Goal: Task Accomplishment & Management: Manage account settings

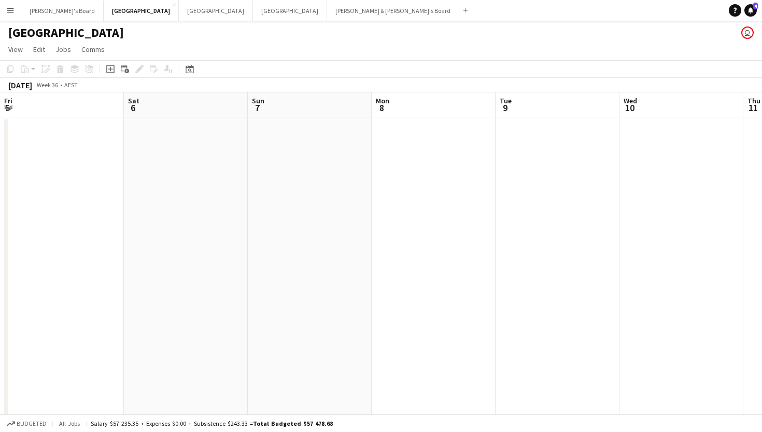
scroll to position [0, 373]
click at [43, 10] on button "Tennille's Board Close" at bounding box center [62, 11] width 82 height 20
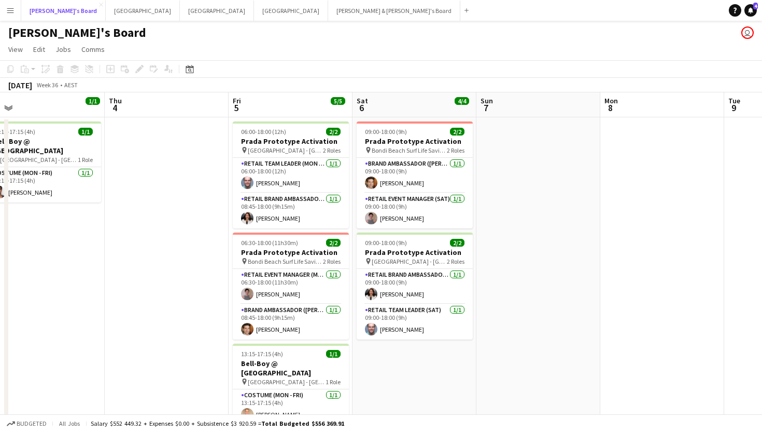
scroll to position [0, 516]
click at [106, 7] on button "Melbourne Close" at bounding box center [143, 11] width 74 height 20
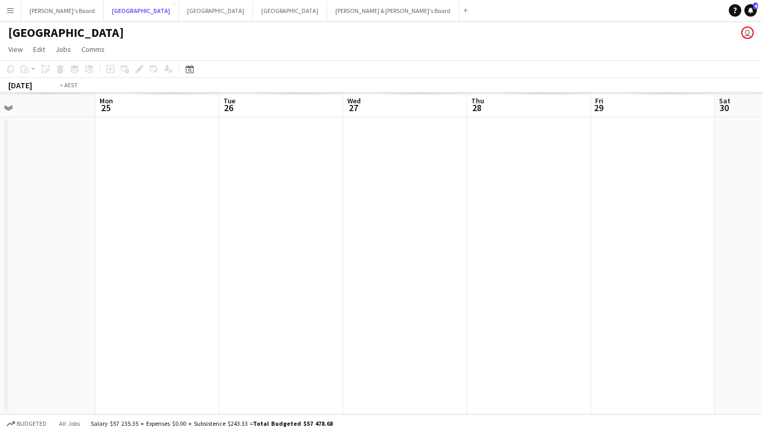
scroll to position [0, 334]
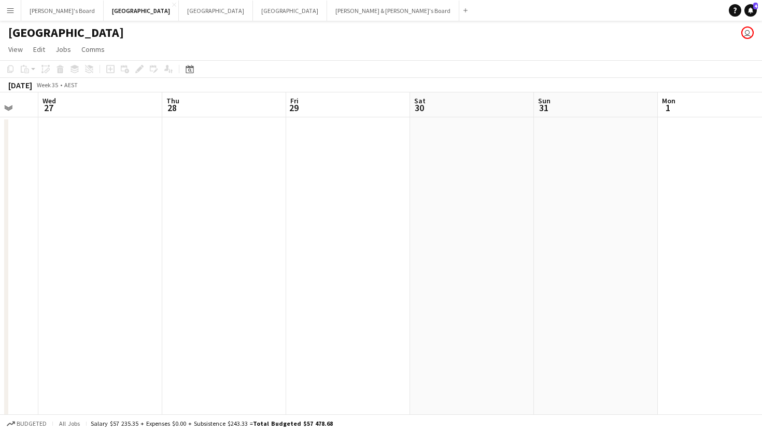
click at [313, 159] on app-date-cell at bounding box center [348, 279] width 124 height 325
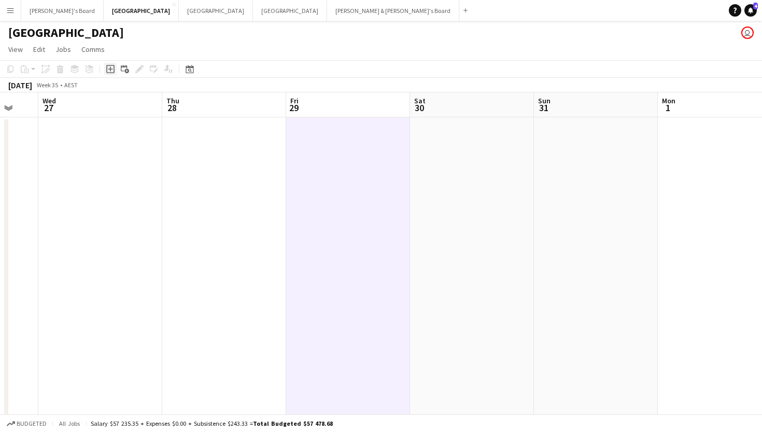
click at [109, 71] on icon "Add job" at bounding box center [110, 69] width 8 height 8
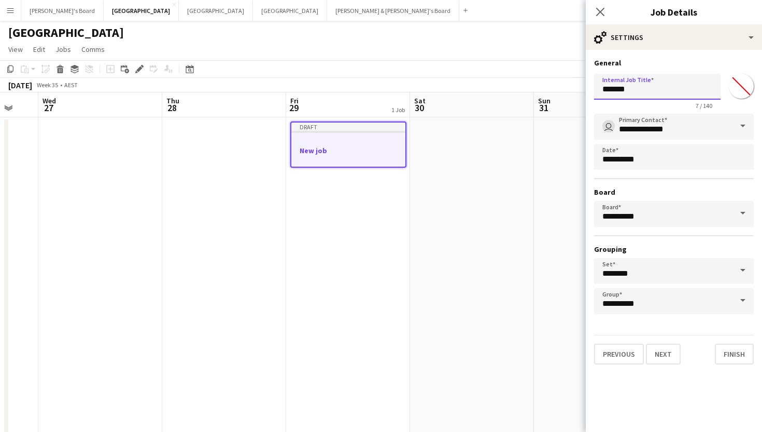
drag, startPoint x: 660, startPoint y: 91, endPoint x: 532, endPoint y: 93, distance: 127.6
click at [532, 93] on body "Menu Boards Boards Boards All jobs Status Workforce Workforce My Workforce Recr…" at bounding box center [381, 230] width 762 height 460
click at [605, 89] on input "**********" at bounding box center [657, 87] width 127 height 26
type input "**********"
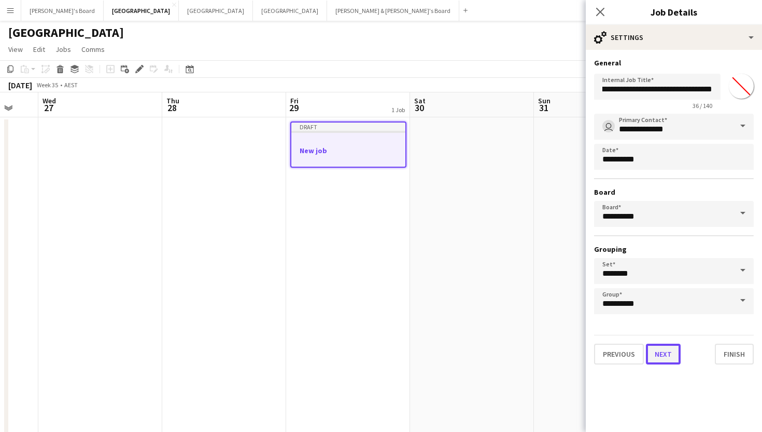
click at [659, 363] on button "Next" at bounding box center [663, 353] width 35 height 21
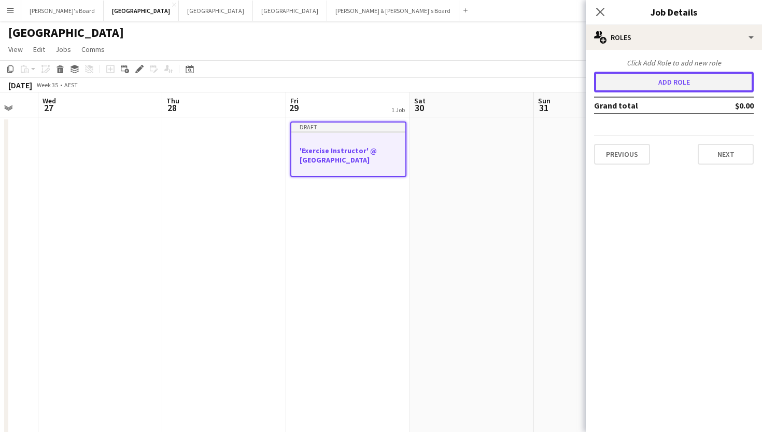
click at [670, 84] on button "Add role" at bounding box center [674, 82] width 160 height 21
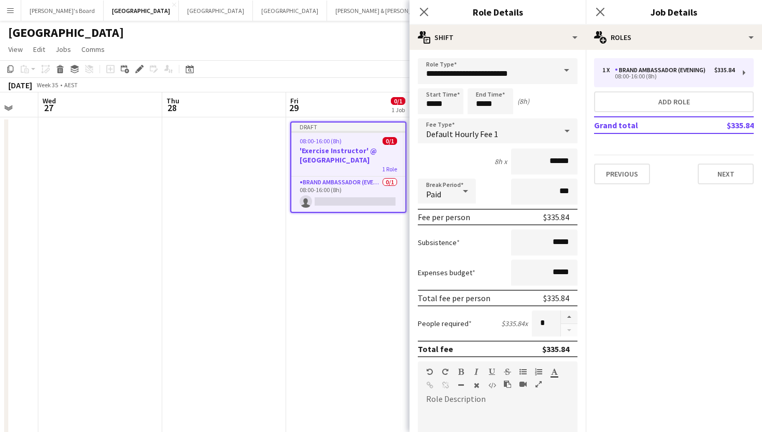
click at [564, 72] on span at bounding box center [567, 70] width 22 height 25
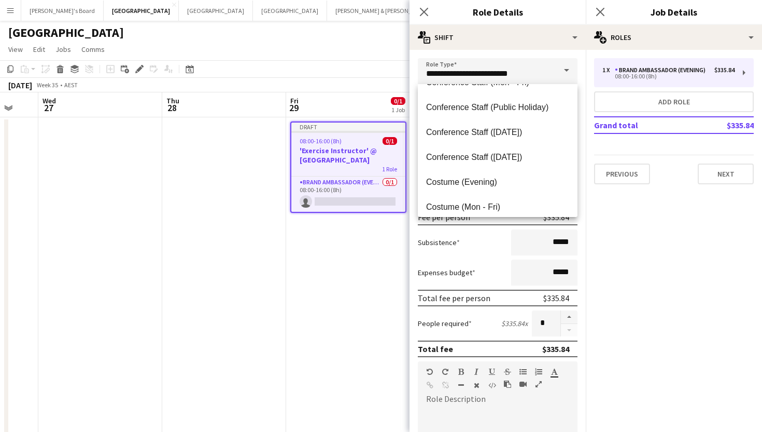
scroll to position [206, 0]
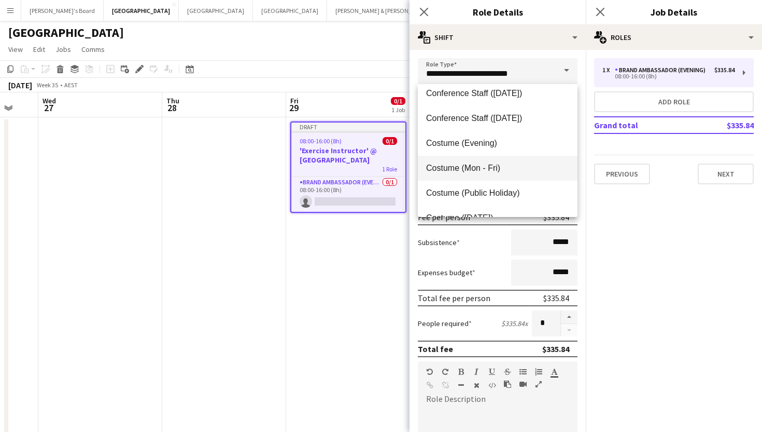
click at [473, 164] on span "Costume (Mon - Fri)" at bounding box center [497, 168] width 143 height 10
type input "**********"
type input "******"
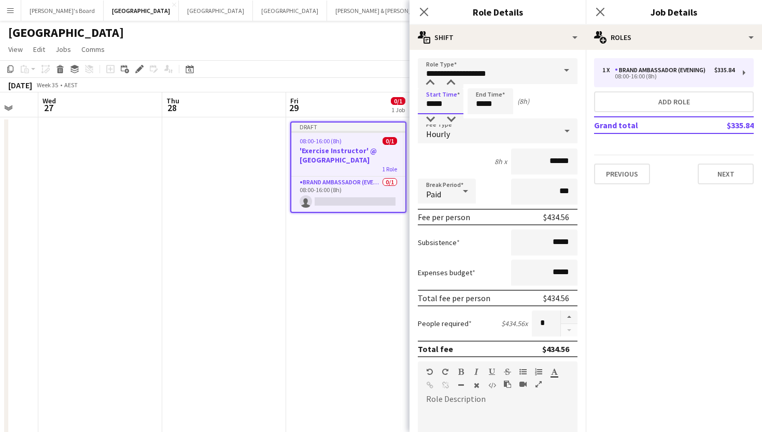
drag, startPoint x: 447, startPoint y: 104, endPoint x: 376, endPoint y: 103, distance: 71.1
click at [376, 103] on body "Menu Boards Boards Boards All jobs Status Workforce Workforce My Workforce Recr…" at bounding box center [381, 230] width 762 height 460
type input "*****"
drag, startPoint x: 502, startPoint y: 101, endPoint x: 446, endPoint y: 100, distance: 56.0
click at [446, 101] on div "Start Time ***** End Time ***** (2h 30m)" at bounding box center [498, 101] width 160 height 26
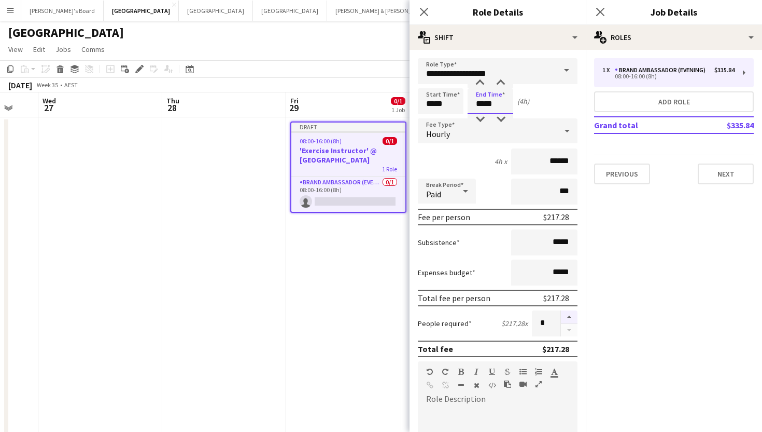
type input "*****"
click at [566, 317] on button "button" at bounding box center [569, 316] width 17 height 13
type input "*"
click at [721, 172] on button "Next" at bounding box center [726, 173] width 56 height 21
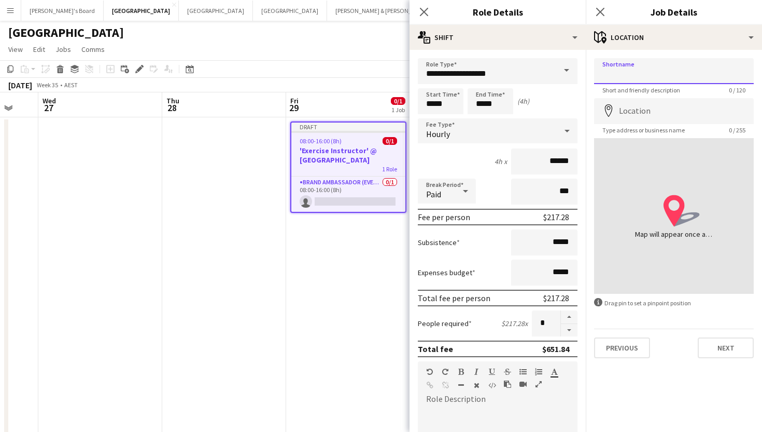
click at [650, 71] on input "Shortname" at bounding box center [674, 71] width 160 height 26
type input "**********"
click at [654, 106] on input "Location" at bounding box center [674, 111] width 160 height 26
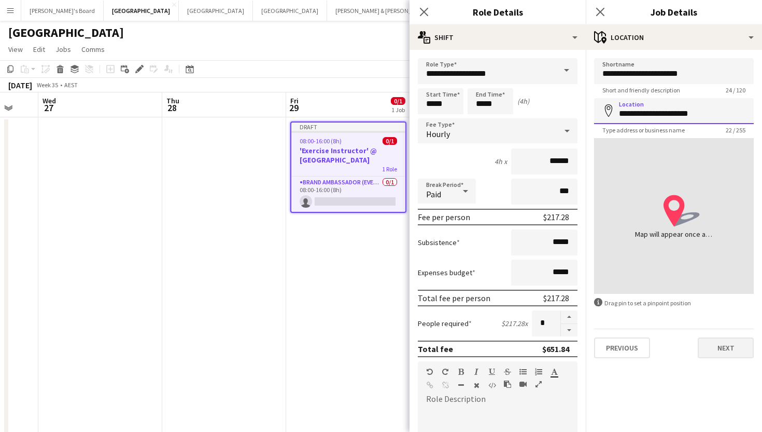
type input "**********"
click at [728, 348] on button "Next" at bounding box center [726, 347] width 56 height 21
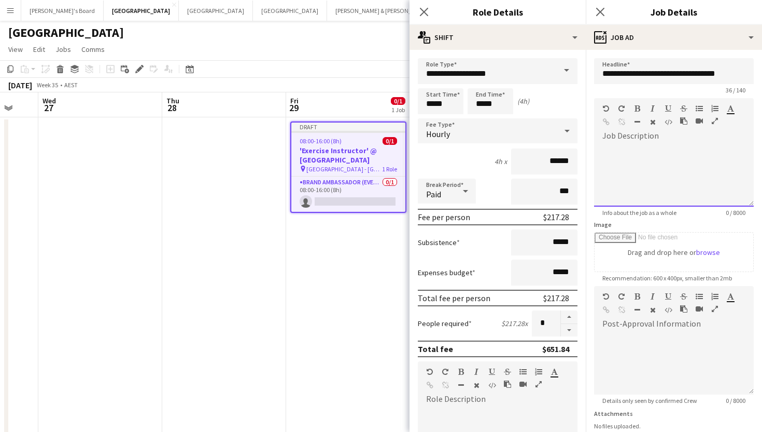
click at [642, 130] on div "default Heading 1 Heading 2 Heading 3 Heading 4 Heading 5 Heading 6 Heading 7 P…" at bounding box center [674, 117] width 160 height 39
paste div
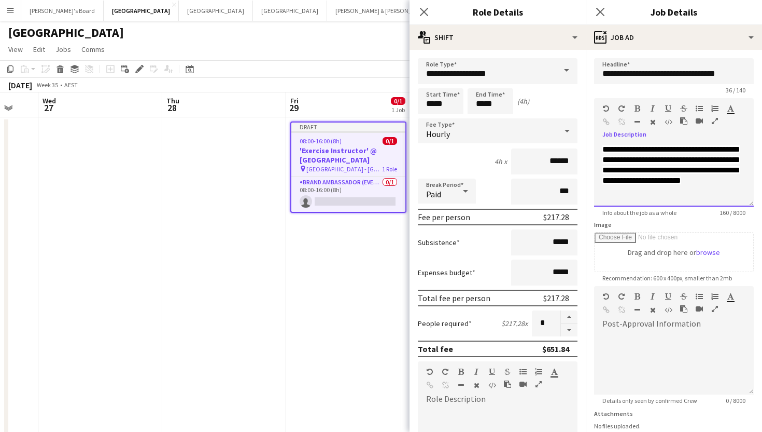
click at [607, 149] on span "**********" at bounding box center [672, 164] width 138 height 39
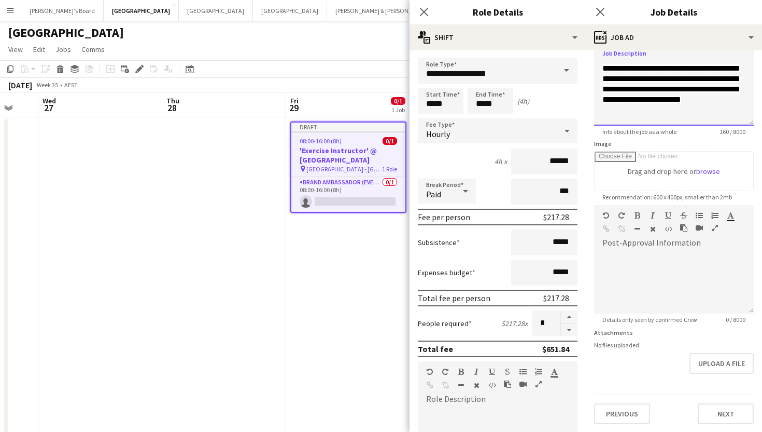
scroll to position [80, 0]
click at [714, 411] on button "Next" at bounding box center [726, 414] width 56 height 21
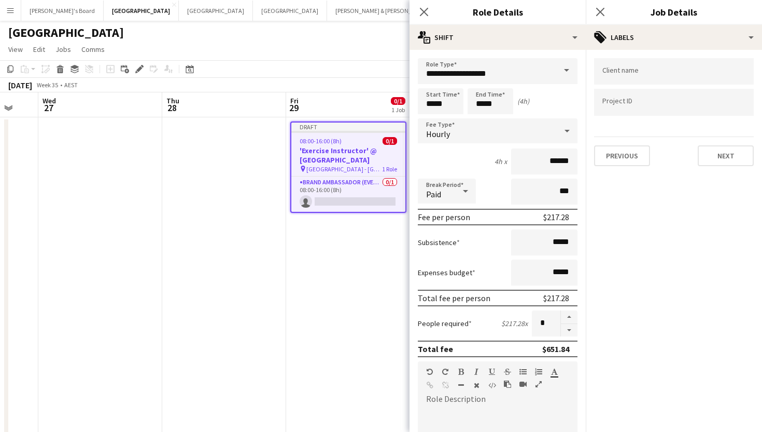
click at [622, 74] on input "Type to search client labels..." at bounding box center [674, 71] width 143 height 9
type input "***"
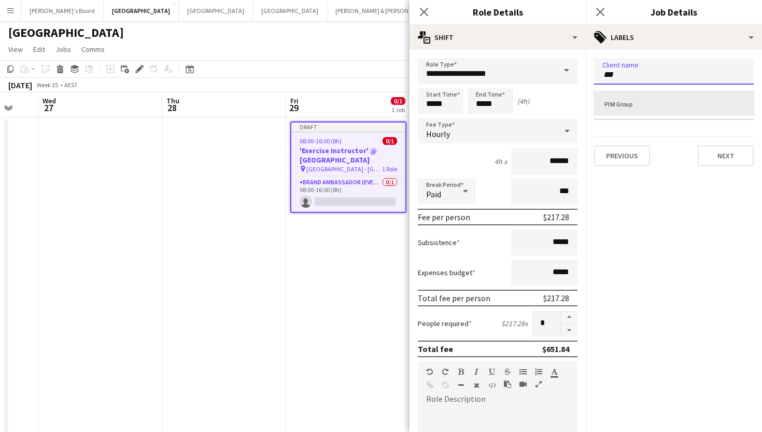
click at [633, 96] on div "PIM Group" at bounding box center [674, 103] width 160 height 25
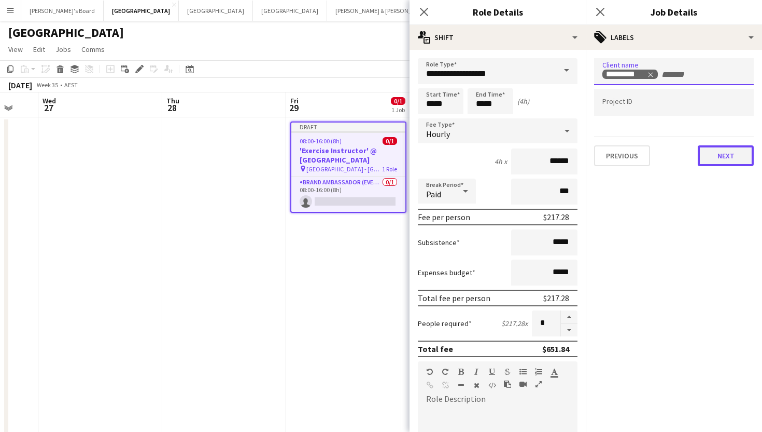
click at [717, 160] on button "Next" at bounding box center [726, 155] width 56 height 21
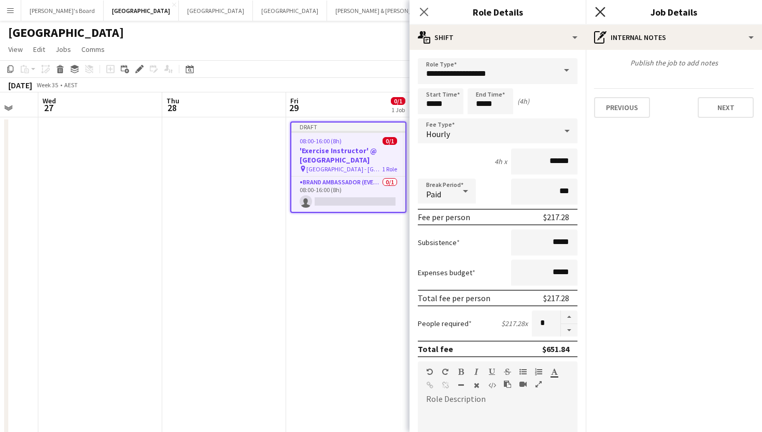
click at [597, 15] on icon at bounding box center [600, 12] width 10 height 10
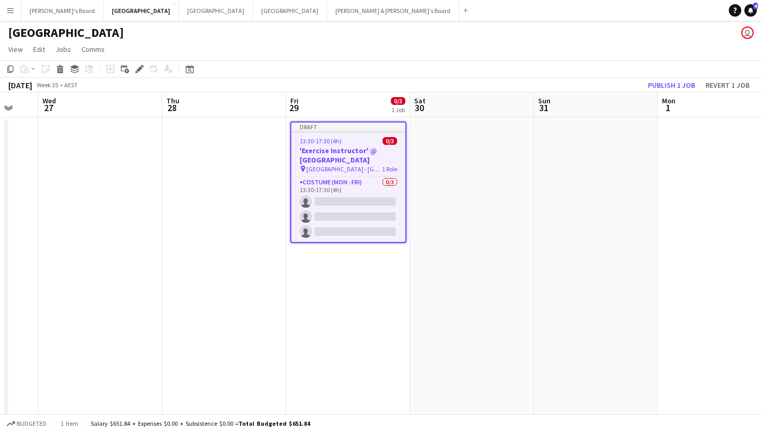
click at [349, 136] on app-job-card "Draft 13:30-17:30 (4h) 0/3 'Exercise Instructor' @ [GEOGRAPHIC_DATA] pin Ormond…" at bounding box center [348, 181] width 116 height 121
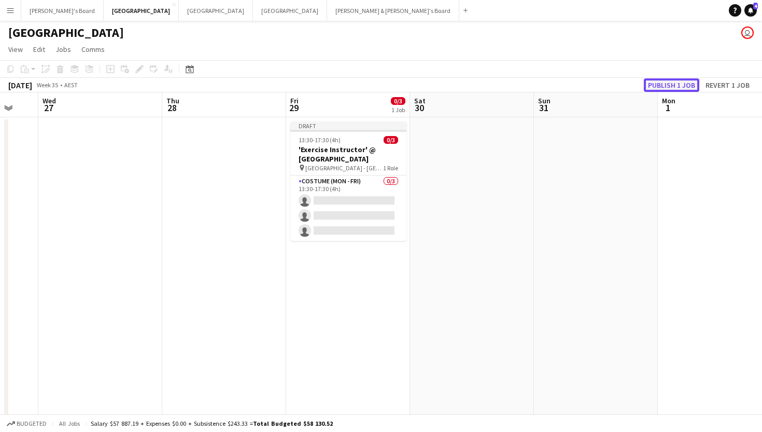
click at [675, 82] on button "Publish 1 job" at bounding box center [671, 84] width 55 height 13
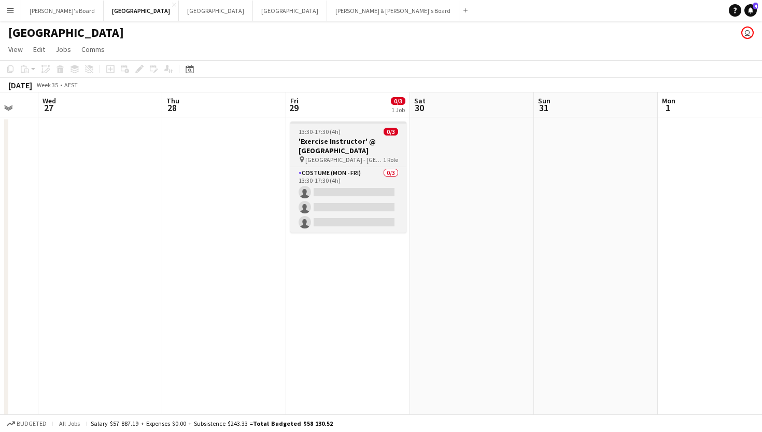
click at [344, 132] on div "13:30-17:30 (4h) 0/3" at bounding box center [348, 132] width 116 height 8
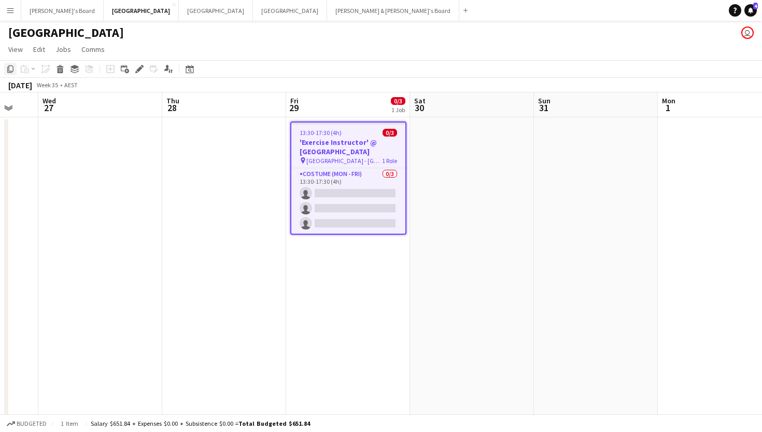
click at [8, 68] on icon "Copy" at bounding box center [10, 69] width 8 height 8
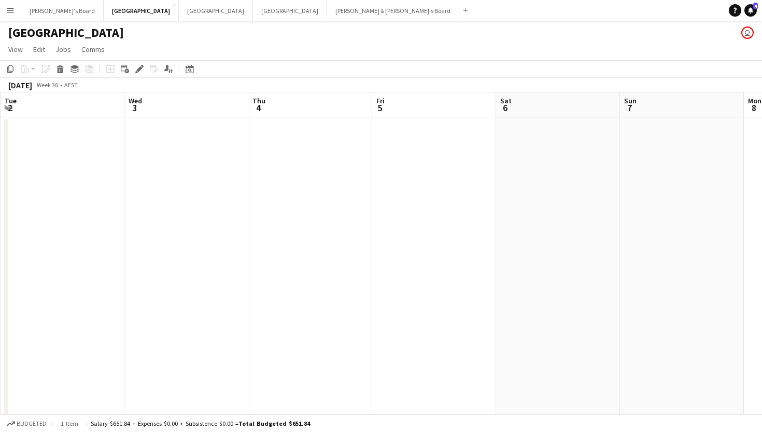
scroll to position [0, 376]
click at [410, 147] on app-date-cell at bounding box center [430, 279] width 124 height 325
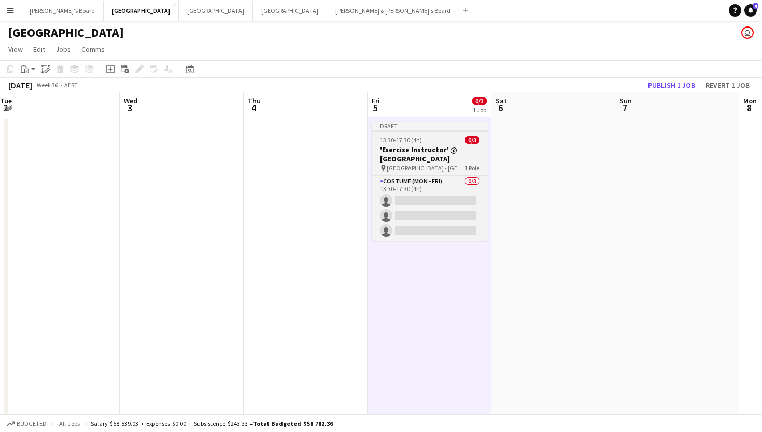
click at [430, 141] on div "13:30-17:30 (4h) 0/3" at bounding box center [430, 140] width 116 height 8
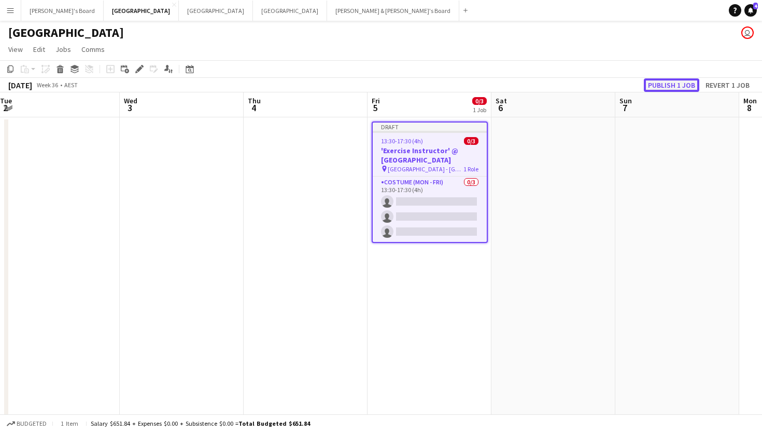
click at [671, 85] on button "Publish 1 job" at bounding box center [671, 84] width 55 height 13
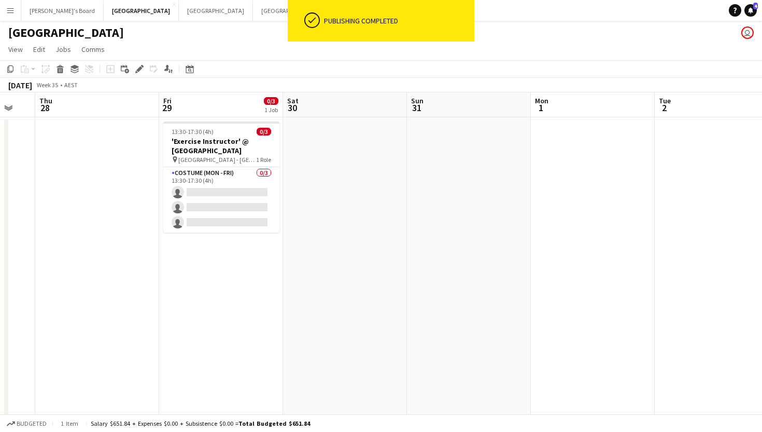
scroll to position [0, 212]
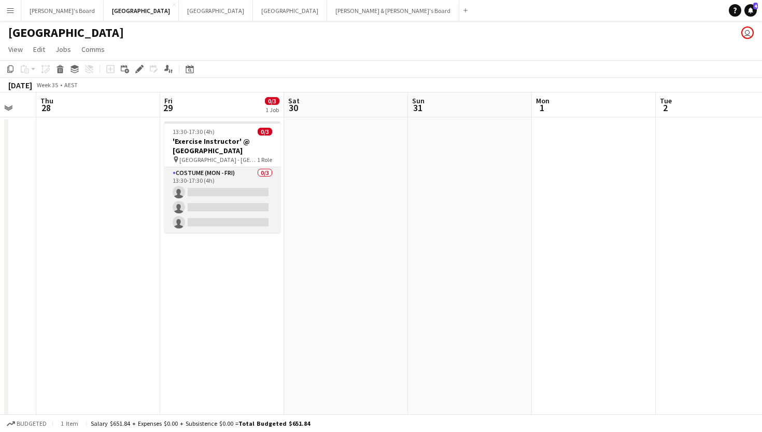
click at [247, 193] on app-card-role "Costume (Mon - Fri) 0/3 13:30-17:30 (4h) single-neutral-actions single-neutral-…" at bounding box center [222, 199] width 116 height 65
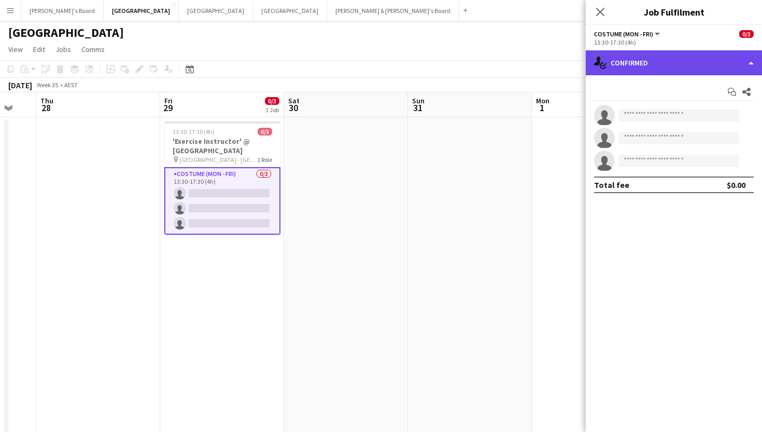
click at [667, 59] on div "single-neutral-actions-check-2 Confirmed" at bounding box center [674, 62] width 176 height 25
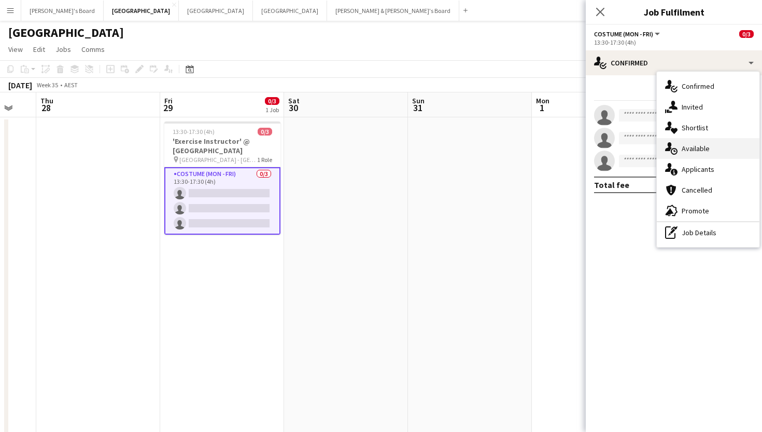
click at [697, 147] on div "single-neutral-actions-upload Available" at bounding box center [708, 148] width 103 height 21
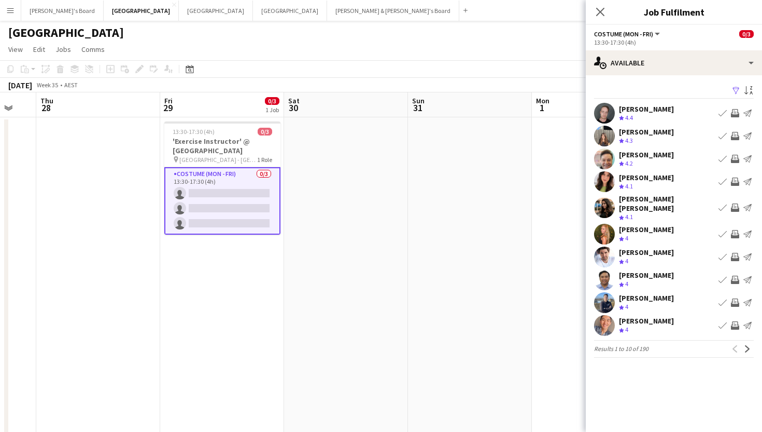
click at [739, 89] on app-icon "Filter" at bounding box center [736, 91] width 8 height 10
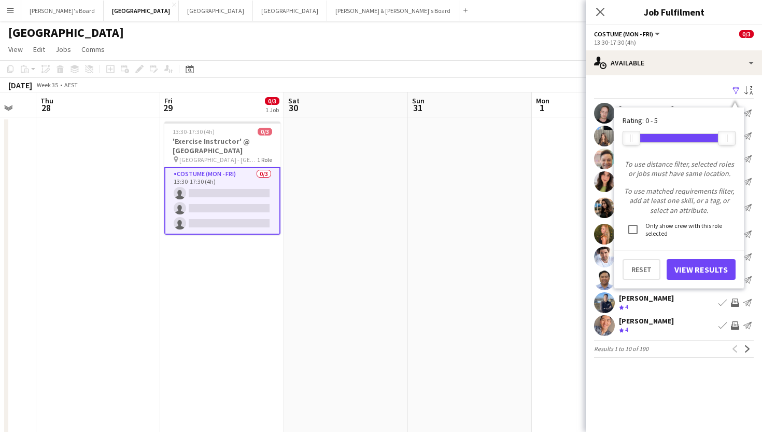
click at [734, 93] on app-icon "Filter" at bounding box center [736, 91] width 8 height 10
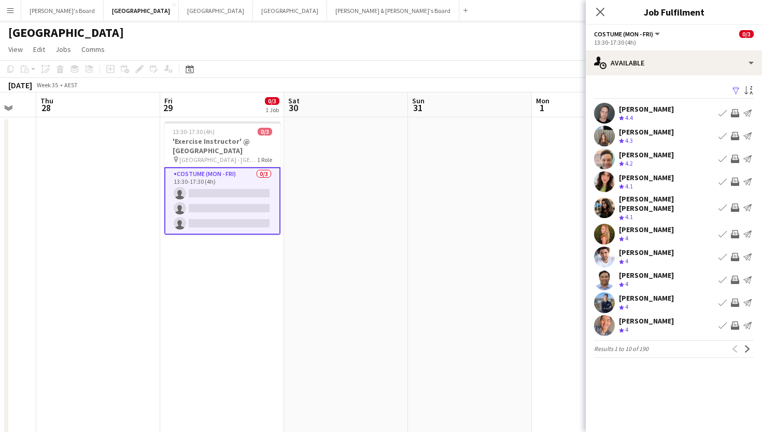
click at [738, 89] on app-icon "Filter" at bounding box center [736, 91] width 8 height 10
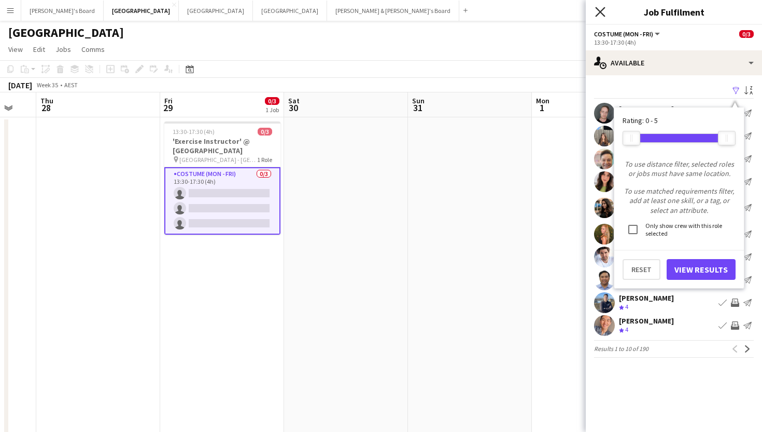
click at [602, 10] on icon at bounding box center [600, 12] width 10 height 10
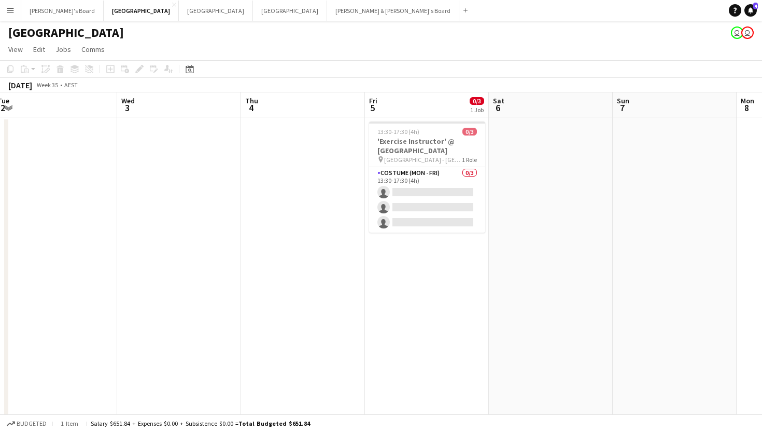
scroll to position [0, 377]
click at [453, 6] on app-icon "Close" at bounding box center [455, 5] width 4 height 4
click at [42, 6] on button "Tennille's Board Close" at bounding box center [62, 11] width 82 height 20
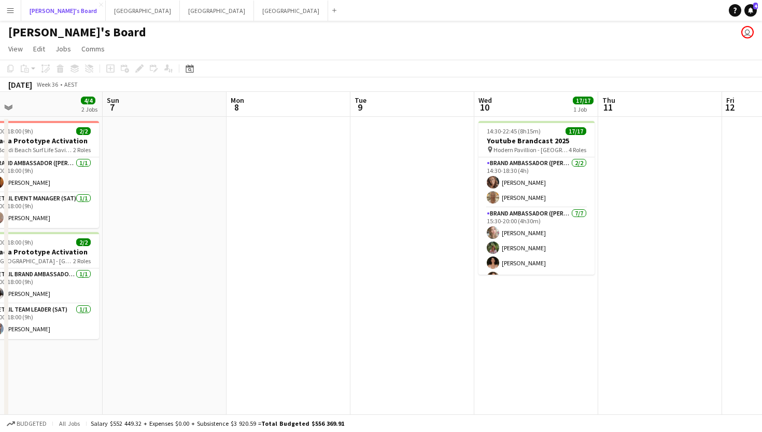
scroll to position [0, 246]
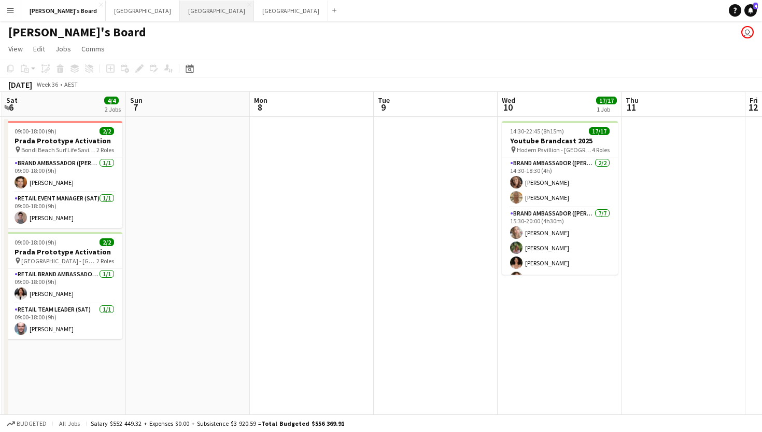
click at [180, 10] on button "Sydney Close" at bounding box center [217, 11] width 74 height 20
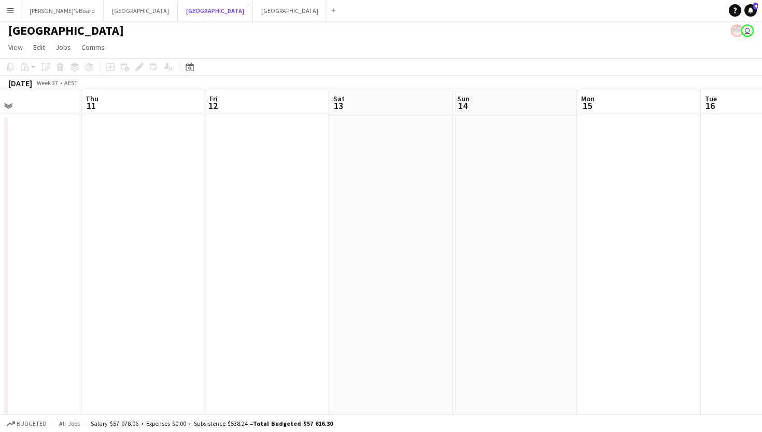
scroll to position [0, 289]
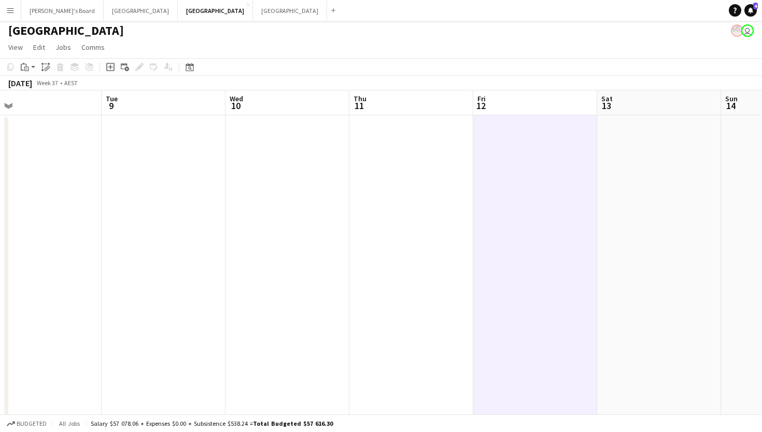
scroll to position [0, 250]
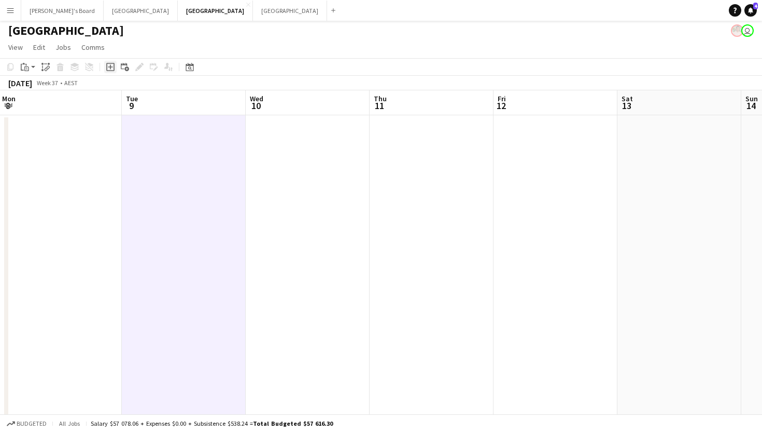
click at [115, 66] on div "Add job" at bounding box center [110, 67] width 12 height 12
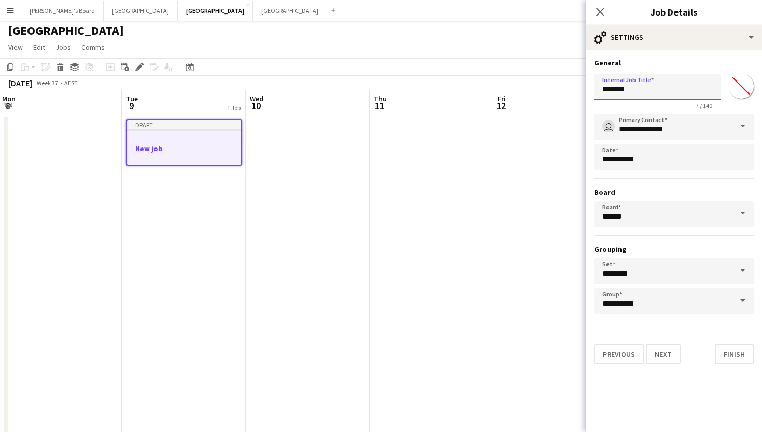
drag, startPoint x: 650, startPoint y: 90, endPoint x: 566, endPoint y: 90, distance: 84.0
click at [673, 93] on input "**********" at bounding box center [657, 87] width 127 height 26
click at [670, 88] on input "**********" at bounding box center [657, 87] width 127 height 26
type input "**********"
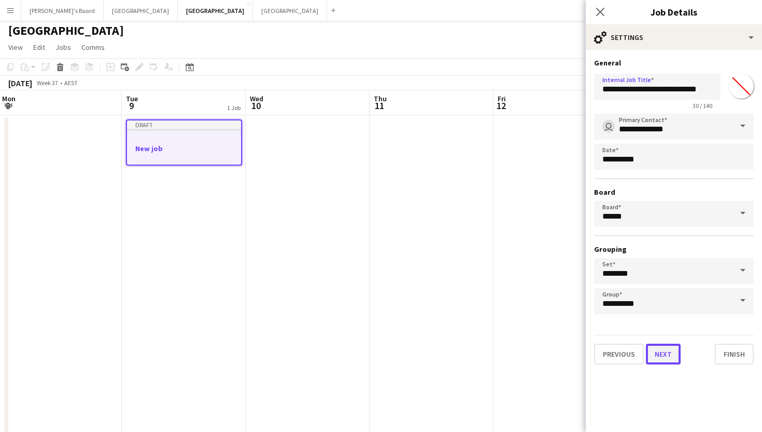
click at [668, 352] on button "Next" at bounding box center [663, 353] width 35 height 21
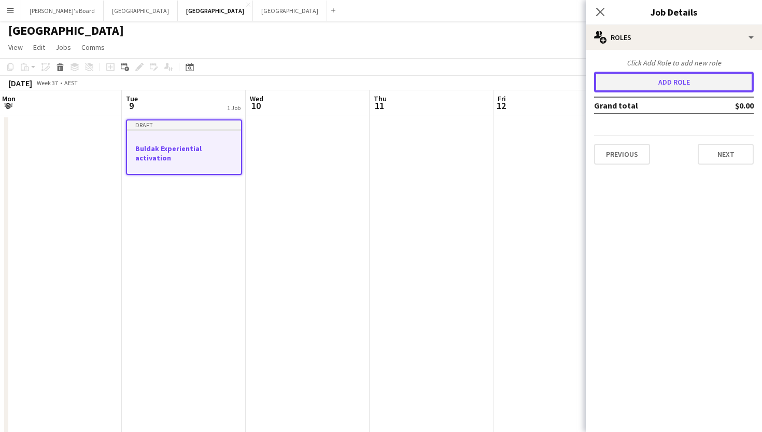
click at [661, 87] on button "Add role" at bounding box center [674, 82] width 160 height 21
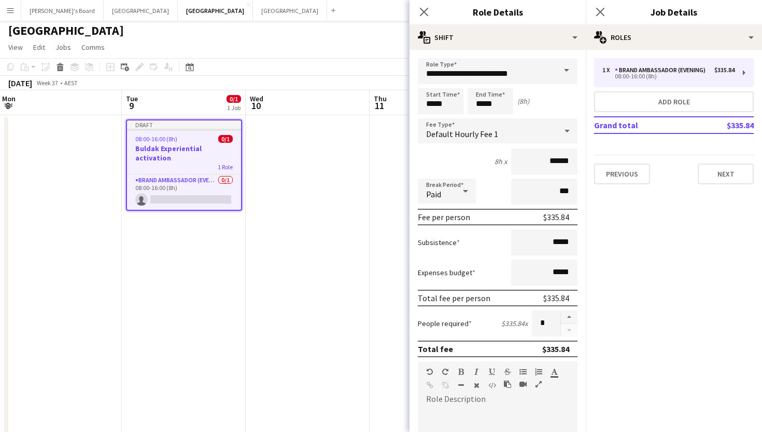
click at [566, 69] on span at bounding box center [567, 70] width 22 height 25
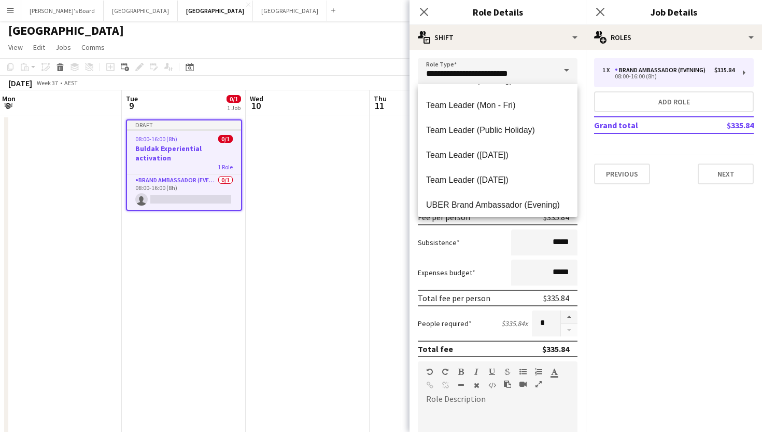
scroll to position [1039, 0]
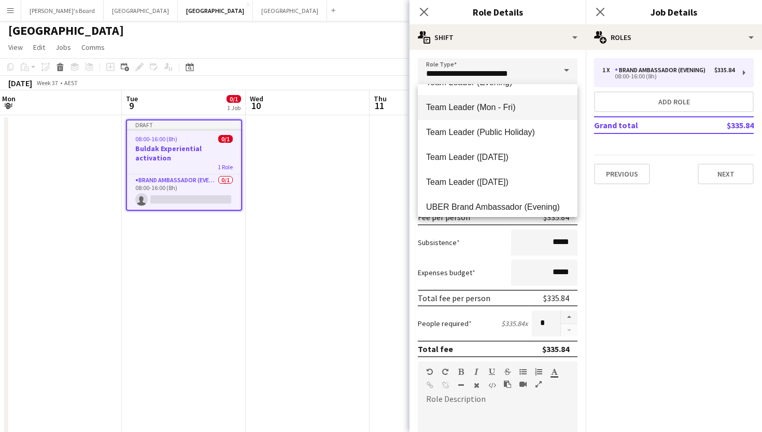
click at [463, 109] on span "Team Leader (Mon - Fri)" at bounding box center [497, 107] width 143 height 10
type input "**********"
type input "******"
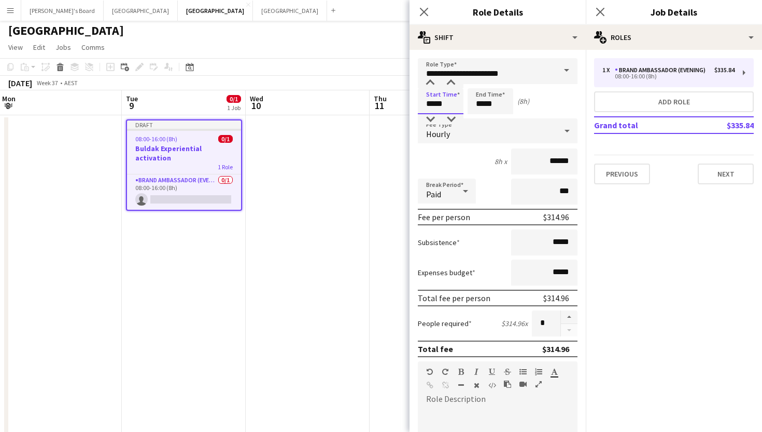
drag, startPoint x: 463, startPoint y: 108, endPoint x: 408, endPoint y: 108, distance: 55.0
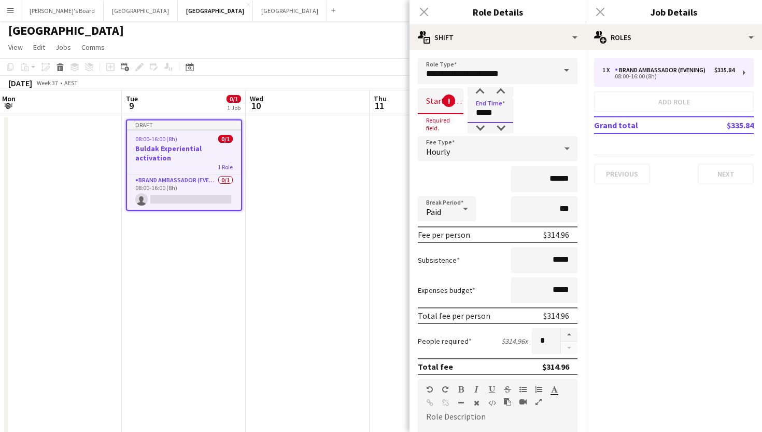
drag, startPoint x: 509, startPoint y: 113, endPoint x: 465, endPoint y: 110, distance: 43.6
click at [465, 110] on div "Start Time ! Required field. End Time *****" at bounding box center [498, 110] width 160 height 44
type input "*****"
click at [435, 102] on input at bounding box center [441, 101] width 46 height 26
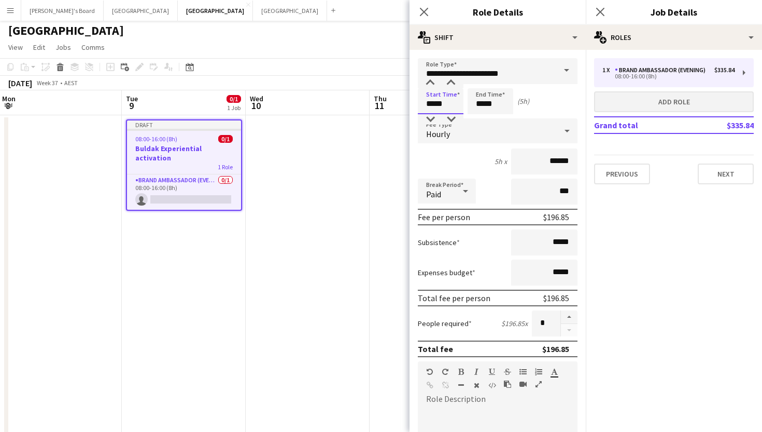
type input "*****"
click at [660, 101] on button "Add role" at bounding box center [674, 101] width 160 height 21
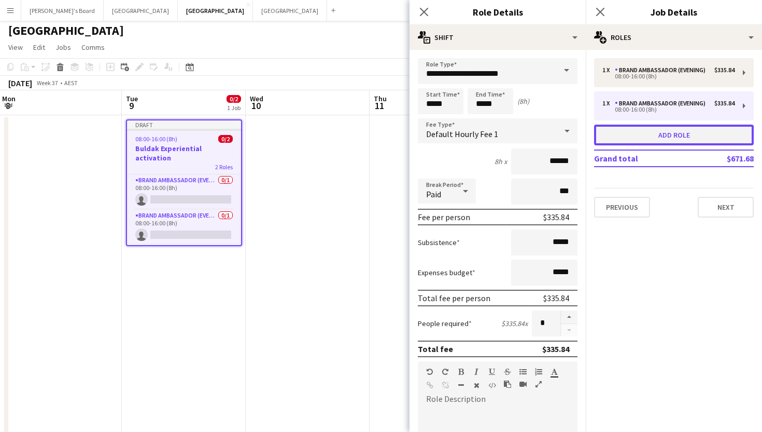
type input "**********"
type input "*****"
type input "******"
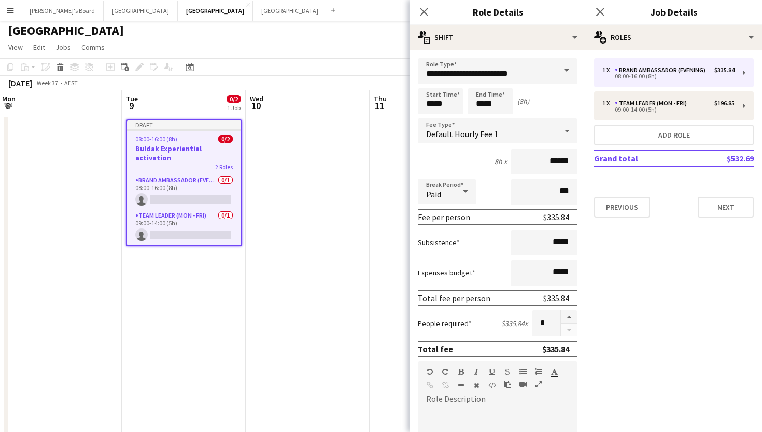
click at [566, 72] on span at bounding box center [567, 70] width 22 height 25
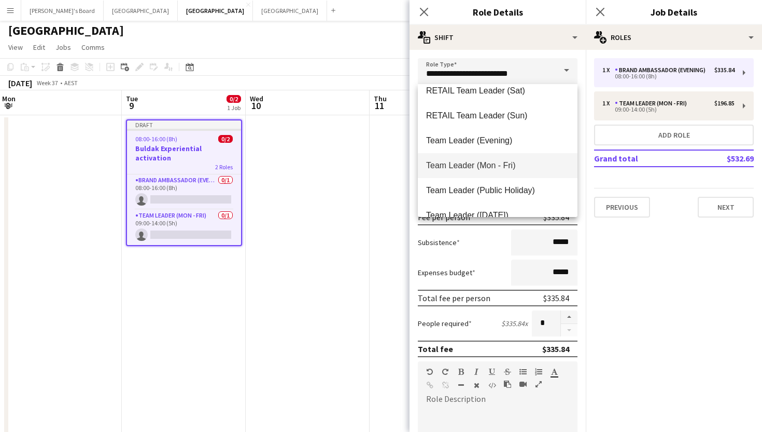
scroll to position [982, 0]
click at [601, 16] on icon "Close pop-in" at bounding box center [600, 12] width 10 height 10
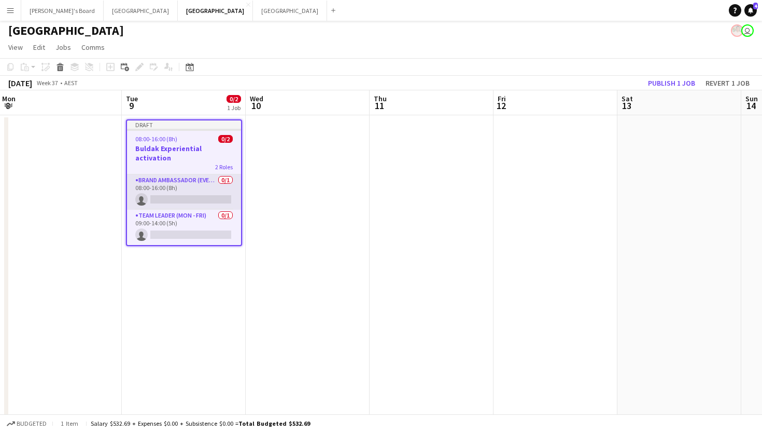
click at [176, 178] on app-card-role "Brand Ambassador (Evening) 0/1 08:00-16:00 (8h) single-neutral-actions" at bounding box center [184, 191] width 114 height 35
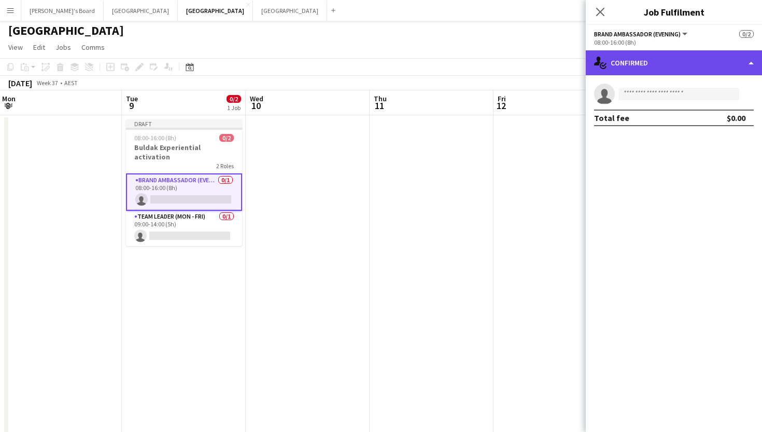
click at [644, 58] on div "single-neutral-actions-check-2 Confirmed" at bounding box center [674, 62] width 176 height 25
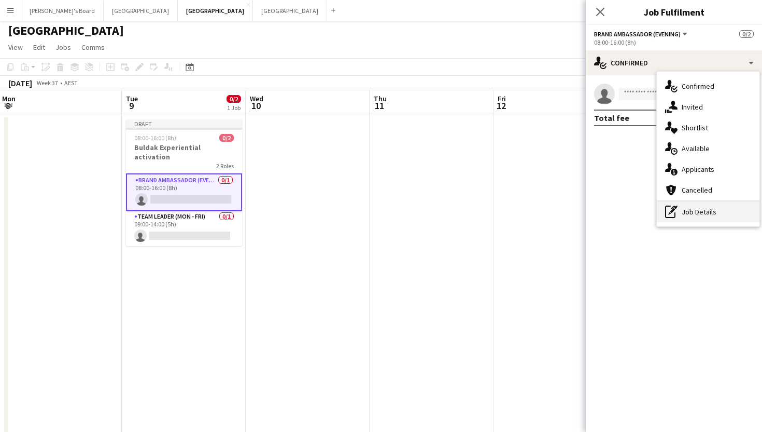
click at [693, 207] on div "pen-write Job Details" at bounding box center [708, 211] width 103 height 21
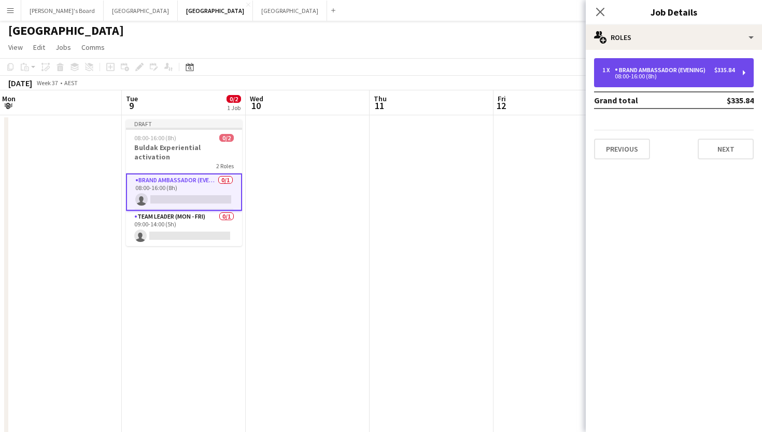
click at [639, 79] on div "08:00-16:00 (8h)" at bounding box center [669, 76] width 132 height 5
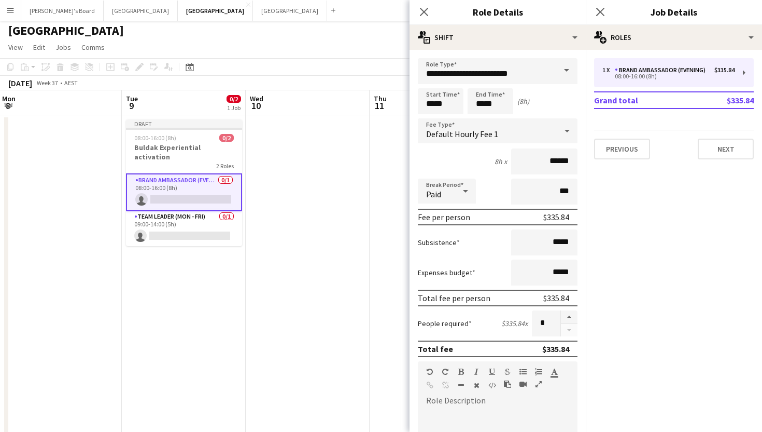
click at [565, 70] on span at bounding box center [567, 70] width 22 height 25
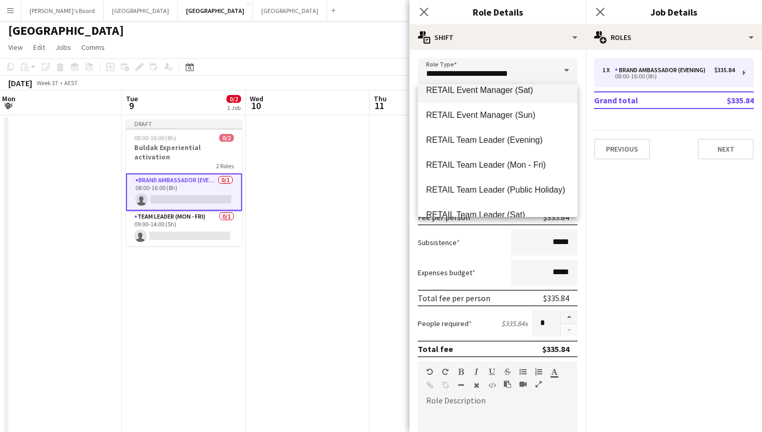
scroll to position [856, 0]
click at [461, 168] on span "RETAIL Team Leader (Mon - Fri)" at bounding box center [497, 166] width 143 height 10
type input "**********"
type input "******"
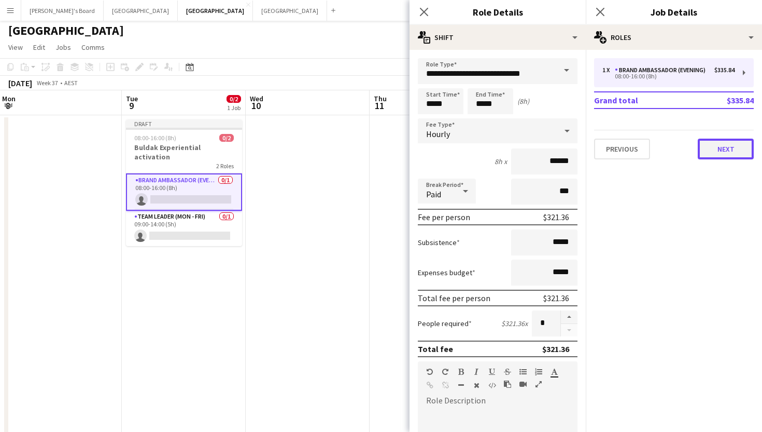
click at [724, 154] on button "Next" at bounding box center [726, 148] width 56 height 21
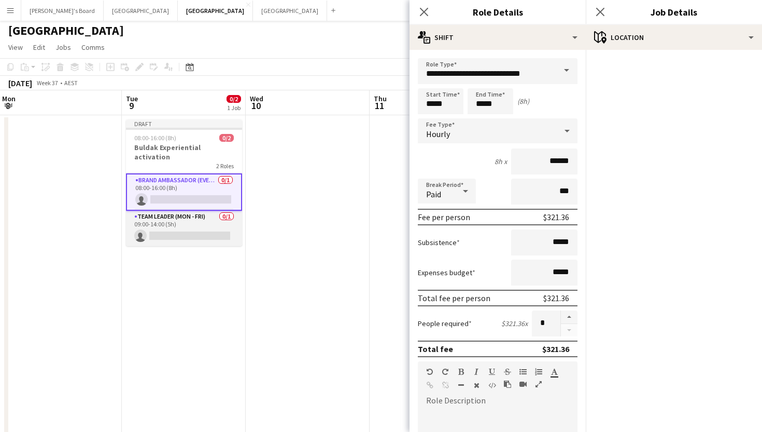
click at [165, 213] on app-card-role "Team Leader (Mon - Fri) 0/1 09:00-14:00 (5h) single-neutral-actions" at bounding box center [184, 228] width 116 height 35
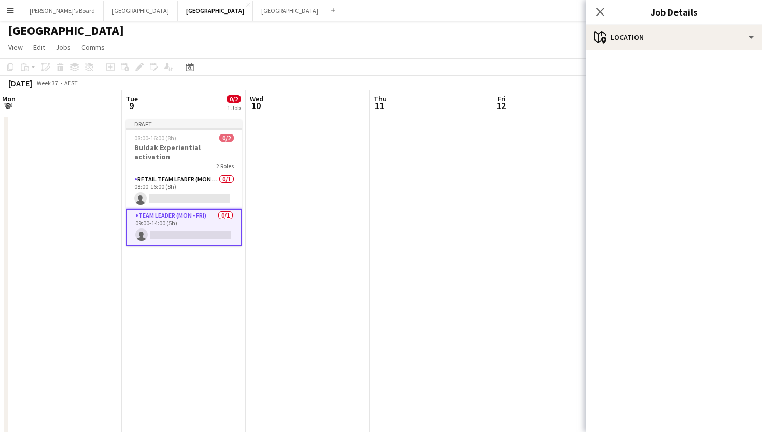
click at [157, 218] on app-card-role "Team Leader (Mon - Fri) 0/1 09:00-14:00 (5h) single-neutral-actions" at bounding box center [184, 227] width 116 height 37
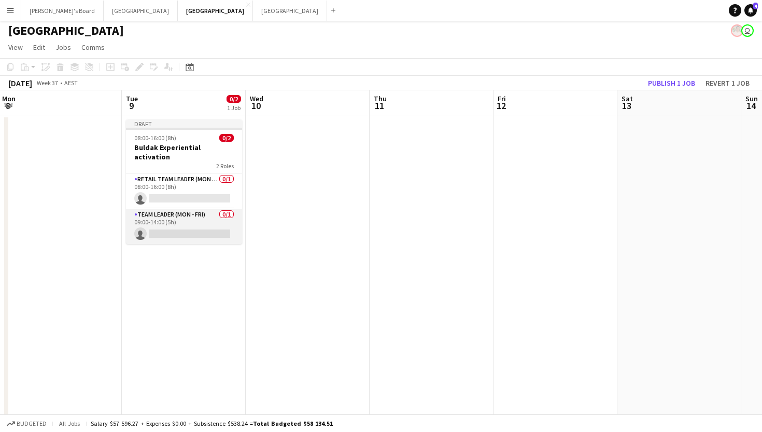
click at [157, 218] on app-card-role "Team Leader (Mon - Fri) 0/1 09:00-14:00 (5h) single-neutral-actions" at bounding box center [184, 226] width 116 height 35
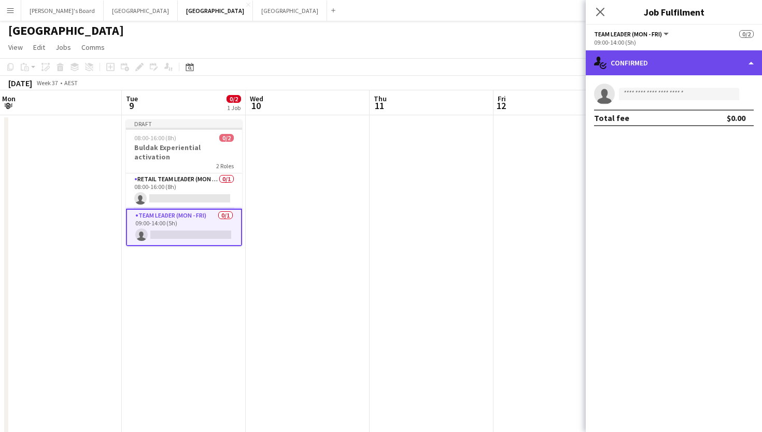
click at [686, 68] on div "single-neutral-actions-check-2 Confirmed" at bounding box center [674, 62] width 176 height 25
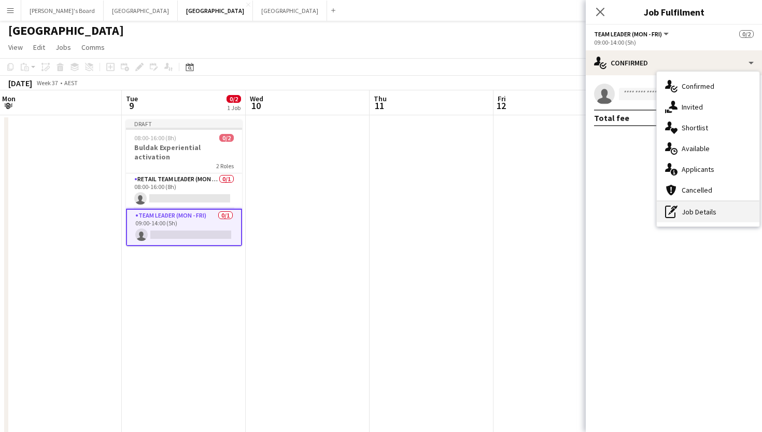
click at [689, 215] on div "pen-write Job Details" at bounding box center [708, 211] width 103 height 21
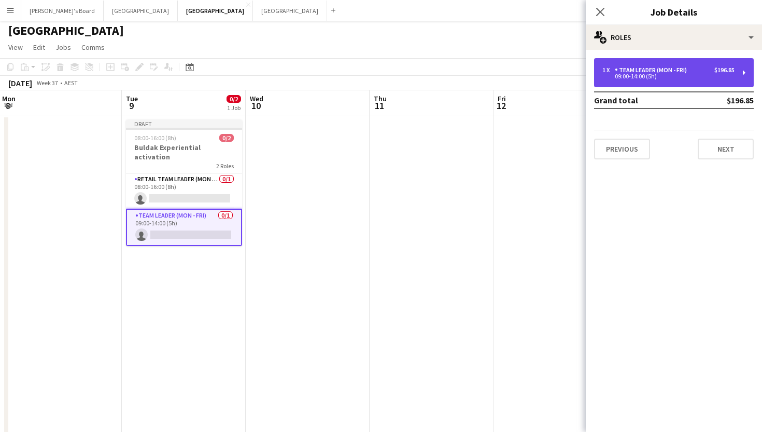
click at [641, 76] on div "09:00-14:00 (5h)" at bounding box center [669, 76] width 132 height 5
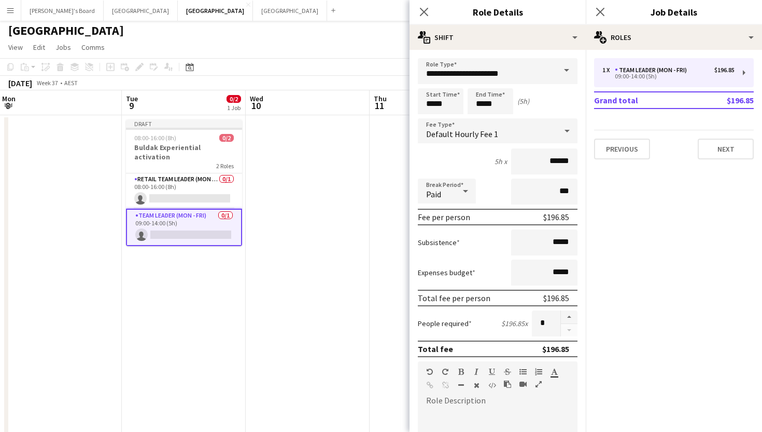
click at [560, 71] on span at bounding box center [567, 70] width 22 height 25
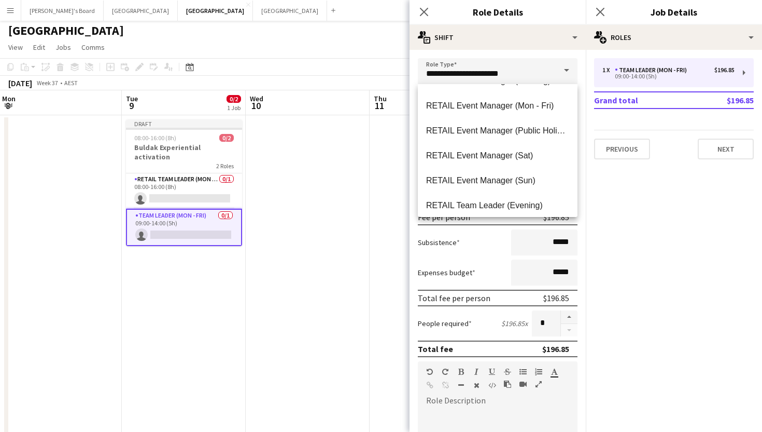
scroll to position [839, 0]
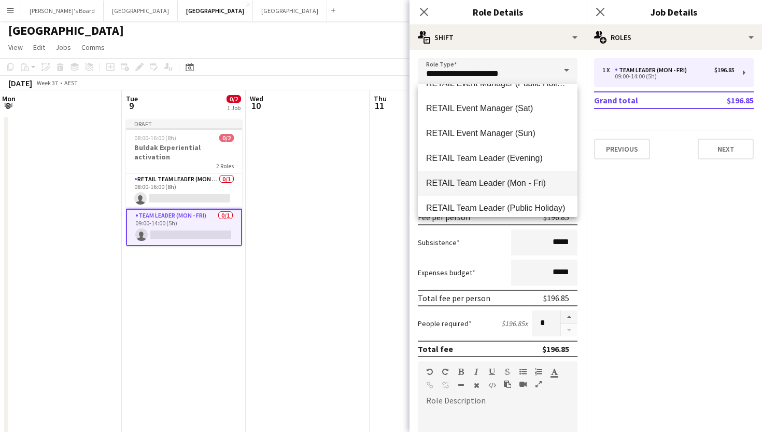
click at [474, 189] on mat-option "RETAIL Team Leader (Mon - Fri)" at bounding box center [498, 183] width 160 height 25
type input "**********"
type input "******"
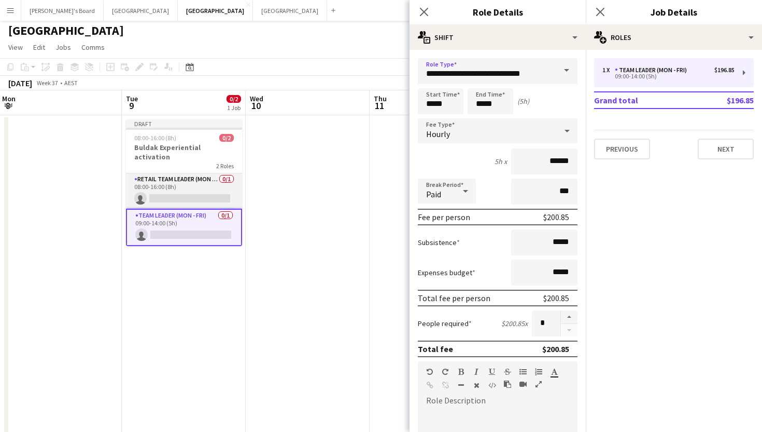
click at [176, 173] on app-card-role "RETAIL Team Leader (Mon - Fri) 0/1 08:00-16:00 (8h) single-neutral-actions" at bounding box center [184, 190] width 116 height 35
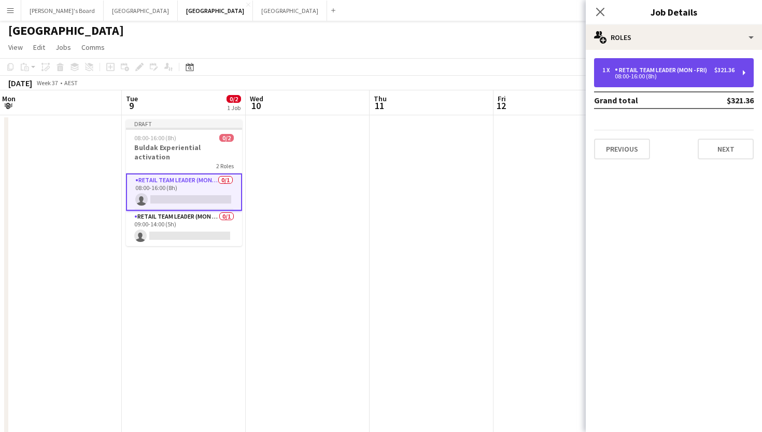
click at [607, 82] on div "1 x RETAIL Team Leader (Mon - Fri) $321.36 08:00-16:00 (8h)" at bounding box center [674, 72] width 160 height 29
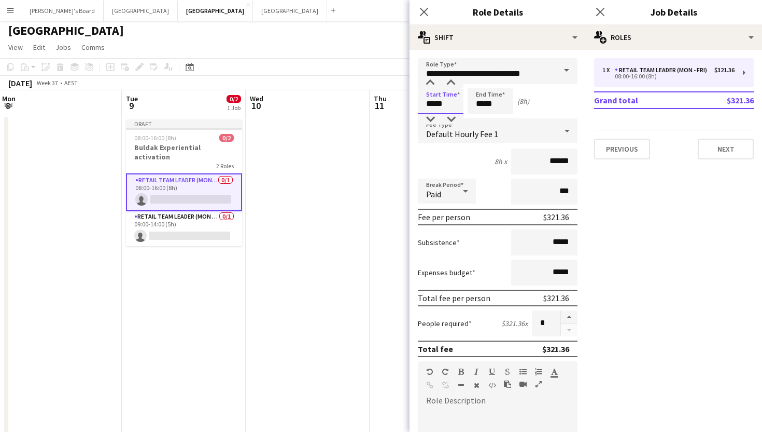
drag, startPoint x: 449, startPoint y: 103, endPoint x: 401, endPoint y: 103, distance: 47.7
type input "*****"
drag, startPoint x: 499, startPoint y: 105, endPoint x: 442, endPoint y: 104, distance: 57.1
click at [442, 104] on div "Start Time ***** End Time ***** (3h)" at bounding box center [498, 101] width 160 height 26
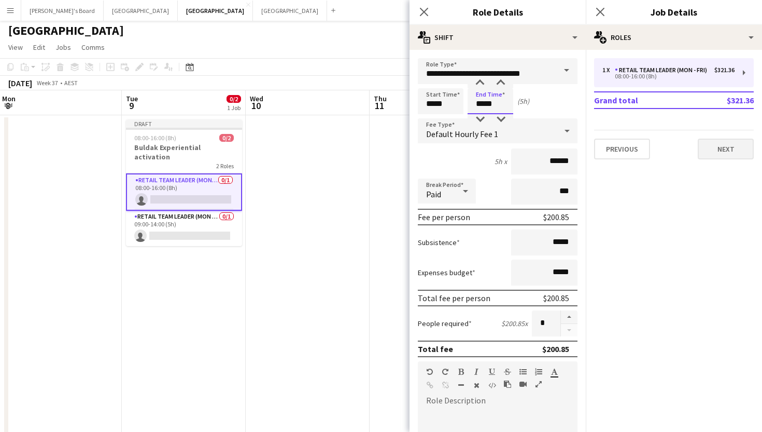
type input "*****"
click at [727, 149] on button "Next" at bounding box center [726, 148] width 56 height 21
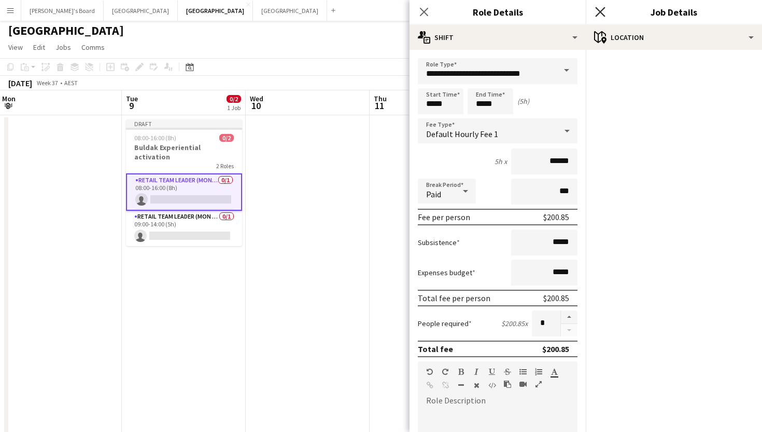
click at [603, 13] on icon at bounding box center [600, 12] width 10 height 10
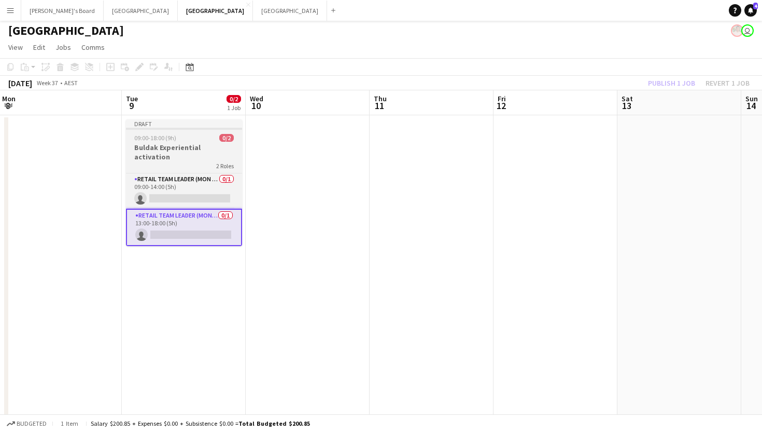
click at [165, 142] on app-job-card "Draft 09:00-18:00 (9h) 0/2 Buldak Experiential activation 2 Roles RETAIL Team L…" at bounding box center [184, 182] width 116 height 127
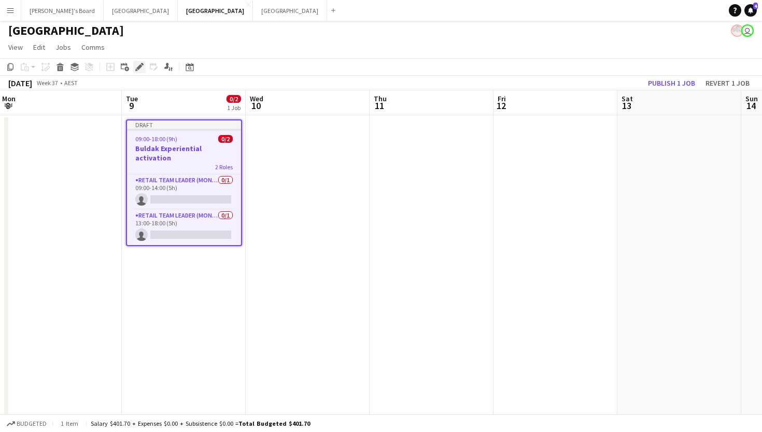
click at [139, 65] on icon at bounding box center [139, 67] width 6 height 6
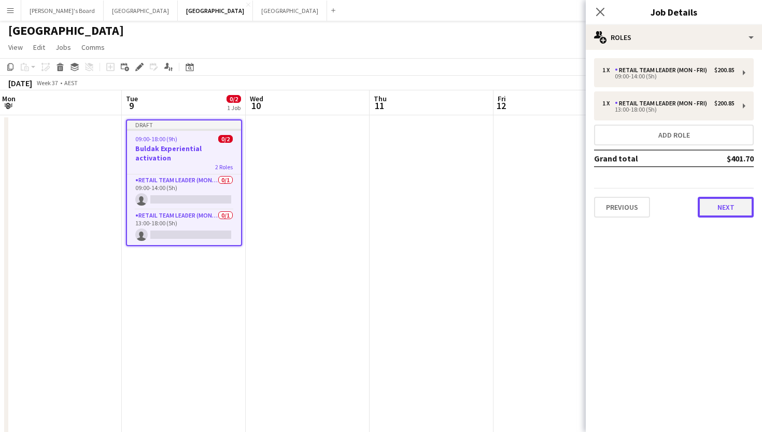
click at [715, 210] on button "Next" at bounding box center [726, 207] width 56 height 21
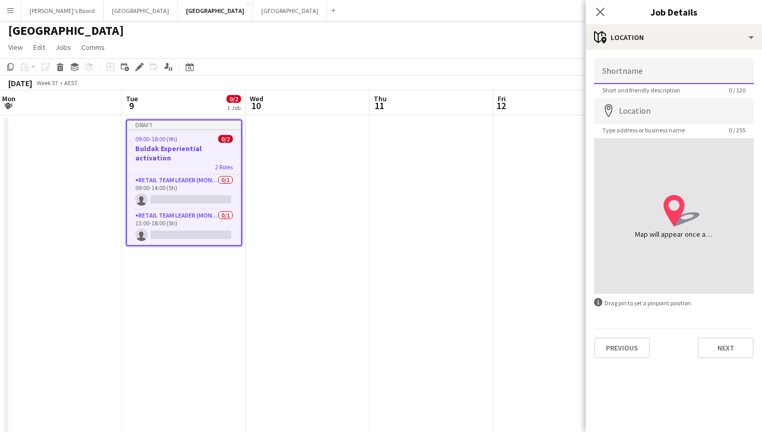
click at [669, 72] on input "Shortname" at bounding box center [674, 71] width 160 height 26
type input "**********"
click at [641, 101] on input "Location" at bounding box center [674, 111] width 160 height 26
click at [679, 220] on icon at bounding box center [687, 219] width 26 height 15
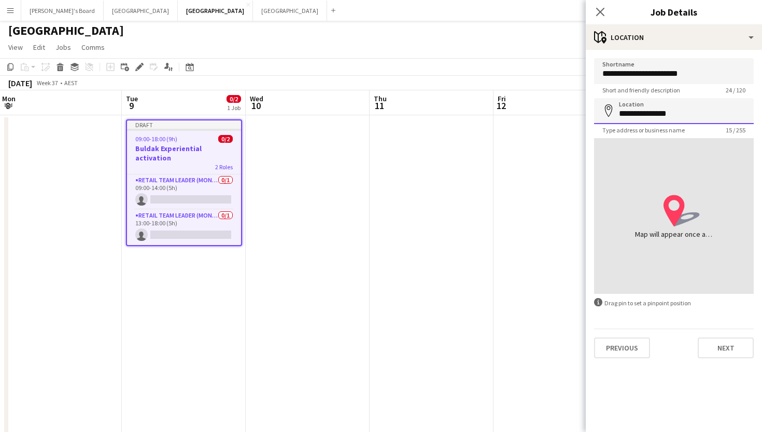
click at [689, 116] on input "**********" at bounding box center [674, 111] width 160 height 26
type input "**********"
click at [713, 355] on button "Next" at bounding box center [726, 347] width 56 height 21
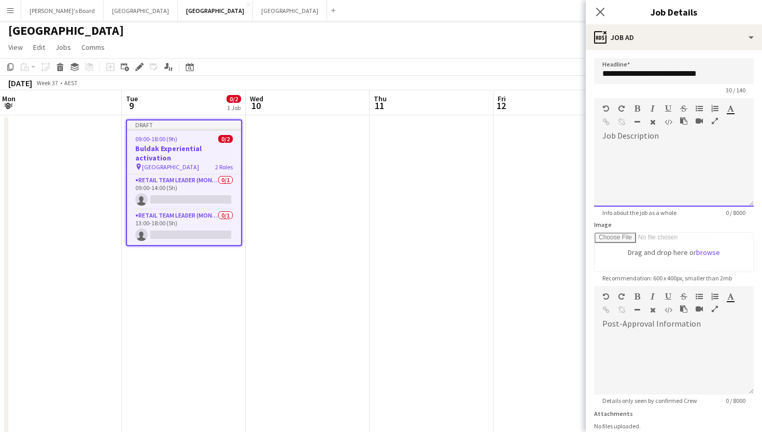
click at [645, 148] on div at bounding box center [674, 175] width 160 height 62
paste div
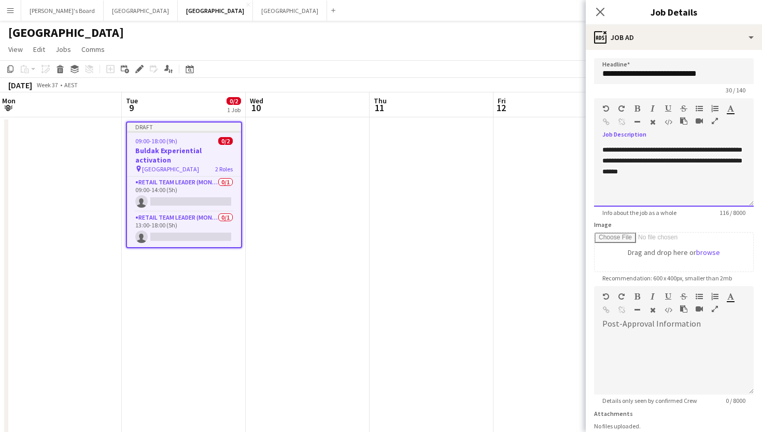
click at [606, 149] on span "**********" at bounding box center [673, 160] width 140 height 29
click at [604, 149] on span "**********" at bounding box center [673, 160] width 140 height 29
click at [712, 183] on div "**********" at bounding box center [674, 175] width 160 height 62
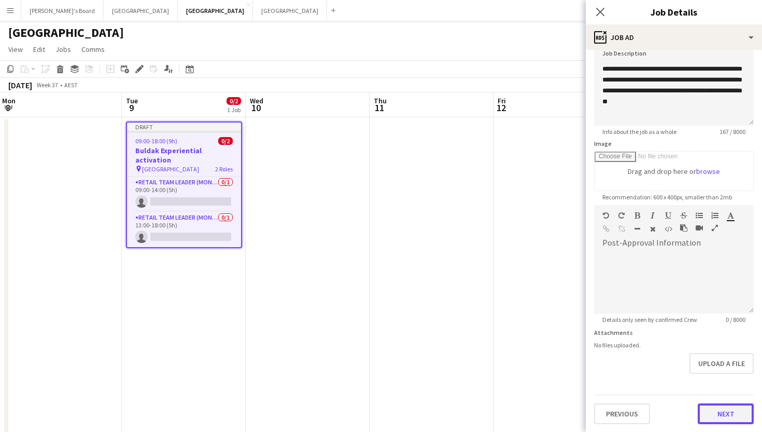
click at [717, 415] on button "Next" at bounding box center [726, 413] width 56 height 21
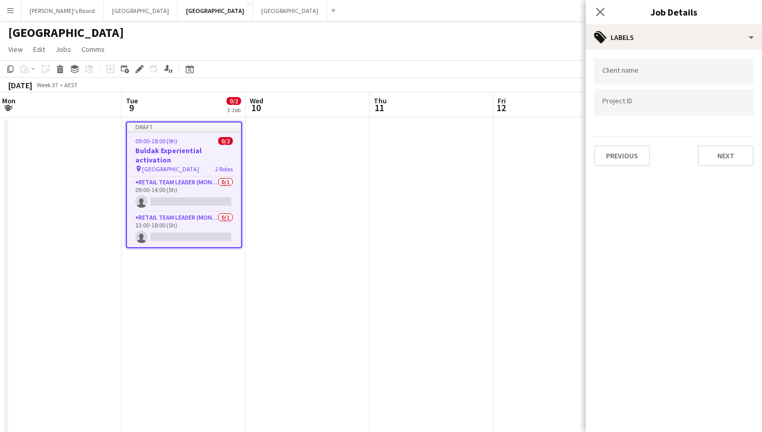
click at [652, 67] on div at bounding box center [674, 71] width 160 height 26
type input "****"
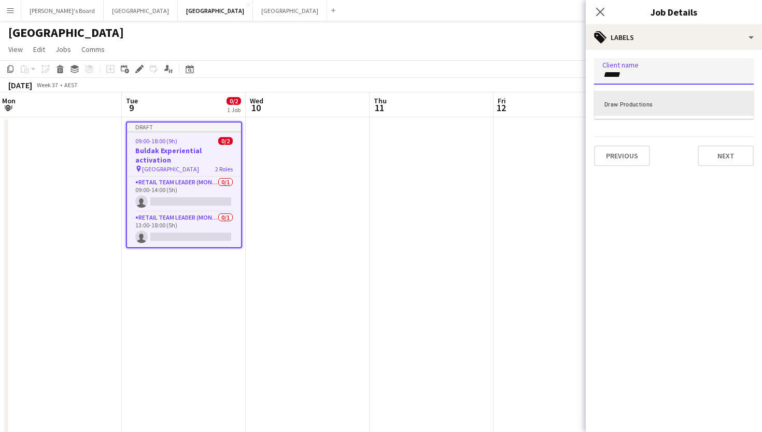
click at [622, 110] on div "Draw Productions" at bounding box center [674, 103] width 160 height 25
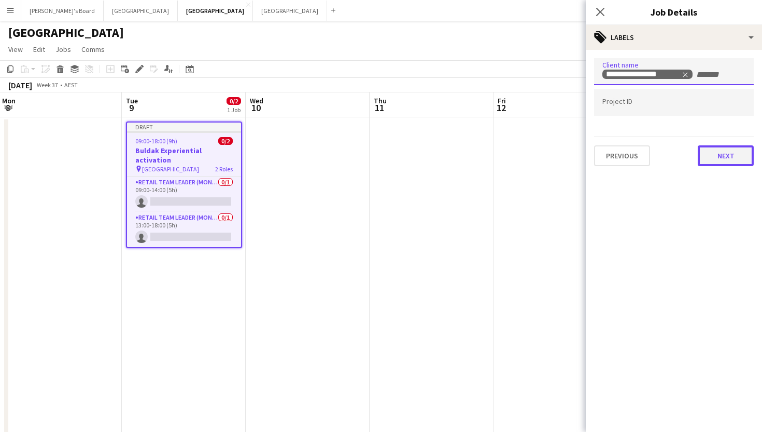
click at [715, 162] on button "Next" at bounding box center [726, 155] width 56 height 21
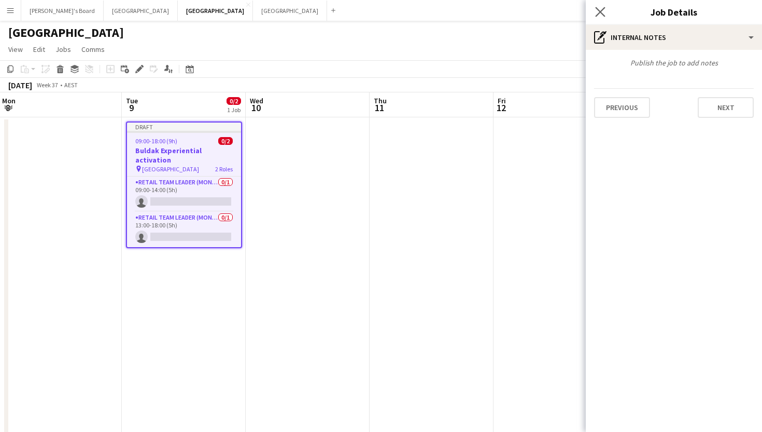
click at [602, 5] on app-icon "Close pop-in" at bounding box center [600, 12] width 15 height 15
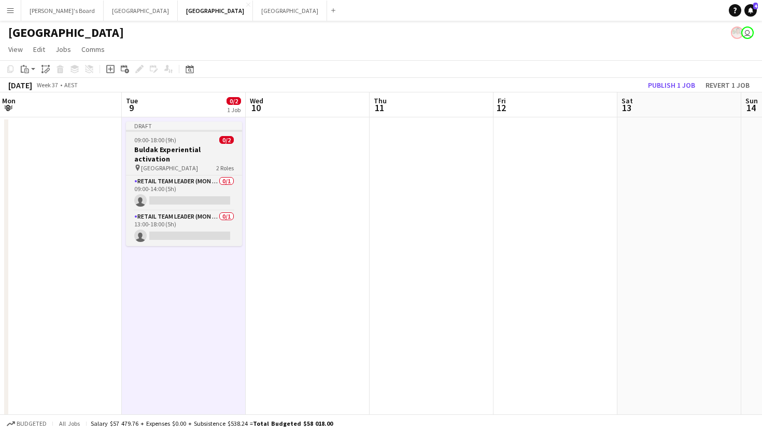
click at [184, 136] on div "09:00-18:00 (9h) 0/2" at bounding box center [184, 140] width 116 height 8
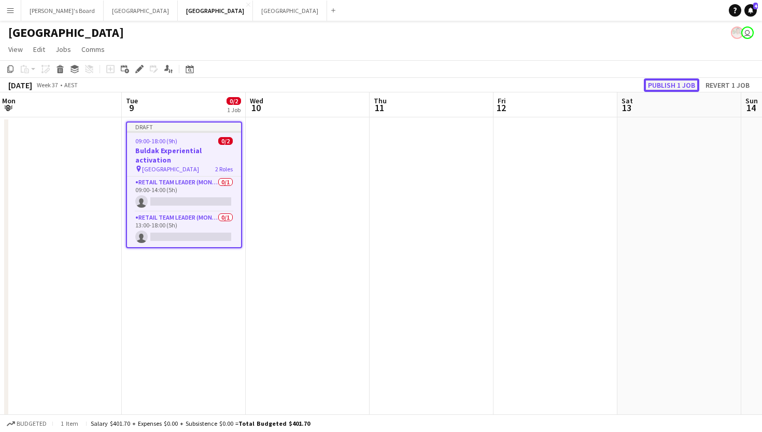
click at [684, 84] on button "Publish 1 job" at bounding box center [671, 84] width 55 height 13
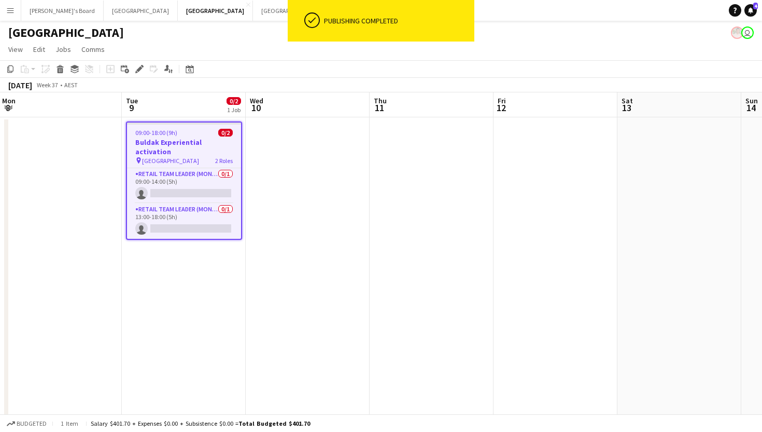
click at [189, 141] on h3 "Buldak Experiential activation" at bounding box center [184, 146] width 114 height 19
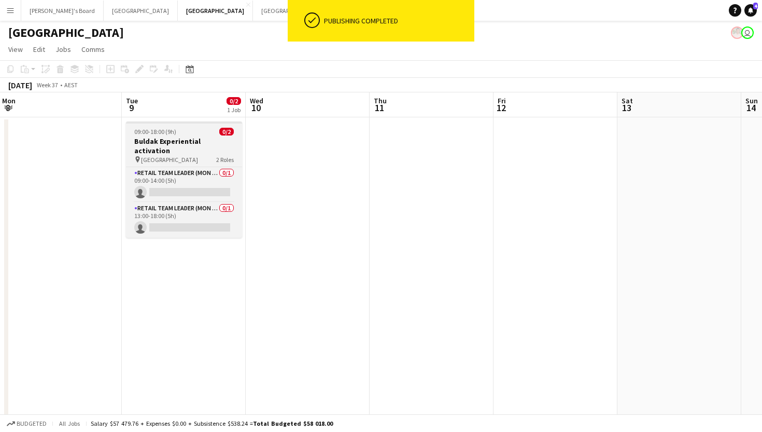
click at [148, 130] on span "09:00-18:00 (9h)" at bounding box center [155, 132] width 42 height 8
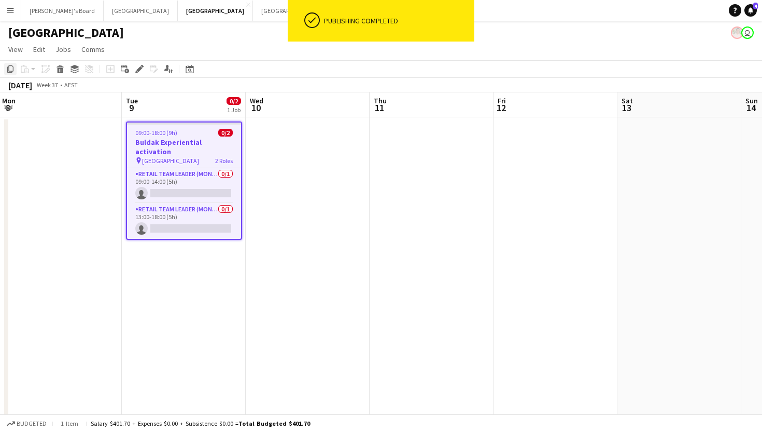
click at [10, 72] on icon "Copy" at bounding box center [10, 69] width 8 height 8
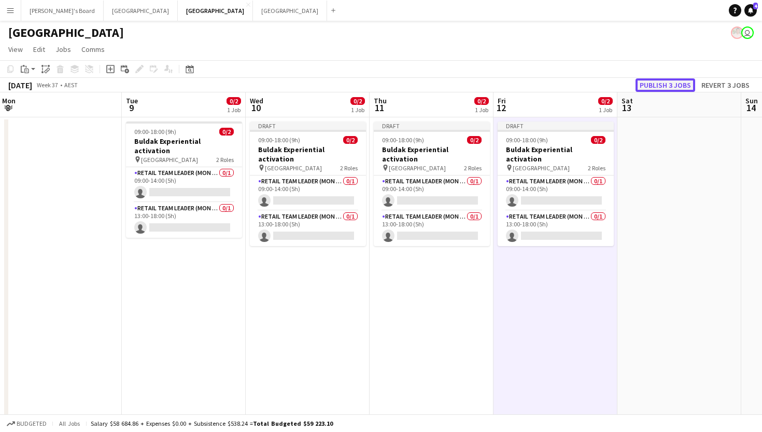
click at [676, 81] on button "Publish 3 jobs" at bounding box center [666, 84] width 60 height 13
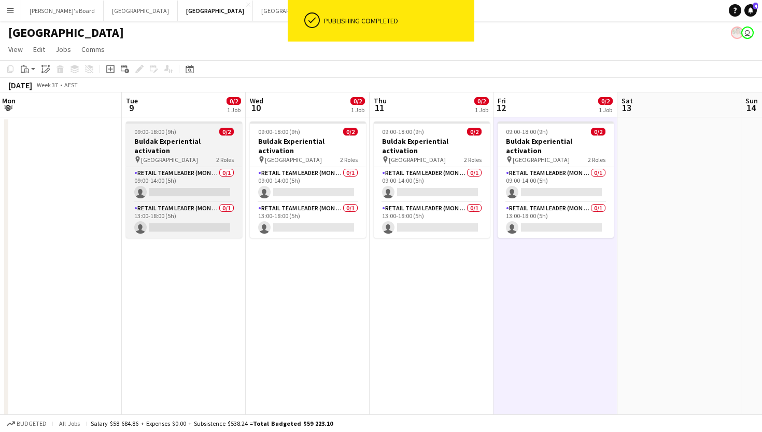
click at [175, 142] on h3 "Buldak Experiential activation" at bounding box center [184, 145] width 116 height 19
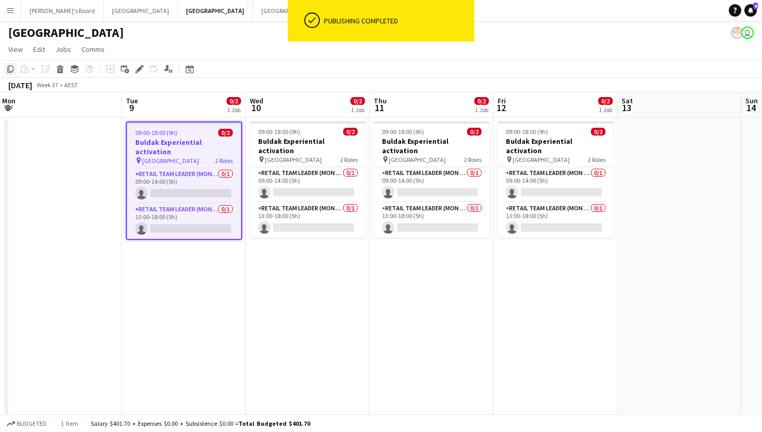
click at [11, 67] on icon "Copy" at bounding box center [10, 69] width 8 height 8
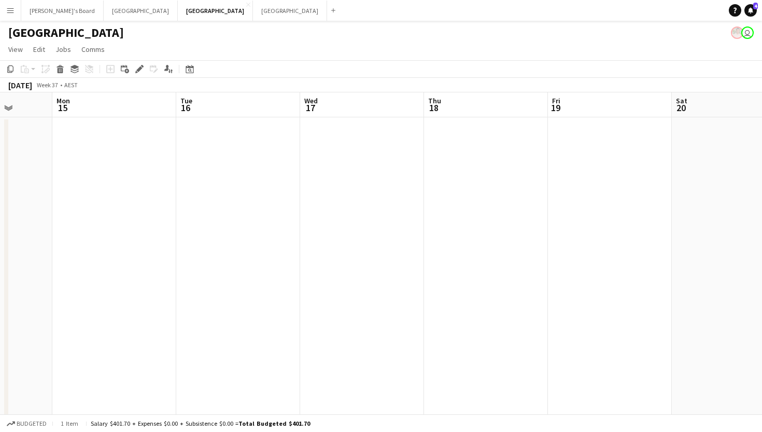
scroll to position [0, 330]
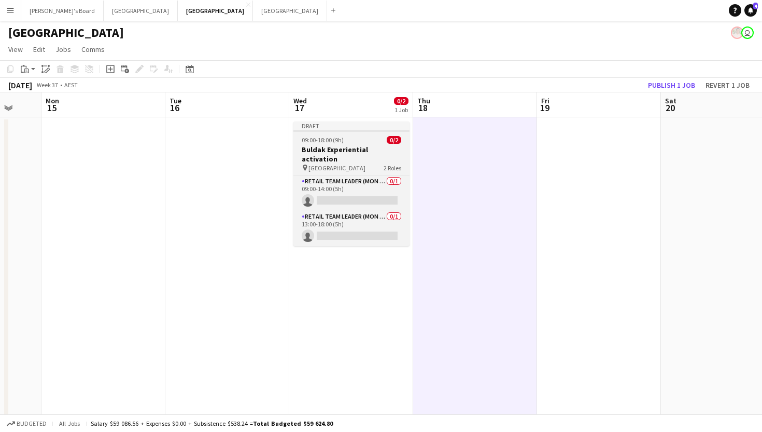
click at [355, 140] on div "09:00-18:00 (9h) 0/2" at bounding box center [352, 140] width 116 height 8
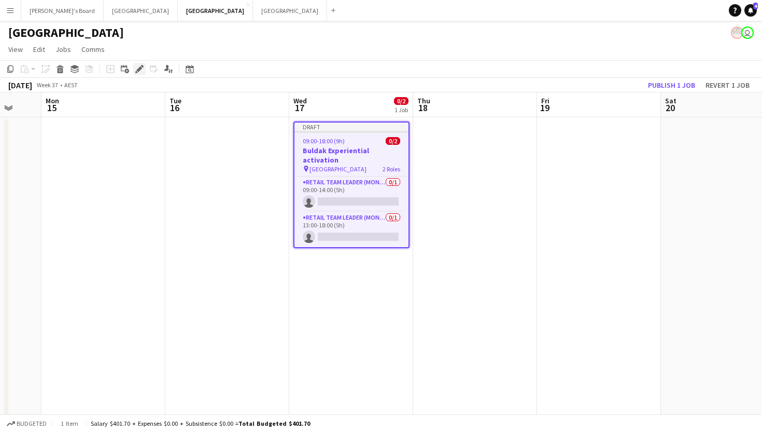
click at [142, 68] on icon at bounding box center [139, 69] width 6 height 6
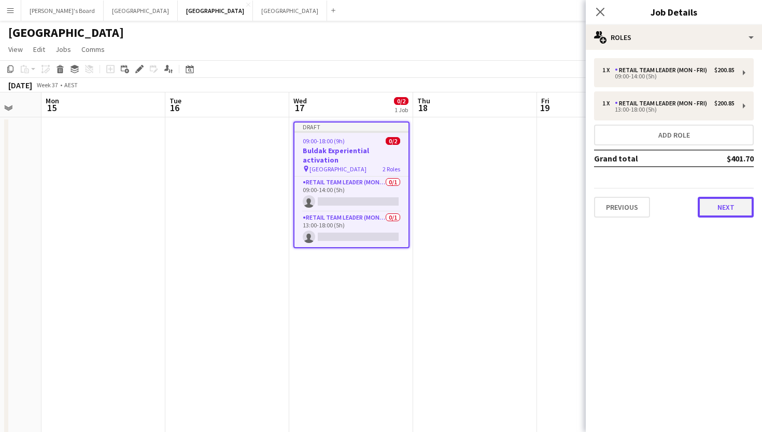
click at [721, 211] on button "Next" at bounding box center [726, 207] width 56 height 21
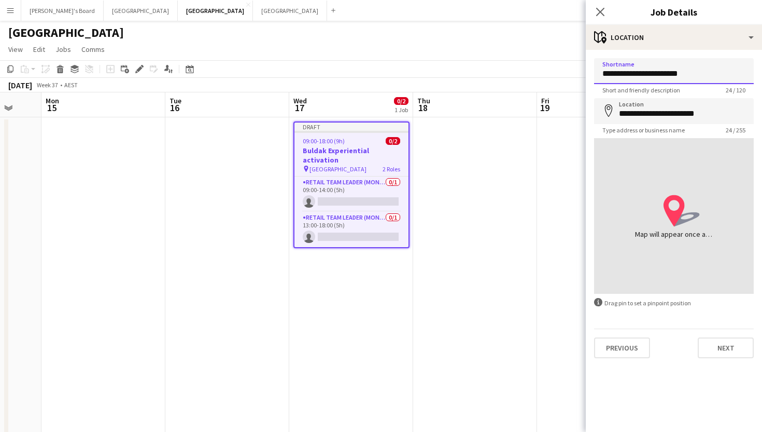
drag, startPoint x: 697, startPoint y: 69, endPoint x: 540, endPoint y: 69, distance: 157.2
type input "**********"
drag, startPoint x: 715, startPoint y: 109, endPoint x: 583, endPoint y: 108, distance: 132.3
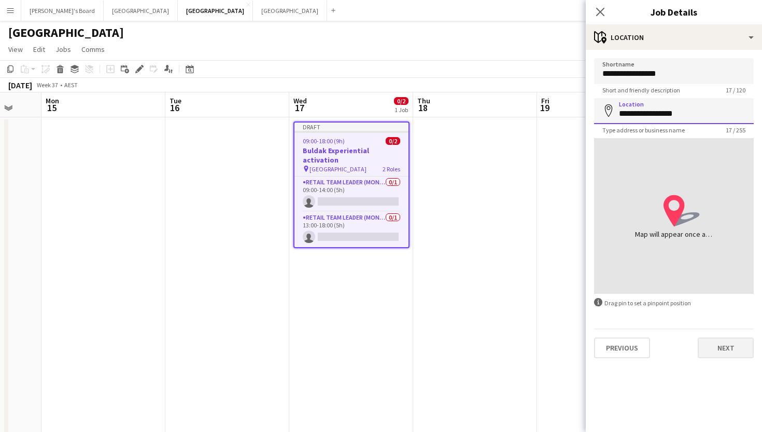
type input "**********"
click at [719, 348] on button "Next" at bounding box center [726, 347] width 56 height 21
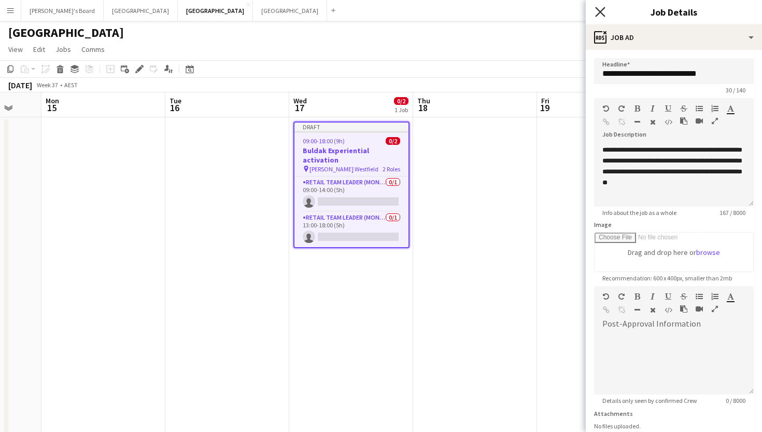
click at [600, 11] on icon at bounding box center [600, 12] width 10 height 10
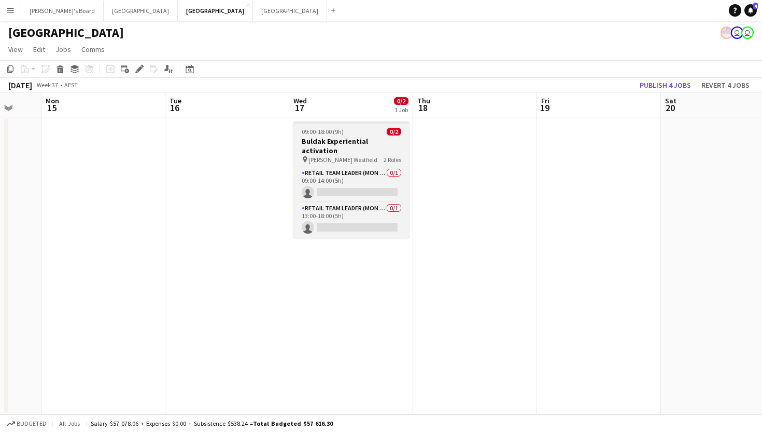
click at [360, 139] on h3 "Buldak Experiential activation" at bounding box center [352, 145] width 116 height 19
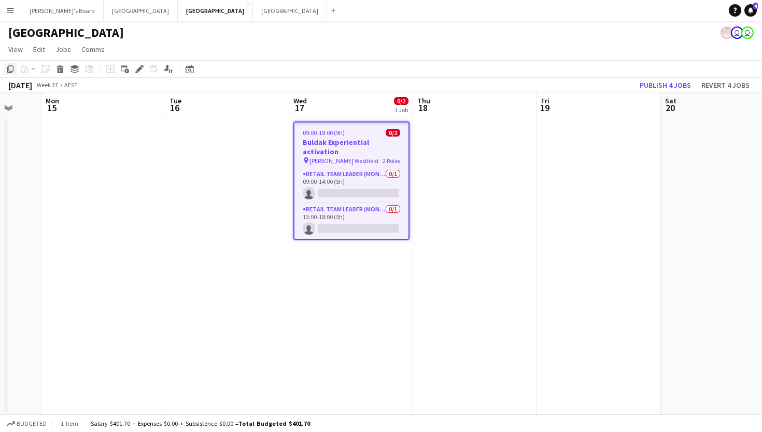
click at [10, 67] on icon "Copy" at bounding box center [10, 69] width 8 height 8
click at [495, 155] on app-date-cell at bounding box center [475, 265] width 124 height 297
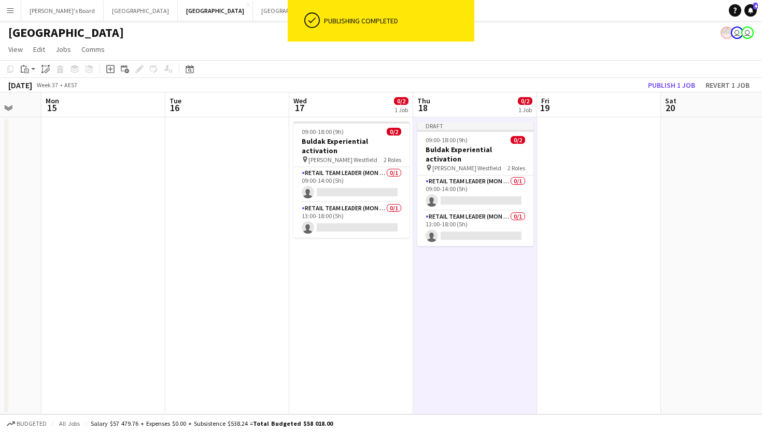
click at [580, 147] on app-date-cell at bounding box center [599, 265] width 124 height 297
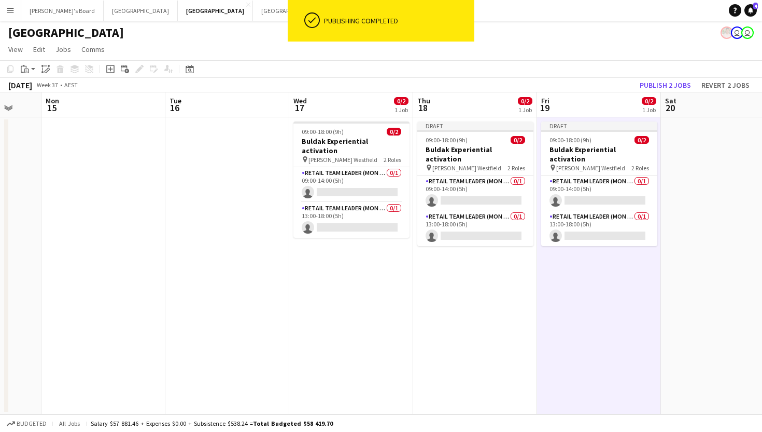
click at [682, 149] on app-date-cell at bounding box center [723, 265] width 124 height 297
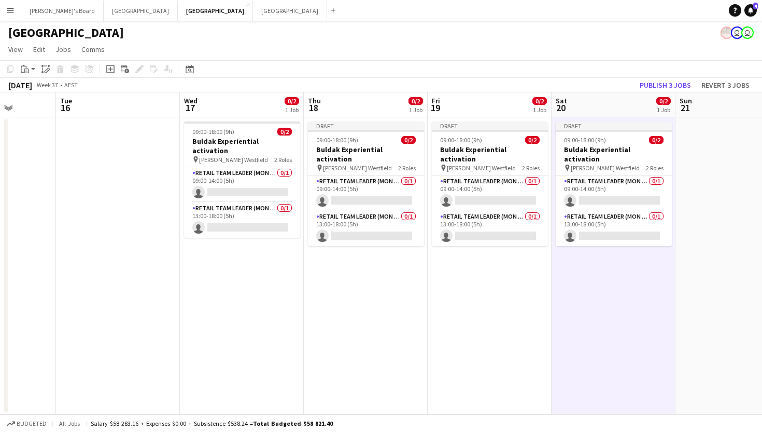
scroll to position [0, 459]
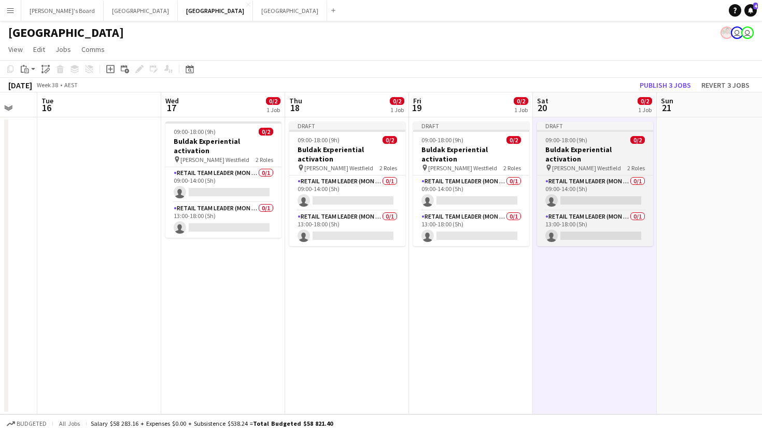
click at [574, 141] on span "09:00-18:00 (9h)" at bounding box center [567, 140] width 42 height 8
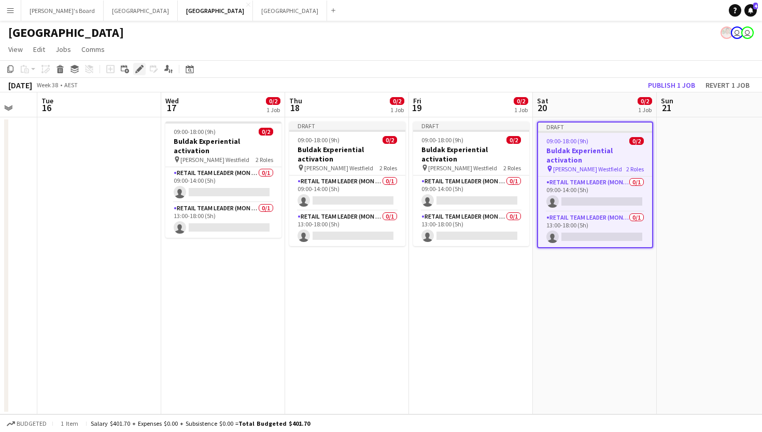
click at [138, 74] on div "Edit" at bounding box center [139, 69] width 12 height 12
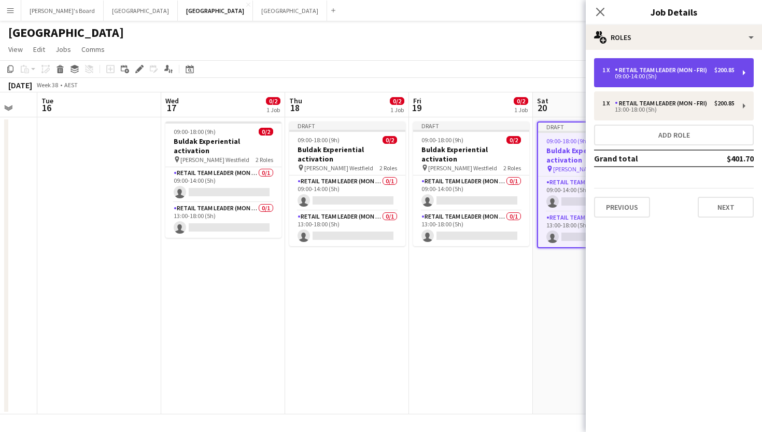
click at [671, 65] on div "1 x RETAIL Team Leader (Mon - Fri) $200.85 09:00-14:00 (5h)" at bounding box center [674, 72] width 160 height 29
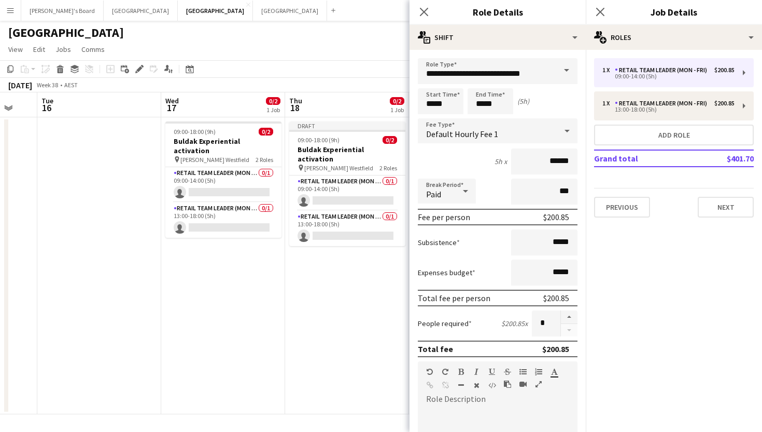
click at [564, 73] on span at bounding box center [567, 70] width 22 height 25
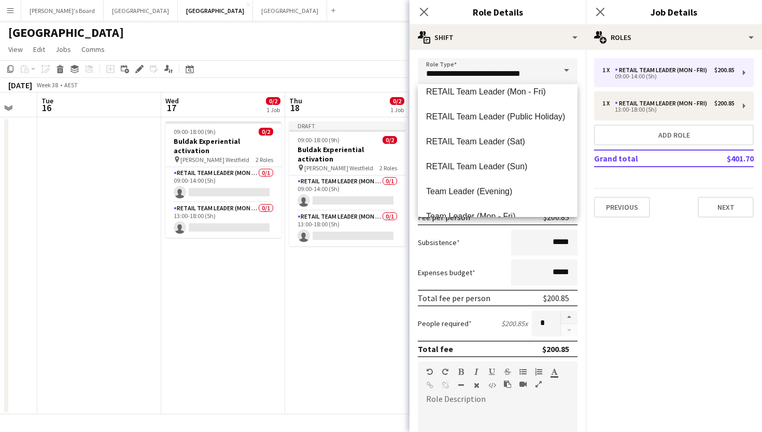
scroll to position [934, 0]
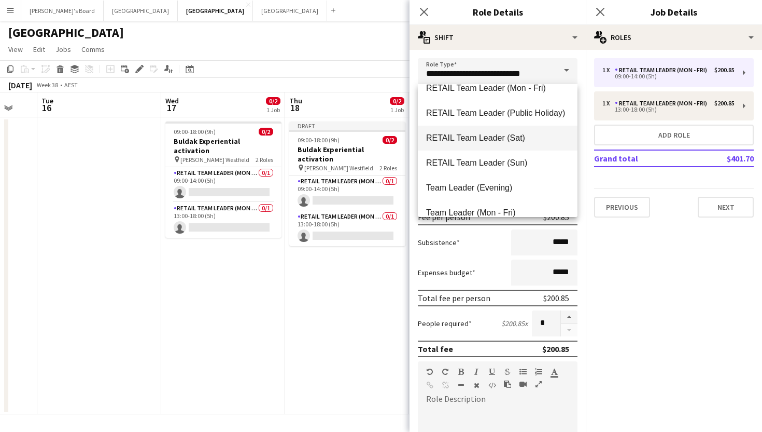
click at [493, 142] on span "RETAIL Team Leader (Sat)" at bounding box center [497, 138] width 143 height 10
type input "**********"
type input "******"
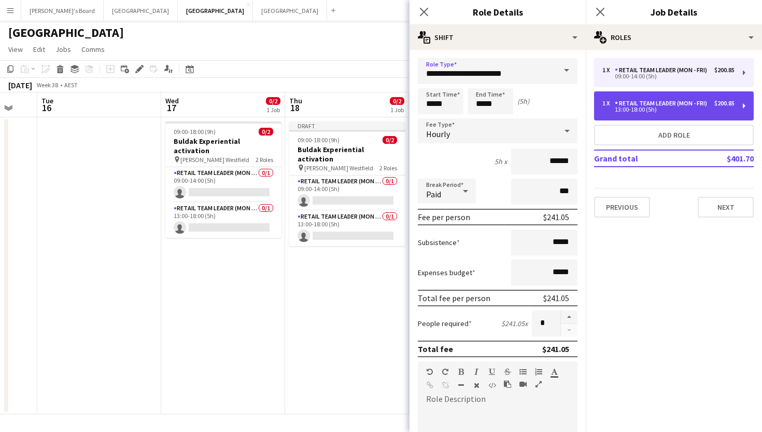
click at [638, 112] on div "13:00-18:00 (5h)" at bounding box center [669, 109] width 132 height 5
type input "**********"
type input "*****"
type input "******"
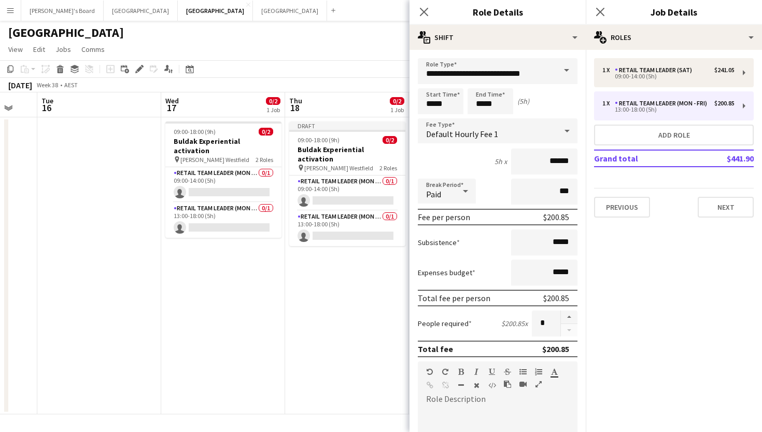
click at [565, 70] on span at bounding box center [567, 70] width 22 height 25
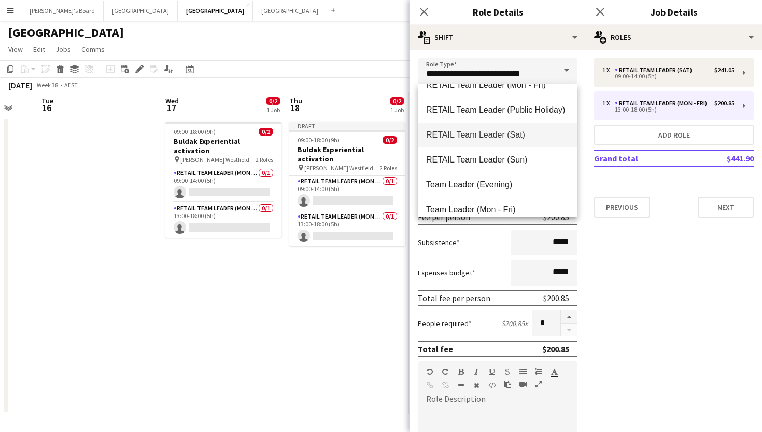
scroll to position [939, 0]
click at [464, 137] on span "RETAIL Team Leader (Sat)" at bounding box center [497, 133] width 143 height 10
type input "**********"
type input "******"
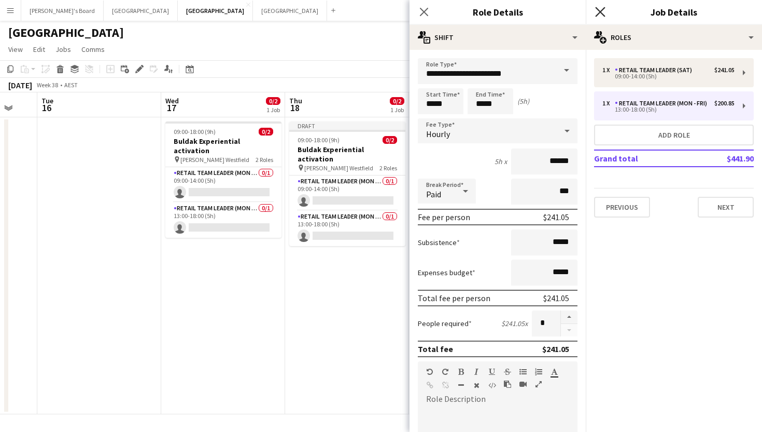
click at [600, 12] on icon at bounding box center [600, 12] width 10 height 10
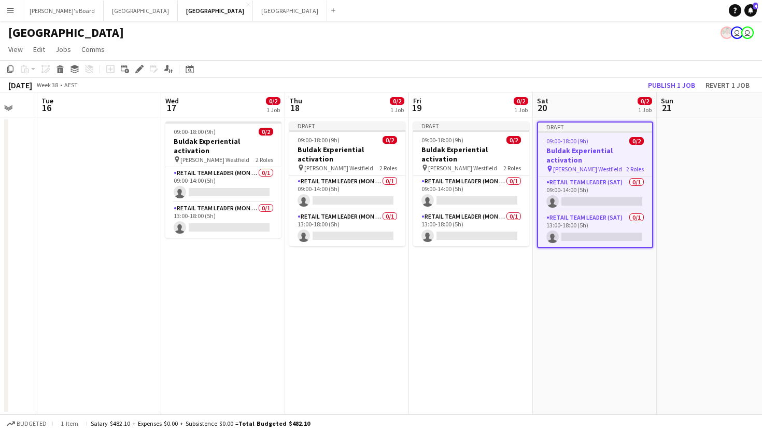
click at [672, 165] on app-date-cell at bounding box center [719, 265] width 124 height 297
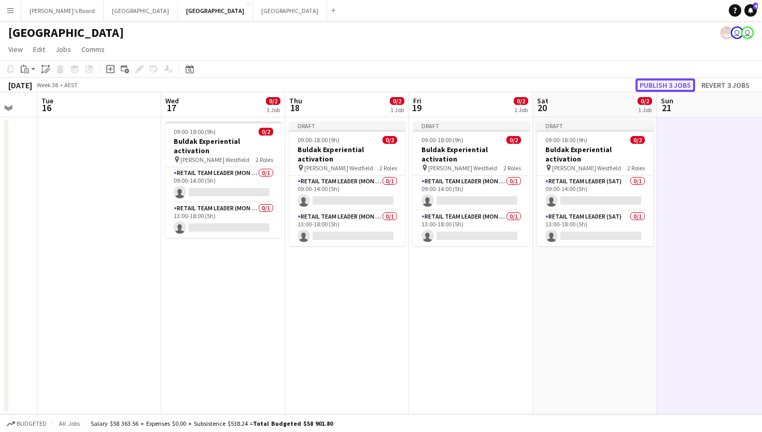
click at [661, 86] on button "Publish 3 jobs" at bounding box center [666, 84] width 60 height 13
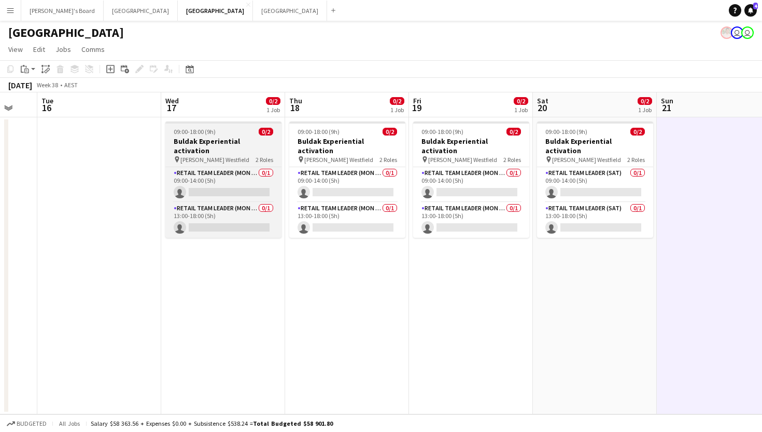
click at [223, 129] on div "09:00-18:00 (9h) 0/2" at bounding box center [223, 132] width 116 height 8
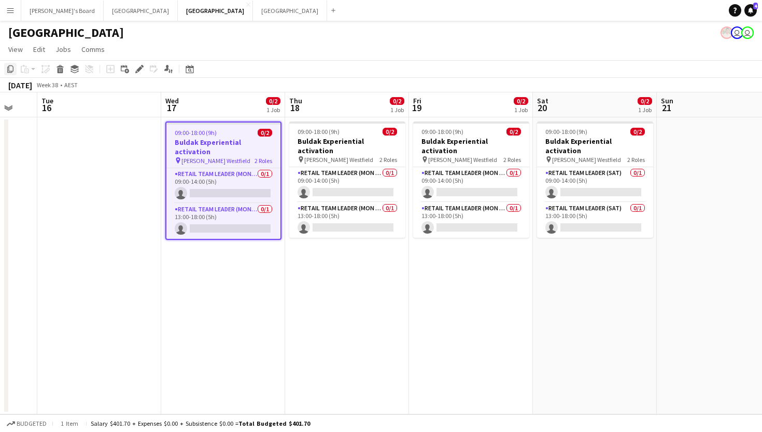
click at [6, 72] on icon "Copy" at bounding box center [10, 69] width 8 height 8
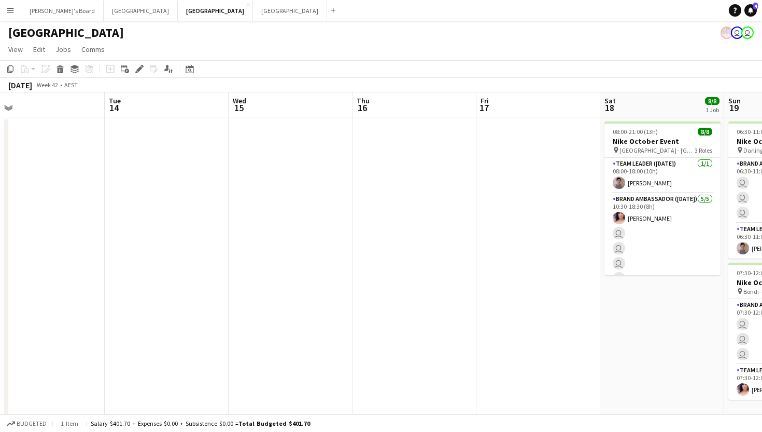
scroll to position [0, 398]
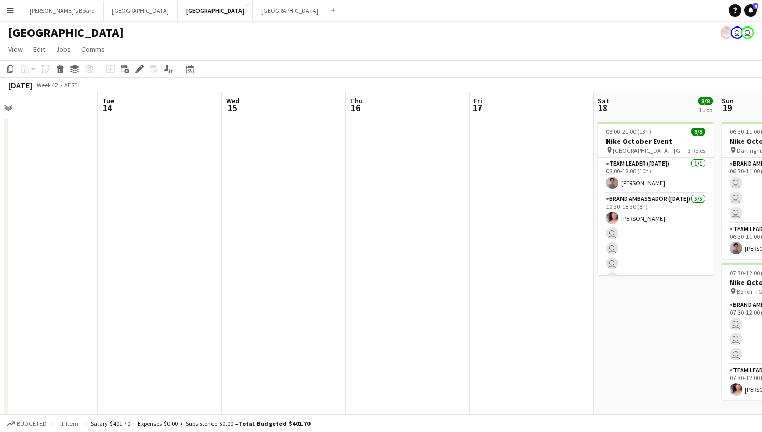
click at [251, 143] on app-date-cell at bounding box center [284, 269] width 124 height 304
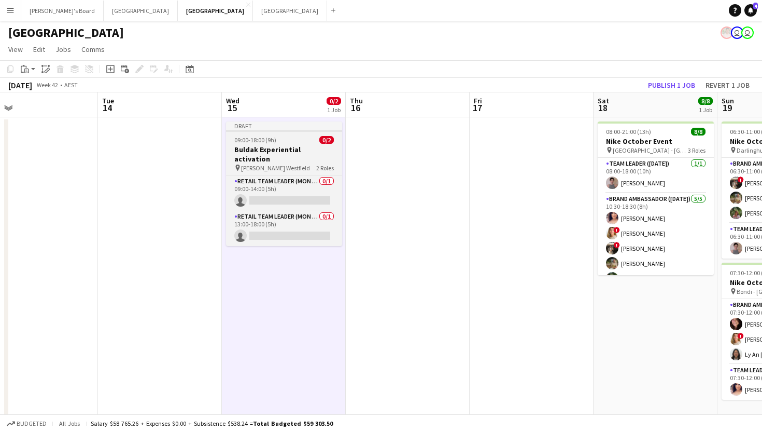
click at [282, 141] on div "09:00-18:00 (9h) 0/2" at bounding box center [284, 140] width 116 height 8
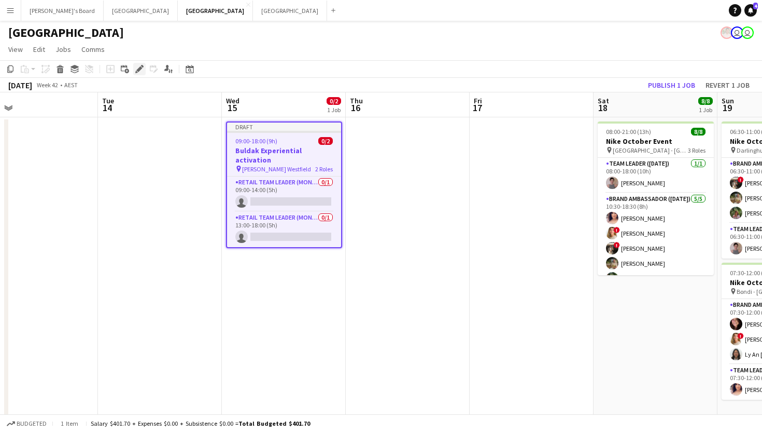
click at [141, 69] on icon at bounding box center [139, 69] width 6 height 6
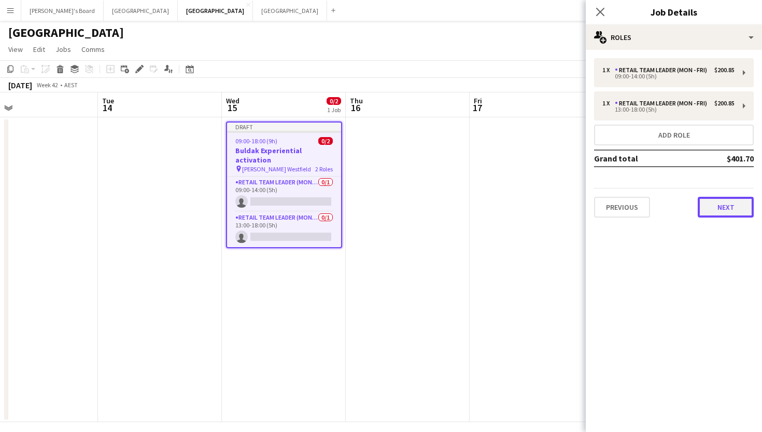
click at [730, 215] on button "Next" at bounding box center [726, 207] width 56 height 21
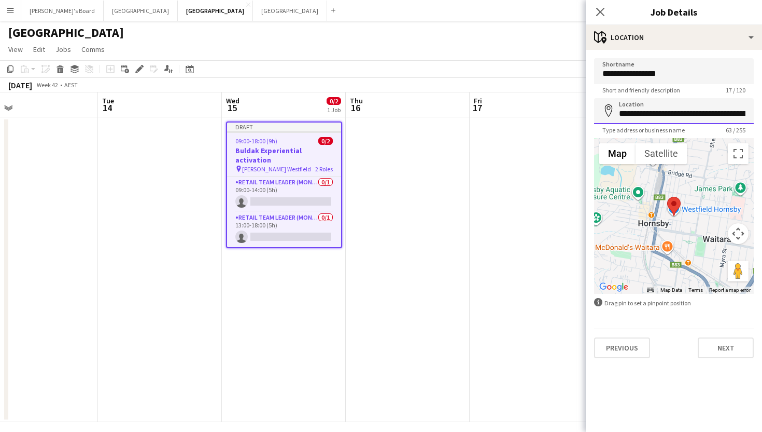
click at [696, 113] on input "**********" at bounding box center [674, 111] width 160 height 26
type input "********"
click at [603, 10] on icon at bounding box center [600, 12] width 10 height 10
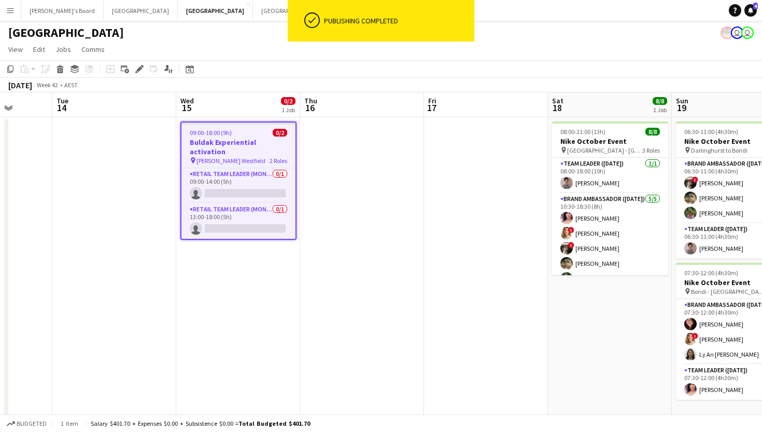
scroll to position [0, 451]
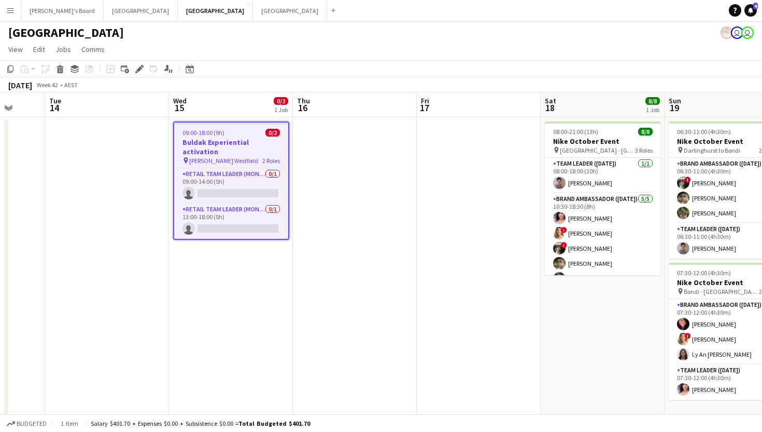
click at [226, 135] on div "09:00-18:00 (9h) 0/2" at bounding box center [231, 133] width 114 height 8
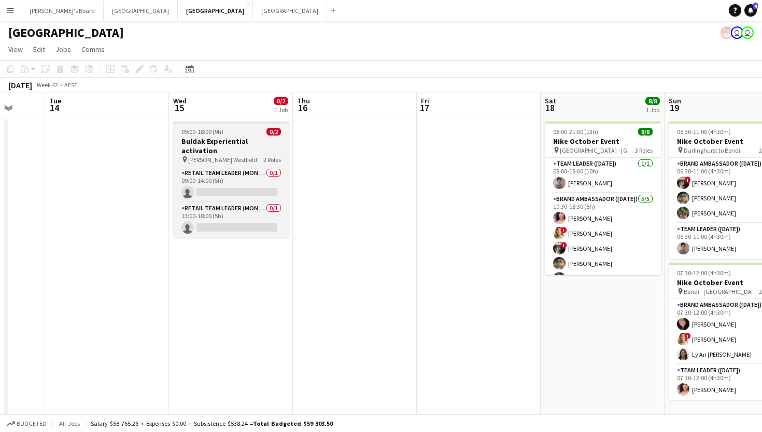
click at [232, 138] on h3 "Buldak Experiential activation" at bounding box center [231, 145] width 116 height 19
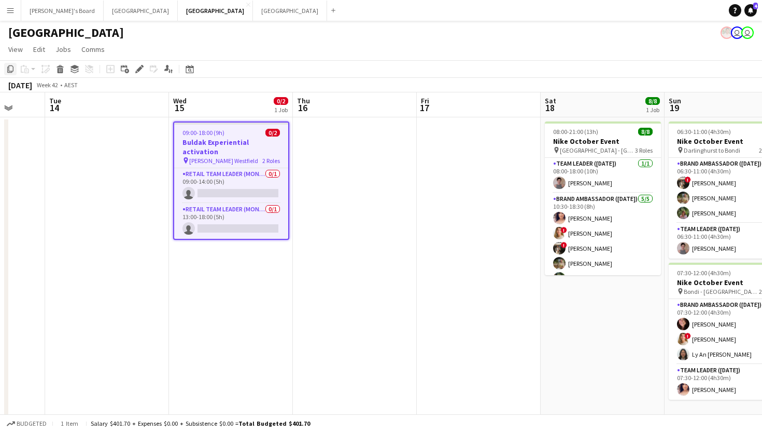
click at [7, 71] on icon at bounding box center [10, 68] width 6 height 7
click at [316, 154] on app-date-cell at bounding box center [355, 269] width 124 height 304
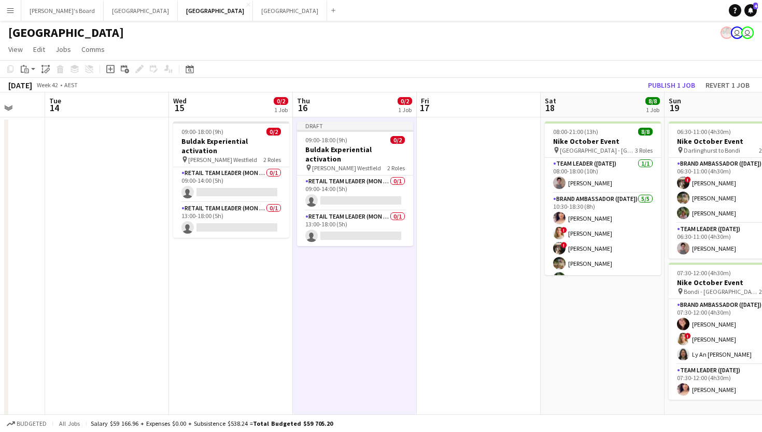
click at [482, 173] on app-date-cell at bounding box center [479, 269] width 124 height 304
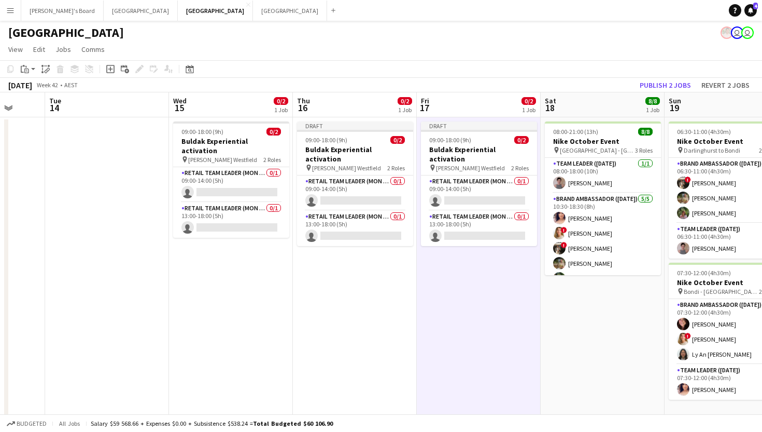
click at [603, 321] on app-date-cell "08:00-21:00 (13h) 8/8 Nike October Event pin Darlinghurst - Sydney 3 Roles Team…" at bounding box center [603, 269] width 124 height 304
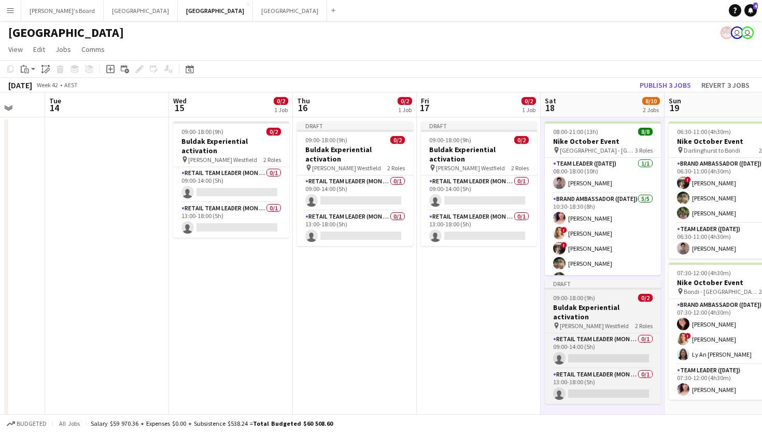
click at [602, 295] on div "09:00-18:00 (9h) 0/2" at bounding box center [603, 298] width 116 height 8
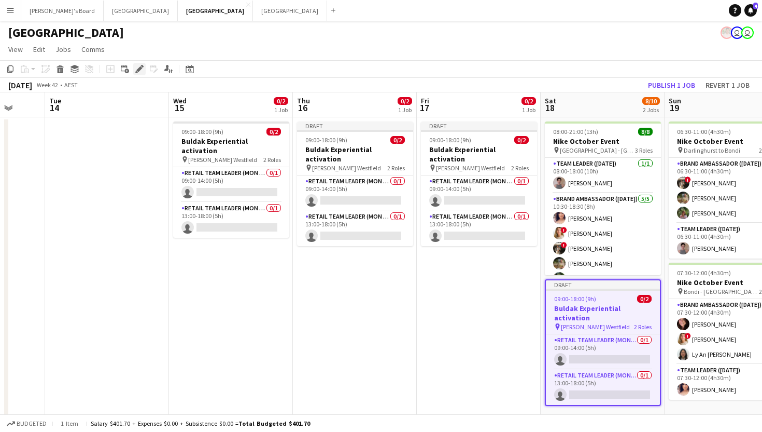
click at [139, 68] on icon at bounding box center [139, 69] width 6 height 6
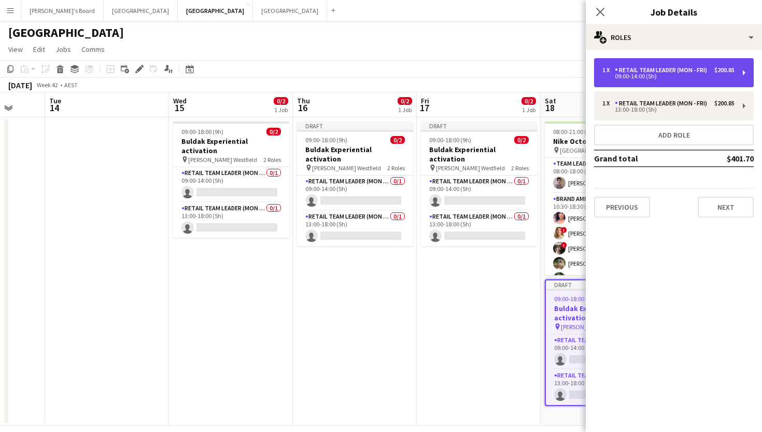
click at [671, 78] on div "09:00-14:00 (5h)" at bounding box center [669, 76] width 132 height 5
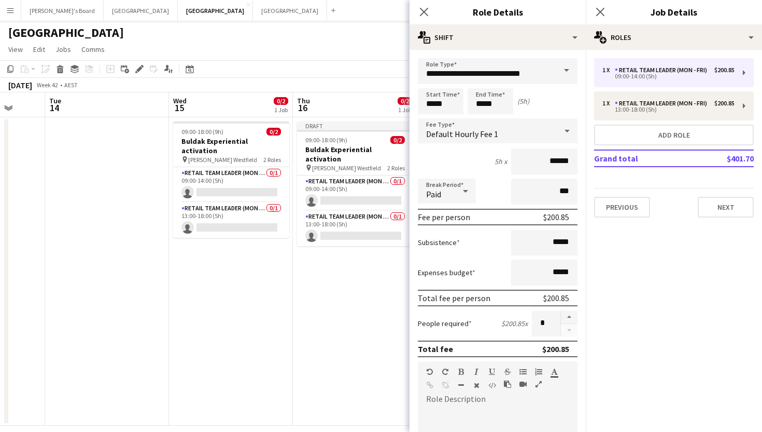
click at [566, 70] on span at bounding box center [567, 70] width 22 height 25
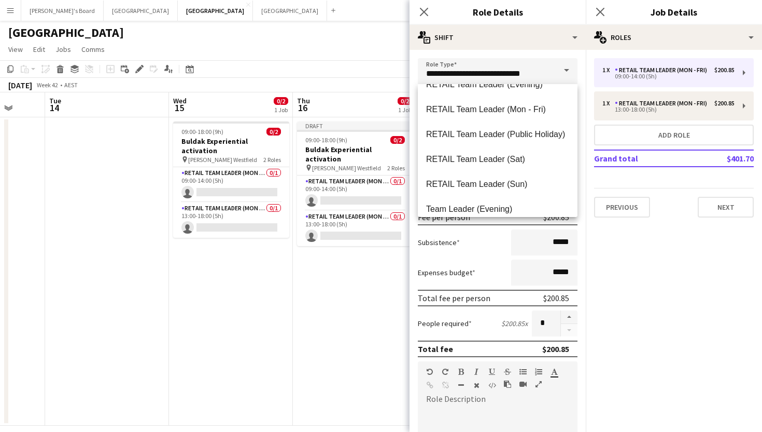
scroll to position [914, 0]
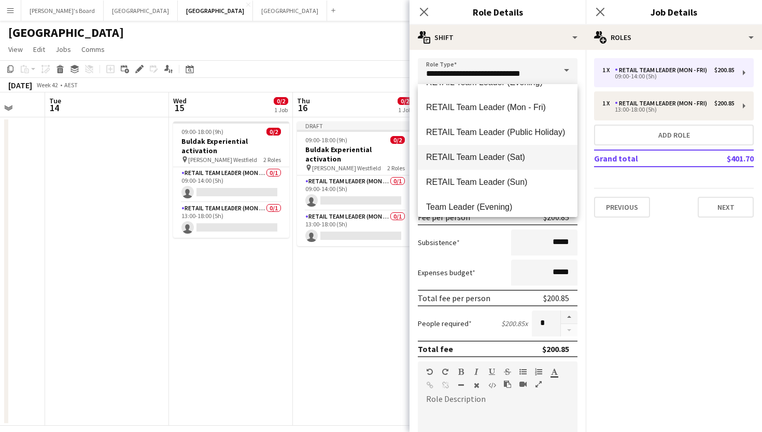
click at [471, 154] on span "RETAIL Team Leader (Sat)" at bounding box center [497, 157] width 143 height 10
type input "**********"
type input "******"
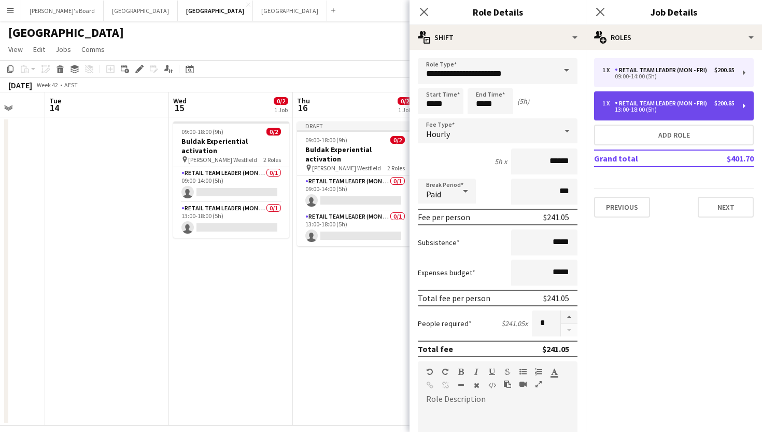
click at [635, 108] on div "13:00-18:00 (5h)" at bounding box center [669, 109] width 132 height 5
type input "**********"
type input "*****"
type input "******"
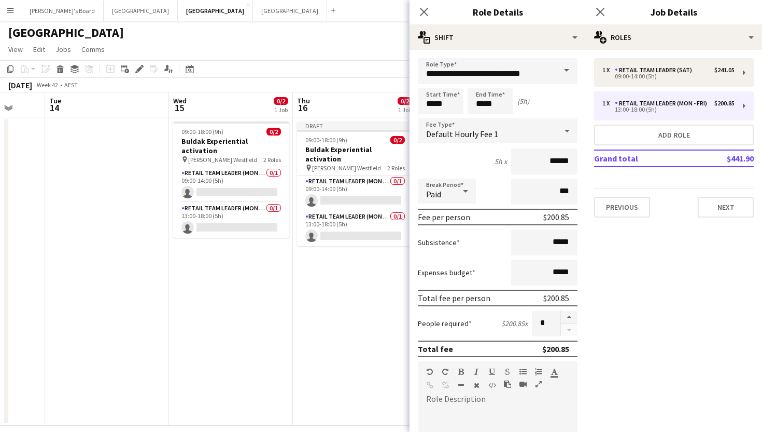
click at [568, 70] on span at bounding box center [567, 70] width 22 height 25
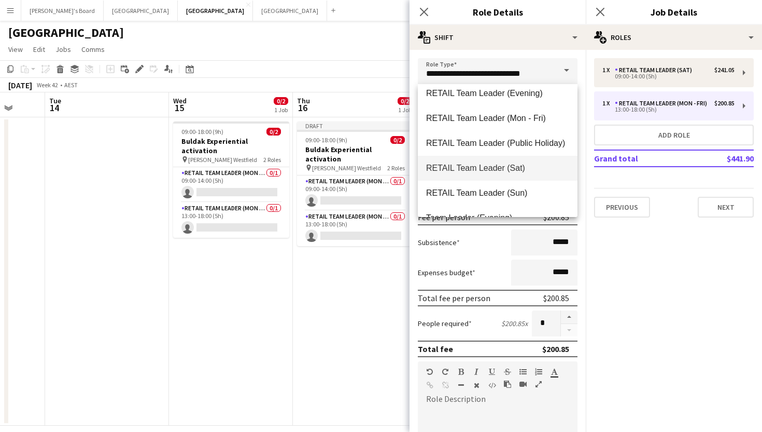
scroll to position [907, 0]
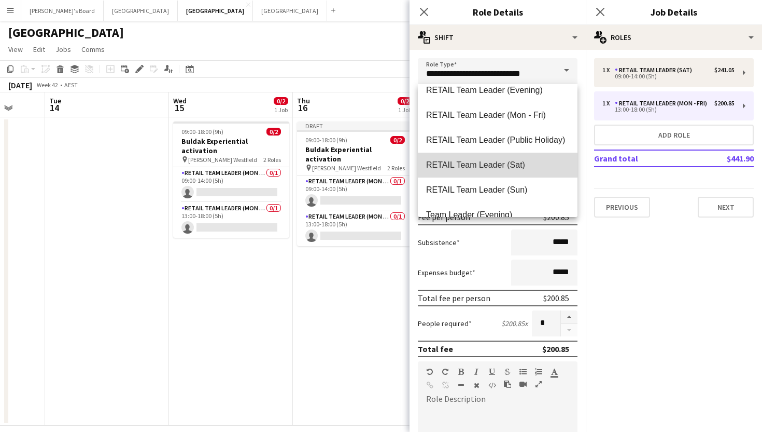
click at [487, 164] on span "RETAIL Team Leader (Sat)" at bounding box center [497, 165] width 143 height 10
type input "**********"
type input "******"
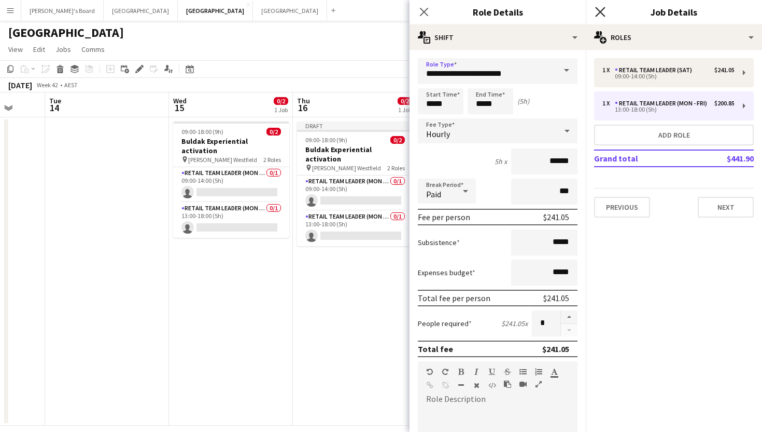
click at [600, 10] on icon "Close pop-in" at bounding box center [600, 12] width 10 height 10
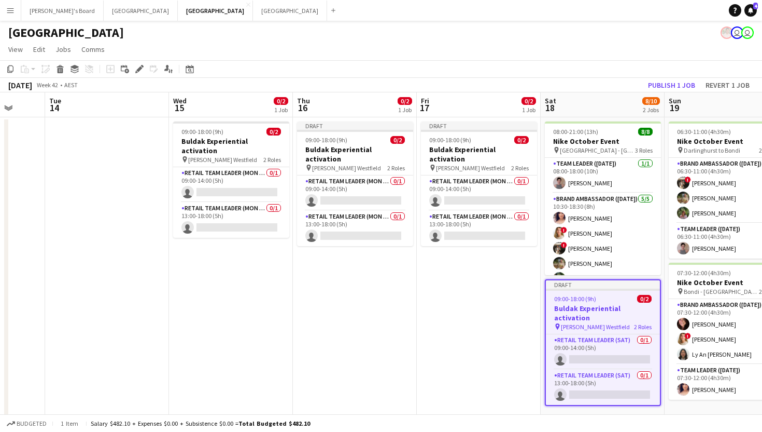
click at [414, 301] on app-date-cell "Draft 09:00-18:00 (9h) 0/2 Buldak Experiential activation pin [PERSON_NAME] Wes…" at bounding box center [355, 271] width 124 height 308
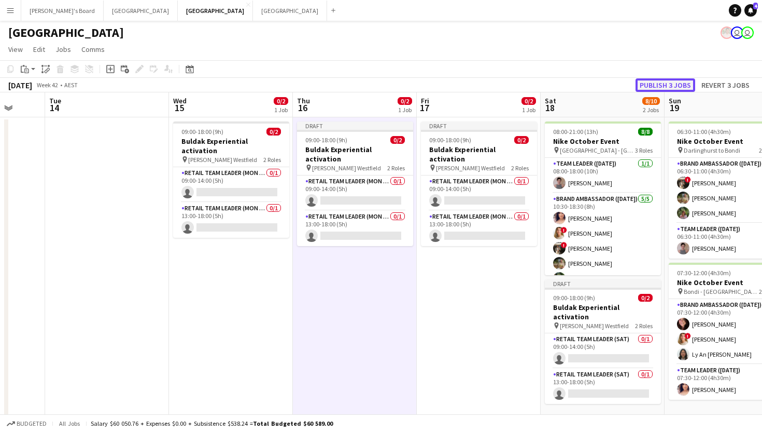
click at [663, 81] on button "Publish 3 jobs" at bounding box center [666, 84] width 60 height 13
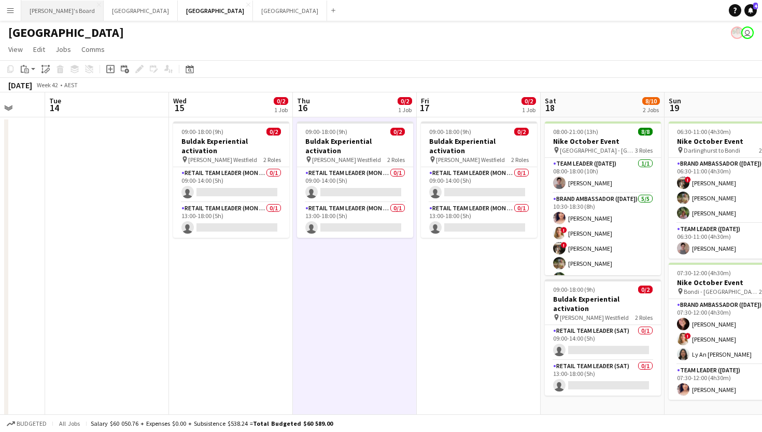
click at [47, 16] on button "Tennille's Board Close" at bounding box center [62, 11] width 82 height 20
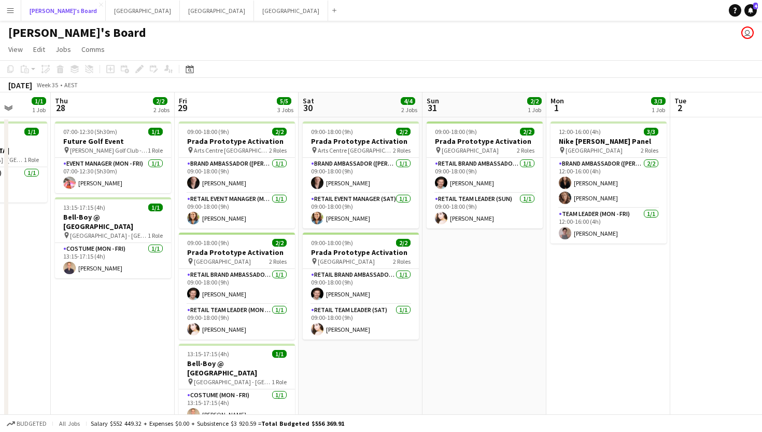
scroll to position [0, 447]
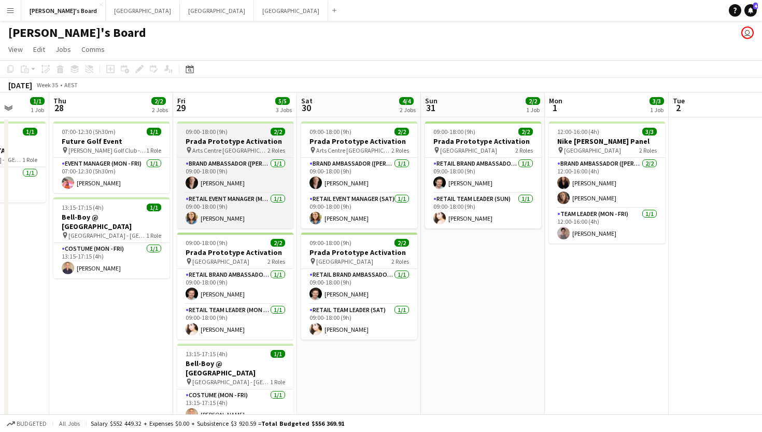
click at [253, 149] on div "pin Arts Centre [GEOGRAPHIC_DATA] 2 Roles" at bounding box center [235, 150] width 116 height 8
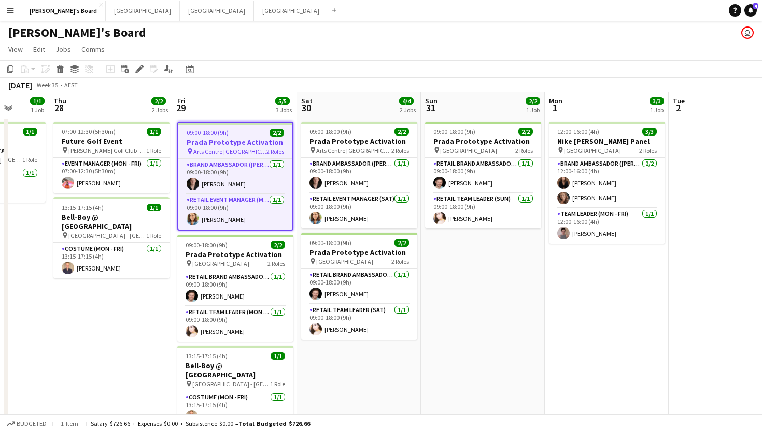
click at [230, 127] on app-job-card "09:00-18:00 (9h) 2/2 Prada Prototype Activation pin Arts Centre Melbourne 2 Rol…" at bounding box center [235, 175] width 116 height 109
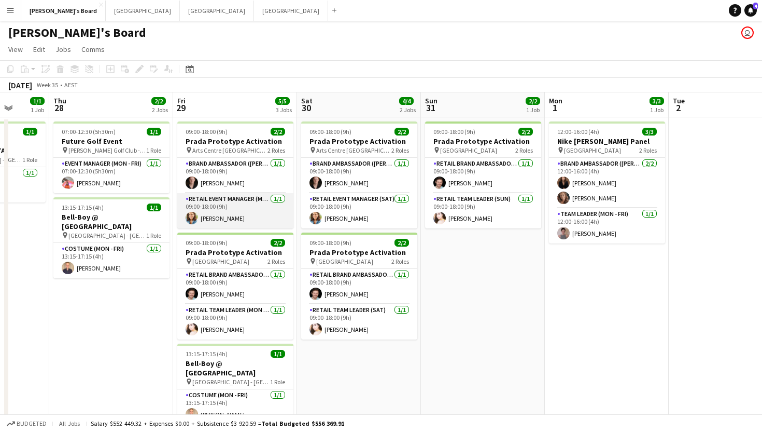
click at [238, 207] on app-card-role "RETAIL Event Manager (Mon - Fri) [DATE] 09:00-18:00 (9h) [PERSON_NAME]" at bounding box center [235, 210] width 116 height 35
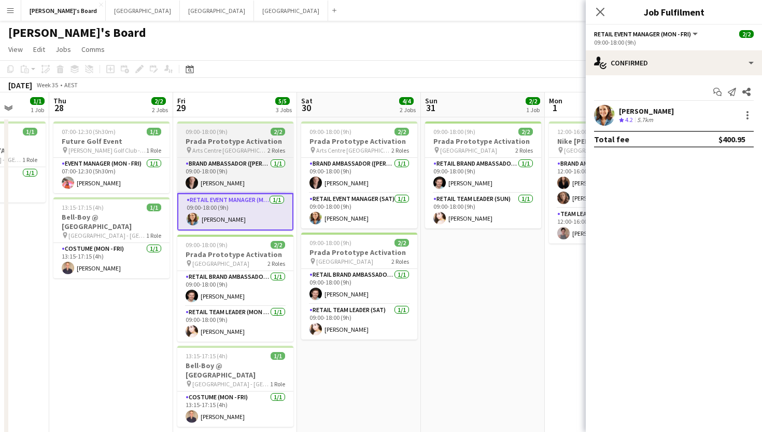
click at [256, 149] on div "pin Arts Centre [GEOGRAPHIC_DATA] 2 Roles" at bounding box center [235, 150] width 116 height 8
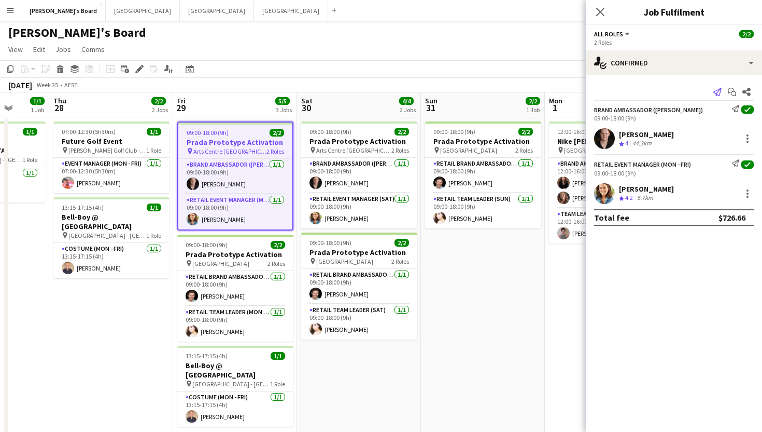
click at [718, 91] on icon at bounding box center [718, 92] width 8 height 8
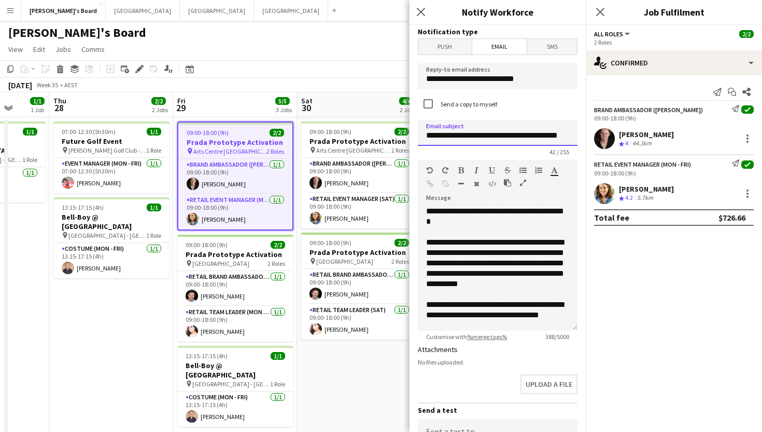
click at [549, 130] on input "**********" at bounding box center [498, 133] width 160 height 26
type input "**********"
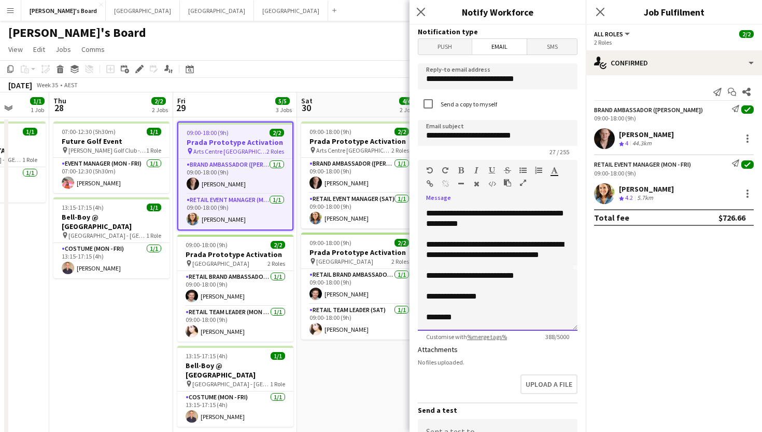
drag, startPoint x: 424, startPoint y: 213, endPoint x: 574, endPoint y: 351, distance: 204.1
click at [574, 351] on form "**********" at bounding box center [498, 313] width 176 height 577
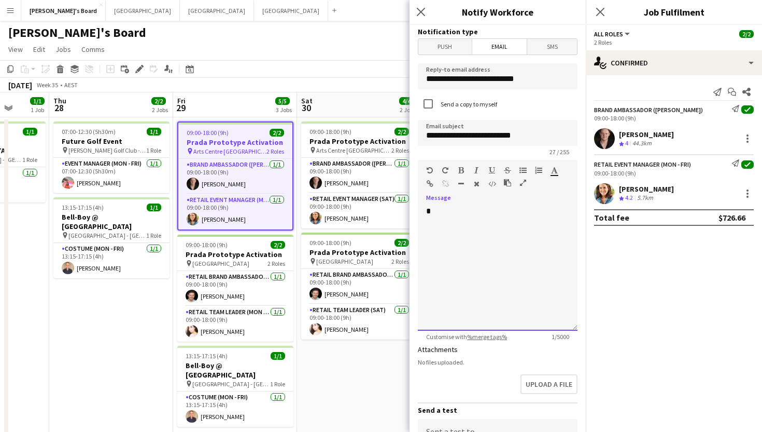
scroll to position [0, 0]
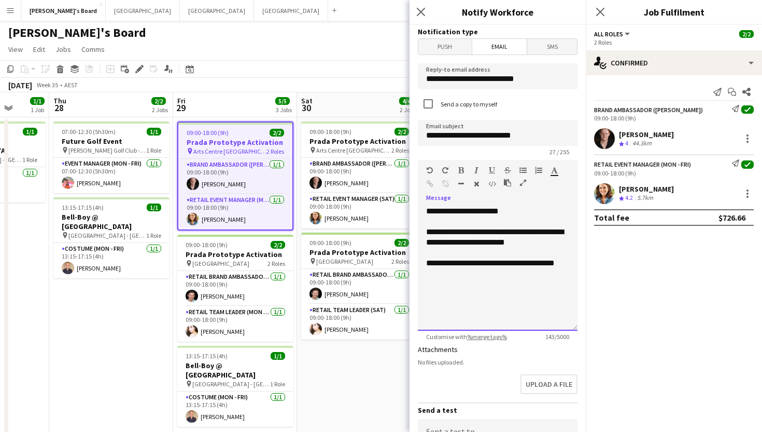
click at [436, 230] on div "**********" at bounding box center [497, 237] width 143 height 21
click at [446, 276] on div "**********" at bounding box center [497, 268] width 143 height 21
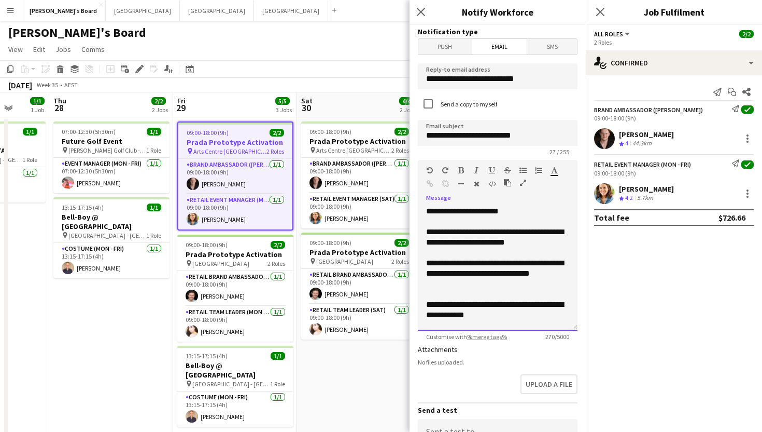
click at [428, 234] on div "**********" at bounding box center [497, 237] width 143 height 21
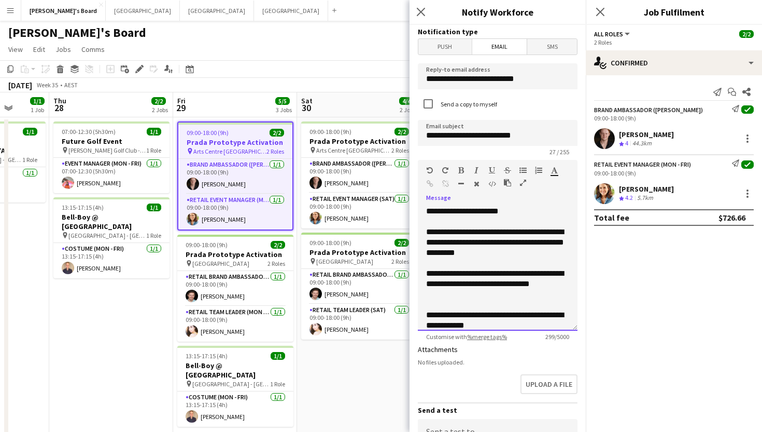
drag, startPoint x: 554, startPoint y: 234, endPoint x: 525, endPoint y: 235, distance: 29.1
click at [525, 235] on div "**********" at bounding box center [497, 242] width 143 height 31
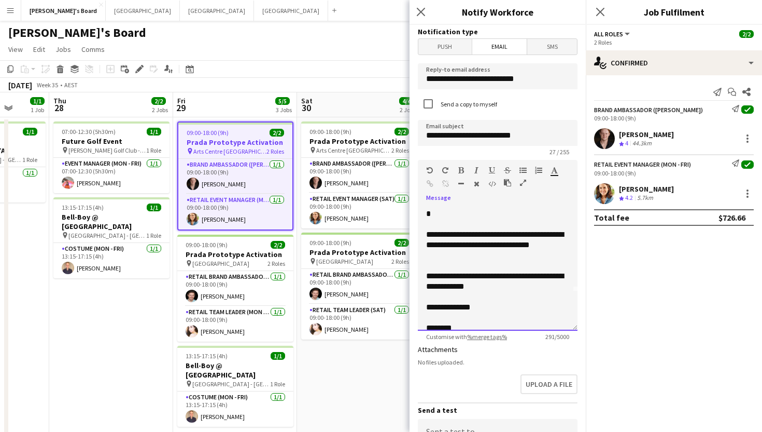
scroll to position [36, 0]
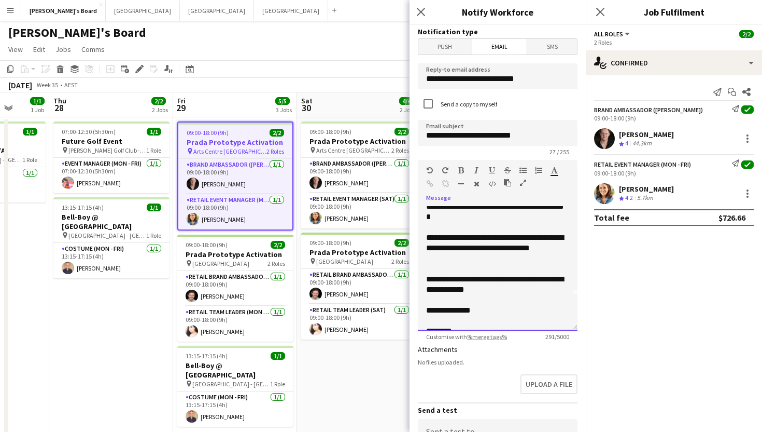
click at [477, 260] on div "**********" at bounding box center [497, 247] width 143 height 31
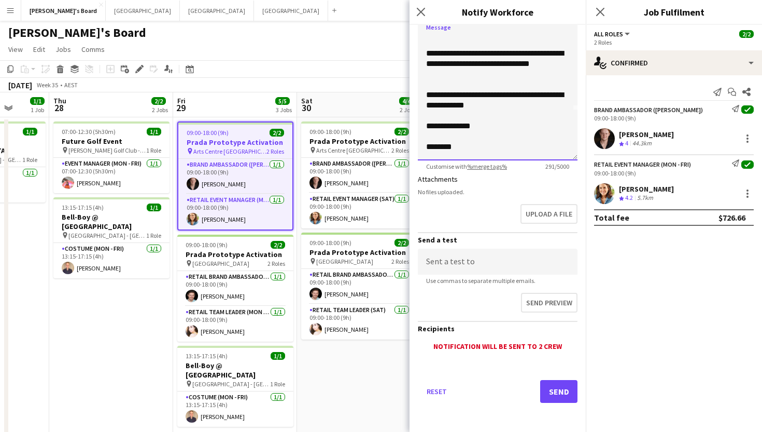
scroll to position [0, 0]
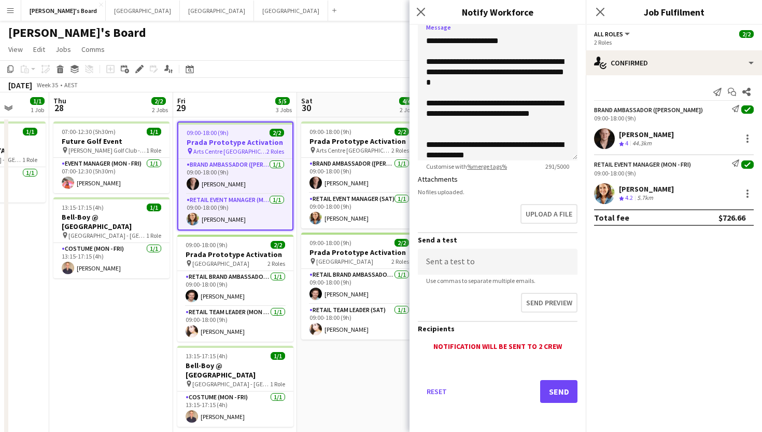
click at [553, 379] on div "Reset Send" at bounding box center [498, 395] width 160 height 73
click at [553, 400] on button "Send" at bounding box center [558, 391] width 37 height 23
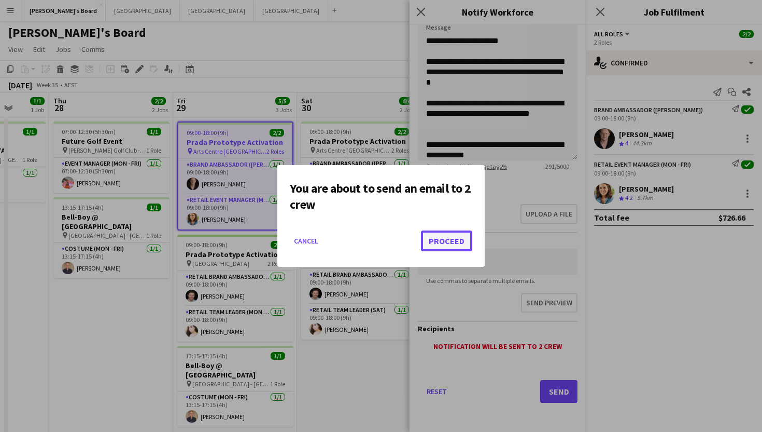
click at [443, 235] on button "Proceed" at bounding box center [446, 240] width 51 height 21
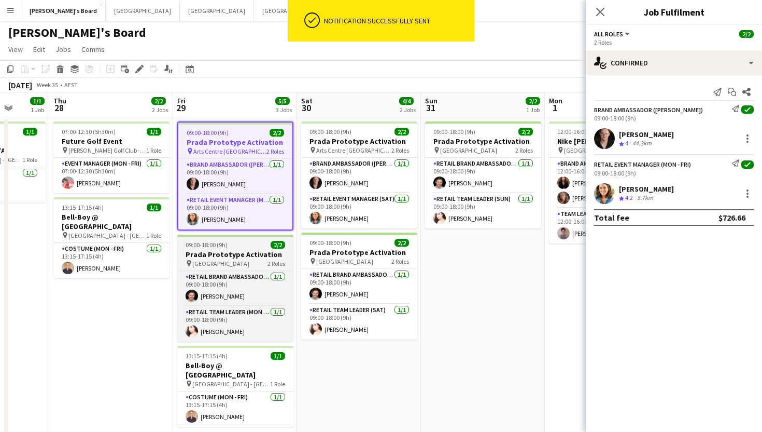
click at [253, 265] on div "pin Melbourne Central 2 Roles" at bounding box center [235, 263] width 116 height 8
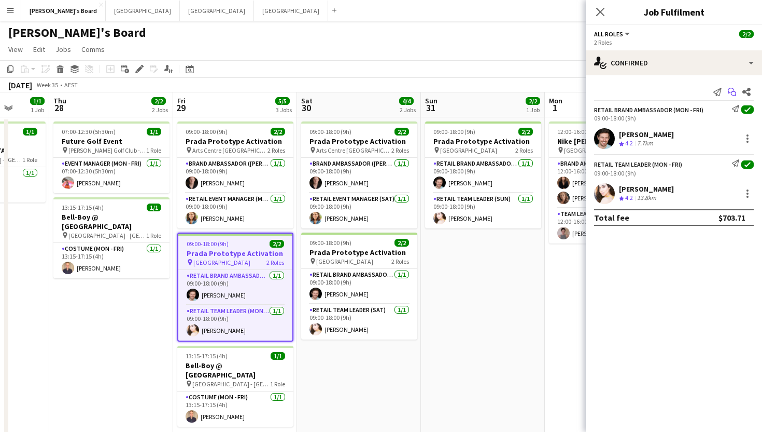
click at [737, 93] on app-icon "Start chat" at bounding box center [732, 92] width 15 height 15
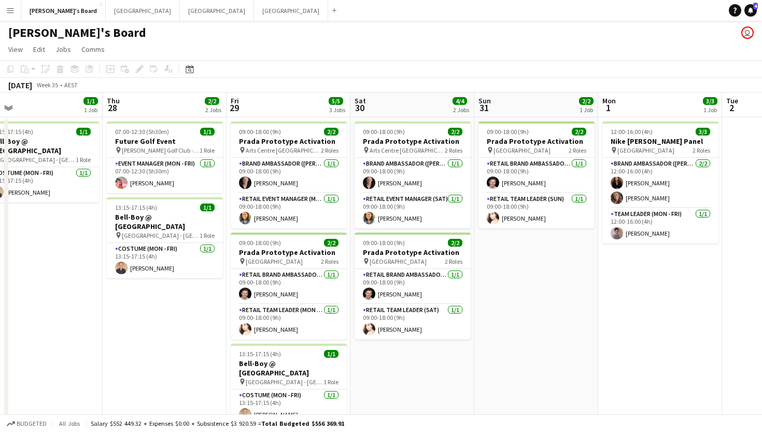
scroll to position [0, 397]
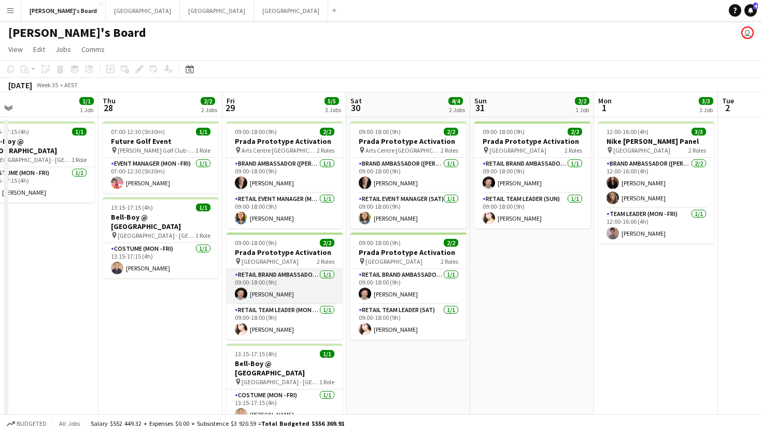
click at [298, 294] on app-card-role "RETAIL Brand Ambassador (Mon - Fri) [DATE] 09:00-18:00 (9h) [PERSON_NAME]" at bounding box center [285, 286] width 116 height 35
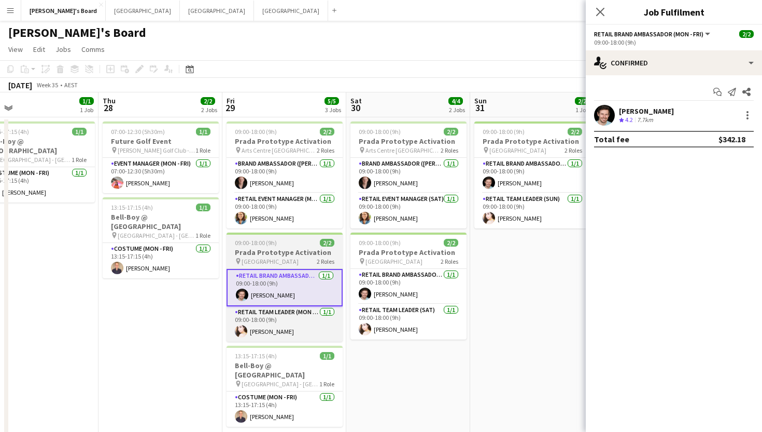
click at [309, 266] on app-job-card "09:00-18:00 (9h) 2/2 Prada Prototype Activation pin Melbourne Central 2 Roles R…" at bounding box center [285, 286] width 116 height 109
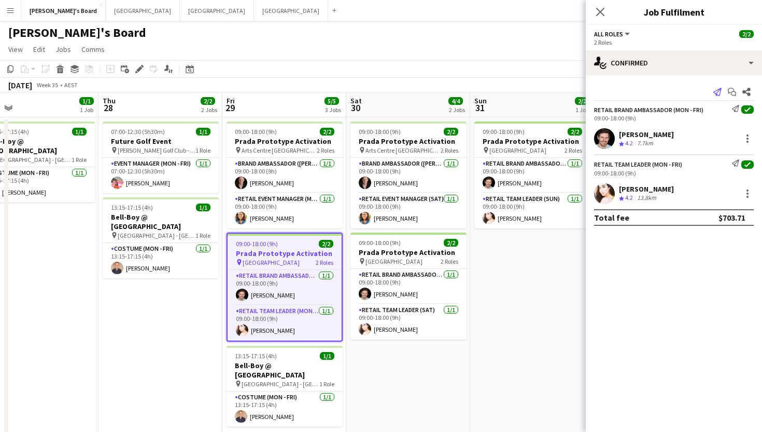
click at [718, 91] on icon "Send notification" at bounding box center [718, 92] width 8 height 8
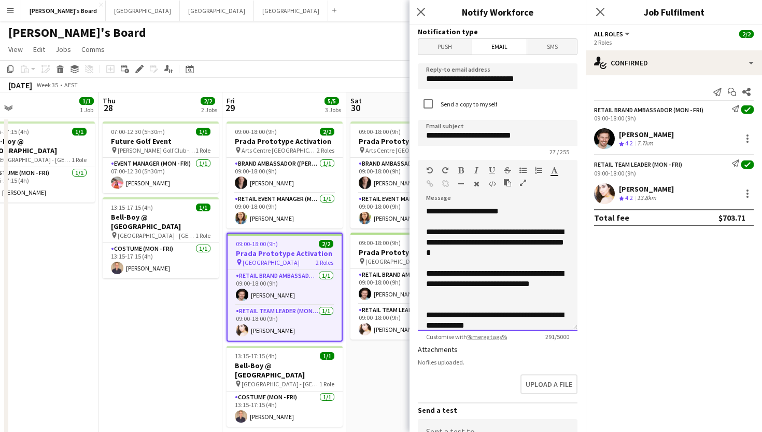
click at [484, 283] on div "**********" at bounding box center [497, 283] width 143 height 31
click at [518, 284] on div "**********" at bounding box center [497, 278] width 143 height 21
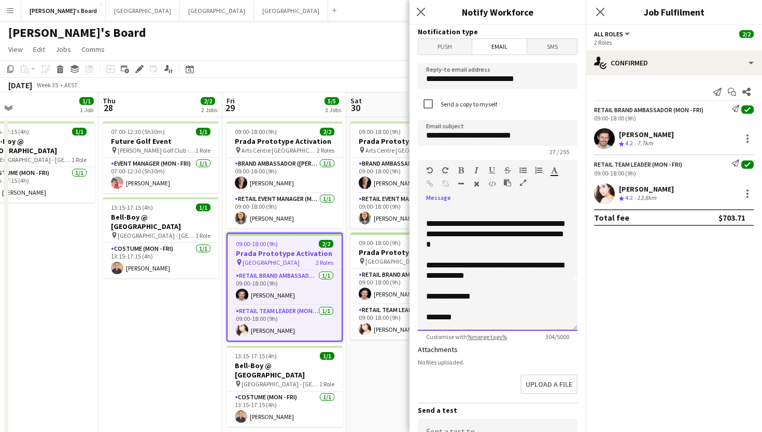
click at [523, 269] on div "**********" at bounding box center [497, 270] width 143 height 21
click at [508, 276] on div "**********" at bounding box center [497, 270] width 143 height 21
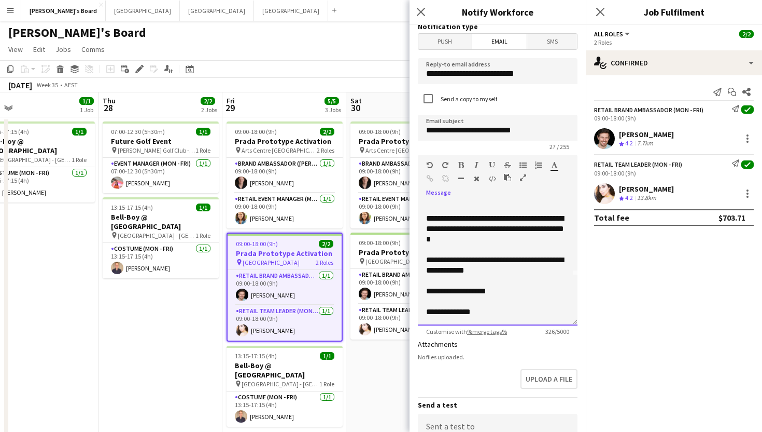
scroll to position [170, 0]
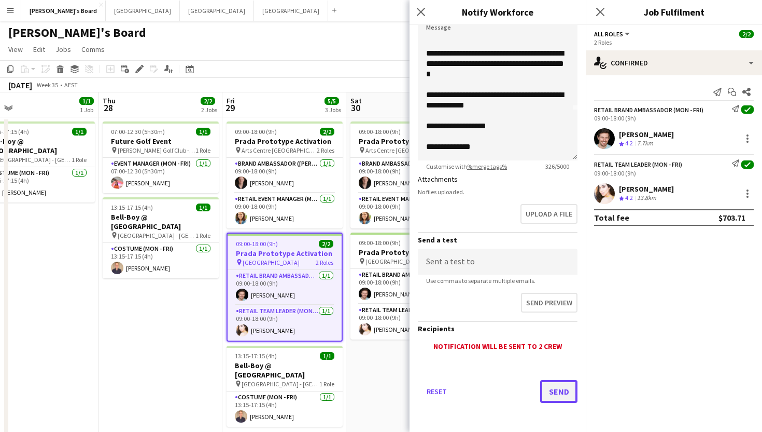
click at [553, 390] on button "Send" at bounding box center [558, 391] width 37 height 23
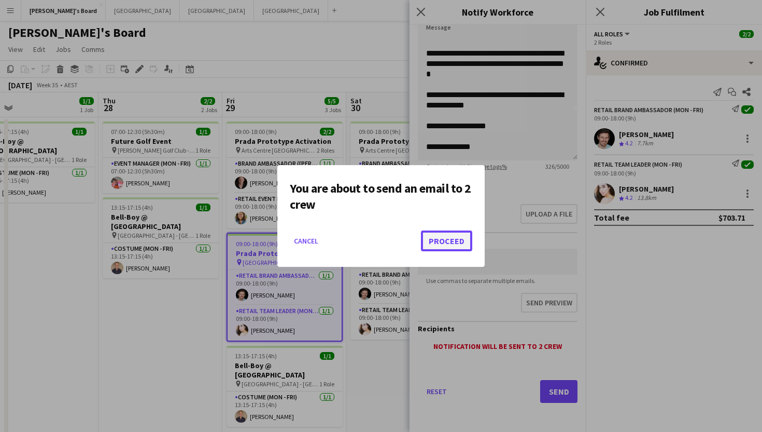
click at [443, 238] on button "Proceed" at bounding box center [446, 240] width 51 height 21
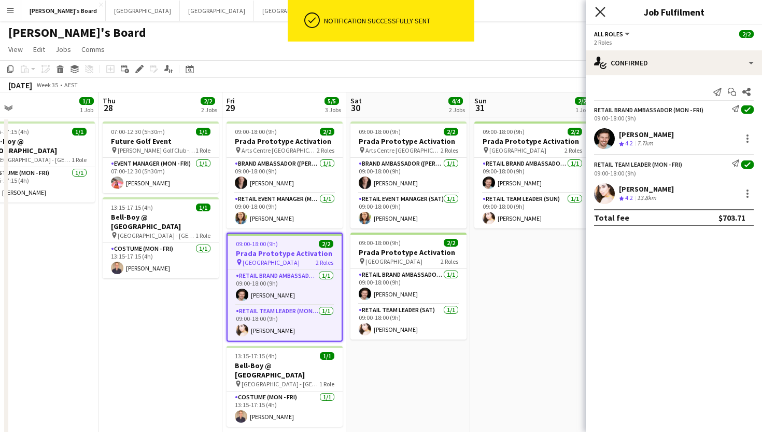
click at [601, 12] on icon at bounding box center [600, 12] width 10 height 10
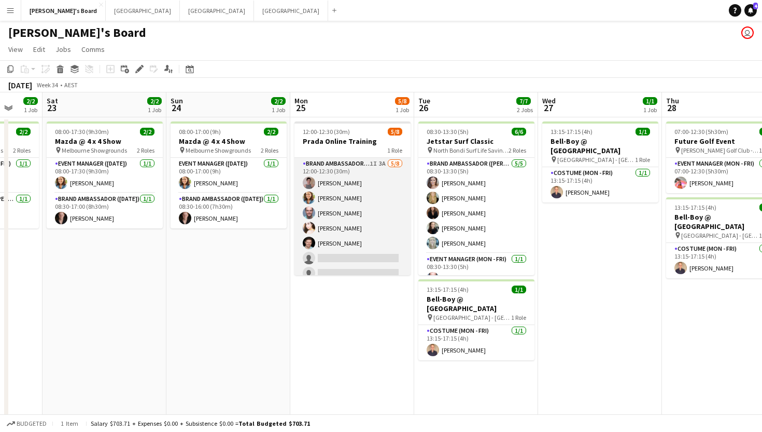
click at [367, 188] on app-card-role "Brand Ambassador (Mon - Fri) 1I 3A [DATE] 12:00-12:30 (30m) [PERSON_NAME] [PERS…" at bounding box center [353, 228] width 116 height 141
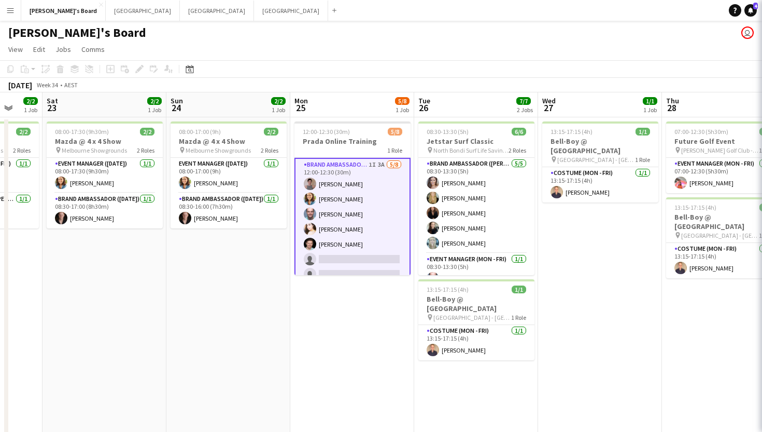
scroll to position [0, 329]
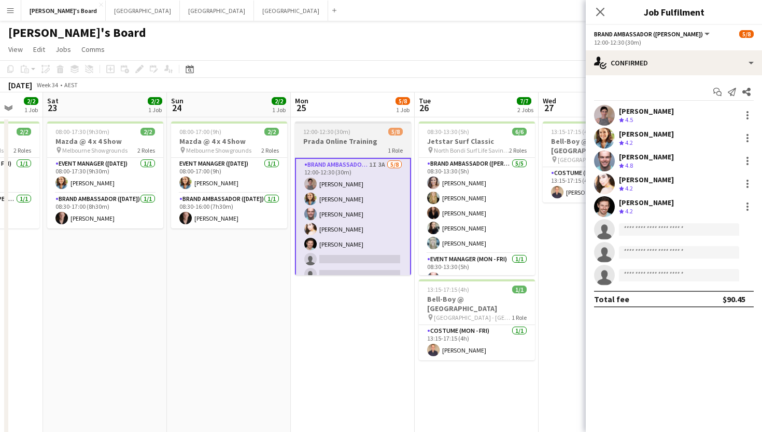
click at [372, 152] on div "1 Role" at bounding box center [353, 150] width 116 height 8
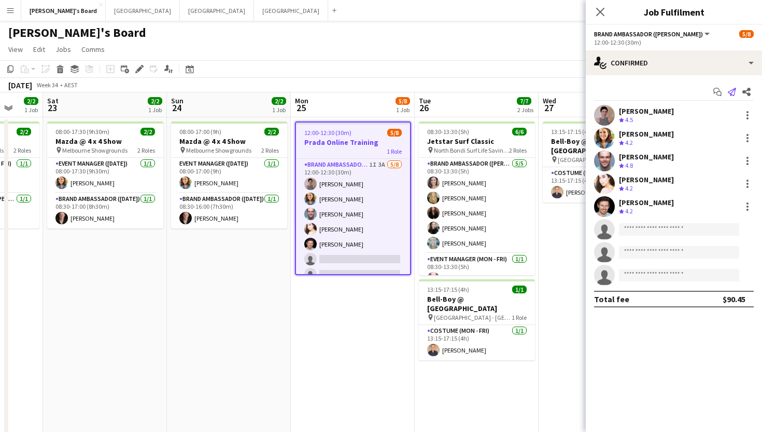
click at [735, 91] on icon at bounding box center [732, 92] width 8 height 8
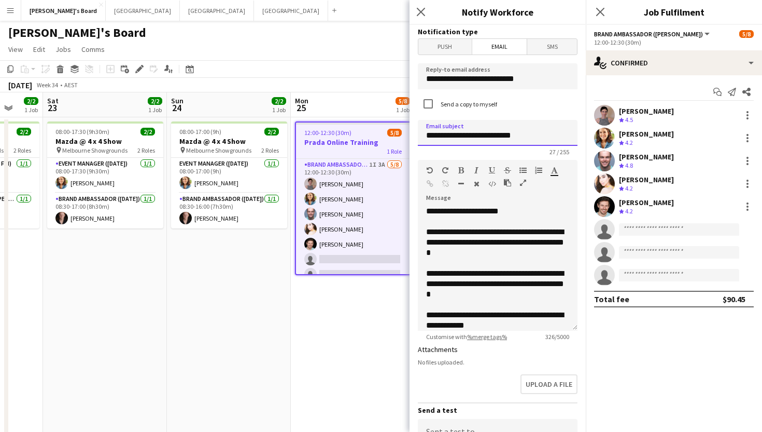
drag, startPoint x: 553, startPoint y: 135, endPoint x: 389, endPoint y: 135, distance: 164.4
click at [389, 135] on body "Menu Boards Boards Boards All jobs Status Workforce Workforce My Workforce Recr…" at bounding box center [381, 242] width 762 height 484
click at [543, 137] on input "**********" at bounding box center [498, 133] width 160 height 26
drag, startPoint x: 535, startPoint y: 137, endPoint x: 484, endPoint y: 140, distance: 51.4
click at [484, 140] on input "**********" at bounding box center [498, 133] width 160 height 26
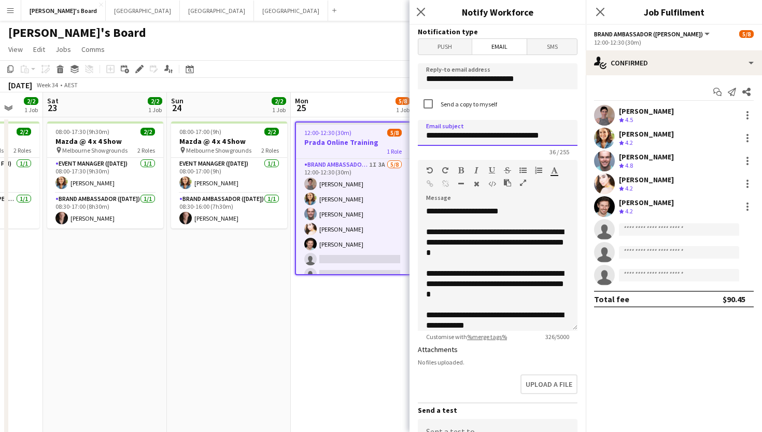
type input "**********"
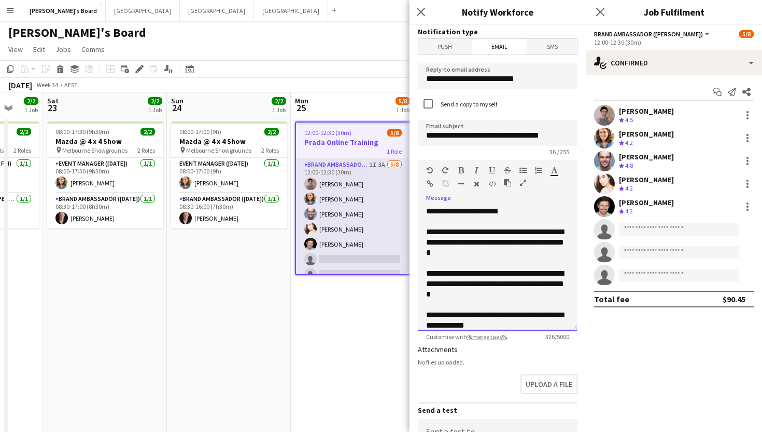
drag, startPoint x: 503, startPoint y: 323, endPoint x: 408, endPoint y: 208, distance: 149.2
click at [408, 208] on body "Menu Boards Boards Boards All jobs Status Workforce Workforce My Workforce Recr…" at bounding box center [381, 242] width 762 height 484
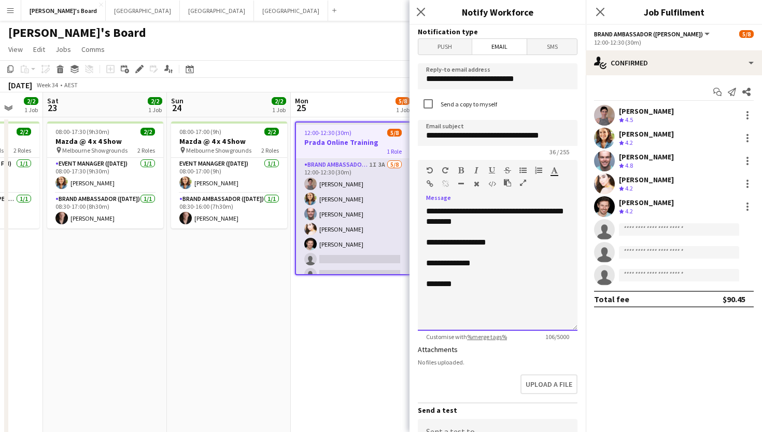
drag, startPoint x: 474, startPoint y: 290, endPoint x: 406, endPoint y: 245, distance: 81.9
click at [406, 245] on body "Menu Boards Boards Boards All jobs Status Workforce Workforce My Workforce Recr…" at bounding box center [381, 242] width 762 height 484
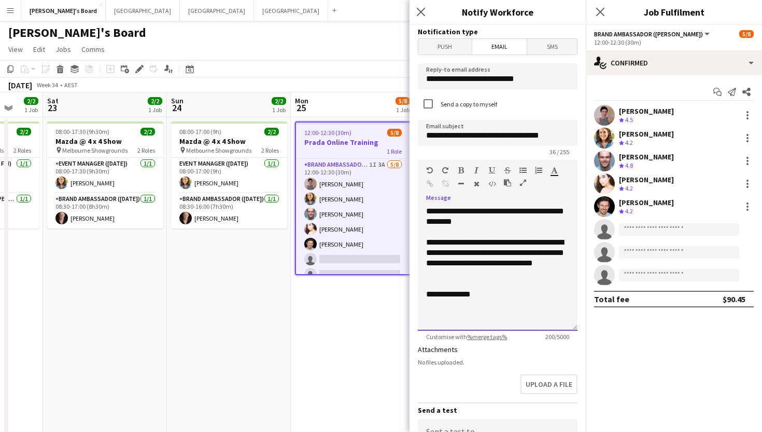
click at [557, 264] on div "**********" at bounding box center [497, 257] width 143 height 41
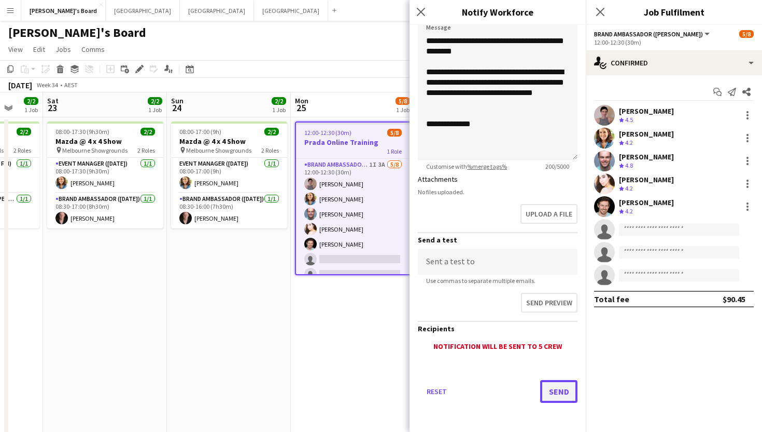
click at [555, 394] on button "Send" at bounding box center [558, 391] width 37 height 23
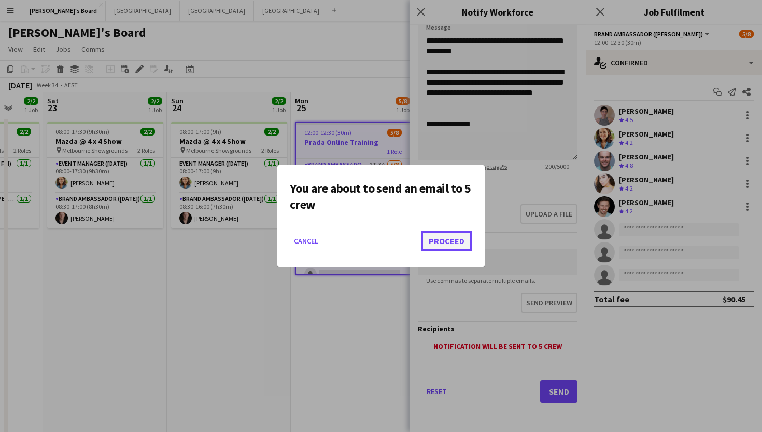
click at [443, 241] on button "Proceed" at bounding box center [446, 240] width 51 height 21
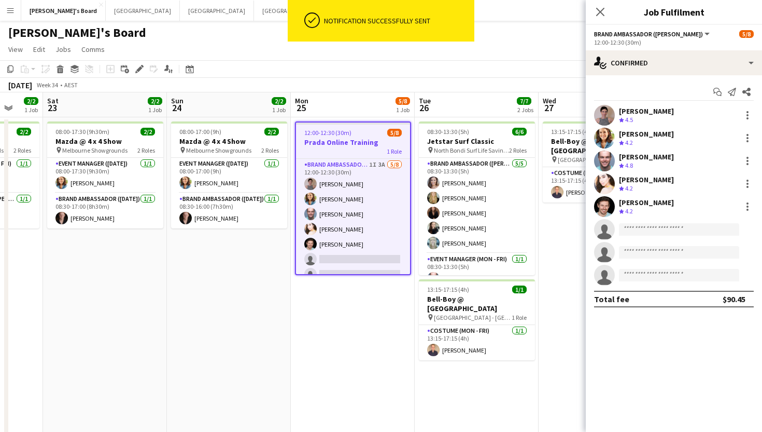
click at [368, 134] on div "12:00-12:30 (30m) 5/8" at bounding box center [353, 133] width 114 height 8
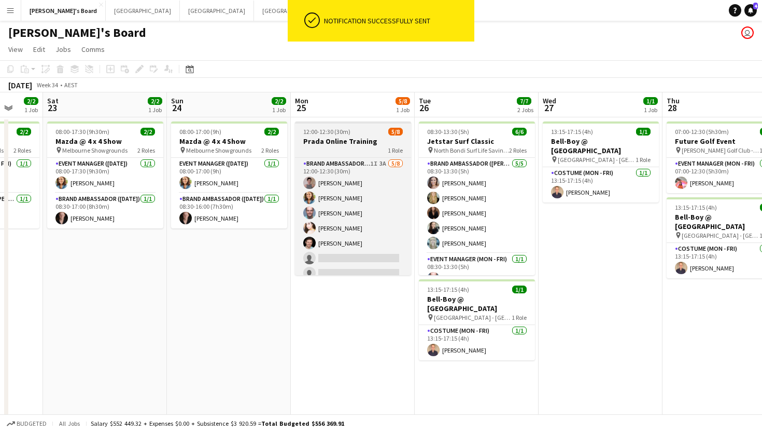
click at [366, 134] on div "12:00-12:30 (30m) 5/8" at bounding box center [353, 132] width 116 height 8
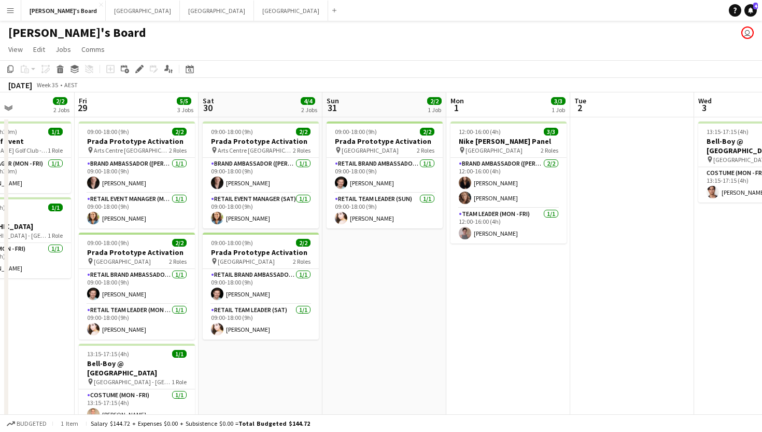
scroll to position [0, 298]
click at [505, 280] on app-date-cell "12:00-16:00 (4h) 3/3 Nike [PERSON_NAME] Panel pin Opera House 2 Roles Brand Amb…" at bounding box center [508, 291] width 124 height 349
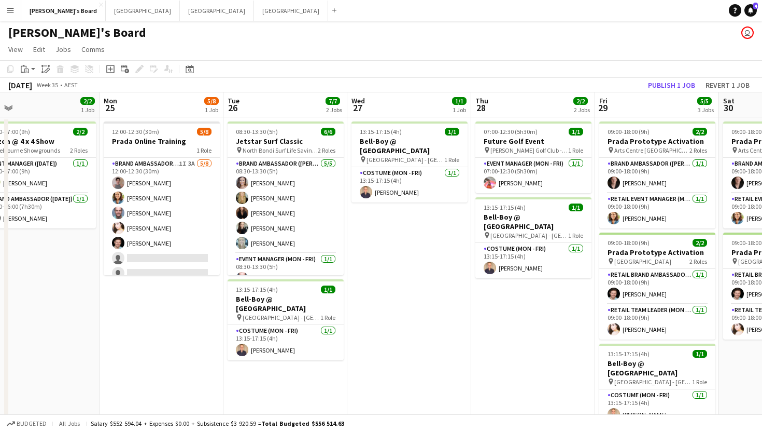
scroll to position [0, 267]
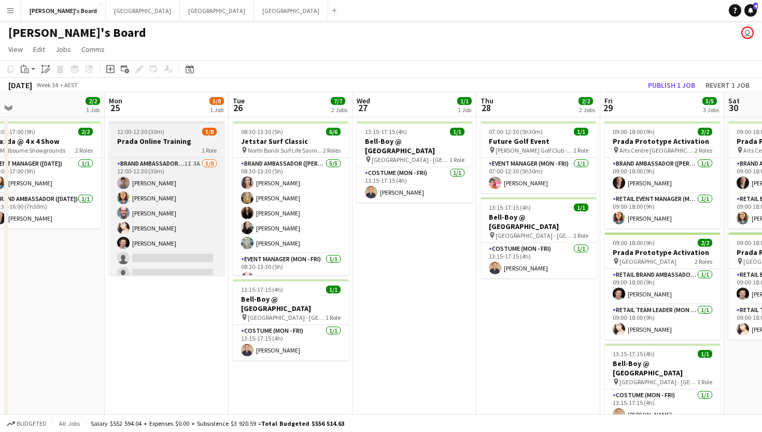
click at [179, 136] on h3 "Prada Online Training" at bounding box center [167, 140] width 116 height 9
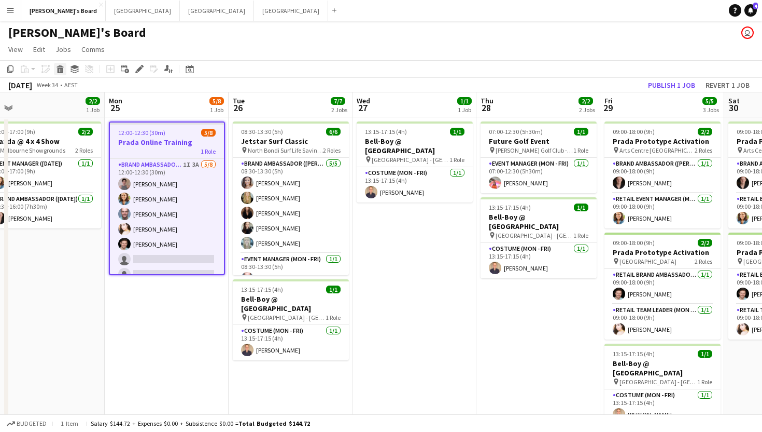
click at [62, 68] on icon at bounding box center [61, 70] width 6 height 5
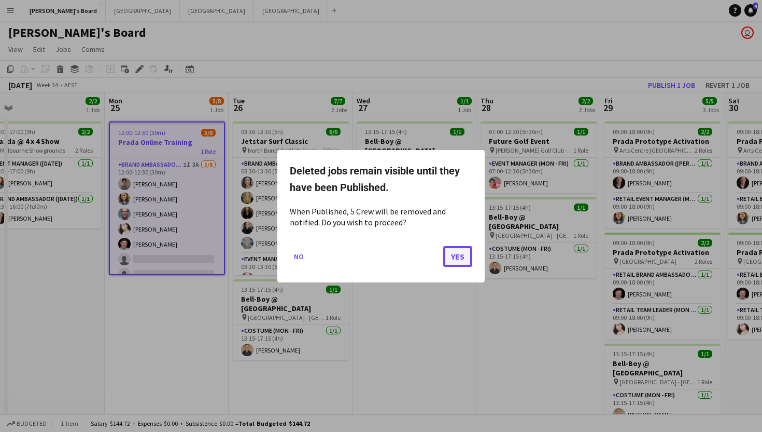
click at [453, 258] on button "Yes" at bounding box center [457, 255] width 29 height 21
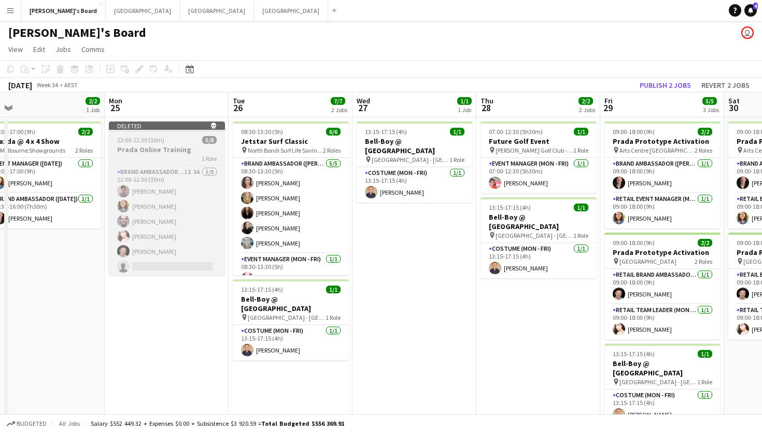
click at [184, 147] on h3 "Prada Online Training" at bounding box center [167, 149] width 116 height 9
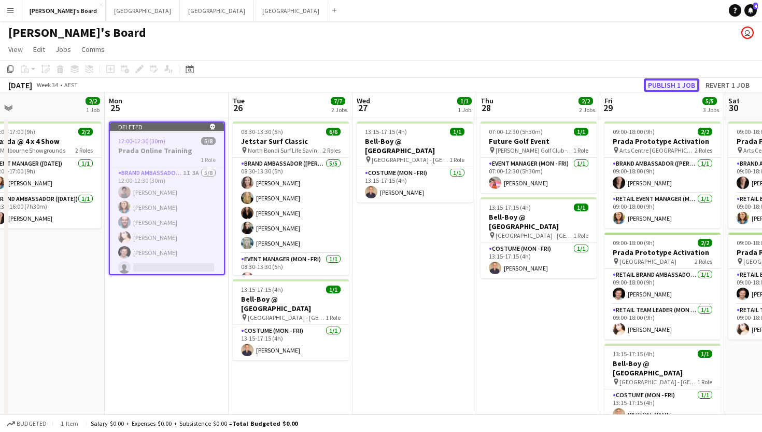
click at [681, 82] on button "Publish 1 job" at bounding box center [671, 84] width 55 height 13
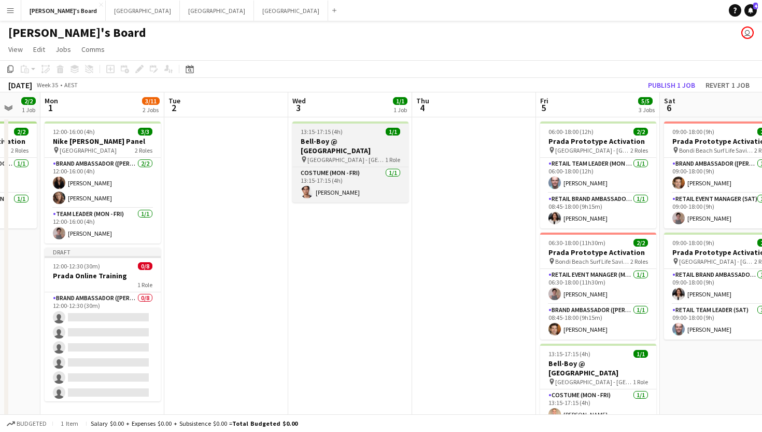
scroll to position [0, 473]
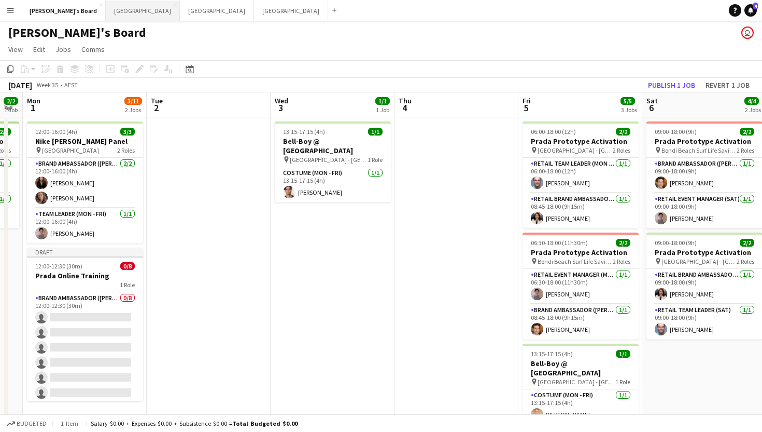
click at [106, 6] on button "Melbourne Close" at bounding box center [143, 11] width 74 height 20
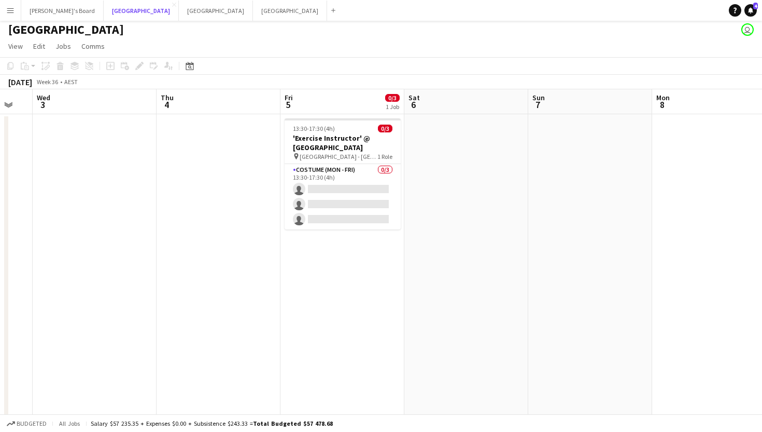
scroll to position [0, 330]
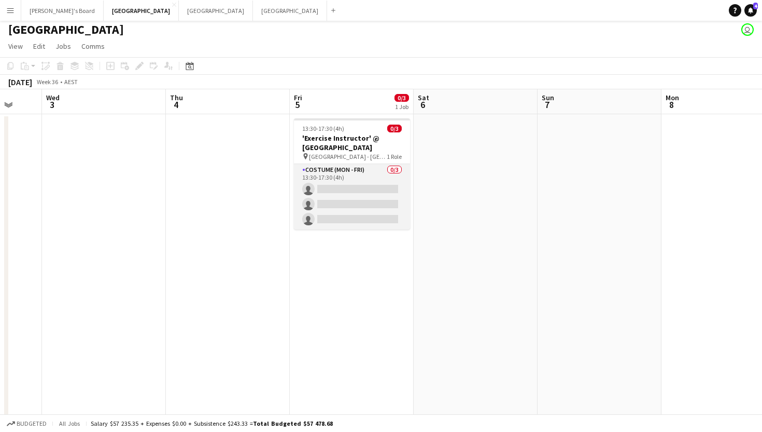
click at [356, 188] on app-card-role "Costume (Mon - Fri) 0/3 13:30-17:30 (4h) single-neutral-actions single-neutral-…" at bounding box center [352, 196] width 116 height 65
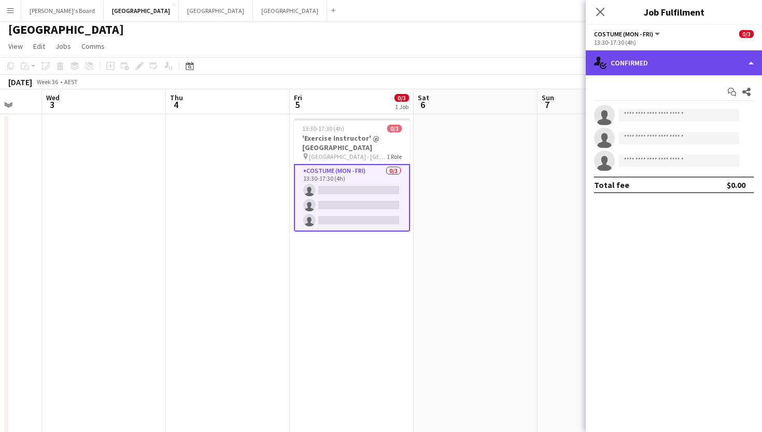
click at [628, 68] on div "single-neutral-actions-check-2 Confirmed" at bounding box center [674, 62] width 176 height 25
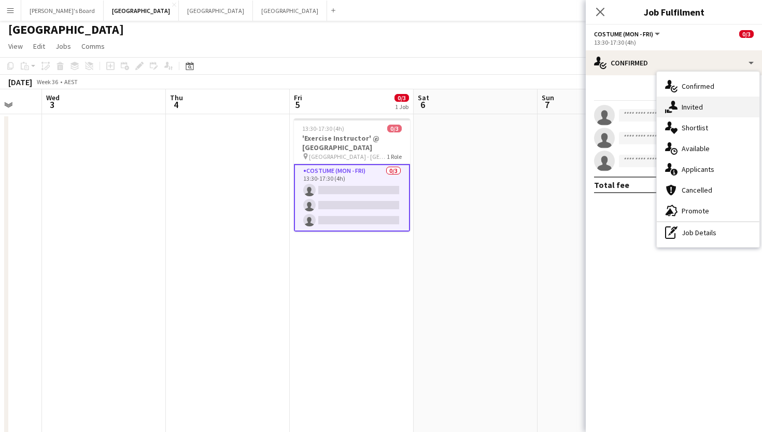
click at [675, 101] on icon "single-neutral-actions-share-1" at bounding box center [671, 107] width 12 height 12
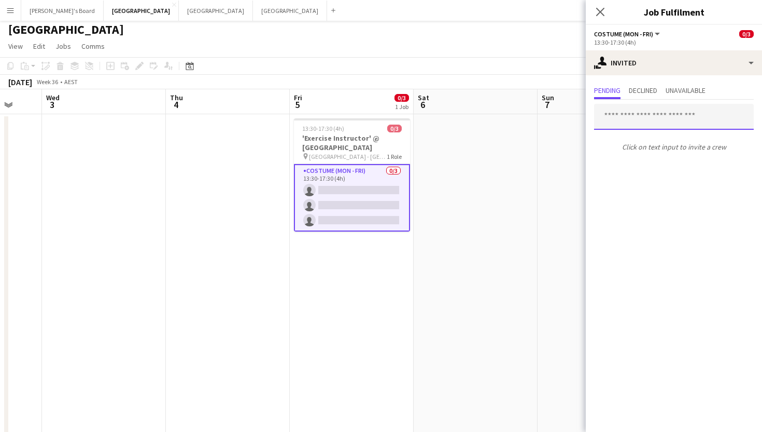
click at [651, 121] on input "text" at bounding box center [674, 117] width 160 height 26
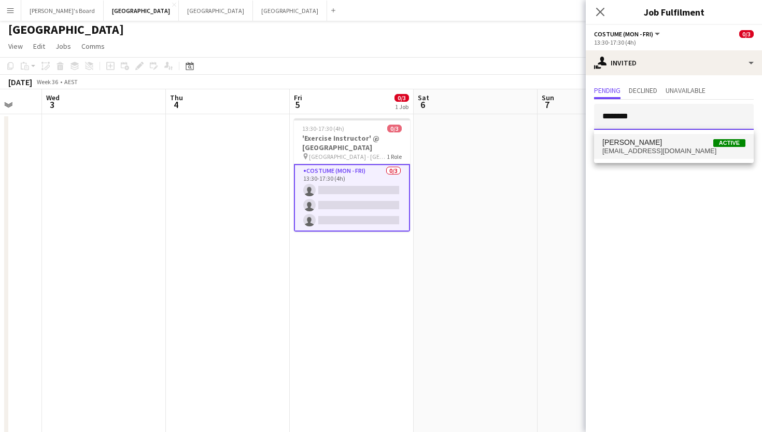
type input "********"
click at [632, 149] on span "[EMAIL_ADDRESS][DOMAIN_NAME]" at bounding box center [674, 151] width 143 height 8
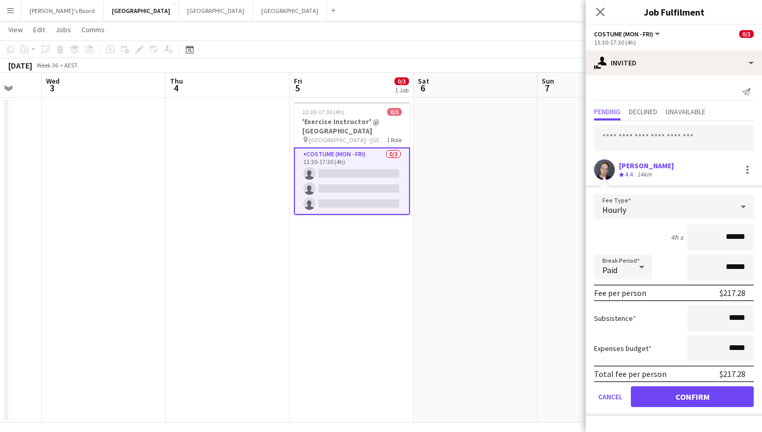
scroll to position [26, 0]
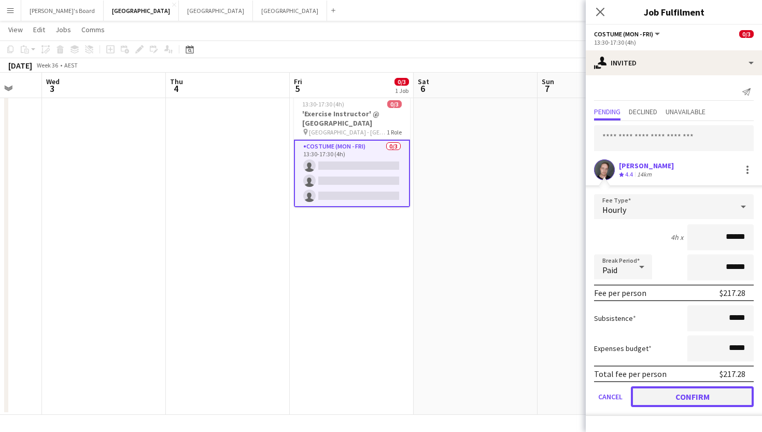
click at [681, 400] on button "Confirm" at bounding box center [692, 396] width 123 height 21
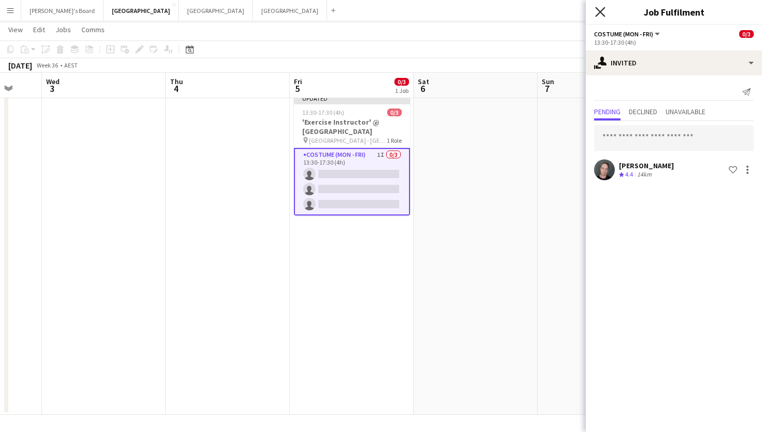
click at [596, 14] on icon "Close pop-in" at bounding box center [600, 12] width 10 height 10
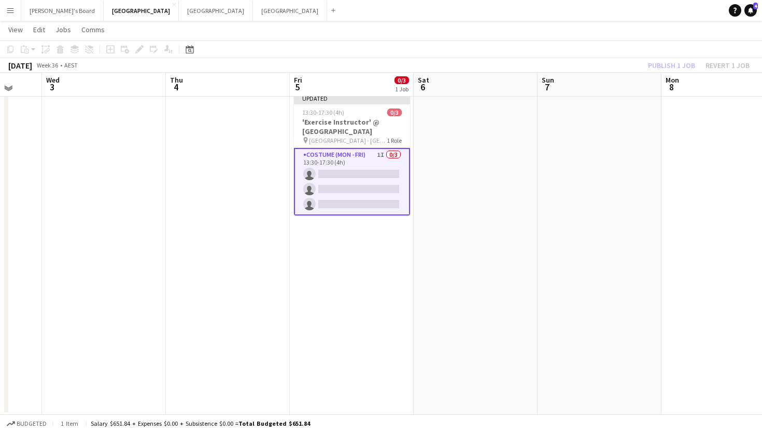
scroll to position [0, 0]
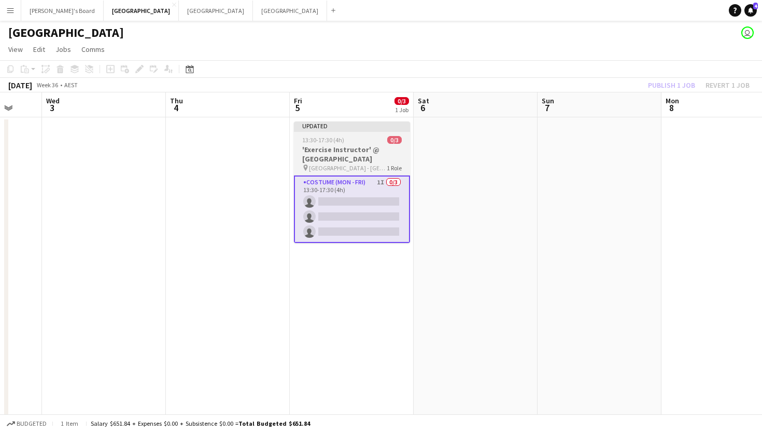
click at [359, 134] on app-job-card "Updated 13:30-17:30 (4h) 0/3 'Exercise Instructor' @ [GEOGRAPHIC_DATA] pin Ormo…" at bounding box center [352, 181] width 116 height 121
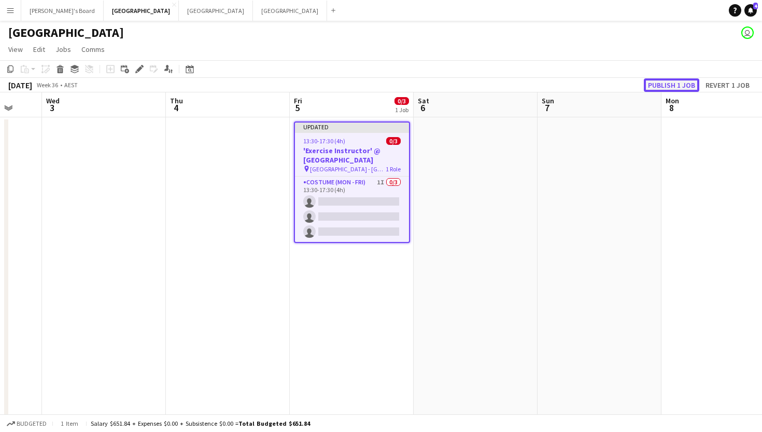
click at [675, 88] on button "Publish 1 job" at bounding box center [671, 84] width 55 height 13
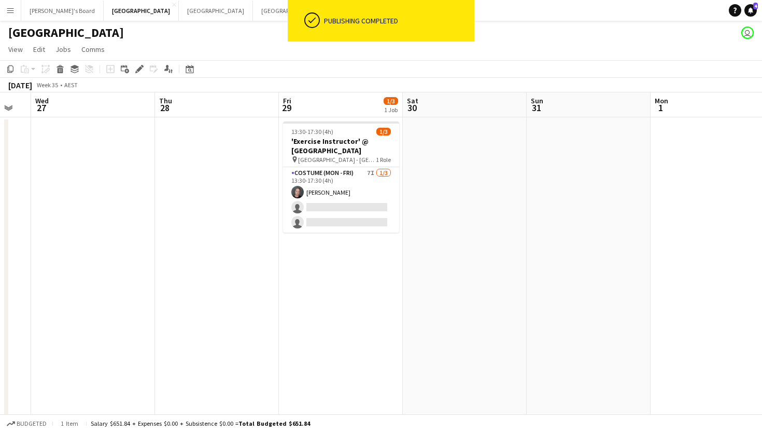
scroll to position [0, 328]
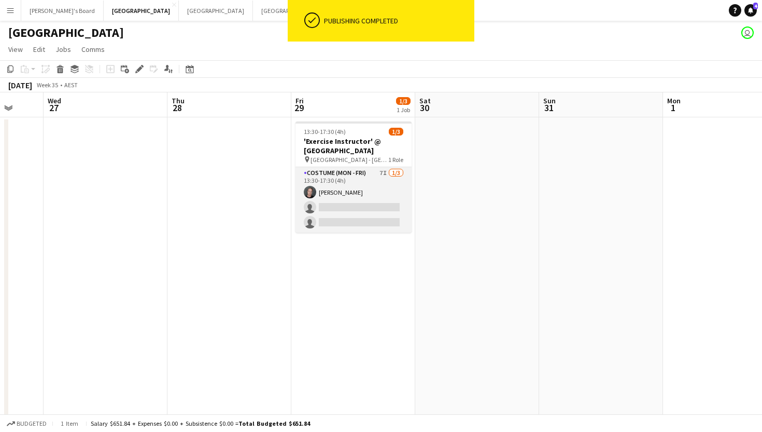
click at [353, 203] on app-card-role "Costume (Mon - Fri) 7I [DATE] 13:30-17:30 (4h) [PERSON_NAME] single-neutral-act…" at bounding box center [354, 199] width 116 height 65
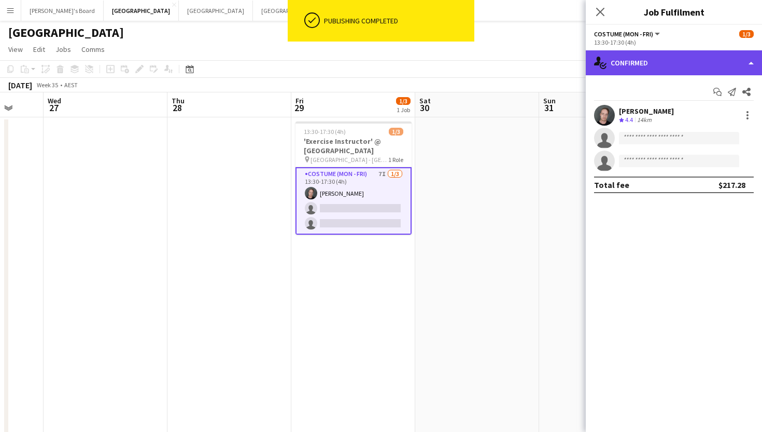
click at [662, 52] on div "single-neutral-actions-check-2 Confirmed" at bounding box center [674, 62] width 176 height 25
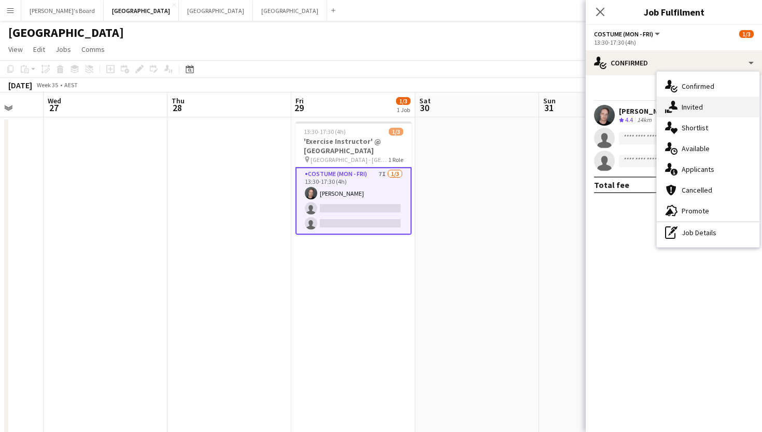
click at [690, 109] on div "single-neutral-actions-share-1 Invited" at bounding box center [708, 106] width 103 height 21
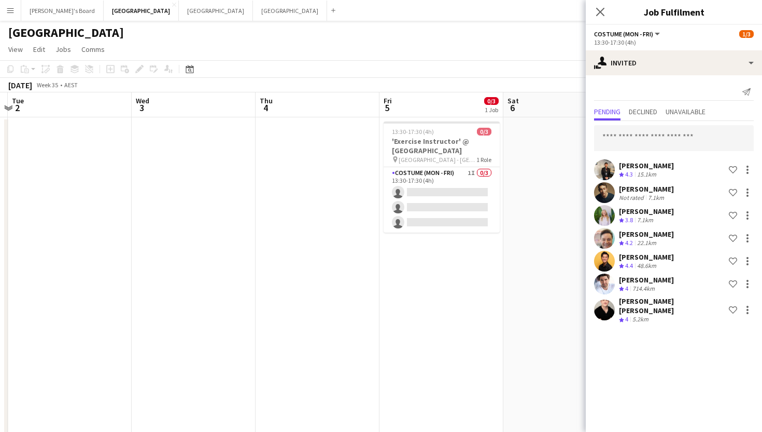
scroll to position [0, 390]
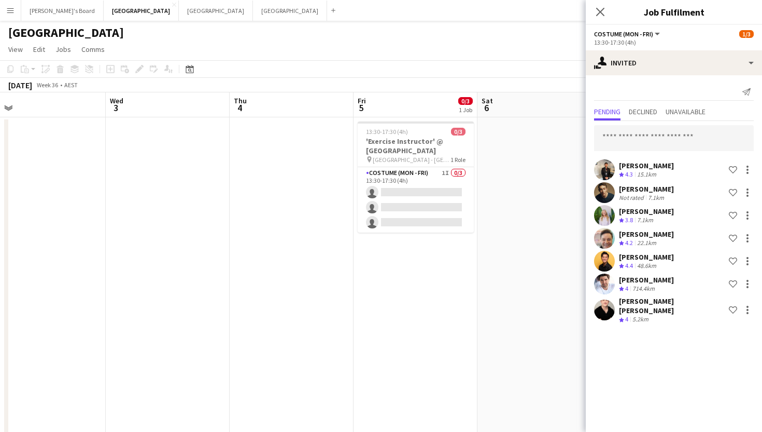
click at [670, 189] on div "[PERSON_NAME]" at bounding box center [646, 188] width 55 height 9
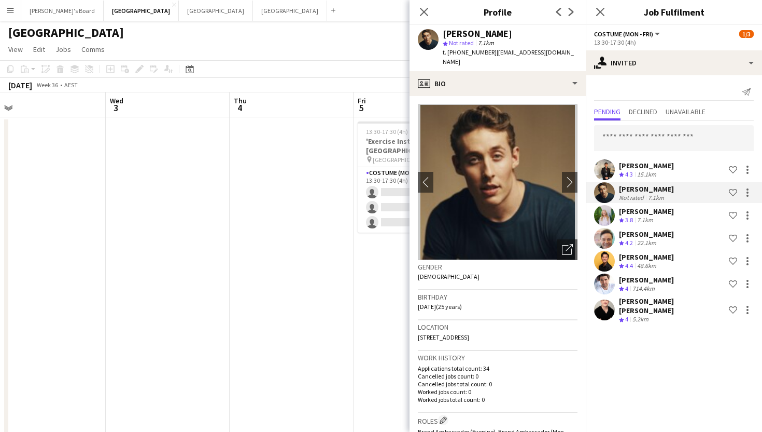
click at [670, 189] on div "[PERSON_NAME]" at bounding box center [646, 188] width 55 height 9
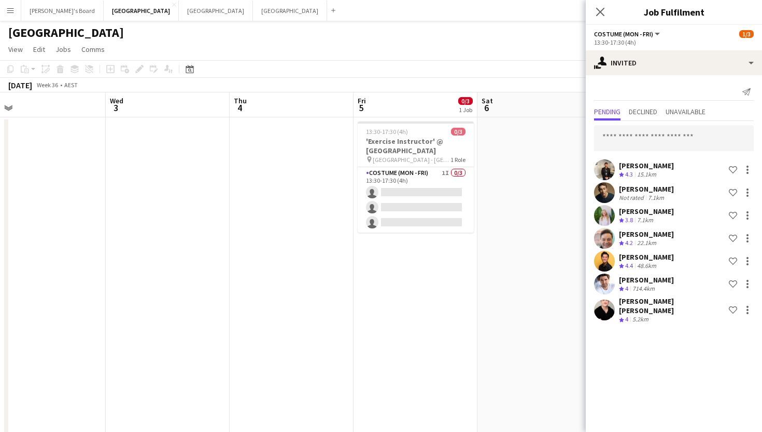
click at [643, 191] on div "[PERSON_NAME]" at bounding box center [646, 188] width 55 height 9
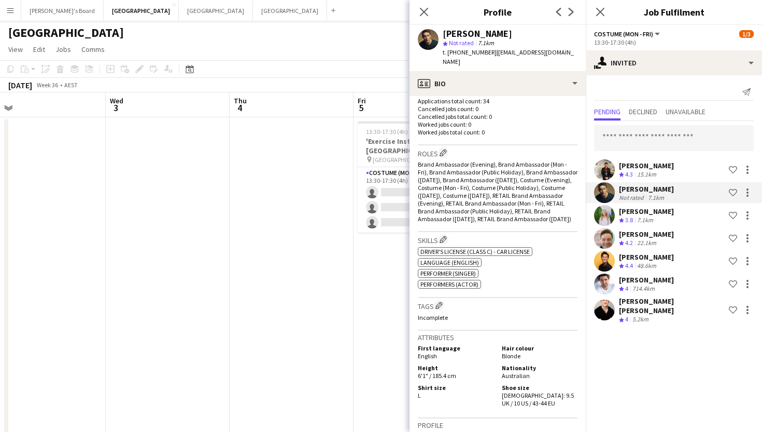
scroll to position [268, 0]
click at [599, 10] on icon at bounding box center [600, 12] width 10 height 10
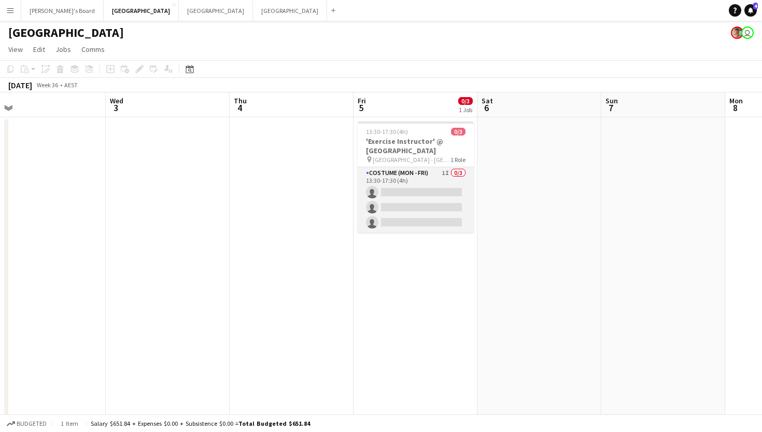
click at [416, 192] on app-card-role "Costume (Mon - Fri) 1I 0/3 13:30-17:30 (4h) single-neutral-actions single-neutr…" at bounding box center [416, 199] width 116 height 65
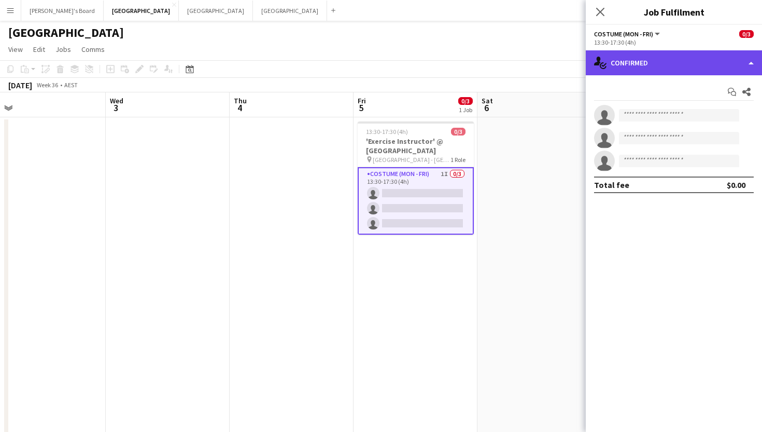
click at [644, 66] on div "single-neutral-actions-check-2 Confirmed" at bounding box center [674, 62] width 176 height 25
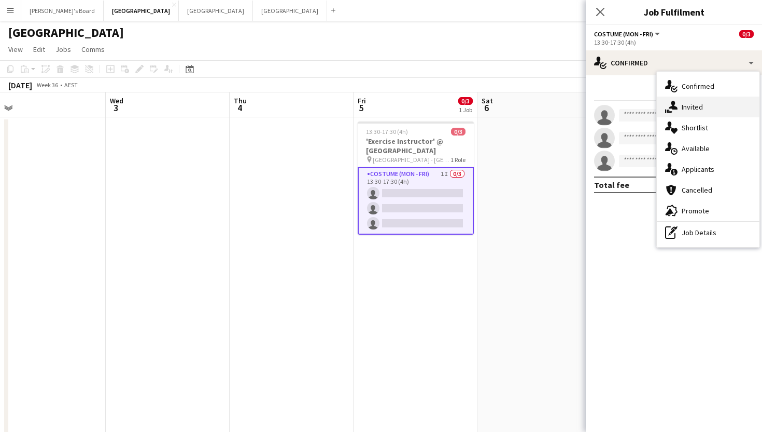
click at [675, 102] on icon at bounding box center [673, 105] width 9 height 9
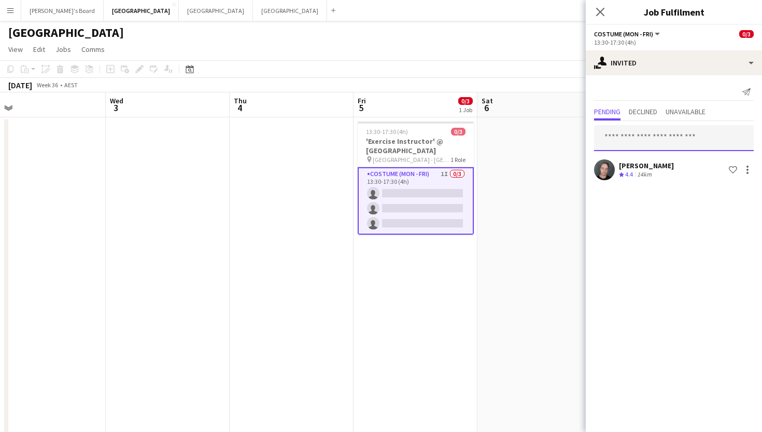
click at [635, 131] on input "text" at bounding box center [674, 138] width 160 height 26
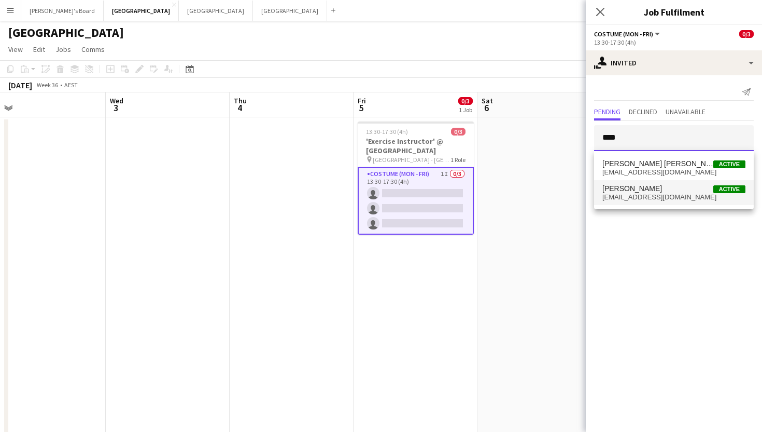
type input "****"
click at [629, 195] on span "[EMAIL_ADDRESS][DOMAIN_NAME]" at bounding box center [674, 197] width 143 height 8
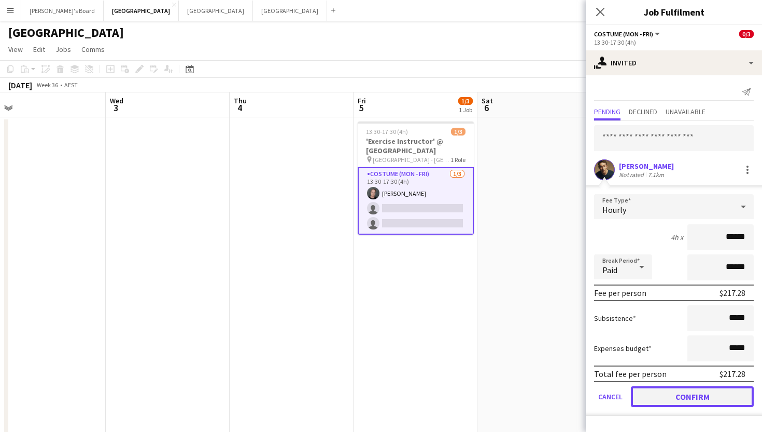
click at [658, 397] on button "Confirm" at bounding box center [692, 396] width 123 height 21
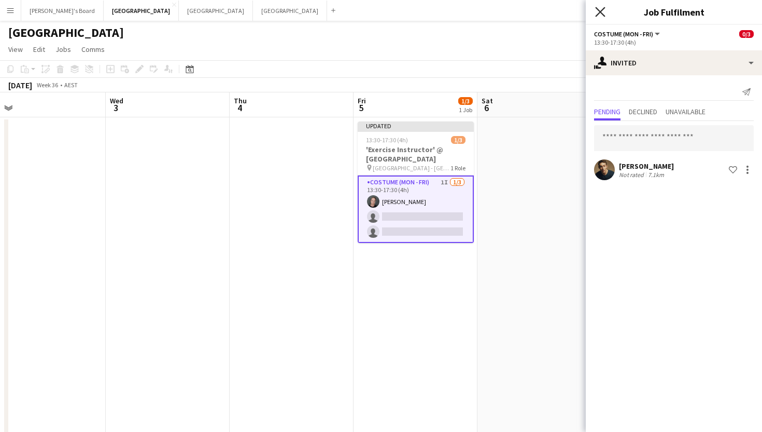
click at [602, 9] on icon "Close pop-in" at bounding box center [600, 12] width 10 height 10
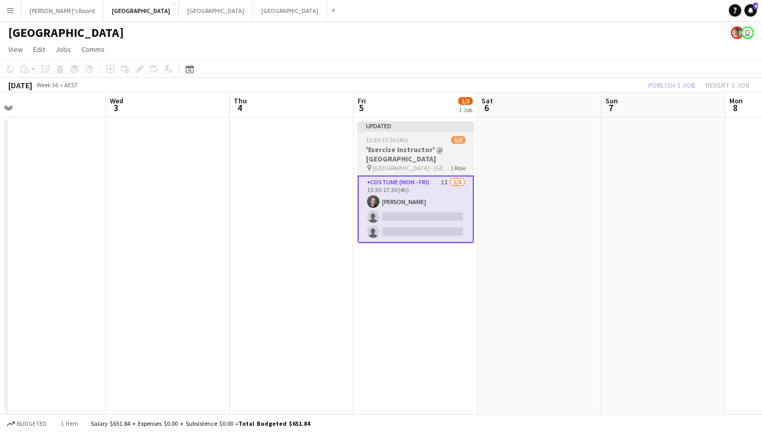
click at [432, 145] on h3 "'Exercise Instructor' @ [GEOGRAPHIC_DATA]" at bounding box center [416, 154] width 116 height 19
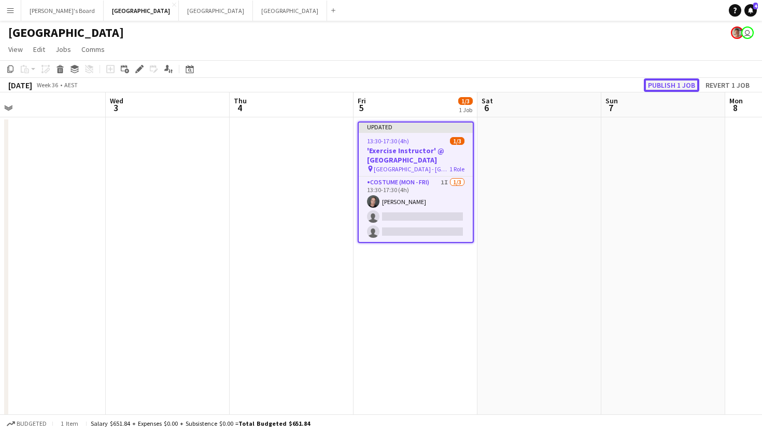
click at [659, 86] on button "Publish 1 job" at bounding box center [671, 84] width 55 height 13
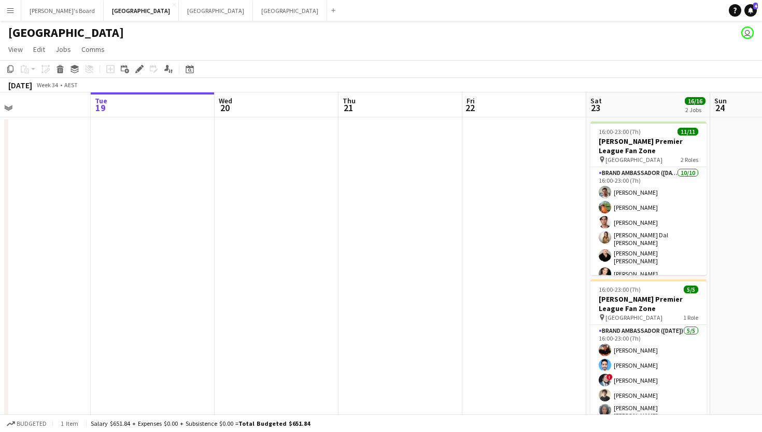
scroll to position [0, 216]
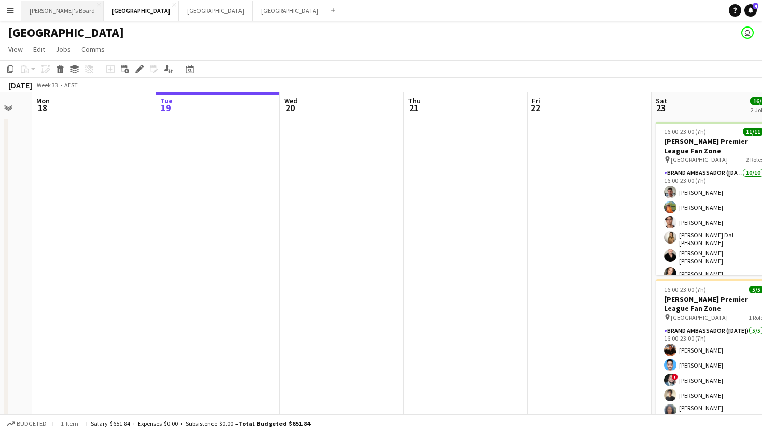
click at [53, 6] on button "Tennille's Board Close" at bounding box center [62, 11] width 82 height 20
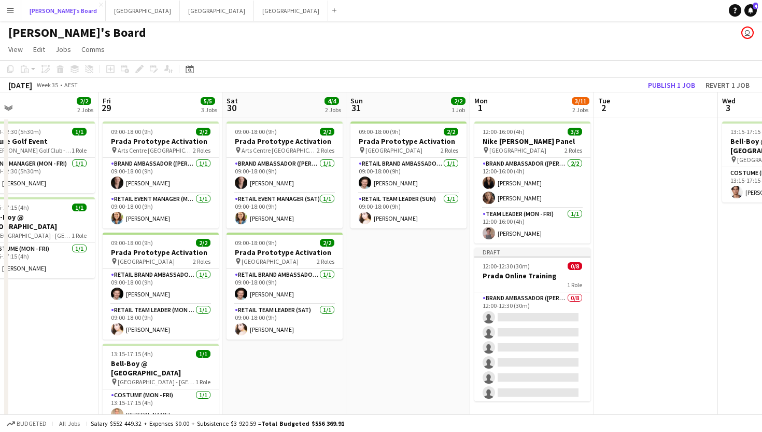
scroll to position [0, 273]
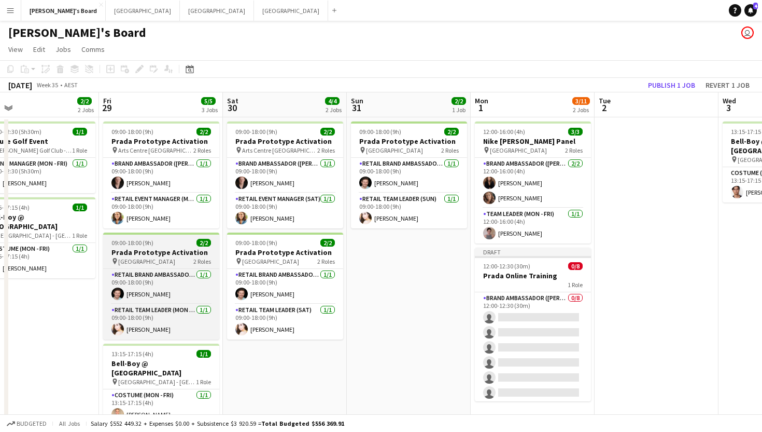
click at [136, 241] on span "09:00-18:00 (9h)" at bounding box center [133, 243] width 42 height 8
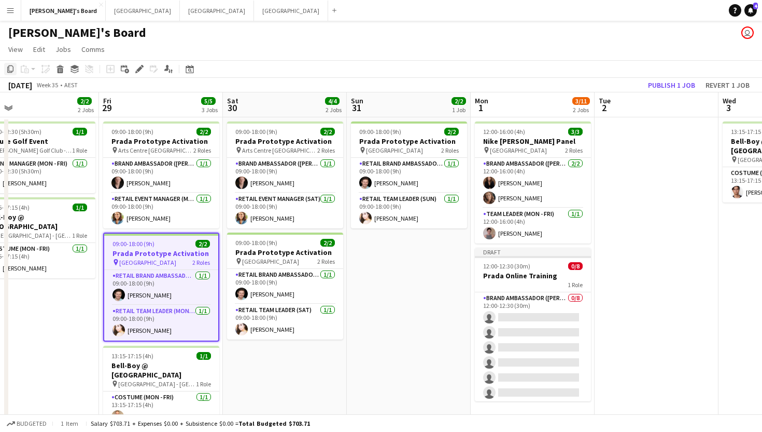
click at [10, 71] on icon "Copy" at bounding box center [10, 69] width 8 height 8
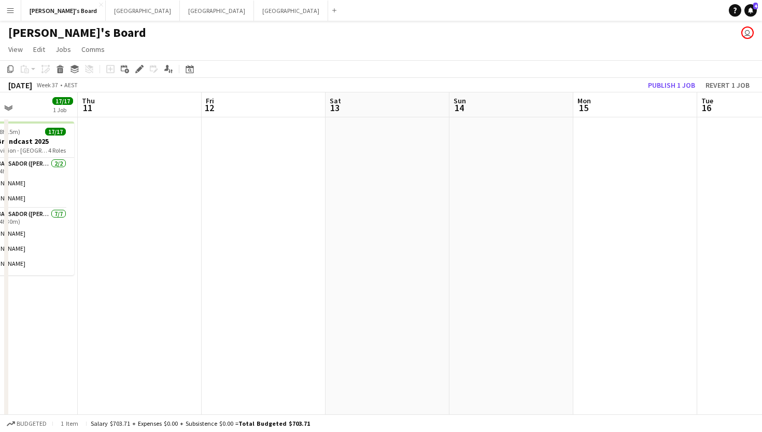
scroll to position [0, 422]
click at [238, 239] on app-date-cell at bounding box center [260, 299] width 124 height 365
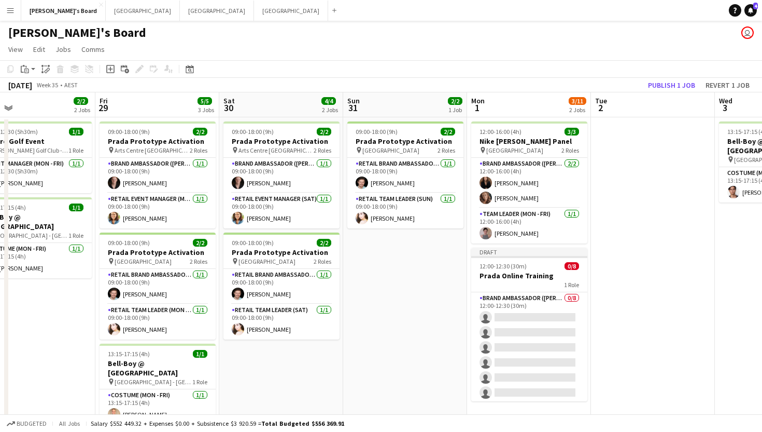
scroll to position [0, 222]
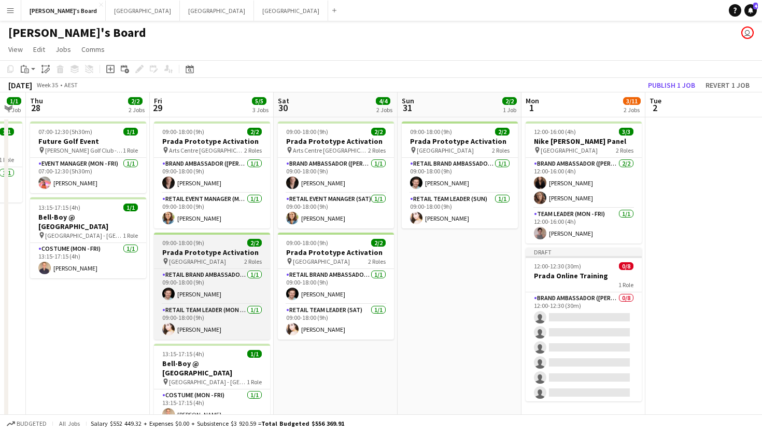
click at [191, 247] on app-job-card "09:00-18:00 (9h) 2/2 Prada Prototype Activation pin Melbourne Central 2 Roles R…" at bounding box center [212, 285] width 116 height 107
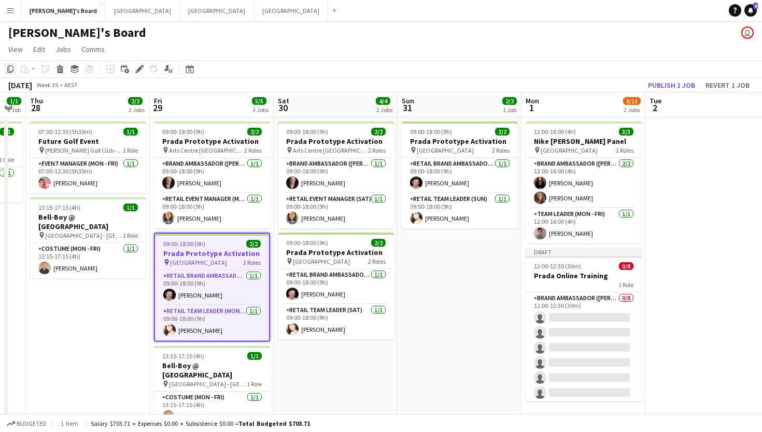
click at [9, 68] on icon "Copy" at bounding box center [10, 69] width 8 height 8
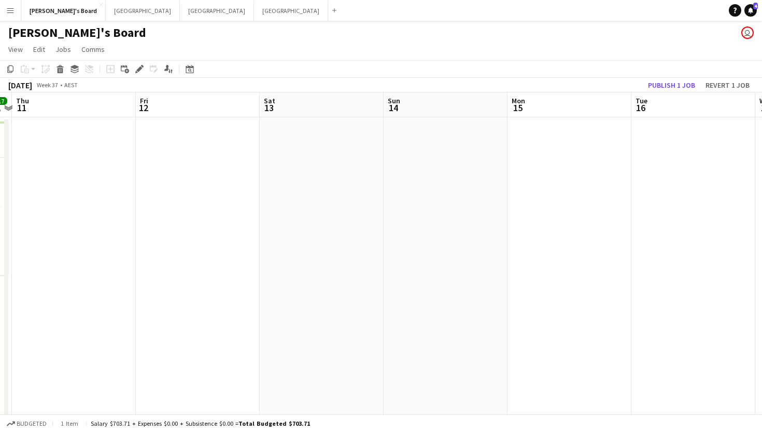
scroll to position [0, 360]
click at [206, 173] on app-date-cell at bounding box center [197, 299] width 124 height 365
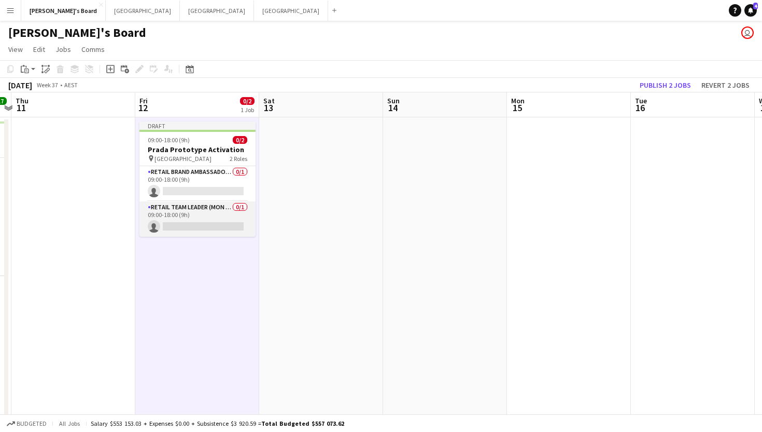
click at [196, 224] on app-card-role "RETAIL Team Leader (Mon - Fri) 0/1 09:00-18:00 (9h) single-neutral-actions" at bounding box center [198, 218] width 116 height 35
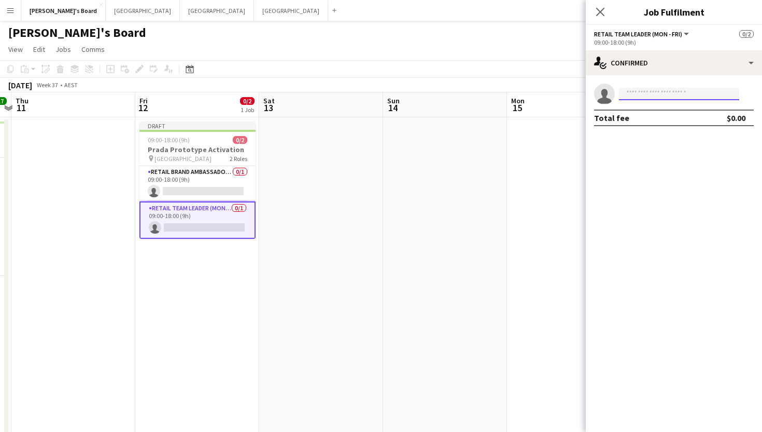
click at [685, 89] on input at bounding box center [679, 94] width 120 height 12
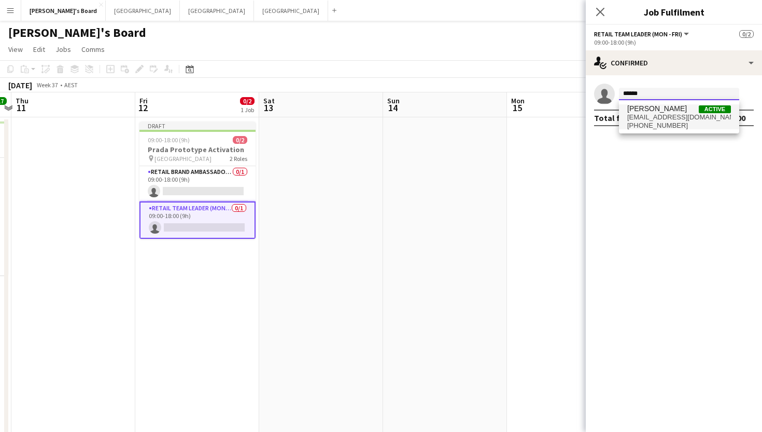
type input "******"
click at [666, 117] on span "[EMAIL_ADDRESS][DOMAIN_NAME]" at bounding box center [680, 117] width 104 height 8
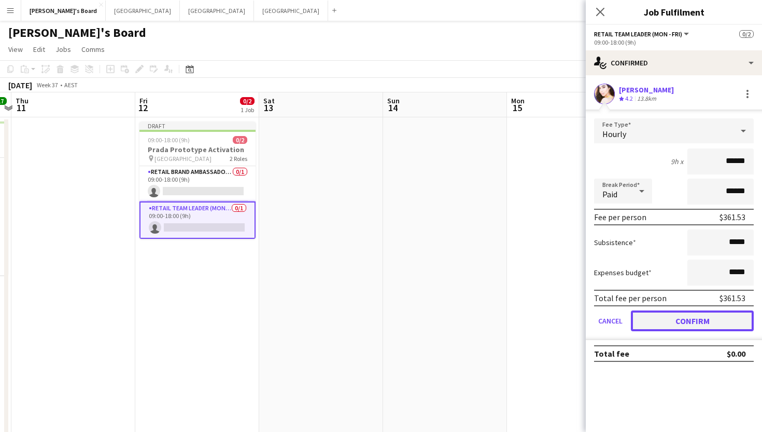
click at [672, 323] on button "Confirm" at bounding box center [692, 320] width 123 height 21
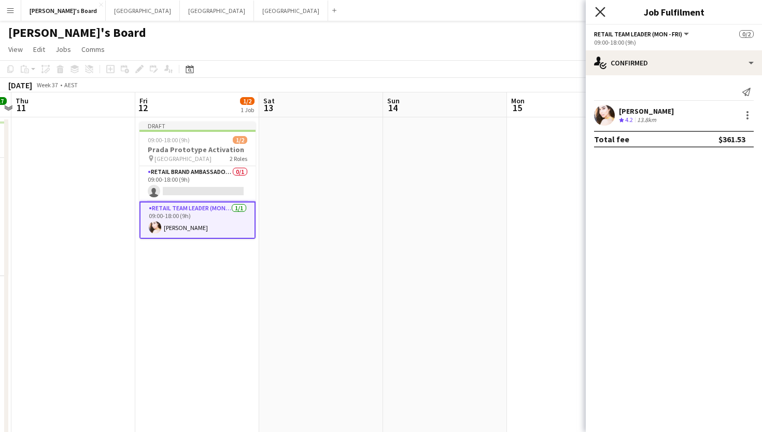
click at [599, 14] on icon at bounding box center [600, 12] width 10 height 10
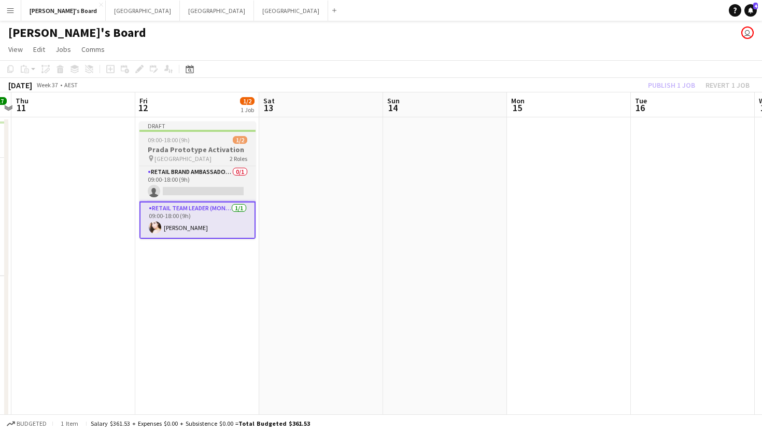
click at [142, 146] on h3 "Prada Prototype Activation" at bounding box center [198, 149] width 116 height 9
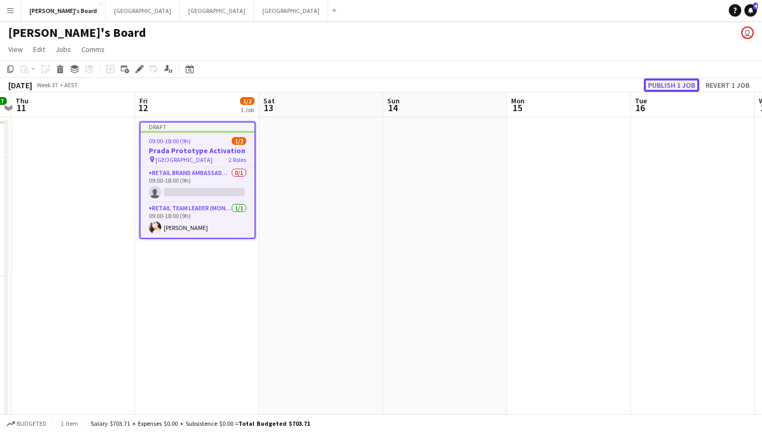
click at [678, 87] on button "Publish 1 job" at bounding box center [671, 84] width 55 height 13
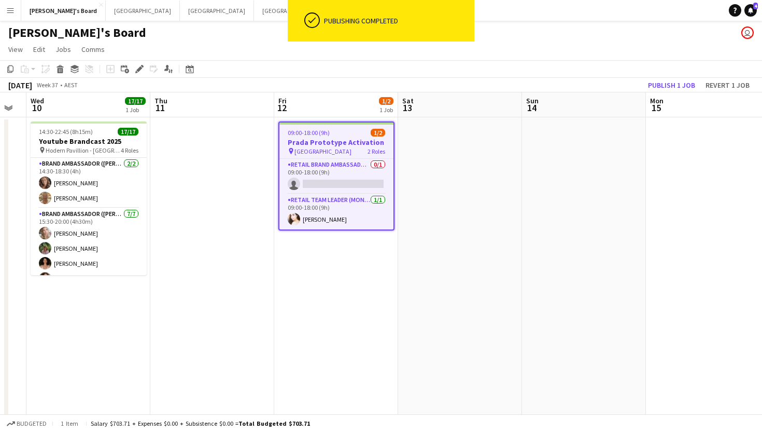
scroll to position [0, 346]
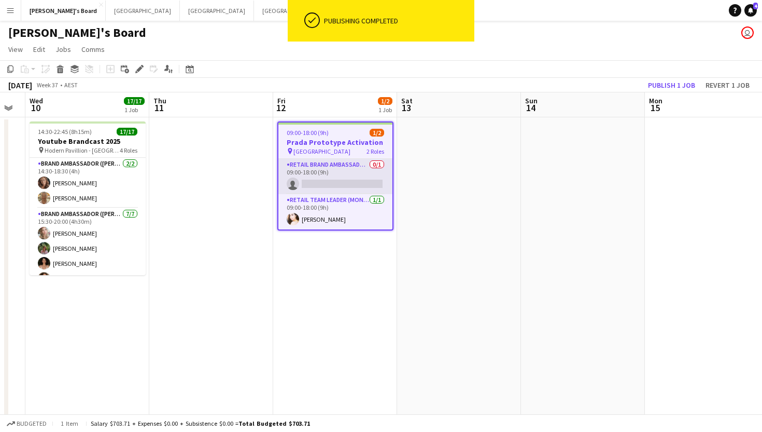
click at [341, 183] on app-card-role "RETAIL Brand Ambassador (Mon - Fri) 0/1 09:00-18:00 (9h) single-neutral-actions" at bounding box center [336, 176] width 114 height 35
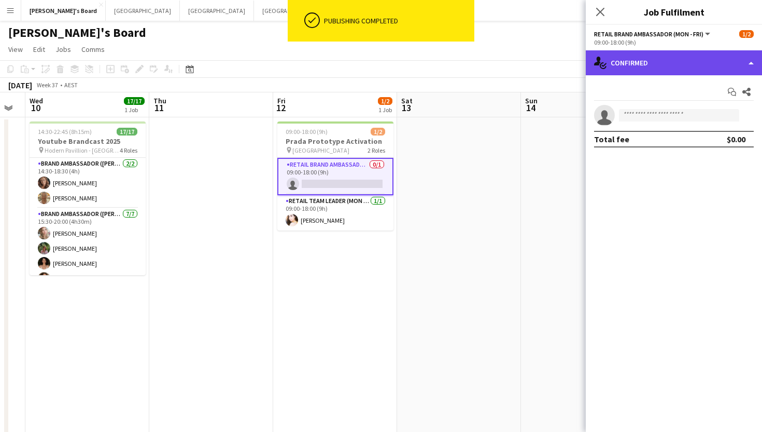
click at [673, 59] on div "single-neutral-actions-check-2 Confirmed" at bounding box center [674, 62] width 176 height 25
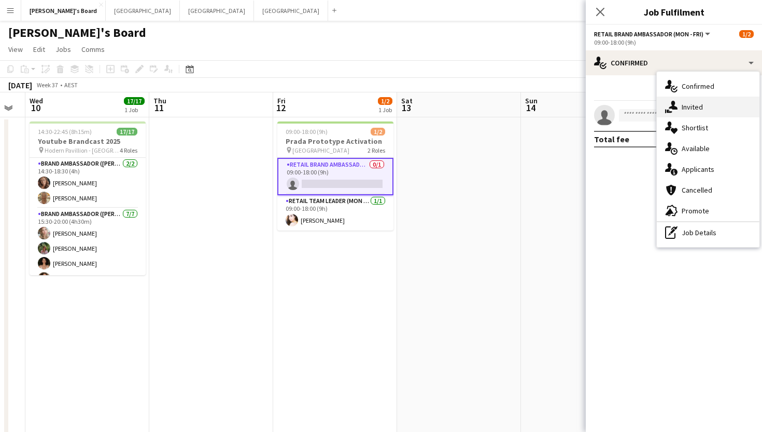
click at [684, 100] on div "single-neutral-actions-share-1 Invited" at bounding box center [708, 106] width 103 height 21
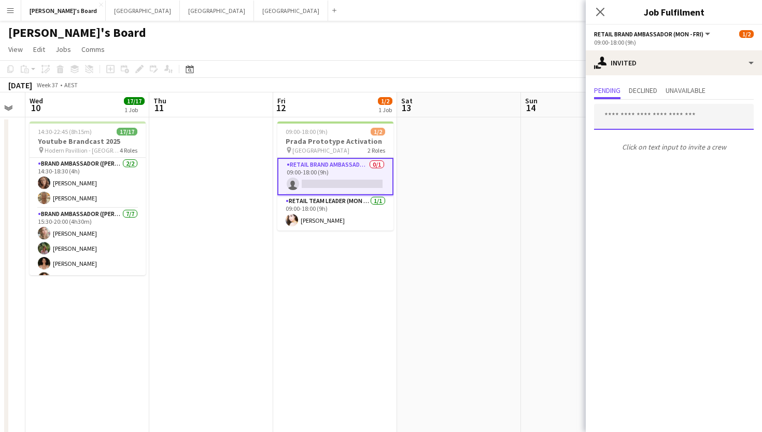
click at [649, 118] on input "text" at bounding box center [674, 117] width 160 height 26
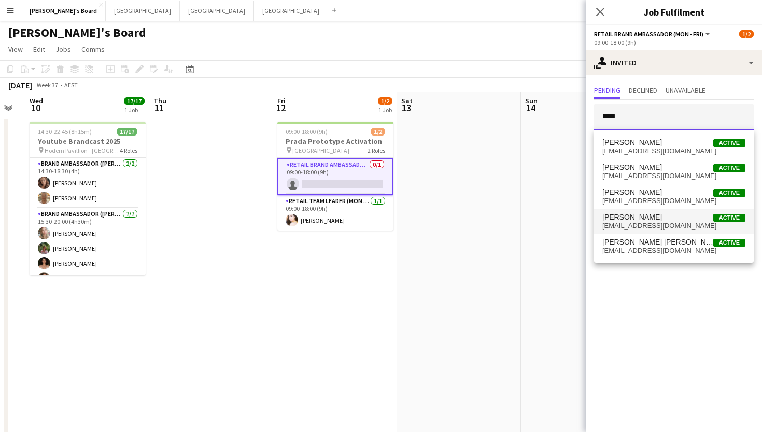
type input "****"
click at [622, 226] on span "[EMAIL_ADDRESS][DOMAIN_NAME]" at bounding box center [674, 225] width 143 height 8
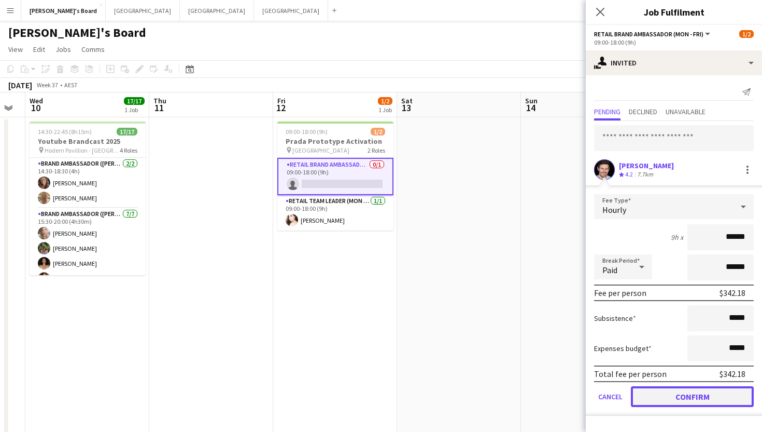
click at [654, 402] on button "Confirm" at bounding box center [692, 396] width 123 height 21
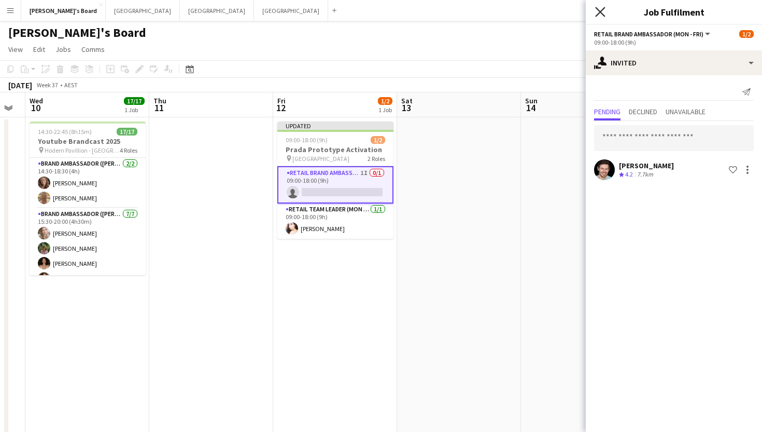
click at [602, 9] on icon "Close pop-in" at bounding box center [600, 12] width 10 height 10
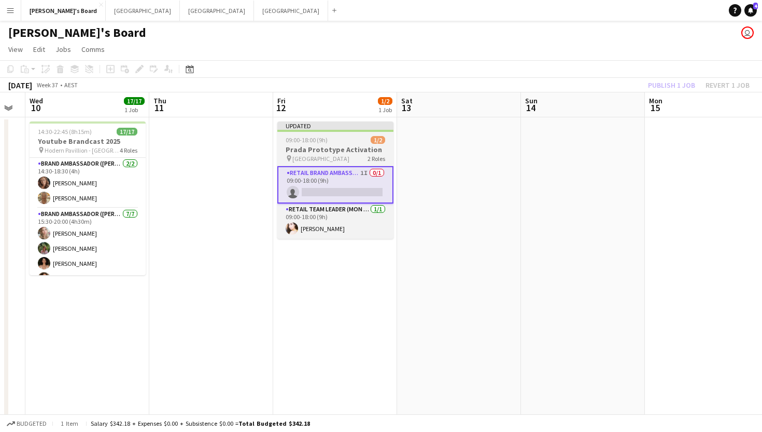
click at [317, 152] on h3 "Prada Prototype Activation" at bounding box center [335, 149] width 116 height 9
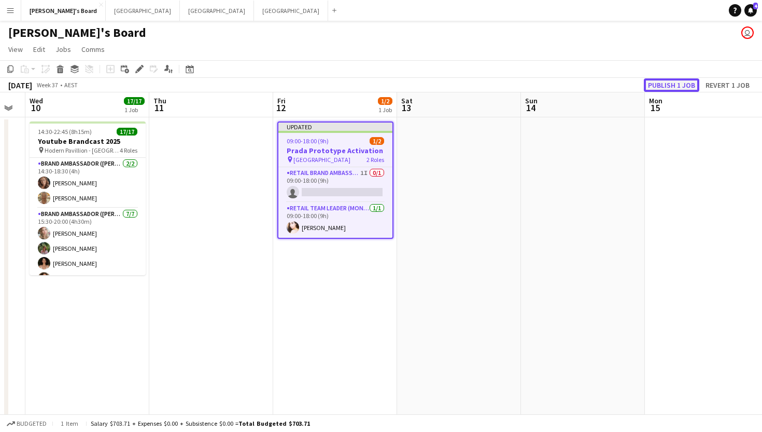
click at [674, 81] on button "Publish 1 job" at bounding box center [671, 84] width 55 height 13
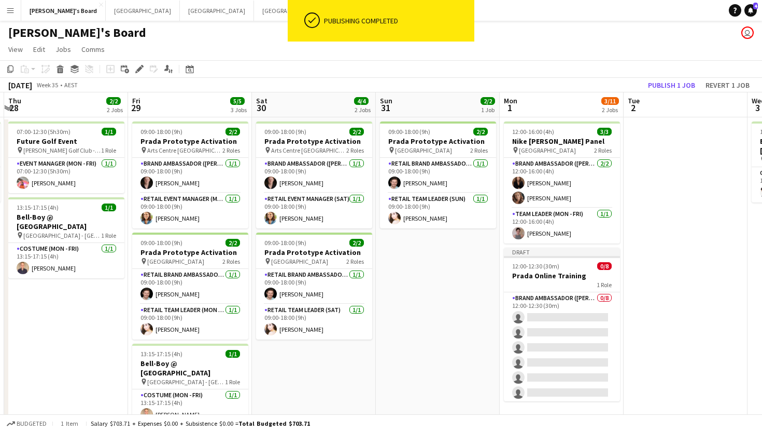
scroll to position [0, 235]
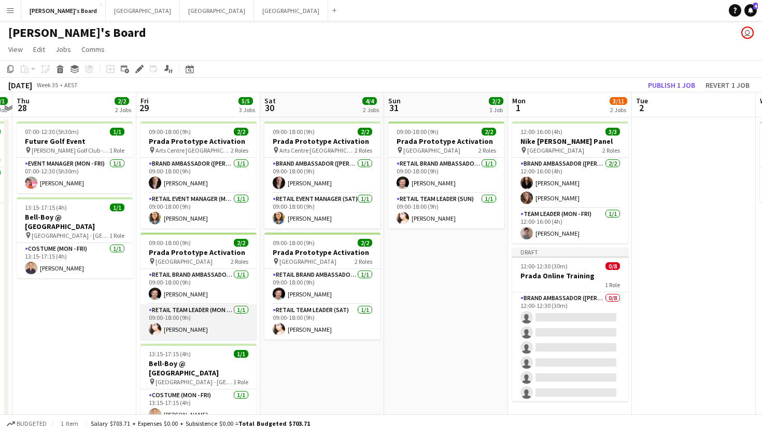
click at [194, 330] on app-card-role "RETAIL Team Leader (Mon - Fri) [DATE] 09:00-18:00 (9h) [PERSON_NAME]" at bounding box center [199, 321] width 116 height 35
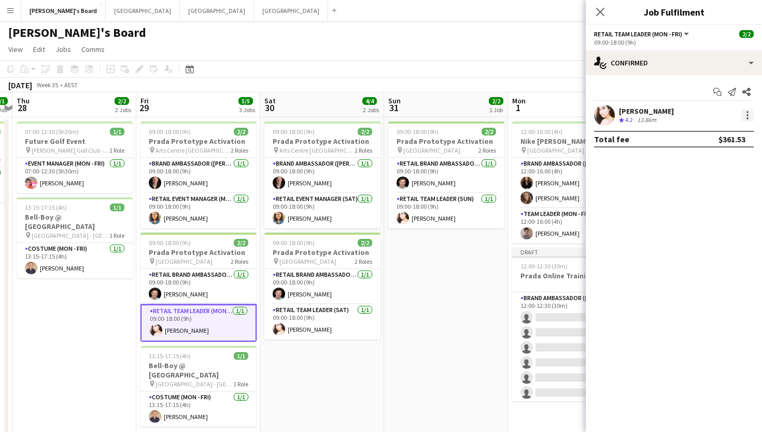
click at [748, 114] on div at bounding box center [748, 115] width 2 height 2
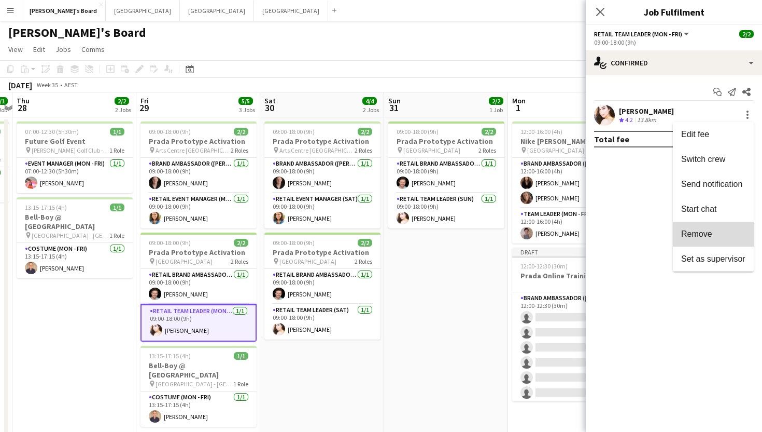
click at [686, 239] on button "Remove" at bounding box center [713, 233] width 81 height 25
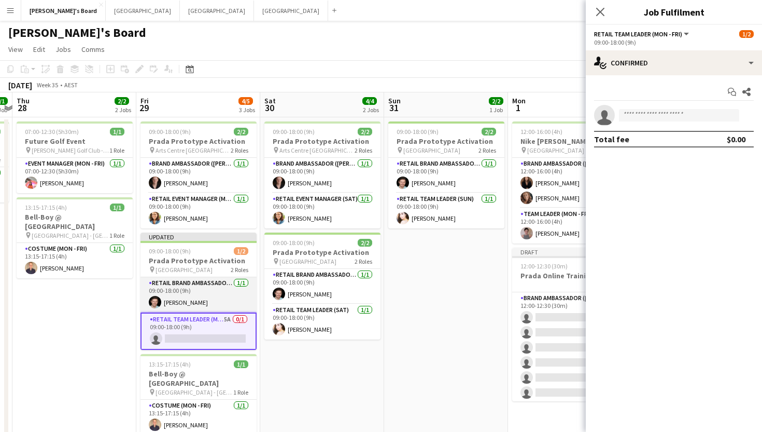
click at [189, 304] on app-card-role "RETAIL Brand Ambassador (Mon - Fri) [DATE] 09:00-18:00 (9h) [PERSON_NAME]" at bounding box center [199, 294] width 116 height 35
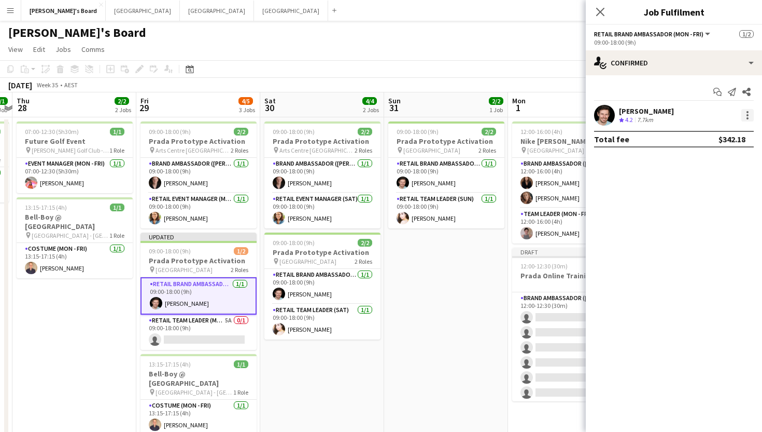
click at [747, 113] on div at bounding box center [748, 112] width 2 height 2
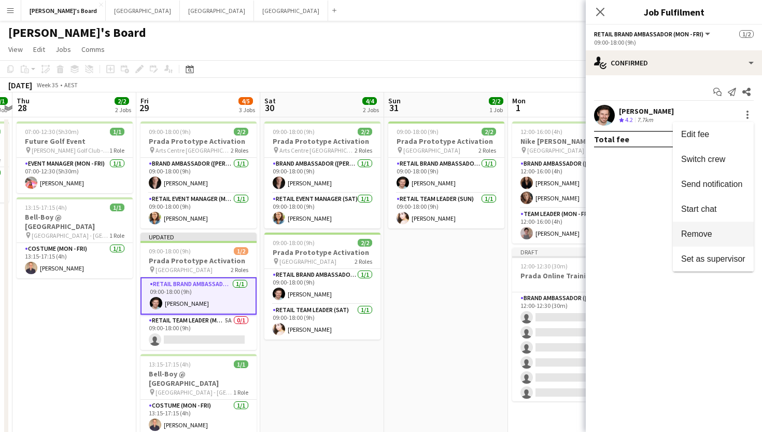
click at [687, 232] on span "Remove" at bounding box center [697, 233] width 31 height 9
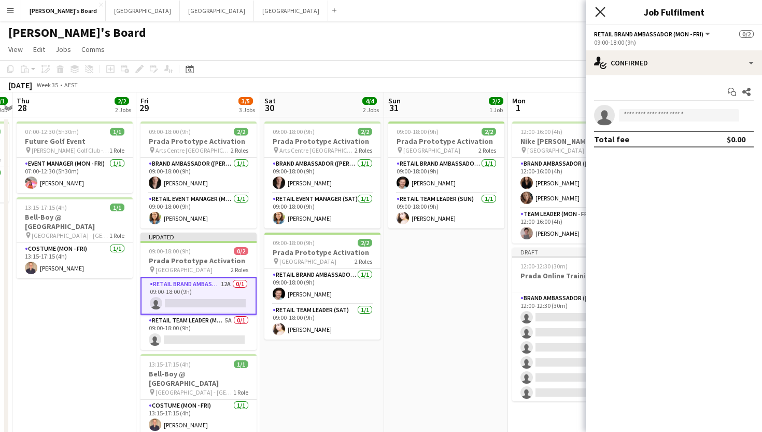
click at [603, 9] on icon at bounding box center [600, 12] width 10 height 10
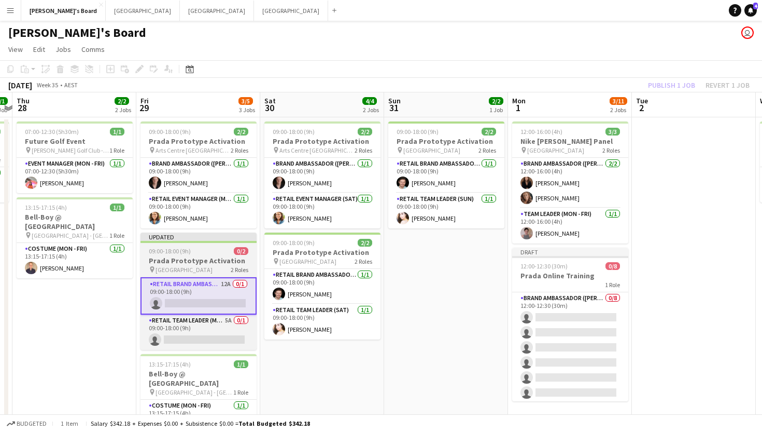
click at [155, 257] on h3 "Prada Prototype Activation" at bounding box center [199, 260] width 116 height 9
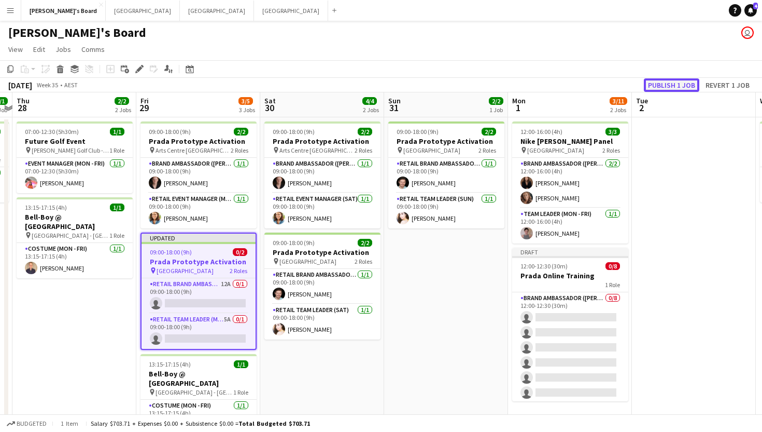
click at [688, 79] on button "Publish 1 job" at bounding box center [671, 84] width 55 height 13
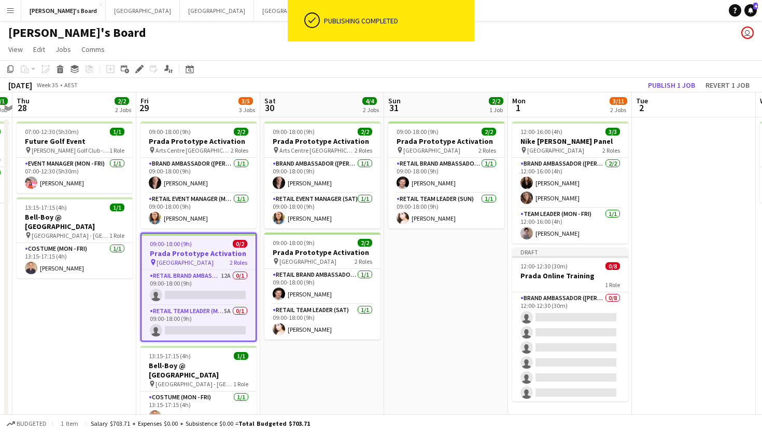
click at [195, 245] on div "09:00-18:00 (9h) 0/2" at bounding box center [199, 244] width 114 height 8
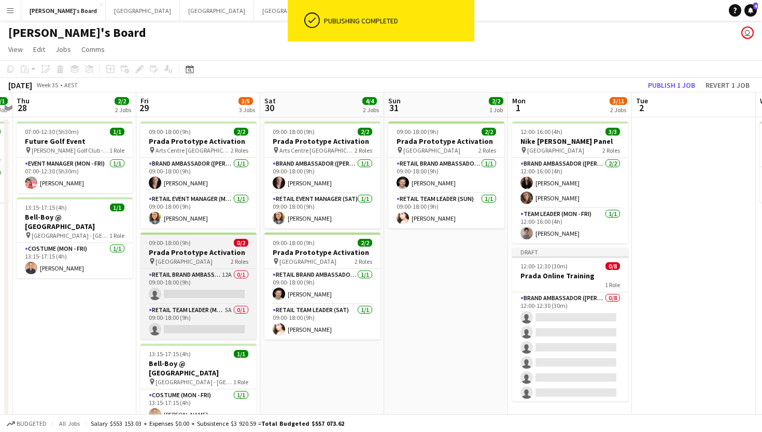
click at [174, 259] on span "[GEOGRAPHIC_DATA]" at bounding box center [184, 261] width 57 height 8
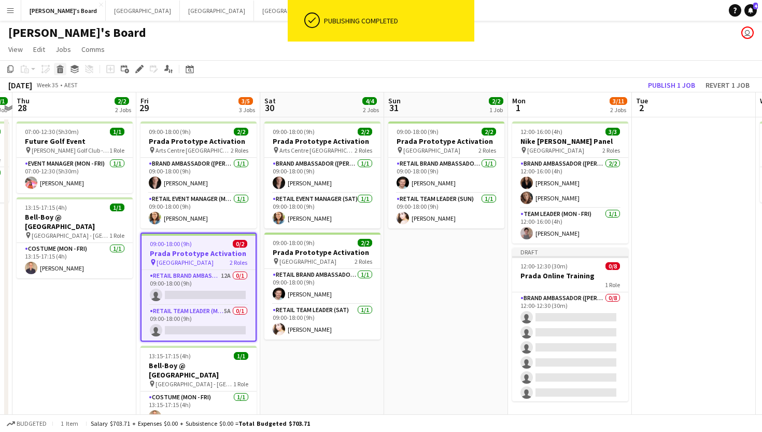
click at [62, 69] on icon at bounding box center [61, 70] width 6 height 5
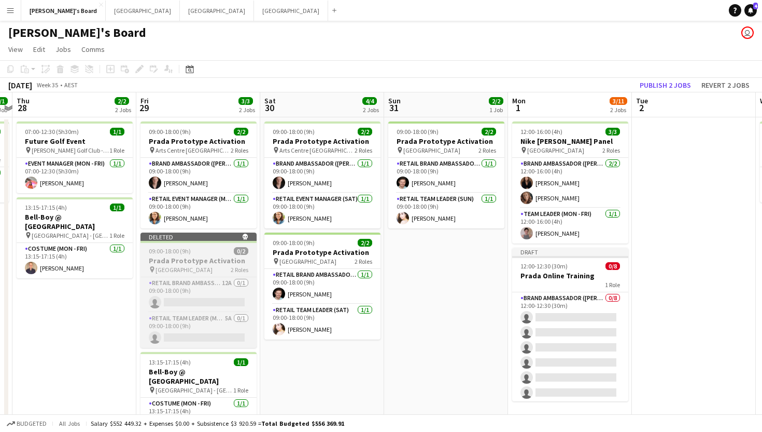
click at [203, 242] on div at bounding box center [199, 242] width 116 height 2
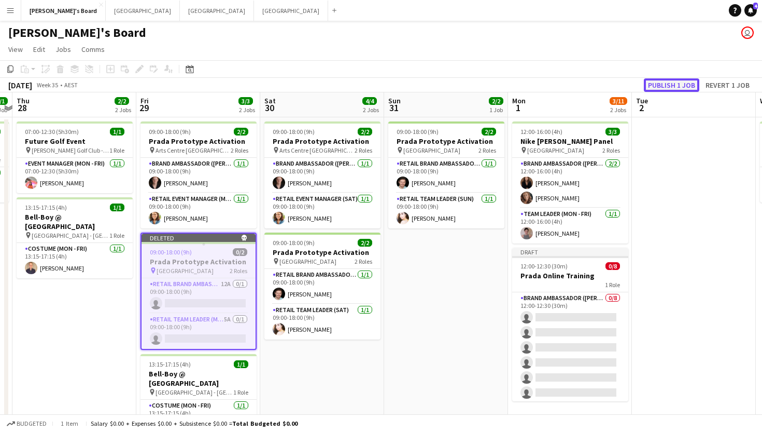
click at [668, 87] on button "Publish 1 job" at bounding box center [671, 84] width 55 height 13
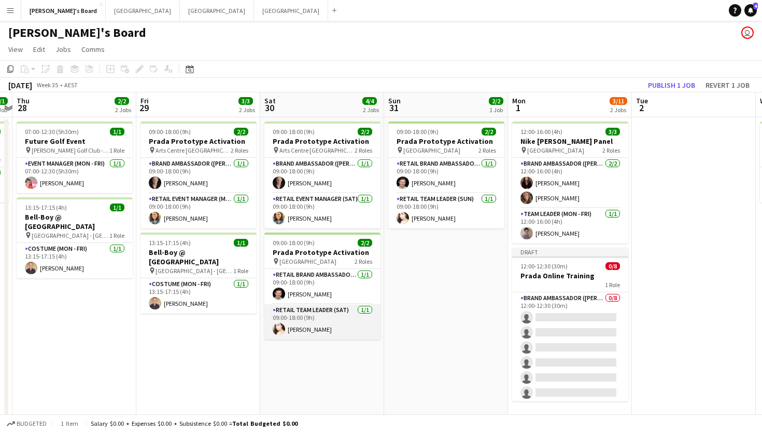
click at [302, 330] on app-card-role "RETAIL Team Leader (Sat) [DATE] 09:00-18:00 (9h) [PERSON_NAME]" at bounding box center [323, 321] width 116 height 35
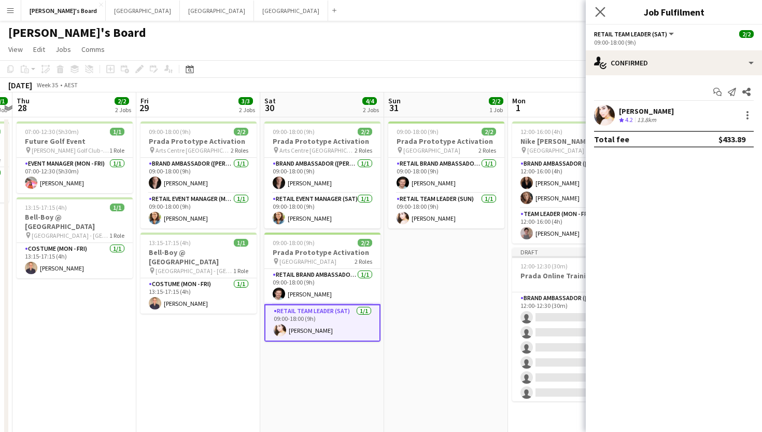
click at [597, 5] on app-icon "Close pop-in" at bounding box center [600, 12] width 15 height 15
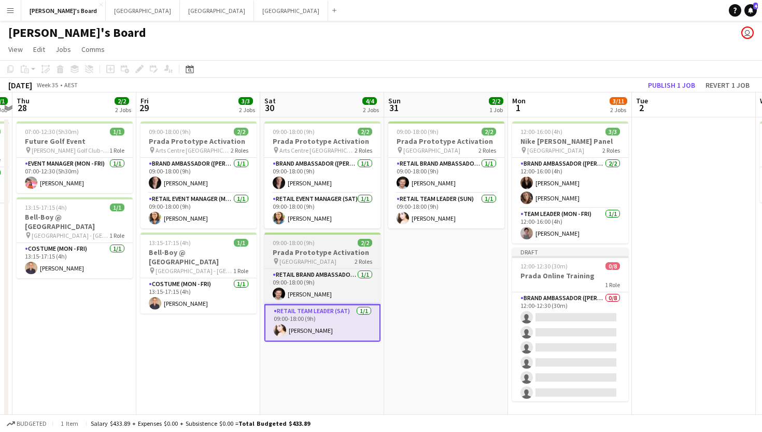
click at [282, 242] on span "09:00-18:00 (9h)" at bounding box center [294, 243] width 42 height 8
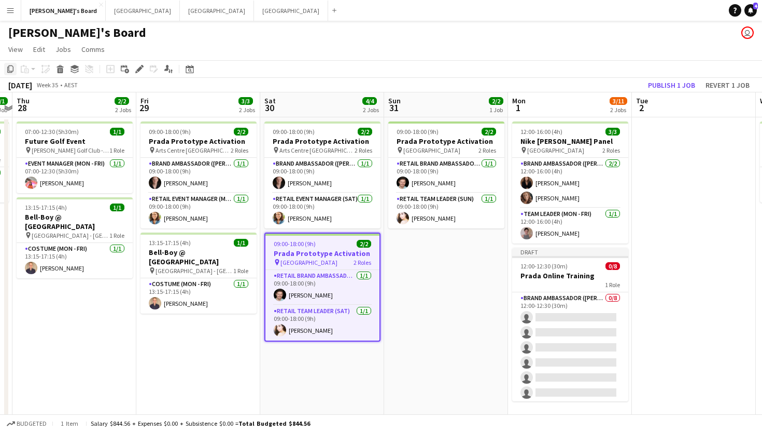
click at [12, 67] on icon "Copy" at bounding box center [10, 69] width 8 height 8
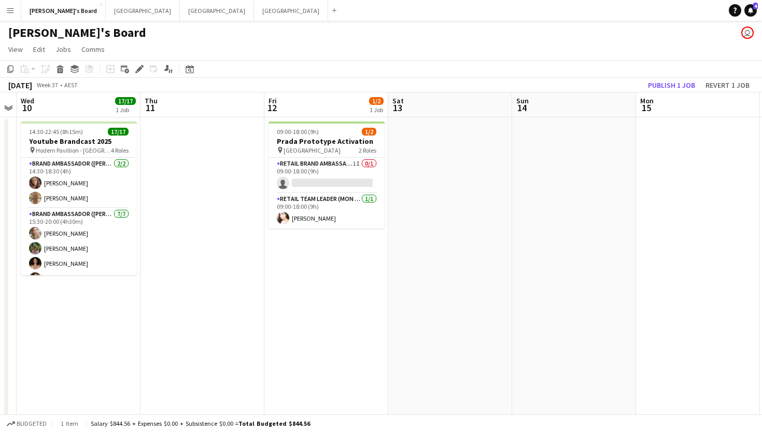
scroll to position [0, 439]
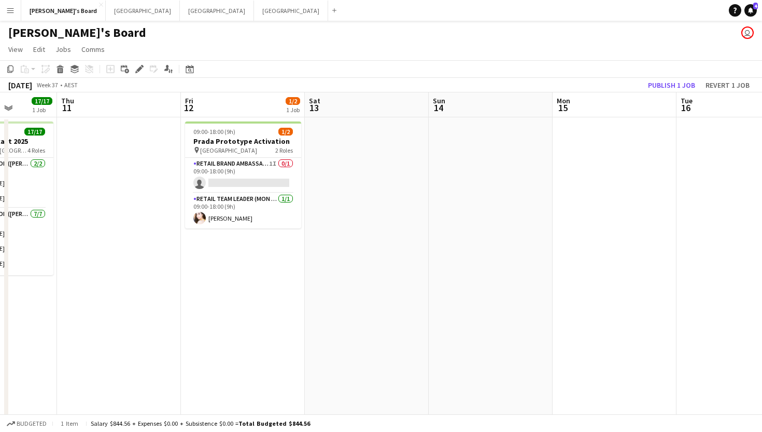
click at [386, 149] on app-date-cell at bounding box center [367, 299] width 124 height 365
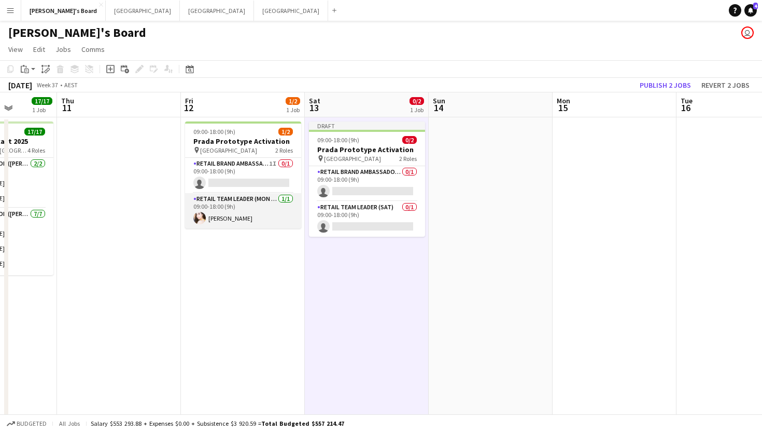
click at [243, 199] on app-card-role "RETAIL Team Leader (Mon - Fri) [DATE] 09:00-18:00 (9h) [PERSON_NAME]" at bounding box center [243, 210] width 116 height 35
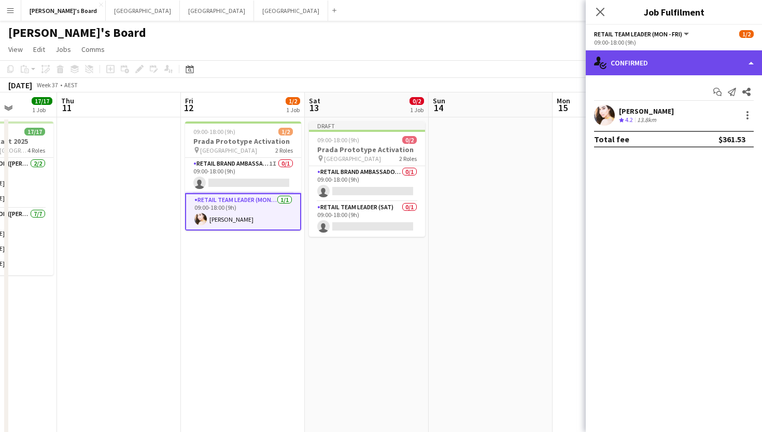
click at [659, 62] on div "single-neutral-actions-check-2 Confirmed" at bounding box center [674, 62] width 176 height 25
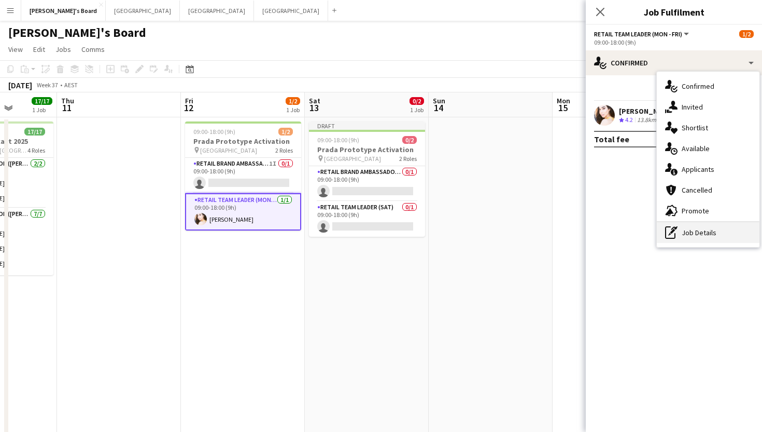
click at [702, 234] on div "pen-write Job Details" at bounding box center [708, 232] width 103 height 21
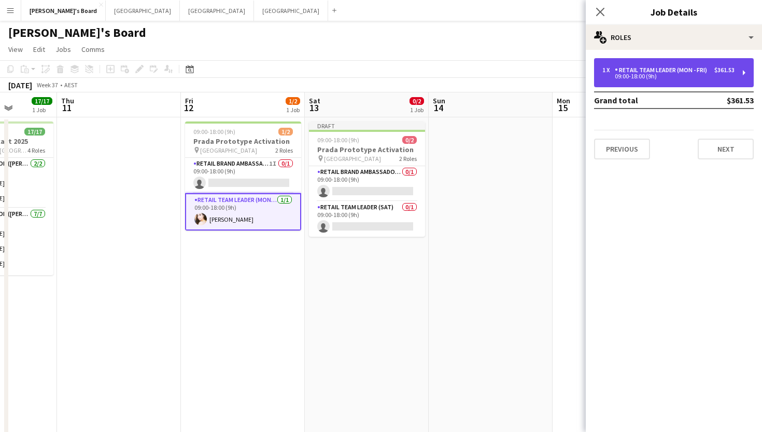
click at [654, 72] on div "RETAIL Team Leader (Mon - Fri)" at bounding box center [663, 69] width 96 height 7
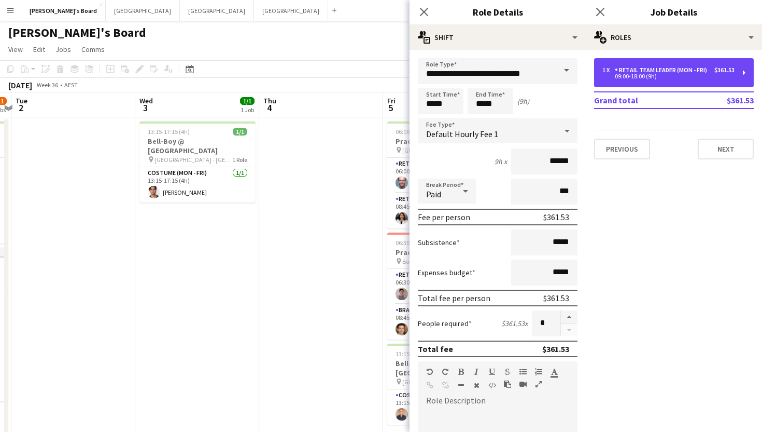
scroll to position [0, 378]
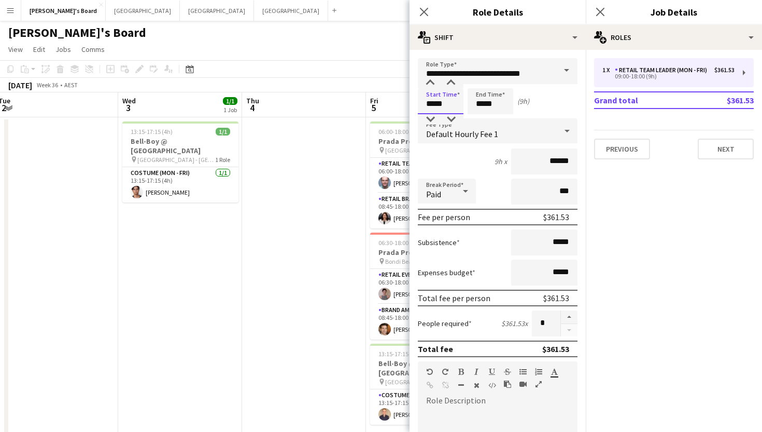
drag, startPoint x: 449, startPoint y: 106, endPoint x: 380, endPoint y: 105, distance: 69.0
click at [380, 106] on body "Menu Boards Boards Boards All jobs Status Workforce Workforce My Workforce Recr…" at bounding box center [381, 249] width 762 height 499
type input "*****"
drag, startPoint x: 508, startPoint y: 103, endPoint x: 466, endPoint y: 103, distance: 42.5
click at [465, 103] on div "Start Time ***** End Time ***** (12h)" at bounding box center [498, 101] width 160 height 26
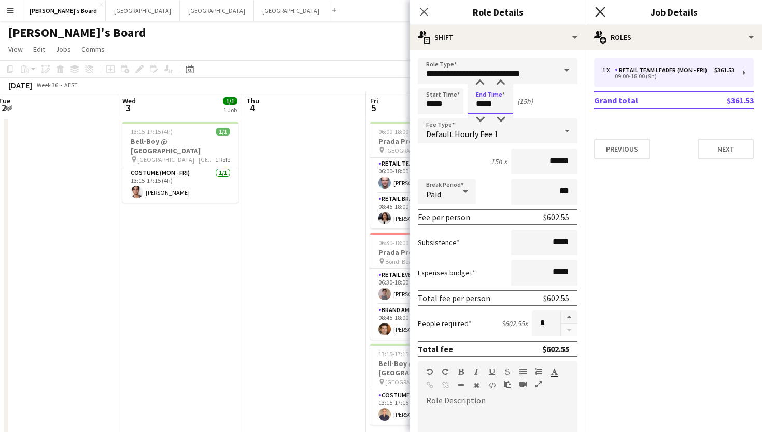
type input "*****"
click at [604, 11] on icon "Close pop-in" at bounding box center [600, 12] width 10 height 10
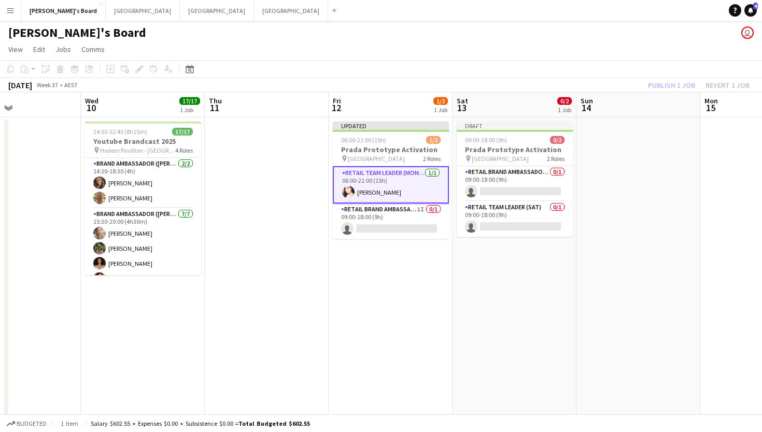
scroll to position [0, 344]
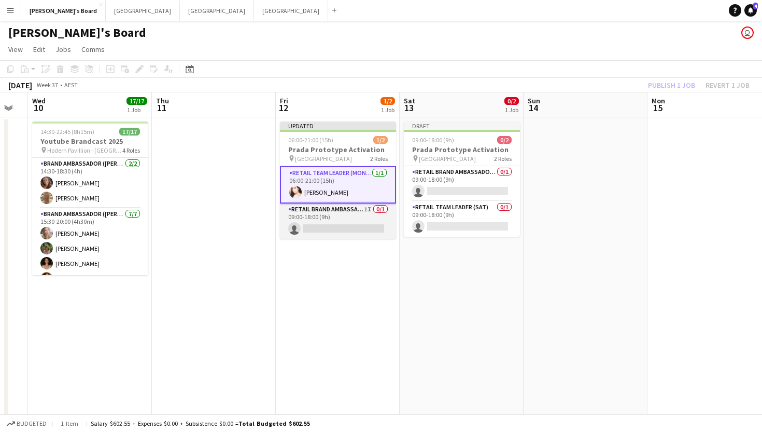
click at [330, 221] on app-card-role "RETAIL Brand Ambassador (Mon - Fri) 1I 0/1 09:00-18:00 (9h) single-neutral-acti…" at bounding box center [338, 220] width 116 height 35
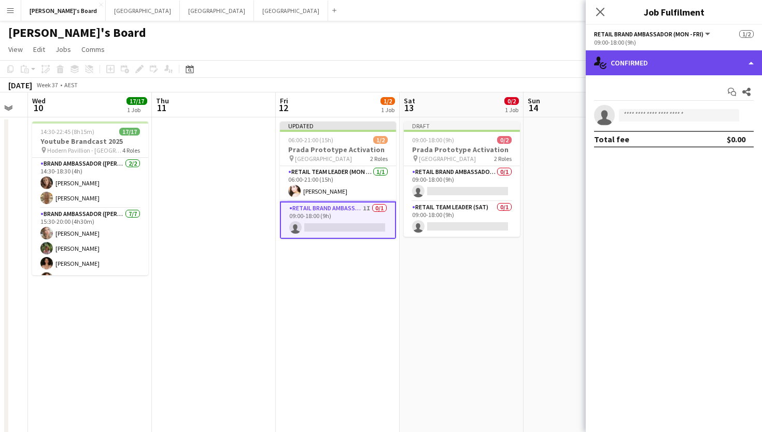
click at [658, 54] on div "single-neutral-actions-check-2 Confirmed" at bounding box center [674, 62] width 176 height 25
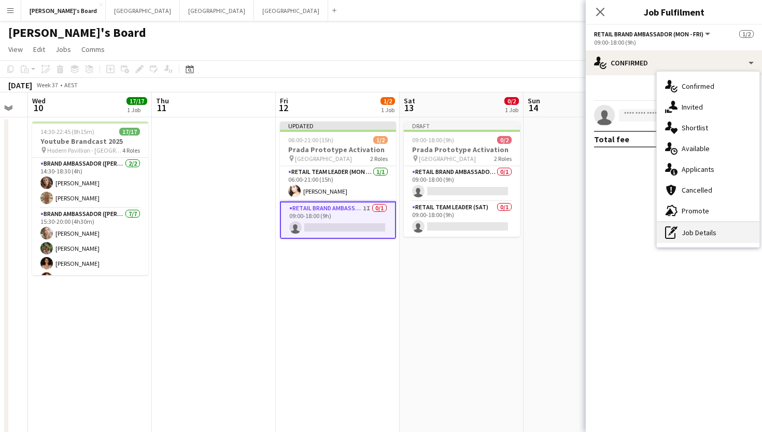
click at [679, 233] on div "pen-write Job Details" at bounding box center [708, 232] width 103 height 21
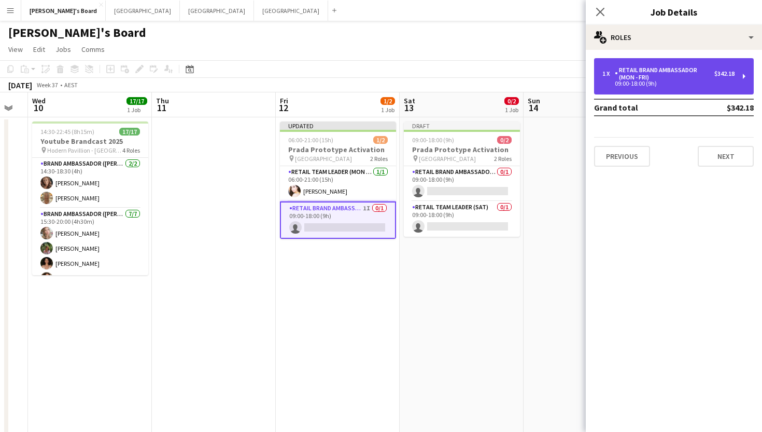
click at [654, 77] on div "RETAIL Brand Ambassador (Mon - Fri)" at bounding box center [665, 73] width 100 height 15
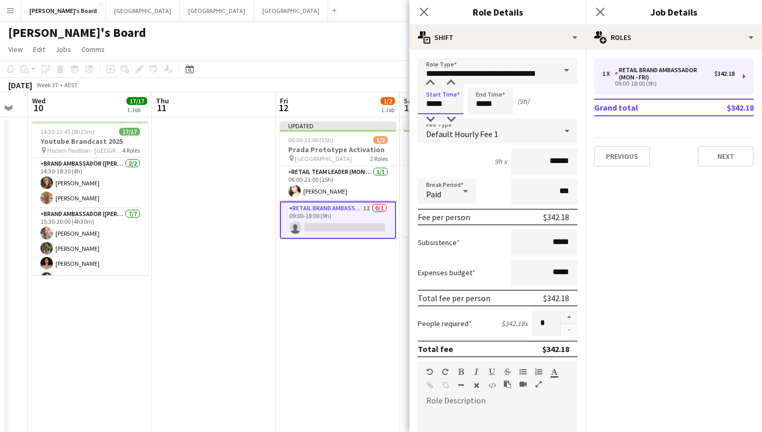
drag, startPoint x: 453, startPoint y: 104, endPoint x: 388, endPoint y: 104, distance: 65.4
click at [388, 104] on body "Menu Boards Boards Boards All jobs Status Workforce Workforce My Workforce Recr…" at bounding box center [381, 249] width 762 height 499
type input "*****"
drag, startPoint x: 502, startPoint y: 103, endPoint x: 446, endPoint y: 103, distance: 56.0
click at [446, 103] on div "Start Time ***** End Time ***** (9h 30m)" at bounding box center [498, 101] width 160 height 26
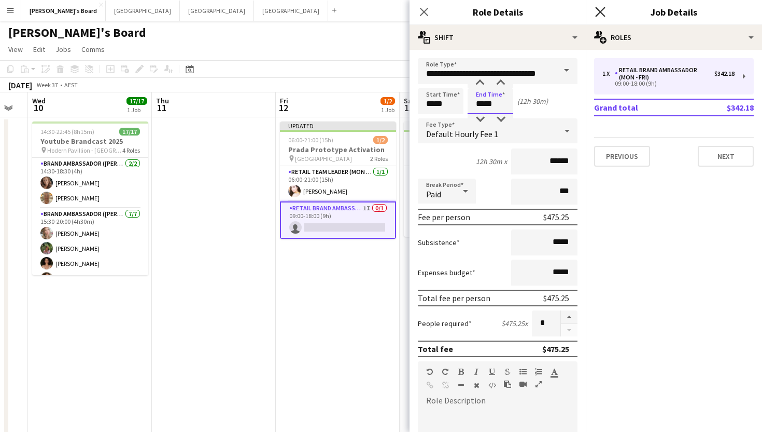
type input "*****"
click at [600, 11] on icon at bounding box center [600, 12] width 10 height 10
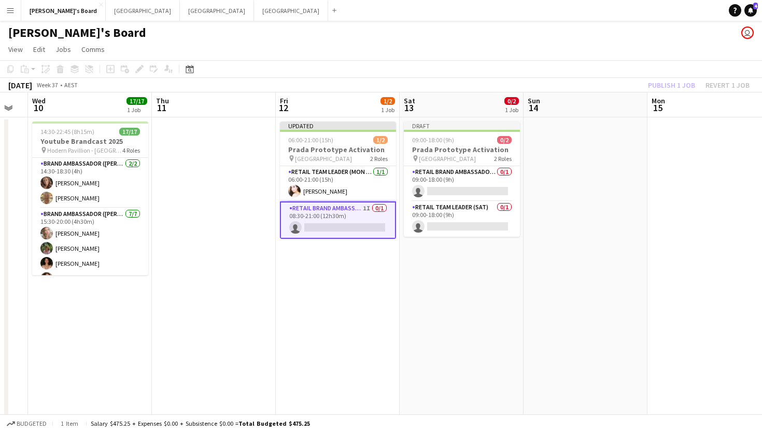
click at [350, 229] on app-card-role "RETAIL Brand Ambassador (Mon - Fri) 1I 0/1 08:30-21:00 (12h30m) single-neutral-…" at bounding box center [338, 219] width 116 height 37
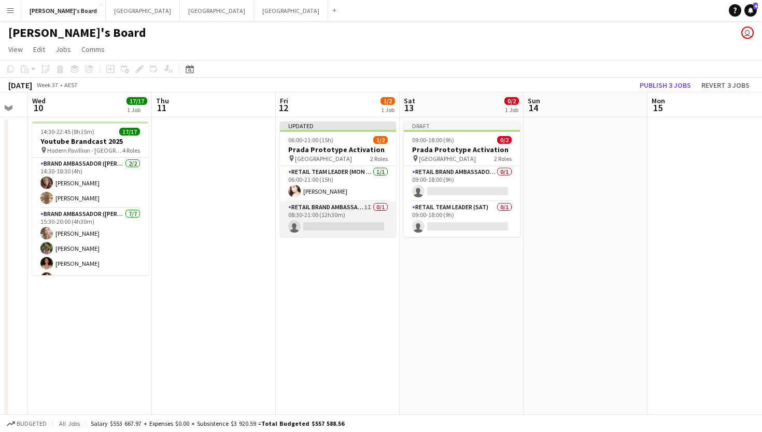
click at [350, 229] on app-card-role "RETAIL Brand Ambassador (Mon - Fri) 1I 0/1 08:30-21:00 (12h30m) single-neutral-…" at bounding box center [338, 218] width 116 height 35
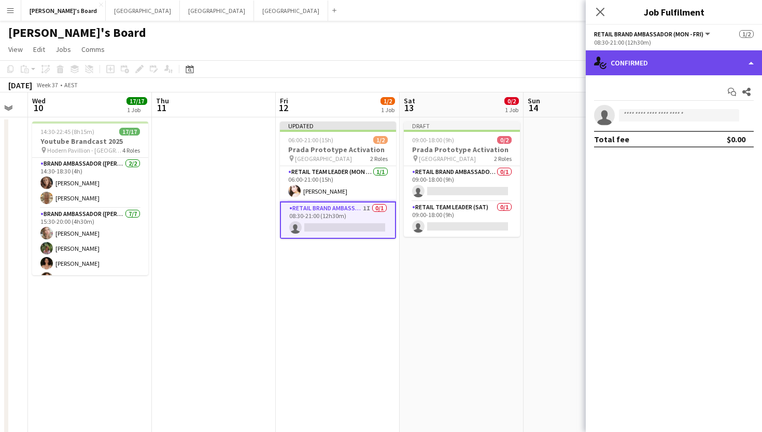
click at [685, 58] on div "single-neutral-actions-check-2 Confirmed" at bounding box center [674, 62] width 176 height 25
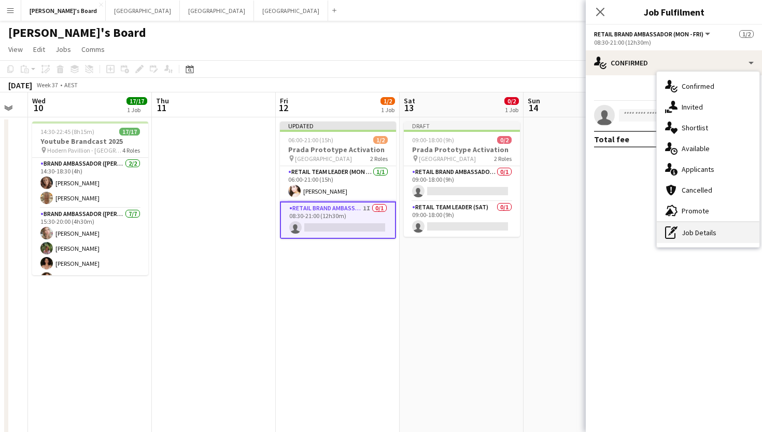
click at [696, 232] on div "pen-write Job Details" at bounding box center [708, 232] width 103 height 21
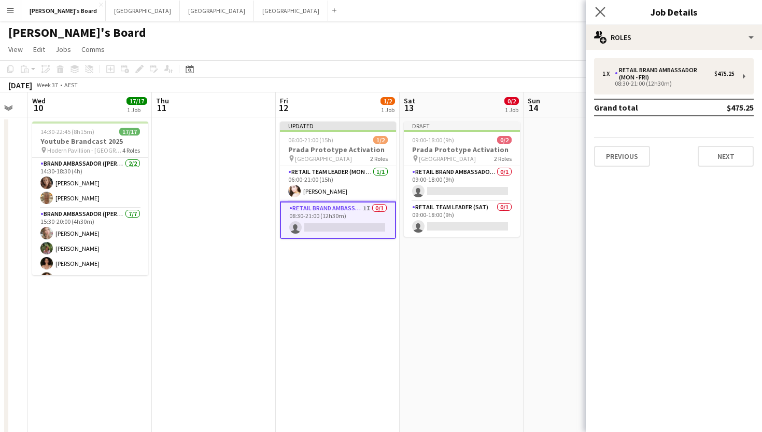
click at [606, 17] on app-icon "Close pop-in" at bounding box center [600, 12] width 15 height 15
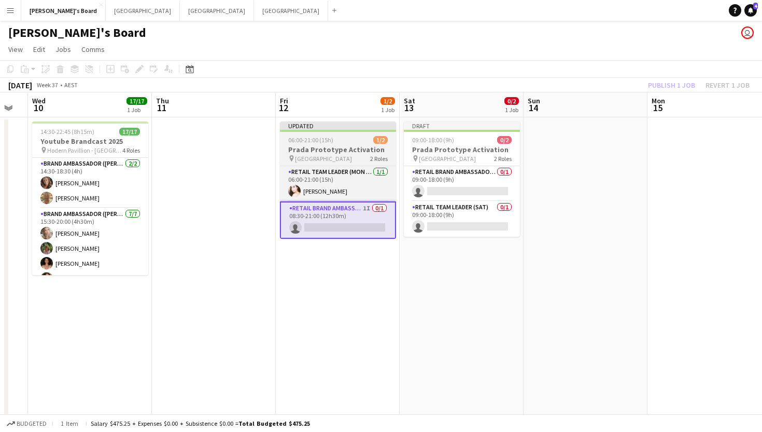
click at [353, 144] on app-job-card "Updated 06:00-21:00 (15h) 1/2 Prada Prototype Activation pin Melbourne Central …" at bounding box center [338, 179] width 116 height 117
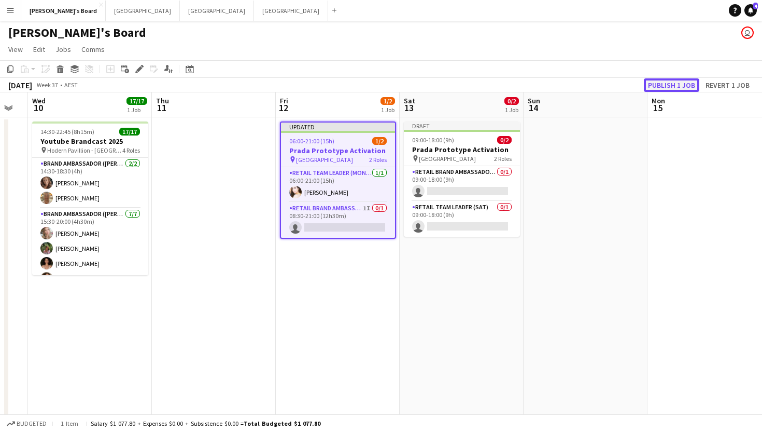
click at [682, 89] on button "Publish 1 job" at bounding box center [671, 84] width 55 height 13
click at [327, 144] on span "06:00-21:00 (15h)" at bounding box center [311, 141] width 45 height 8
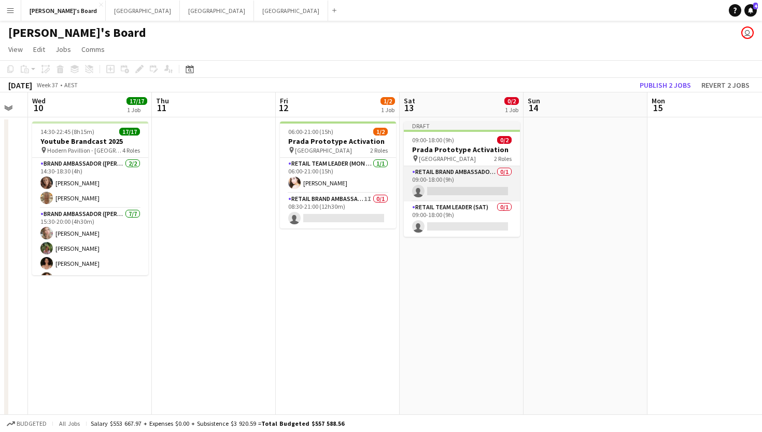
click at [463, 177] on app-card-role "RETAIL Brand Ambassador ([DATE]) 0/1 09:00-18:00 (9h) single-neutral-actions" at bounding box center [462, 183] width 116 height 35
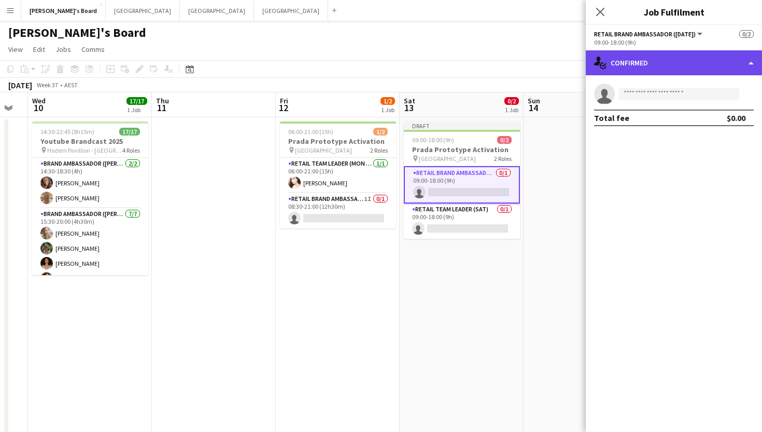
click at [662, 56] on div "single-neutral-actions-check-2 Confirmed" at bounding box center [674, 62] width 176 height 25
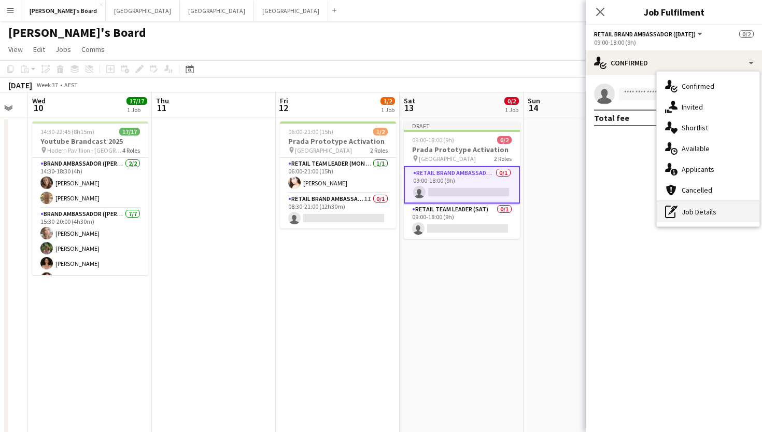
click at [716, 214] on div "pen-write Job Details" at bounding box center [708, 211] width 103 height 21
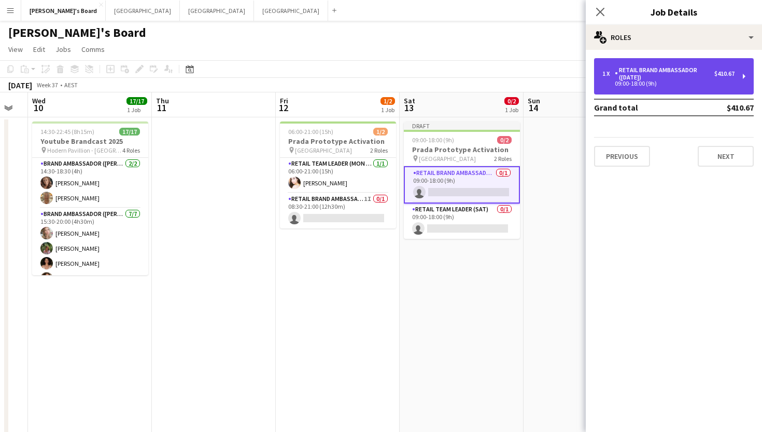
click at [650, 70] on div "RETAIL Brand Ambassador ([DATE])" at bounding box center [665, 73] width 100 height 15
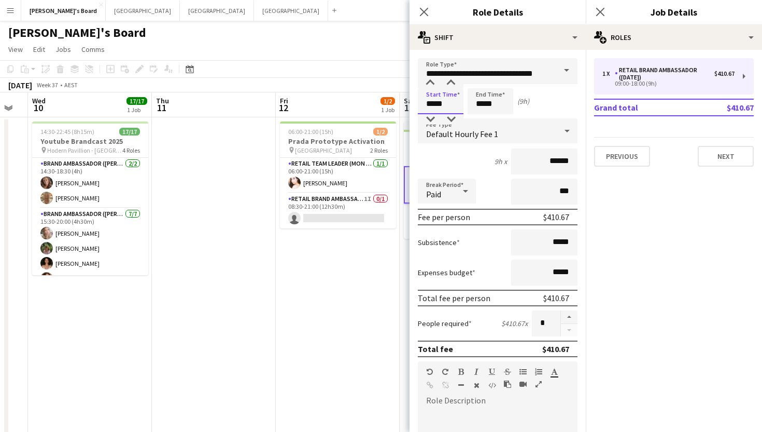
drag, startPoint x: 454, startPoint y: 105, endPoint x: 357, endPoint y: 94, distance: 97.6
click at [357, 94] on body "Menu Boards Boards Boards All jobs Status Workforce Workforce My Workforce Recr…" at bounding box center [381, 249] width 762 height 499
type input "*****"
drag, startPoint x: 504, startPoint y: 107, endPoint x: 463, endPoint y: 107, distance: 40.5
click at [463, 107] on div "Start Time ***** End Time ***** (8h 30m)" at bounding box center [498, 101] width 160 height 26
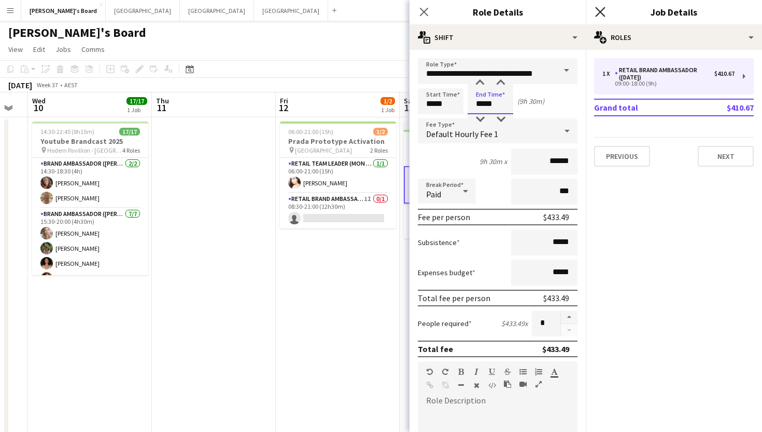
type input "*****"
click at [602, 12] on icon "Close pop-in" at bounding box center [600, 12] width 10 height 10
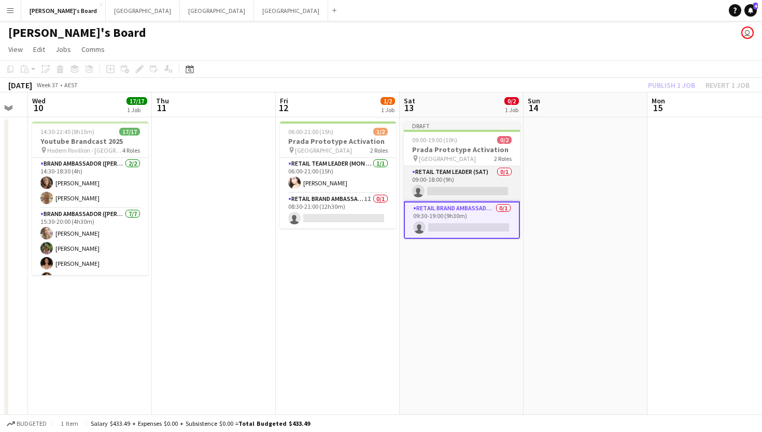
click at [461, 189] on app-card-role "RETAIL Team Leader (Sat) 0/1 09:00-18:00 (9h) single-neutral-actions" at bounding box center [462, 183] width 116 height 35
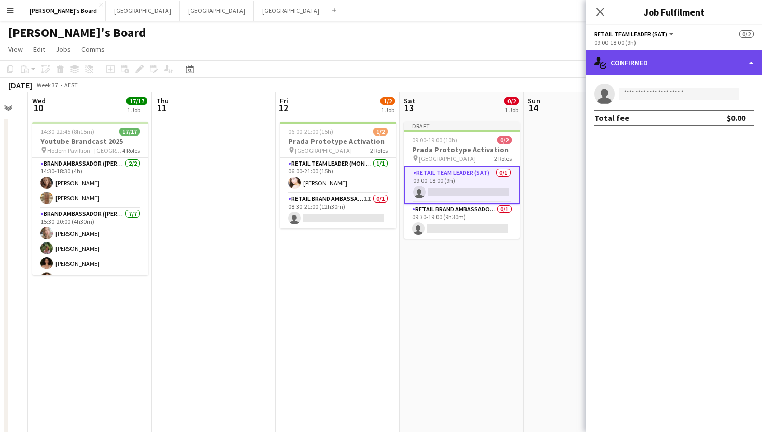
click at [639, 63] on div "single-neutral-actions-check-2 Confirmed" at bounding box center [674, 62] width 176 height 25
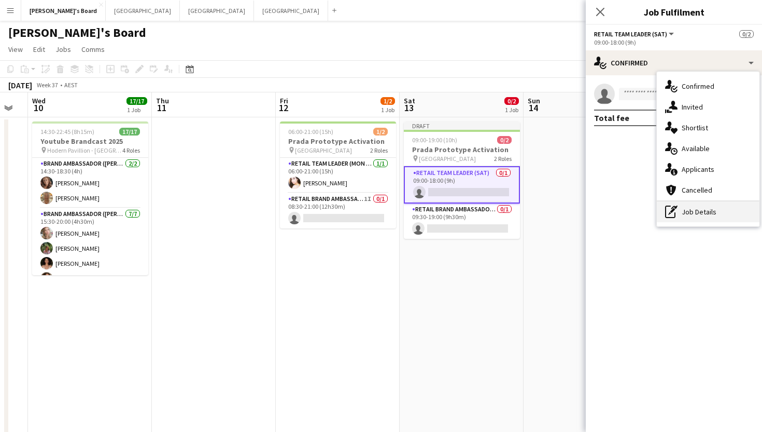
click at [701, 217] on div "pen-write Job Details" at bounding box center [708, 211] width 103 height 21
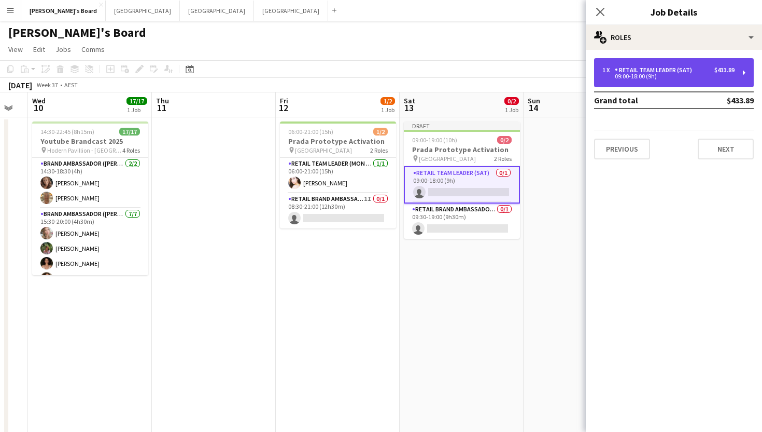
click at [623, 70] on div "RETAIL Team Leader (Sat)" at bounding box center [655, 69] width 81 height 7
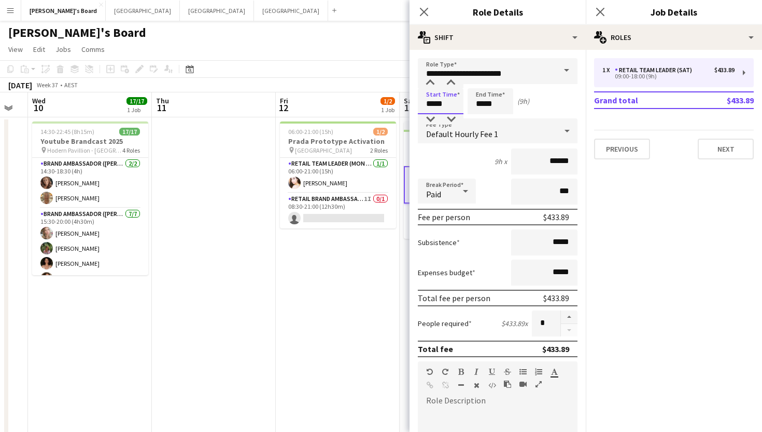
drag, startPoint x: 453, startPoint y: 106, endPoint x: 389, endPoint y: 106, distance: 63.8
click at [389, 106] on body "Menu Boards Boards Boards All jobs Status Workforce Workforce My Workforce Recr…" at bounding box center [381, 249] width 762 height 499
type input "*****"
drag, startPoint x: 502, startPoint y: 105, endPoint x: 468, endPoint y: 104, distance: 33.7
click at [468, 104] on input "*****" at bounding box center [491, 101] width 46 height 26
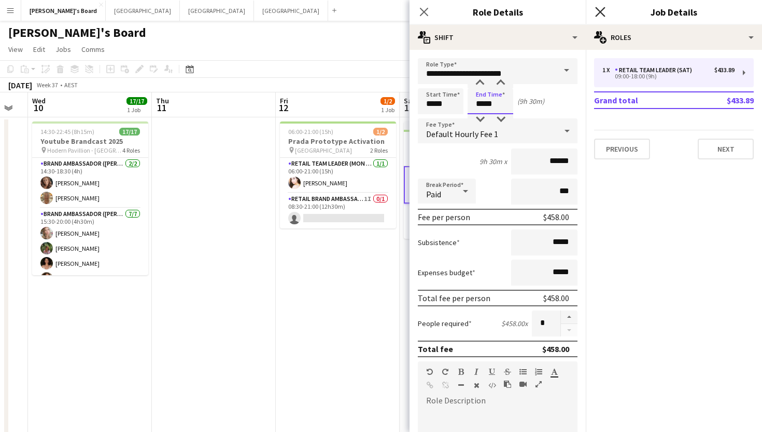
type input "*****"
click at [595, 11] on icon "Close pop-in" at bounding box center [600, 12] width 10 height 10
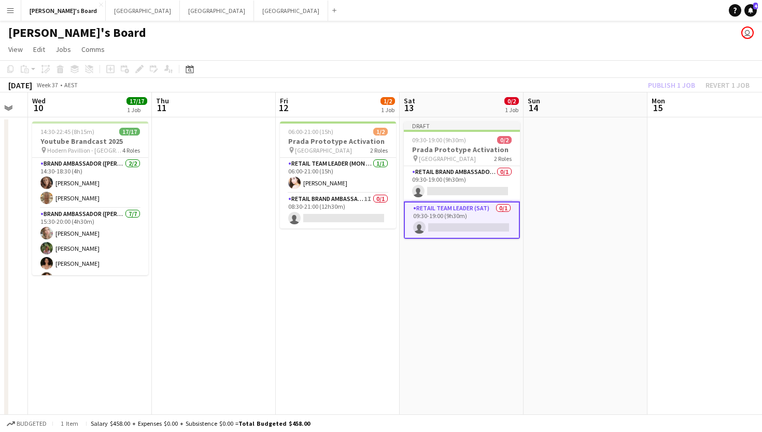
click at [383, 351] on app-date-cell "06:00-21:00 (15h) 1/2 Prada Prototype Activation pin Melbourne Central 2 Roles …" at bounding box center [338, 299] width 124 height 365
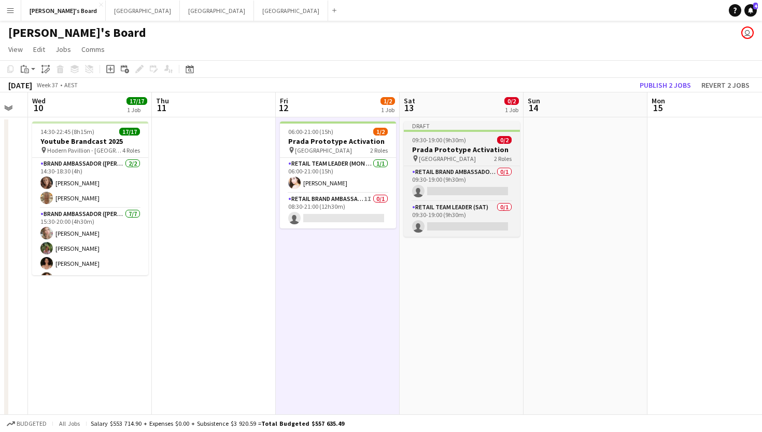
click at [467, 141] on div "09:30-19:00 (9h30m) 0/2" at bounding box center [462, 140] width 116 height 8
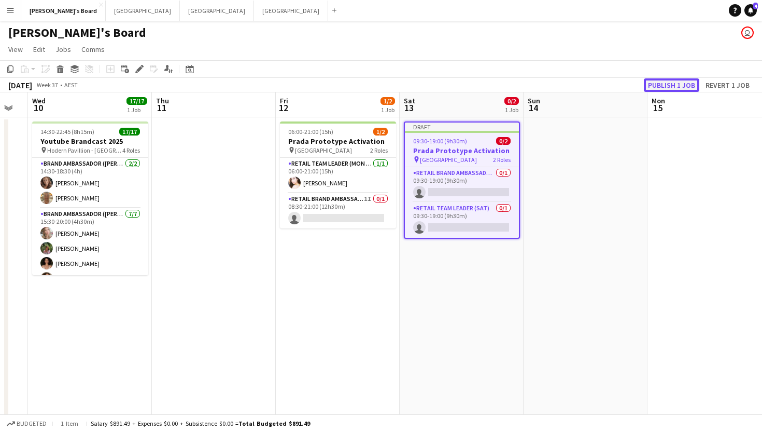
click at [665, 84] on button "Publish 1 job" at bounding box center [671, 84] width 55 height 13
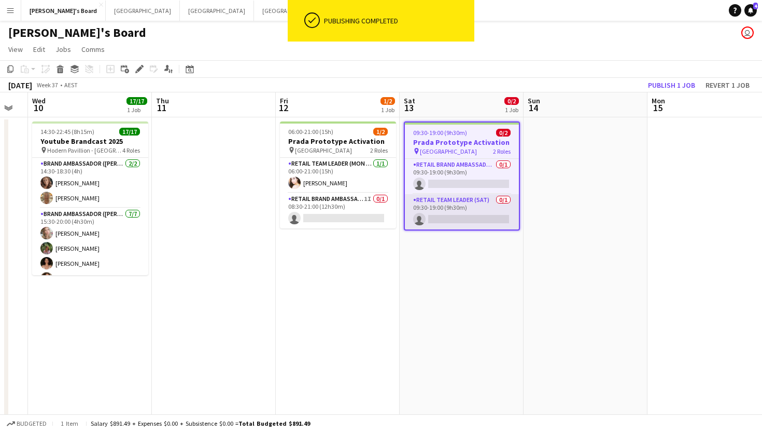
click at [440, 216] on app-card-role "RETAIL Team Leader (Sat) 0/1 09:30-19:00 (9h30m) single-neutral-actions" at bounding box center [462, 211] width 114 height 35
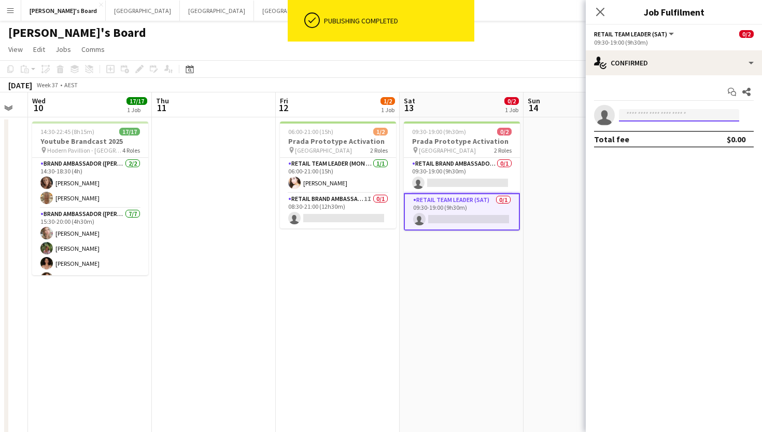
click at [665, 117] on input at bounding box center [679, 115] width 120 height 12
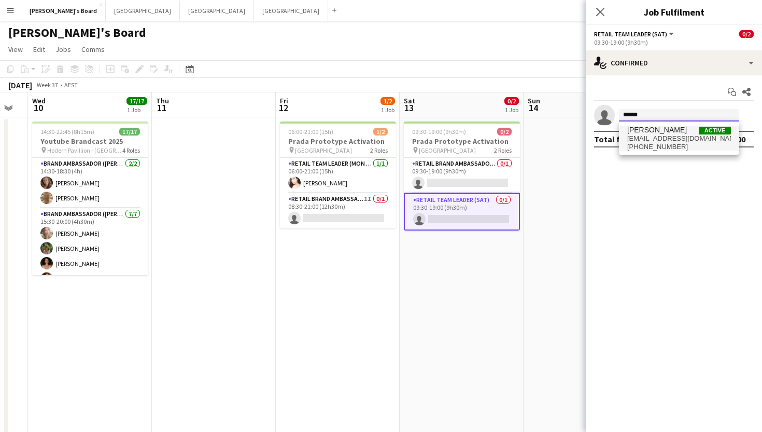
type input "******"
click at [661, 137] on span "[EMAIL_ADDRESS][DOMAIN_NAME]" at bounding box center [680, 138] width 104 height 8
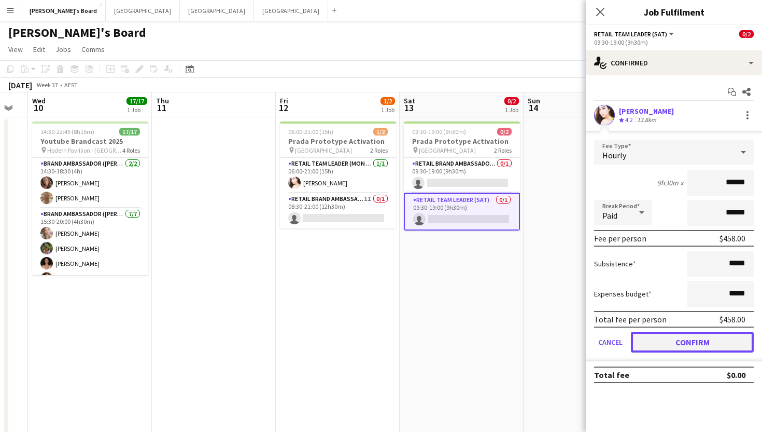
click at [669, 341] on button "Confirm" at bounding box center [692, 341] width 123 height 21
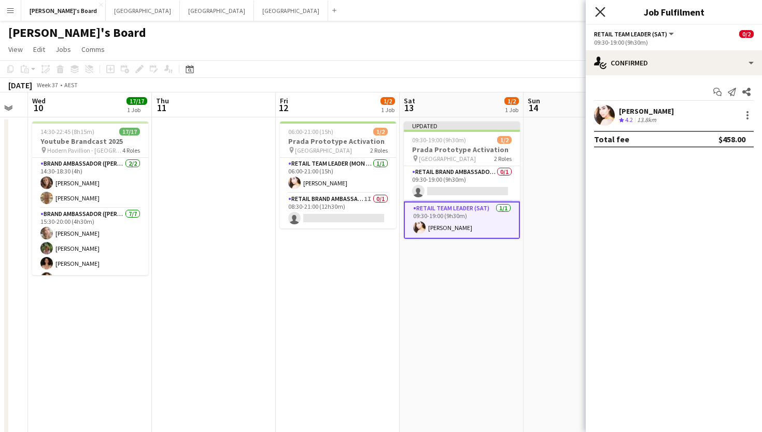
click at [600, 11] on icon at bounding box center [600, 12] width 10 height 10
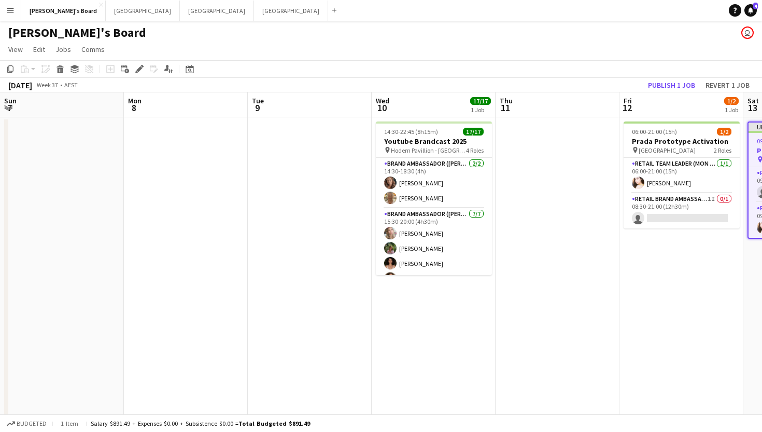
scroll to position [0, 344]
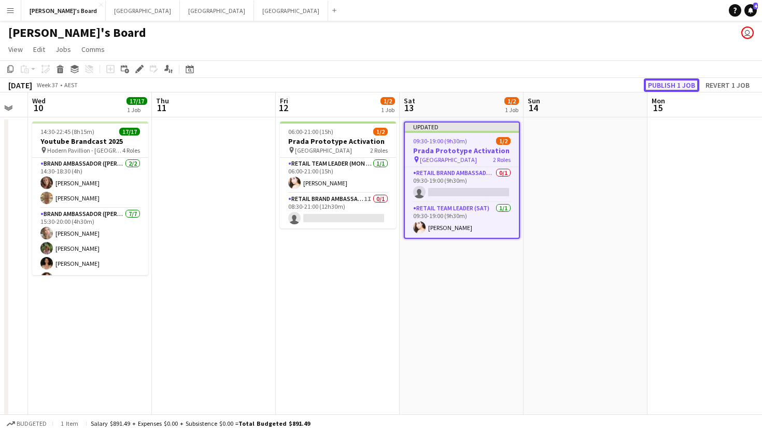
click at [673, 81] on button "Publish 1 job" at bounding box center [671, 84] width 55 height 13
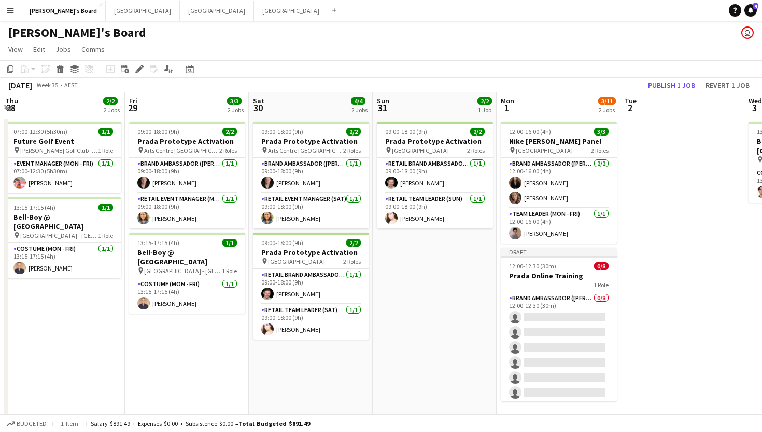
scroll to position [0, 246]
click at [300, 323] on app-card-role "RETAIL Team Leader (Sat) [DATE] 09:00-18:00 (9h) [PERSON_NAME]" at bounding box center [312, 321] width 116 height 35
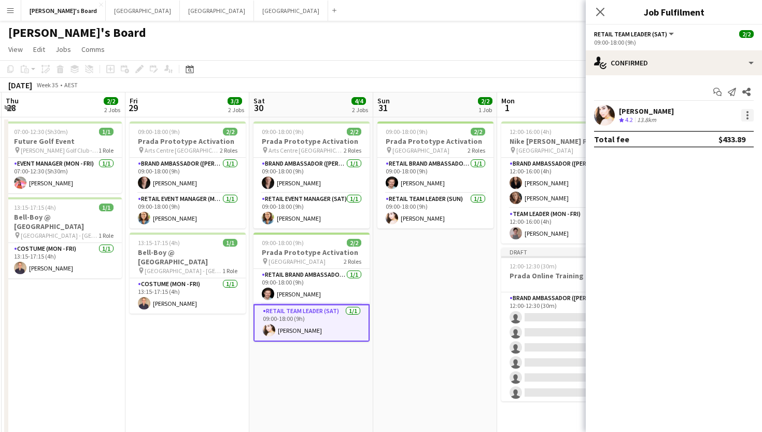
click at [748, 117] on div at bounding box center [748, 115] width 12 height 12
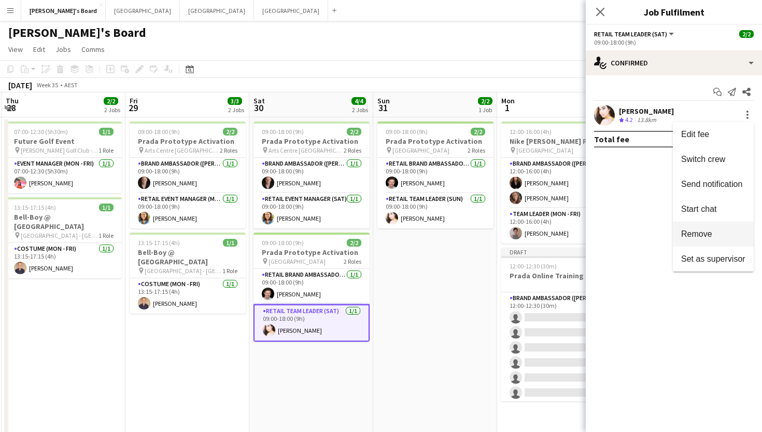
click at [703, 239] on button "Remove" at bounding box center [713, 233] width 81 height 25
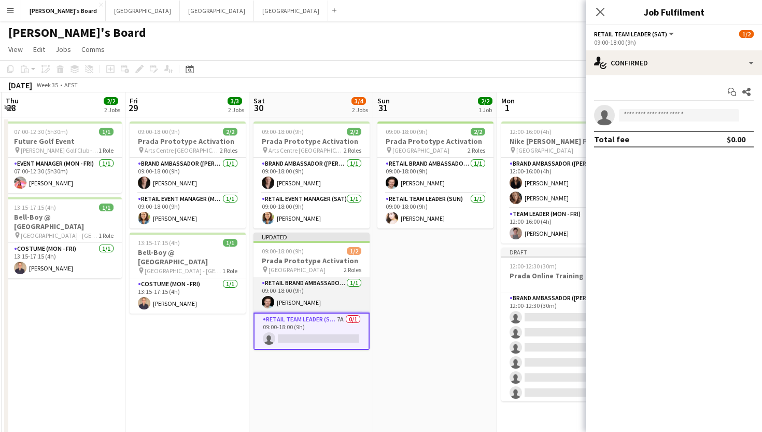
click at [307, 293] on app-card-role "RETAIL Brand Ambassador (Saturday) 1/1 09:00-18:00 (9h) Jack Van Staveren" at bounding box center [312, 294] width 116 height 35
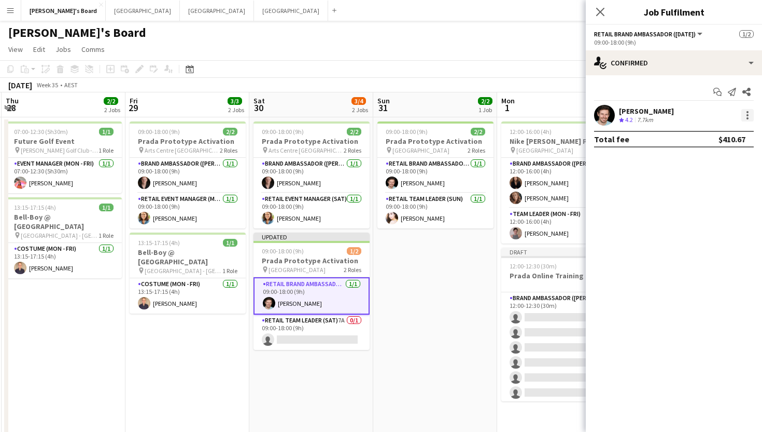
click at [753, 114] on div at bounding box center [748, 115] width 12 height 12
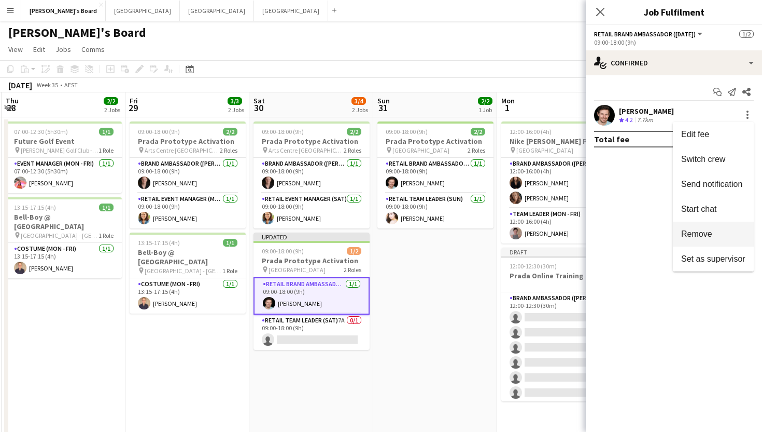
click at [731, 234] on span "Remove" at bounding box center [714, 233] width 64 height 9
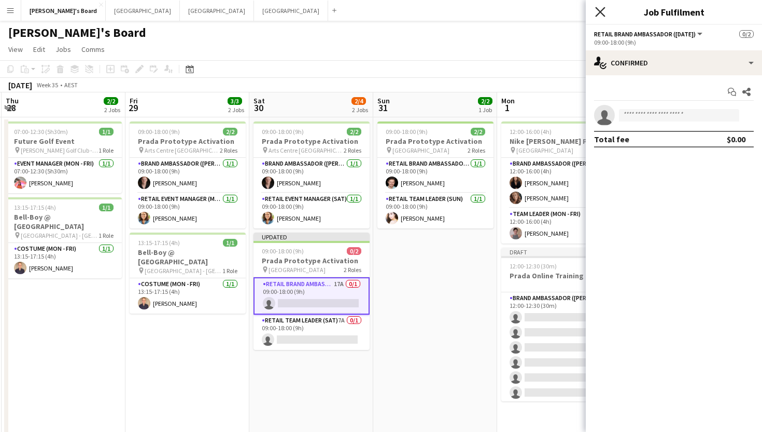
click at [602, 13] on icon at bounding box center [600, 12] width 10 height 10
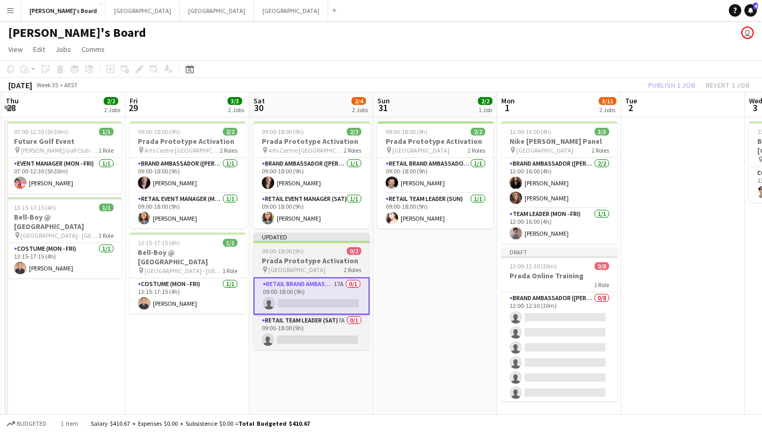
click at [289, 261] on h3 "Prada Prototype Activation" at bounding box center [312, 260] width 116 height 9
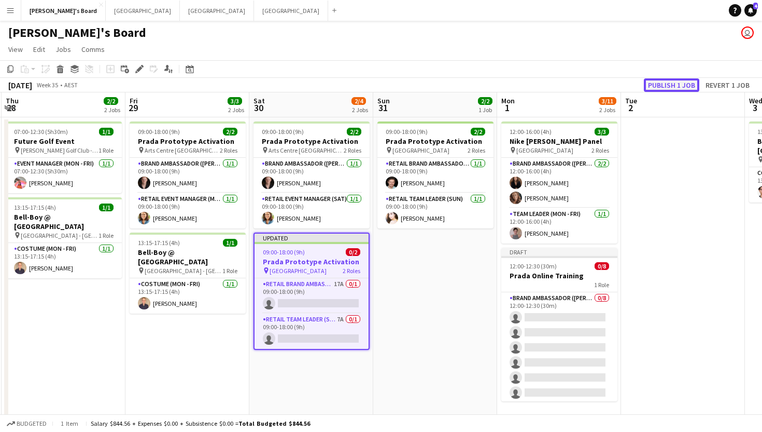
click at [669, 88] on button "Publish 1 job" at bounding box center [671, 84] width 55 height 13
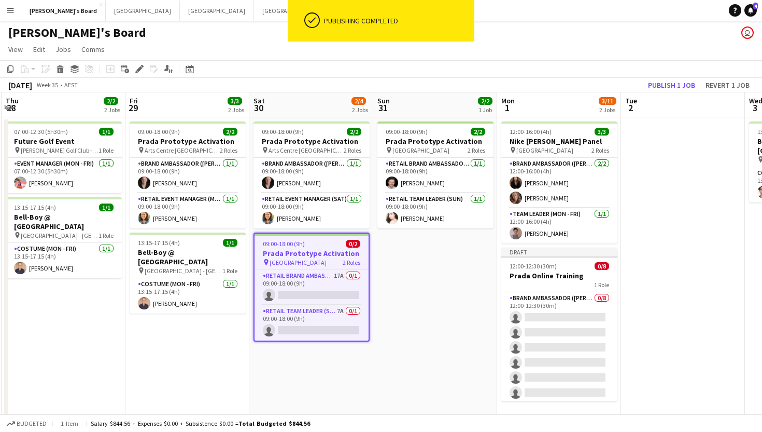
click at [327, 255] on h3 "Prada Prototype Activation" at bounding box center [312, 252] width 114 height 9
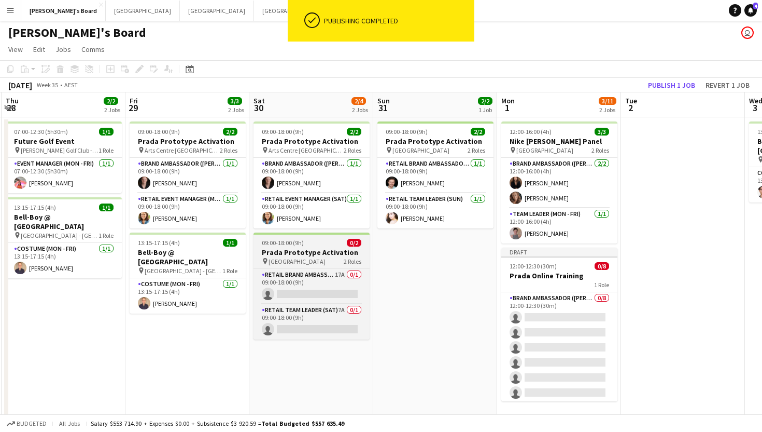
click at [265, 244] on span "09:00-18:00 (9h)" at bounding box center [283, 243] width 42 height 8
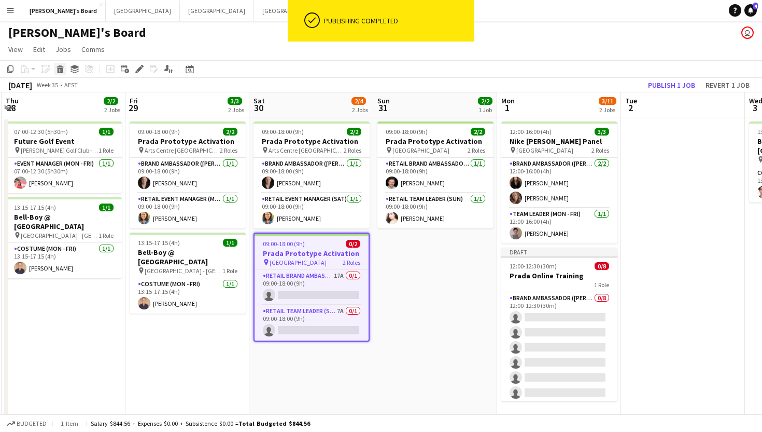
click at [62, 73] on div "Delete" at bounding box center [60, 69] width 12 height 12
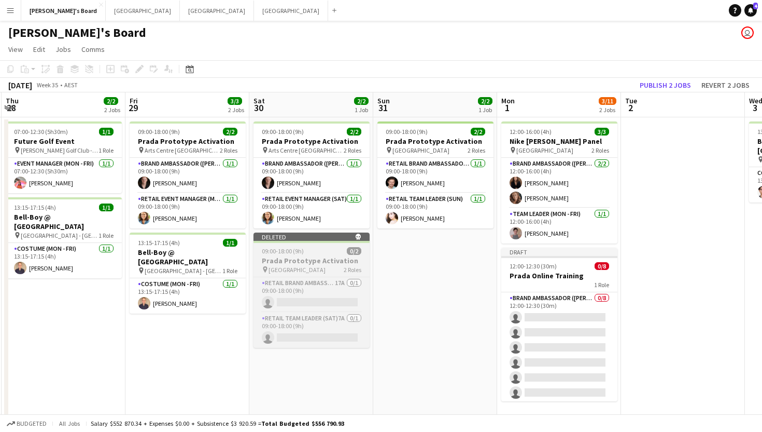
click at [318, 253] on div "09:00-18:00 (9h) 0/2" at bounding box center [312, 251] width 116 height 8
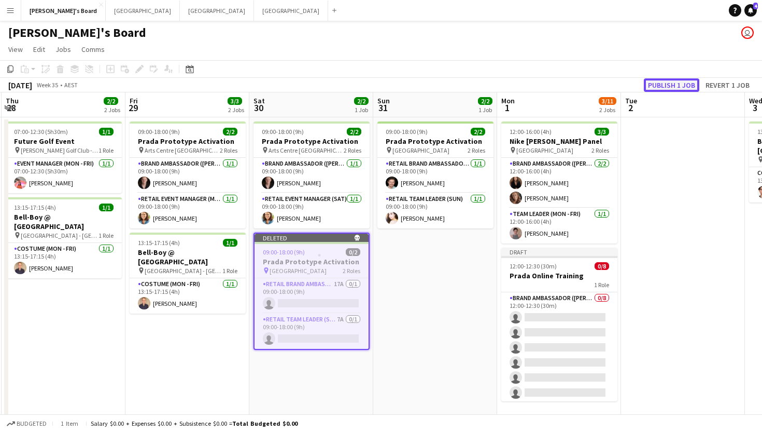
click at [660, 90] on button "Publish 1 job" at bounding box center [671, 84] width 55 height 13
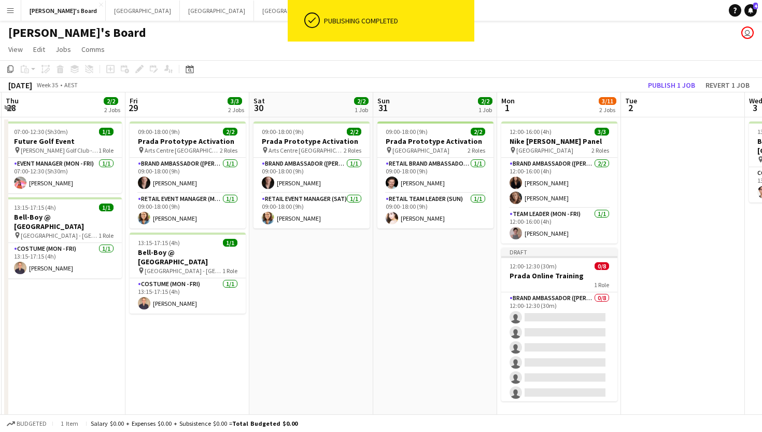
click at [454, 259] on app-date-cell "09:00-18:00 (9h) 2/2 Prada Prototype Activation pin Melbourne Central 2 Roles R…" at bounding box center [435, 299] width 124 height 365
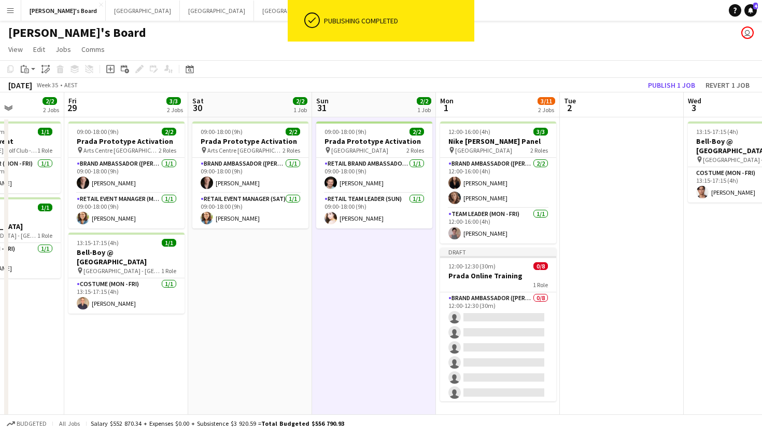
scroll to position [0, 307]
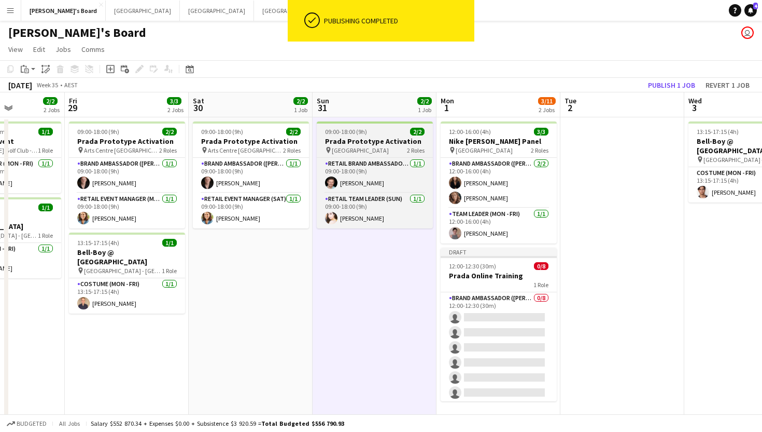
click at [390, 122] on div at bounding box center [375, 122] width 116 height 2
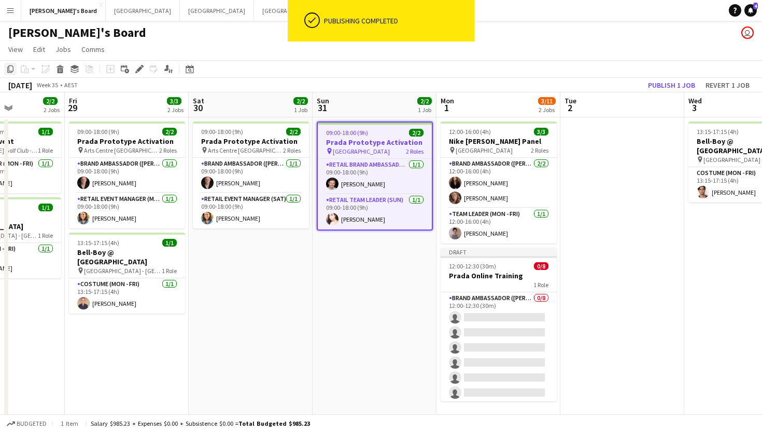
click at [9, 70] on icon at bounding box center [10, 68] width 6 height 7
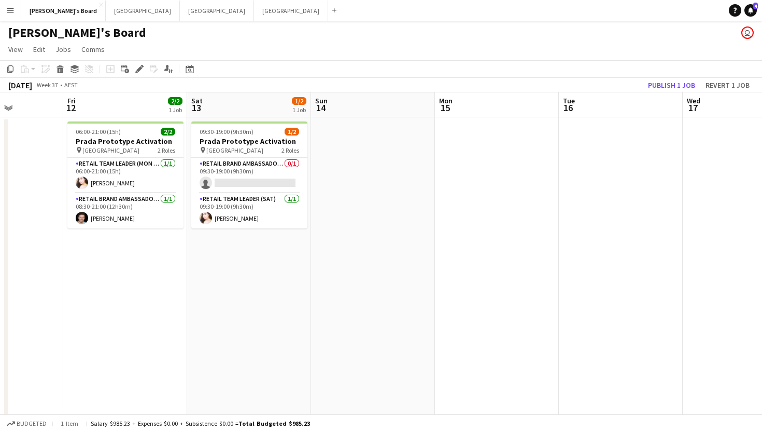
scroll to position [0, 433]
click at [390, 154] on app-date-cell at bounding box center [373, 299] width 124 height 365
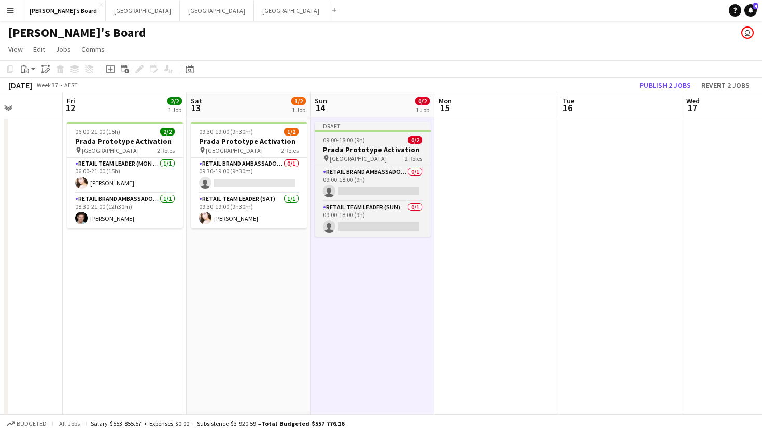
click at [387, 135] on app-job-card "Draft 09:00-18:00 (9h) 0/2 Prada Prototype Activation pin Melbourne Central 2 R…" at bounding box center [373, 178] width 116 height 115
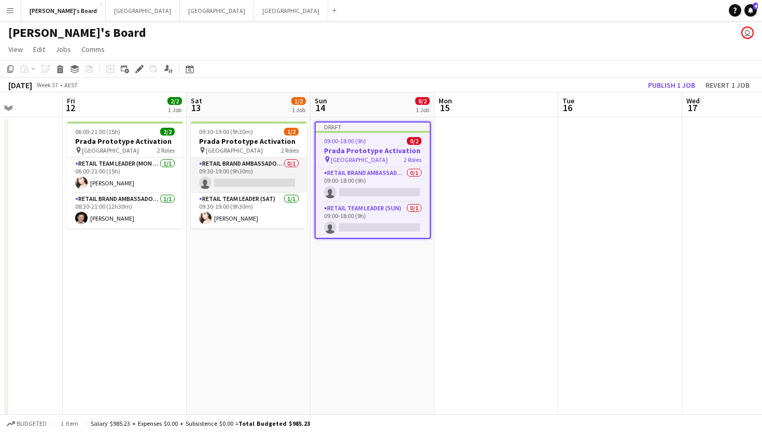
click at [236, 178] on app-card-role "RETAIL Brand Ambassador (Saturday) 0/1 09:30-19:00 (9h30m) single-neutral-actio…" at bounding box center [249, 175] width 116 height 35
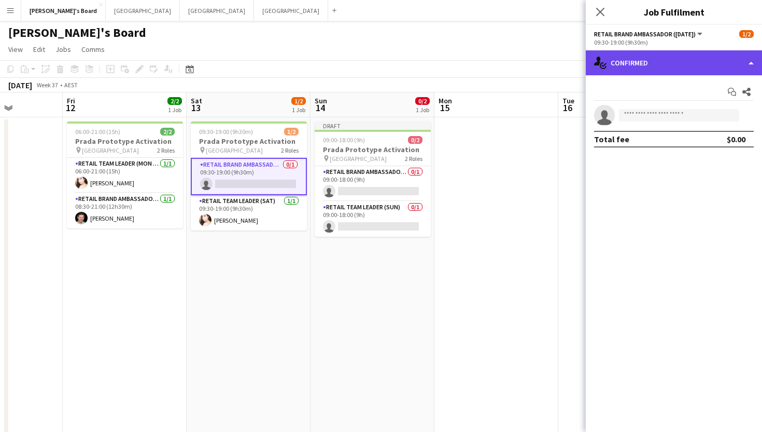
click at [696, 62] on div "single-neutral-actions-check-2 Confirmed" at bounding box center [674, 62] width 176 height 25
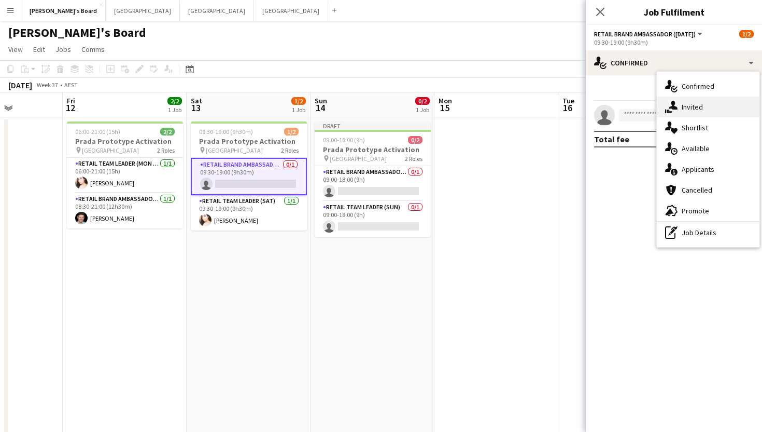
click at [712, 106] on div "single-neutral-actions-share-1 Invited" at bounding box center [708, 106] width 103 height 21
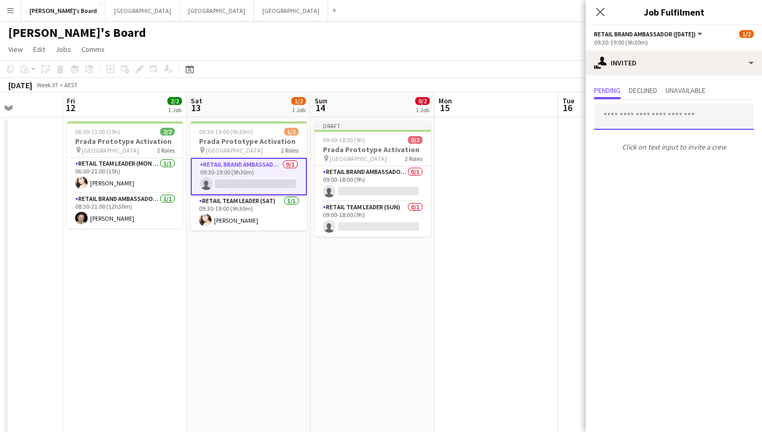
click at [670, 116] on input "text" at bounding box center [674, 117] width 160 height 26
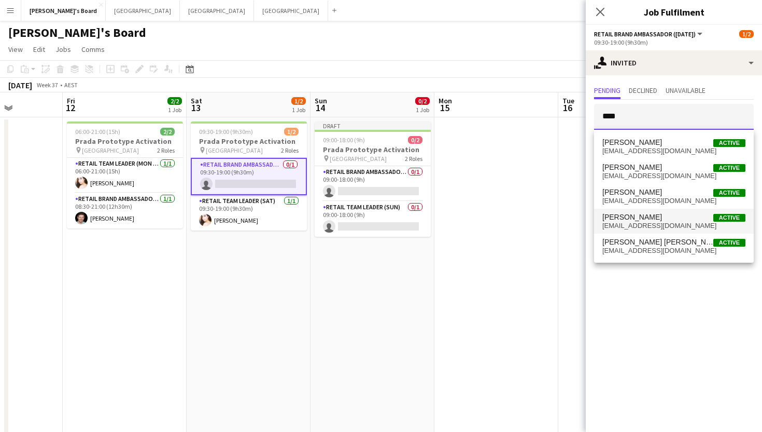
type input "****"
click at [644, 226] on span "[EMAIL_ADDRESS][DOMAIN_NAME]" at bounding box center [674, 225] width 143 height 8
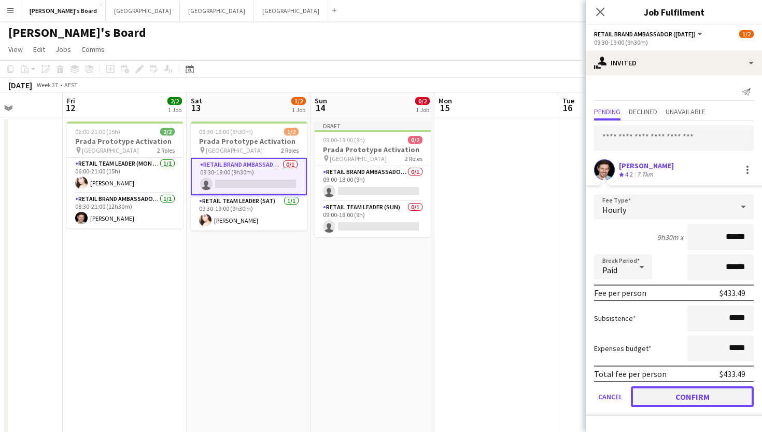
click at [683, 397] on button "Confirm" at bounding box center [692, 396] width 123 height 21
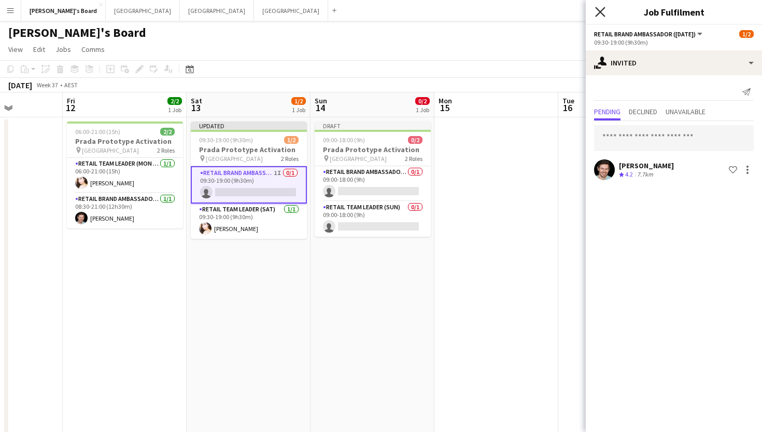
click at [599, 15] on icon "Close pop-in" at bounding box center [600, 12] width 10 height 10
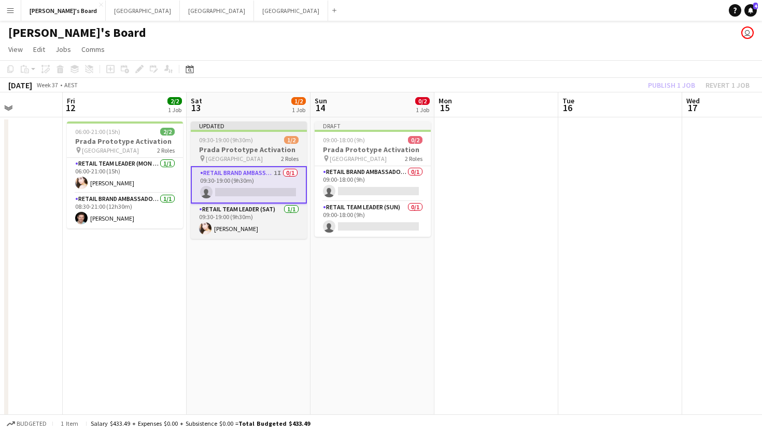
click at [212, 139] on span "09:30-19:00 (9h30m)" at bounding box center [226, 140] width 54 height 8
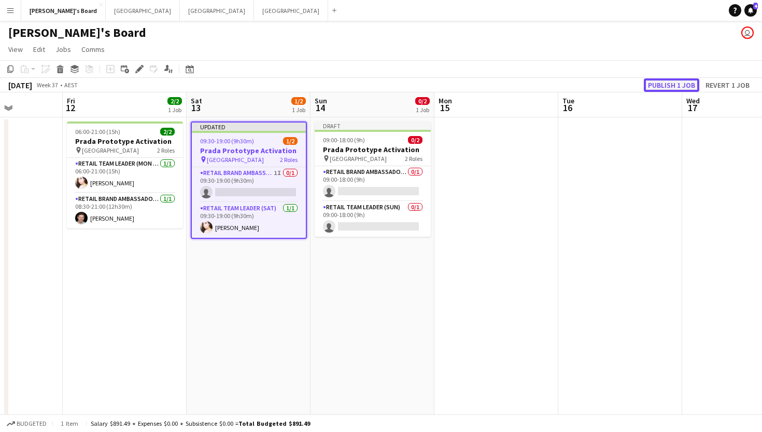
click at [660, 83] on button "Publish 1 job" at bounding box center [671, 84] width 55 height 13
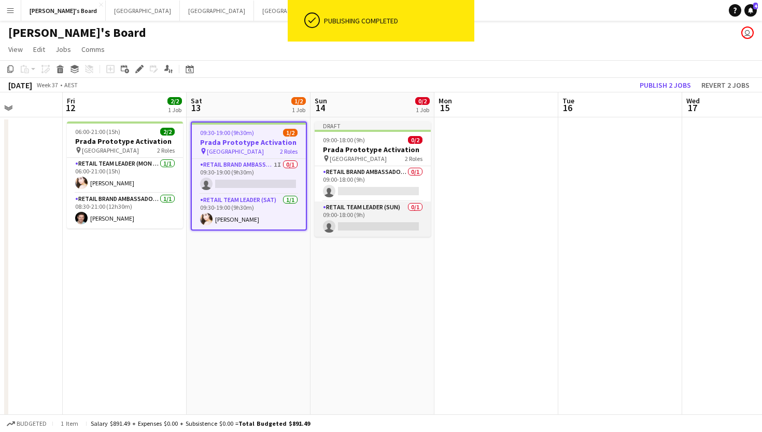
click at [369, 225] on app-card-role "RETAIL Team Leader (Sun) 0/1 09:00-18:00 (9h) single-neutral-actions" at bounding box center [373, 218] width 116 height 35
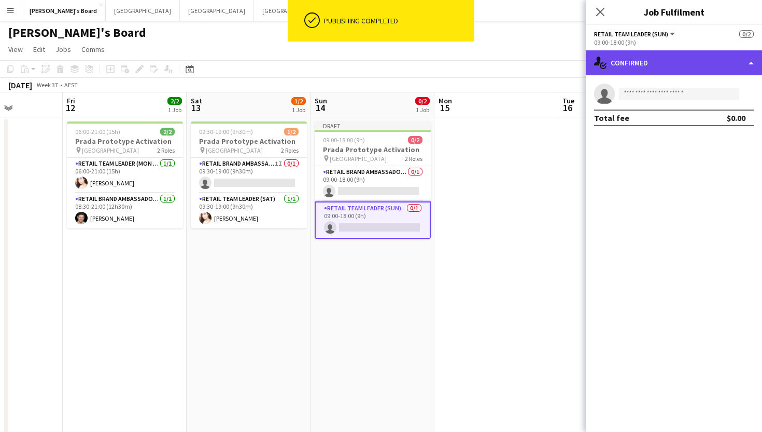
click at [654, 61] on div "single-neutral-actions-check-2 Confirmed" at bounding box center [674, 62] width 176 height 25
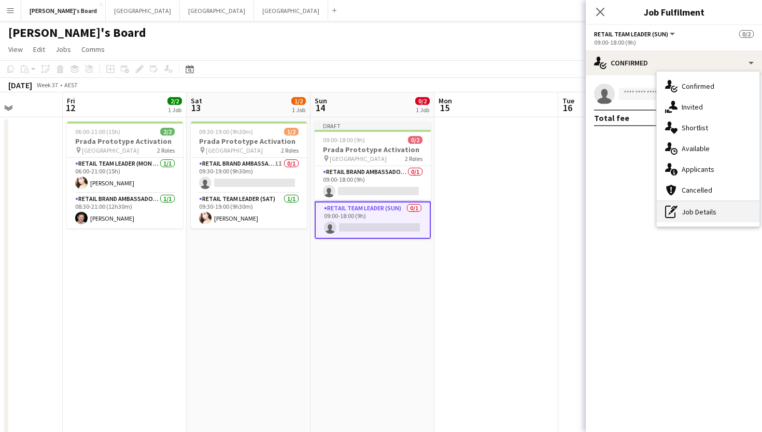
click at [705, 213] on div "pen-write Job Details" at bounding box center [708, 211] width 103 height 21
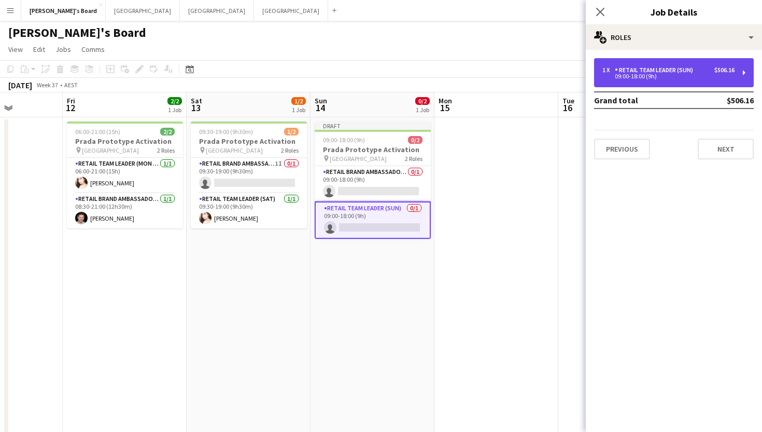
click at [650, 73] on div "RETAIL Team Leader (Sun)" at bounding box center [656, 69] width 82 height 7
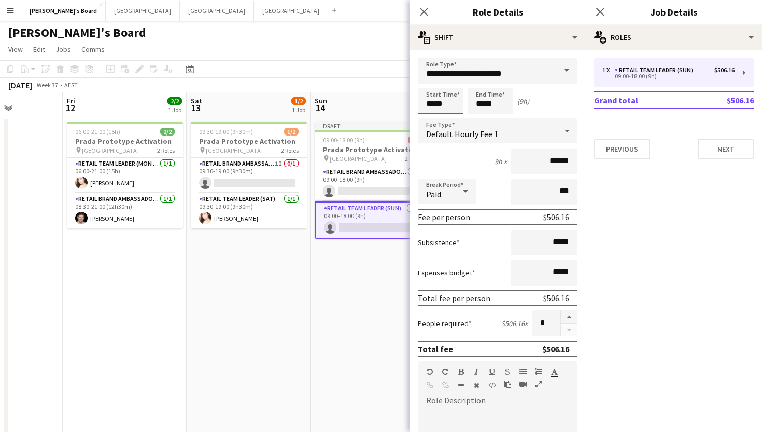
click at [449, 106] on input "*****" at bounding box center [441, 101] width 46 height 26
type input "*****"
drag, startPoint x: 505, startPoint y: 103, endPoint x: 471, endPoint y: 103, distance: 33.2
click at [470, 103] on input "*****" at bounding box center [491, 101] width 46 height 26
type input "*****"
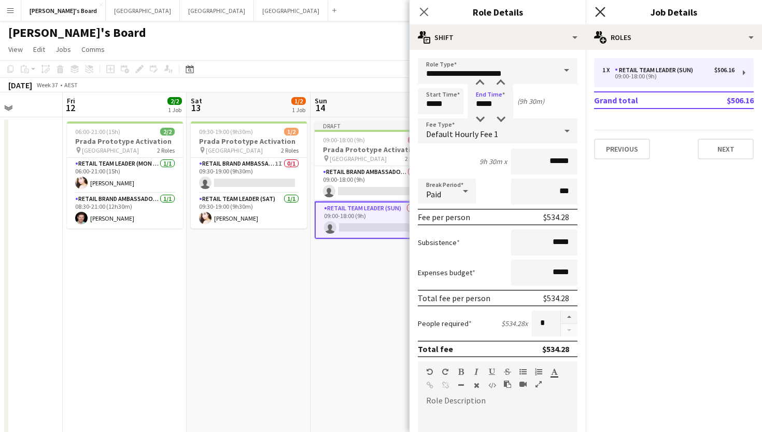
click at [598, 12] on icon "Close pop-in" at bounding box center [600, 12] width 10 height 10
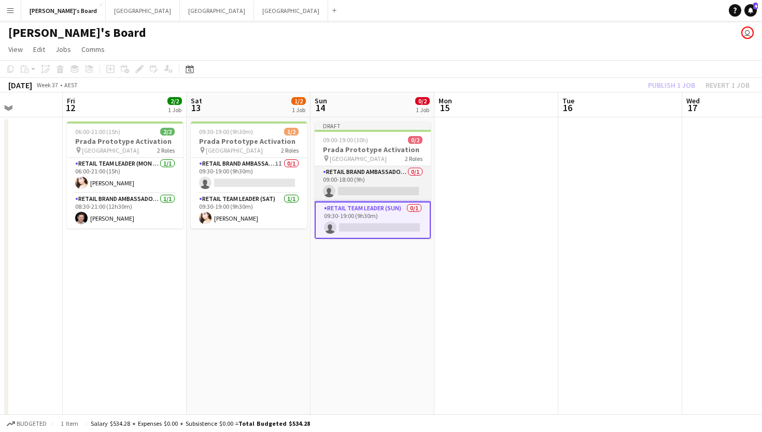
click at [359, 189] on app-card-role "RETAIL Brand Ambassador (Sunday) 0/1 09:00-18:00 (9h) single-neutral-actions" at bounding box center [373, 183] width 116 height 35
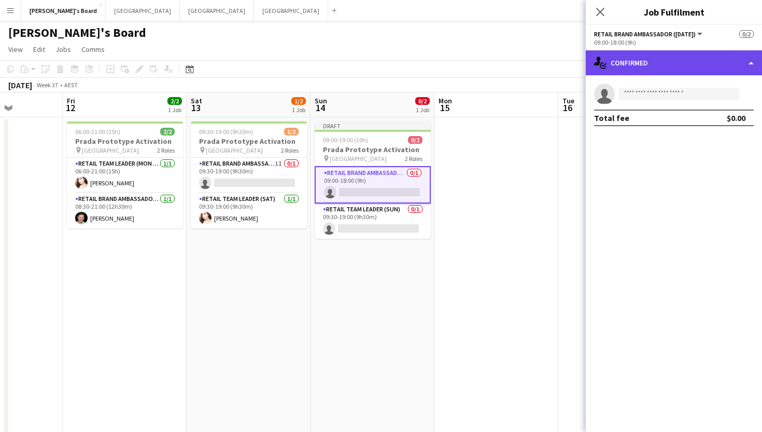
click at [662, 60] on div "single-neutral-actions-check-2 Confirmed" at bounding box center [674, 62] width 176 height 25
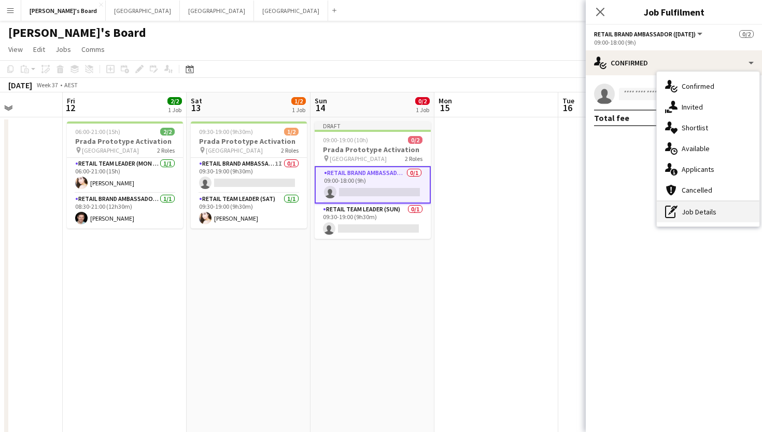
click at [705, 214] on div "pen-write Job Details" at bounding box center [708, 211] width 103 height 21
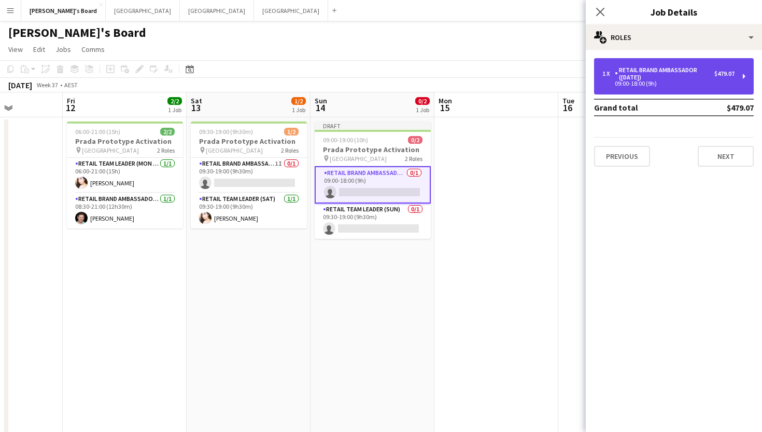
click at [658, 81] on div "09:00-18:00 (9h)" at bounding box center [669, 83] width 132 height 5
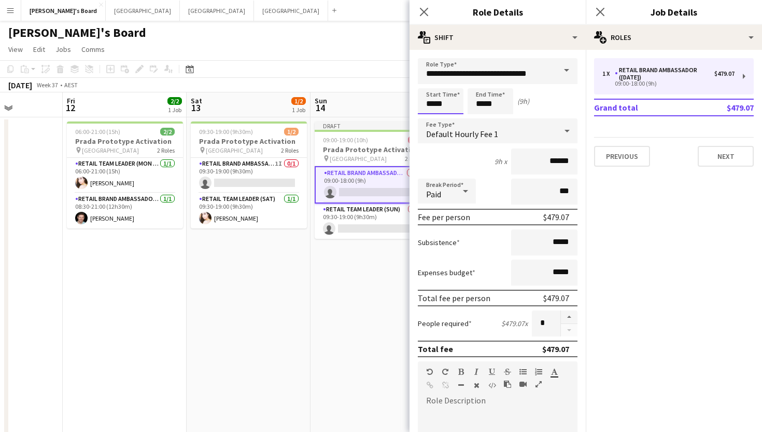
click at [449, 103] on input "*****" at bounding box center [441, 101] width 46 height 26
type input "*****"
drag, startPoint x: 502, startPoint y: 104, endPoint x: 466, endPoint y: 104, distance: 35.3
click at [466, 104] on div "Start Time ***** End Time ***** (8h 30m)" at bounding box center [498, 101] width 160 height 26
type input "*****"
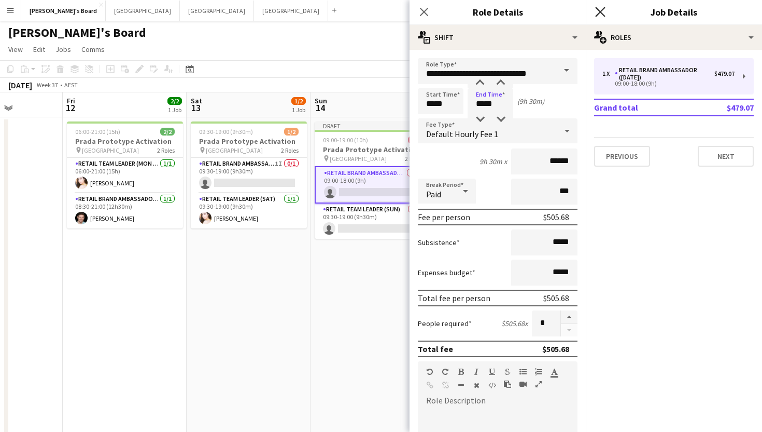
click at [602, 13] on icon at bounding box center [600, 12] width 10 height 10
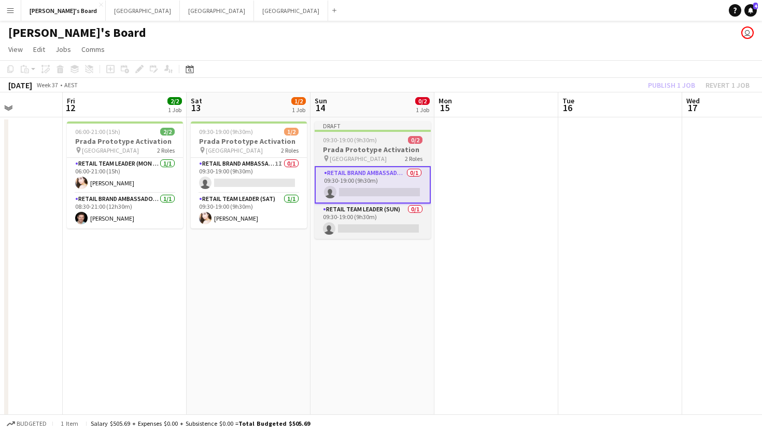
click at [378, 140] on div "09:30-19:00 (9h30m) 0/2" at bounding box center [373, 140] width 116 height 8
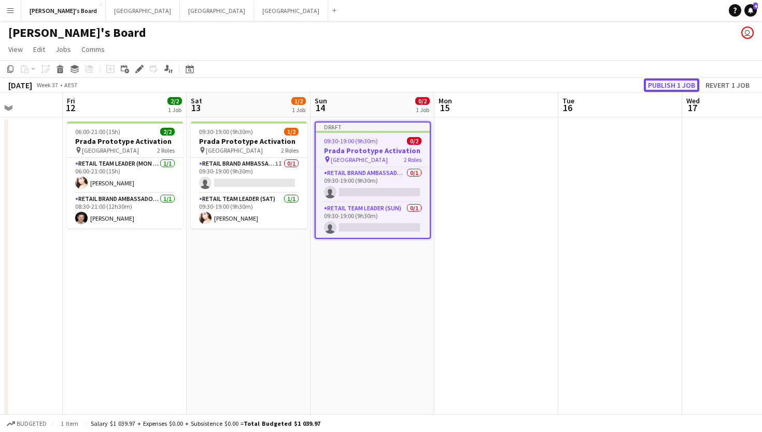
click at [673, 86] on button "Publish 1 job" at bounding box center [671, 84] width 55 height 13
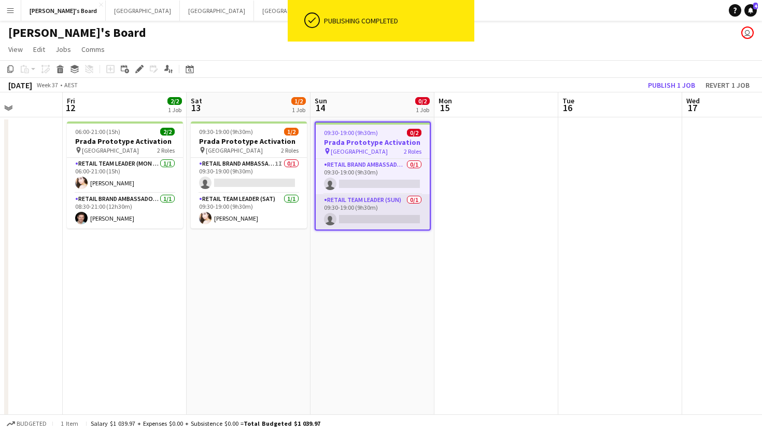
click at [365, 218] on app-card-role "RETAIL Team Leader (Sun) 0/1 09:30-19:00 (9h30m) single-neutral-actions" at bounding box center [373, 211] width 114 height 35
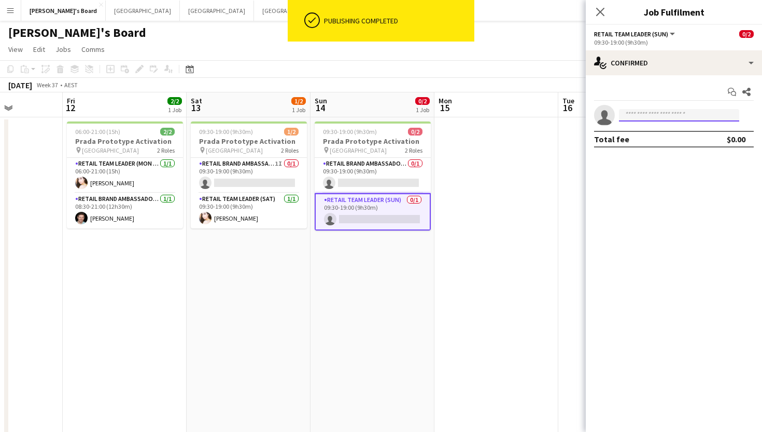
click at [646, 118] on input at bounding box center [679, 115] width 120 height 12
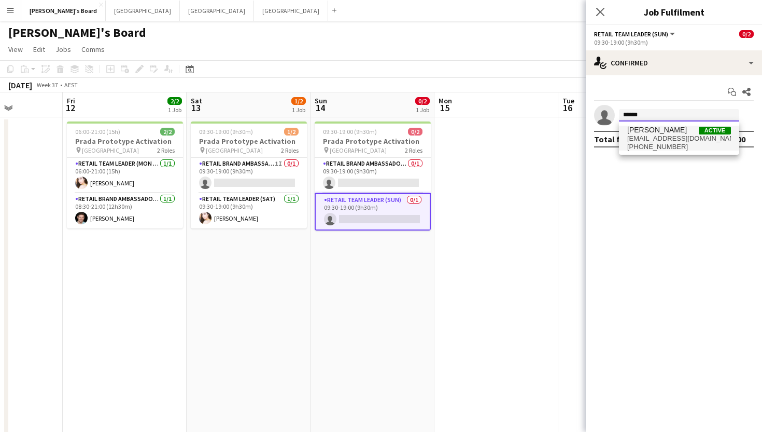
type input "******"
click at [658, 137] on span "[EMAIL_ADDRESS][DOMAIN_NAME]" at bounding box center [680, 138] width 104 height 8
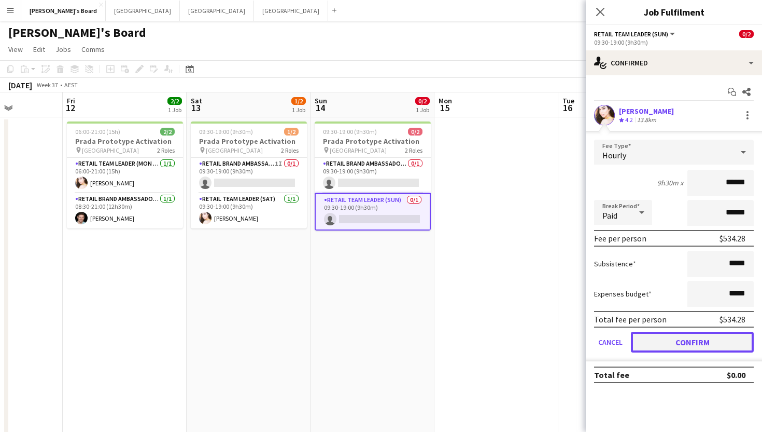
click at [666, 344] on button "Confirm" at bounding box center [692, 341] width 123 height 21
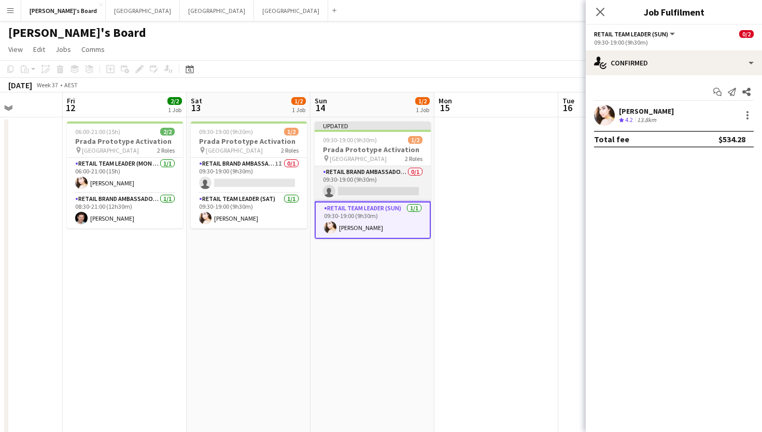
click at [378, 187] on app-card-role "RETAIL Brand Ambassador (Sunday) 0/1 09:30-19:00 (9h30m) single-neutral-actions" at bounding box center [373, 183] width 116 height 35
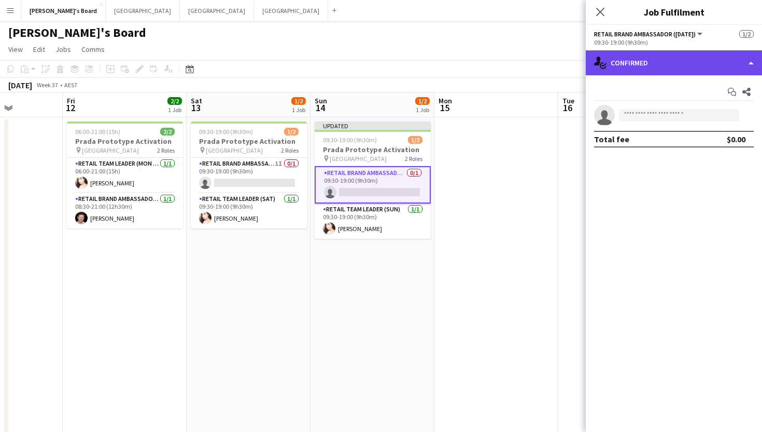
click at [708, 54] on div "single-neutral-actions-check-2 Confirmed" at bounding box center [674, 62] width 176 height 25
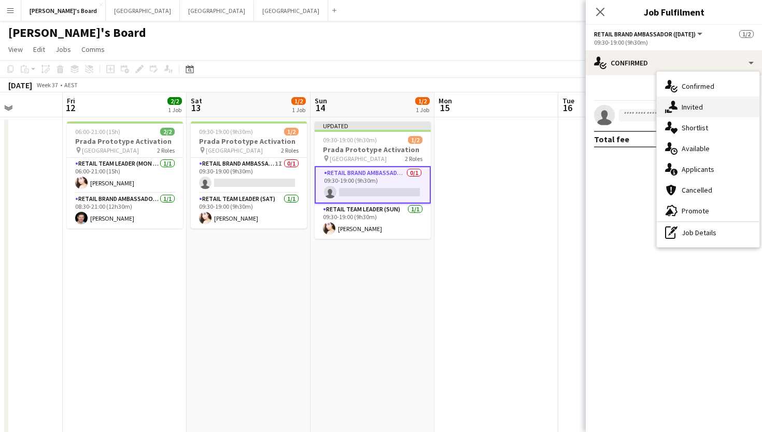
click at [702, 112] on div "single-neutral-actions-share-1 Invited" at bounding box center [708, 106] width 103 height 21
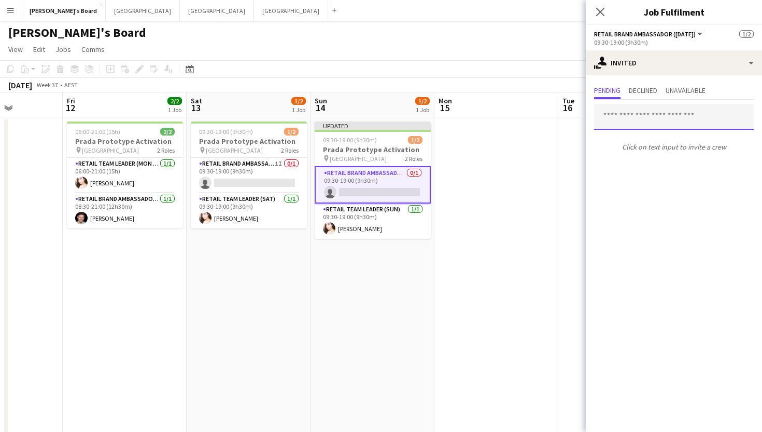
click at [658, 117] on input "text" at bounding box center [674, 117] width 160 height 26
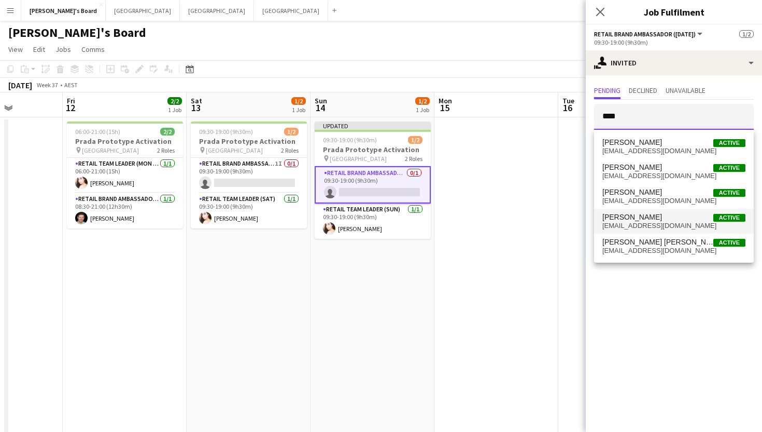
type input "****"
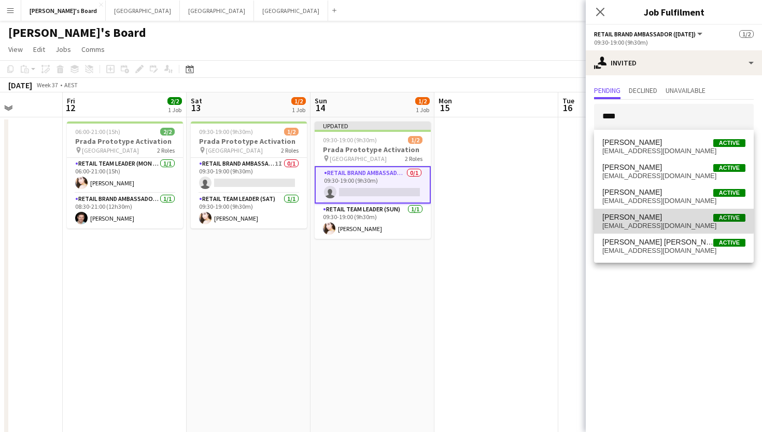
click at [635, 220] on span "[PERSON_NAME]" at bounding box center [633, 217] width 60 height 9
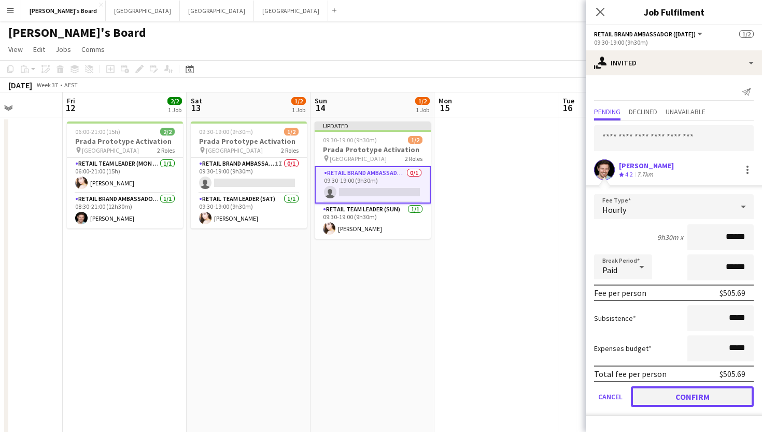
click at [673, 394] on button "Confirm" at bounding box center [692, 396] width 123 height 21
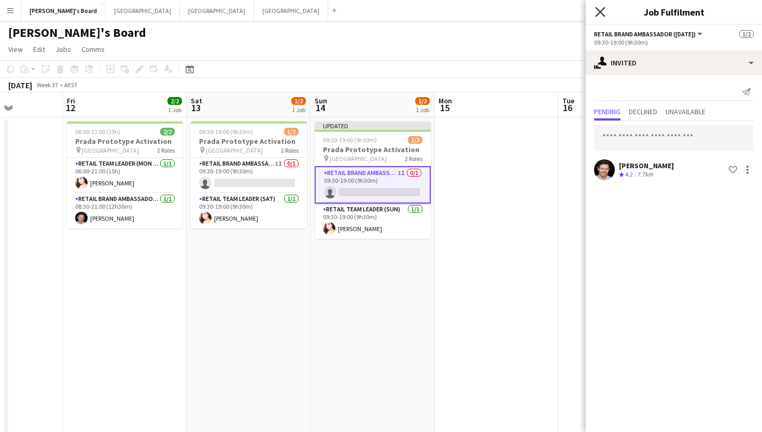
click at [604, 10] on icon "Close pop-in" at bounding box center [600, 12] width 10 height 10
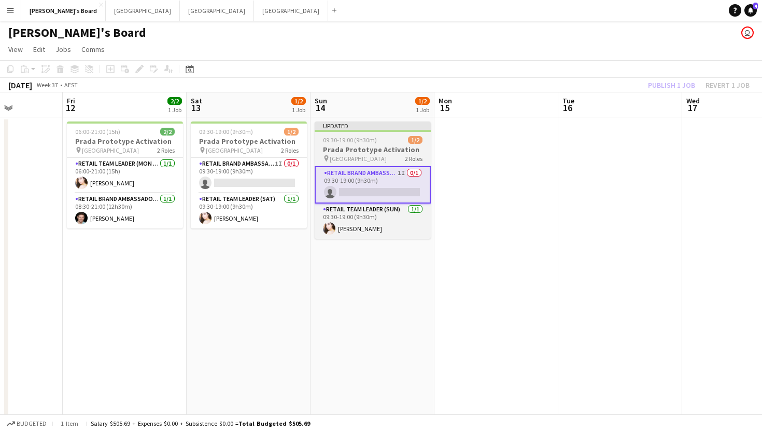
click at [336, 145] on h3 "Prada Prototype Activation" at bounding box center [373, 149] width 116 height 9
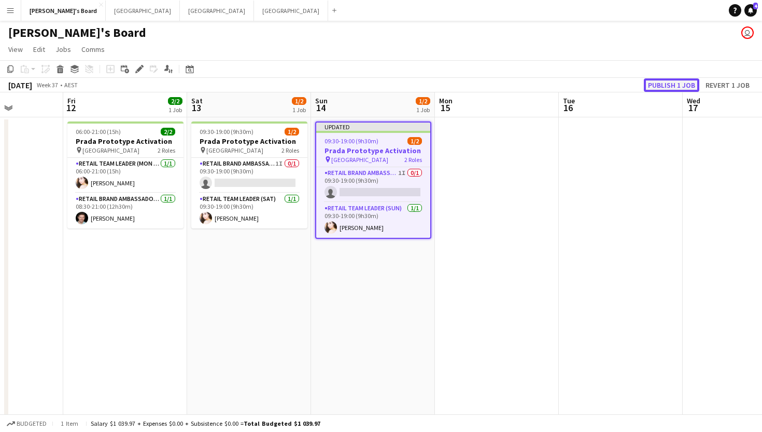
click at [674, 85] on button "Publish 1 job" at bounding box center [671, 84] width 55 height 13
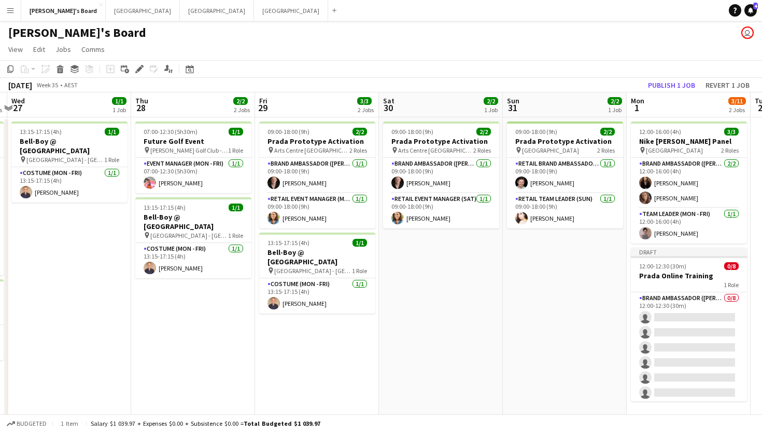
scroll to position [0, 240]
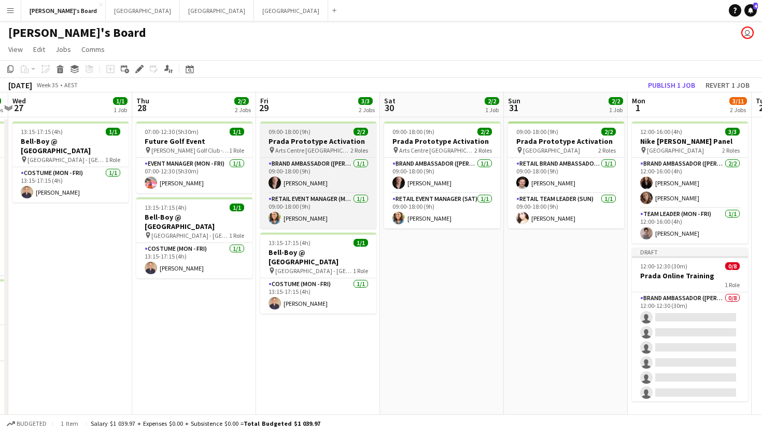
click at [335, 131] on div "09:00-18:00 (9h) 2/2" at bounding box center [318, 132] width 116 height 8
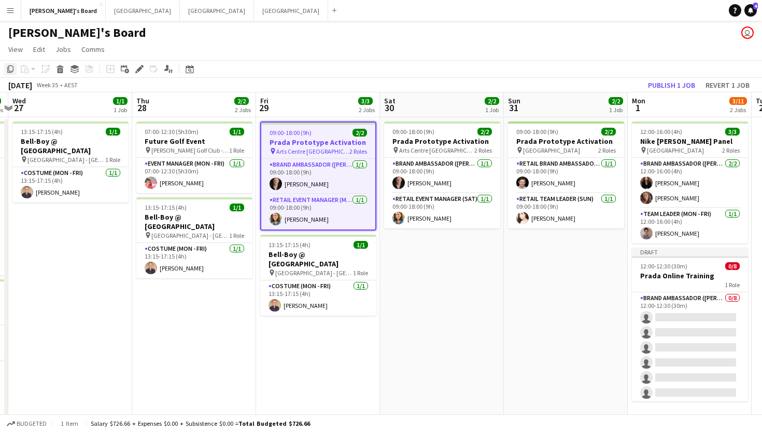
click at [12, 68] on icon "Copy" at bounding box center [10, 69] width 8 height 8
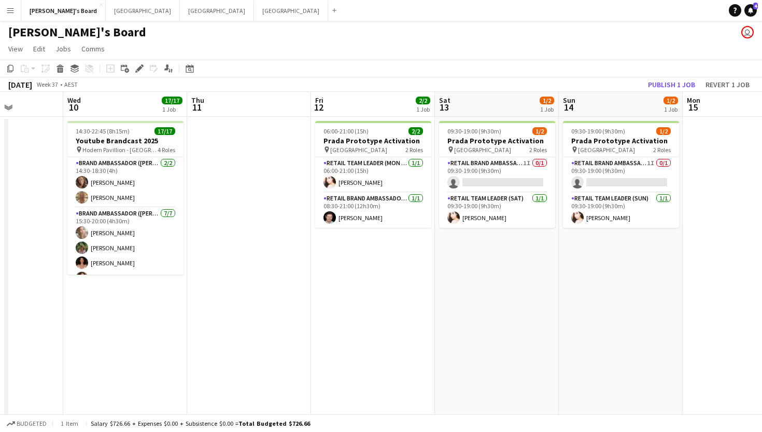
scroll to position [0, 318]
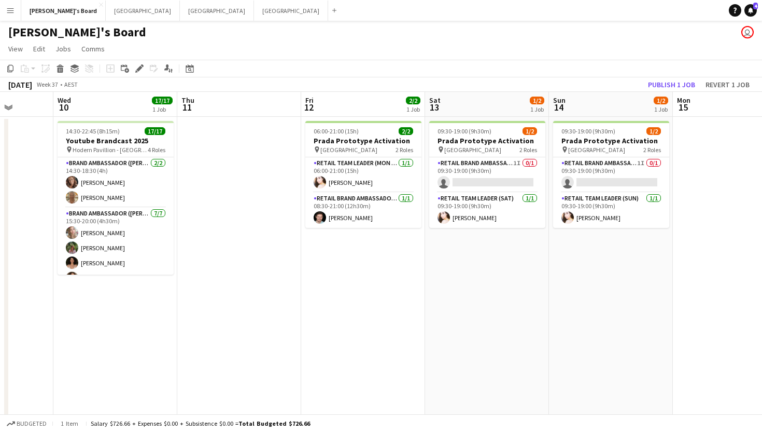
click at [334, 258] on app-date-cell "06:00-21:00 (15h) 2/2 Prada Prototype Activation pin Melbourne Central 2 Roles …" at bounding box center [363, 299] width 124 height 365
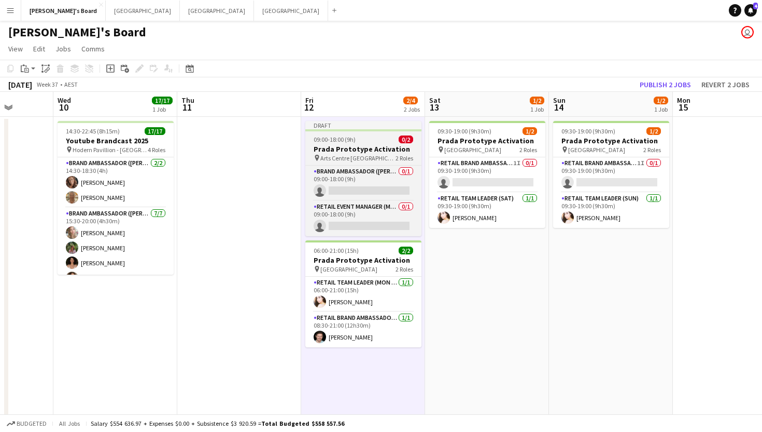
click at [373, 132] on app-job-card "Draft 09:00-18:00 (9h) 0/2 Prada Prototype Activation pin Arts Centre Melbourne…" at bounding box center [363, 178] width 116 height 115
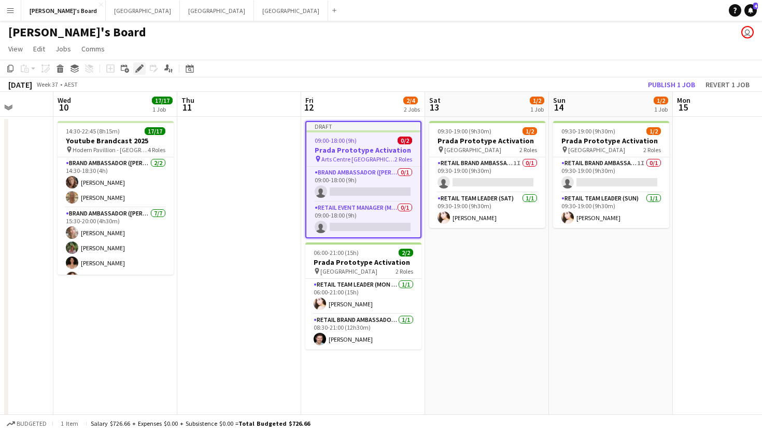
click at [137, 67] on icon "Edit" at bounding box center [139, 68] width 8 height 8
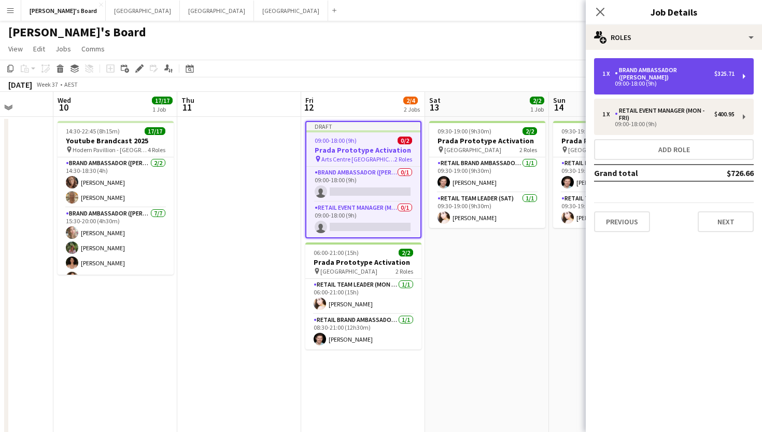
click at [676, 81] on div "09:00-18:00 (9h)" at bounding box center [669, 83] width 132 height 5
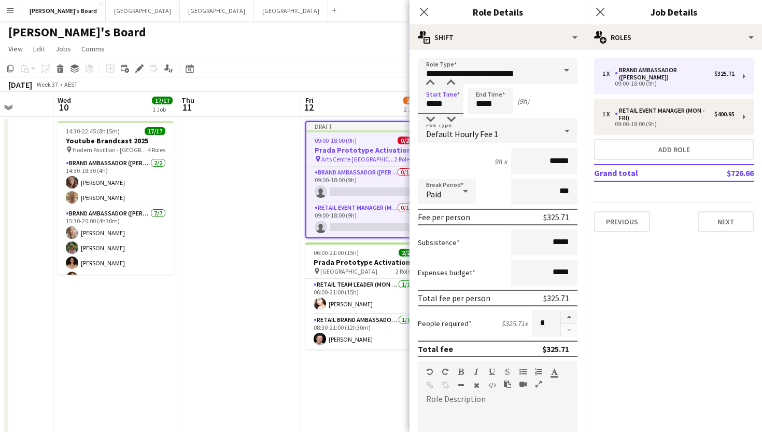
drag, startPoint x: 452, startPoint y: 105, endPoint x: 407, endPoint y: 105, distance: 45.6
click at [407, 105] on body "Menu Boards Boards Boards All jobs Status Workforce Workforce My Workforce Recr…" at bounding box center [381, 248] width 762 height 499
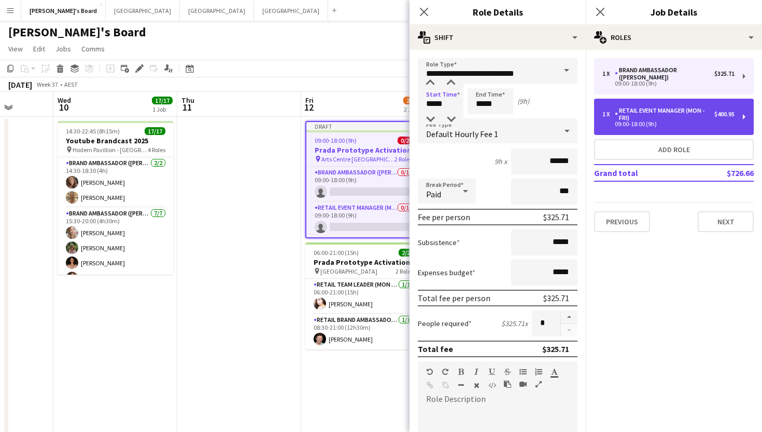
click at [632, 121] on div "09:00-18:00 (9h)" at bounding box center [669, 123] width 132 height 5
type input "**********"
type input "******"
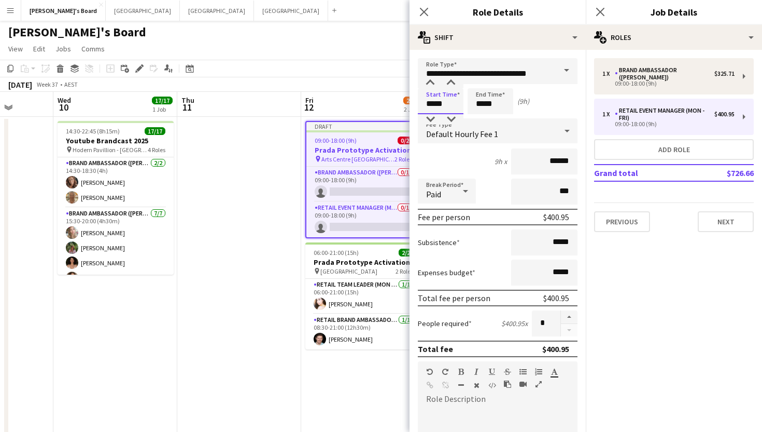
drag, startPoint x: 454, startPoint y: 109, endPoint x: 413, endPoint y: 108, distance: 41.0
click at [413, 108] on form "**********" at bounding box center [498, 380] width 176 height 645
type input "*****"
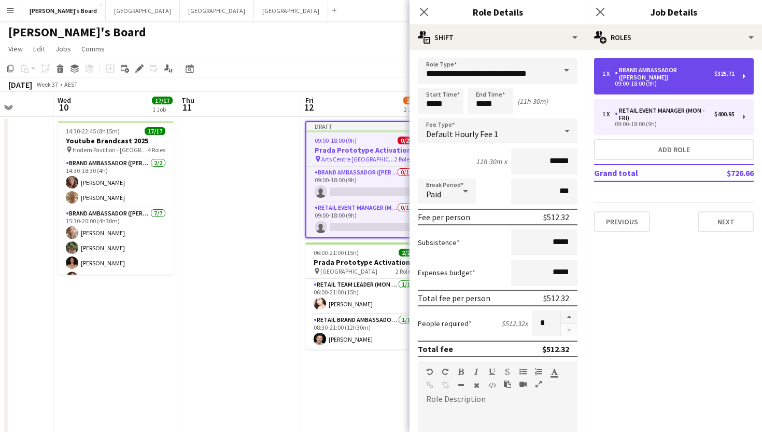
click at [631, 68] on div "Brand Ambassador ([PERSON_NAME])" at bounding box center [665, 73] width 100 height 15
type input "**********"
type input "*****"
type input "******"
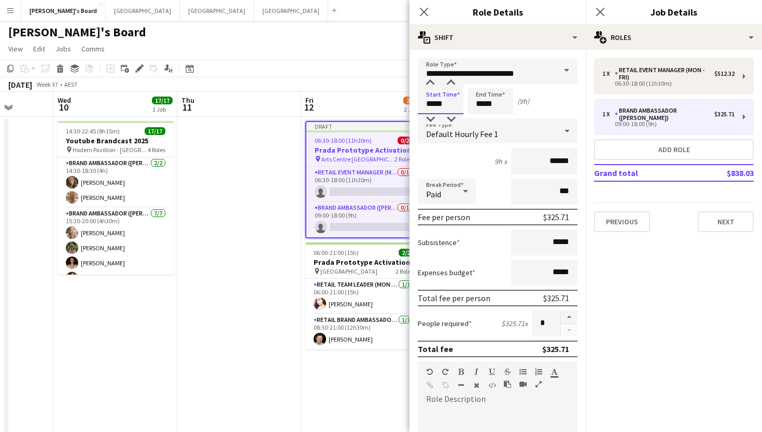
drag, startPoint x: 454, startPoint y: 103, endPoint x: 392, endPoint y: 103, distance: 61.7
click at [392, 103] on body "Menu Boards Boards Boards All jobs Status Workforce Workforce My Workforce Recr…" at bounding box center [381, 248] width 762 height 499
type input "*****"
click at [599, 12] on icon at bounding box center [600, 12] width 10 height 10
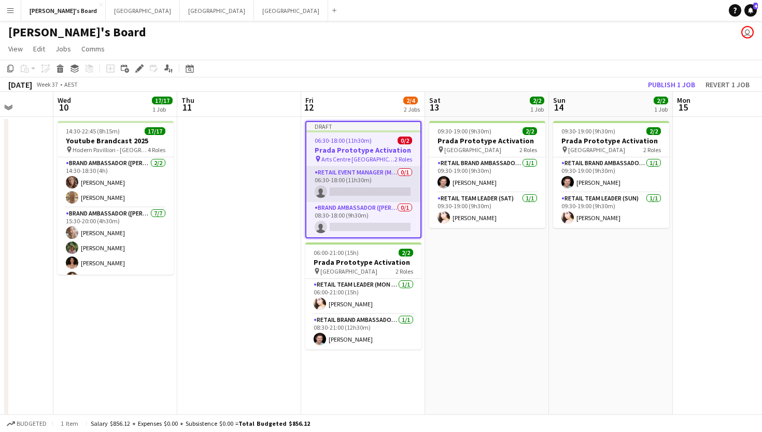
click at [365, 195] on app-card-role "RETAIL Event Manager (Mon - Fri) 0/1 06:30-18:00 (11h30m) single-neutral-actions" at bounding box center [364, 183] width 114 height 35
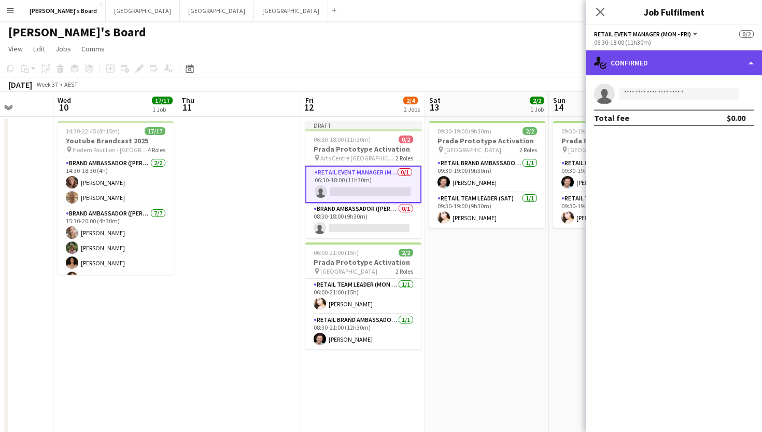
click at [651, 61] on div "single-neutral-actions-check-2 Confirmed" at bounding box center [674, 62] width 176 height 25
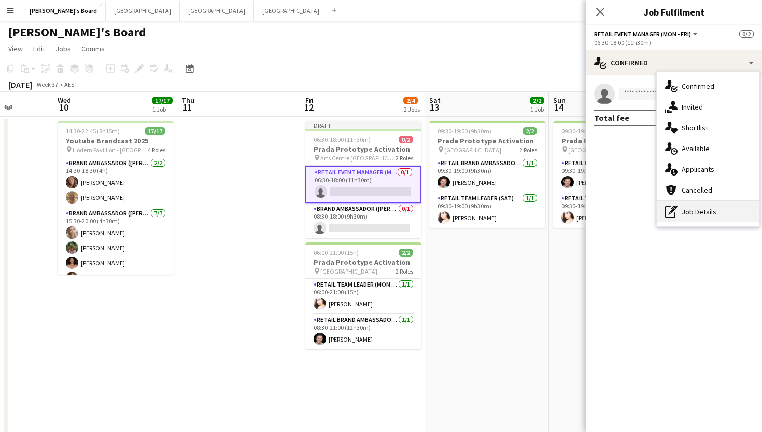
click at [674, 216] on icon "pen-write" at bounding box center [671, 211] width 12 height 12
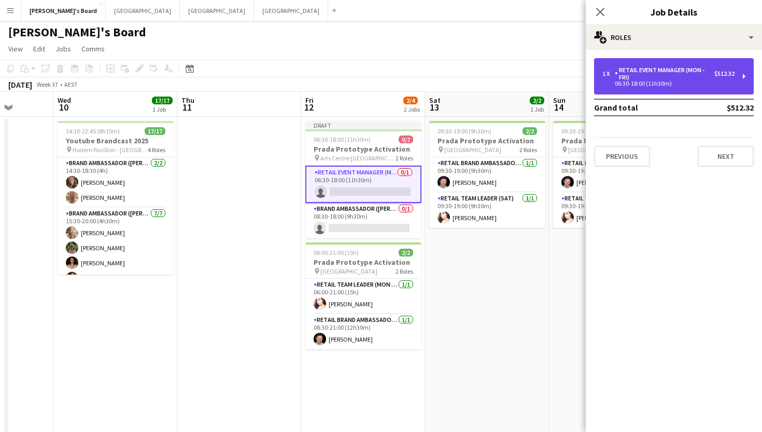
click at [656, 73] on div "RETAIL Event Manager (Mon - Fri)" at bounding box center [665, 73] width 100 height 15
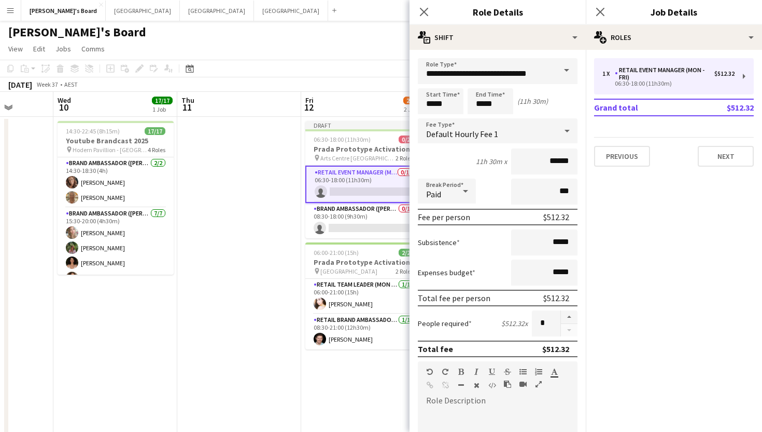
click at [565, 64] on span at bounding box center [567, 70] width 22 height 25
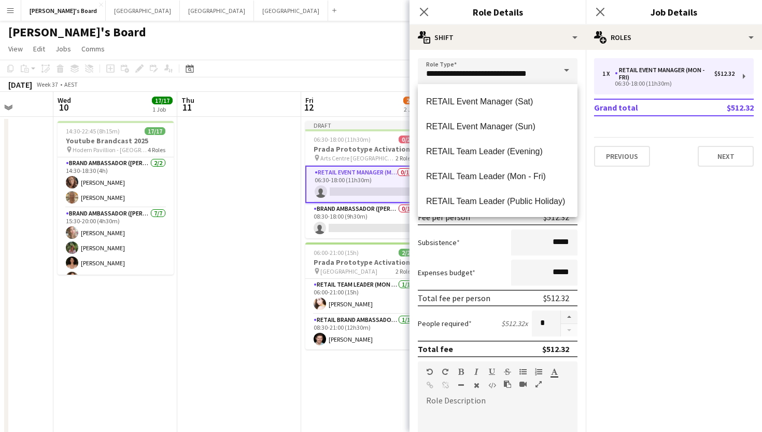
scroll to position [905, 0]
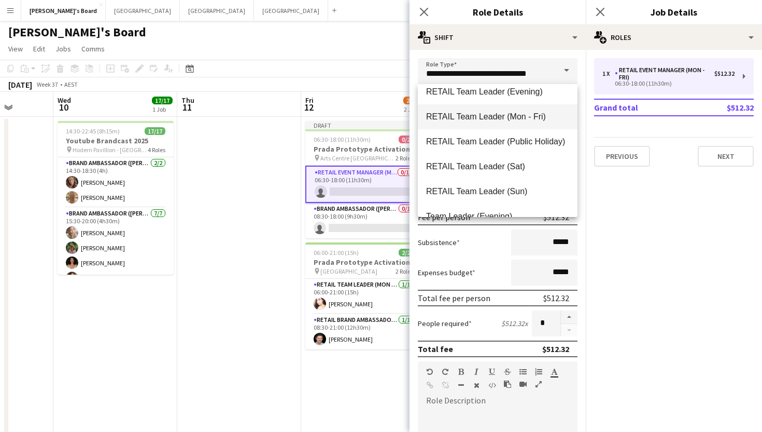
click at [485, 114] on span "RETAIL Team Leader (Mon - Fri)" at bounding box center [497, 117] width 143 height 10
type input "**********"
type input "******"
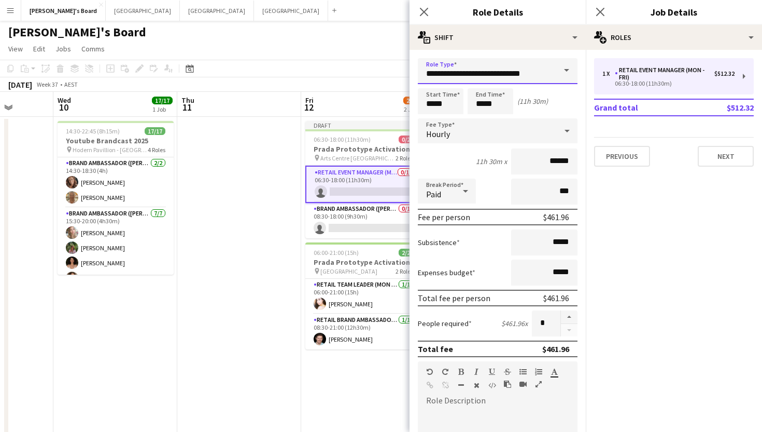
click at [538, 75] on input "**********" at bounding box center [498, 71] width 160 height 26
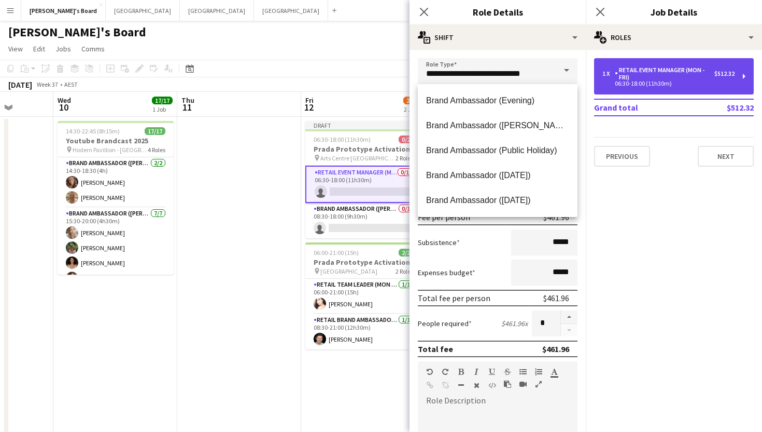
click at [689, 82] on div "06:30-18:00 (11h30m)" at bounding box center [669, 83] width 132 height 5
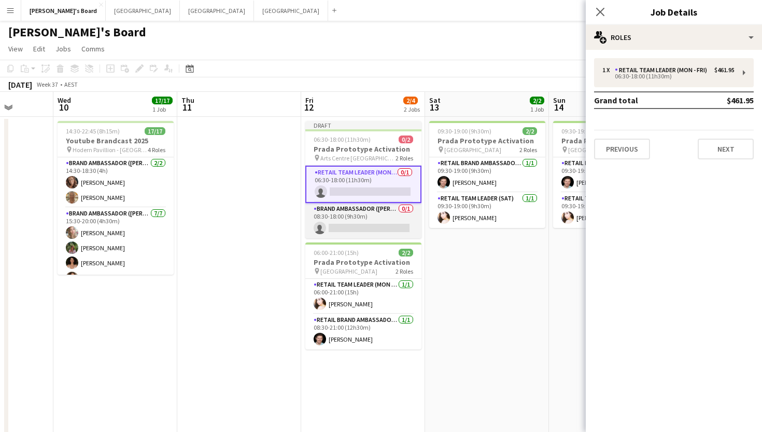
click at [362, 214] on app-card-role "Brand Ambassador (Mon - Fri) 0/1 08:30-18:00 (9h30m) single-neutral-actions" at bounding box center [363, 220] width 116 height 35
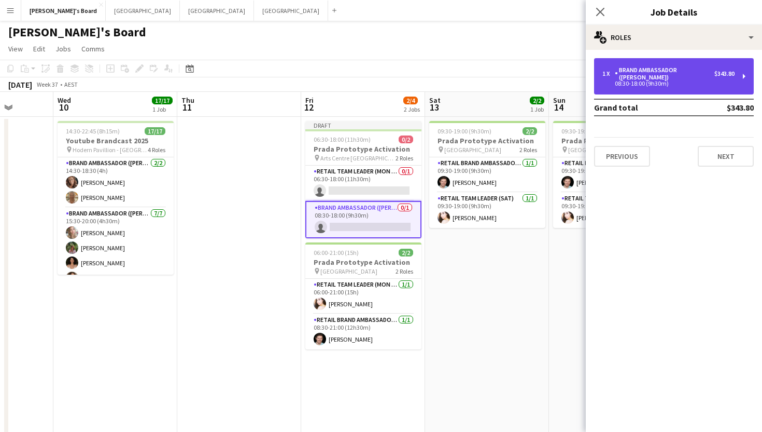
click at [662, 66] on div "1 x Brand Ambassador (Mon - Fri) $343.80 08:30-18:00 (9h30m)" at bounding box center [674, 76] width 160 height 36
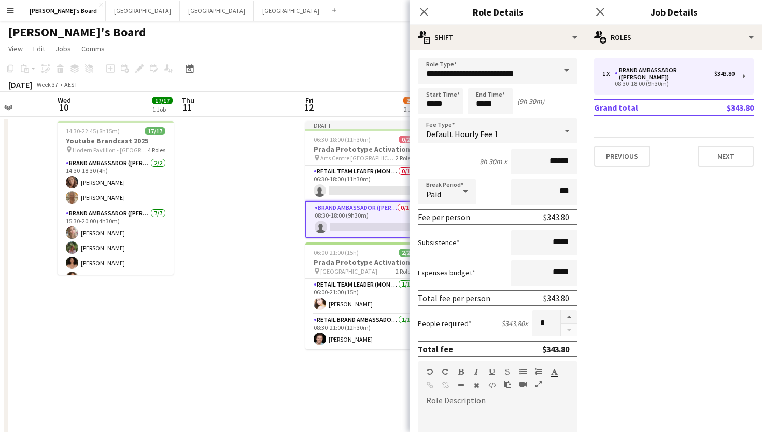
click at [565, 70] on span at bounding box center [567, 70] width 22 height 25
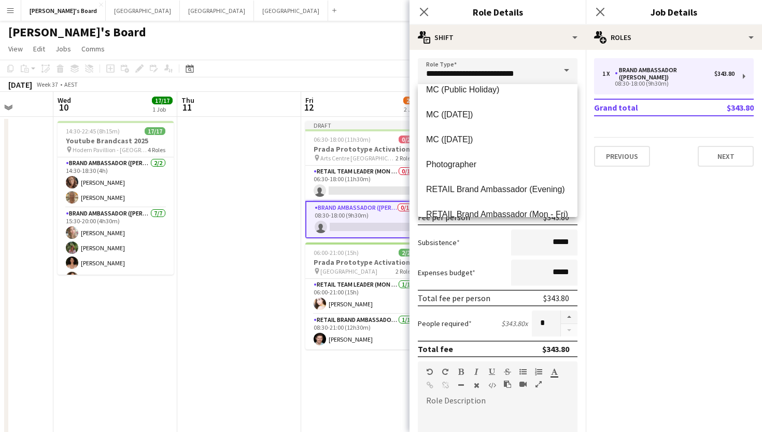
scroll to position [675, 0]
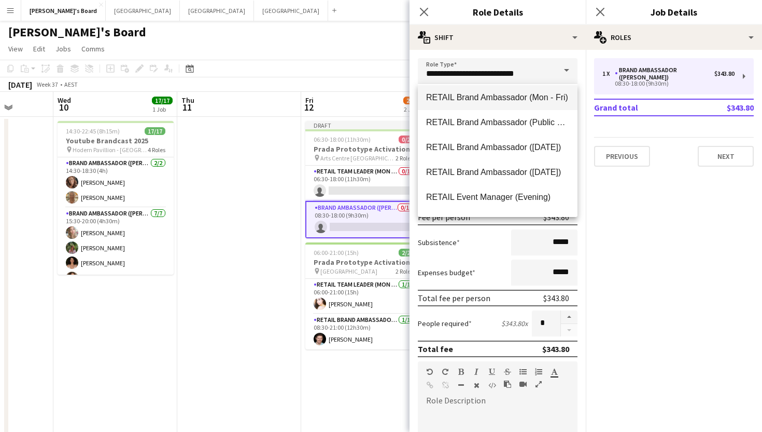
click at [482, 95] on span "RETAIL Brand Ambassador (Mon - Fri)" at bounding box center [497, 97] width 143 height 10
type input "**********"
type input "******"
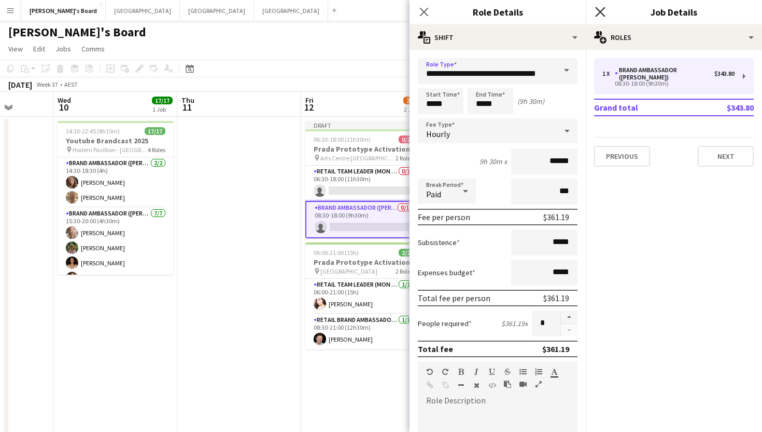
click at [601, 13] on icon "Close pop-in" at bounding box center [600, 12] width 10 height 10
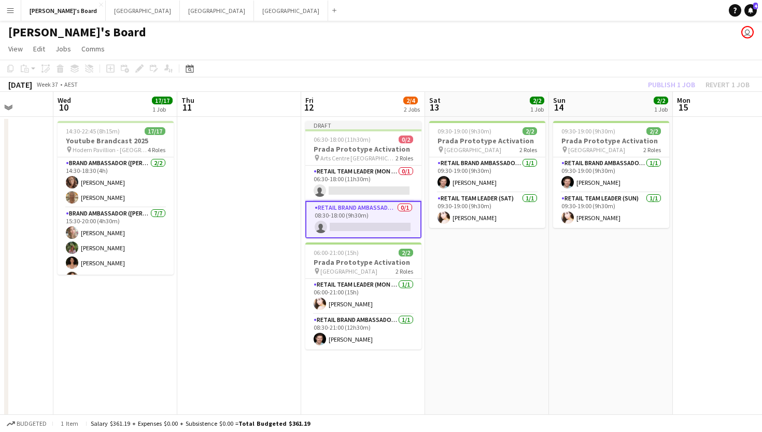
click at [262, 267] on app-date-cell at bounding box center [239, 299] width 124 height 365
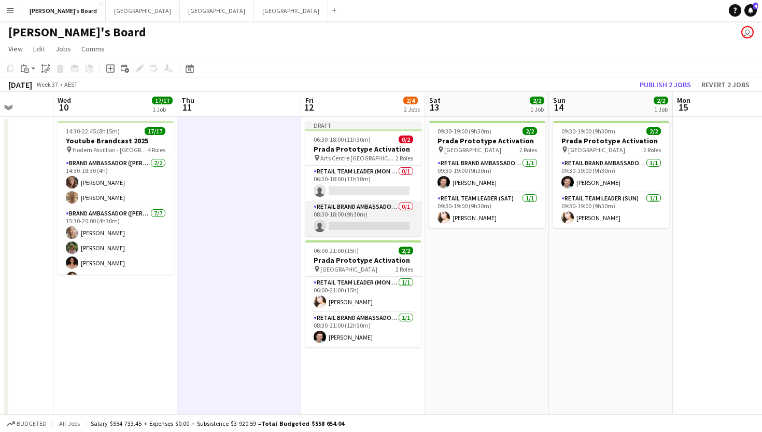
click at [338, 226] on app-card-role "RETAIL Brand Ambassador (Mon - Fri) 0/1 08:30-18:00 (9h30m) single-neutral-acti…" at bounding box center [363, 218] width 116 height 35
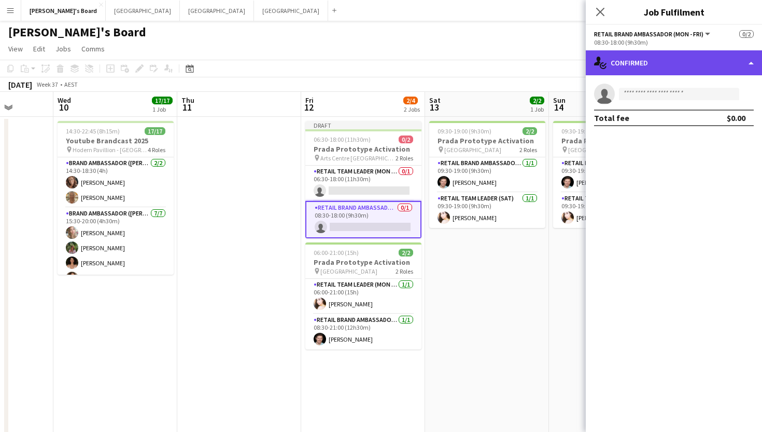
click at [670, 67] on div "single-neutral-actions-check-2 Confirmed" at bounding box center [674, 62] width 176 height 25
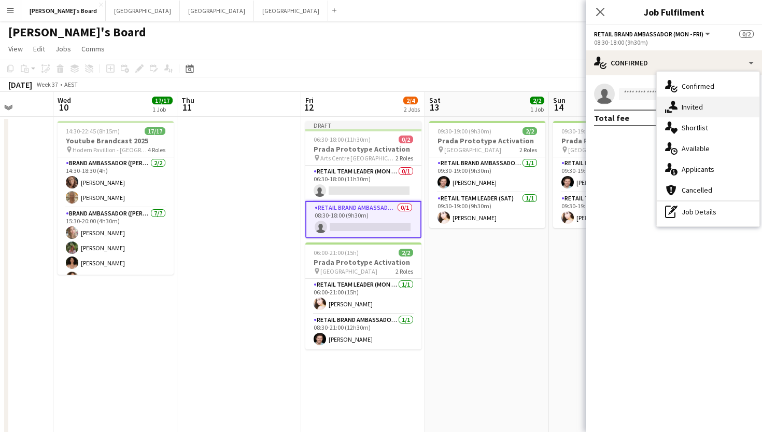
click at [686, 104] on div "single-neutral-actions-share-1 Invited" at bounding box center [708, 106] width 103 height 21
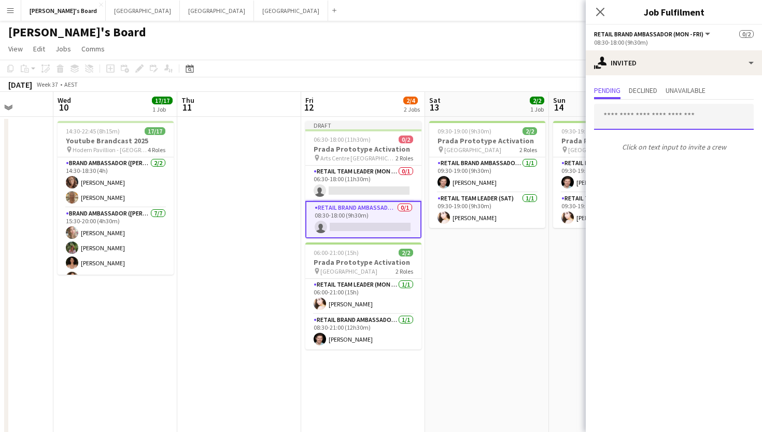
click at [621, 116] on input "text" at bounding box center [674, 117] width 160 height 26
click at [618, 121] on input "**********" at bounding box center [674, 117] width 160 height 26
drag, startPoint x: 669, startPoint y: 113, endPoint x: 545, endPoint y: 113, distance: 123.4
click at [545, 113] on body "Menu Boards Boards Boards All jobs Status Workforce Workforce My Workforce Recr…" at bounding box center [381, 248] width 762 height 499
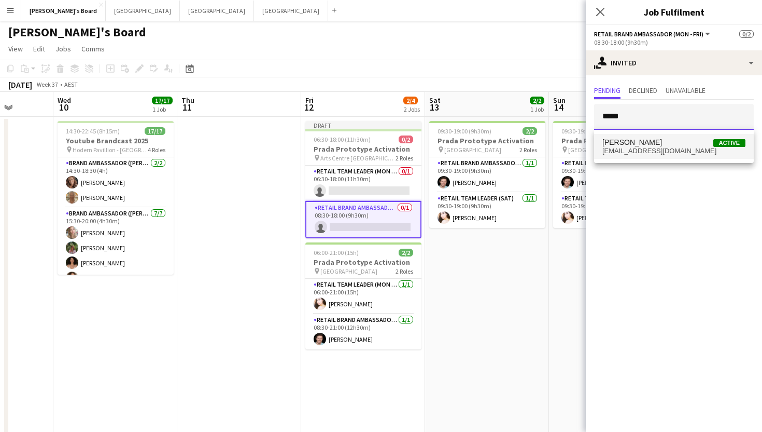
type input "*****"
click at [637, 145] on span "[PERSON_NAME]" at bounding box center [633, 142] width 60 height 9
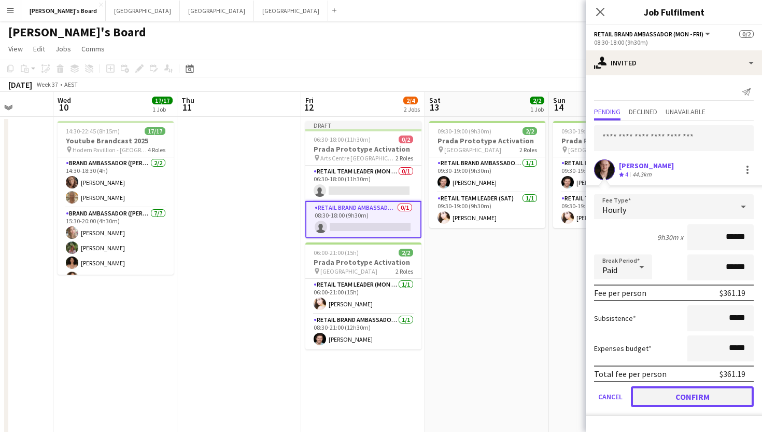
click at [649, 392] on button "Confirm" at bounding box center [692, 396] width 123 height 21
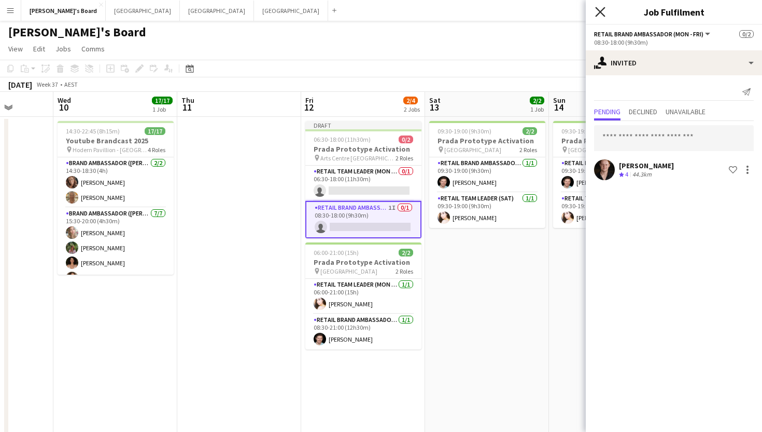
click at [602, 10] on icon at bounding box center [600, 12] width 10 height 10
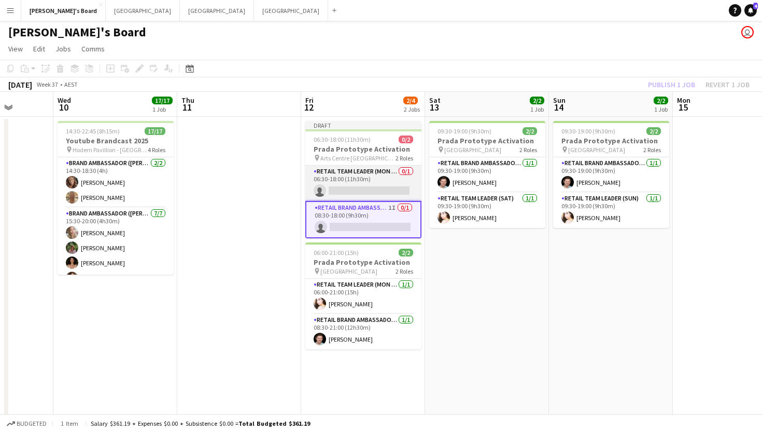
click at [377, 175] on app-card-role "RETAIL Team Leader (Mon - Fri) 0/1 06:30-18:00 (11h30m) single-neutral-actions" at bounding box center [363, 182] width 116 height 35
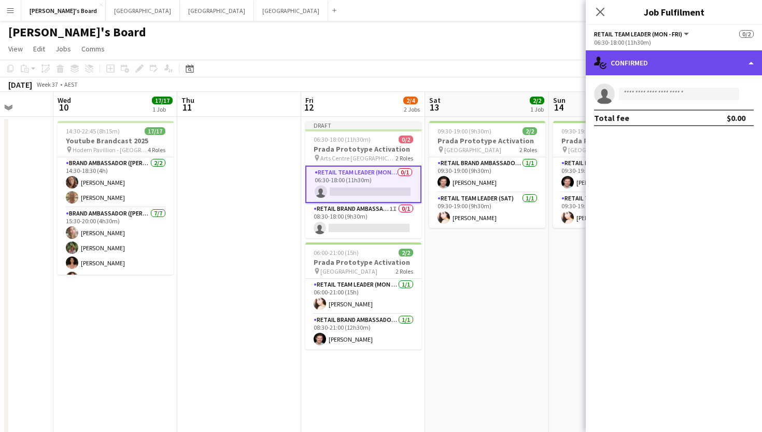
click at [663, 60] on div "single-neutral-actions-check-2 Confirmed" at bounding box center [674, 62] width 176 height 25
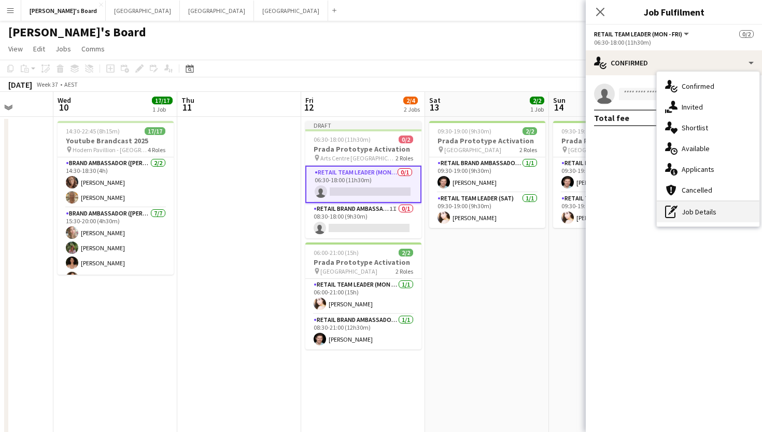
click at [687, 217] on div "pen-write Job Details" at bounding box center [708, 211] width 103 height 21
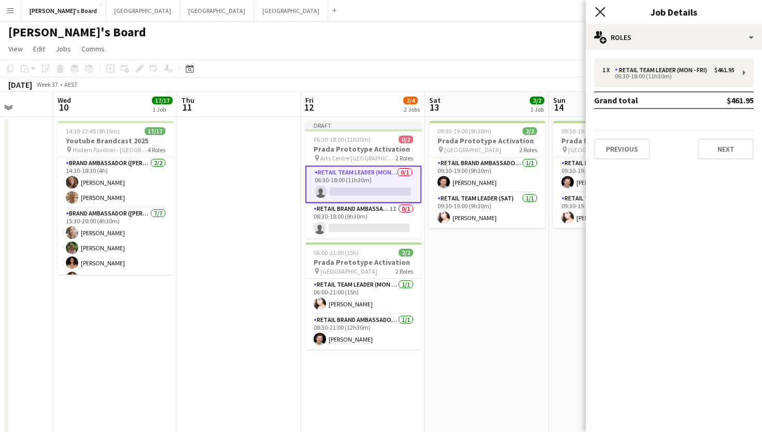
click at [601, 11] on icon at bounding box center [600, 12] width 10 height 10
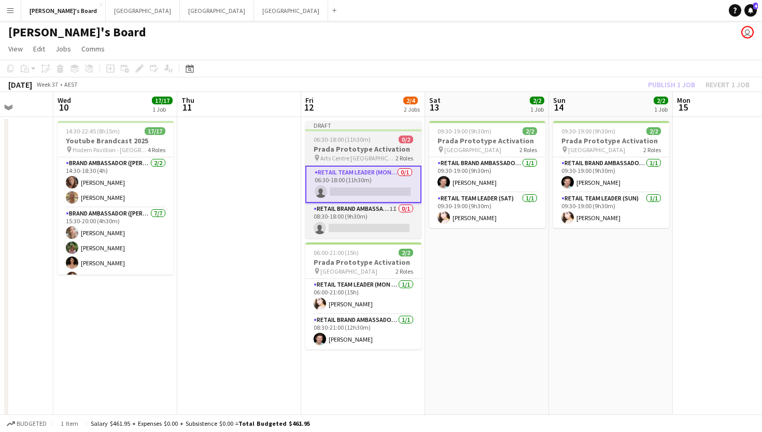
click at [381, 160] on div "pin Arts Centre [GEOGRAPHIC_DATA] 2 Roles" at bounding box center [363, 158] width 116 height 8
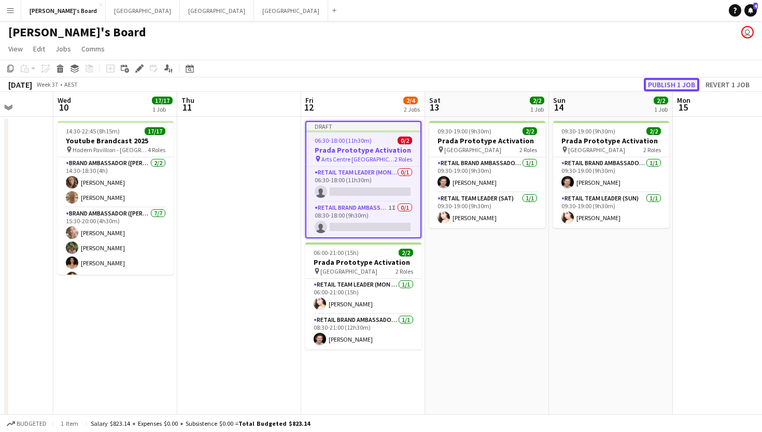
click at [680, 85] on button "Publish 1 job" at bounding box center [671, 84] width 55 height 13
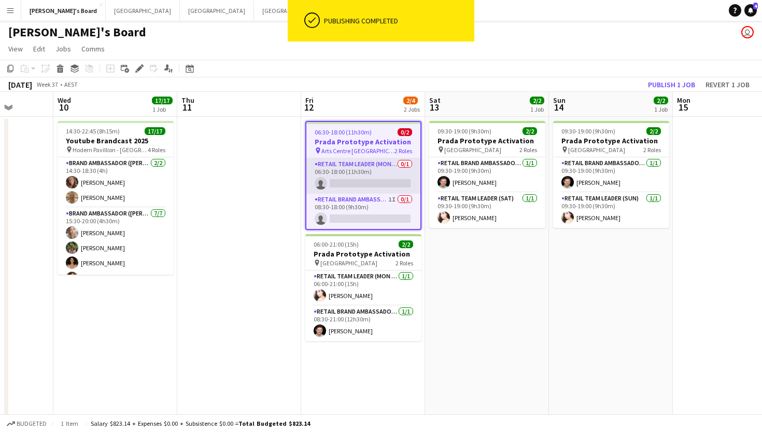
click at [367, 179] on app-card-role "RETAIL Team Leader (Mon - Fri) 0/1 06:30-18:00 (11h30m) single-neutral-actions" at bounding box center [364, 175] width 114 height 35
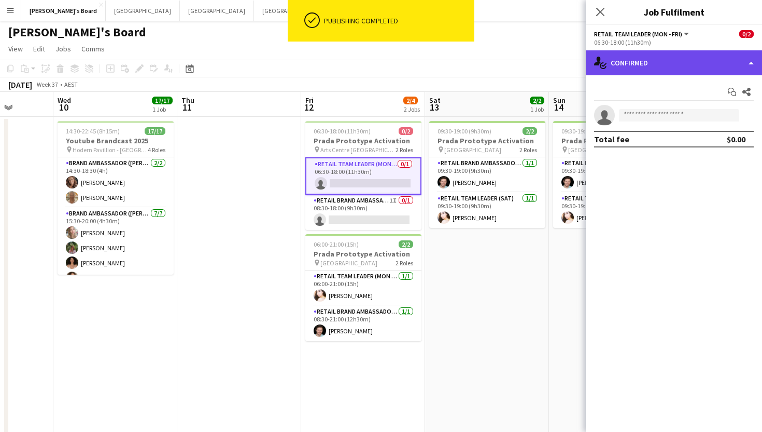
click at [646, 66] on div "single-neutral-actions-check-2 Confirmed" at bounding box center [674, 62] width 176 height 25
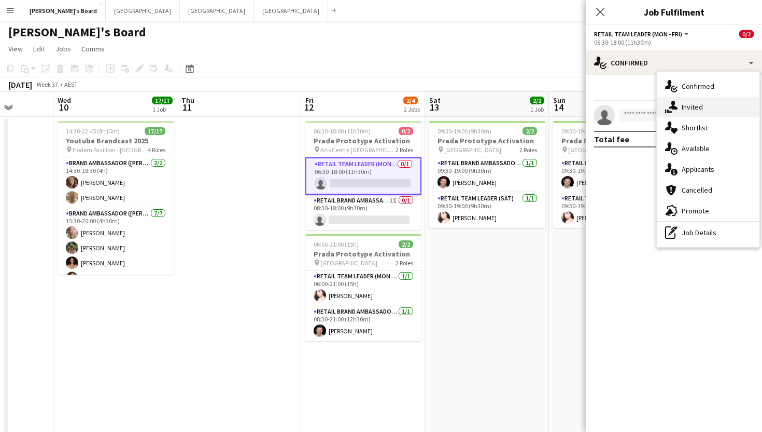
click at [682, 106] on div "single-neutral-actions-share-1 Invited" at bounding box center [708, 106] width 103 height 21
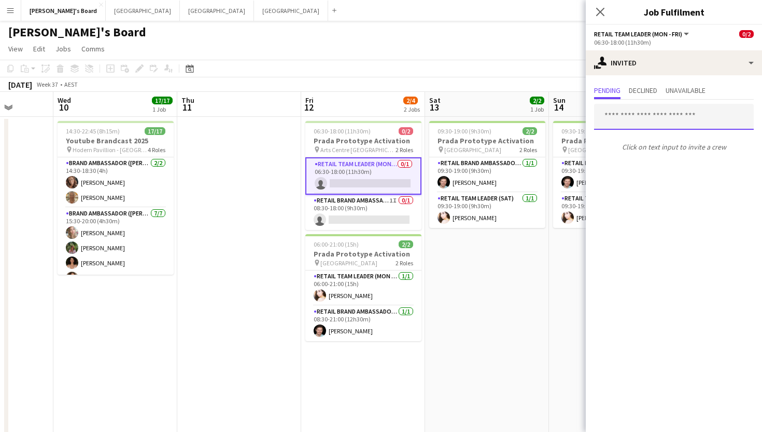
click at [657, 121] on input "text" at bounding box center [674, 117] width 160 height 26
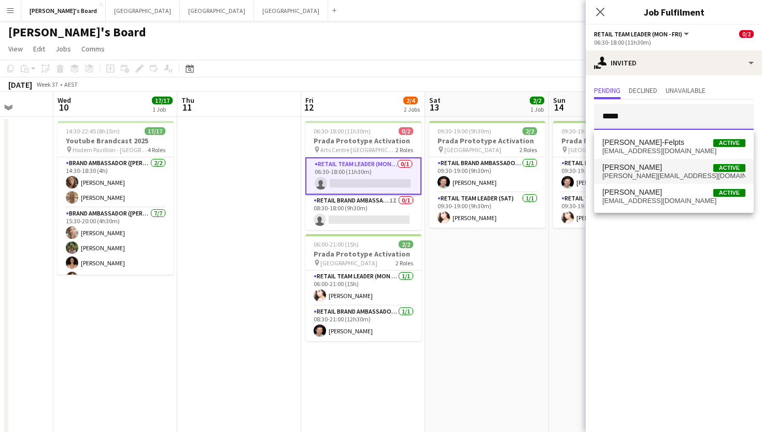
type input "*****"
click at [635, 170] on span "[PERSON_NAME]" at bounding box center [633, 167] width 60 height 9
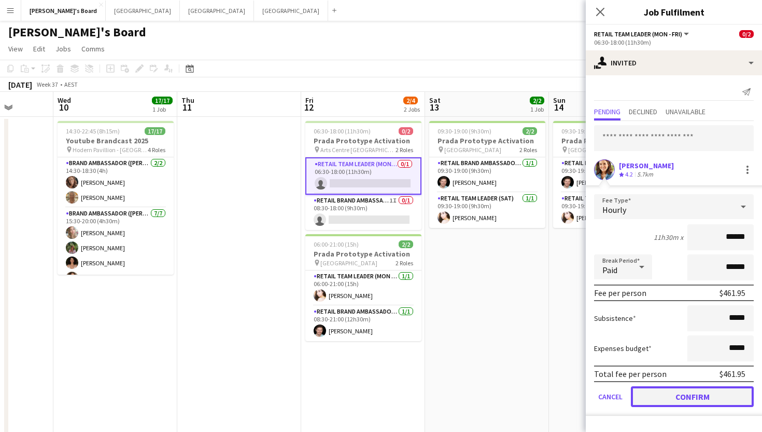
click at [668, 397] on button "Confirm" at bounding box center [692, 396] width 123 height 21
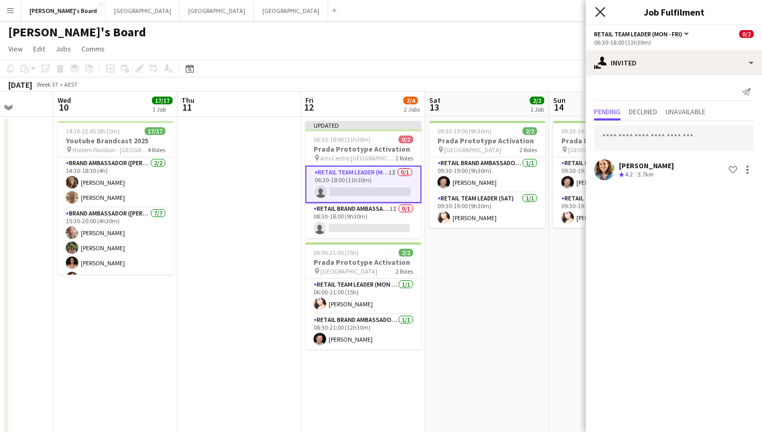
click at [601, 11] on icon at bounding box center [600, 12] width 10 height 10
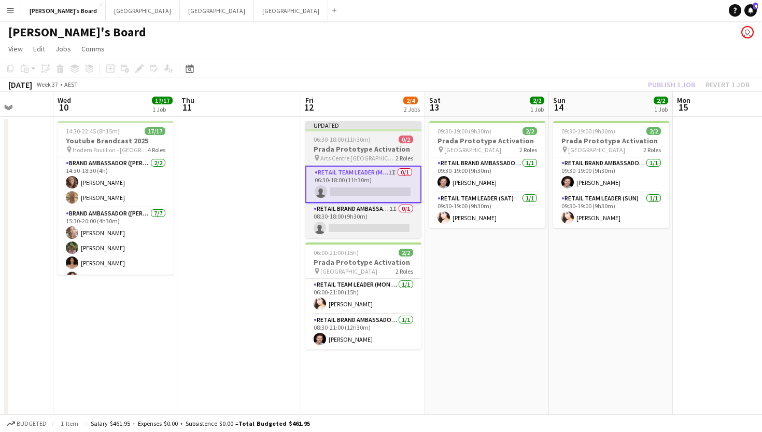
click at [342, 137] on span "06:30-18:00 (11h30m)" at bounding box center [342, 139] width 57 height 8
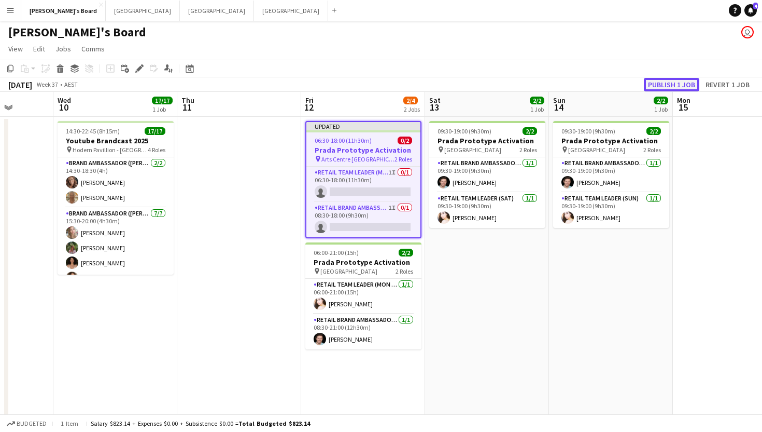
click at [682, 85] on button "Publish 1 job" at bounding box center [671, 84] width 55 height 13
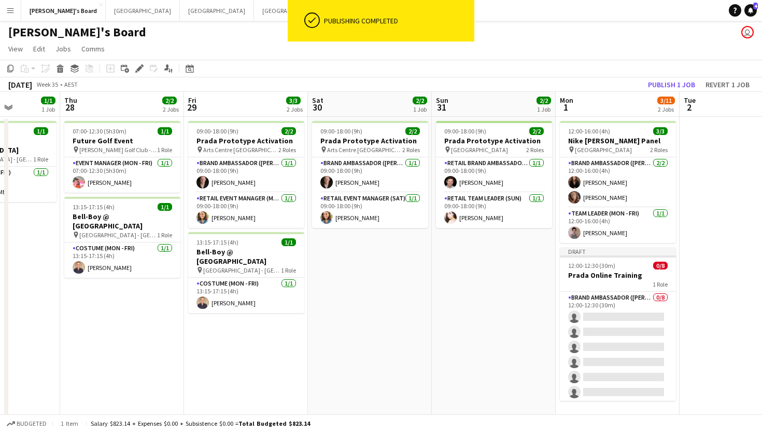
scroll to position [0, 312]
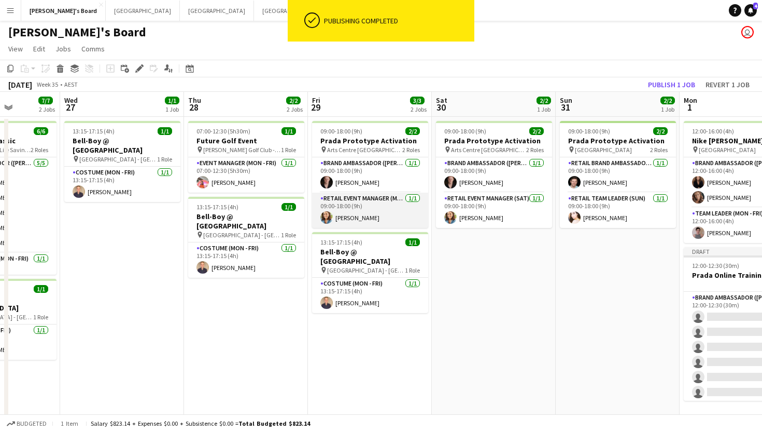
click at [358, 207] on app-card-role "RETAIL Event Manager (Mon - Fri) [DATE] 09:00-18:00 (9h) [PERSON_NAME]" at bounding box center [370, 209] width 116 height 35
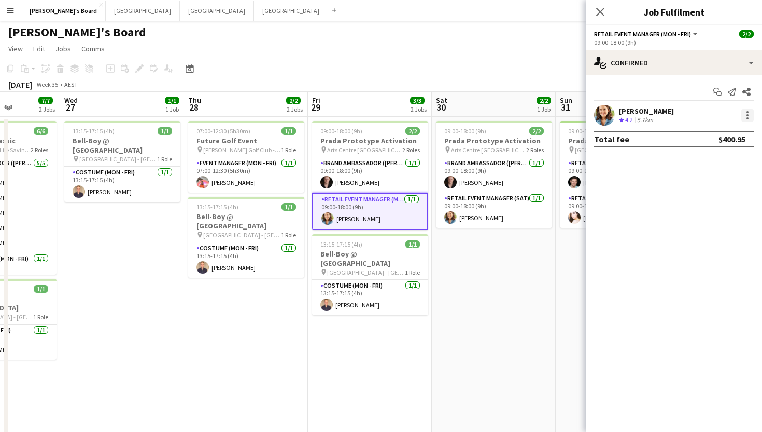
click at [749, 115] on div at bounding box center [748, 115] width 12 height 12
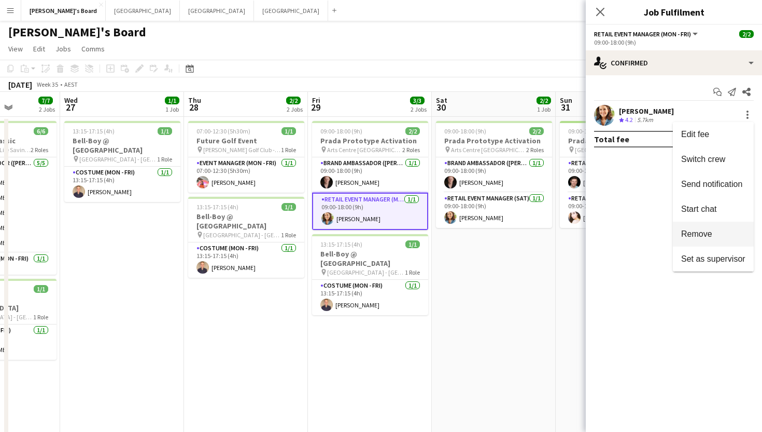
click at [709, 233] on span "Remove" at bounding box center [697, 233] width 31 height 9
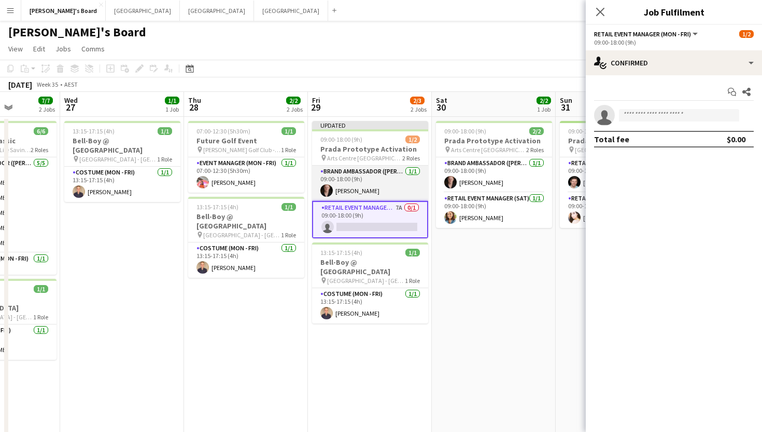
click at [334, 190] on app-card-role "Brand Ambassador (Mon - Fri) 1/1 09:00-18:00 (9h) Darcy Ward" at bounding box center [370, 182] width 116 height 35
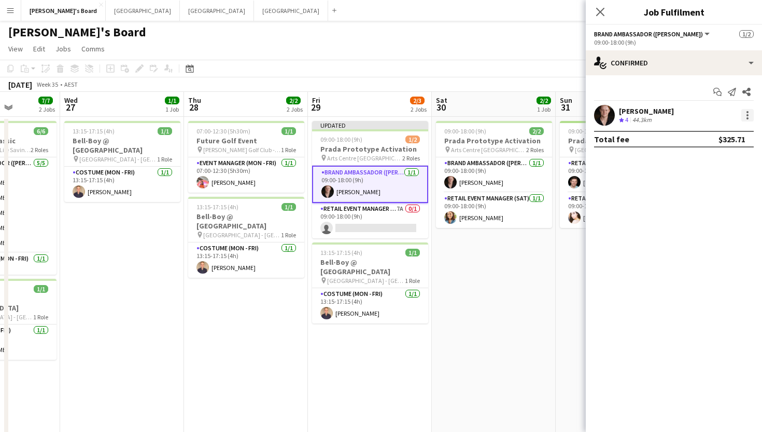
click at [748, 113] on div at bounding box center [748, 115] width 12 height 12
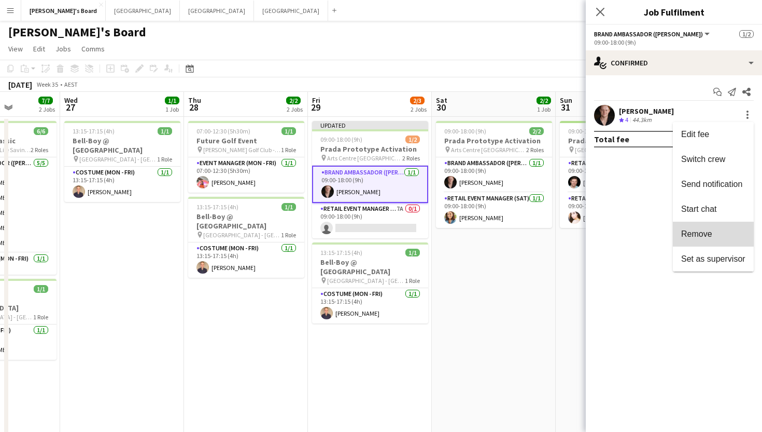
click at [705, 237] on span "Remove" at bounding box center [697, 233] width 31 height 9
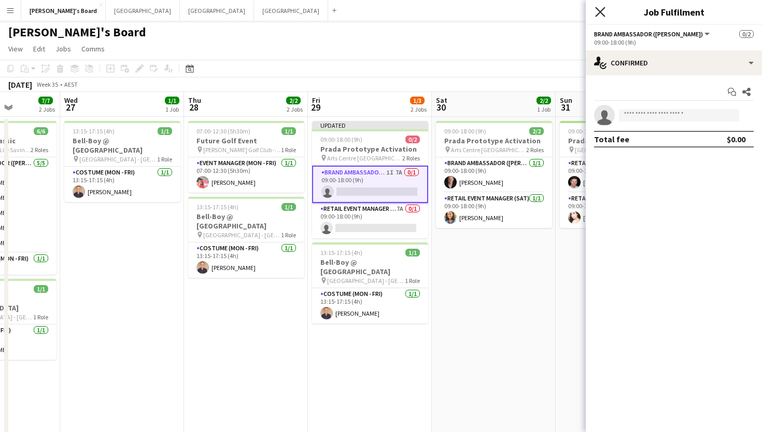
click at [602, 13] on icon at bounding box center [600, 12] width 10 height 10
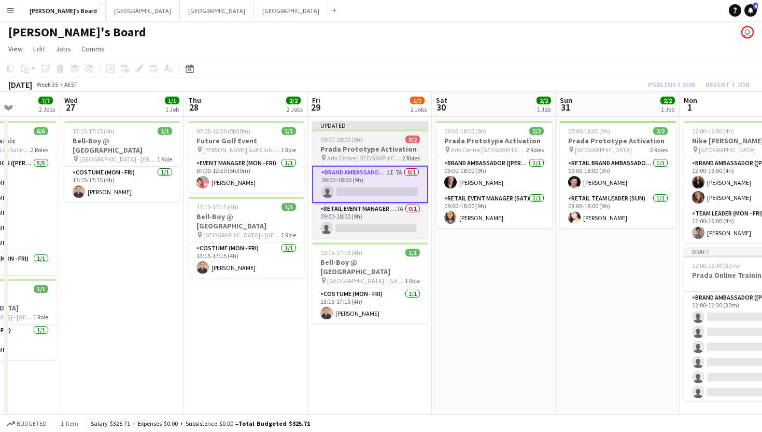
click at [377, 143] on app-job-card "Updated 09:00-18:00 (9h) 0/2 Prada Prototype Activation pin Arts Centre Melbour…" at bounding box center [370, 179] width 116 height 117
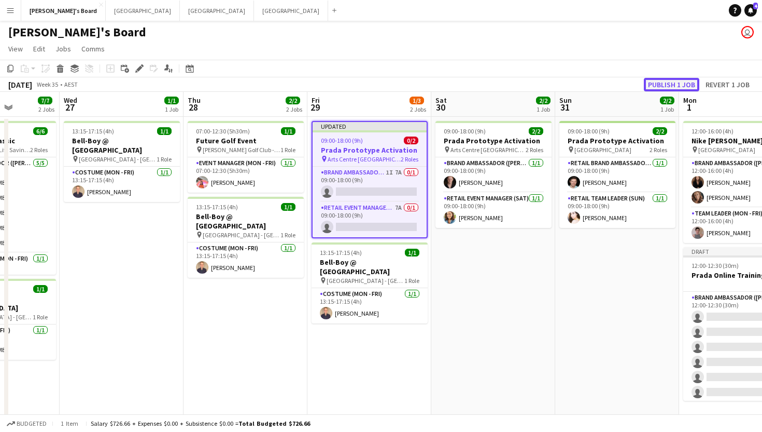
click at [681, 82] on button "Publish 1 job" at bounding box center [671, 84] width 55 height 13
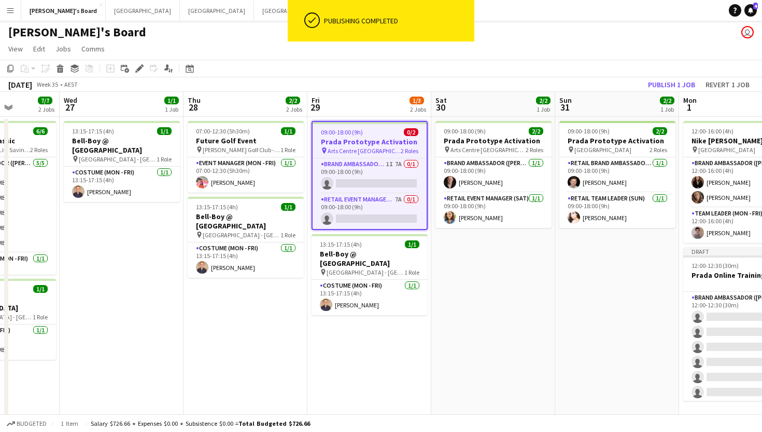
click at [371, 132] on div "09:00-18:00 (9h) 0/2" at bounding box center [370, 132] width 114 height 8
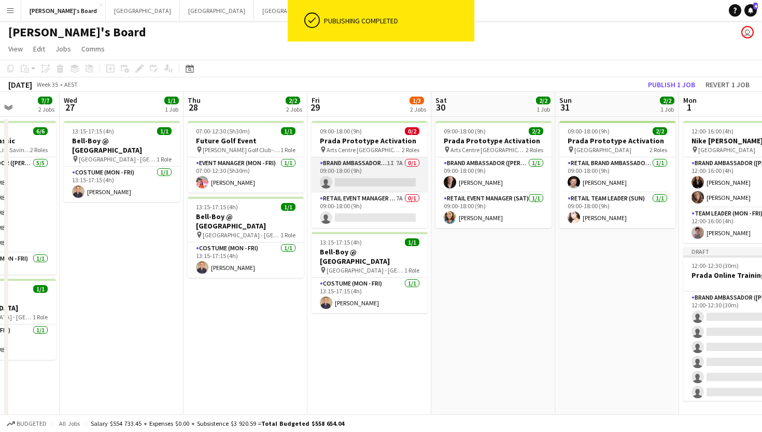
click at [358, 159] on app-card-role "Brand Ambassador (Mon - Fri) 1I 7A 0/1 09:00-18:00 (9h) single-neutral-actions" at bounding box center [370, 174] width 116 height 35
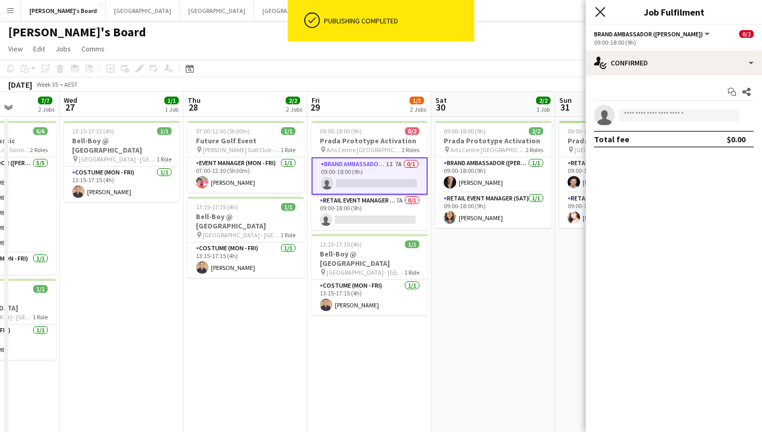
click at [601, 10] on icon "Close pop-in" at bounding box center [600, 12] width 10 height 10
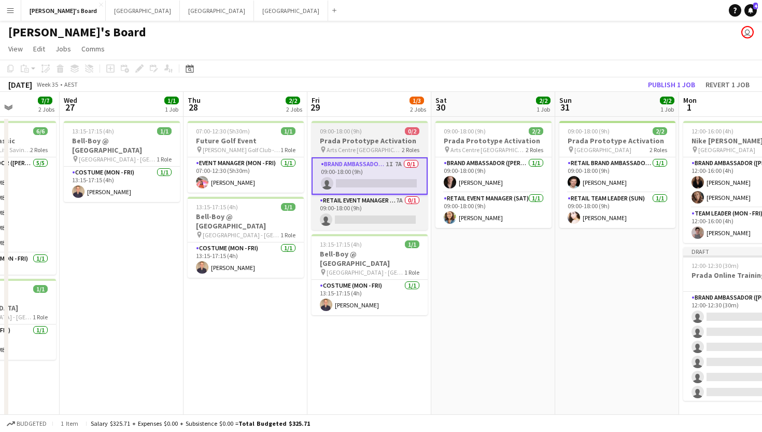
click at [390, 131] on div "09:00-18:00 (9h) 0/2" at bounding box center [370, 131] width 116 height 8
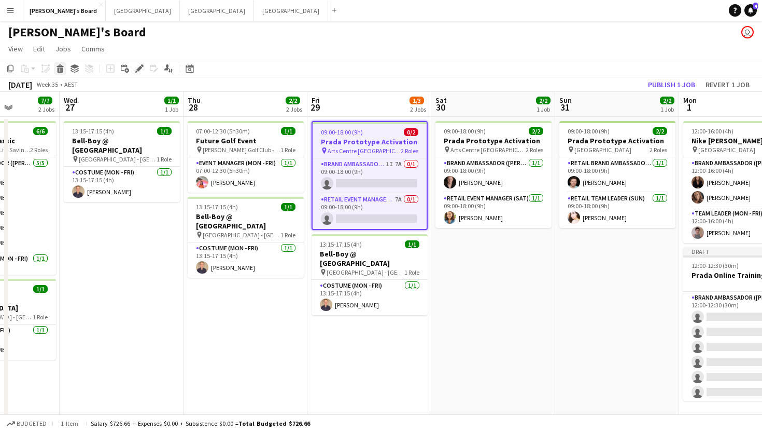
click at [55, 68] on div "Delete" at bounding box center [60, 68] width 12 height 12
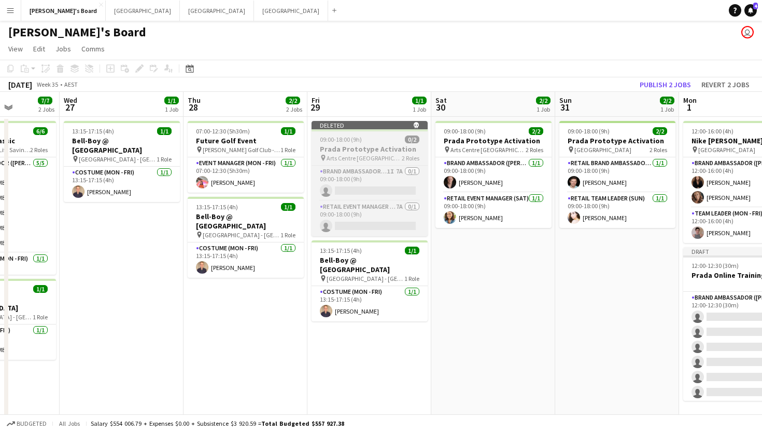
click at [354, 163] on app-job-card "Deleted skull 09:00-18:00 (9h) 0/2 Prada Prototype Activation pin Arts Centre M…" at bounding box center [370, 178] width 116 height 115
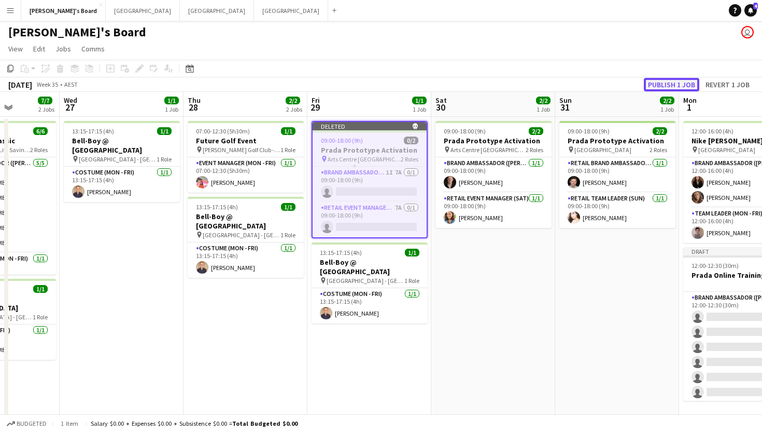
click at [684, 84] on button "Publish 1 job" at bounding box center [671, 84] width 55 height 13
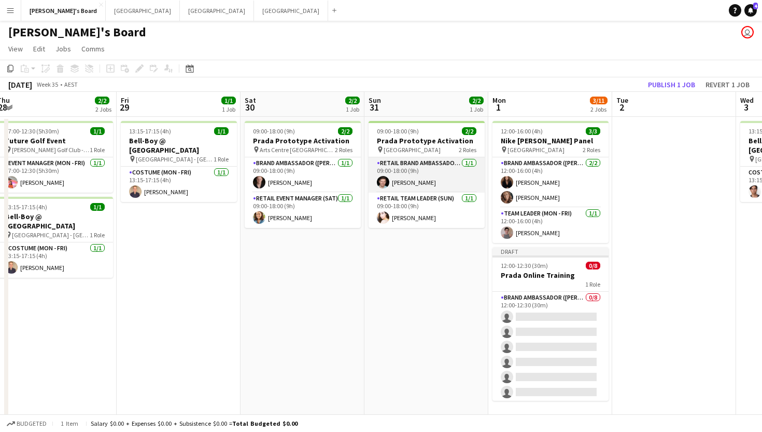
scroll to position [0, 516]
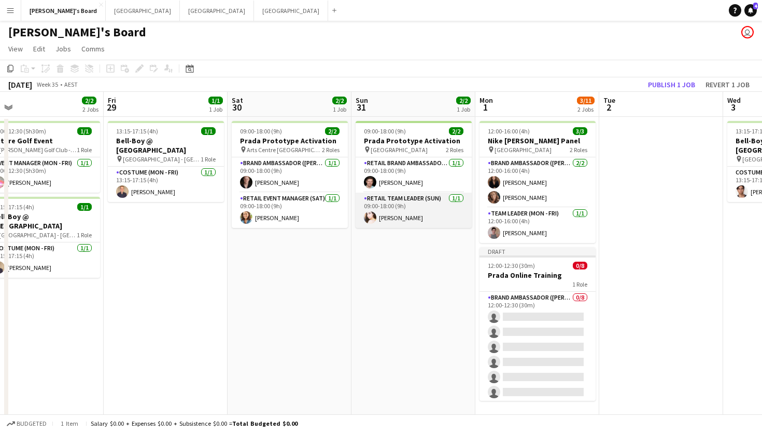
click at [415, 217] on app-card-role "RETAIL Team Leader (Sun) 1/1 09:00-18:00 (9h) Bianca Baykara" at bounding box center [414, 209] width 116 height 35
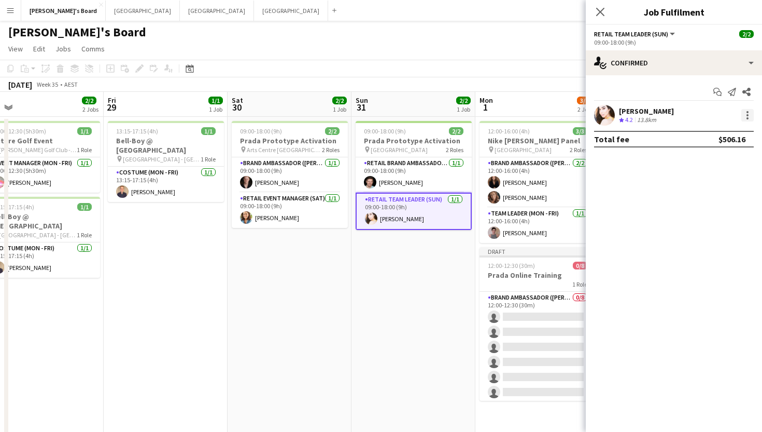
click at [748, 115] on div at bounding box center [748, 115] width 2 height 2
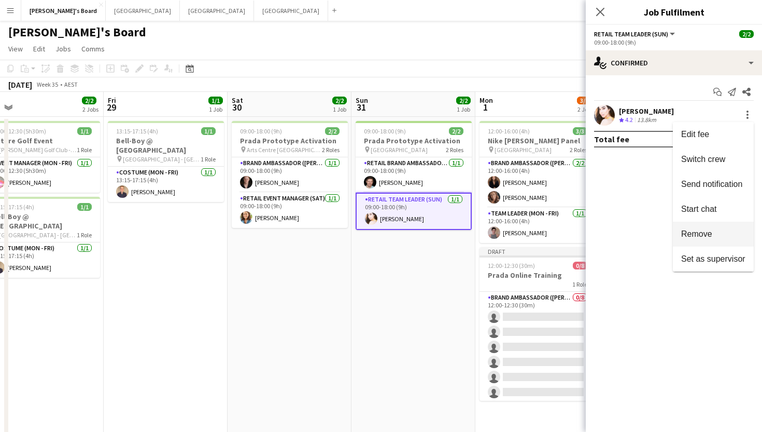
click at [723, 236] on span "Remove" at bounding box center [714, 233] width 64 height 9
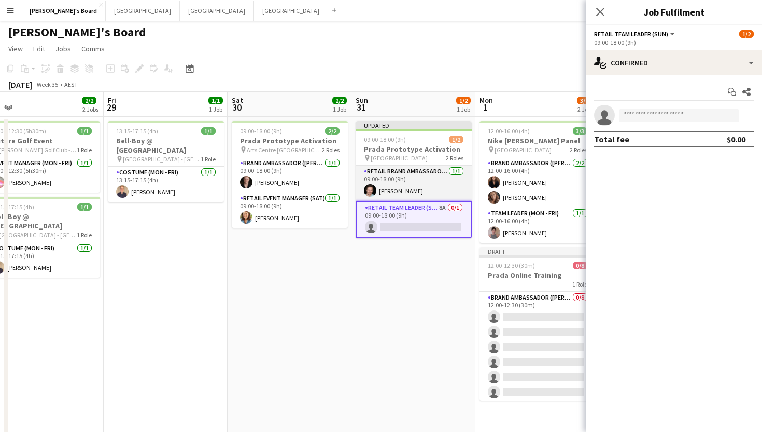
click at [383, 185] on app-card-role "RETAIL Brand Ambassador (Sunday) 1/1 09:00-18:00 (9h) Jack Van Staveren" at bounding box center [414, 182] width 116 height 35
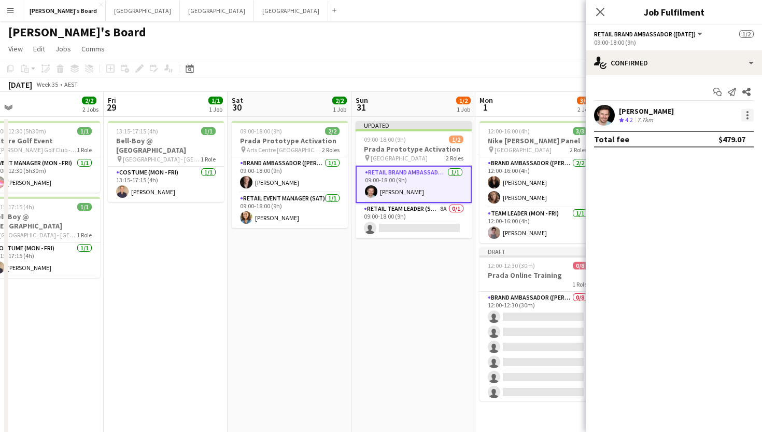
click at [753, 116] on div at bounding box center [748, 115] width 12 height 12
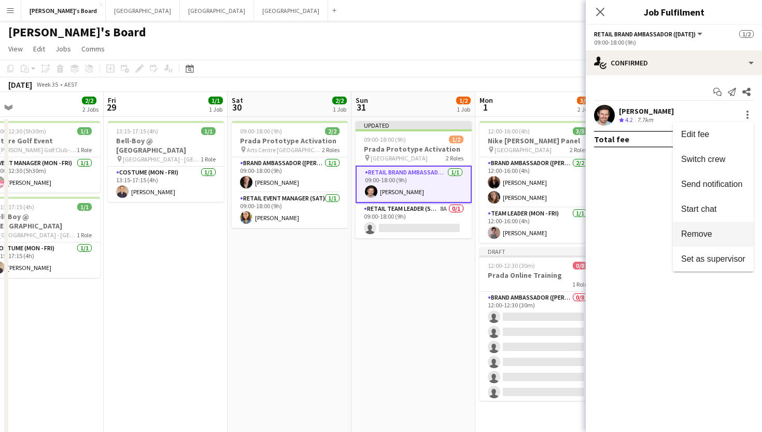
click at [701, 240] on button "Remove" at bounding box center [713, 233] width 81 height 25
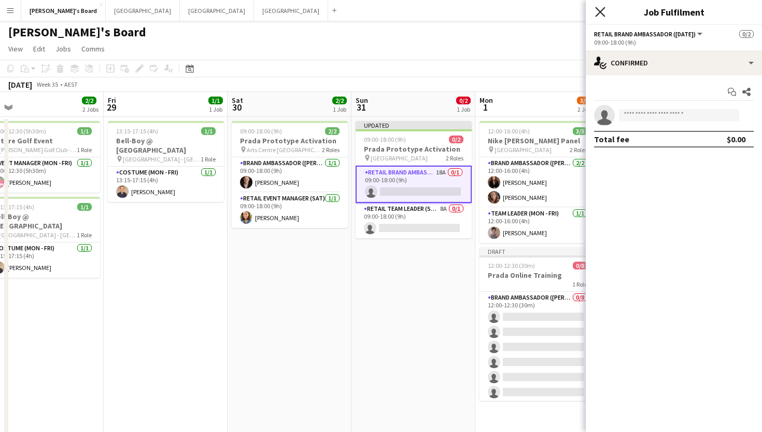
click at [599, 11] on icon "Close pop-in" at bounding box center [600, 12] width 10 height 10
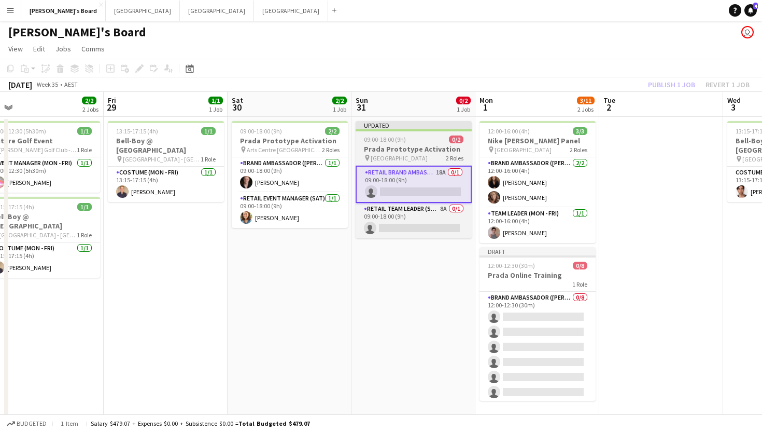
click at [416, 143] on div "09:00-18:00 (9h) 0/2" at bounding box center [414, 139] width 116 height 8
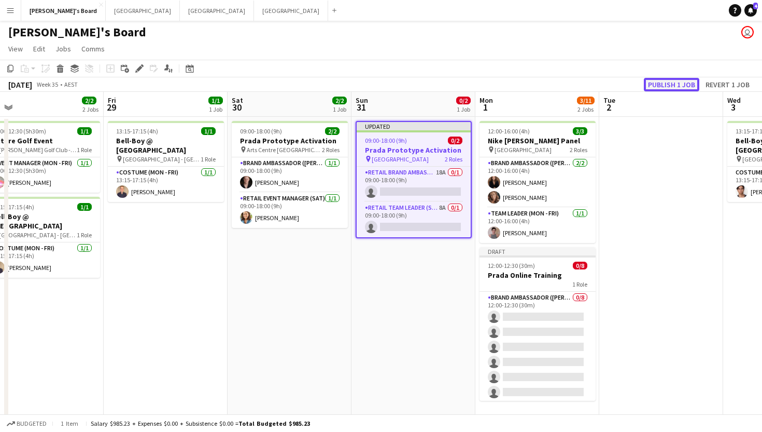
click at [674, 83] on button "Publish 1 job" at bounding box center [671, 84] width 55 height 13
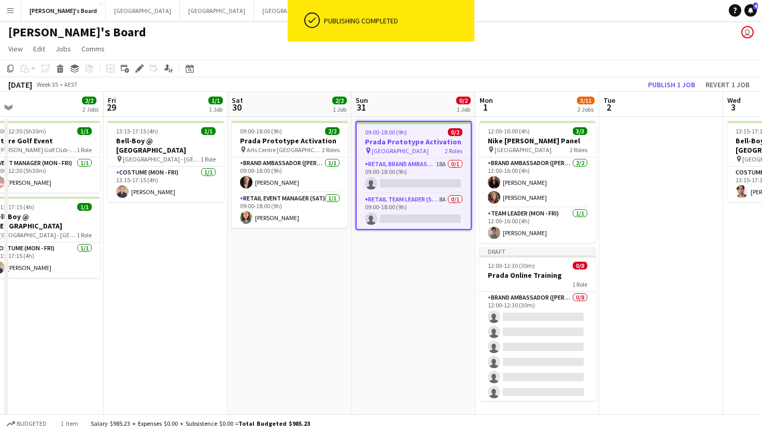
click at [400, 135] on span "09:00-18:00 (9h)" at bounding box center [386, 132] width 42 height 8
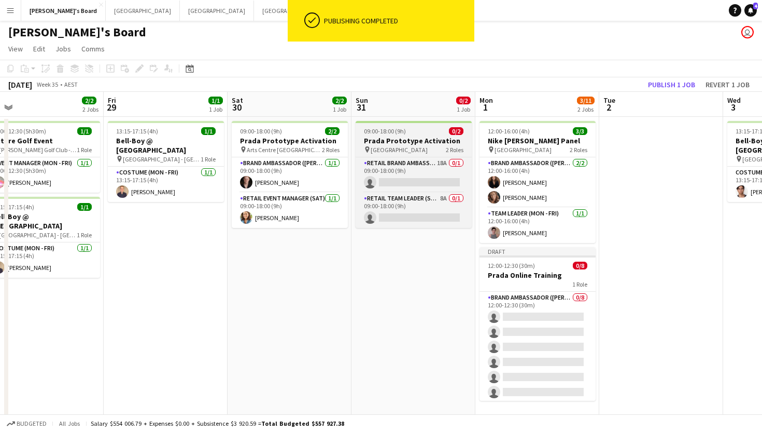
click at [379, 150] on span "[GEOGRAPHIC_DATA]" at bounding box center [399, 150] width 57 height 8
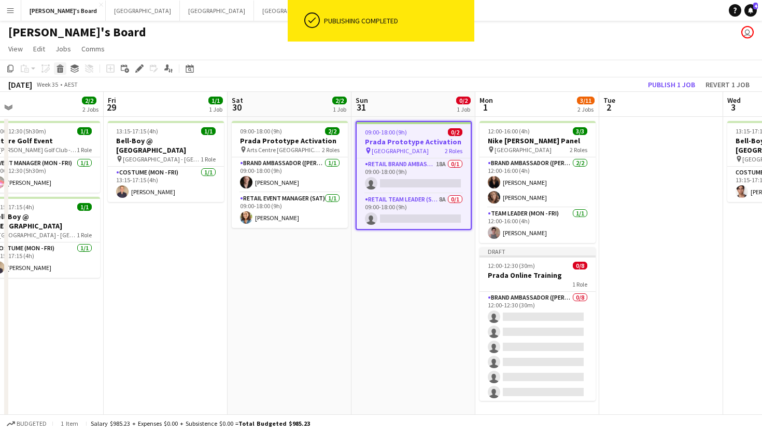
click at [63, 71] on icon "Delete" at bounding box center [60, 68] width 8 height 8
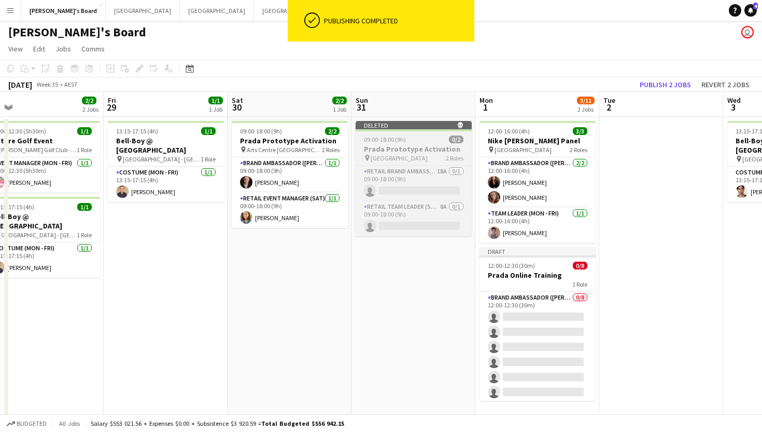
click at [404, 141] on span "09:00-18:00 (9h)" at bounding box center [385, 139] width 42 height 8
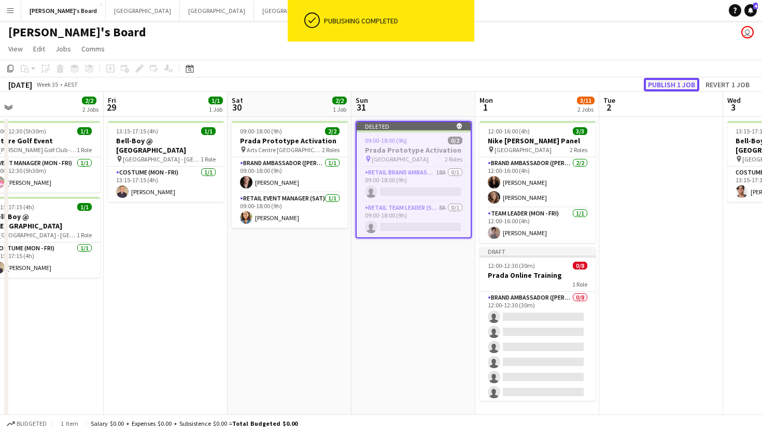
click at [657, 85] on button "Publish 1 job" at bounding box center [671, 84] width 55 height 13
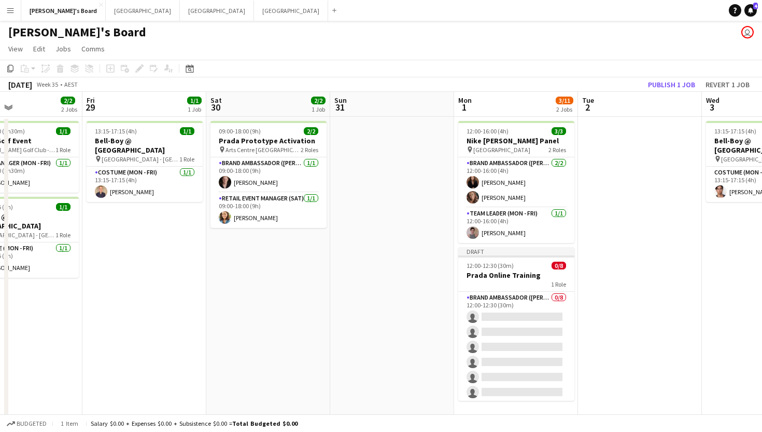
scroll to position [0, 263]
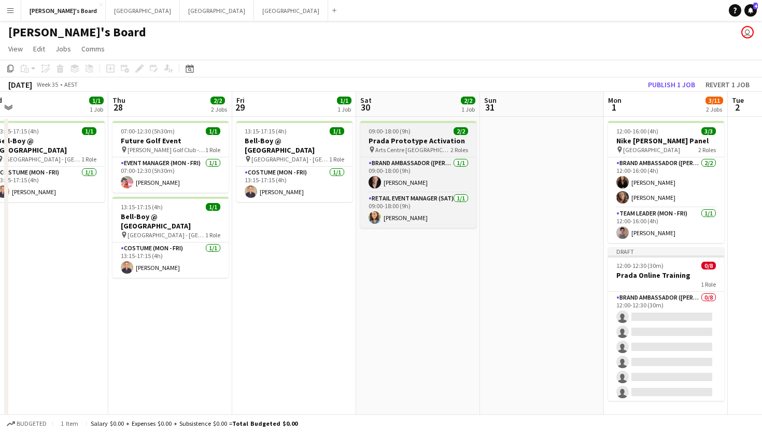
click at [406, 130] on span "09:00-18:00 (9h)" at bounding box center [390, 131] width 42 height 8
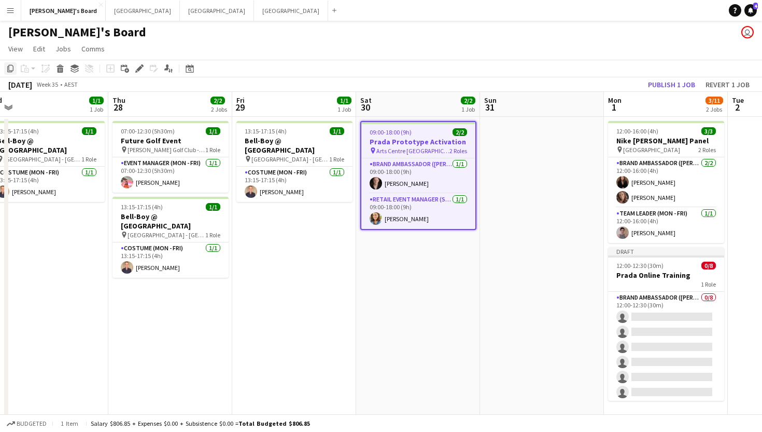
click at [8, 71] on icon "Copy" at bounding box center [10, 68] width 8 height 8
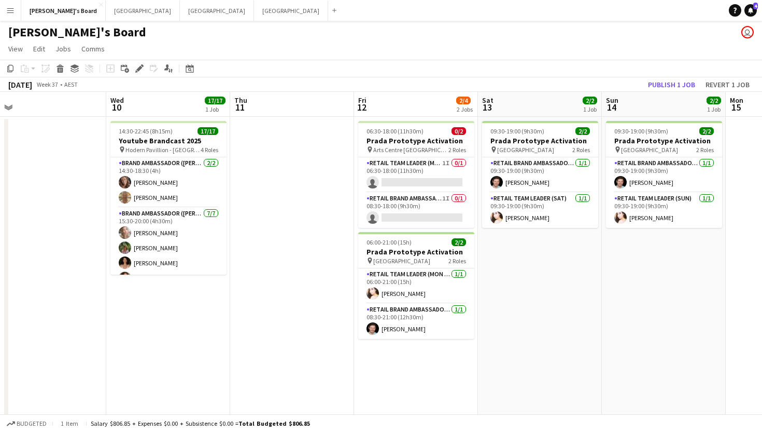
scroll to position [0, 496]
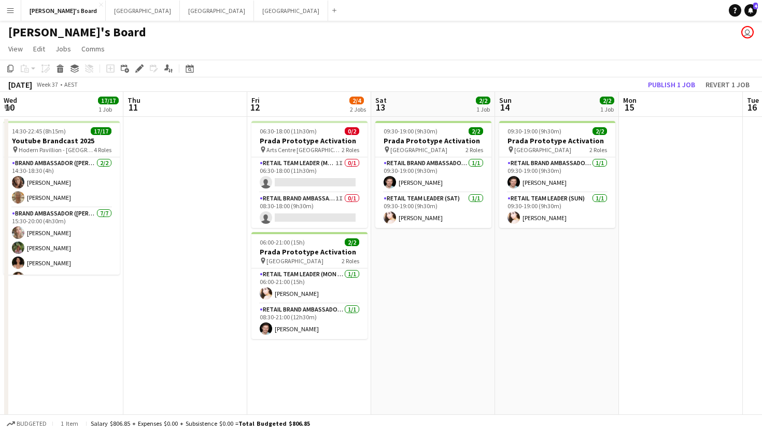
click at [441, 260] on app-date-cell "09:30-19:00 (9h30m) 2/2 Prada Prototype Activation pin Melbourne Central 2 Role…" at bounding box center [433, 299] width 124 height 365
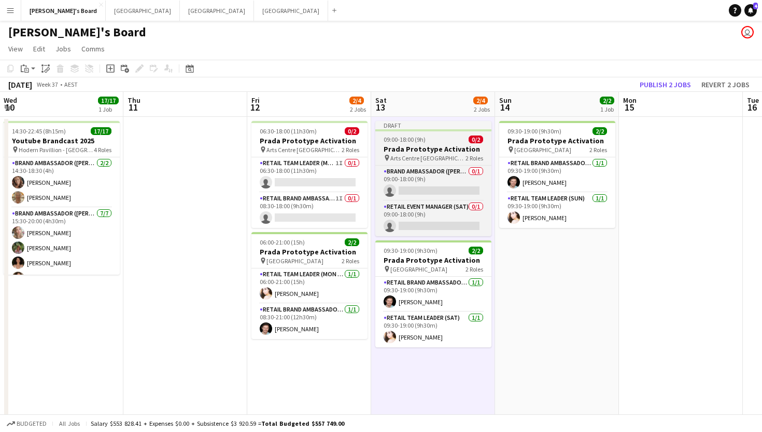
click at [434, 137] on div "09:00-18:00 (9h) 0/2" at bounding box center [434, 139] width 116 height 8
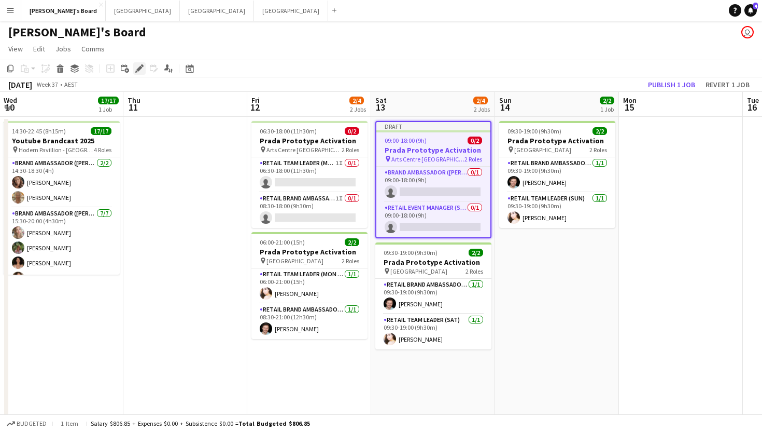
click at [141, 68] on icon at bounding box center [139, 69] width 6 height 6
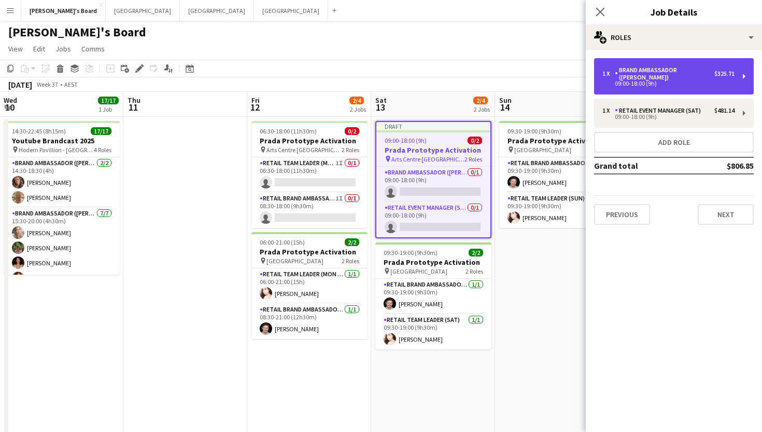
click at [647, 84] on div "1 x Brand Ambassador (Mon - Fri) $325.71 09:00-18:00 (9h)" at bounding box center [674, 76] width 160 height 36
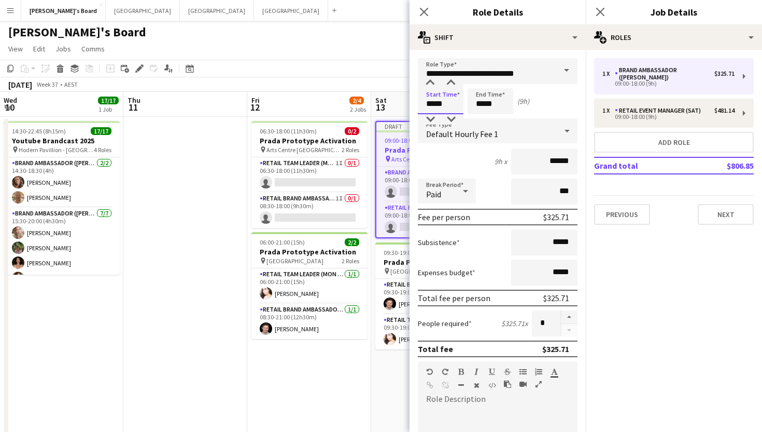
drag, startPoint x: 436, startPoint y: 102, endPoint x: 366, endPoint y: 102, distance: 70.0
click at [366, 102] on body "Menu Boards Boards Boards All jobs Status Workforce Workforce My Workforce Recr…" at bounding box center [381, 248] width 762 height 499
type input "*****"
click at [570, 74] on span at bounding box center [567, 70] width 22 height 25
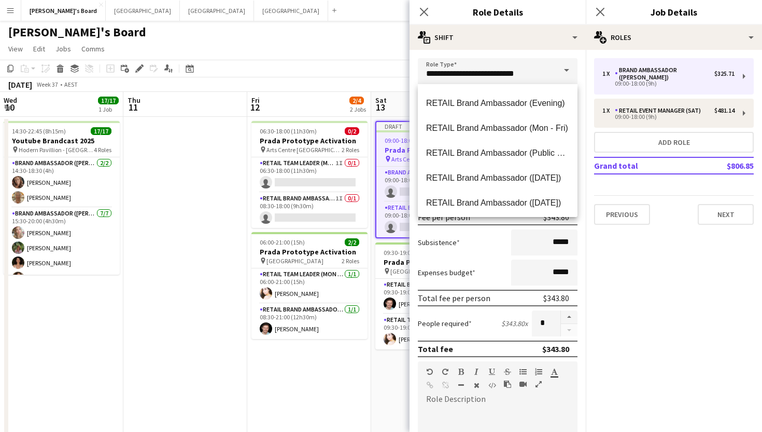
scroll to position [646, 0]
click at [471, 123] on span "RETAIL Brand Ambassador (Mon - Fri)" at bounding box center [497, 126] width 143 height 10
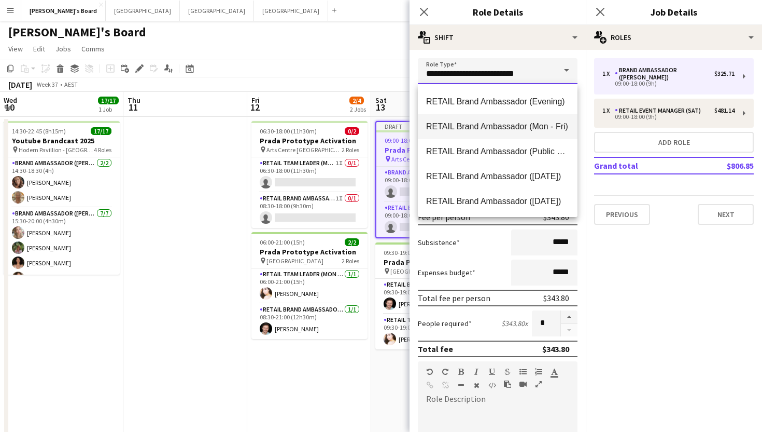
type input "**********"
type input "******"
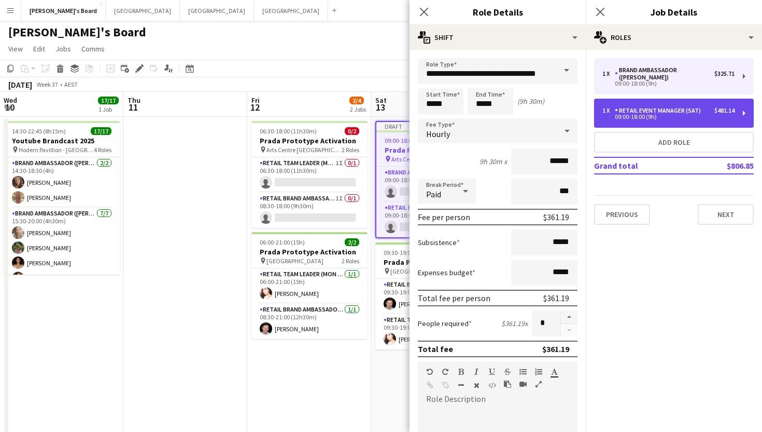
click at [629, 99] on div "1 x RETAIL Event Manager (Sat) $481.14 09:00-18:00 (9h)" at bounding box center [674, 113] width 160 height 29
type input "**********"
type input "*****"
type input "******"
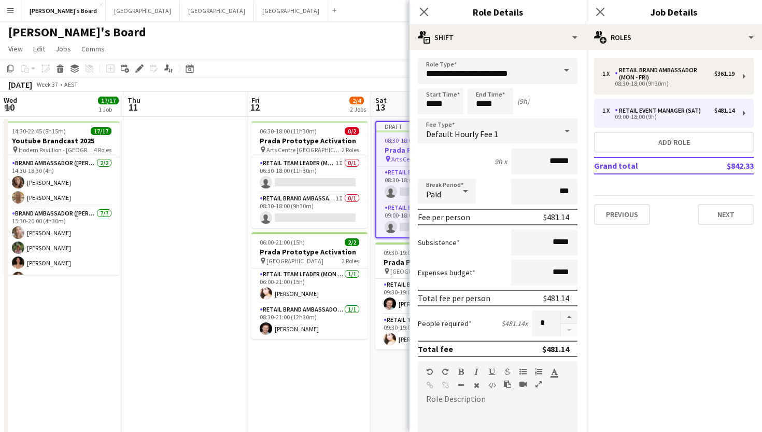
click at [567, 70] on span at bounding box center [567, 70] width 22 height 25
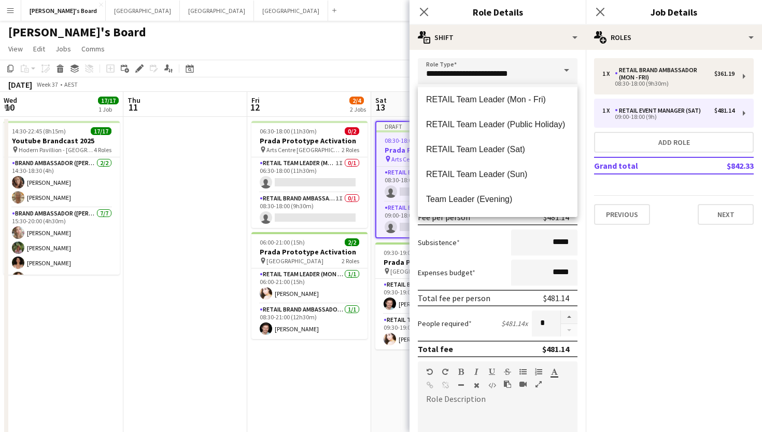
scroll to position [923, 0]
click at [479, 147] on span "RETAIL Team Leader (Sat)" at bounding box center [497, 148] width 143 height 10
type input "**********"
type input "******"
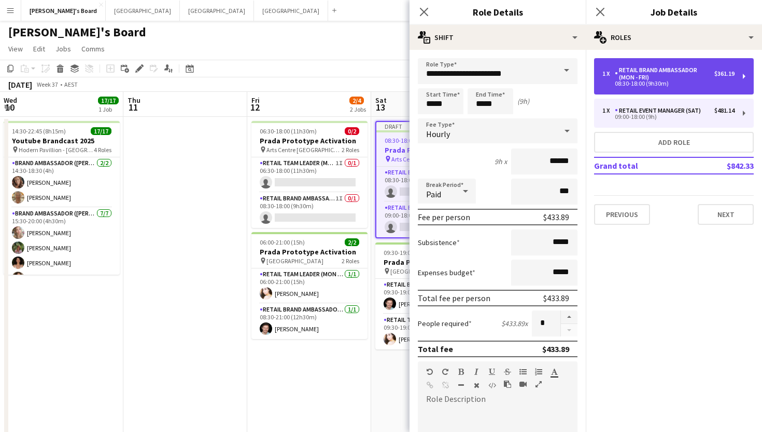
click at [684, 78] on div "RETAIL Brand Ambassador (Mon - Fri)" at bounding box center [665, 73] width 100 height 15
type input "**********"
type input "*****"
type input "******"
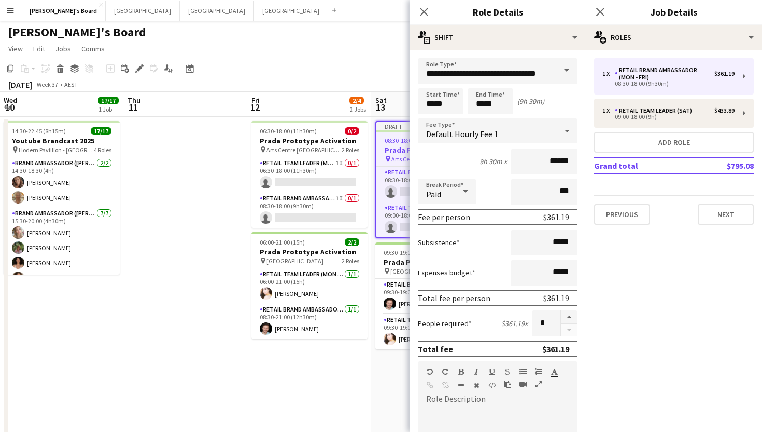
click at [565, 72] on span at bounding box center [567, 70] width 22 height 25
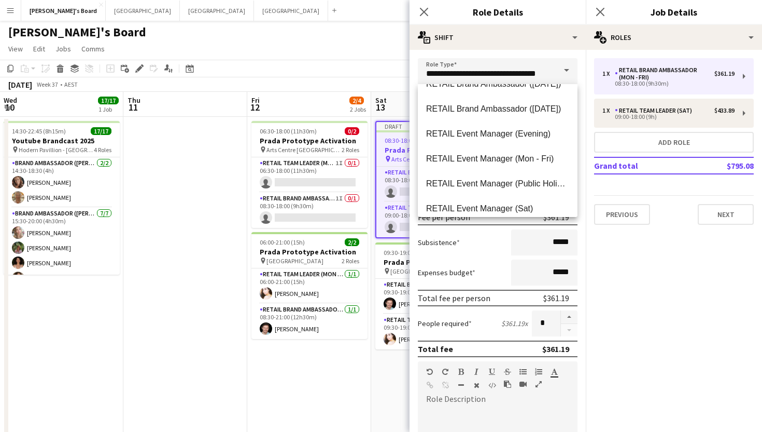
scroll to position [692, 0]
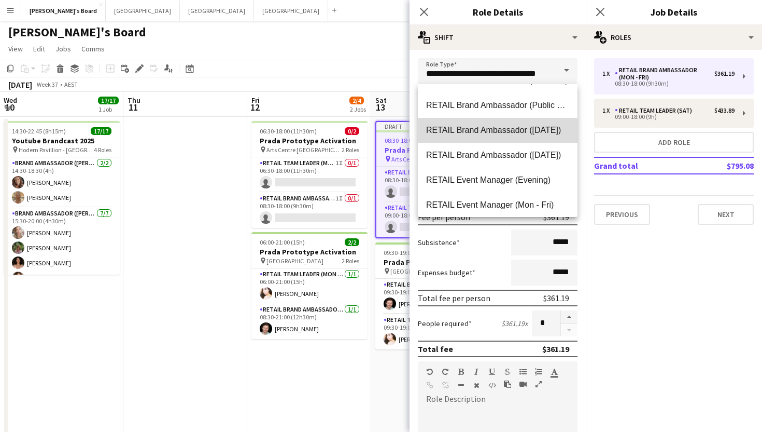
click at [483, 132] on span "RETAIL Brand Ambassador ([DATE])" at bounding box center [497, 130] width 143 height 10
type input "**********"
type input "******"
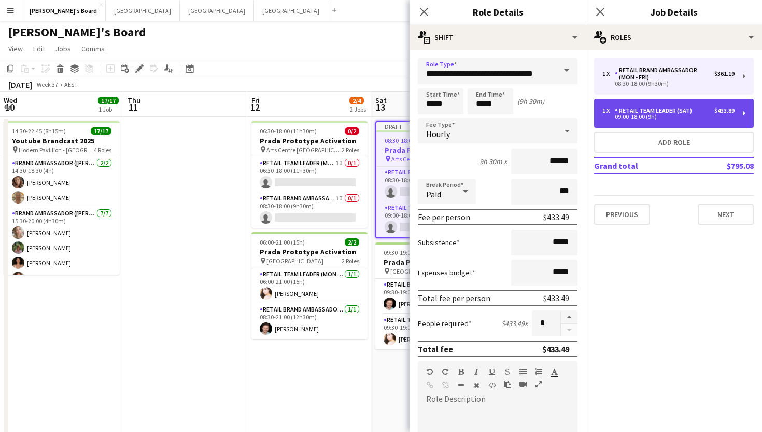
click at [658, 118] on div "09:00-18:00 (9h)" at bounding box center [669, 116] width 132 height 5
type input "**********"
type input "*****"
type input "******"
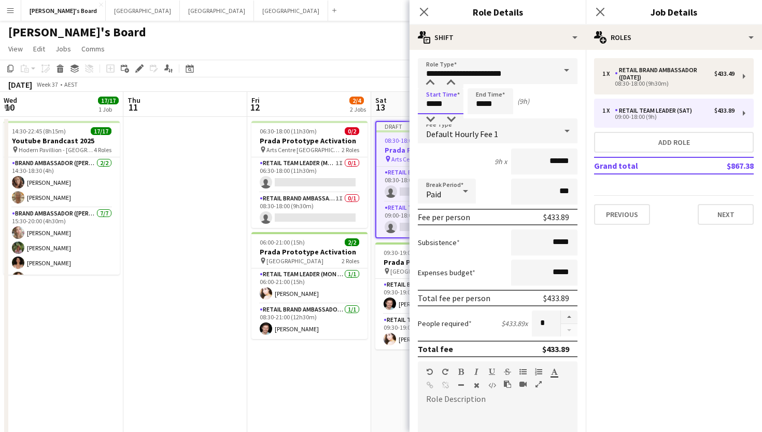
drag, startPoint x: 459, startPoint y: 102, endPoint x: 397, endPoint y: 102, distance: 62.2
click at [397, 102] on body "Menu Boards Boards Boards All jobs Status Workforce Workforce My Workforce Recr…" at bounding box center [381, 248] width 762 height 499
type input "*****"
click at [598, 13] on icon at bounding box center [600, 12] width 10 height 10
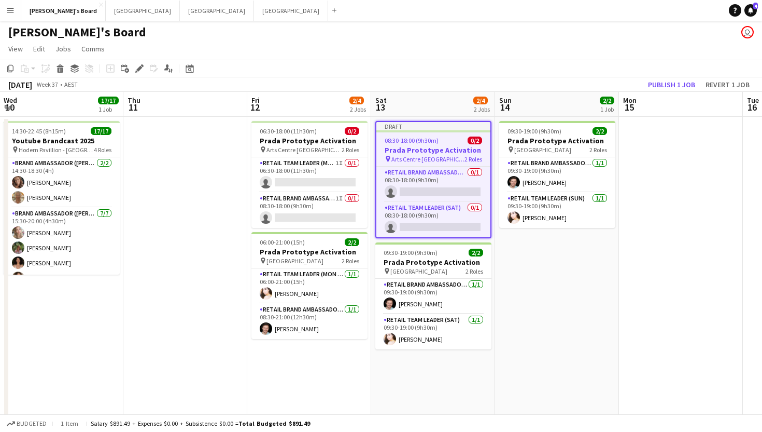
click at [438, 136] on div "08:30-18:00 (9h30m) 0/2" at bounding box center [434, 140] width 114 height 8
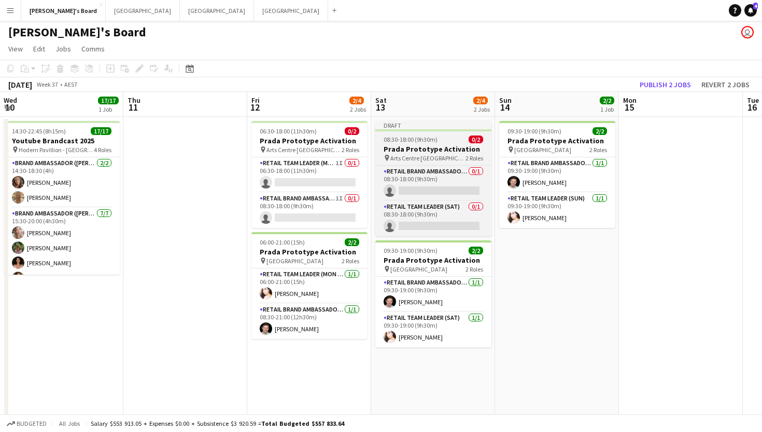
click at [434, 134] on app-job-card "Draft 08:30-18:00 (9h30m) 0/2 Prada Prototype Activation pin Arts Centre Melbou…" at bounding box center [434, 178] width 116 height 115
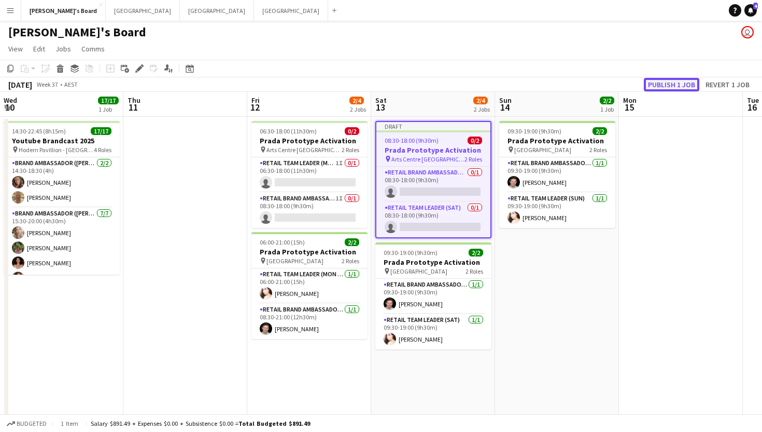
click at [656, 85] on button "Publish 1 job" at bounding box center [671, 84] width 55 height 13
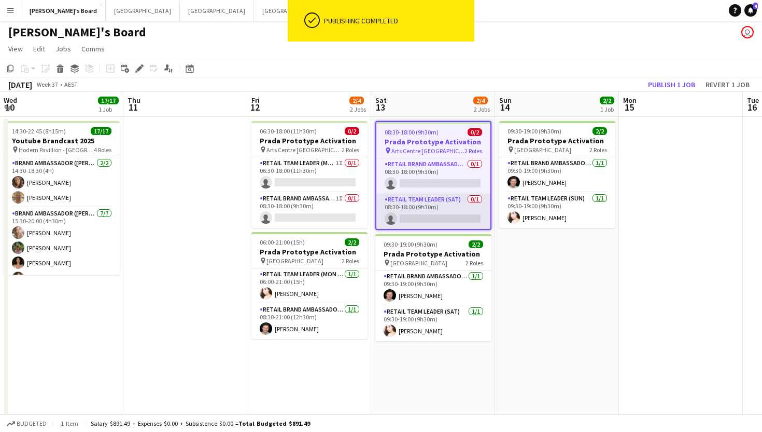
click at [416, 214] on app-card-role "RETAIL Team Leader (Sat) 0/1 08:30-18:00 (9h30m) single-neutral-actions" at bounding box center [434, 210] width 114 height 35
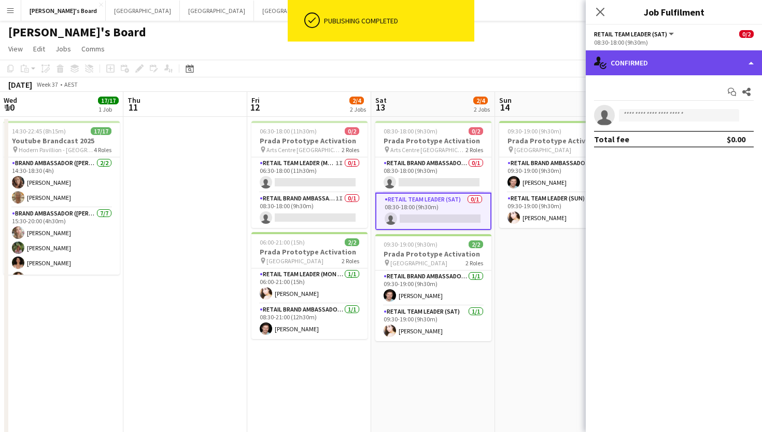
click at [651, 67] on div "single-neutral-actions-check-2 Confirmed" at bounding box center [674, 62] width 176 height 25
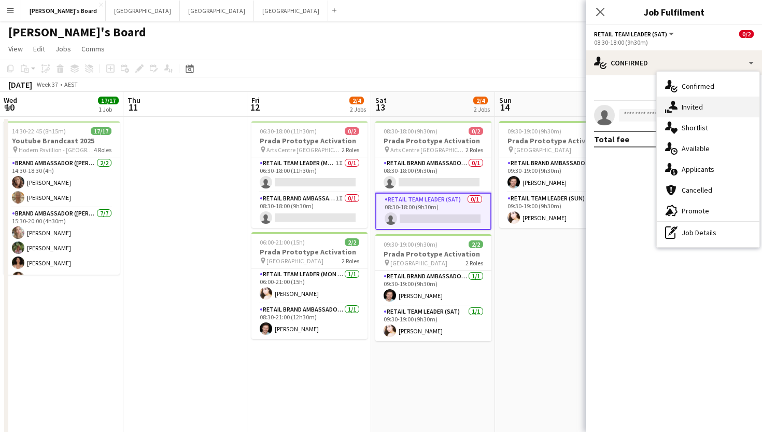
click at [691, 100] on div "single-neutral-actions-share-1 Invited" at bounding box center [708, 106] width 103 height 21
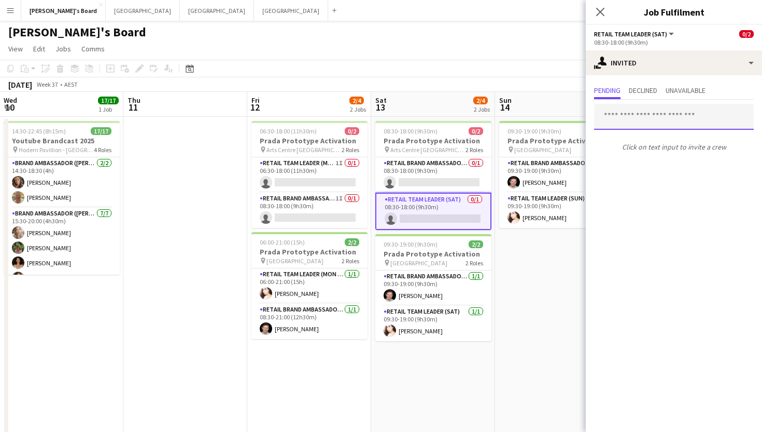
click at [641, 121] on input "text" at bounding box center [674, 117] width 160 height 26
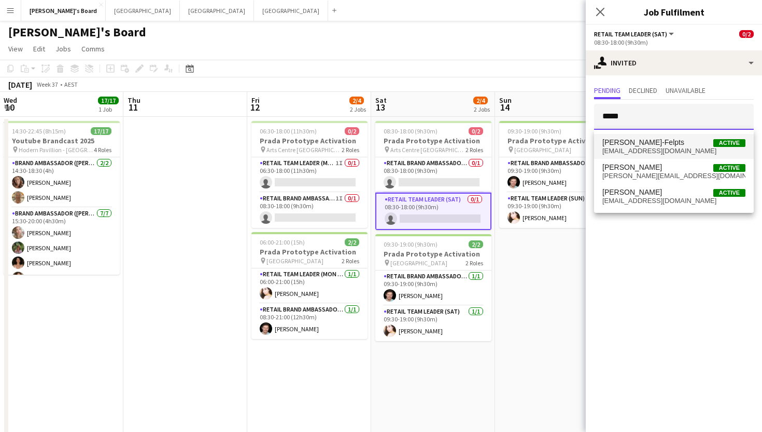
type input "*****"
click at [633, 157] on mat-option "Chloe Brown-Felpts Active chloeebf@outlook.com" at bounding box center [674, 146] width 160 height 25
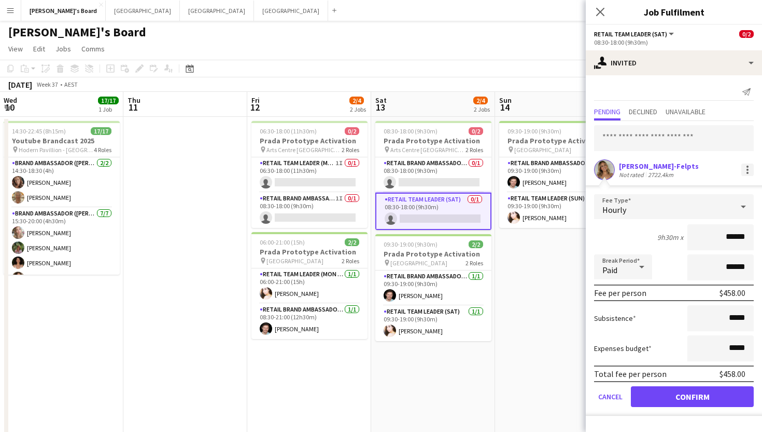
click at [748, 171] on div at bounding box center [748, 169] width 12 height 12
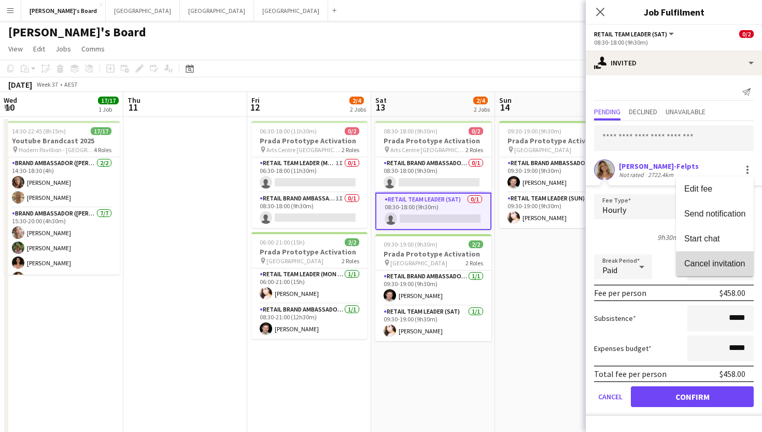
click at [713, 267] on span "Cancel invitation" at bounding box center [715, 263] width 61 height 9
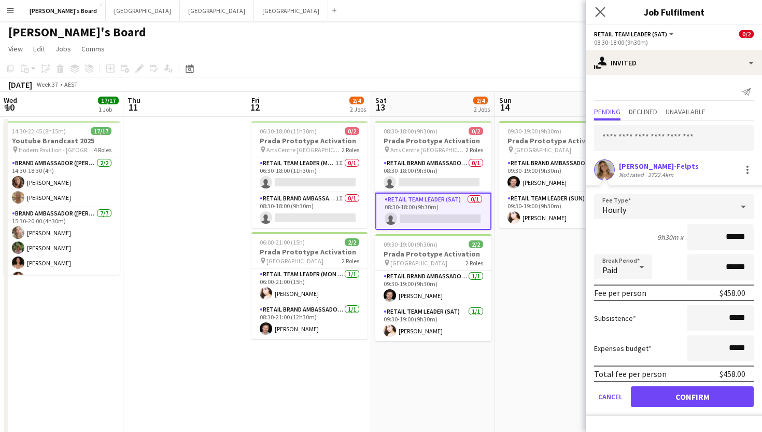
click at [600, 5] on app-icon "Close pop-in" at bounding box center [600, 12] width 15 height 15
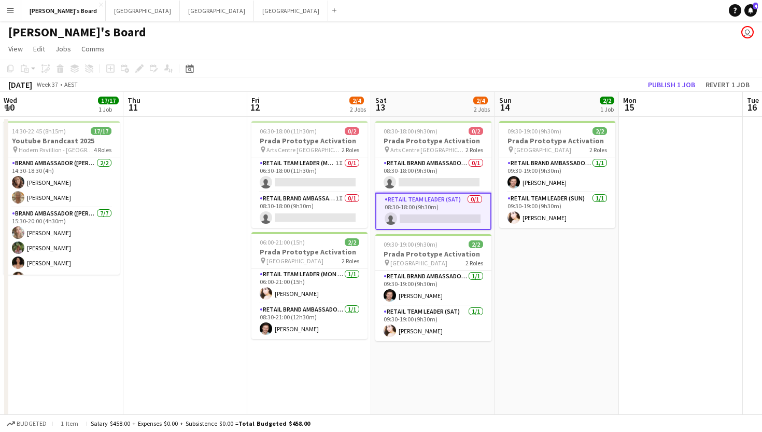
click at [580, 312] on app-date-cell "09:30-19:00 (9h30m) 2/2 Prada Prototype Activation pin Melbourne Central 2 Role…" at bounding box center [557, 299] width 124 height 365
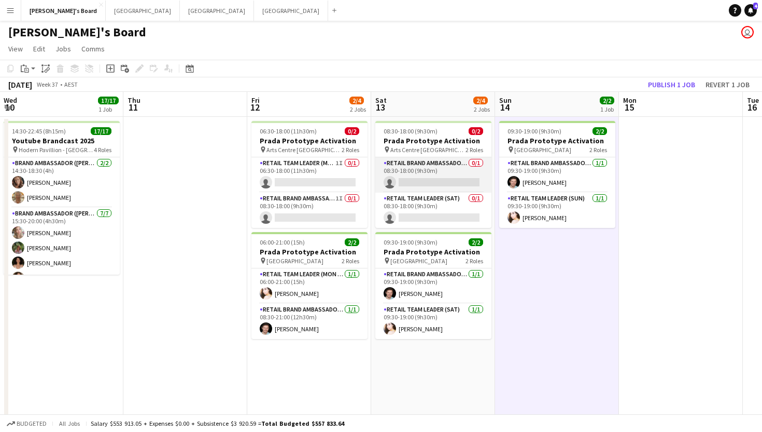
click at [448, 185] on app-card-role "RETAIL Brand Ambassador (Saturday) 0/1 08:30-18:00 (9h30m) single-neutral-actio…" at bounding box center [434, 174] width 116 height 35
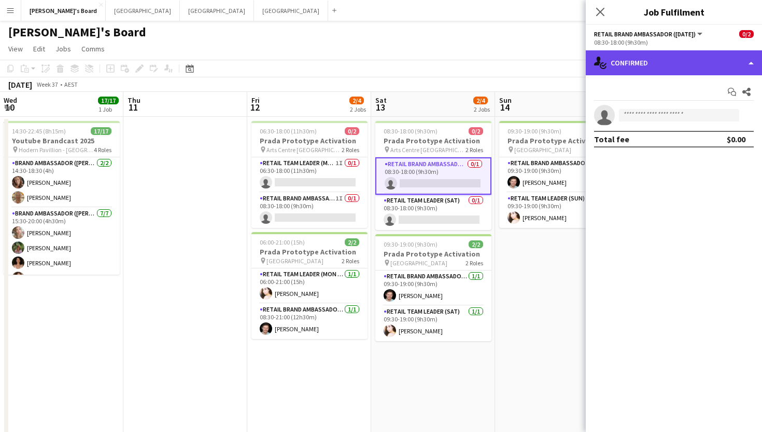
click at [641, 64] on div "single-neutral-actions-check-2 Confirmed" at bounding box center [674, 62] width 176 height 25
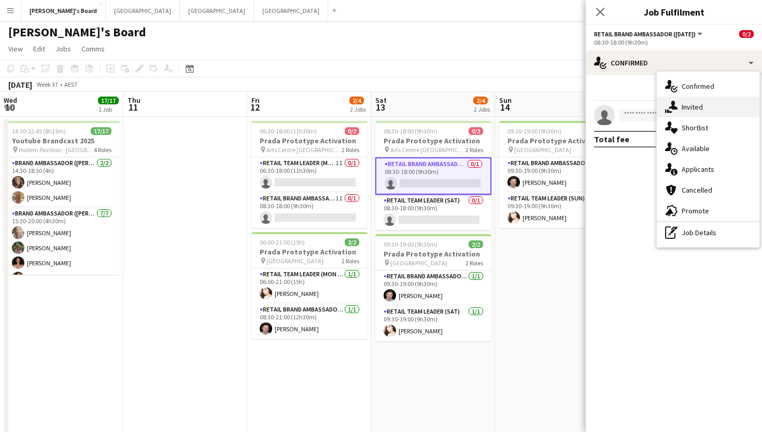
click at [680, 108] on div "single-neutral-actions-share-1 Invited" at bounding box center [708, 106] width 103 height 21
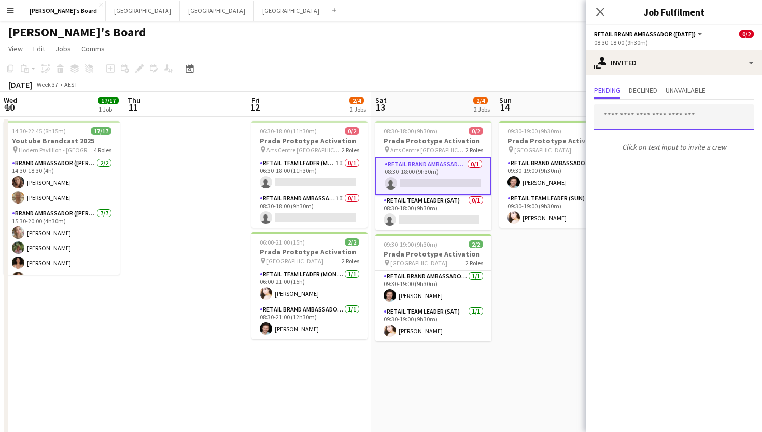
click at [622, 117] on input "text" at bounding box center [674, 117] width 160 height 26
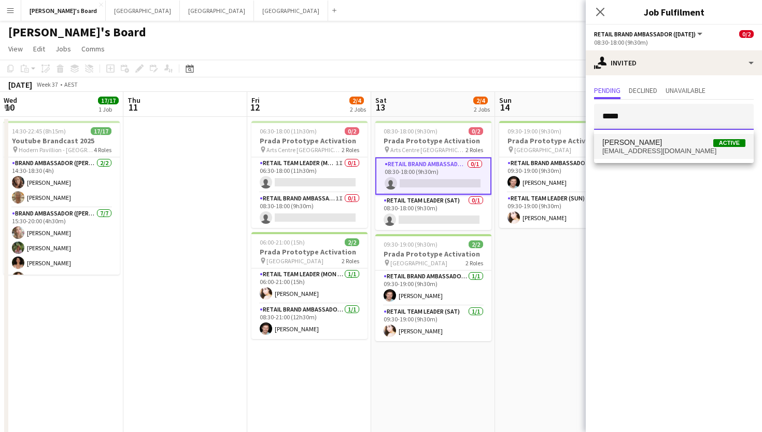
type input "*****"
click at [655, 152] on span "darcyward@y7mail.com" at bounding box center [674, 151] width 143 height 8
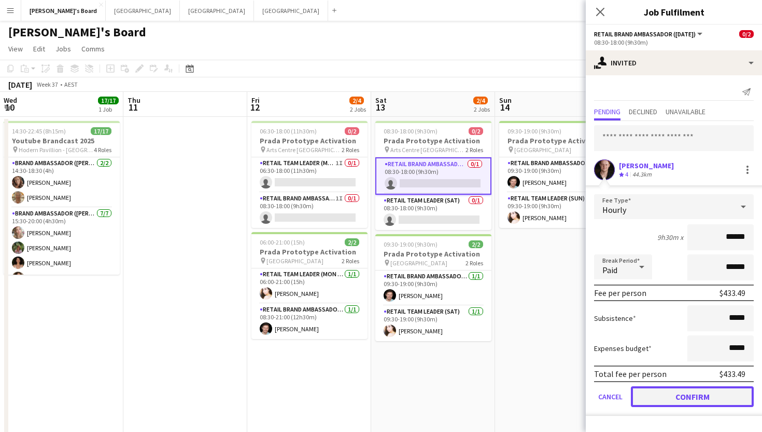
click at [664, 396] on button "Confirm" at bounding box center [692, 396] width 123 height 21
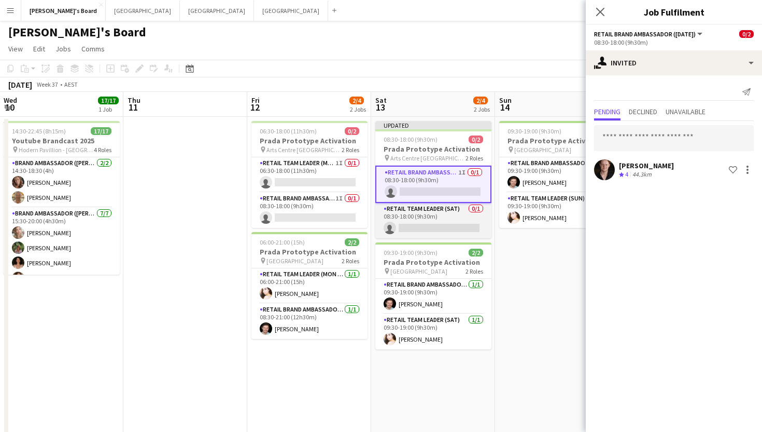
click at [433, 228] on app-card-role "RETAIL Team Leader (Sat) 0/1 08:30-18:00 (9h30m) single-neutral-actions" at bounding box center [434, 220] width 116 height 35
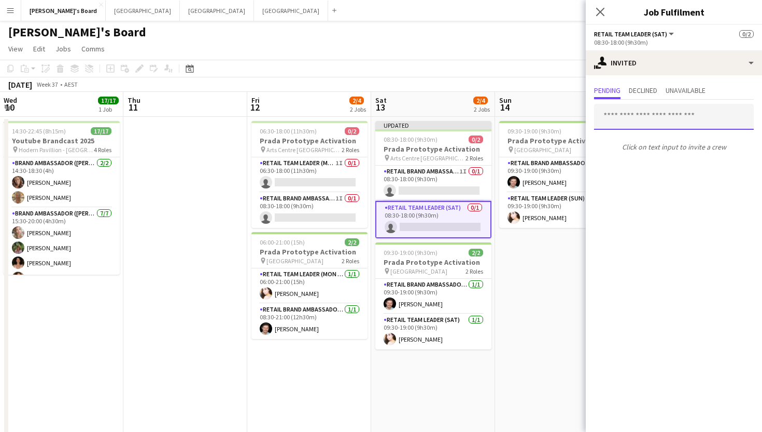
click at [630, 115] on input "text" at bounding box center [674, 117] width 160 height 26
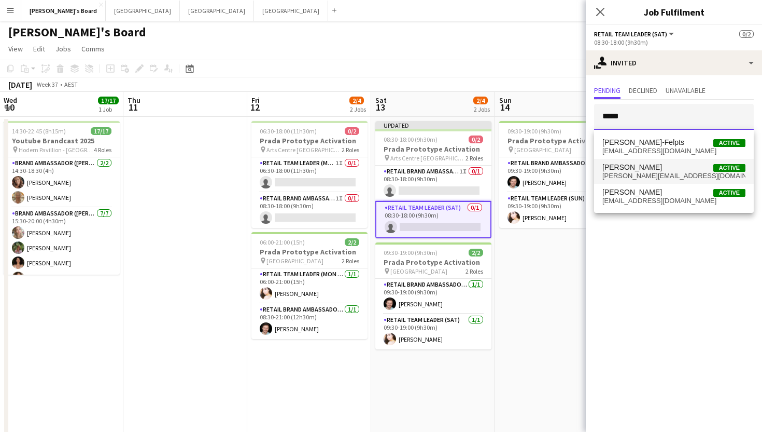
type input "*****"
click at [636, 172] on span "chloe_gavin@hotmail.com" at bounding box center [674, 176] width 143 height 8
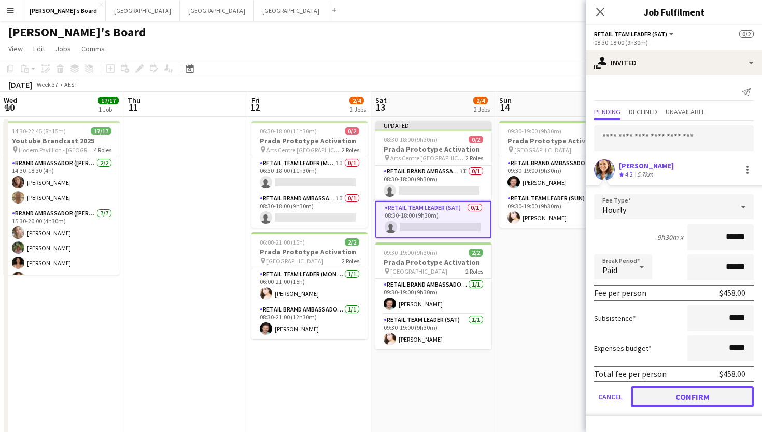
click at [658, 404] on button "Confirm" at bounding box center [692, 396] width 123 height 21
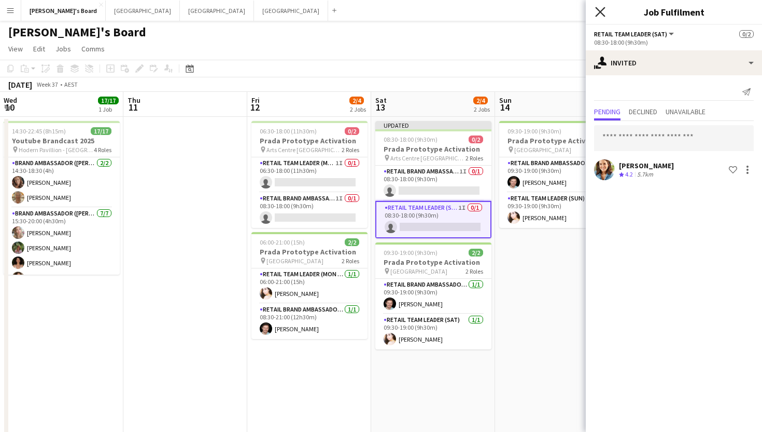
click at [596, 16] on icon at bounding box center [600, 12] width 10 height 10
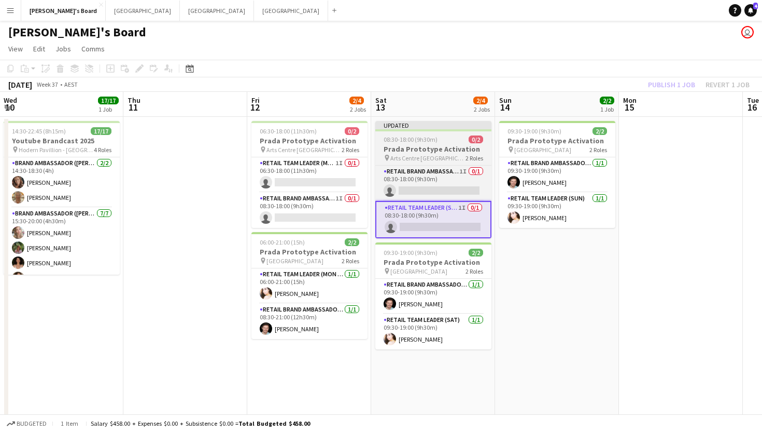
click at [416, 142] on span "08:30-18:00 (9h30m)" at bounding box center [411, 139] width 54 height 8
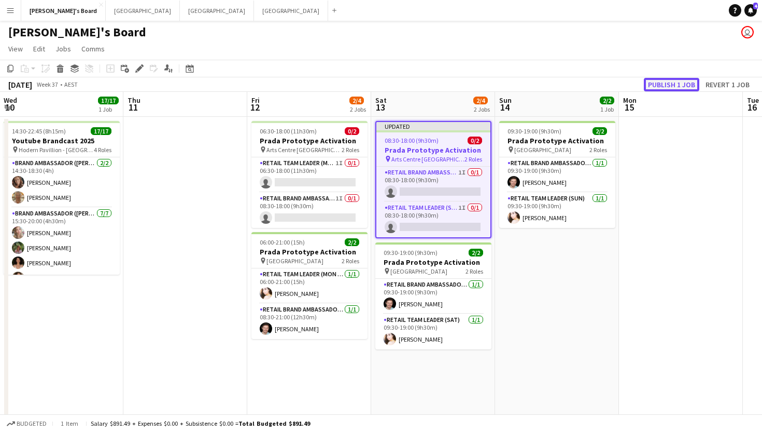
click at [674, 89] on button "Publish 1 job" at bounding box center [671, 84] width 55 height 13
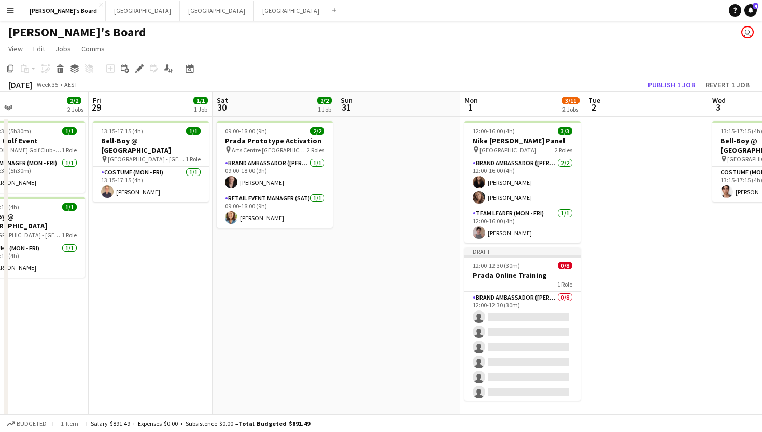
scroll to position [0, 282]
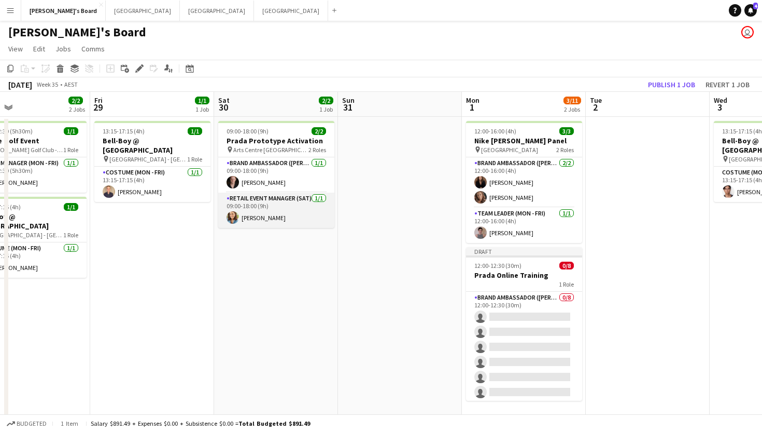
click at [260, 208] on app-card-role "RETAIL Event Manager (Sat) 1/1 09:00-18:00 (9h) Chloe Gavin" at bounding box center [276, 209] width 116 height 35
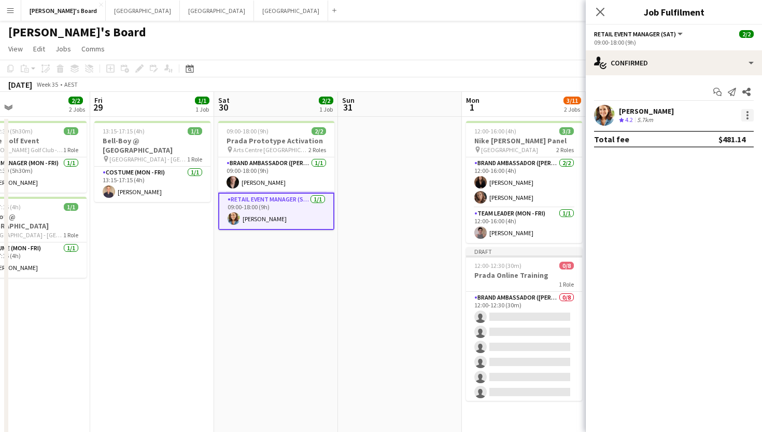
click at [751, 112] on div at bounding box center [748, 115] width 12 height 12
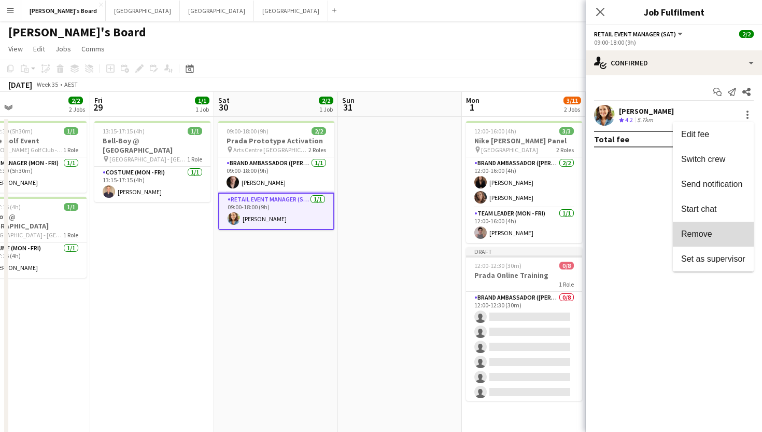
click at [715, 230] on span "Remove" at bounding box center [714, 233] width 64 height 9
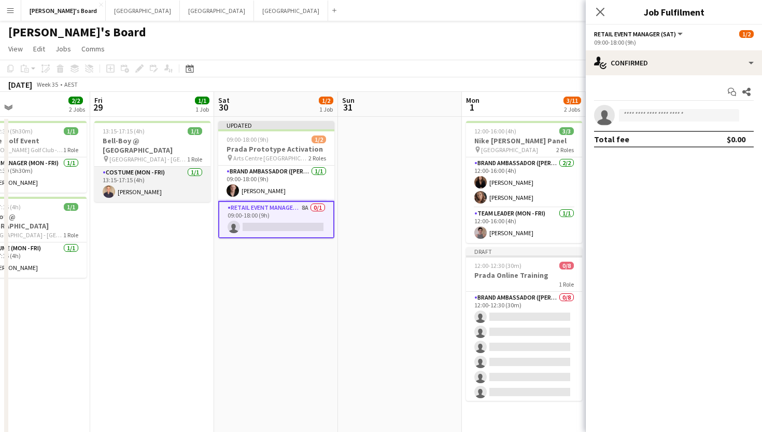
click at [206, 187] on app-card-role "Costume (Mon - Fri) 1/1 13:15-17:15 (4h) Phillip Spathopoulos" at bounding box center [152, 183] width 116 height 35
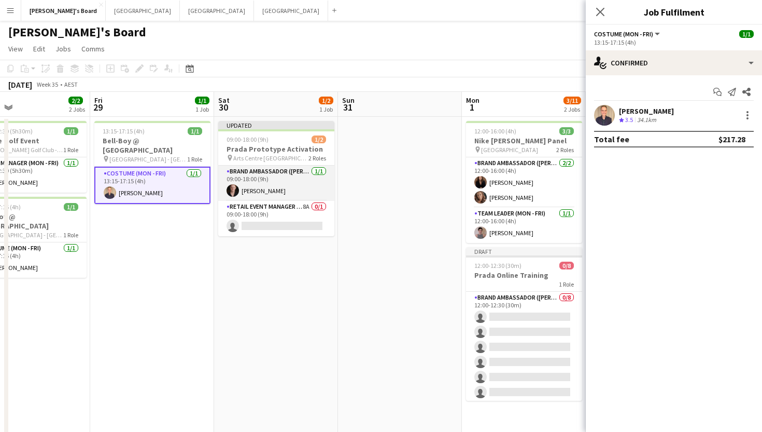
click at [284, 180] on app-card-role "Brand Ambassador (Mon - Fri) 1/1 09:00-18:00 (9h) Darcy Ward" at bounding box center [276, 182] width 116 height 35
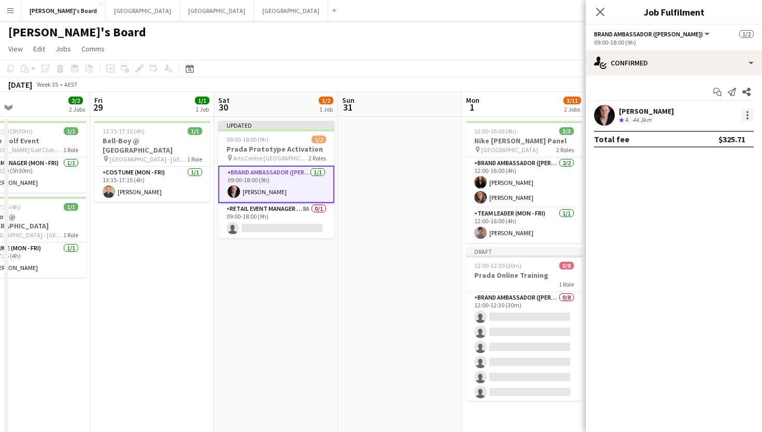
click at [745, 118] on div at bounding box center [748, 115] width 12 height 12
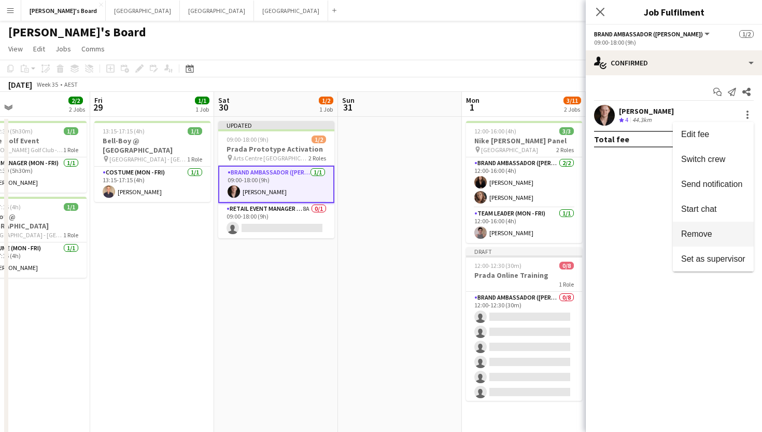
click at [713, 237] on span "Remove" at bounding box center [714, 233] width 64 height 9
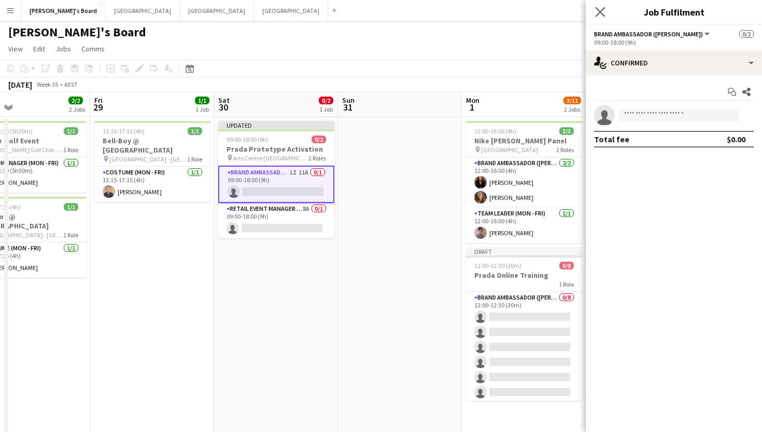
click at [601, 6] on app-icon "Close pop-in" at bounding box center [600, 12] width 15 height 15
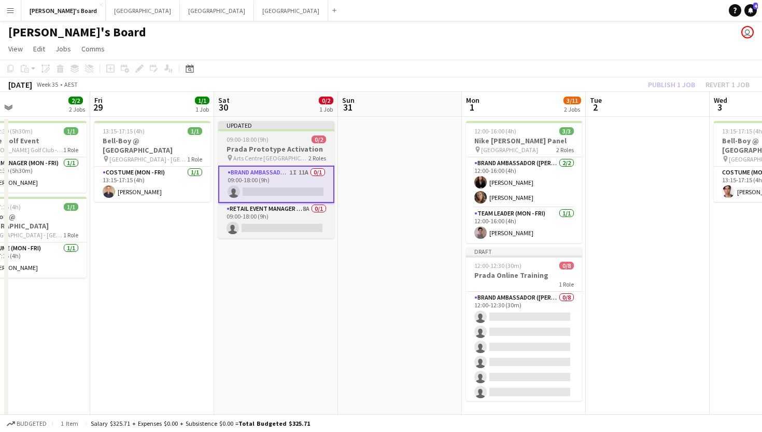
click at [242, 137] on span "09:00-18:00 (9h)" at bounding box center [248, 139] width 42 height 8
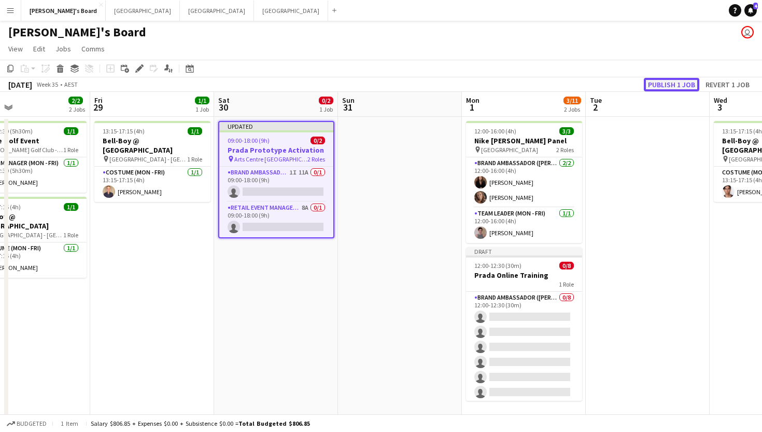
click at [679, 81] on button "Publish 1 job" at bounding box center [671, 84] width 55 height 13
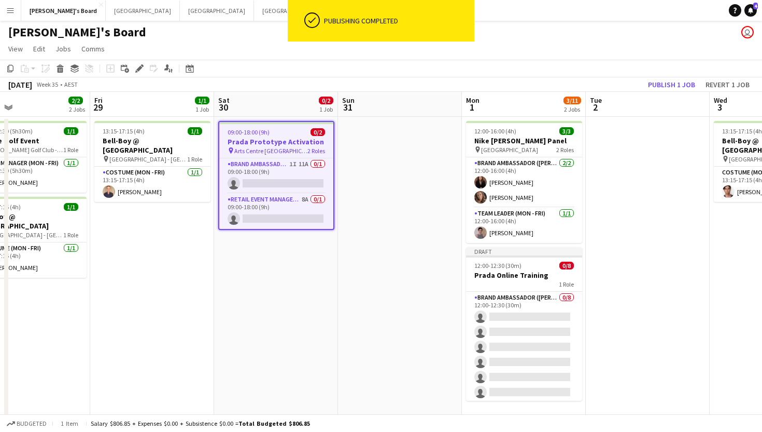
click at [270, 135] on div "09:00-18:00 (9h) 0/2" at bounding box center [276, 132] width 114 height 8
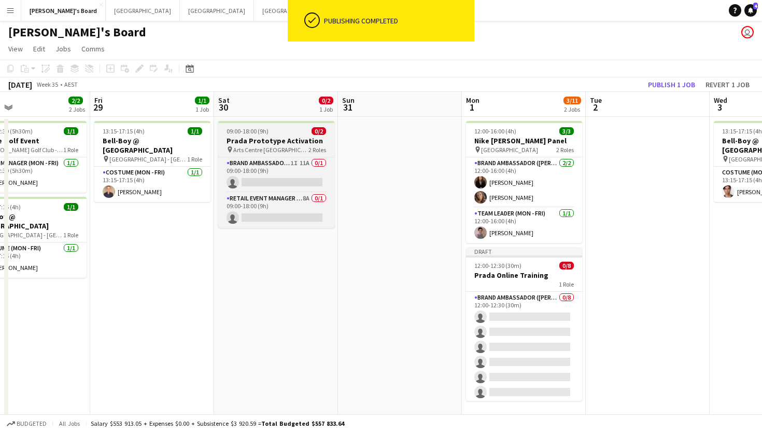
click at [289, 124] on app-job-card "09:00-18:00 (9h) 0/2 Prada Prototype Activation pin Arts Centre Melbourne 2 Rol…" at bounding box center [276, 174] width 116 height 107
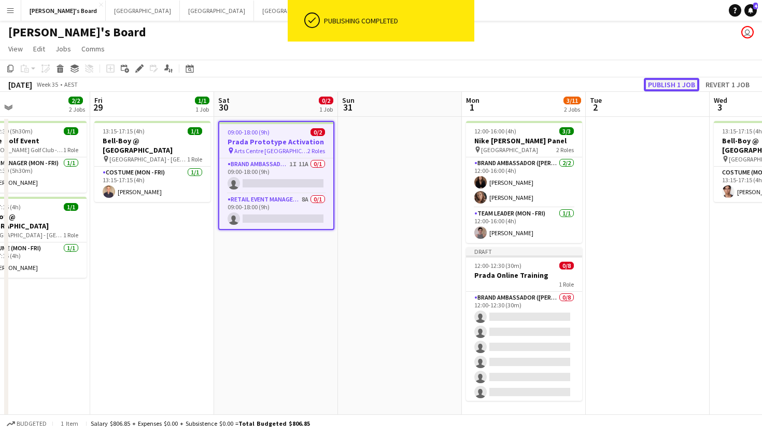
click at [672, 82] on button "Publish 1 job" at bounding box center [671, 84] width 55 height 13
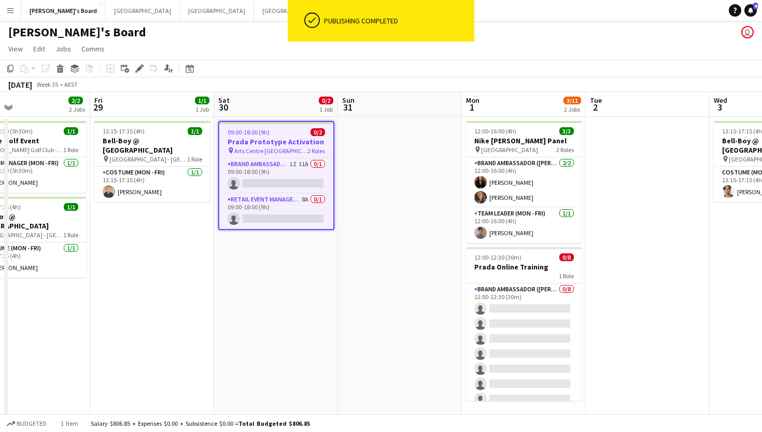
click at [276, 142] on h3 "Prada Prototype Activation" at bounding box center [276, 141] width 114 height 9
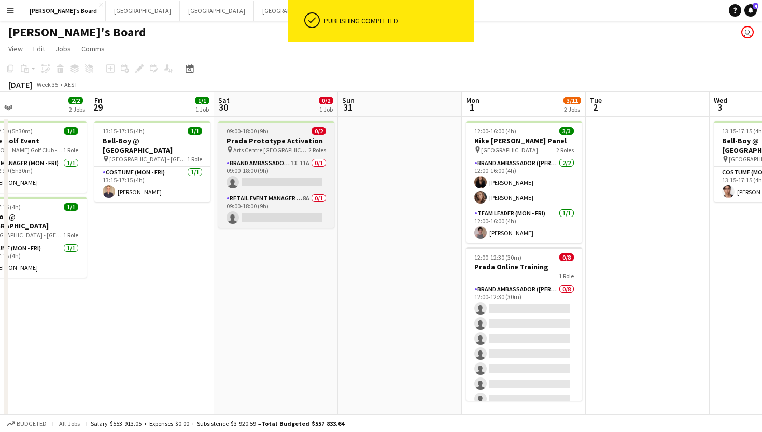
click at [257, 124] on app-job-card "09:00-18:00 (9h) 0/2 Prada Prototype Activation pin Arts Centre Melbourne 2 Rol…" at bounding box center [276, 174] width 116 height 107
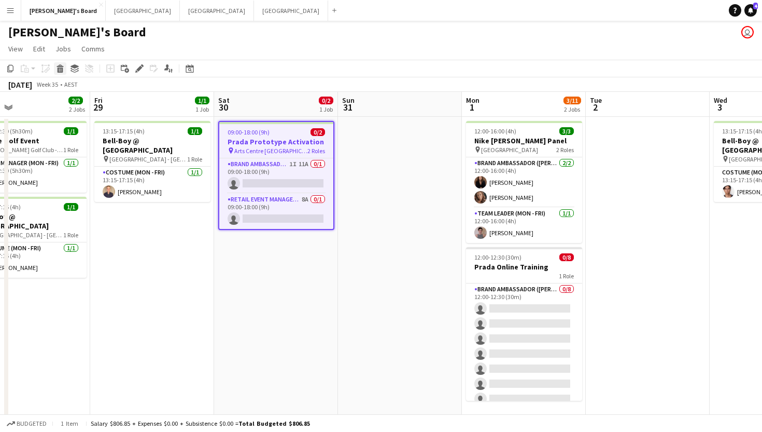
click at [57, 68] on icon "Delete" at bounding box center [60, 68] width 8 height 8
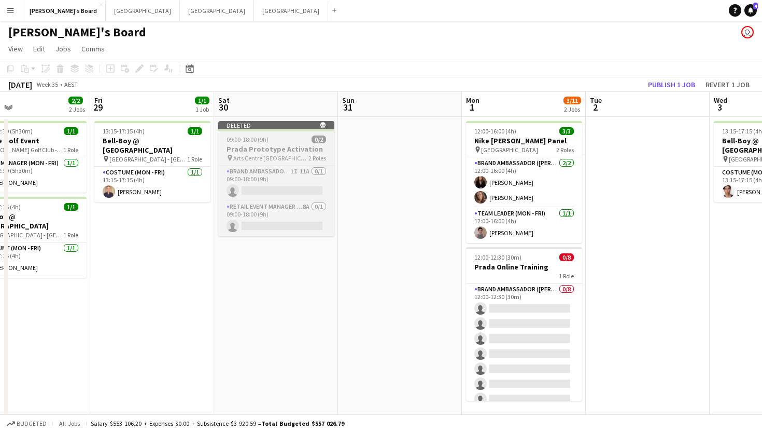
click at [257, 141] on span "09:00-18:00 (9h)" at bounding box center [248, 139] width 42 height 8
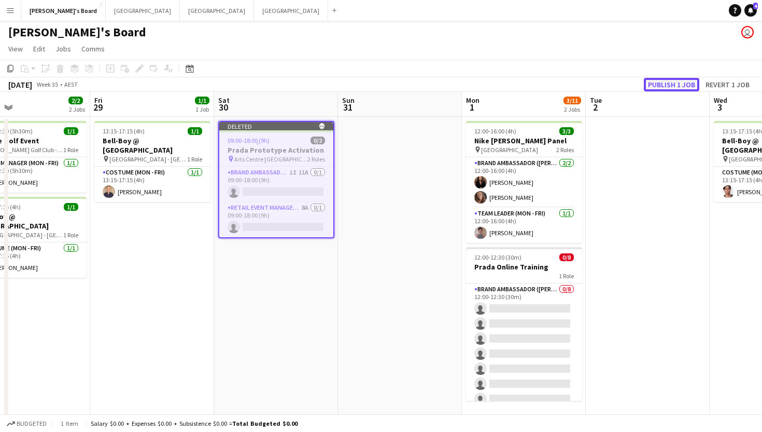
click at [674, 82] on button "Publish 1 job" at bounding box center [671, 84] width 55 height 13
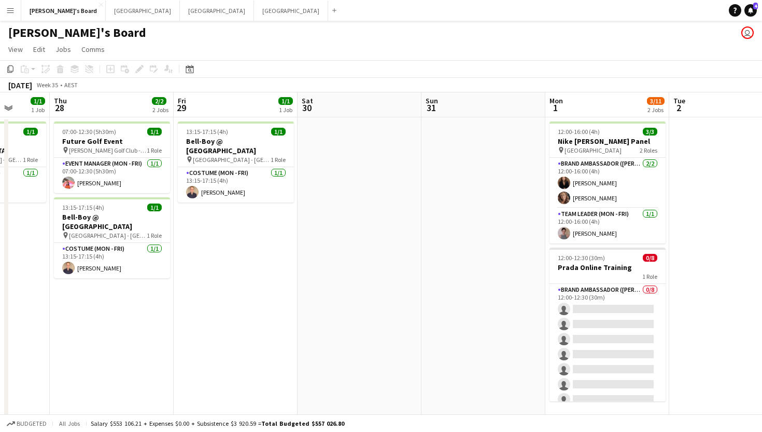
scroll to position [0, 451]
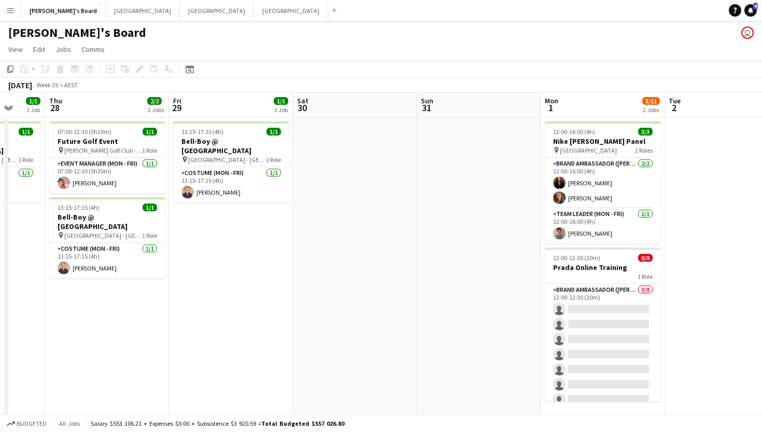
click at [383, 265] on app-date-cell at bounding box center [355, 291] width 124 height 349
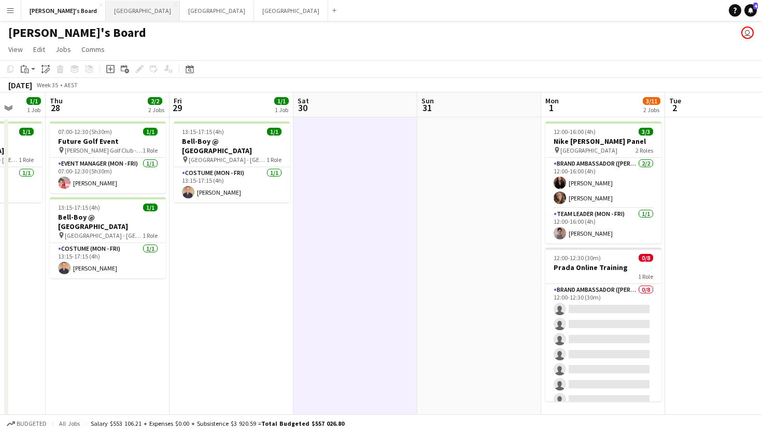
click at [106, 16] on button "Melbourne Close" at bounding box center [143, 11] width 74 height 20
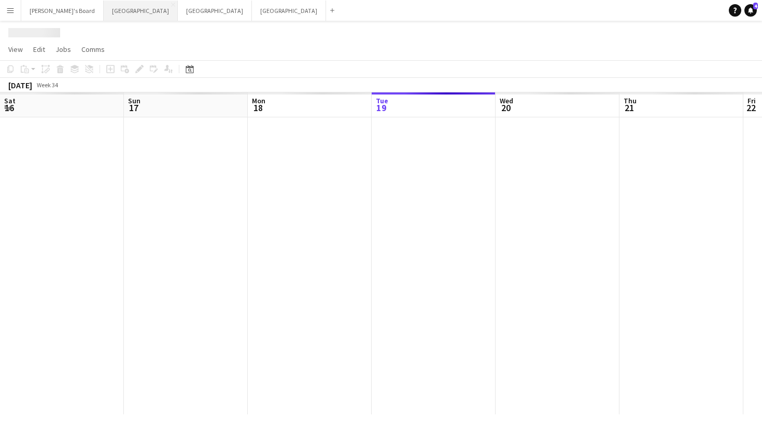
scroll to position [0, 248]
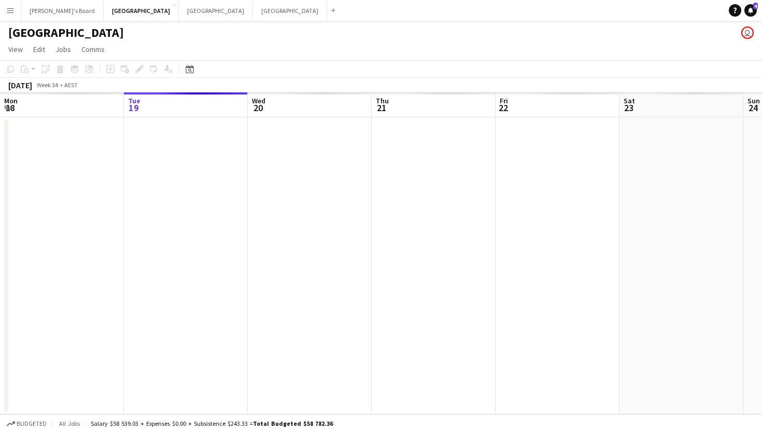
click at [519, 220] on app-date-cell at bounding box center [558, 265] width 124 height 297
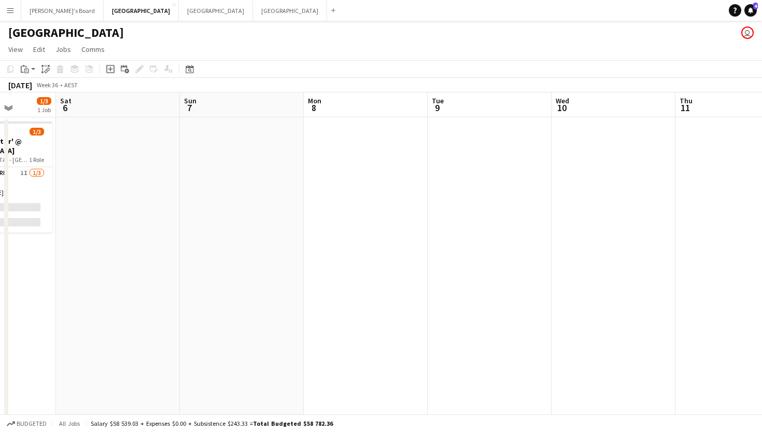
scroll to position [0, 333]
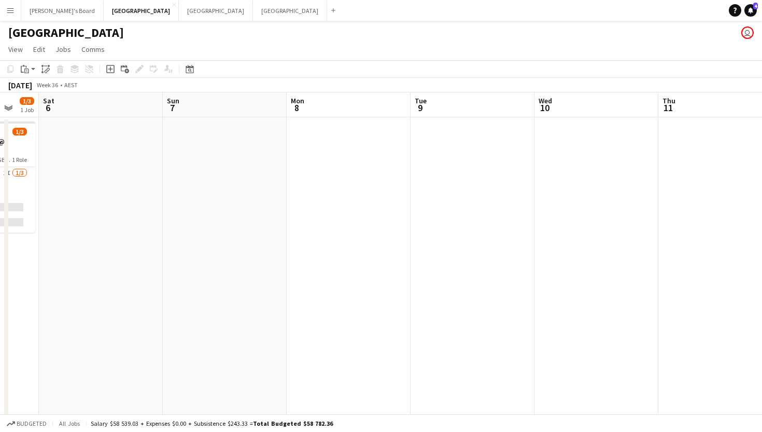
click at [496, 227] on app-date-cell at bounding box center [473, 279] width 124 height 325
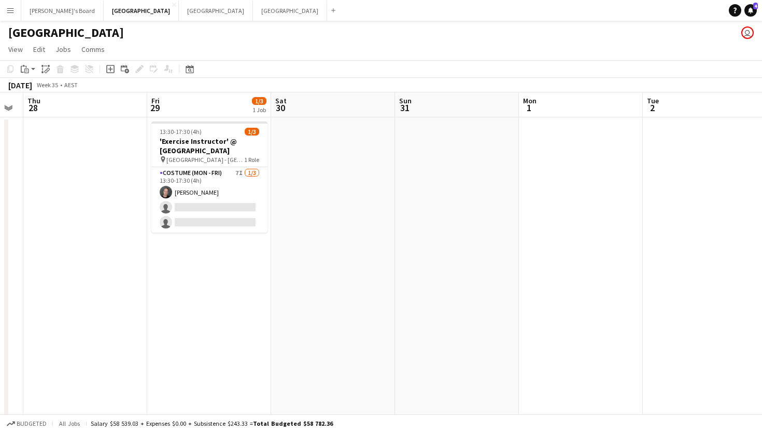
scroll to position [0, 215]
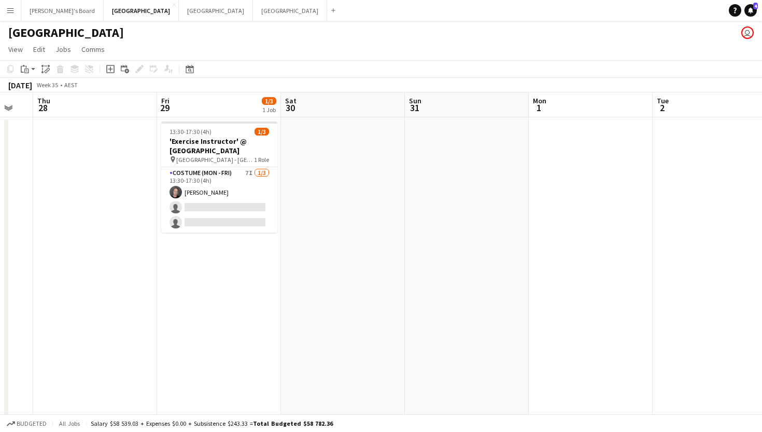
click at [189, 211] on app-card-role "Costume (Mon - Fri) 7I [DATE] 13:30-17:30 (4h) [PERSON_NAME] single-neutral-act…" at bounding box center [219, 199] width 116 height 65
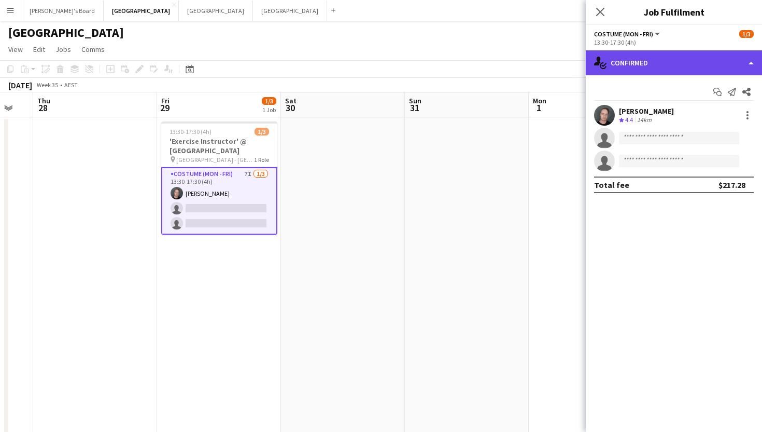
click at [643, 67] on div "single-neutral-actions-check-2 Confirmed" at bounding box center [674, 62] width 176 height 25
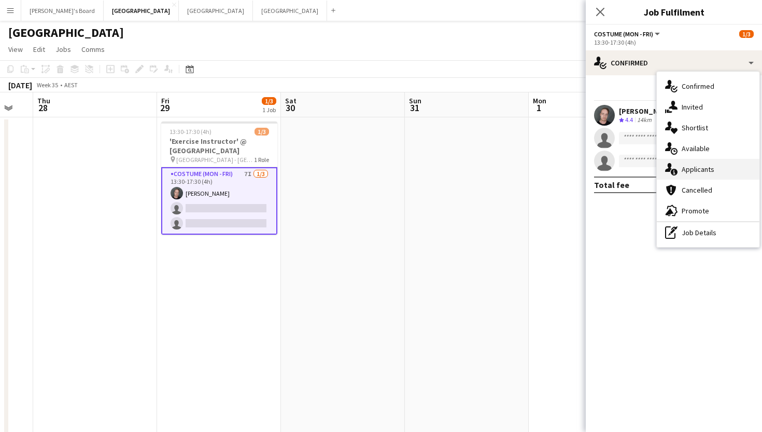
click at [688, 168] on div "single-neutral-actions-information Applicants" at bounding box center [708, 169] width 103 height 21
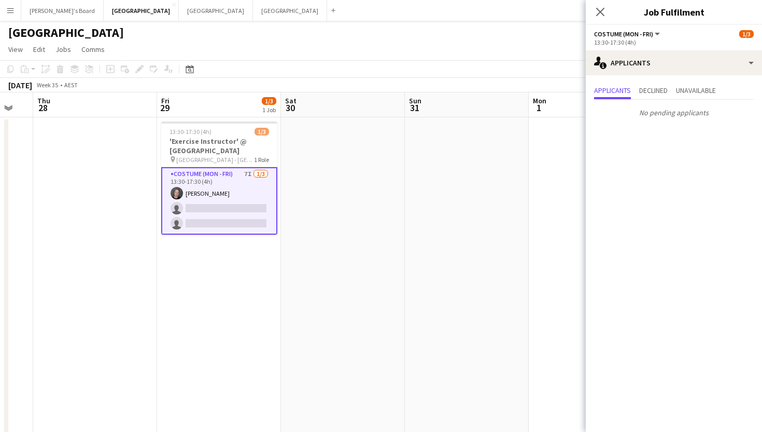
click at [657, 45] on div "13:30-17:30 (4h)" at bounding box center [674, 42] width 160 height 8
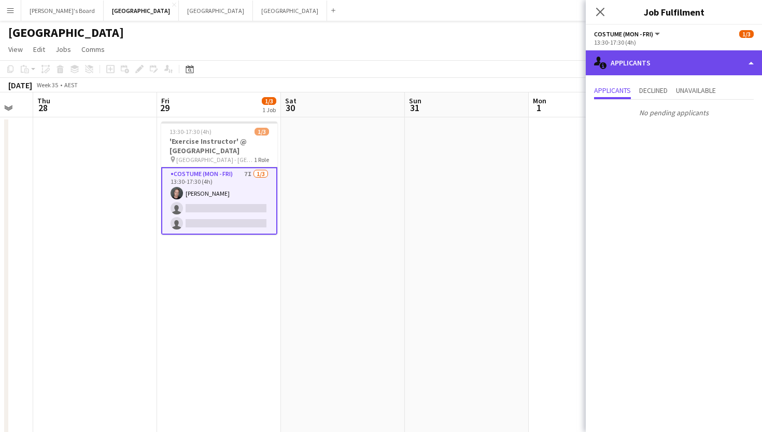
click at [650, 62] on div "single-neutral-actions-information Applicants" at bounding box center [674, 62] width 176 height 25
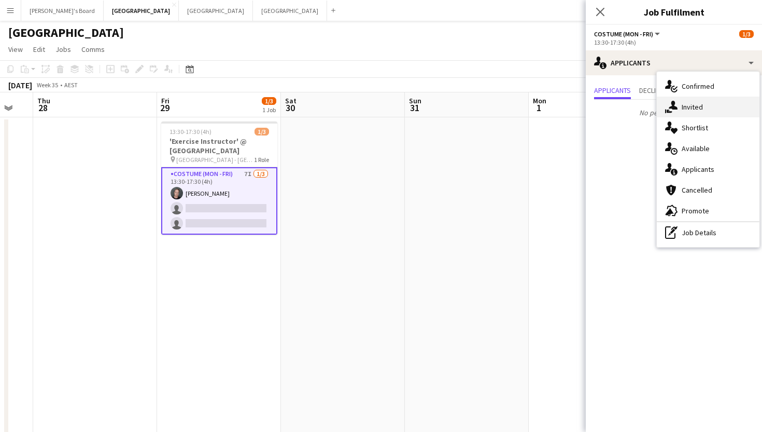
click at [693, 112] on div "single-neutral-actions-share-1 Invited" at bounding box center [708, 106] width 103 height 21
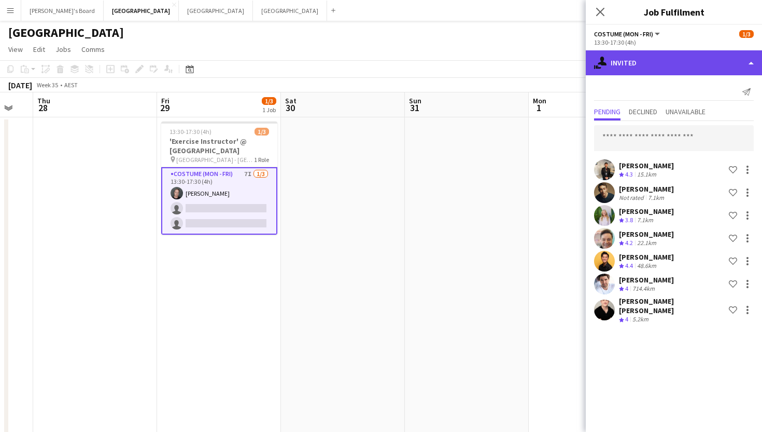
click at [637, 67] on div "single-neutral-actions-share-1 Invited" at bounding box center [674, 62] width 176 height 25
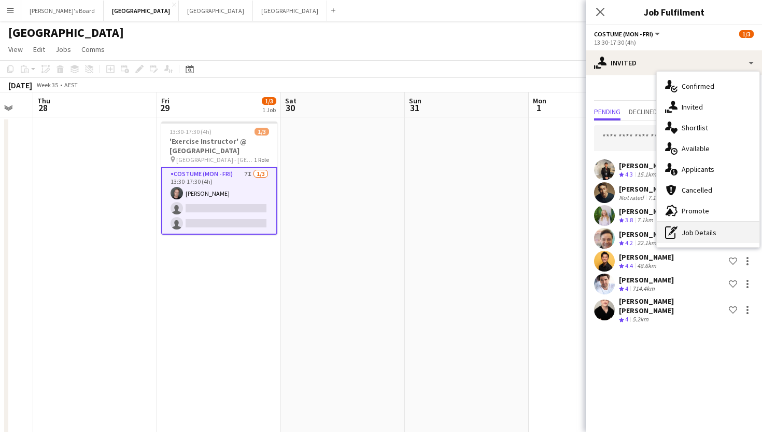
click at [697, 241] on div "pen-write Job Details" at bounding box center [708, 232] width 103 height 21
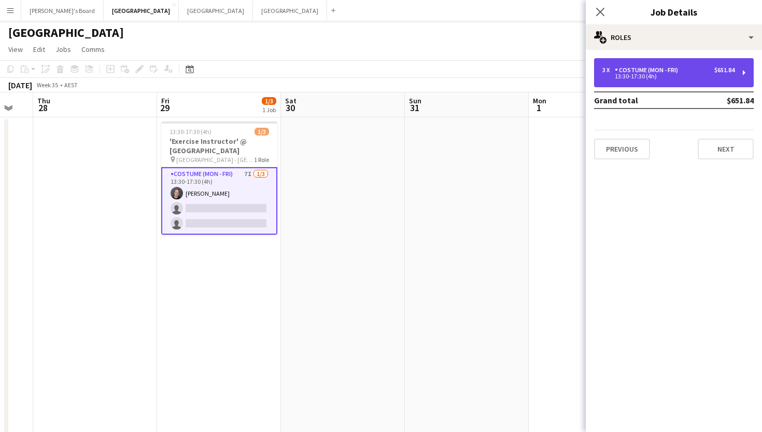
click at [644, 75] on div "13:30-17:30 (4h)" at bounding box center [669, 76] width 132 height 5
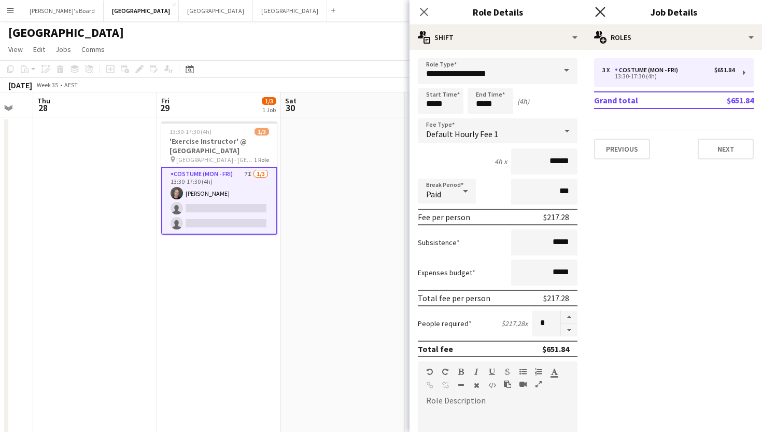
click at [603, 9] on icon at bounding box center [600, 12] width 10 height 10
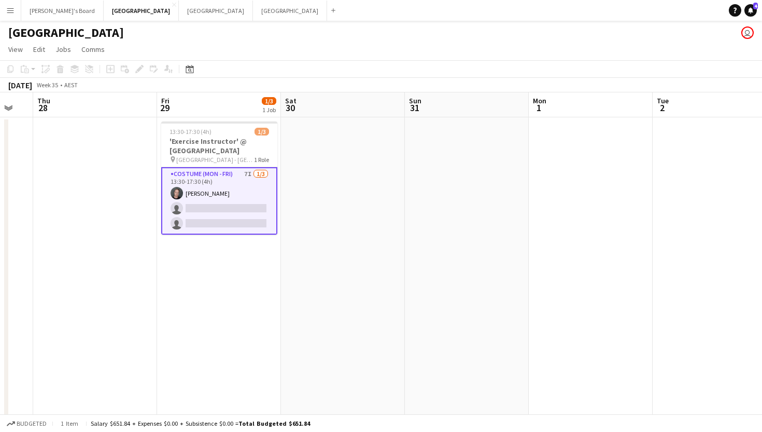
click at [203, 211] on app-card-role "Costume (Mon - Fri) 7I [DATE] 13:30-17:30 (4h) [PERSON_NAME] single-neutral-act…" at bounding box center [219, 200] width 116 height 67
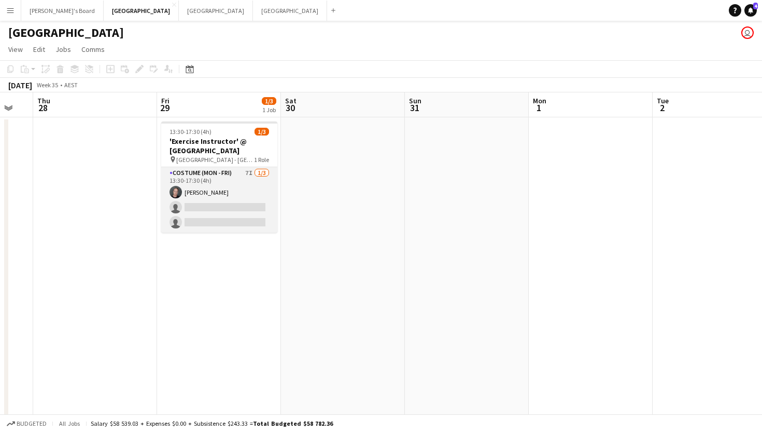
click at [183, 206] on app-card-role "Costume (Mon - Fri) 7I [DATE] 13:30-17:30 (4h) [PERSON_NAME] single-neutral-act…" at bounding box center [219, 199] width 116 height 65
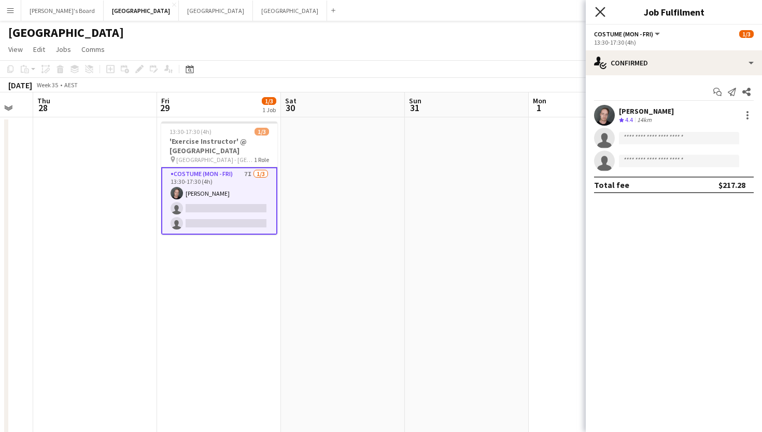
click at [600, 17] on app-icon "Close pop-in" at bounding box center [600, 12] width 15 height 15
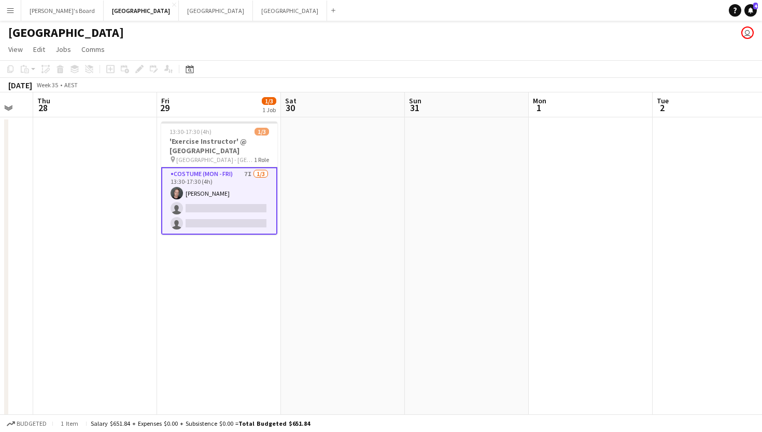
click at [518, 222] on app-date-cell at bounding box center [467, 279] width 124 height 325
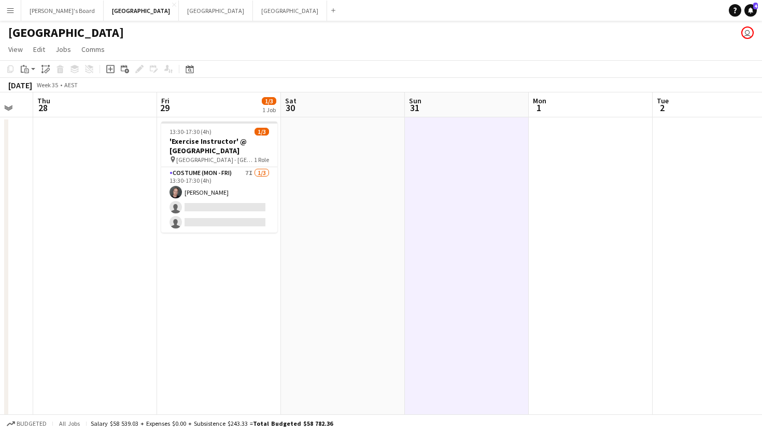
click at [444, 241] on app-date-cell at bounding box center [467, 279] width 124 height 325
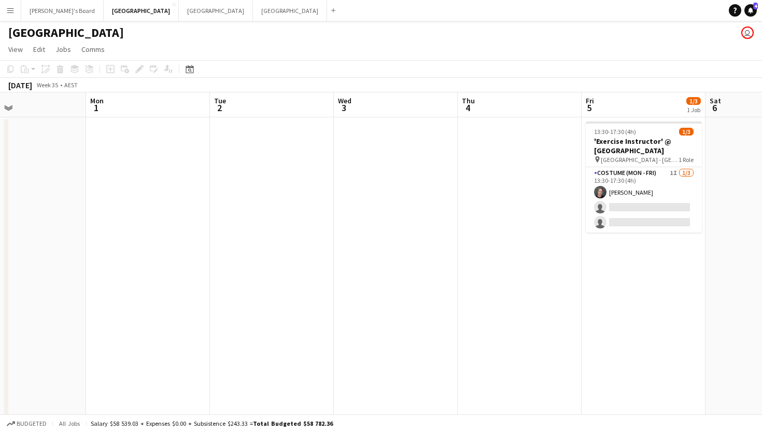
scroll to position [0, 434]
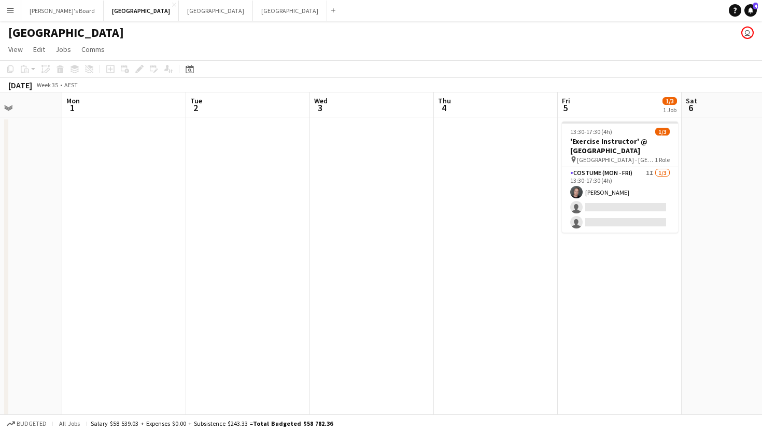
click at [444, 241] on app-date-cell at bounding box center [496, 279] width 124 height 325
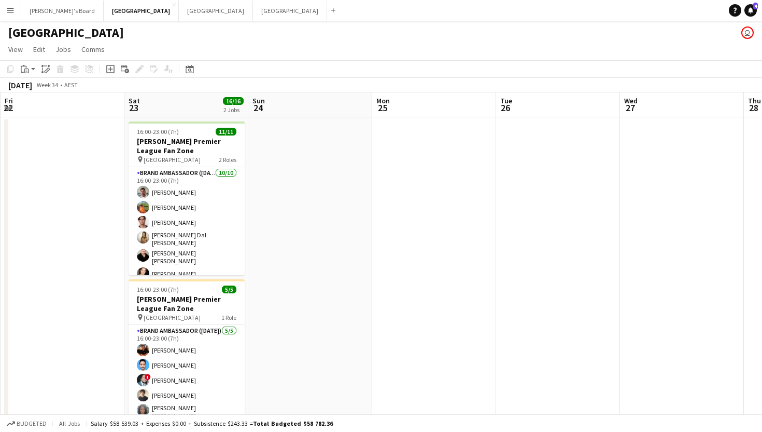
scroll to position [0, 366]
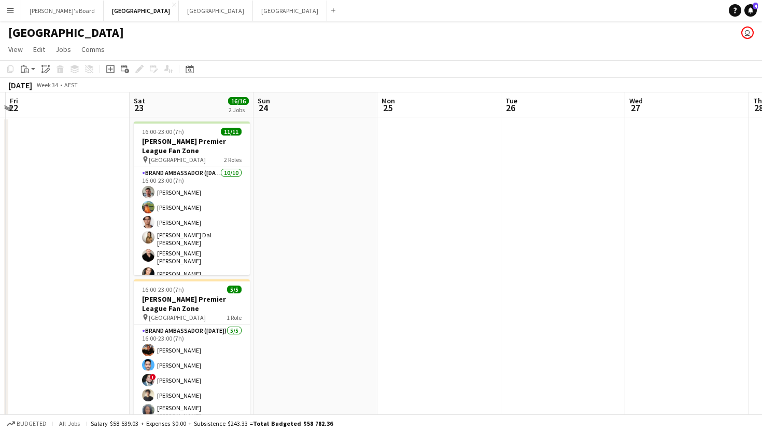
click at [444, 241] on app-date-cell at bounding box center [440, 279] width 124 height 325
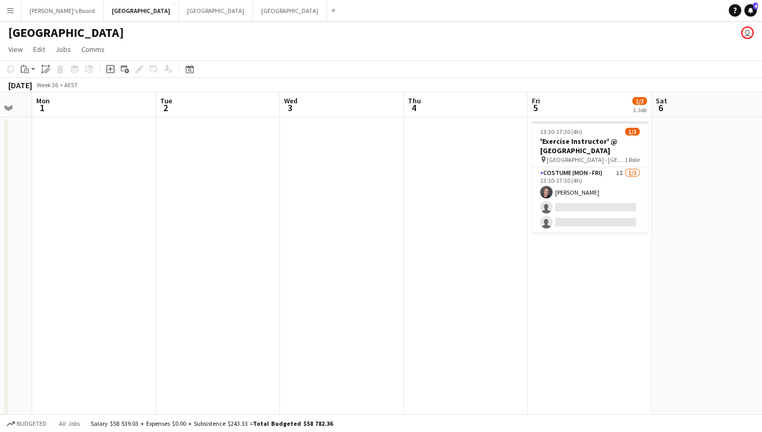
scroll to position [0, 413]
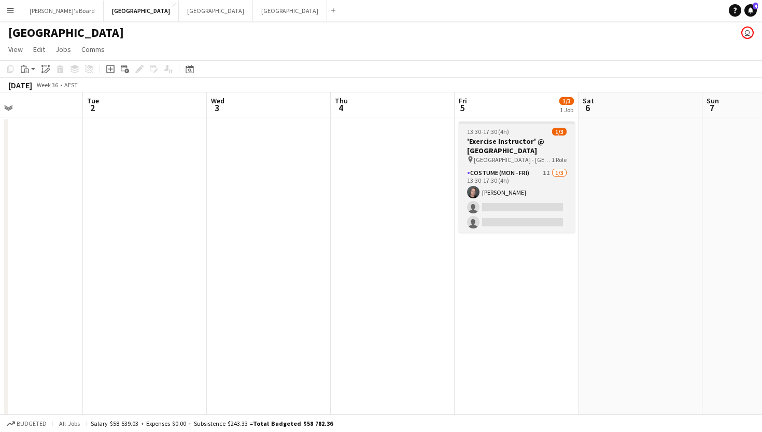
click at [520, 138] on h3 "'Exercise Instructor' @ [GEOGRAPHIC_DATA]" at bounding box center [517, 145] width 116 height 19
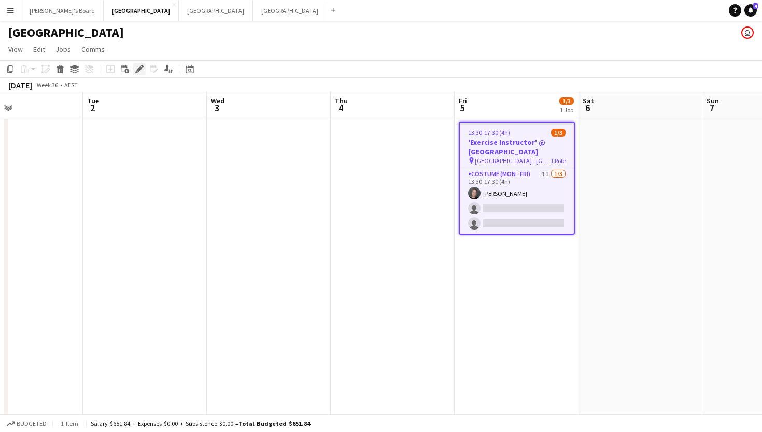
click at [141, 73] on icon "Edit" at bounding box center [139, 69] width 8 height 8
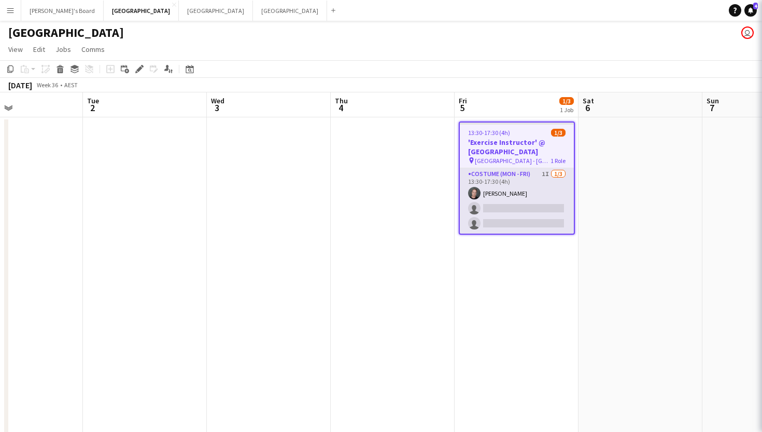
type input "**********"
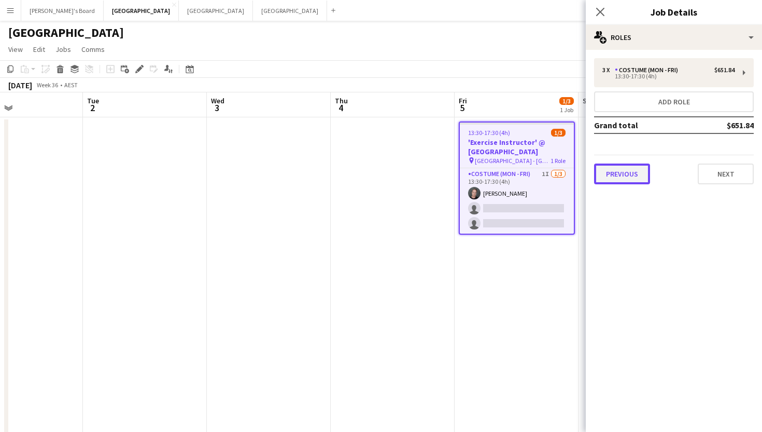
click at [634, 169] on button "Previous" at bounding box center [622, 173] width 56 height 21
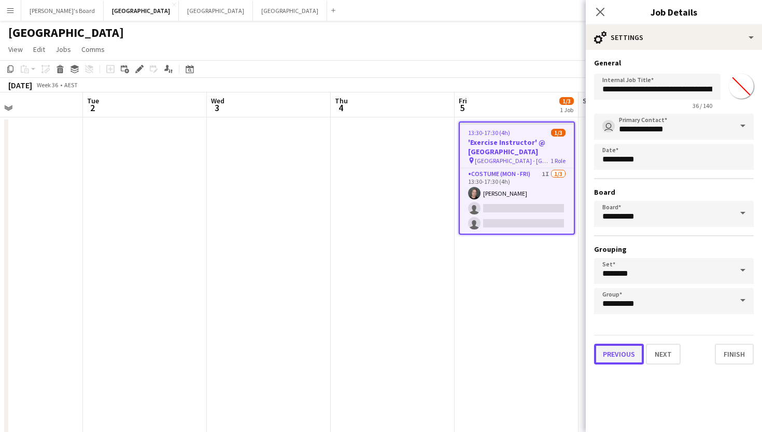
click at [626, 356] on button "Previous" at bounding box center [619, 353] width 50 height 21
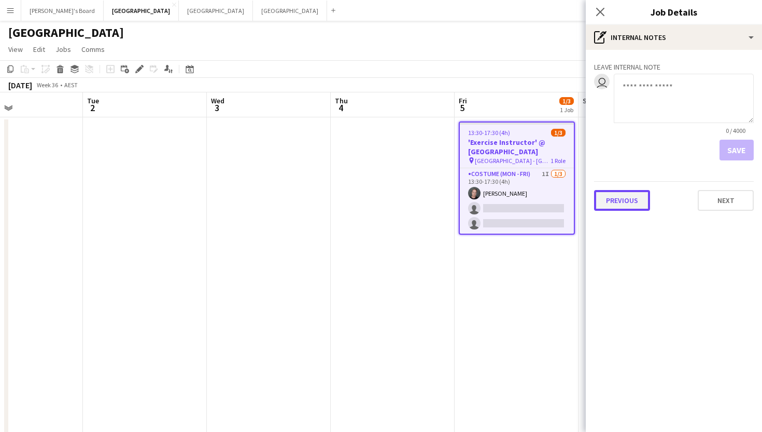
click at [619, 201] on button "Previous" at bounding box center [622, 200] width 56 height 21
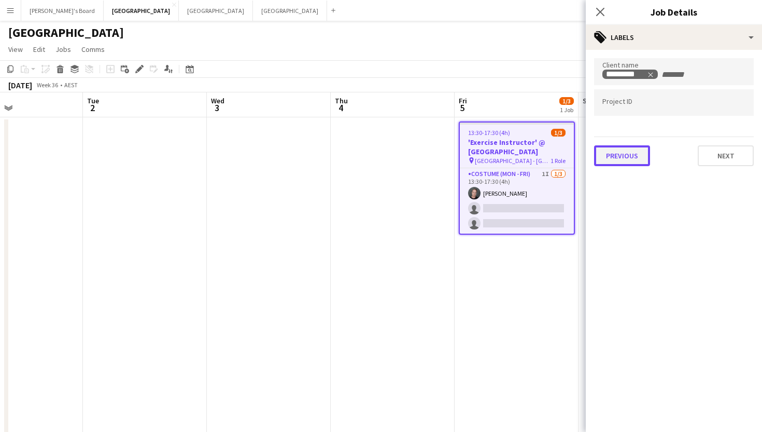
click at [625, 164] on button "Previous" at bounding box center [622, 155] width 56 height 21
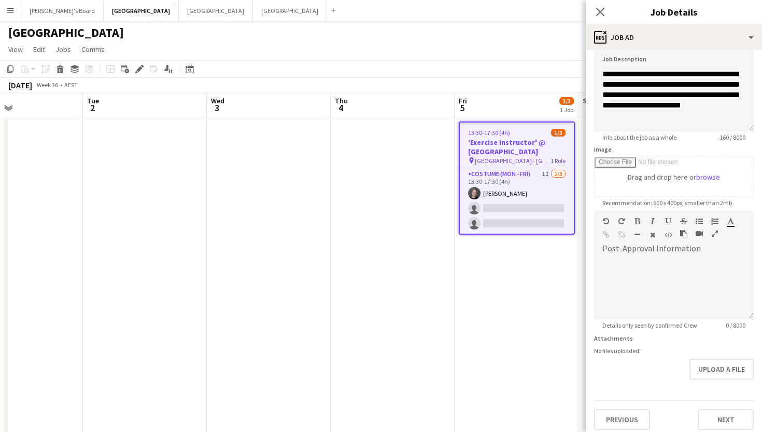
scroll to position [81, 0]
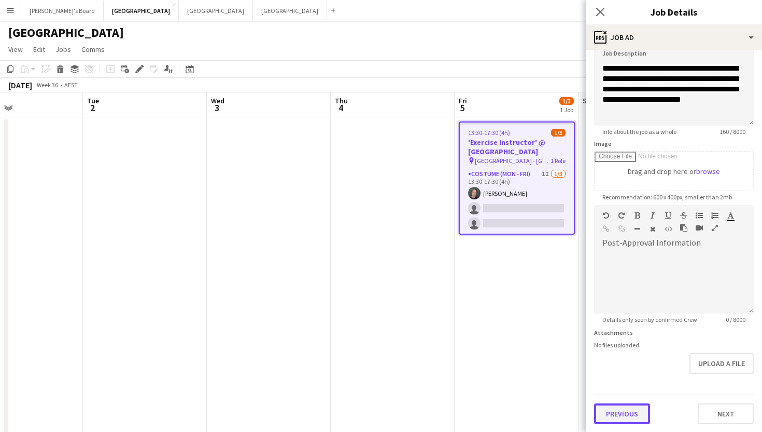
click at [606, 419] on button "Previous" at bounding box center [622, 413] width 56 height 21
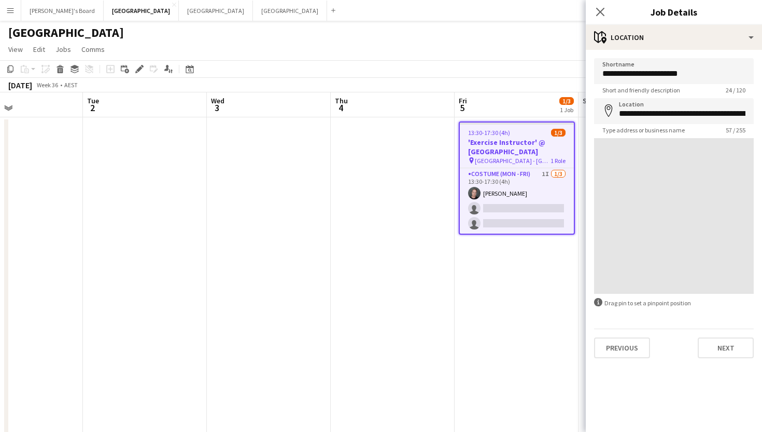
scroll to position [0, 0]
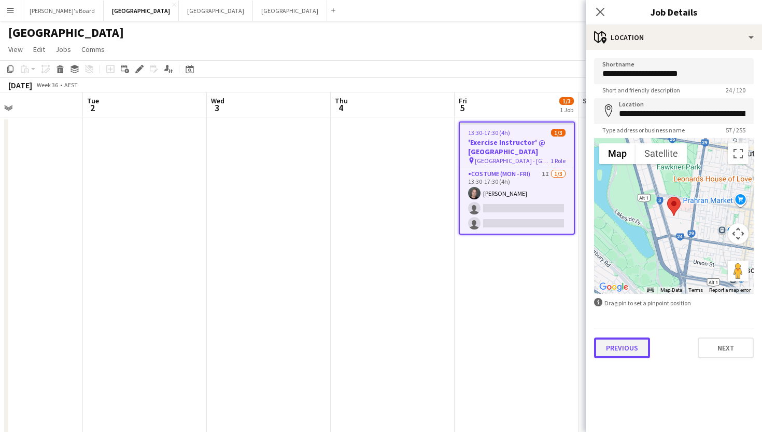
click at [622, 349] on button "Previous" at bounding box center [622, 347] width 56 height 21
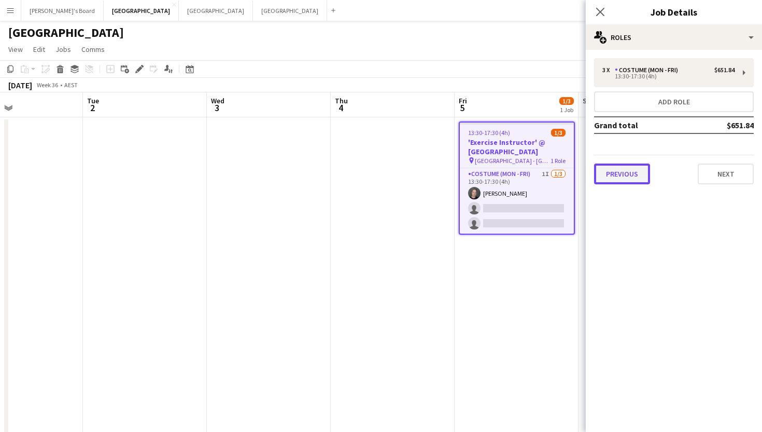
click at [634, 175] on button "Previous" at bounding box center [622, 173] width 56 height 21
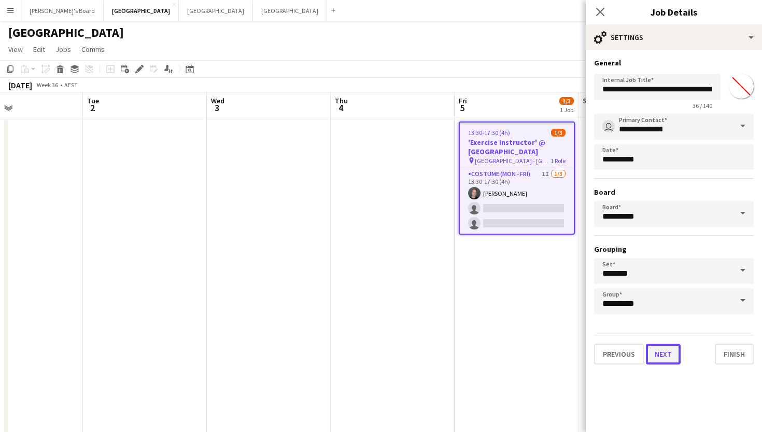
click at [664, 362] on button "Next" at bounding box center [663, 353] width 35 height 21
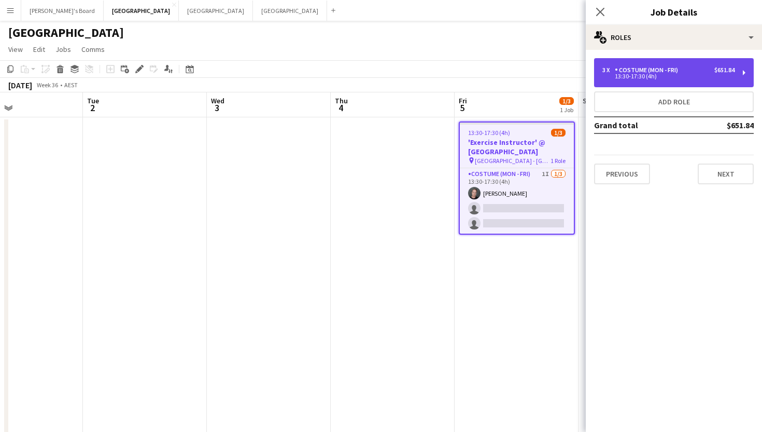
click at [662, 71] on div "Costume (Mon - Fri)" at bounding box center [648, 69] width 67 height 7
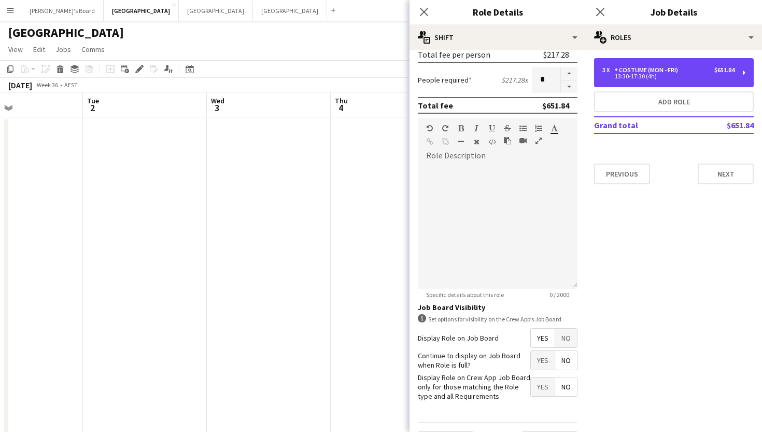
scroll to position [271, 0]
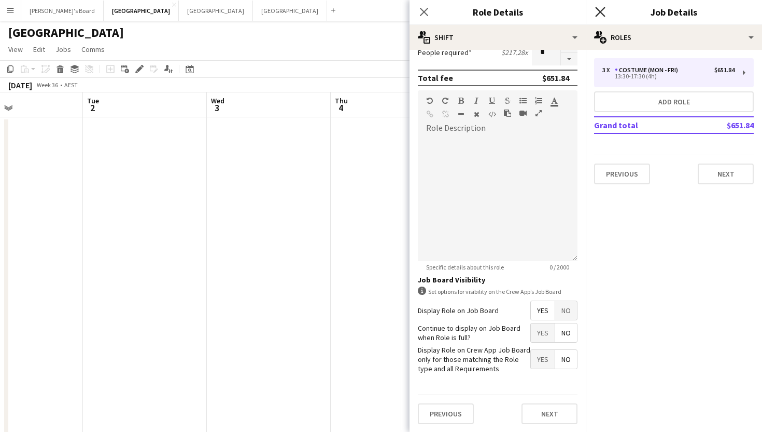
click at [598, 9] on icon at bounding box center [600, 12] width 10 height 10
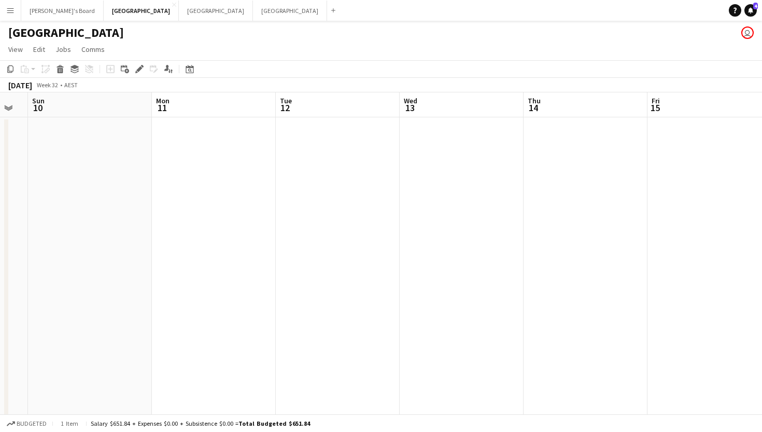
scroll to position [0, 218]
click at [179, 6] on button "Sydney Close" at bounding box center [216, 11] width 74 height 20
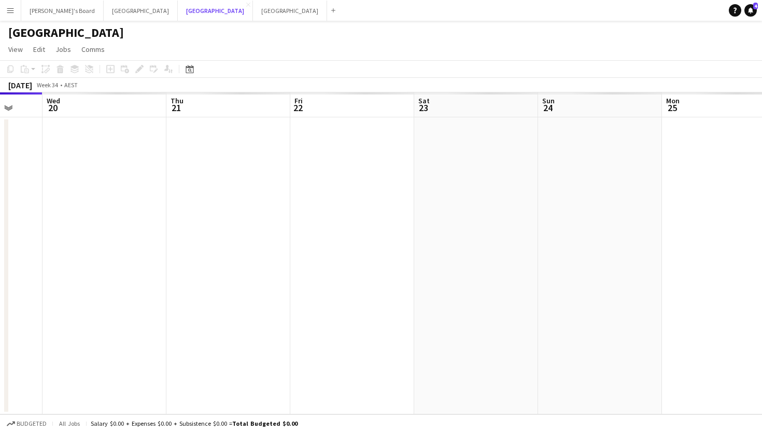
scroll to position [0, 485]
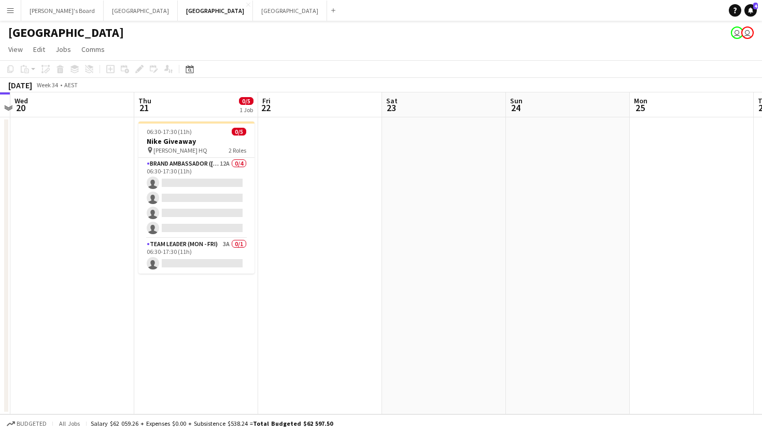
click at [320, 167] on app-date-cell at bounding box center [320, 265] width 124 height 297
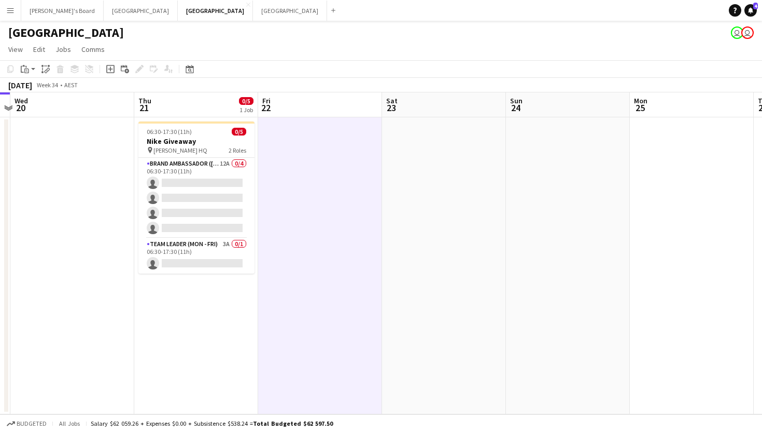
click at [450, 206] on app-date-cell at bounding box center [444, 265] width 124 height 297
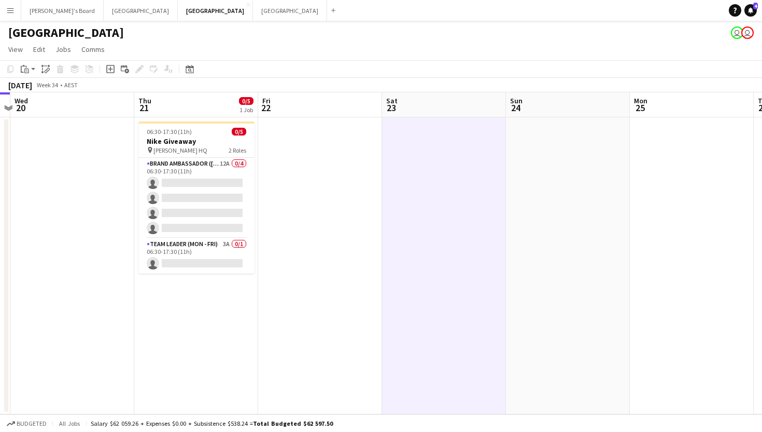
click at [503, 203] on app-date-cell at bounding box center [444, 265] width 124 height 297
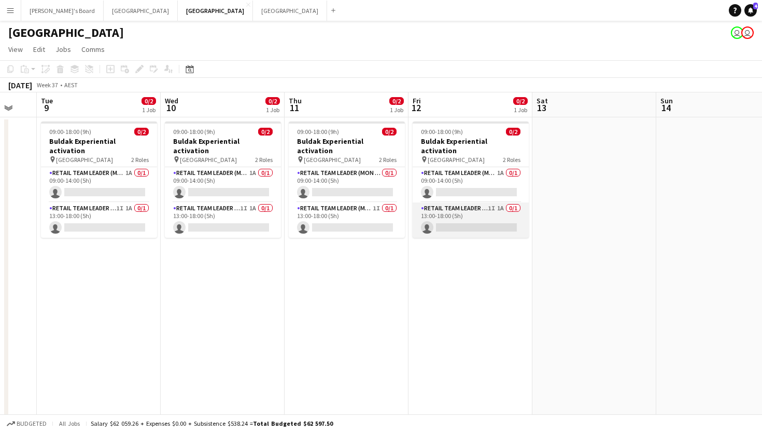
scroll to position [0, 380]
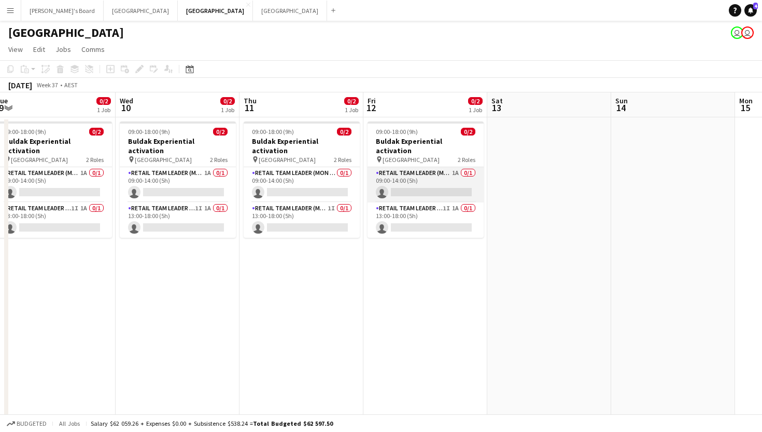
click at [435, 177] on app-card-role "RETAIL Team Leader (Mon - Fri) 1A 0/1 09:00-14:00 (5h) single-neutral-actions" at bounding box center [426, 184] width 116 height 35
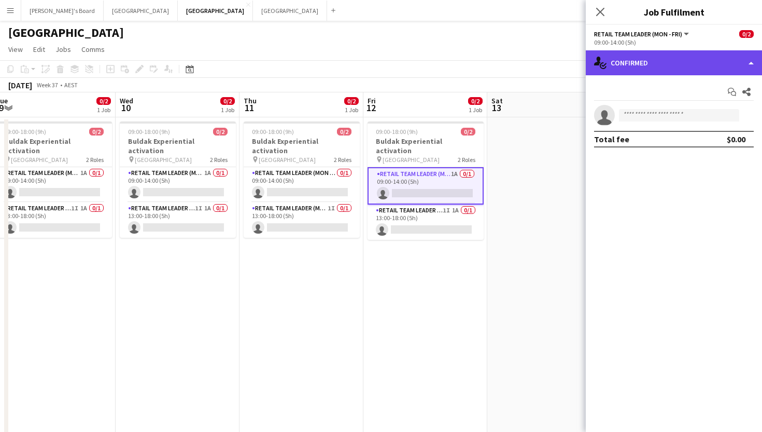
click at [633, 63] on div "single-neutral-actions-check-2 Confirmed" at bounding box center [674, 62] width 176 height 25
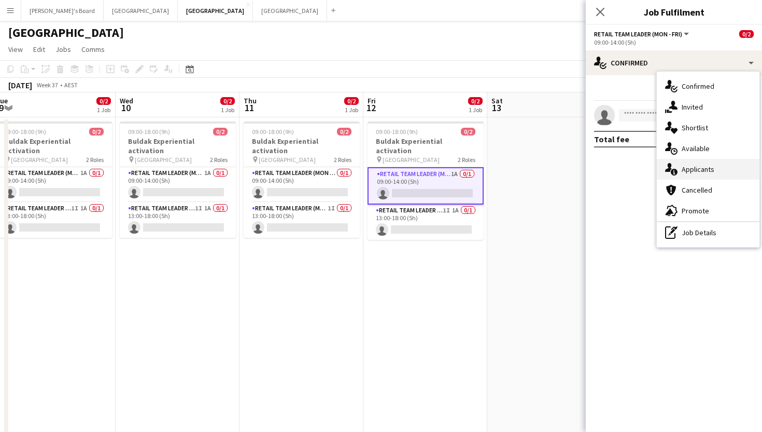
click at [689, 167] on div "single-neutral-actions-information Applicants" at bounding box center [708, 169] width 103 height 21
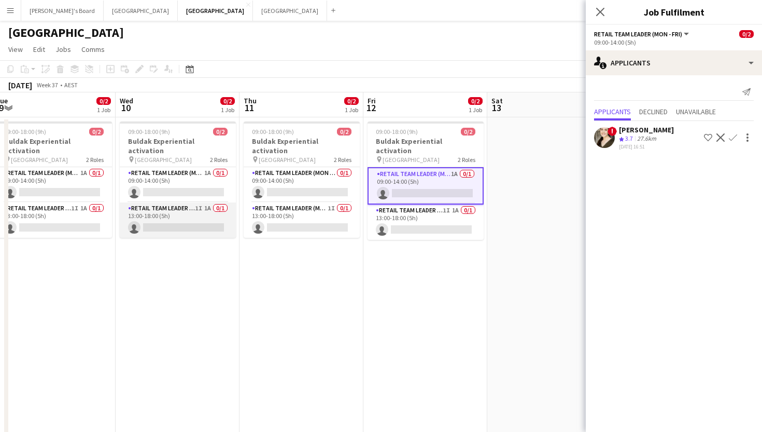
click at [207, 202] on app-card-role "RETAIL Team Leader (Mon - Fri) 1I 1A 0/1 13:00-18:00 (5h) single-neutral-actions" at bounding box center [178, 219] width 116 height 35
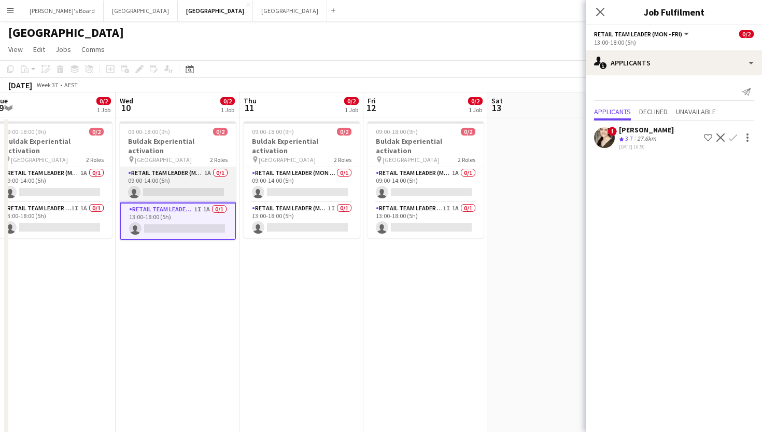
click at [207, 170] on app-card-role "RETAIL Team Leader (Mon - Fri) 1A 0/1 09:00-14:00 (5h) single-neutral-actions" at bounding box center [178, 184] width 116 height 35
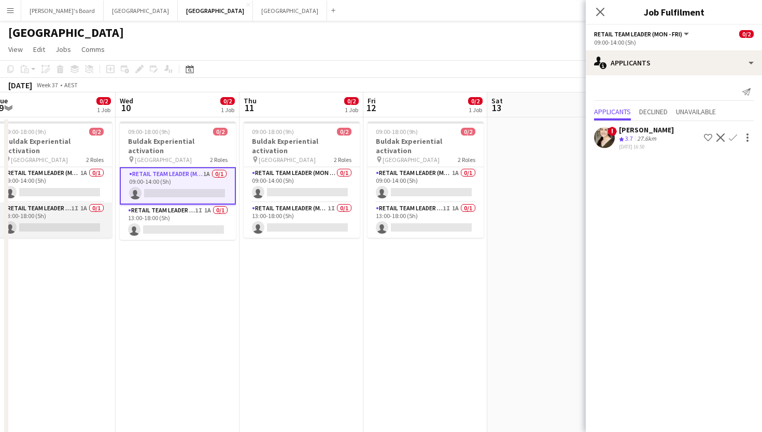
click at [71, 210] on app-card-role "RETAIL Team Leader (Mon - Fri) 1I 1A 0/1 13:00-18:00 (5h) single-neutral-actions" at bounding box center [54, 219] width 116 height 35
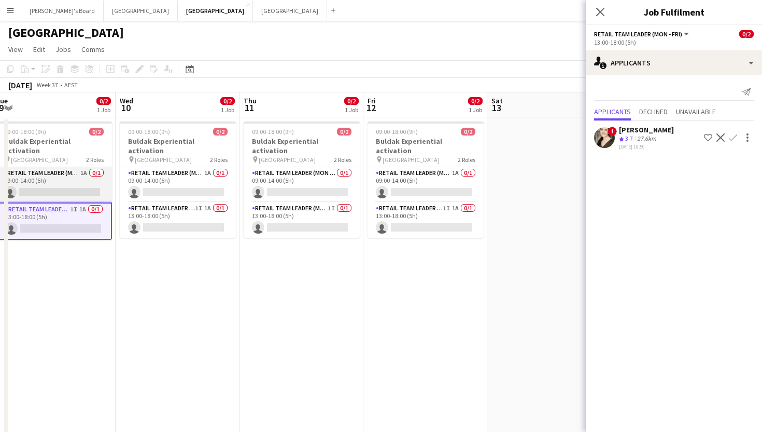
click at [71, 173] on app-card-role "RETAIL Team Leader (Mon - Fri) 1A 0/1 09:00-14:00 (5h) single-neutral-actions" at bounding box center [54, 184] width 116 height 35
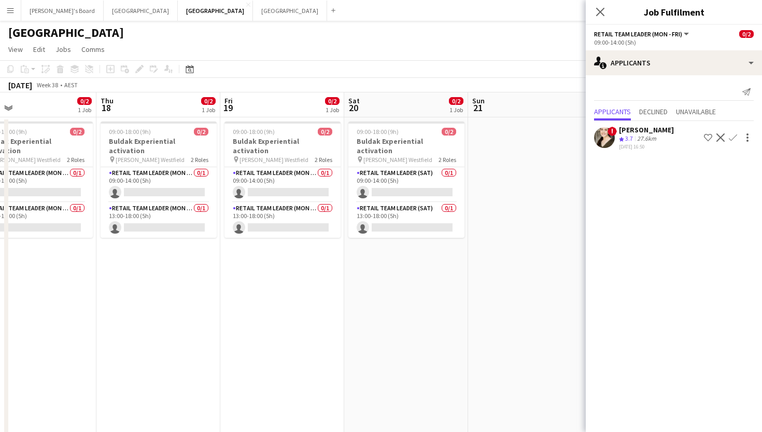
scroll to position [0, 400]
click at [598, 15] on icon at bounding box center [600, 12] width 10 height 10
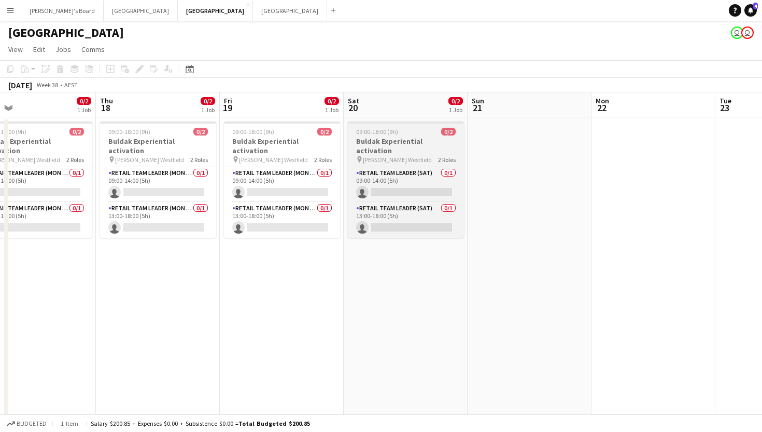
click at [399, 139] on h3 "Buldak Experiential activation" at bounding box center [406, 145] width 116 height 19
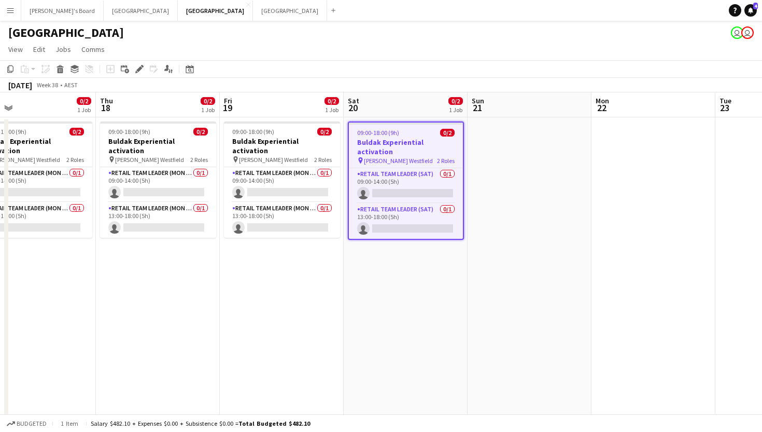
click at [411, 137] on h3 "Buldak Experiential activation" at bounding box center [406, 146] width 114 height 19
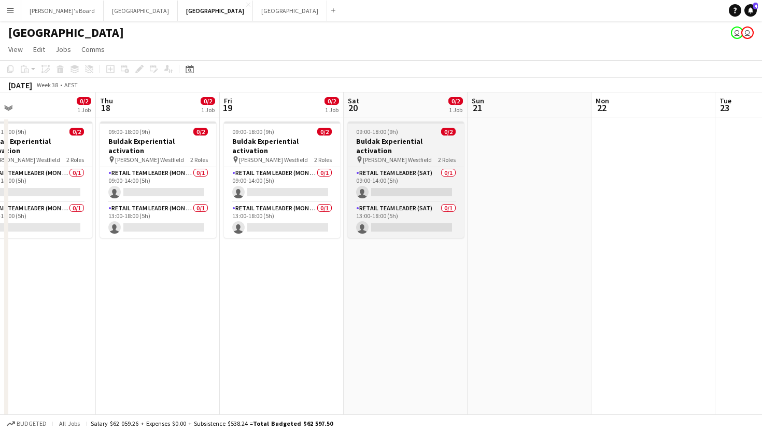
click at [410, 137] on h3 "Buldak Experiential activation" at bounding box center [406, 145] width 116 height 19
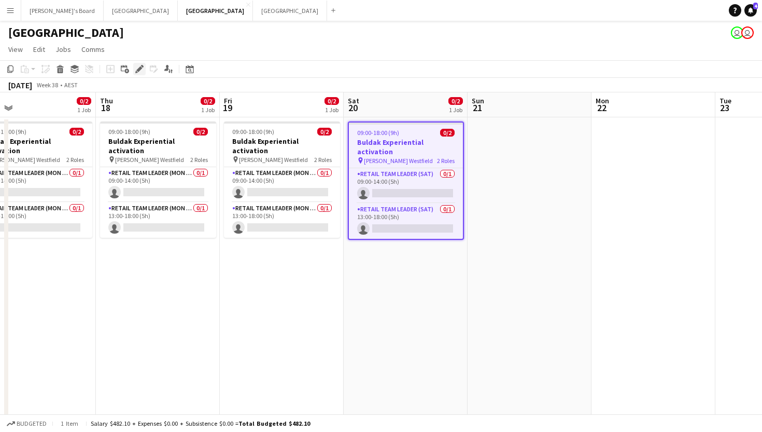
click at [138, 72] on icon "Edit" at bounding box center [139, 69] width 8 height 8
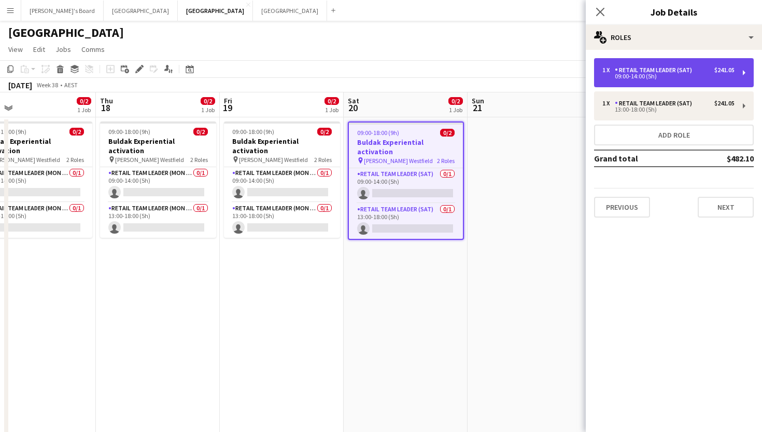
click at [690, 79] on div "1 x RETAIL Team Leader (Sat) $241.05 09:00-14:00 (5h)" at bounding box center [674, 72] width 160 height 29
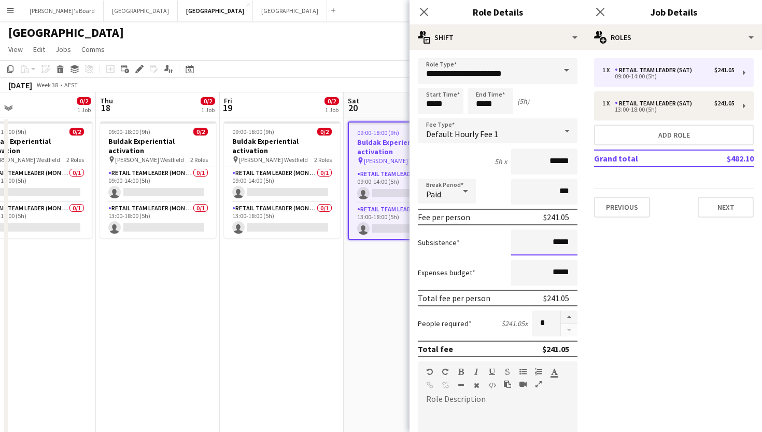
drag, startPoint x: 575, startPoint y: 246, endPoint x: 550, endPoint y: 245, distance: 24.9
click at [550, 245] on input "*****" at bounding box center [544, 242] width 66 height 26
type input "***"
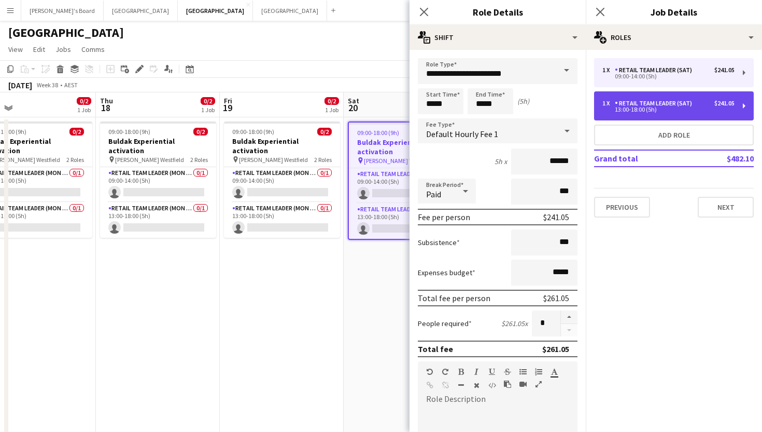
click at [634, 110] on div "13:00-18:00 (5h)" at bounding box center [669, 109] width 132 height 5
type input "*****"
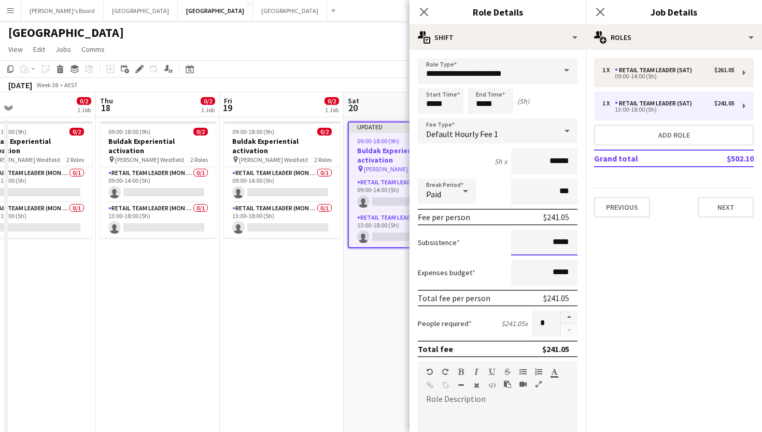
drag, startPoint x: 573, startPoint y: 238, endPoint x: 510, endPoint y: 236, distance: 62.8
click at [511, 237] on div "Subsistence *****" at bounding box center [498, 242] width 160 height 26
type input "***"
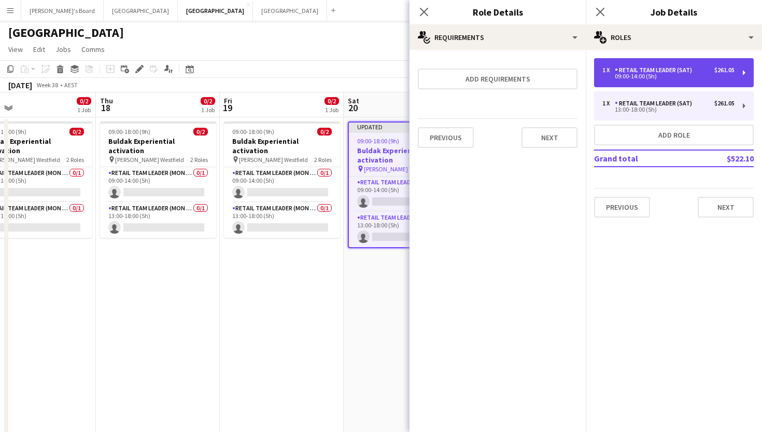
click at [645, 72] on div "RETAIL Team Leader (Sat)" at bounding box center [655, 69] width 81 height 7
type input "*****"
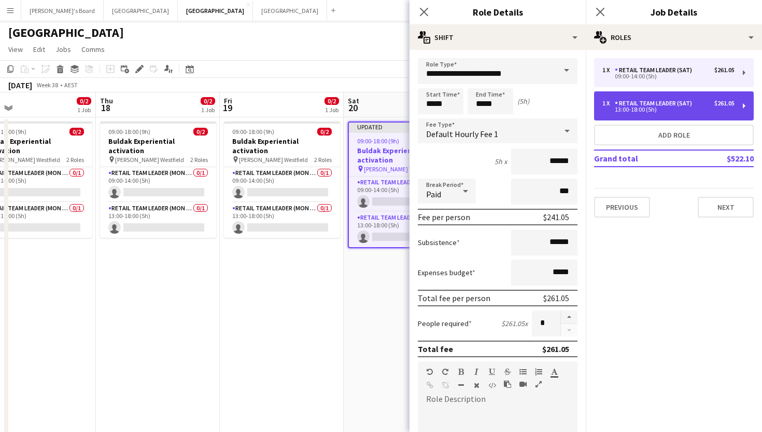
click at [636, 105] on div "RETAIL Team Leader (Sat)" at bounding box center [655, 103] width 81 height 7
type input "*****"
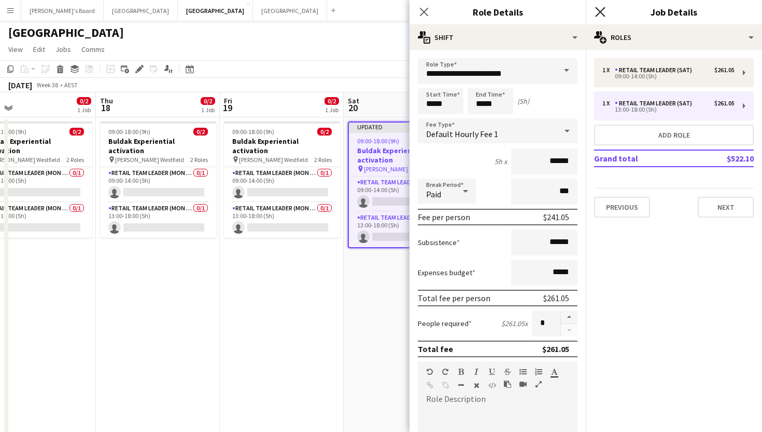
click at [599, 16] on icon "Close pop-in" at bounding box center [600, 12] width 10 height 10
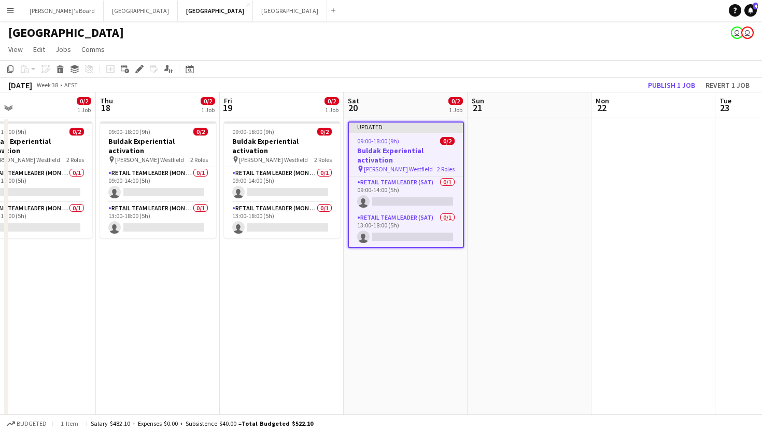
click at [412, 136] on app-job-card "Updated 09:00-18:00 (9h) 0/2 Buldak Experiential activation pin Hornsby Westfie…" at bounding box center [406, 184] width 116 height 127
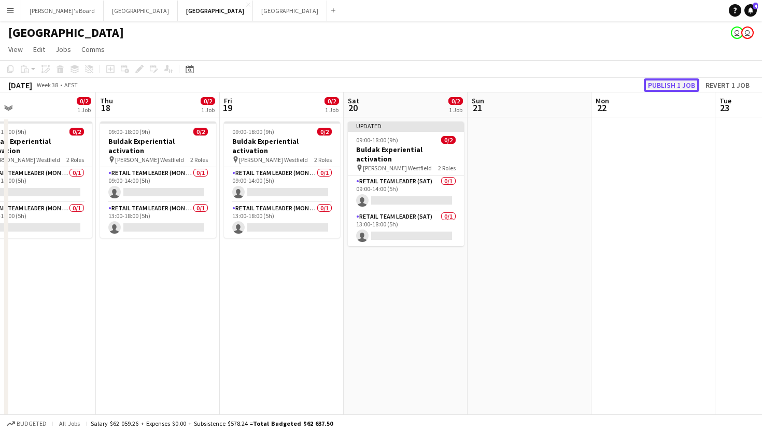
click at [669, 82] on button "Publish 1 job" at bounding box center [671, 84] width 55 height 13
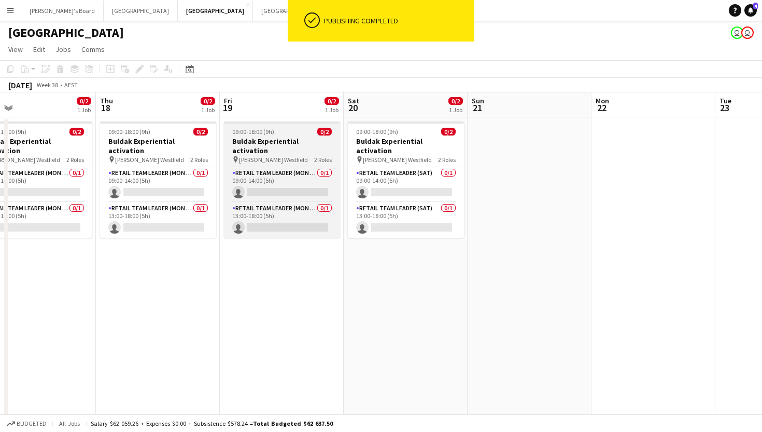
click at [302, 145] on h3 "Buldak Experiential activation" at bounding box center [282, 145] width 116 height 19
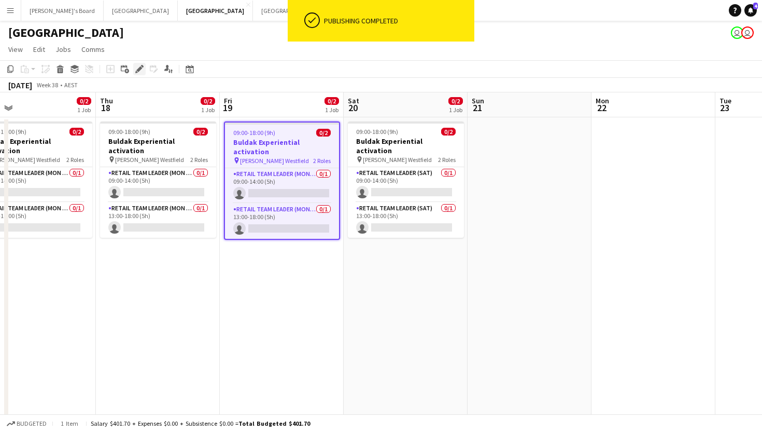
click at [137, 71] on icon at bounding box center [139, 69] width 6 height 6
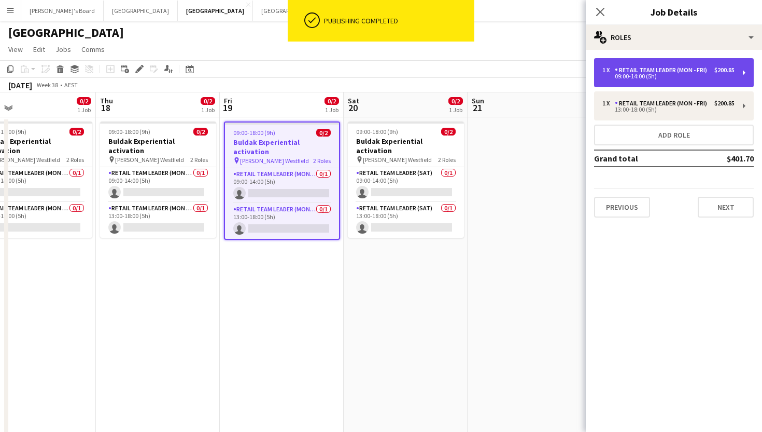
click at [707, 74] on div "09:00-14:00 (5h)" at bounding box center [669, 76] width 132 height 5
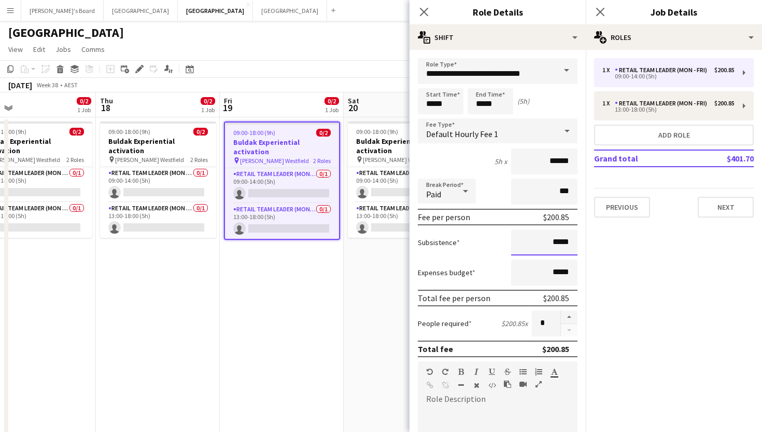
drag, startPoint x: 573, startPoint y: 247, endPoint x: 499, endPoint y: 247, distance: 73.7
click at [499, 247] on div "Subsistence *****" at bounding box center [498, 242] width 160 height 26
drag, startPoint x: 573, startPoint y: 239, endPoint x: 530, endPoint y: 239, distance: 43.0
click at [530, 239] on input "*****" at bounding box center [544, 242] width 66 height 26
type input "***"
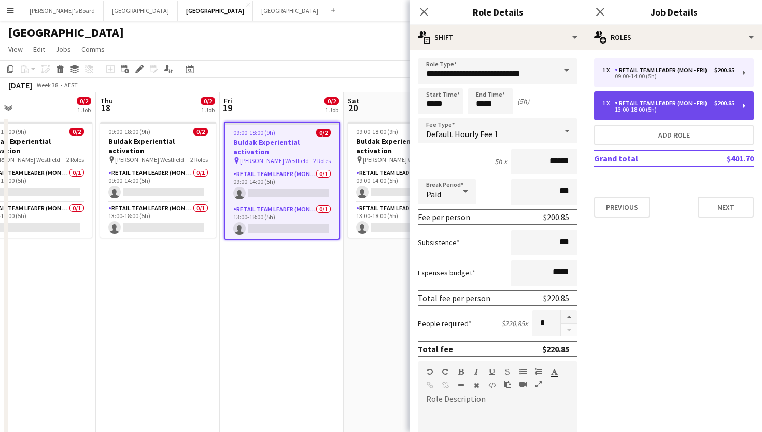
click at [658, 101] on div "RETAIL Team Leader (Mon - Fri)" at bounding box center [663, 103] width 96 height 7
type input "*****"
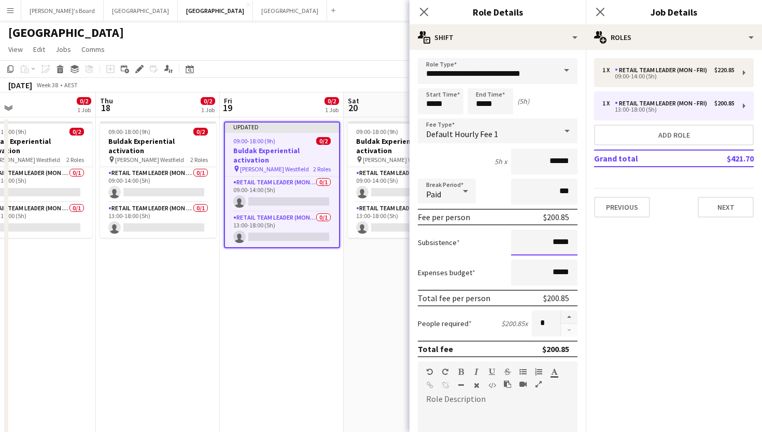
drag, startPoint x: 570, startPoint y: 240, endPoint x: 511, endPoint y: 240, distance: 58.6
click at [511, 240] on input "*****" at bounding box center [544, 242] width 66 height 26
type input "**"
type input "***"
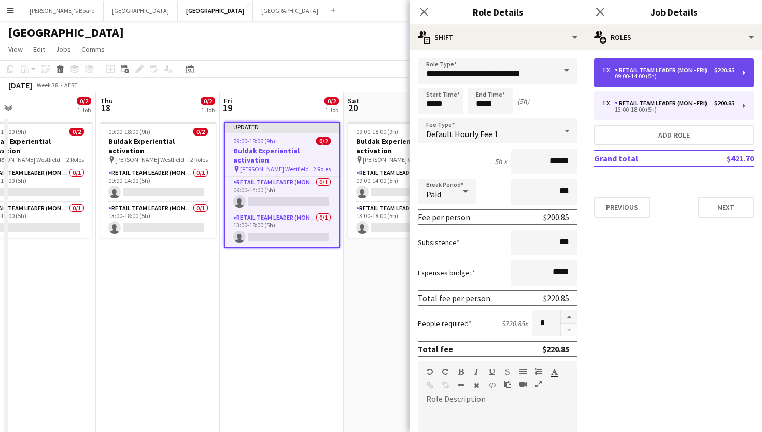
click at [661, 75] on div "09:00-14:00 (5h)" at bounding box center [669, 76] width 132 height 5
type input "*****"
type input "******"
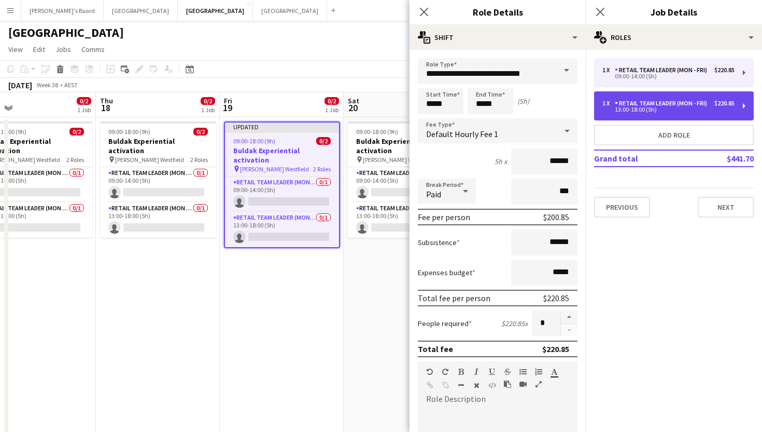
click at [648, 108] on div "13:00-18:00 (5h)" at bounding box center [669, 109] width 132 height 5
type input "*****"
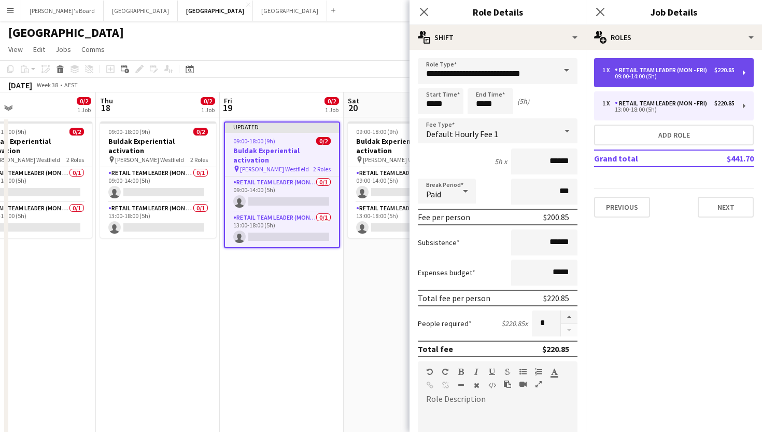
click at [651, 66] on div "RETAIL Team Leader (Mon - Fri)" at bounding box center [663, 69] width 96 height 7
type input "*****"
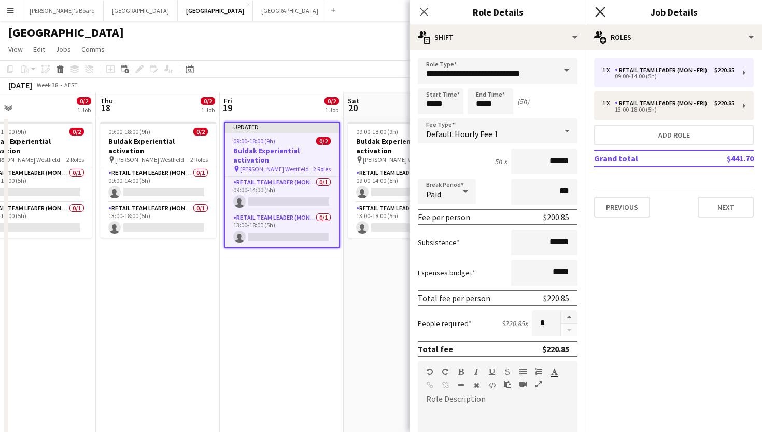
click at [600, 16] on icon "Close pop-in" at bounding box center [600, 12] width 10 height 10
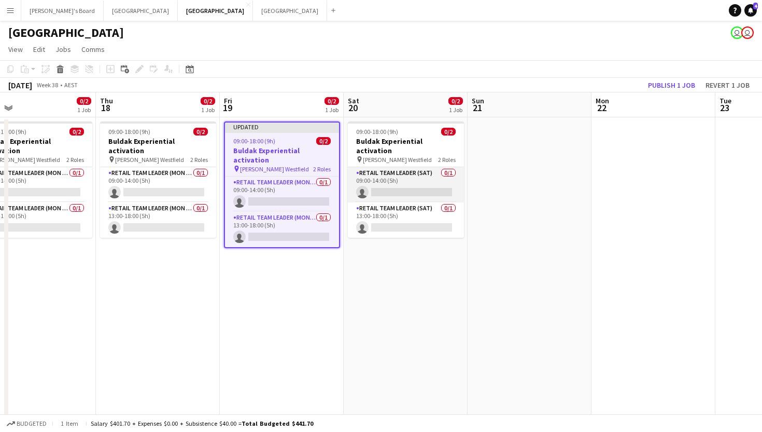
click at [386, 178] on app-card-role "RETAIL Team Leader (Sat) 0/1 09:00-14:00 (5h) single-neutral-actions" at bounding box center [406, 184] width 116 height 35
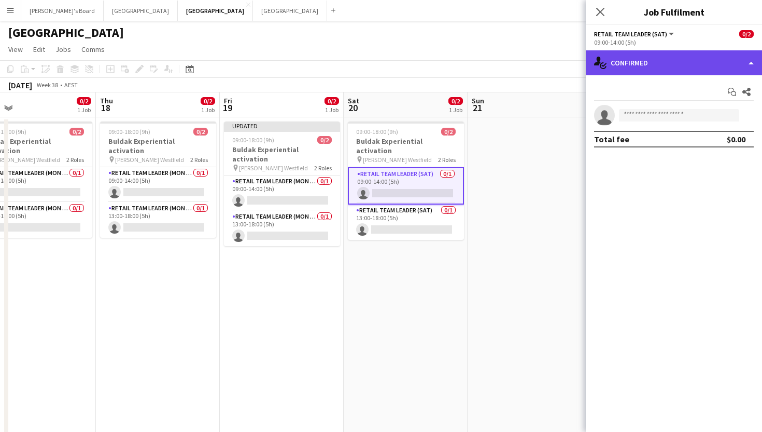
click at [660, 61] on div "single-neutral-actions-check-2 Confirmed" at bounding box center [674, 62] width 176 height 25
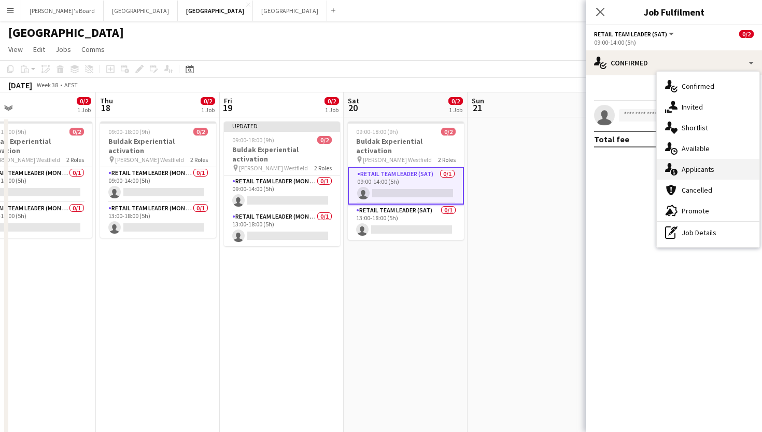
click at [697, 168] on div "single-neutral-actions-information Applicants" at bounding box center [708, 169] width 103 height 21
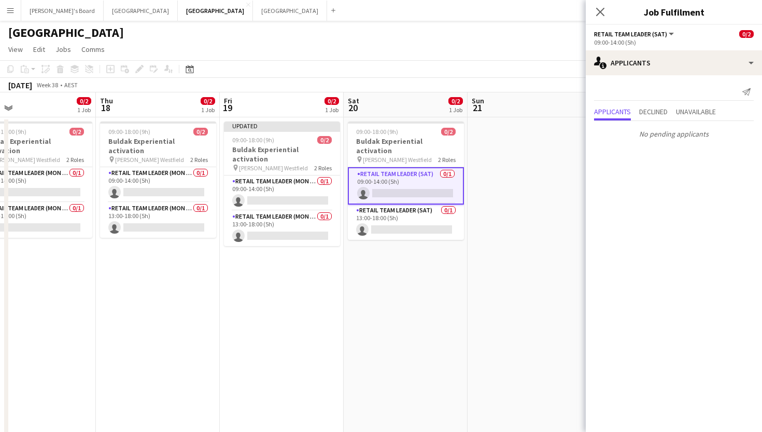
click at [402, 182] on app-card-role "RETAIL Team Leader (Sat) 0/1 09:00-14:00 (5h) single-neutral-actions" at bounding box center [406, 185] width 116 height 37
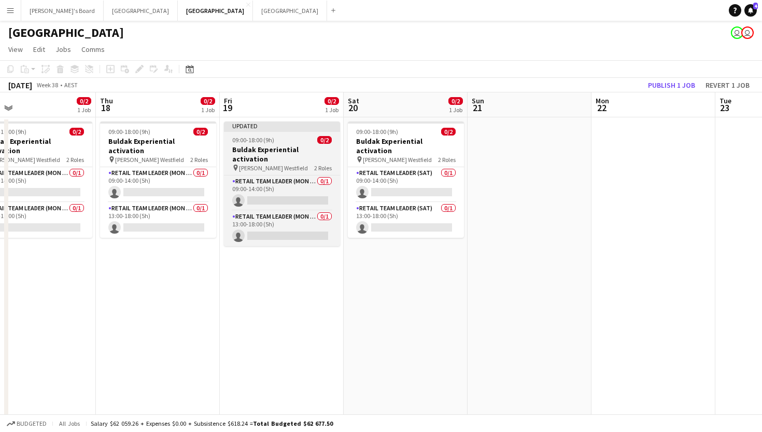
click at [282, 142] on div "09:00-18:00 (9h) 0/2" at bounding box center [282, 140] width 116 height 8
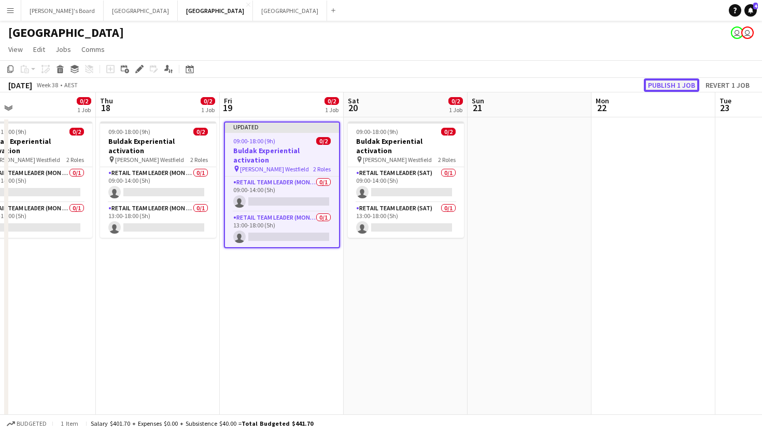
click at [683, 86] on button "Publish 1 job" at bounding box center [671, 84] width 55 height 13
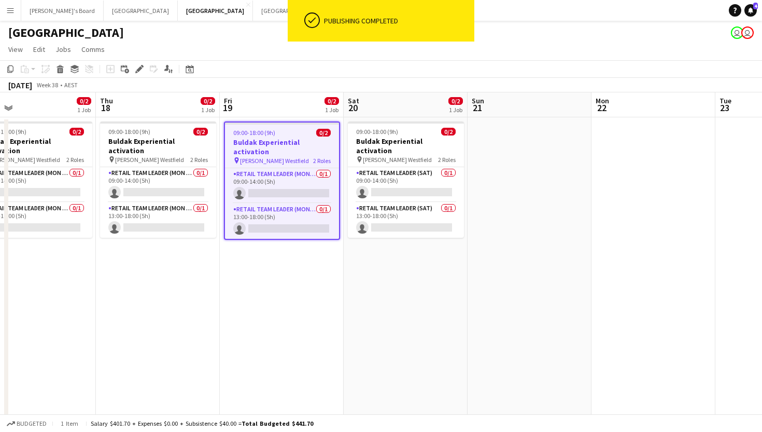
click at [165, 116] on app-board-header-date "Thu 18 0/2 1 Job" at bounding box center [158, 104] width 124 height 25
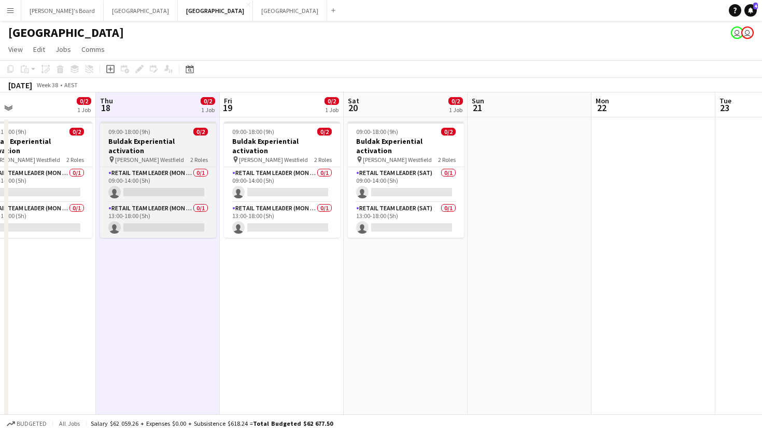
click at [156, 130] on div "09:00-18:00 (9h) 0/2" at bounding box center [158, 132] width 116 height 8
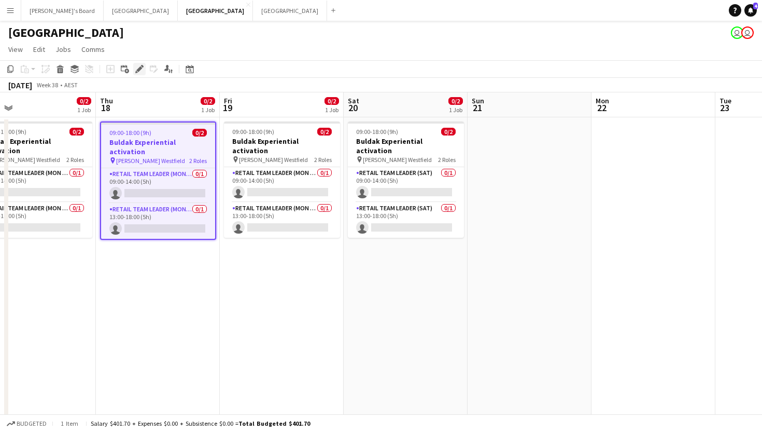
click at [139, 70] on icon at bounding box center [139, 69] width 6 height 6
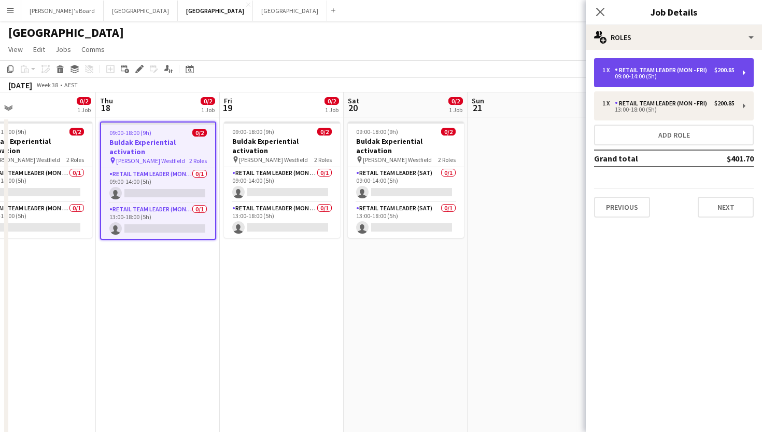
click at [657, 74] on div "09:00-14:00 (5h)" at bounding box center [669, 76] width 132 height 5
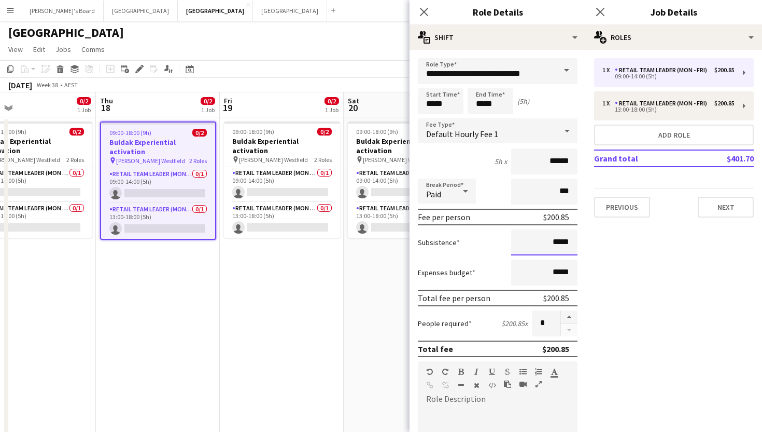
drag, startPoint x: 577, startPoint y: 240, endPoint x: 514, endPoint y: 240, distance: 62.8
click at [514, 240] on input "*****" at bounding box center [544, 242] width 66 height 26
type input "***"
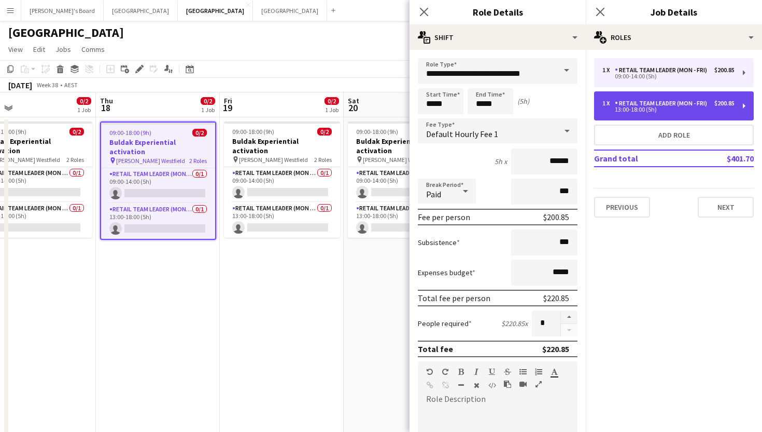
click at [672, 106] on div "RETAIL Team Leader (Mon - Fri)" at bounding box center [663, 103] width 96 height 7
type input "*****"
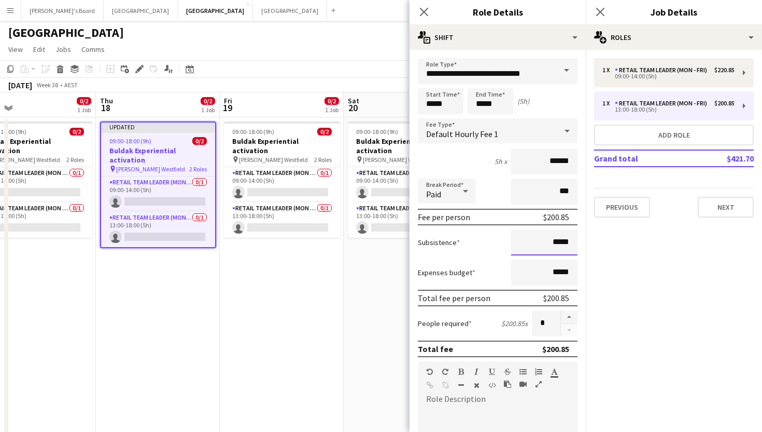
drag, startPoint x: 574, startPoint y: 245, endPoint x: 510, endPoint y: 245, distance: 63.8
click at [510, 245] on div "Subsistence *****" at bounding box center [498, 242] width 160 height 26
type input "***"
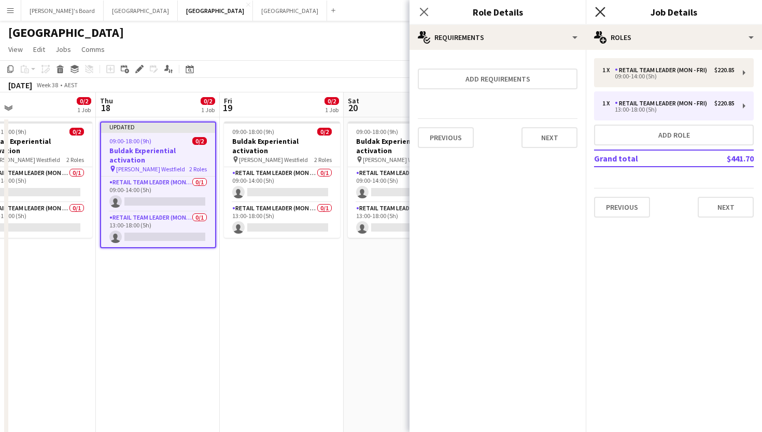
click at [599, 8] on icon "Close pop-in" at bounding box center [600, 12] width 10 height 10
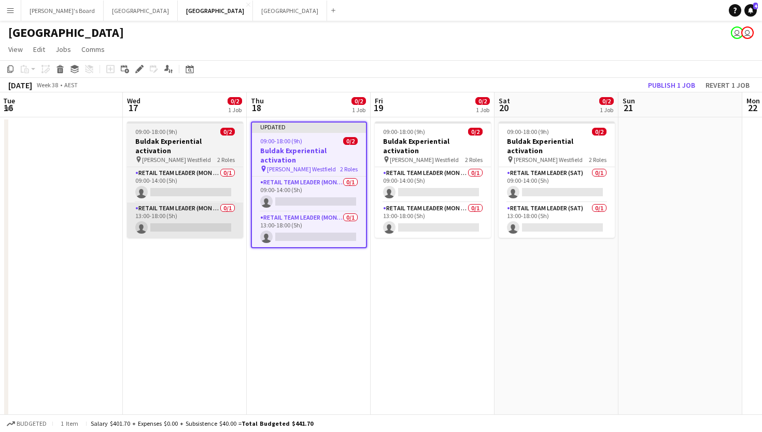
scroll to position [0, 241]
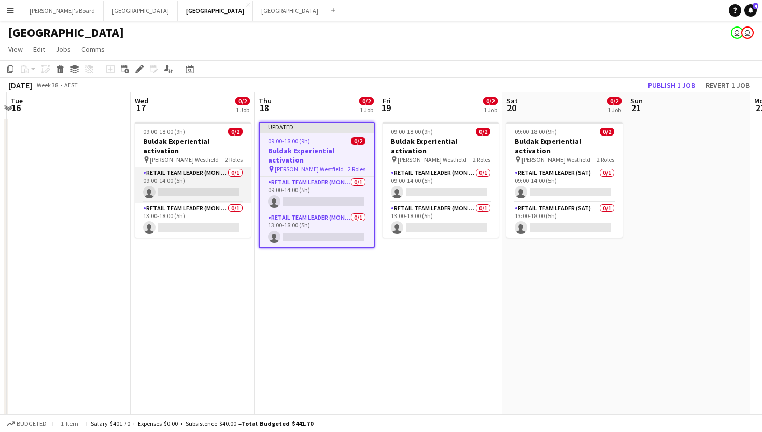
click at [179, 178] on app-card-role "RETAIL Team Leader (Mon - Fri) 0/1 09:00-14:00 (5h) single-neutral-actions" at bounding box center [193, 184] width 116 height 35
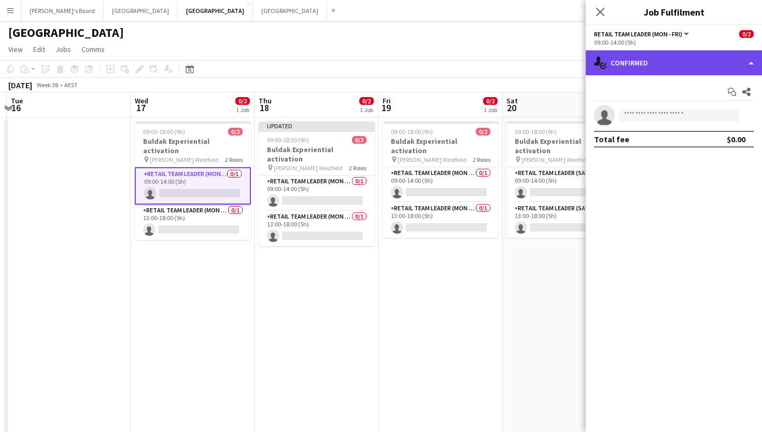
click at [635, 70] on div "single-neutral-actions-check-2 Confirmed" at bounding box center [674, 62] width 176 height 25
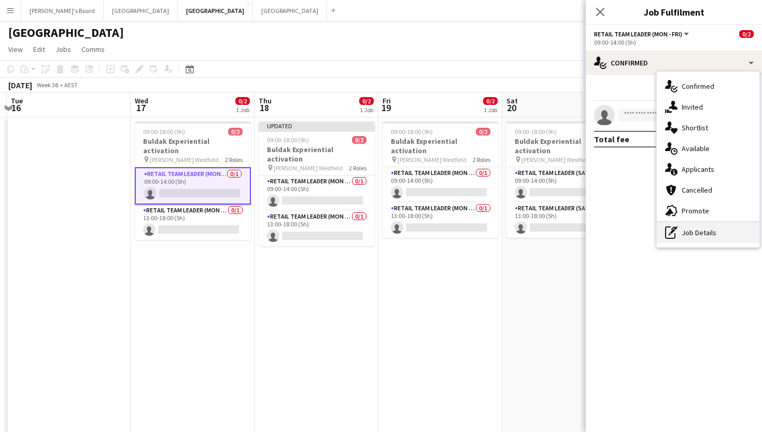
click at [687, 230] on div "pen-write Job Details" at bounding box center [708, 232] width 103 height 21
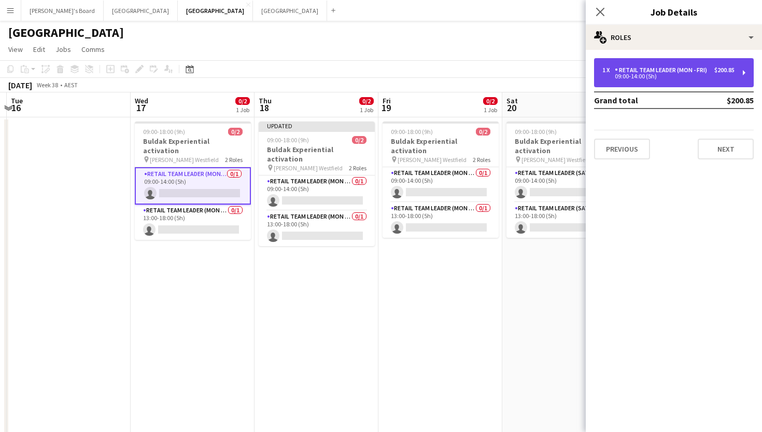
click at [648, 79] on div "09:00-14:00 (5h)" at bounding box center [669, 76] width 132 height 5
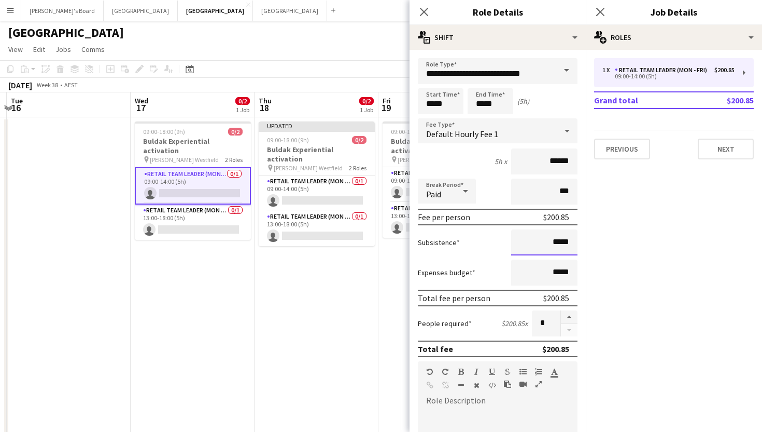
drag, startPoint x: 573, startPoint y: 239, endPoint x: 524, endPoint y: 239, distance: 48.2
click at [524, 239] on input "*****" at bounding box center [544, 242] width 66 height 26
type input "***"
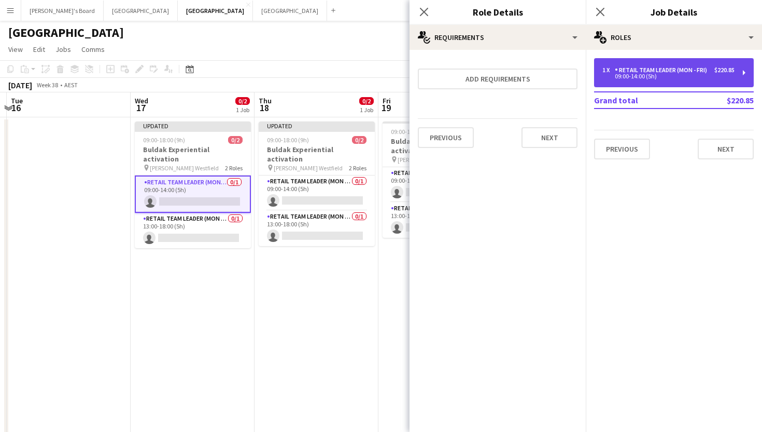
click at [650, 81] on div "1 x RETAIL Team Leader (Mon - Fri) $220.85 09:00-14:00 (5h)" at bounding box center [674, 72] width 160 height 29
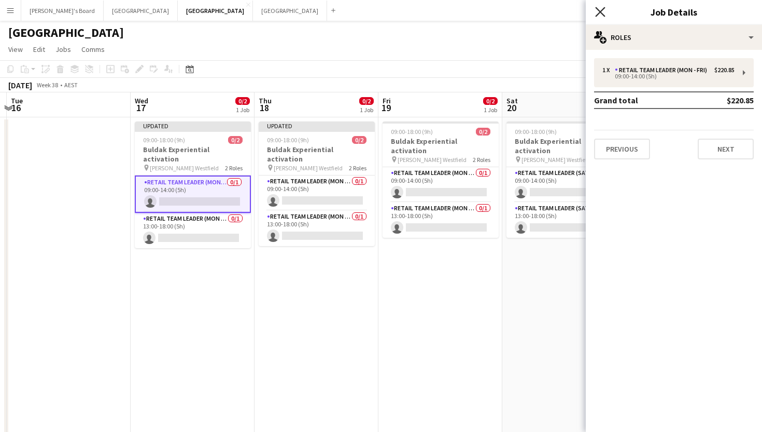
click at [597, 10] on icon "Close pop-in" at bounding box center [600, 12] width 10 height 10
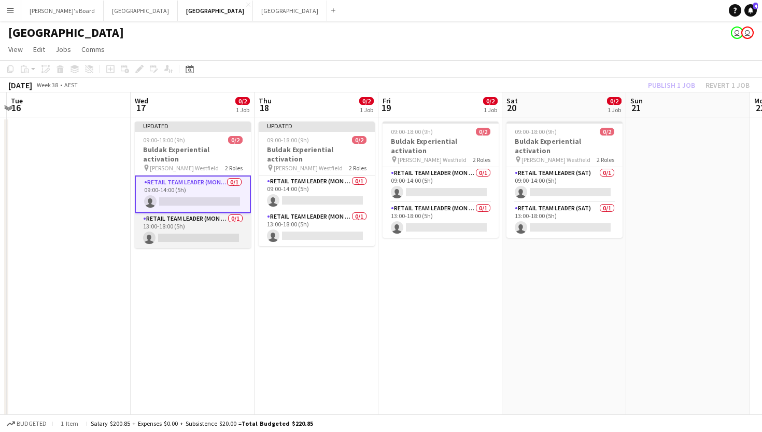
click at [168, 224] on app-card-role "RETAIL Team Leader (Mon - Fri) 0/1 13:00-18:00 (5h) single-neutral-actions" at bounding box center [193, 230] width 116 height 35
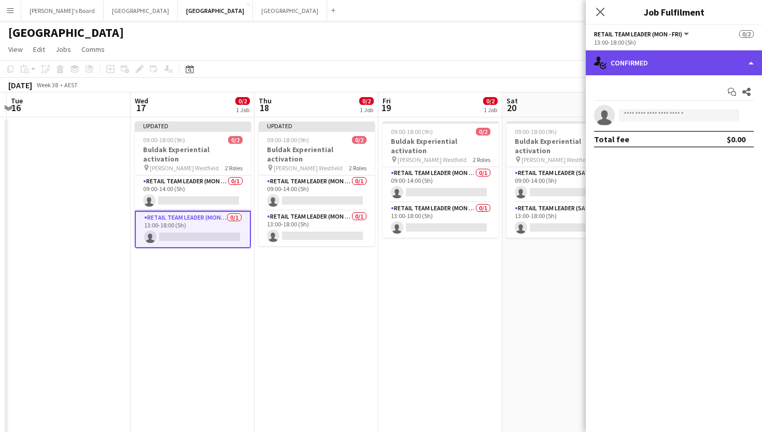
click at [683, 62] on div "single-neutral-actions-check-2 Confirmed" at bounding box center [674, 62] width 176 height 25
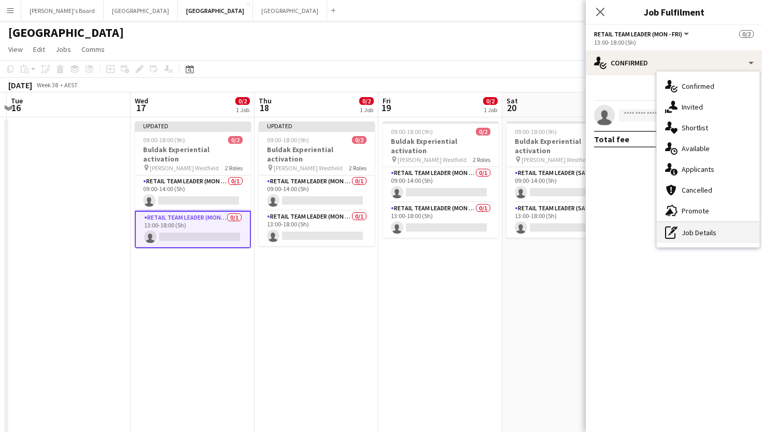
click at [697, 230] on div "pen-write Job Details" at bounding box center [708, 232] width 103 height 21
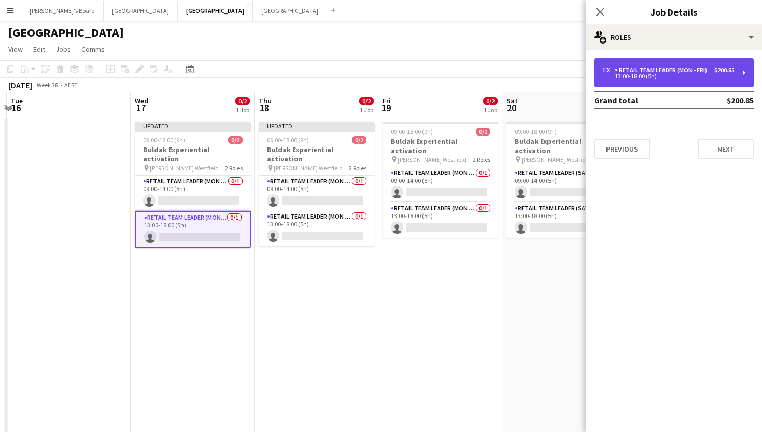
click at [657, 74] on div "13:00-18:00 (5h)" at bounding box center [669, 76] width 132 height 5
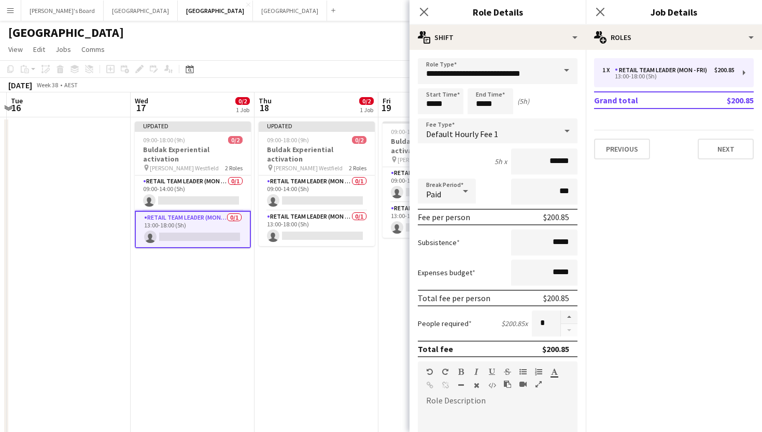
drag, startPoint x: 580, startPoint y: 244, endPoint x: 553, endPoint y: 244, distance: 27.0
click at [553, 244] on form "**********" at bounding box center [498, 380] width 176 height 645
drag, startPoint x: 578, startPoint y: 244, endPoint x: 554, endPoint y: 244, distance: 23.3
click at [554, 244] on form "**********" at bounding box center [498, 380] width 176 height 645
drag, startPoint x: 572, startPoint y: 244, endPoint x: 545, endPoint y: 244, distance: 27.5
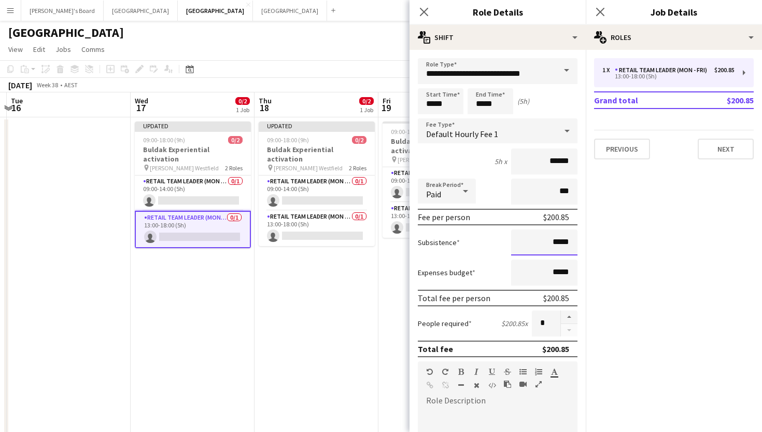
click at [545, 244] on input "*****" at bounding box center [544, 242] width 66 height 26
type input "***"
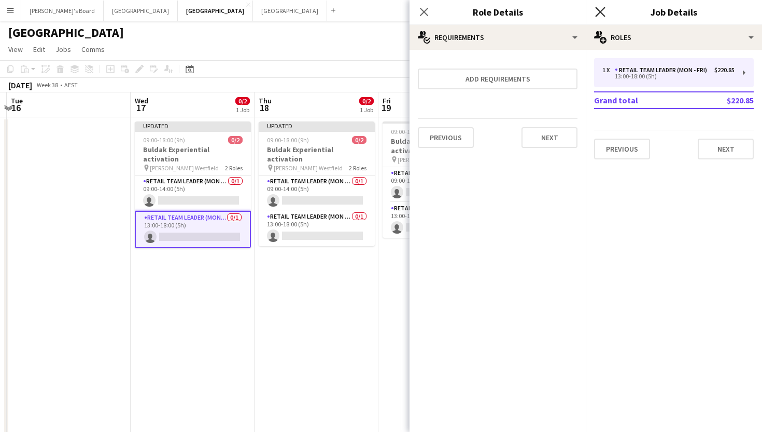
click at [601, 8] on icon "Close pop-in" at bounding box center [600, 12] width 10 height 10
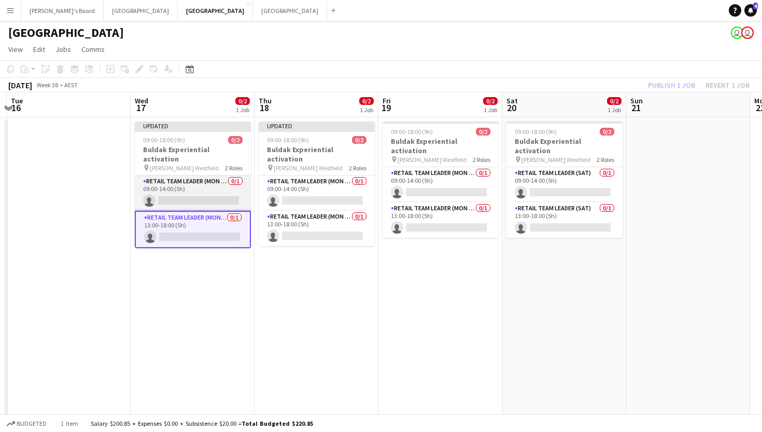
click at [217, 186] on app-card-role "RETAIL Team Leader (Mon - Fri) 0/1 09:00-14:00 (5h) single-neutral-actions" at bounding box center [193, 192] width 116 height 35
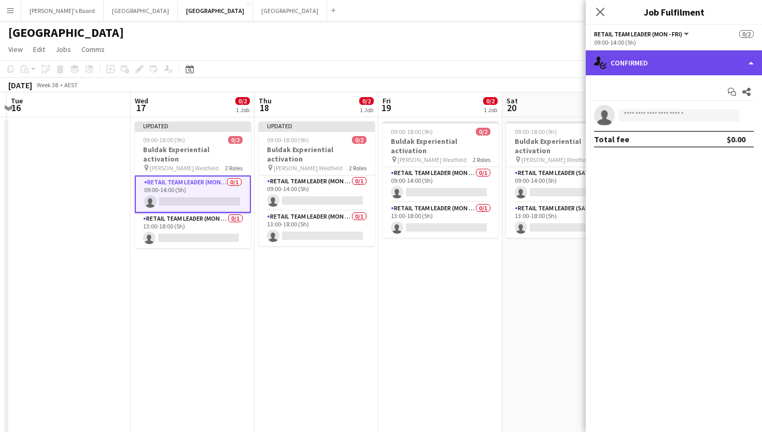
click at [701, 53] on div "single-neutral-actions-check-2 Confirmed" at bounding box center [674, 62] width 176 height 25
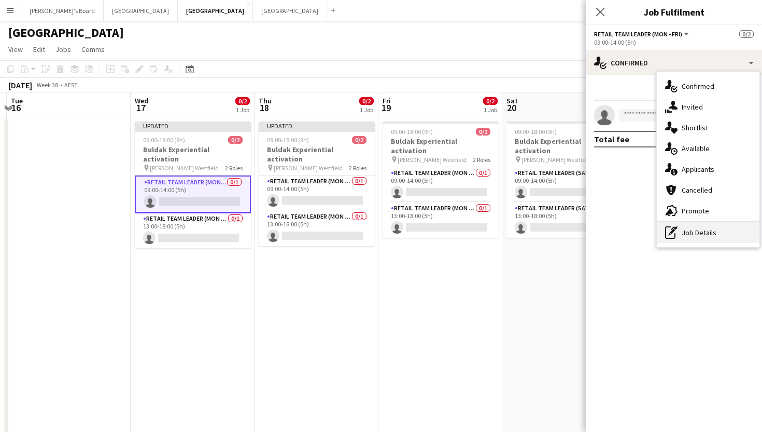
click at [694, 230] on div "pen-write Job Details" at bounding box center [708, 232] width 103 height 21
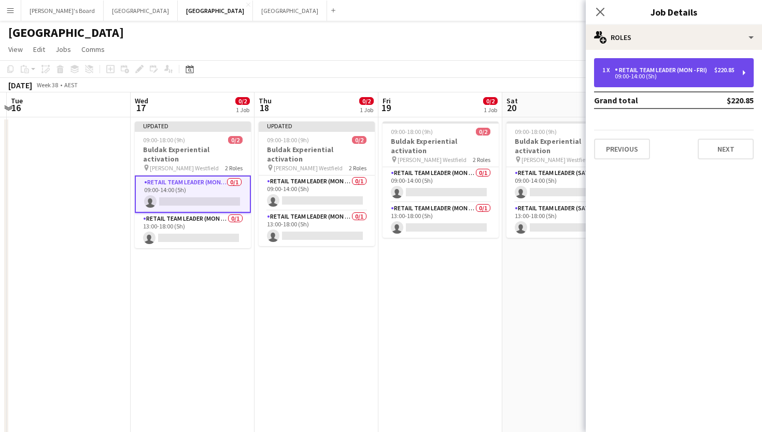
click at [678, 74] on div "09:00-14:00 (5h)" at bounding box center [669, 76] width 132 height 5
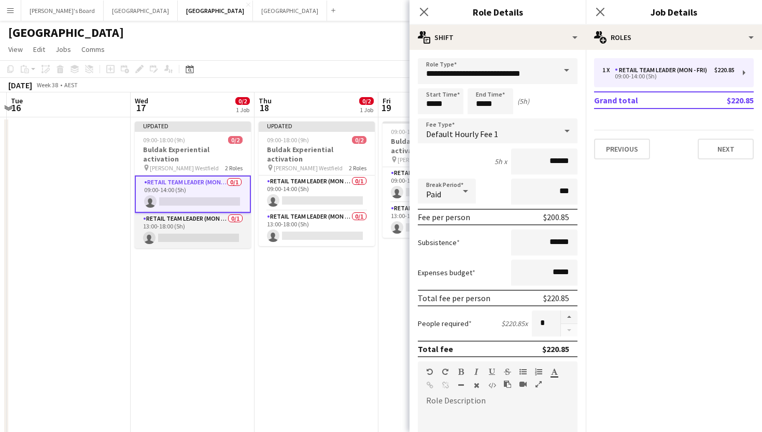
click at [186, 219] on app-card-role "RETAIL Team Leader (Mon - Fri) 0/1 13:00-18:00 (5h) single-neutral-actions" at bounding box center [193, 230] width 116 height 35
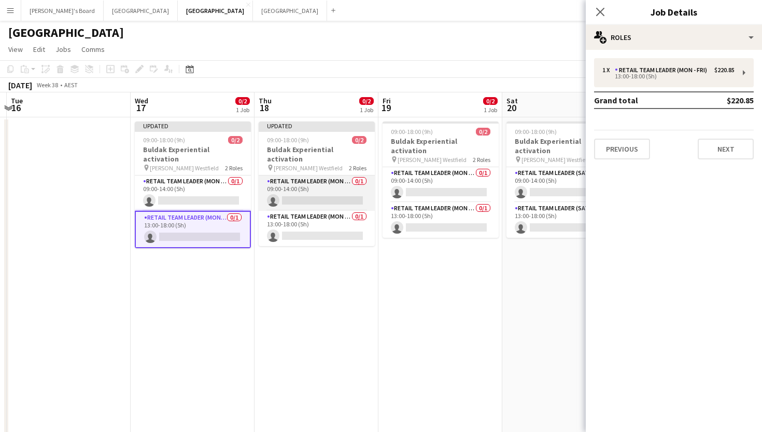
click at [305, 177] on app-card-role "RETAIL Team Leader (Mon - Fri) 0/1 09:00-14:00 (5h) single-neutral-actions" at bounding box center [317, 192] width 116 height 35
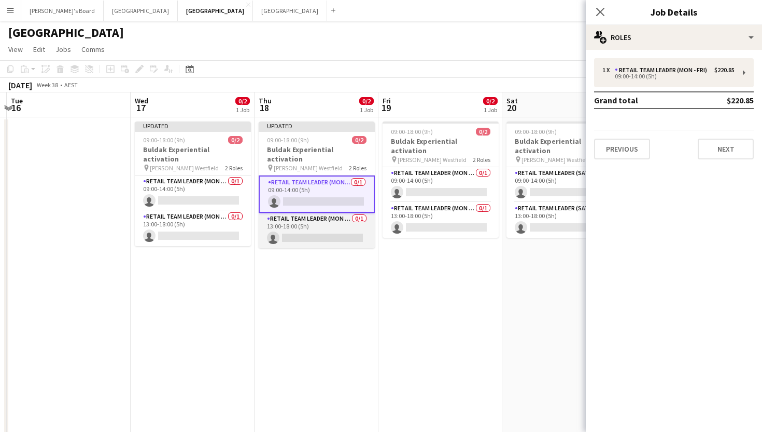
click at [296, 225] on app-card-role "RETAIL Team Leader (Mon - Fri) 0/1 13:00-18:00 (5h) single-neutral-actions" at bounding box center [317, 230] width 116 height 35
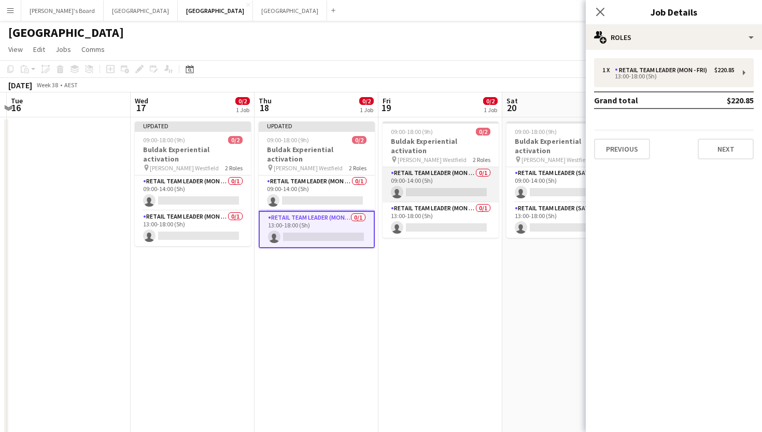
click at [457, 177] on app-card-role "RETAIL Team Leader (Mon - Fri) 0/1 09:00-14:00 (5h) single-neutral-actions" at bounding box center [441, 184] width 116 height 35
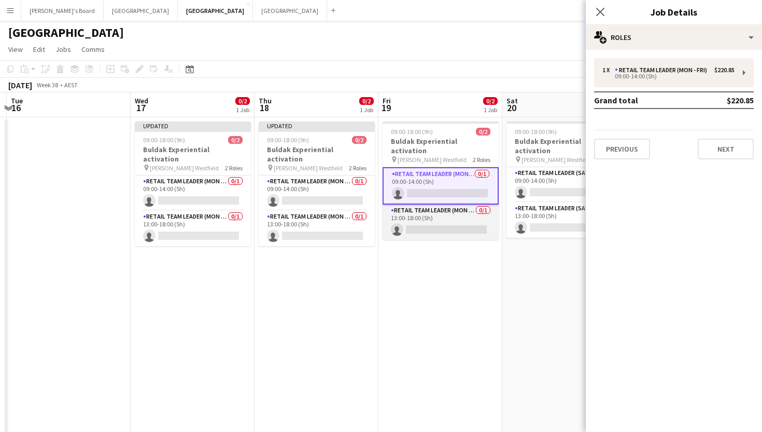
click at [441, 221] on app-card-role "RETAIL Team Leader (Mon - Fri) 0/1 13:00-18:00 (5h) single-neutral-actions" at bounding box center [441, 221] width 116 height 35
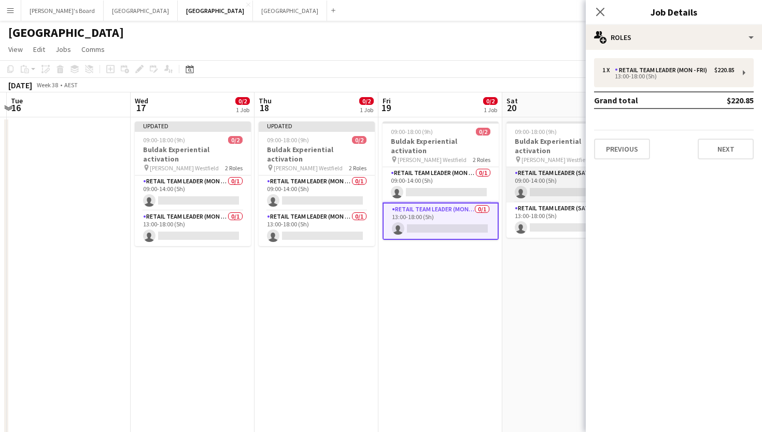
click at [536, 177] on app-card-role "RETAIL Team Leader (Sat) 0/1 09:00-14:00 (5h) single-neutral-actions" at bounding box center [565, 184] width 116 height 35
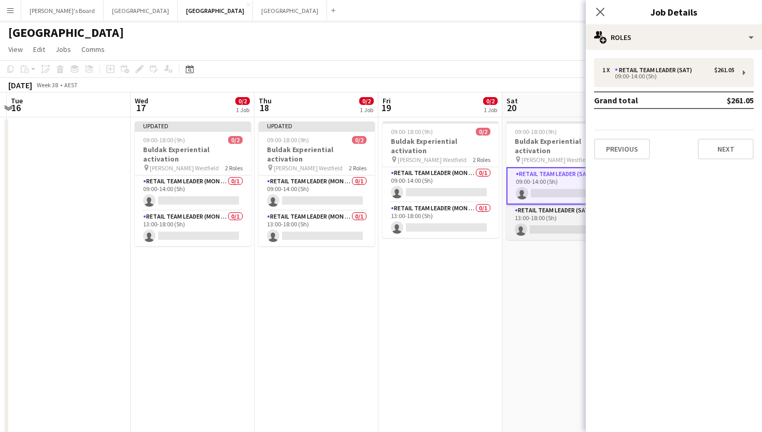
click at [539, 206] on app-card-role "RETAIL Team Leader (Sat) 0/1 13:00-18:00 (5h) single-neutral-actions" at bounding box center [565, 221] width 116 height 35
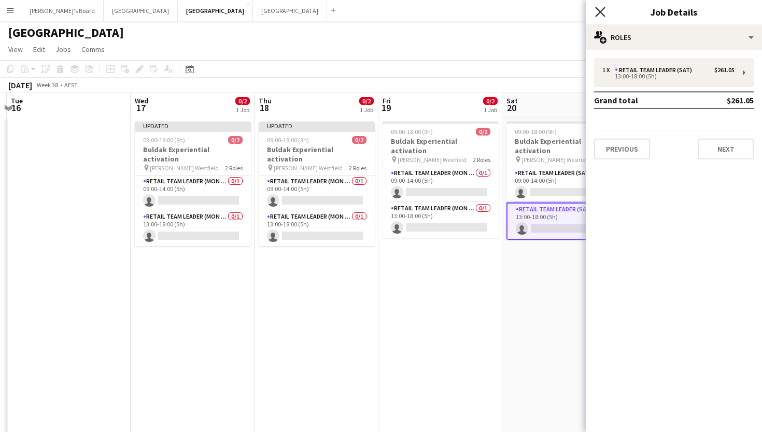
click at [599, 14] on icon "Close pop-in" at bounding box center [600, 12] width 10 height 10
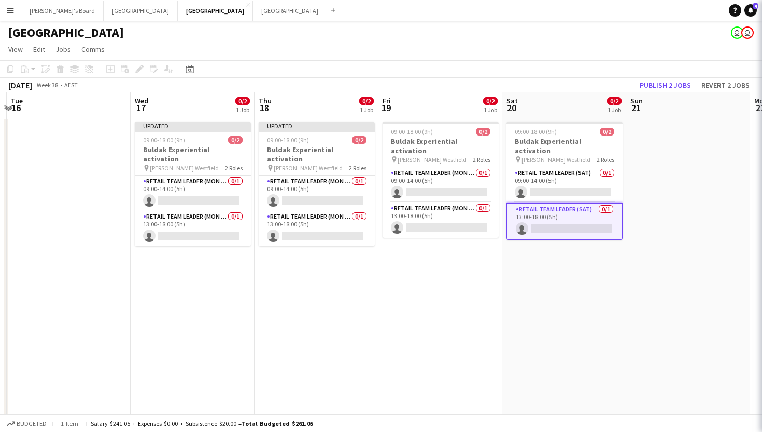
click at [599, 14] on app-navbar "Menu Boards Boards Boards All jobs Status Workforce Workforce My Workforce Recr…" at bounding box center [381, 10] width 762 height 21
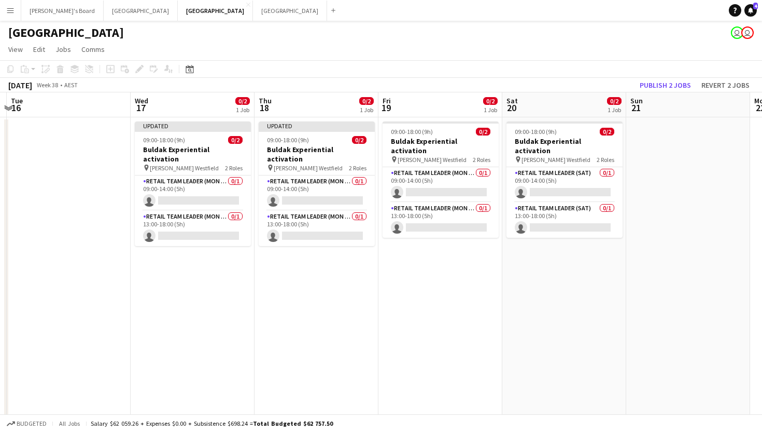
click at [651, 92] on app-board-header-date "Sun 21" at bounding box center [689, 104] width 124 height 25
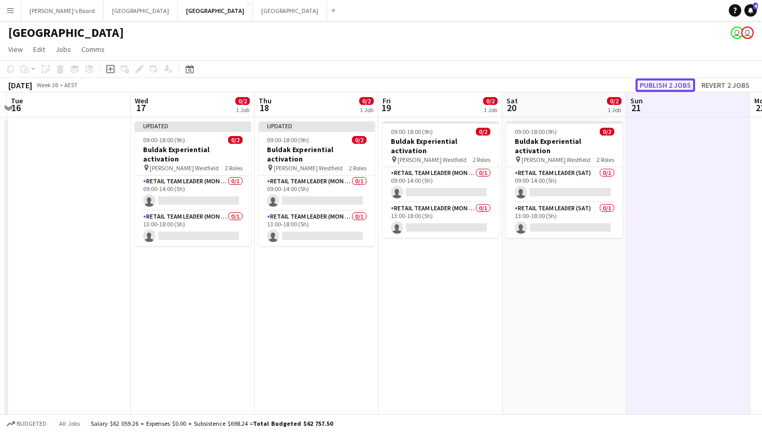
click at [651, 88] on button "Publish 2 jobs" at bounding box center [666, 84] width 60 height 13
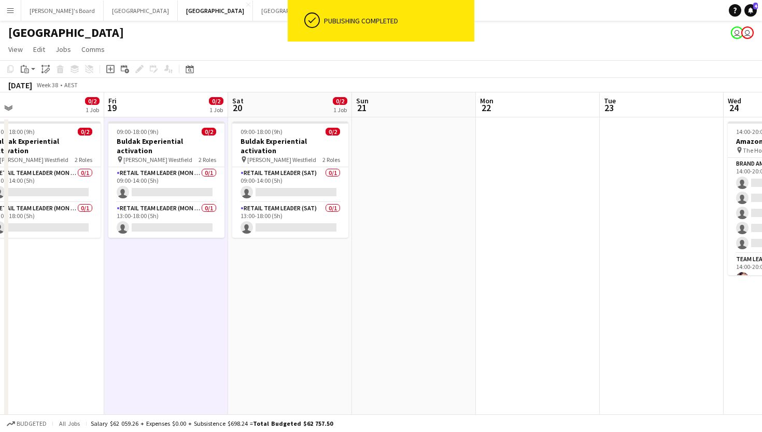
scroll to position [0, 274]
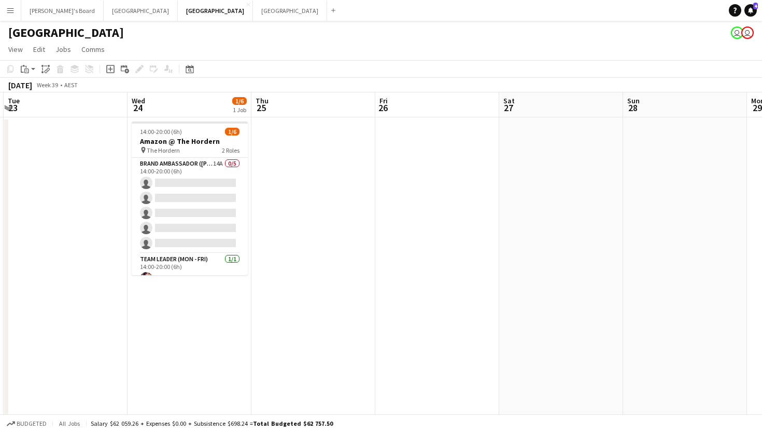
scroll to position [0, 369]
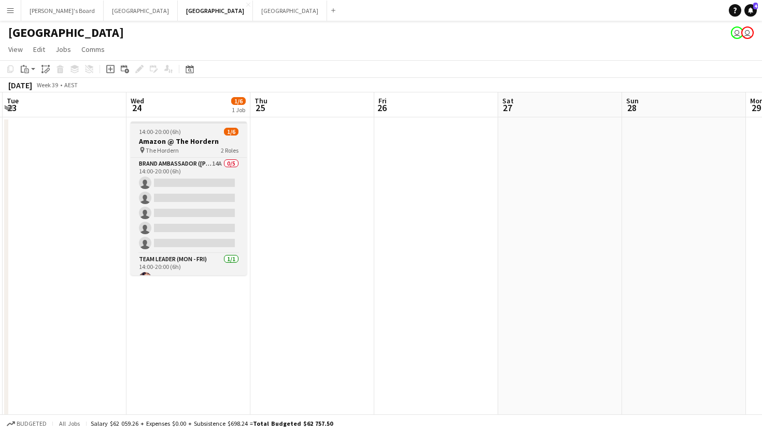
click at [192, 134] on div "14:00-20:00 (6h) 1/6" at bounding box center [189, 132] width 116 height 8
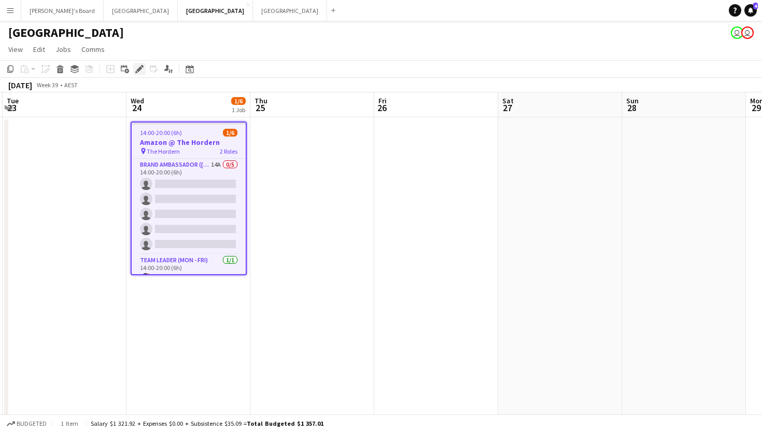
click at [137, 75] on div "Edit" at bounding box center [139, 69] width 12 height 12
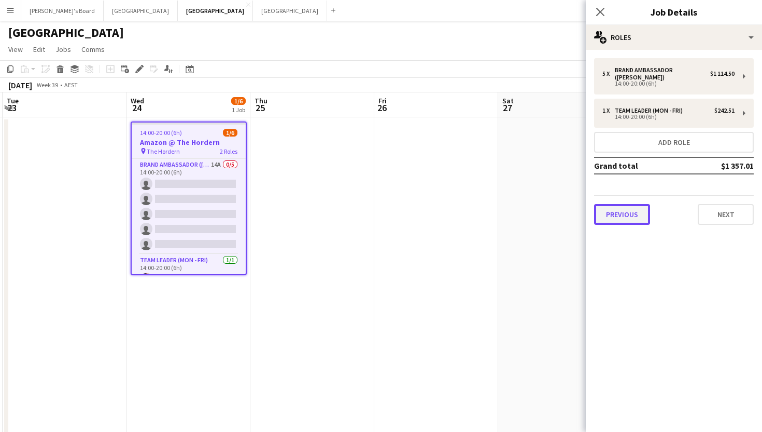
click at [635, 215] on button "Previous" at bounding box center [622, 214] width 56 height 21
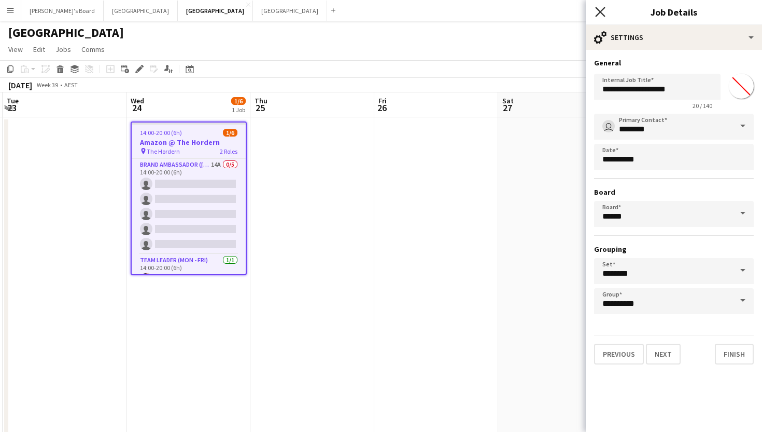
click at [597, 7] on icon "Close pop-in" at bounding box center [600, 12] width 10 height 10
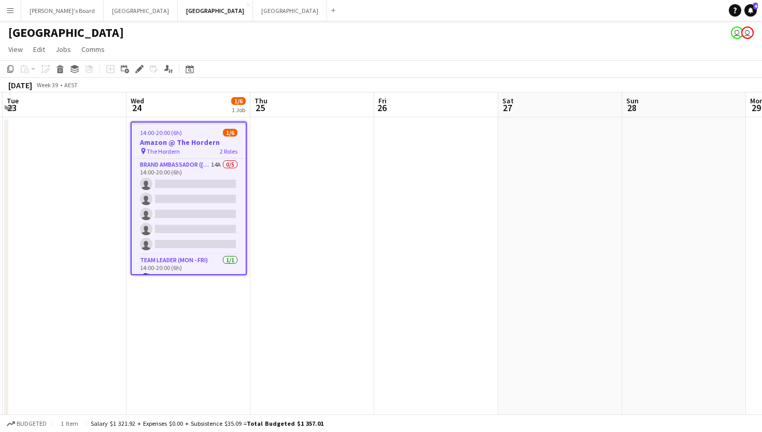
scroll to position [0, 364]
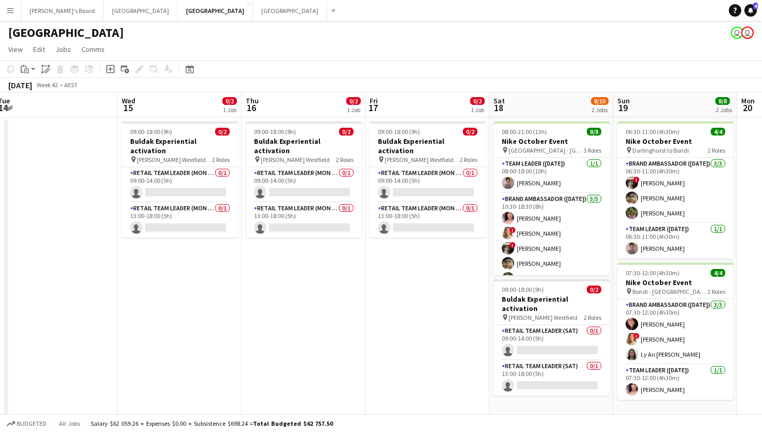
scroll to position [0, 300]
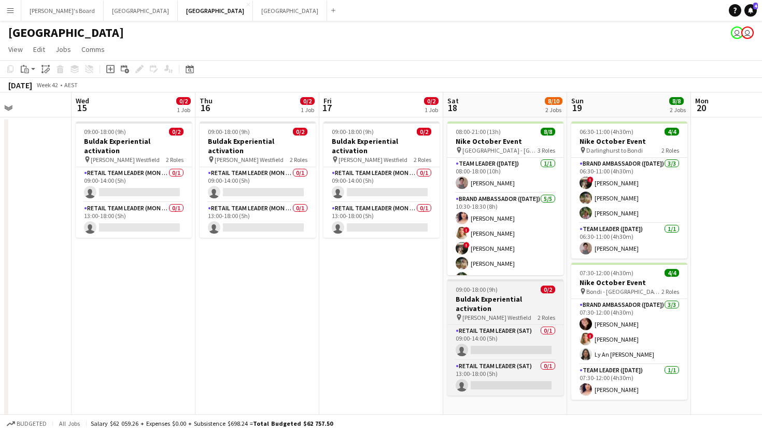
click at [510, 303] on h3 "Buldak Experiential activation" at bounding box center [506, 303] width 116 height 19
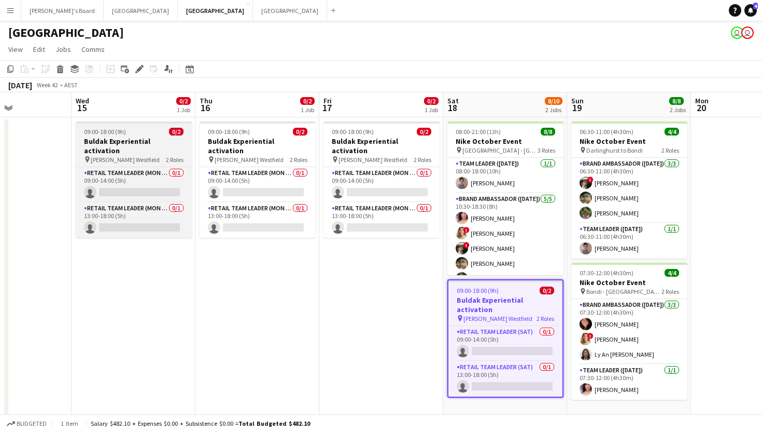
click at [131, 137] on h3 "Buldak Experiential activation" at bounding box center [134, 145] width 116 height 19
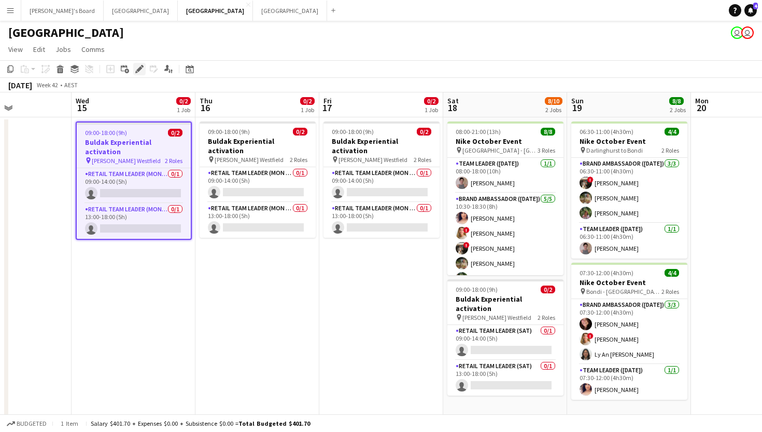
click at [139, 71] on icon "Edit" at bounding box center [139, 69] width 8 height 8
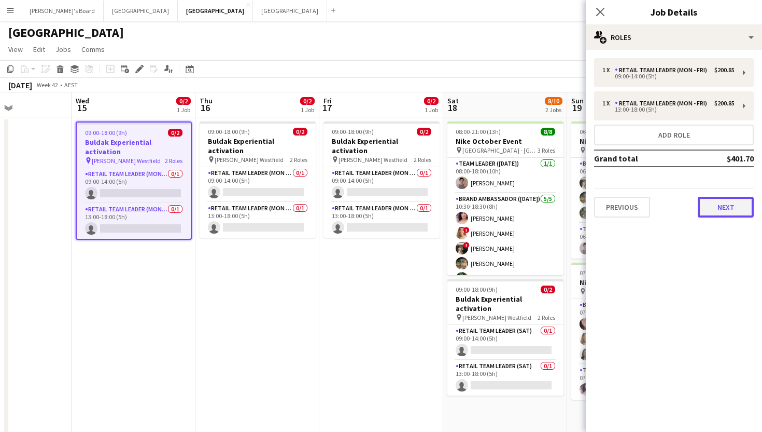
click at [729, 204] on button "Next" at bounding box center [726, 207] width 56 height 21
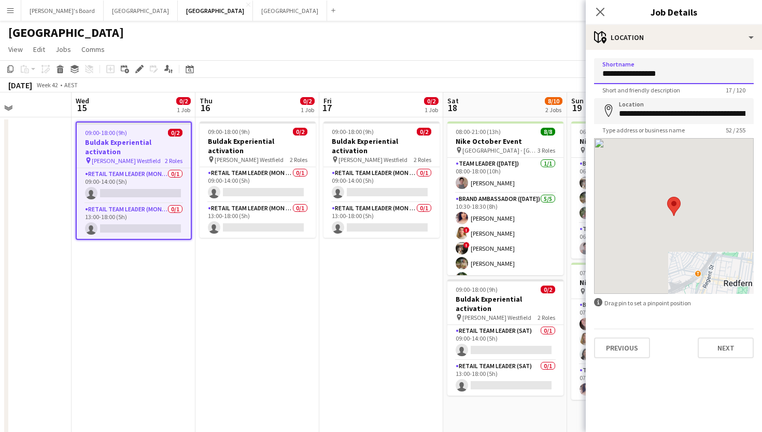
drag, startPoint x: 668, startPoint y: 72, endPoint x: 541, endPoint y: 72, distance: 126.0
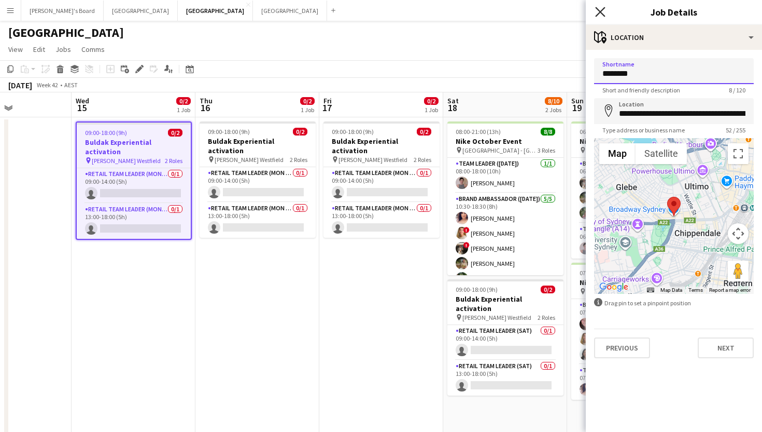
type input "********"
click at [605, 11] on icon "Close pop-in" at bounding box center [600, 12] width 10 height 10
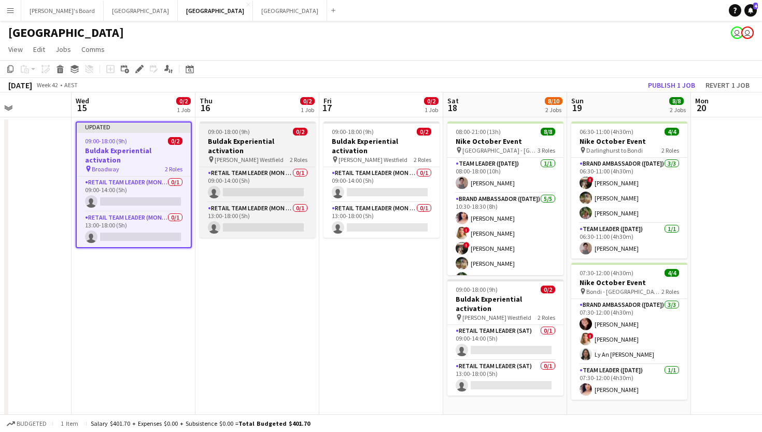
click at [239, 156] on span "[PERSON_NAME] Westfield" at bounding box center [249, 160] width 69 height 8
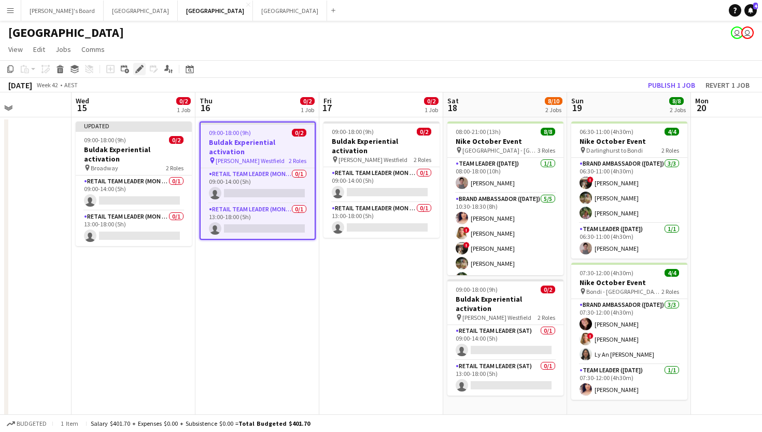
click at [137, 72] on icon at bounding box center [136, 72] width 3 height 3
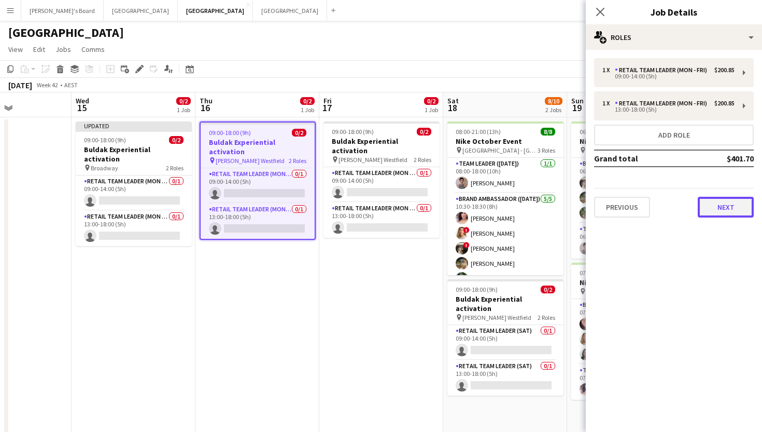
click at [728, 203] on button "Next" at bounding box center [726, 207] width 56 height 21
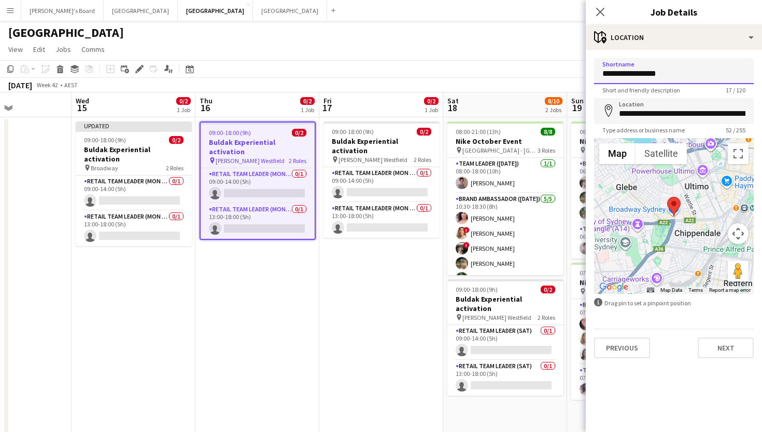
drag, startPoint x: 678, startPoint y: 72, endPoint x: 569, endPoint y: 72, distance: 109.4
type input "********"
click at [595, 9] on app-icon "Close pop-in" at bounding box center [600, 12] width 15 height 15
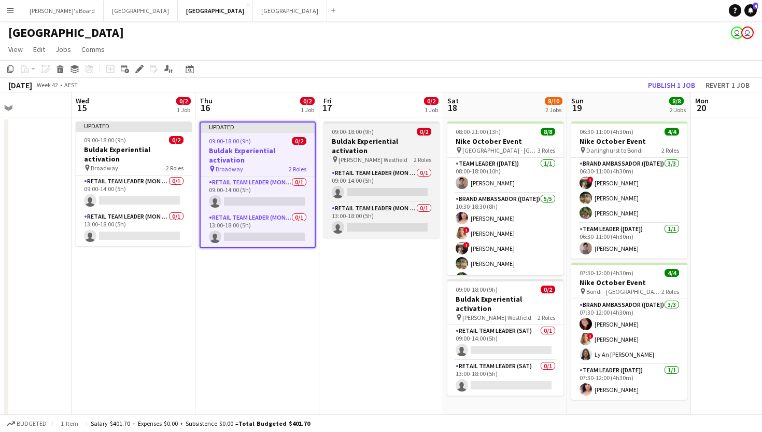
click at [385, 131] on div "09:00-18:00 (9h) 0/2" at bounding box center [382, 132] width 116 height 8
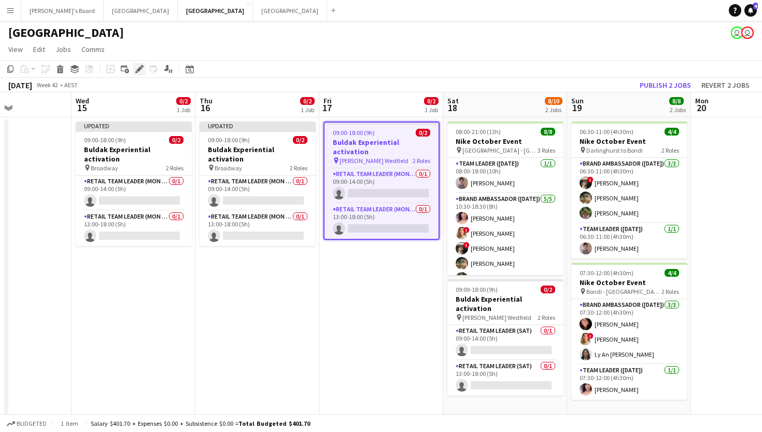
click at [139, 68] on icon at bounding box center [139, 69] width 6 height 6
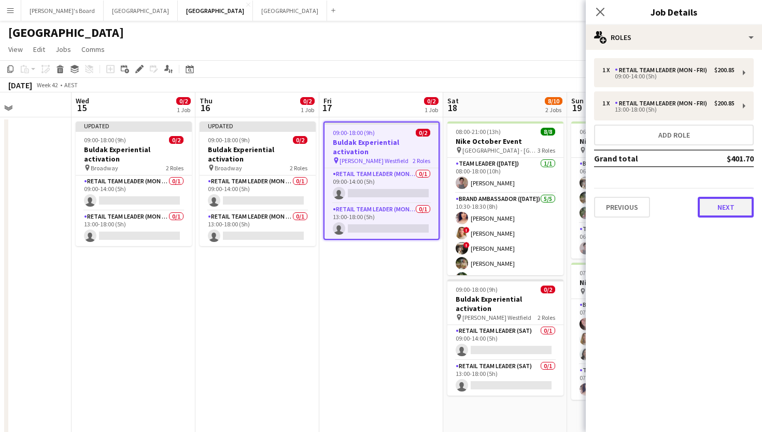
click at [735, 200] on button "Next" at bounding box center [726, 207] width 56 height 21
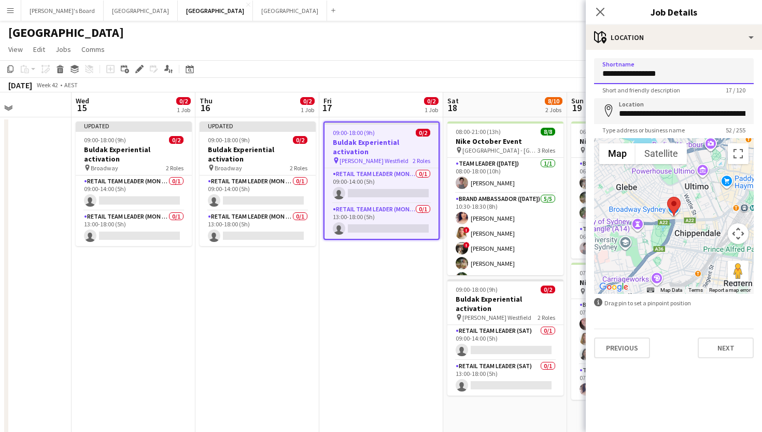
drag, startPoint x: 671, startPoint y: 73, endPoint x: 515, endPoint y: 73, distance: 155.6
type input "********"
click at [599, 12] on icon at bounding box center [600, 12] width 10 height 10
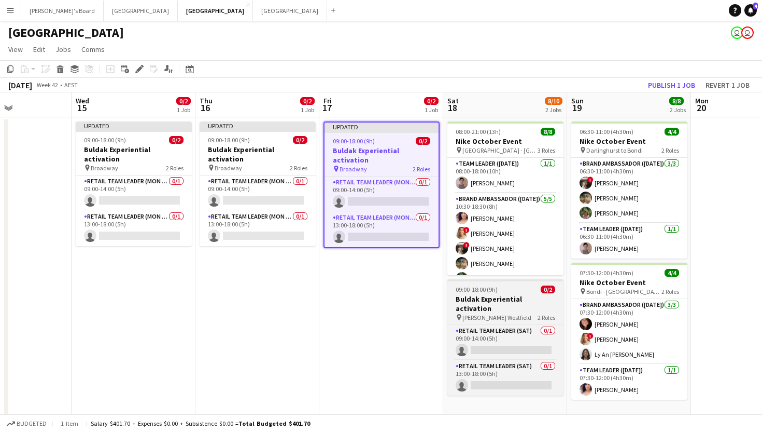
click at [515, 293] on div "09:00-18:00 (9h) 0/2" at bounding box center [506, 289] width 116 height 8
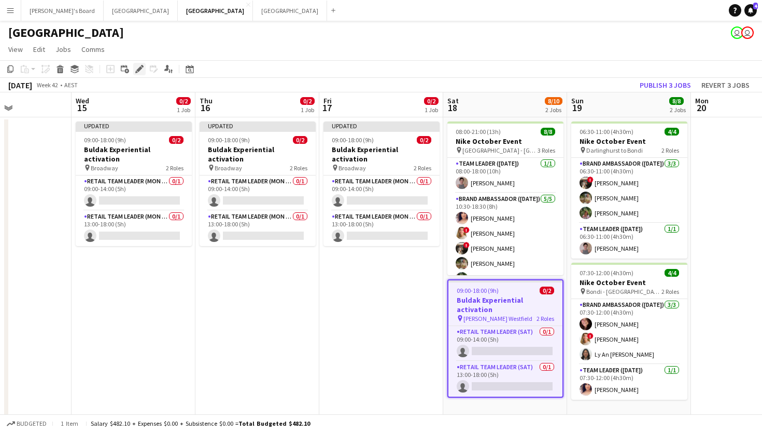
click at [144, 72] on div "Edit" at bounding box center [139, 69] width 12 height 12
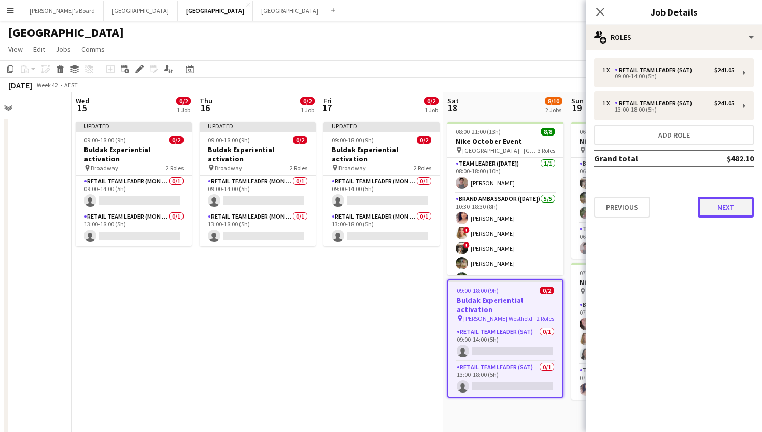
click at [732, 204] on button "Next" at bounding box center [726, 207] width 56 height 21
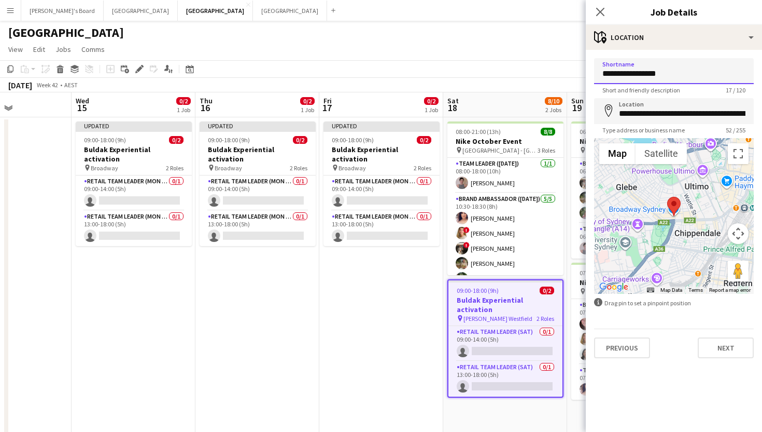
drag, startPoint x: 685, startPoint y: 82, endPoint x: 540, endPoint y: 82, distance: 144.7
drag, startPoint x: 687, startPoint y: 74, endPoint x: 557, endPoint y: 74, distance: 130.2
type input "********"
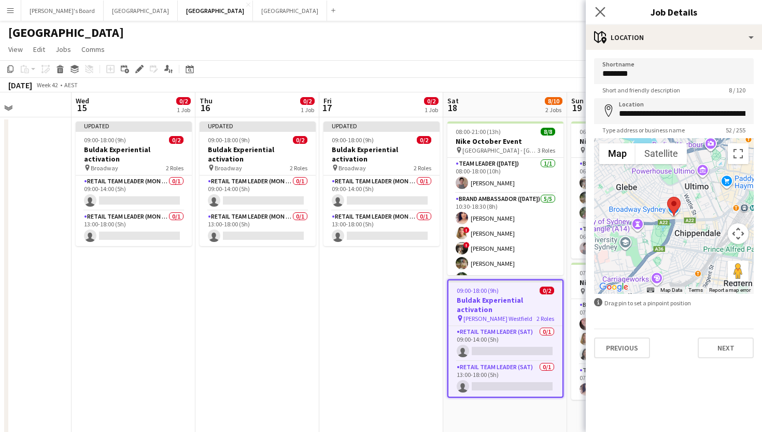
click at [603, 6] on app-icon "Close pop-in" at bounding box center [600, 12] width 15 height 15
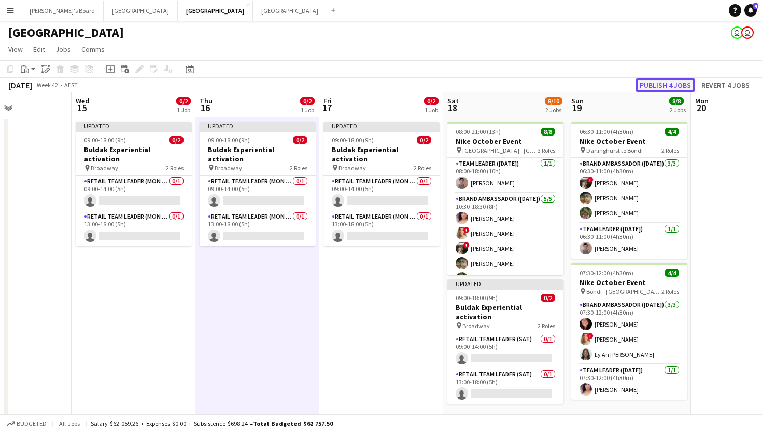
click at [660, 87] on button "Publish 4 jobs" at bounding box center [666, 84] width 60 height 13
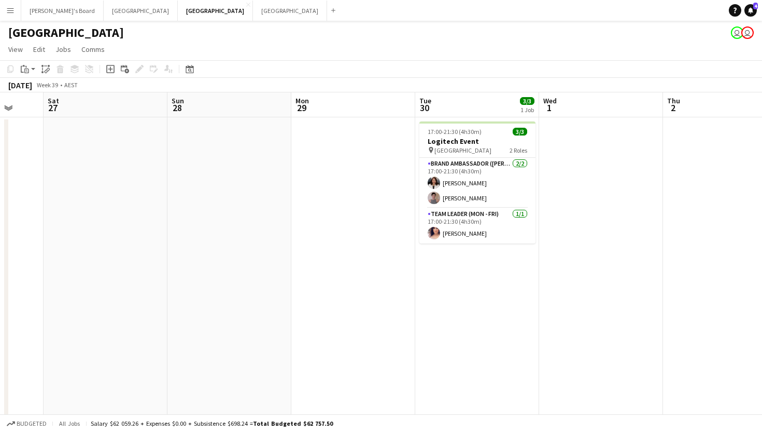
scroll to position [0, 453]
click at [465, 196] on app-card-role "Brand Ambassador (Mon - Fri) 2/2 17:00-21:30 (4h30m) Marina Dietz Isabel Macmas…" at bounding box center [477, 183] width 116 height 50
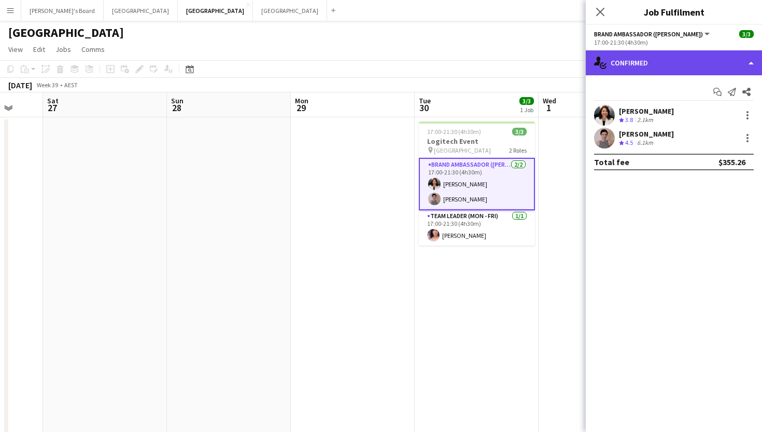
click at [641, 61] on div "single-neutral-actions-check-2 Confirmed" at bounding box center [674, 62] width 176 height 25
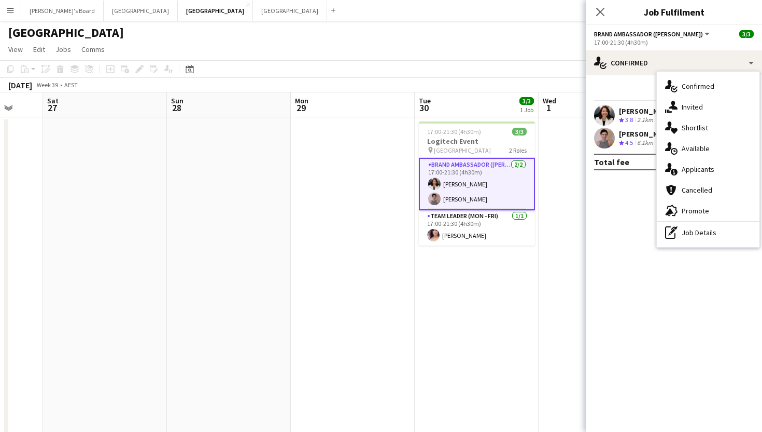
click at [591, 11] on div "Close pop-in" at bounding box center [600, 12] width 29 height 24
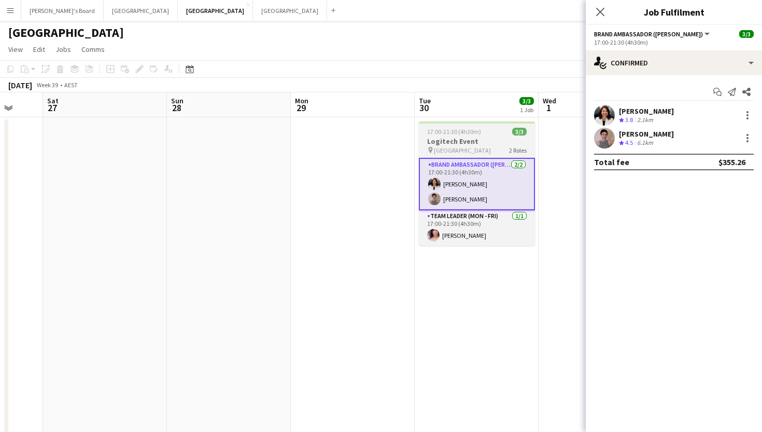
click at [487, 133] on div "17:00-21:30 (4h30m) 3/3" at bounding box center [477, 132] width 116 height 8
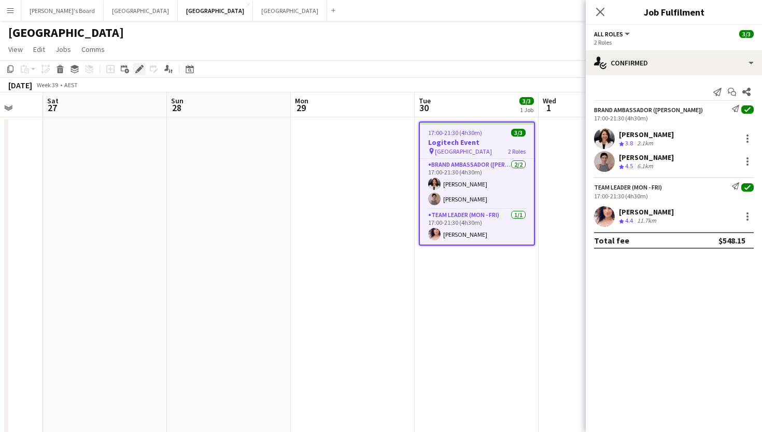
click at [140, 66] on icon at bounding box center [139, 69] width 6 height 6
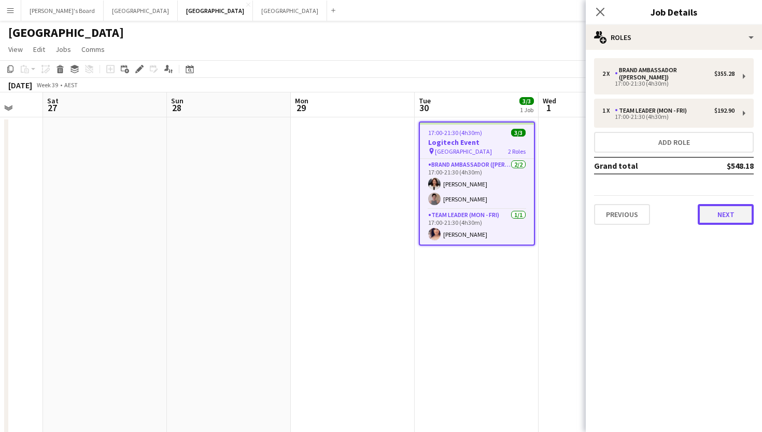
click at [738, 208] on button "Next" at bounding box center [726, 214] width 56 height 21
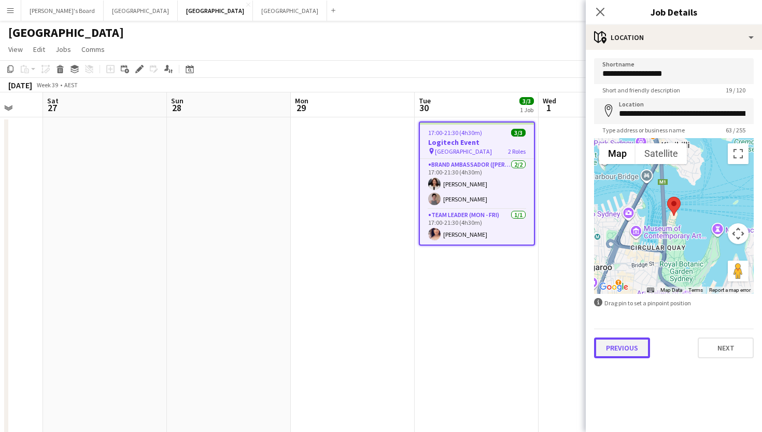
click at [637, 347] on button "Previous" at bounding box center [622, 347] width 56 height 21
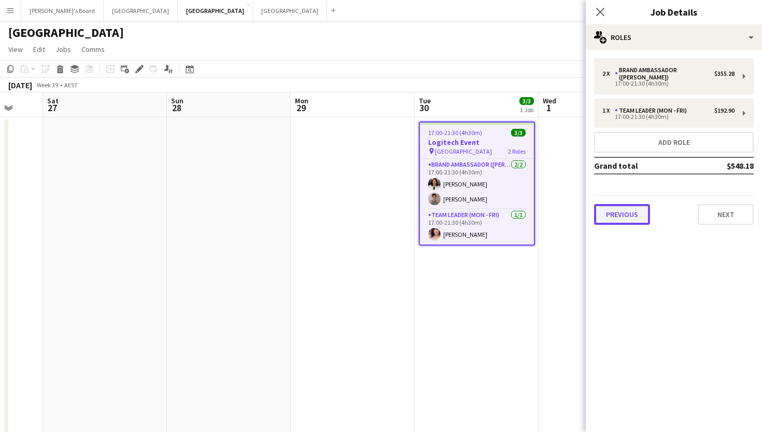
click at [635, 209] on button "Previous" at bounding box center [622, 214] width 56 height 21
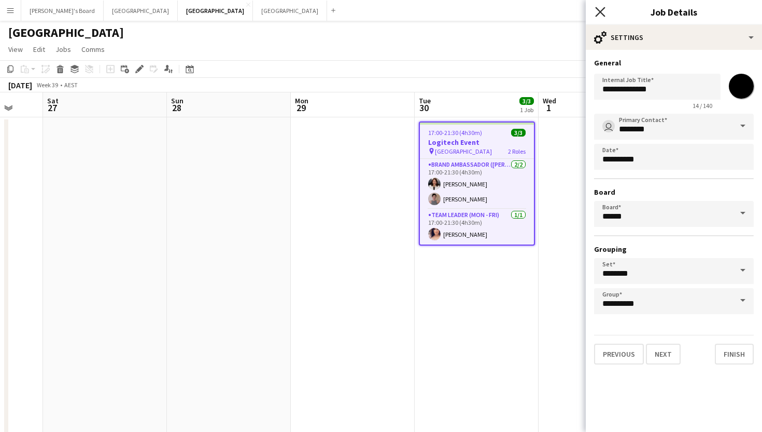
click at [600, 17] on icon "Close pop-in" at bounding box center [600, 12] width 10 height 10
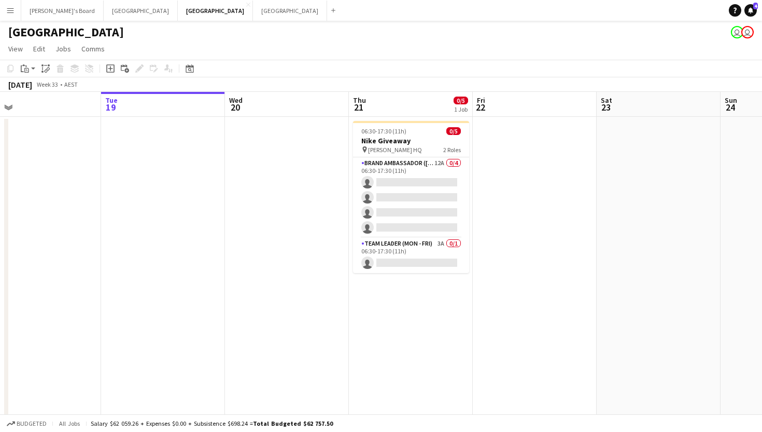
scroll to position [0, 492]
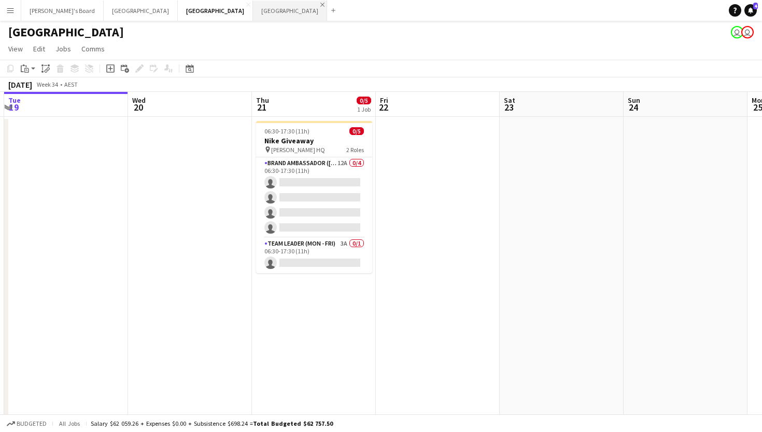
click at [321, 5] on app-icon "Close" at bounding box center [323, 5] width 4 height 4
click at [104, 6] on button "Melbourne Close" at bounding box center [141, 11] width 74 height 20
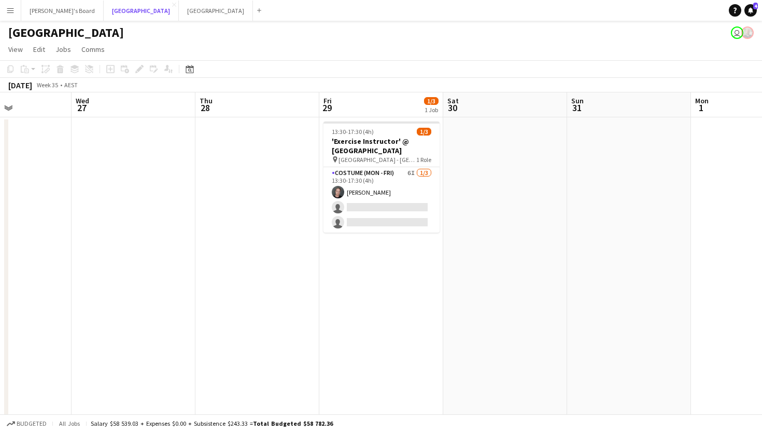
scroll to position [0, 440]
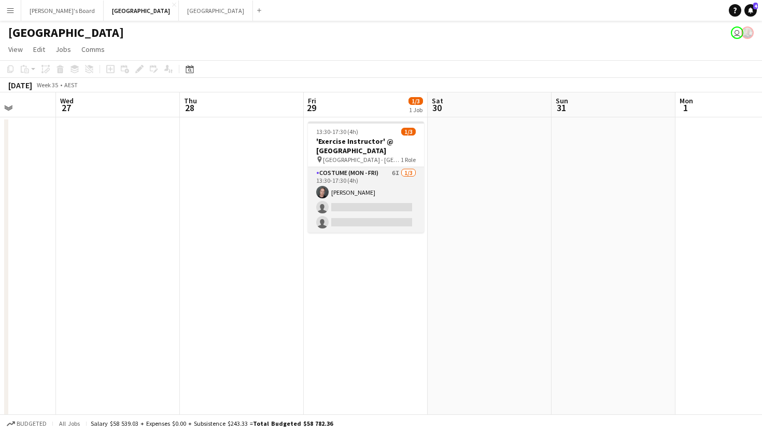
click at [379, 199] on app-card-role "Costume (Mon - Fri) 6I 1/3 13:30-17:30 (4h) Jy Samon single-neutral-actions sin…" at bounding box center [366, 199] width 116 height 65
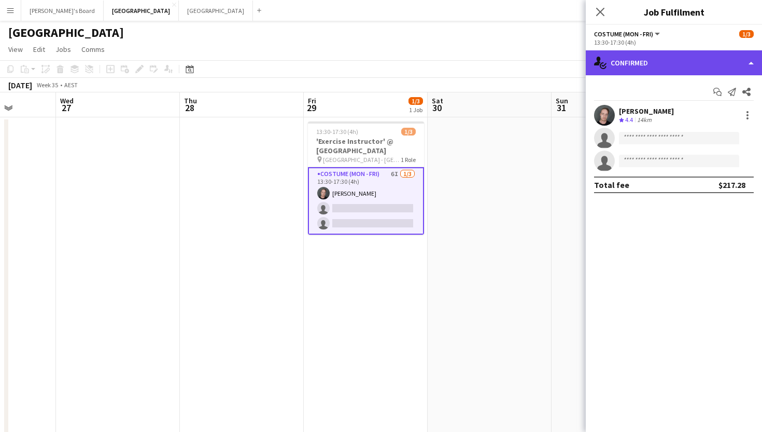
click at [630, 64] on div "single-neutral-actions-check-2 Confirmed" at bounding box center [674, 62] width 176 height 25
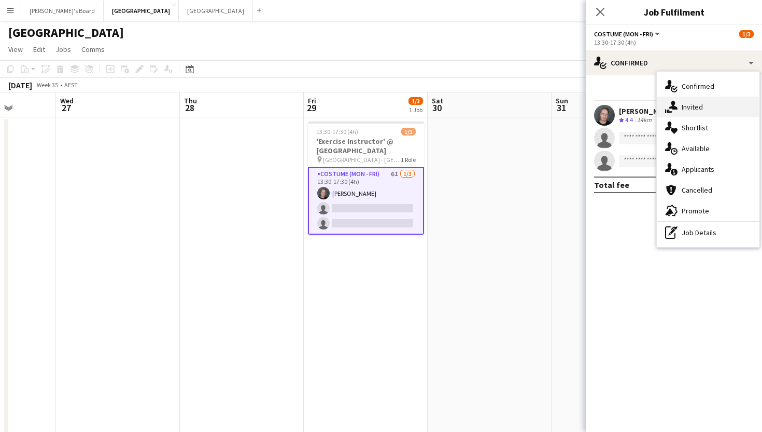
click at [699, 103] on div "single-neutral-actions-share-1 Invited" at bounding box center [708, 106] width 103 height 21
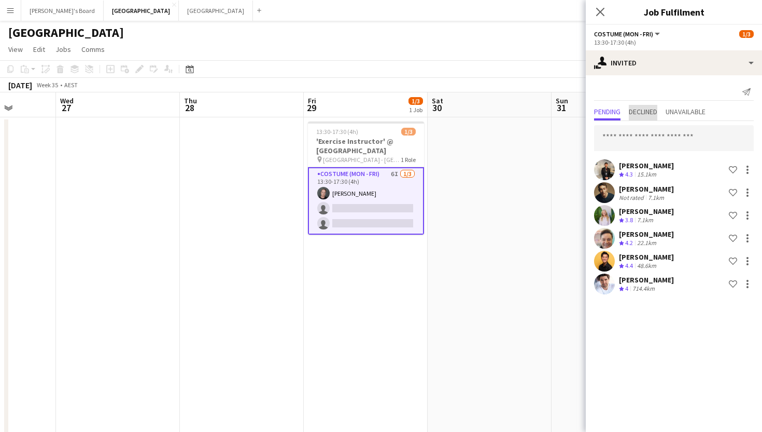
click at [650, 113] on span "Declined" at bounding box center [643, 111] width 29 height 7
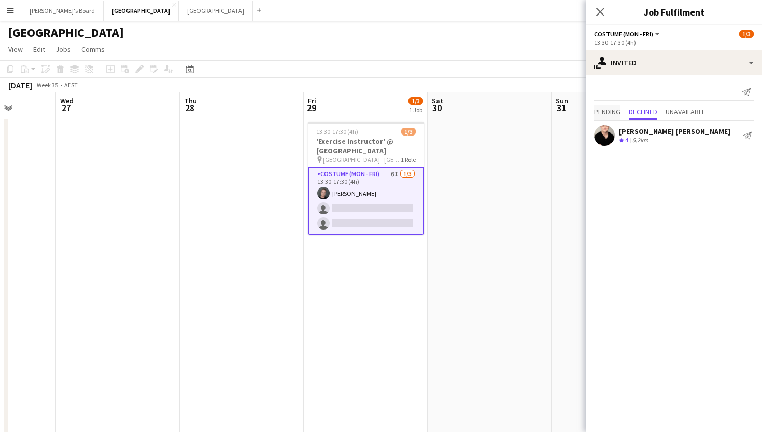
click at [599, 113] on span "Pending" at bounding box center [607, 111] width 26 height 7
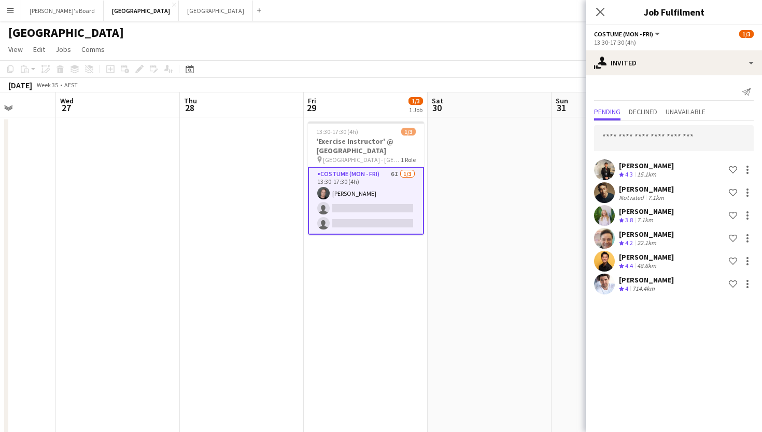
click at [374, 195] on app-card-role "Costume (Mon - Fri) 6I 1/3 13:30-17:30 (4h) Jy Samon single-neutral-actions sin…" at bounding box center [366, 200] width 116 height 67
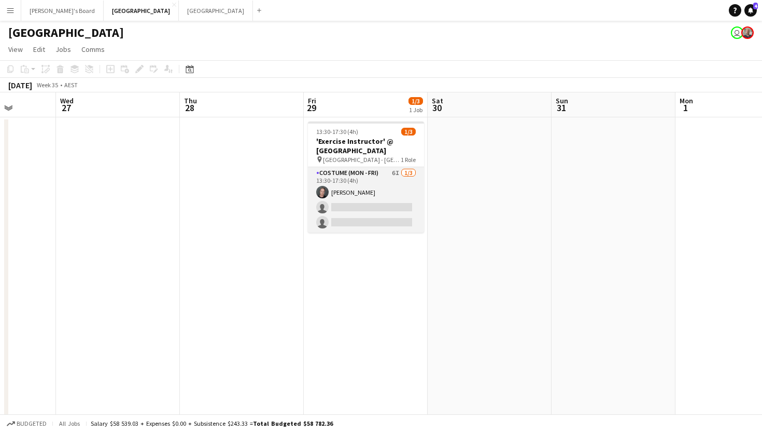
click at [366, 207] on app-card-role "Costume (Mon - Fri) 6I 1/3 13:30-17:30 (4h) Jy Samon single-neutral-actions sin…" at bounding box center [366, 199] width 116 height 65
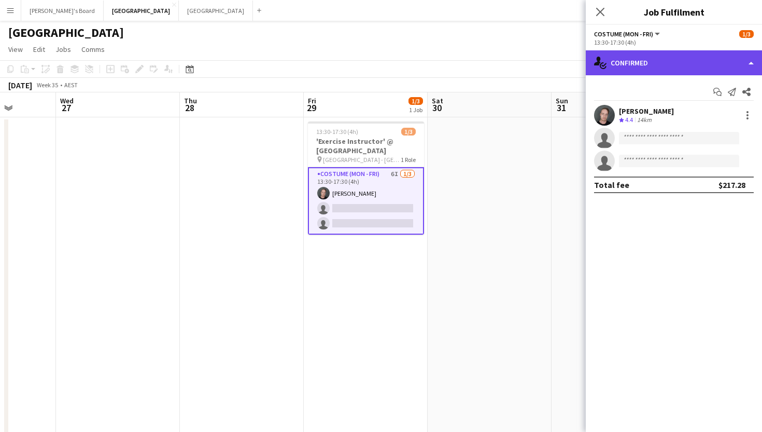
click at [685, 71] on div "single-neutral-actions-check-2 Confirmed" at bounding box center [674, 62] width 176 height 25
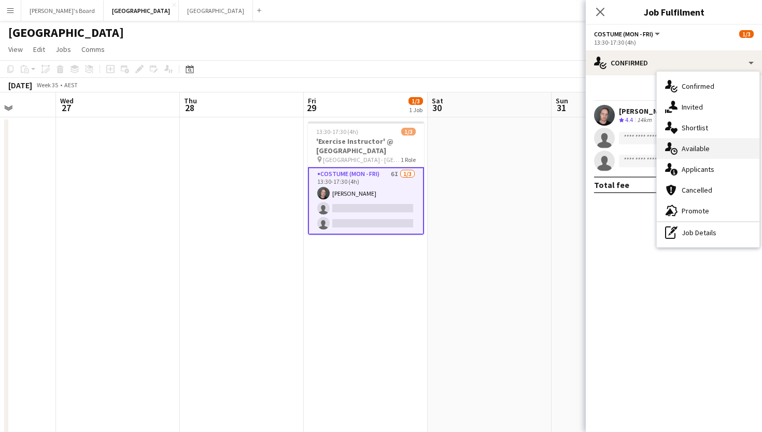
click at [699, 149] on div "single-neutral-actions-upload Available" at bounding box center [708, 148] width 103 height 21
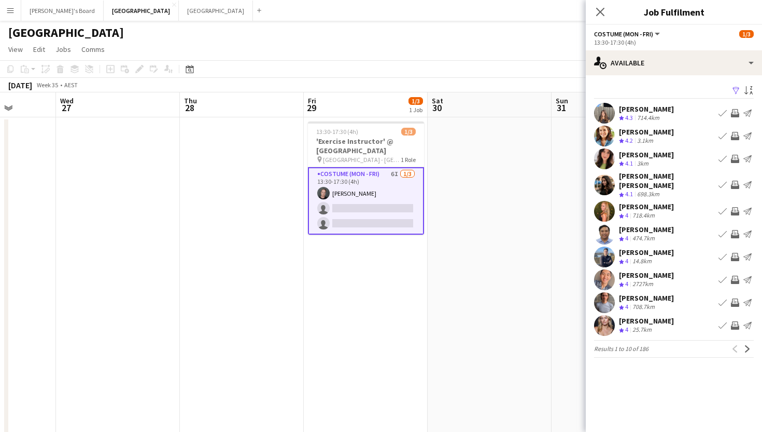
click at [735, 89] on app-icon "Filter" at bounding box center [736, 91] width 8 height 10
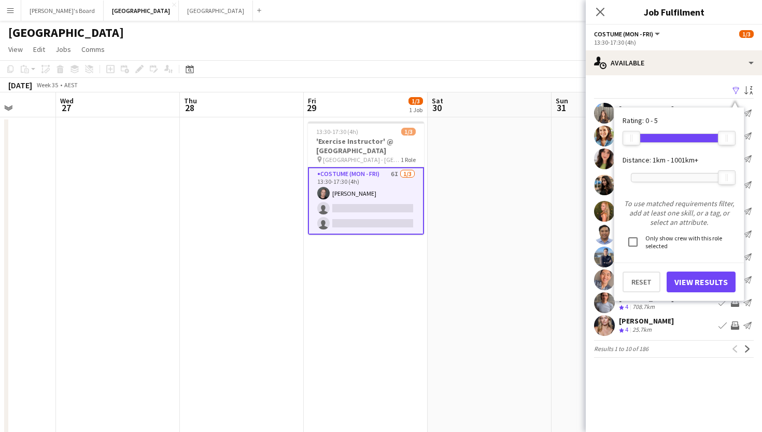
drag, startPoint x: 726, startPoint y: 187, endPoint x: 708, endPoint y: 182, distance: 18.7
click at [707, 182] on div "1001km+" at bounding box center [679, 177] width 96 height 26
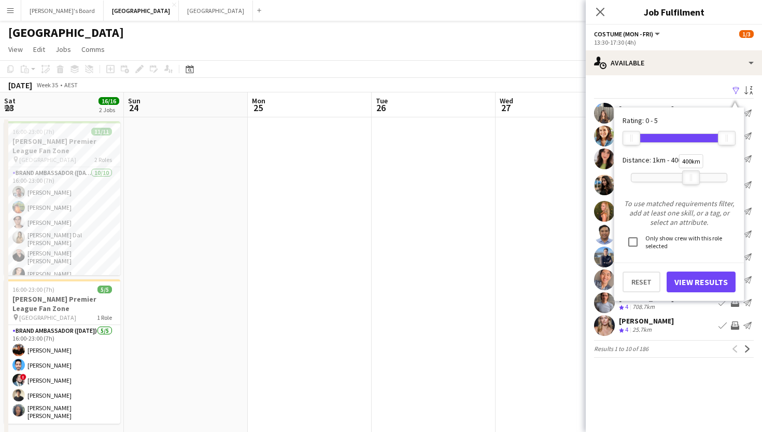
scroll to position [0, 440]
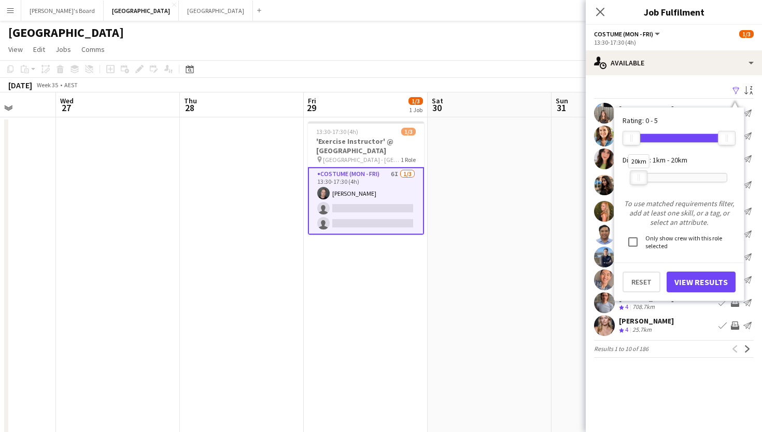
click at [640, 180] on div "20km" at bounding box center [639, 177] width 18 height 15
click at [703, 279] on button "View Results" at bounding box center [701, 281] width 69 height 21
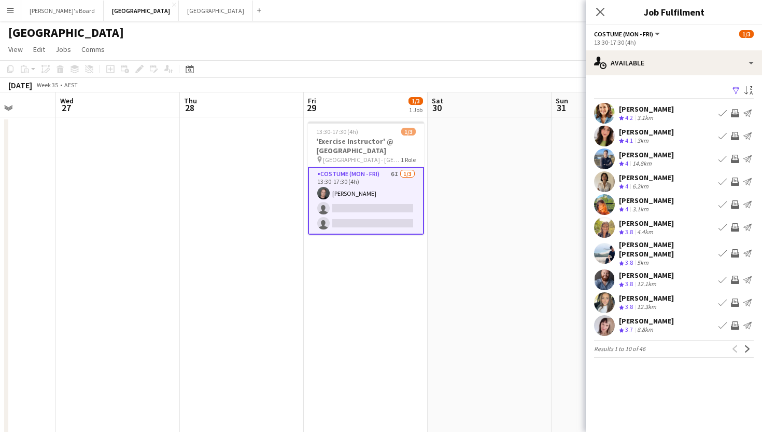
click at [639, 132] on div "[PERSON_NAME]" at bounding box center [646, 131] width 55 height 9
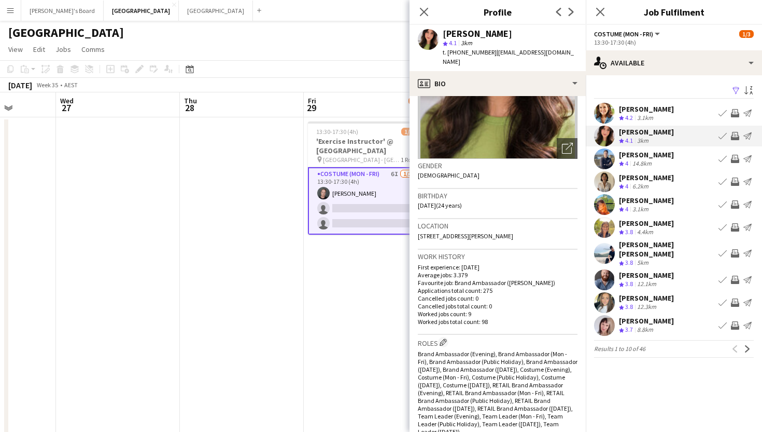
scroll to position [72, 0]
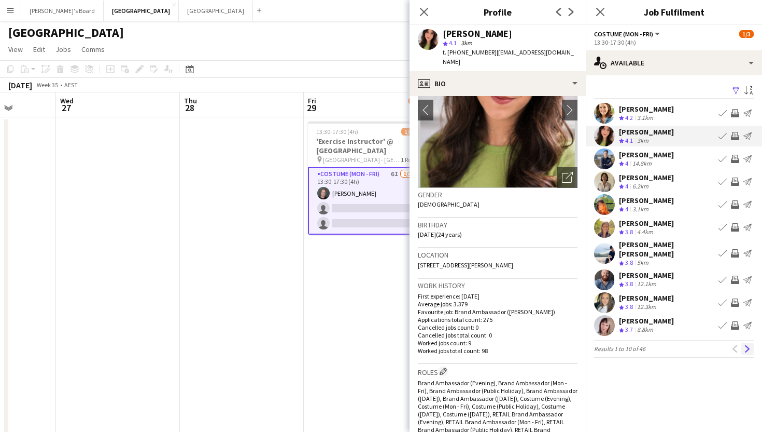
click at [749, 349] on app-icon "Next" at bounding box center [747, 348] width 7 height 7
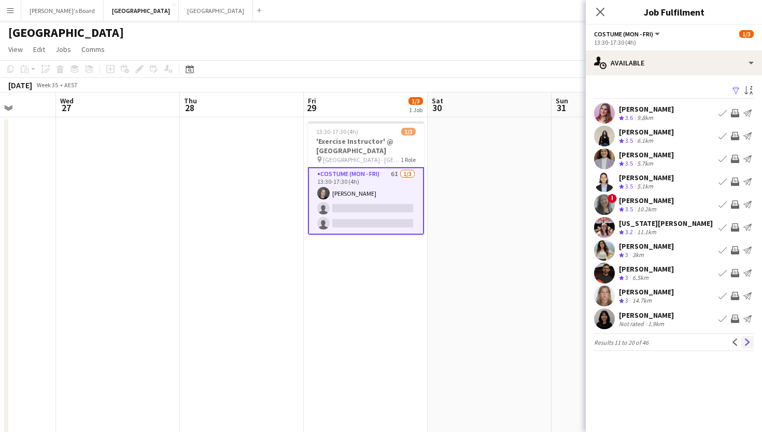
click at [748, 343] on app-icon "Next" at bounding box center [747, 341] width 7 height 7
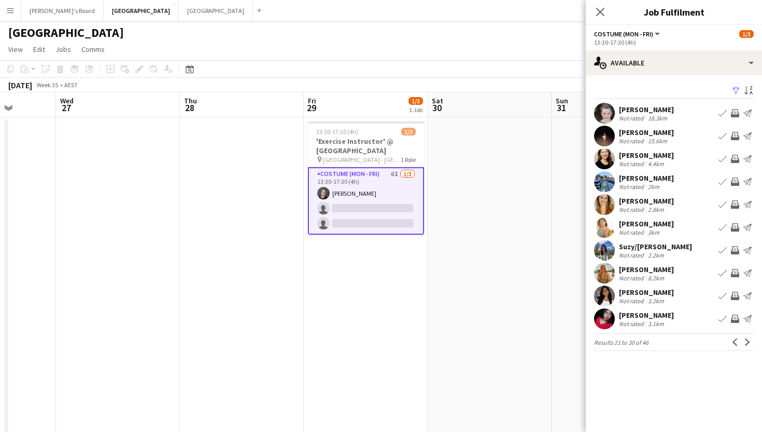
click at [380, 202] on app-card-role "Costume (Mon - Fri) 6I 1/3 13:30-17:30 (4h) Jy Samon single-neutral-actions sin…" at bounding box center [366, 200] width 116 height 67
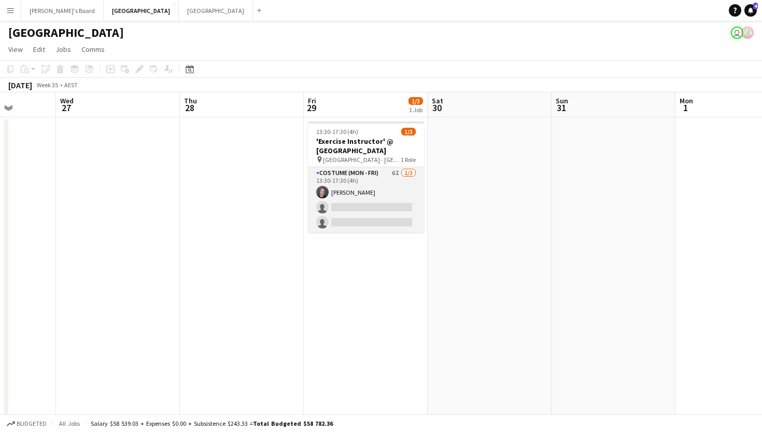
click at [380, 202] on app-card-role "Costume (Mon - Fri) 6I 1/3 13:30-17:30 (4h) Jy Samon single-neutral-actions sin…" at bounding box center [366, 199] width 116 height 65
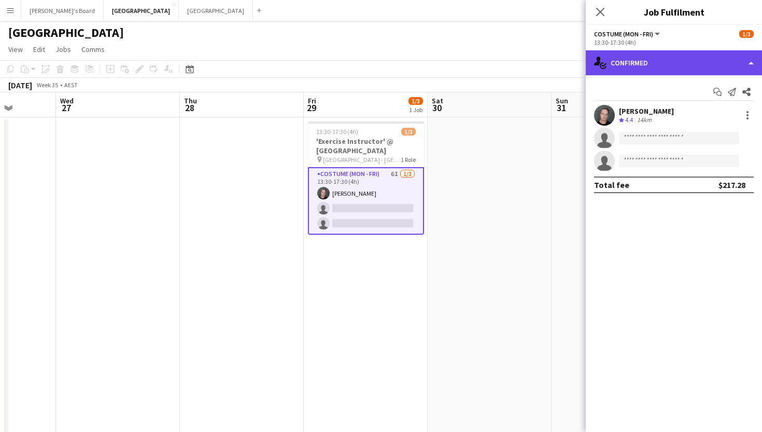
click at [637, 58] on div "single-neutral-actions-check-2 Confirmed" at bounding box center [674, 62] width 176 height 25
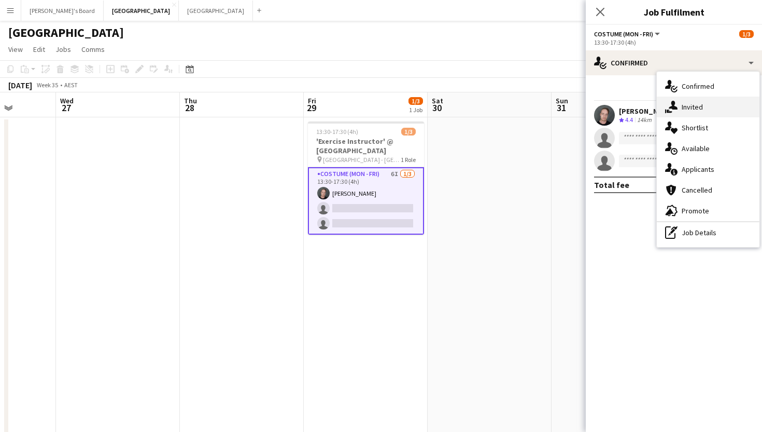
click at [681, 105] on div "single-neutral-actions-share-1 Invited" at bounding box center [708, 106] width 103 height 21
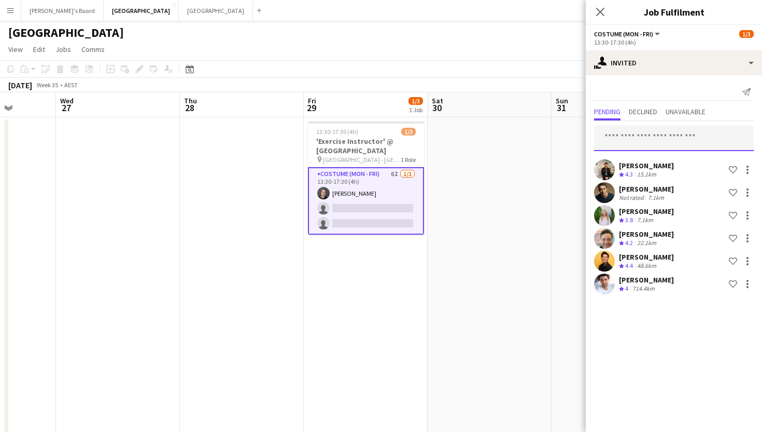
click at [637, 136] on input "text" at bounding box center [674, 138] width 160 height 26
type input "******"
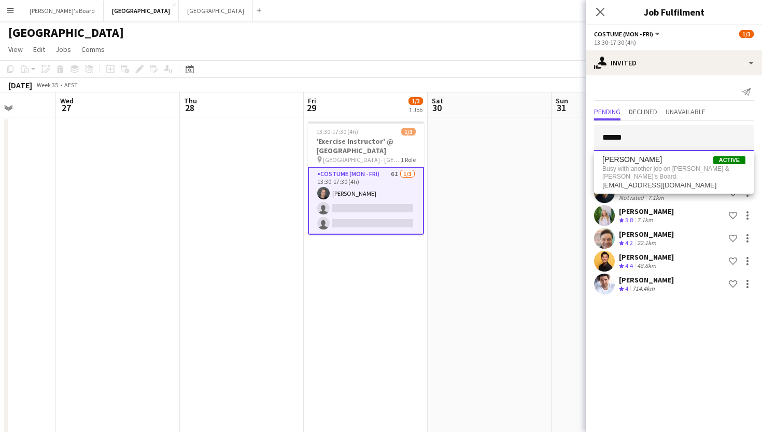
drag, startPoint x: 652, startPoint y: 142, endPoint x: 564, endPoint y: 135, distance: 88.4
click at [564, 135] on body "Menu Boards Boards Boards All jobs Status Workforce Workforce My Workforce Recr…" at bounding box center [381, 230] width 762 height 460
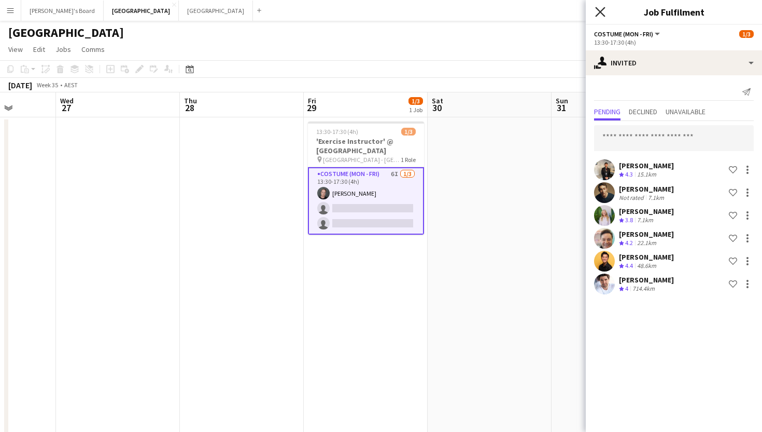
click at [599, 10] on icon at bounding box center [600, 12] width 10 height 10
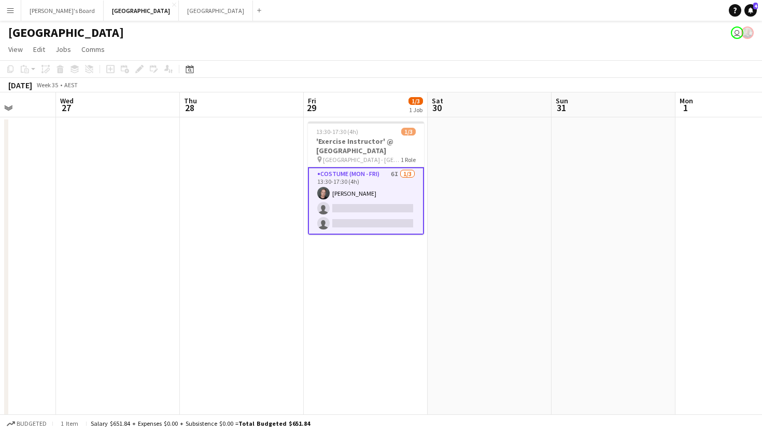
click at [337, 212] on app-card-role "Costume (Mon - Fri) 6I 1/3 13:30-17:30 (4h) Jy Samon single-neutral-actions sin…" at bounding box center [366, 200] width 116 height 67
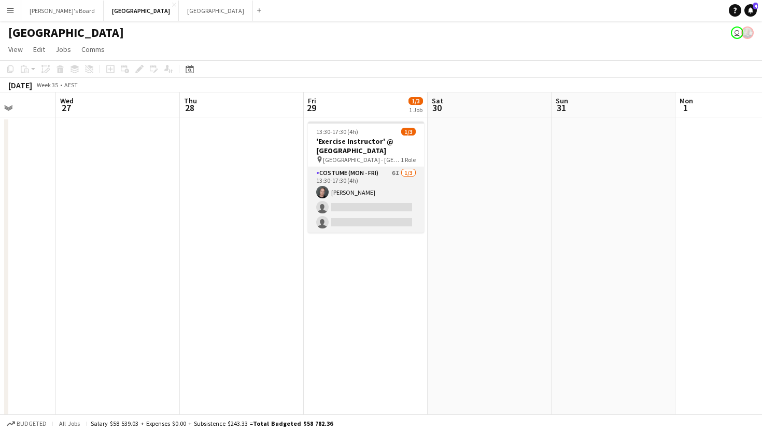
click at [345, 212] on app-card-role "Costume (Mon - Fri) 6I 1/3 13:30-17:30 (4h) Jy Samon single-neutral-actions sin…" at bounding box center [366, 199] width 116 height 65
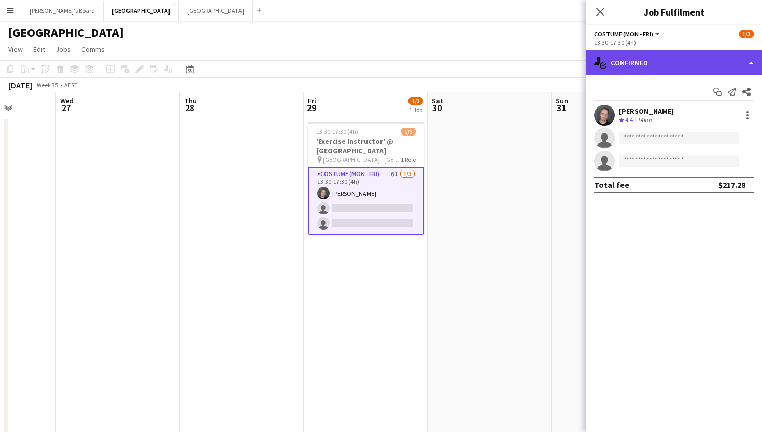
click at [664, 60] on div "single-neutral-actions-check-2 Confirmed" at bounding box center [674, 62] width 176 height 25
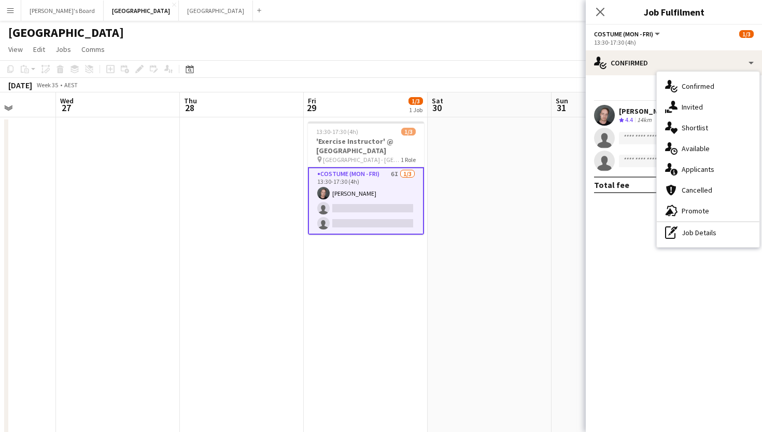
click at [394, 200] on app-card-role "Costume (Mon - Fri) 6I 1/3 13:30-17:30 (4h) Jy Samon single-neutral-actions sin…" at bounding box center [366, 200] width 116 height 67
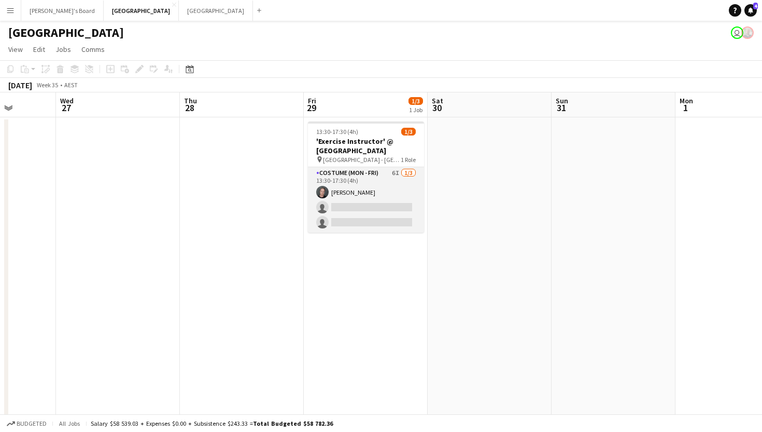
click at [366, 210] on app-card-role "Costume (Mon - Fri) 6I 1/3 13:30-17:30 (4h) Jy Samon single-neutral-actions sin…" at bounding box center [366, 199] width 116 height 65
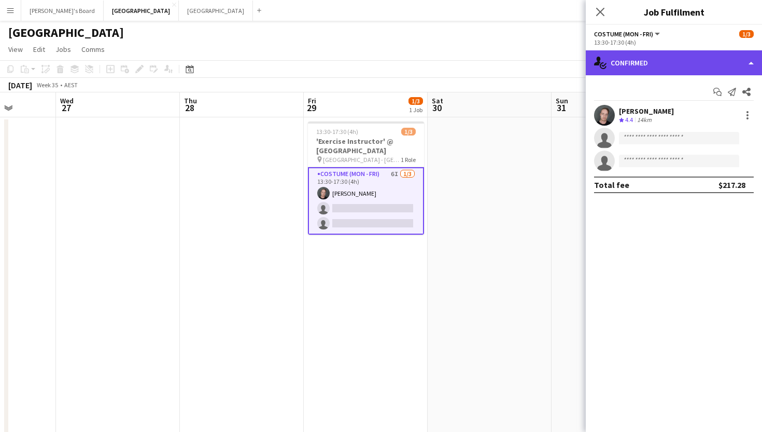
click at [644, 54] on div "single-neutral-actions-check-2 Confirmed" at bounding box center [674, 62] width 176 height 25
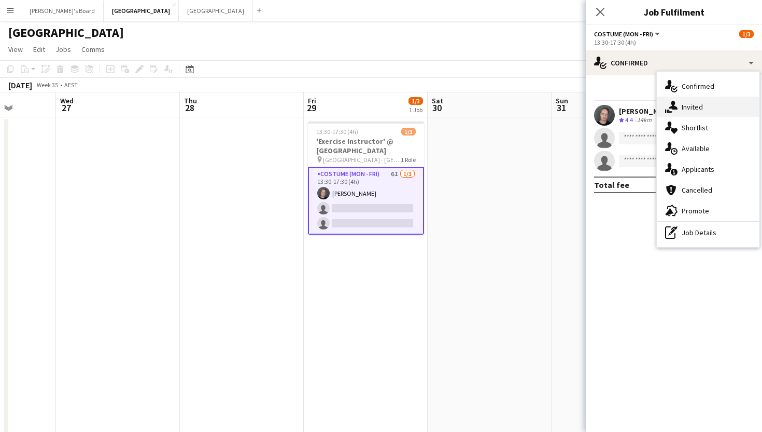
click at [680, 99] on div "single-neutral-actions-share-1 Invited" at bounding box center [708, 106] width 103 height 21
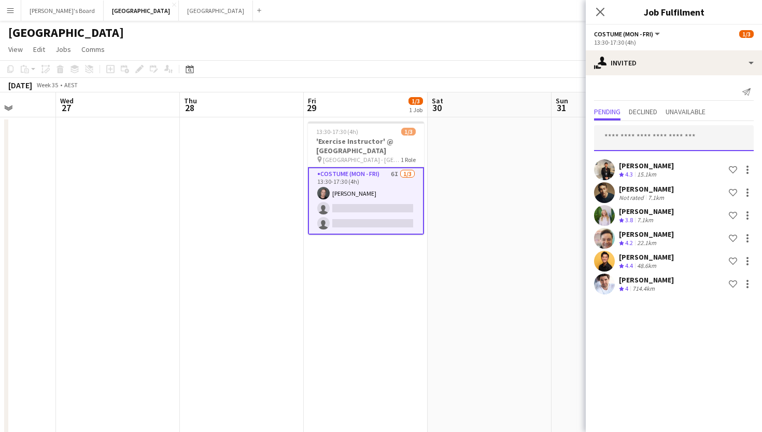
click at [631, 134] on input "text" at bounding box center [674, 138] width 160 height 26
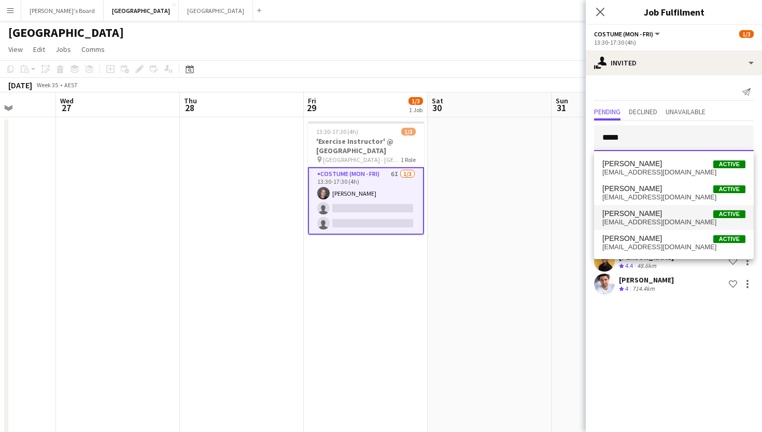
type input "*****"
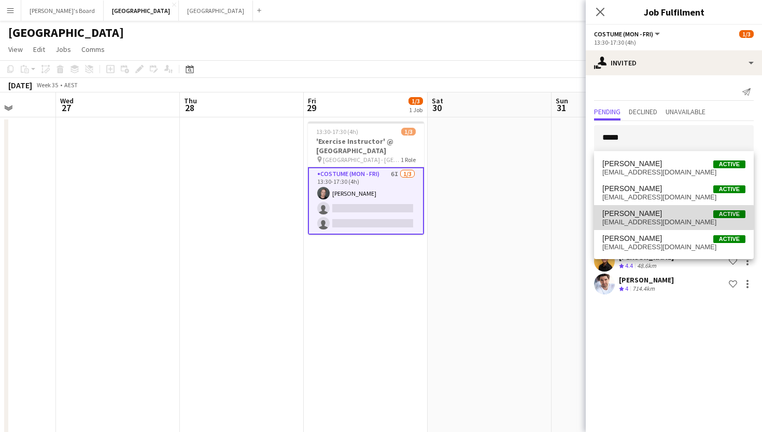
click at [645, 217] on span "Sarah Hamilton" at bounding box center [633, 213] width 60 height 9
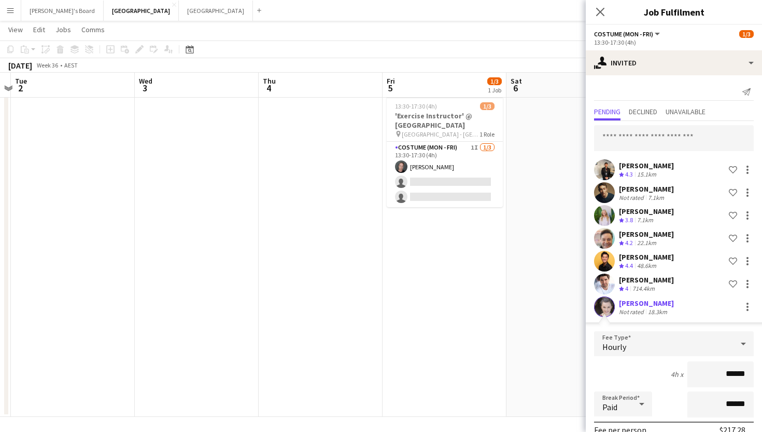
scroll to position [0, 505]
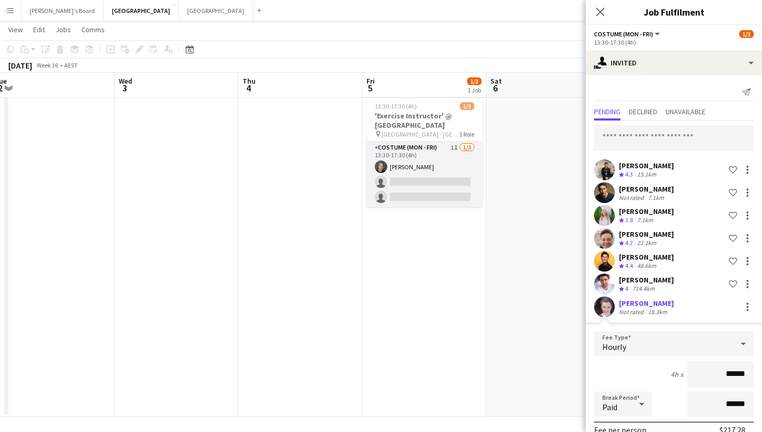
click at [445, 180] on app-card-role "Costume (Mon - Fri) 1I 1/3 13:30-17:30 (4h) Jy Samon single-neutral-actions sin…" at bounding box center [425, 174] width 116 height 65
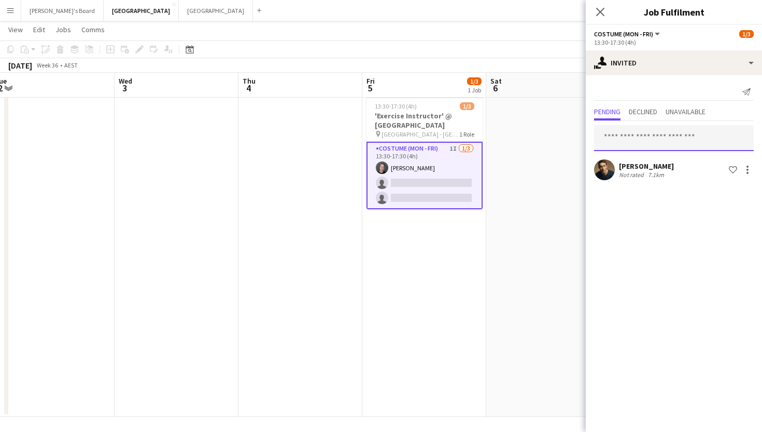
click at [636, 140] on input "text" at bounding box center [674, 138] width 160 height 26
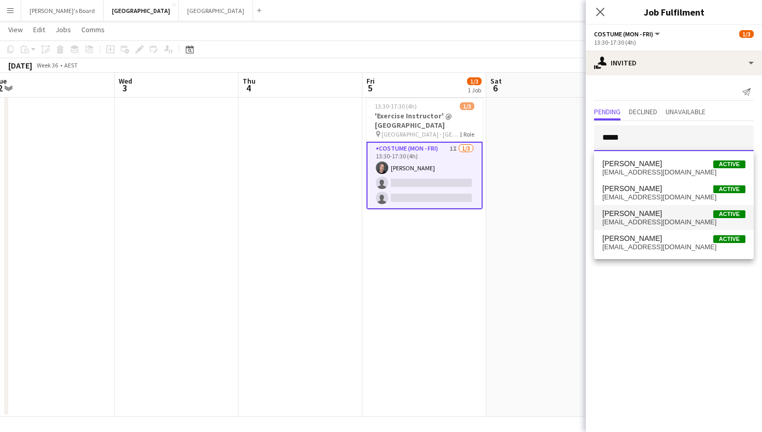
type input "*****"
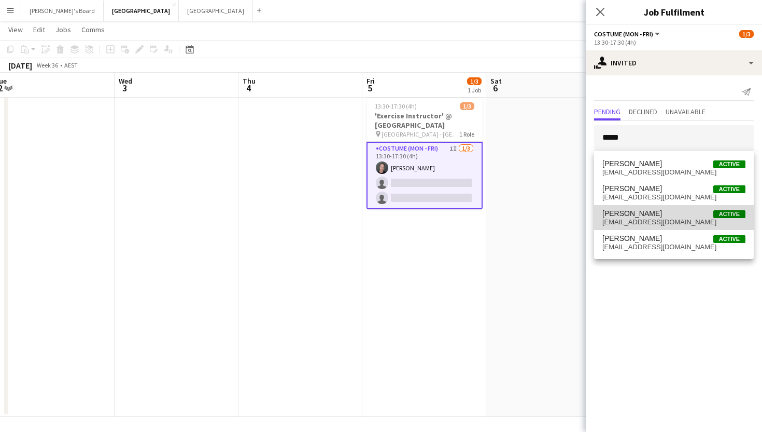
click at [648, 223] on span "sarzhamilton@yahoo.com.au" at bounding box center [674, 222] width 143 height 8
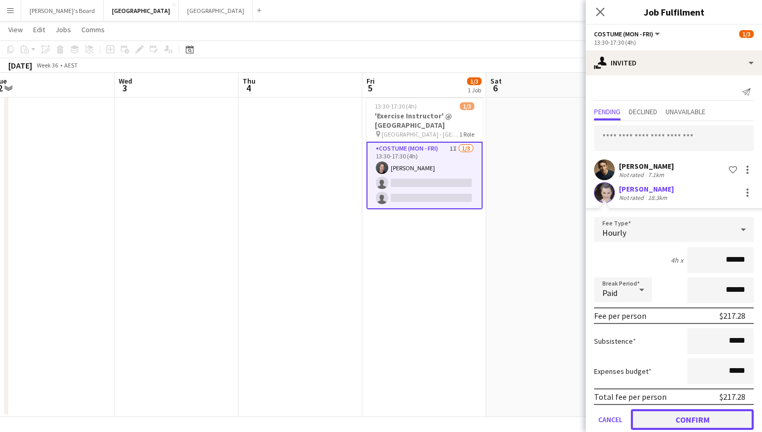
click at [681, 415] on button "Confirm" at bounding box center [692, 419] width 123 height 21
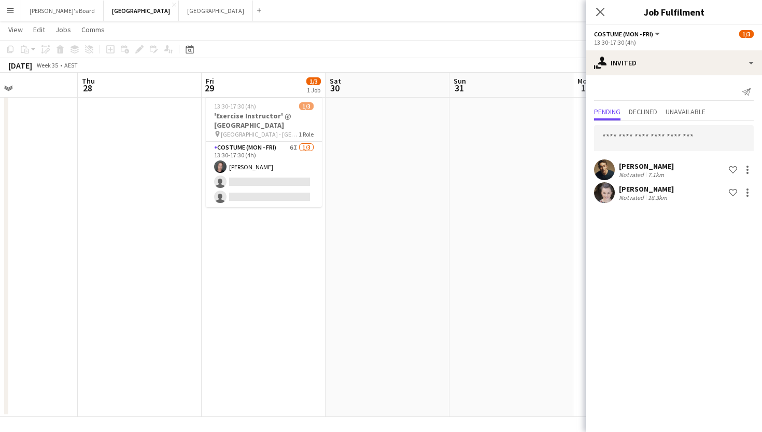
scroll to position [0, 268]
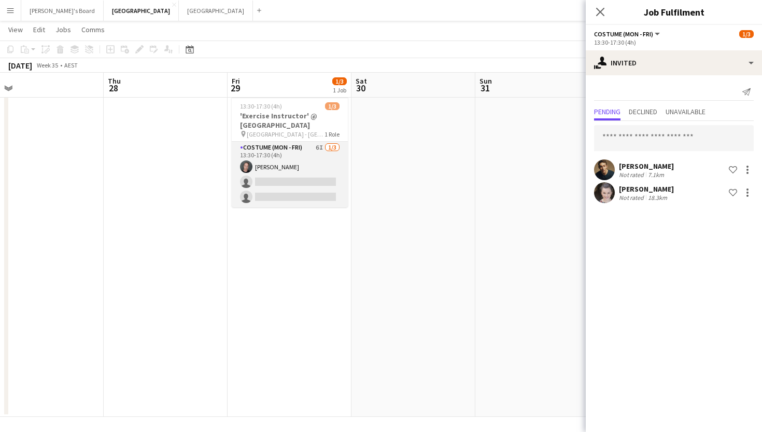
click at [298, 172] on app-card-role "Costume (Mon - Fri) 6I 1/3 13:30-17:30 (4h) Jy Samon single-neutral-actions sin…" at bounding box center [290, 174] width 116 height 65
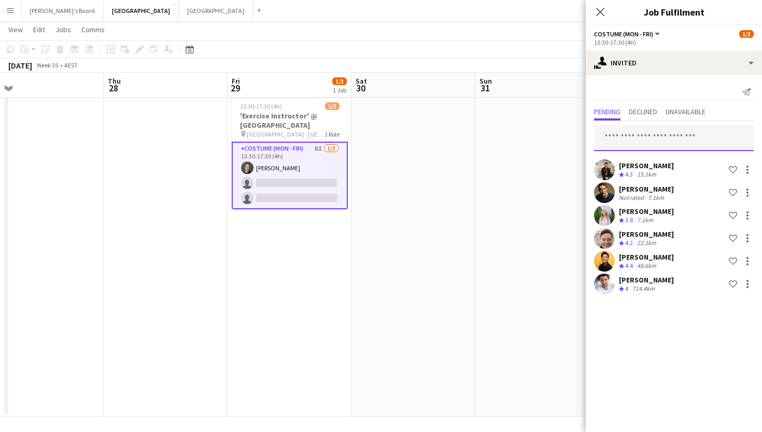
click at [631, 143] on input "text" at bounding box center [674, 138] width 160 height 26
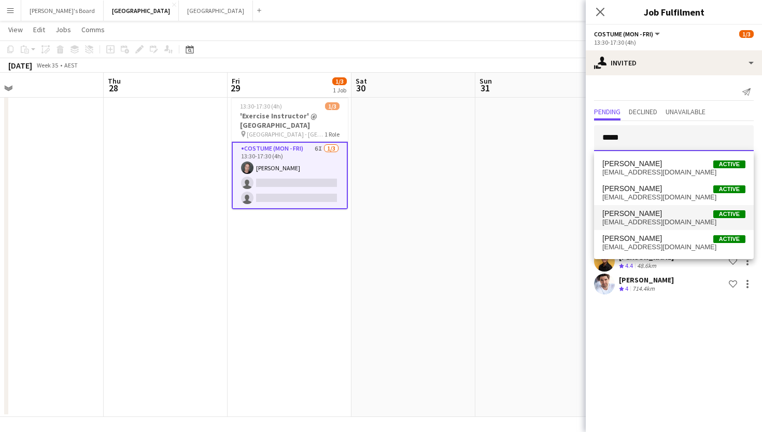
type input "*****"
click at [676, 210] on span "Sarah Hamilton Active" at bounding box center [674, 213] width 143 height 9
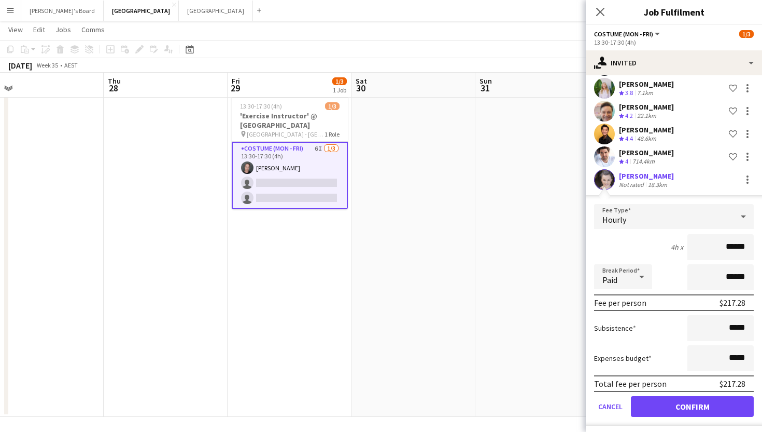
scroll to position [128, 0]
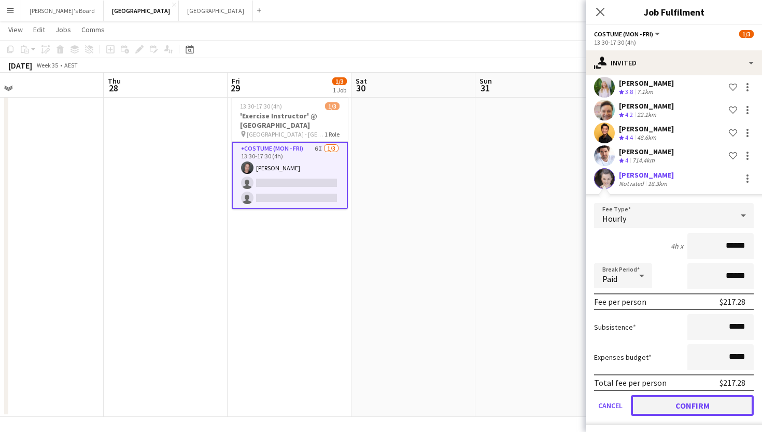
click at [680, 406] on button "Confirm" at bounding box center [692, 405] width 123 height 21
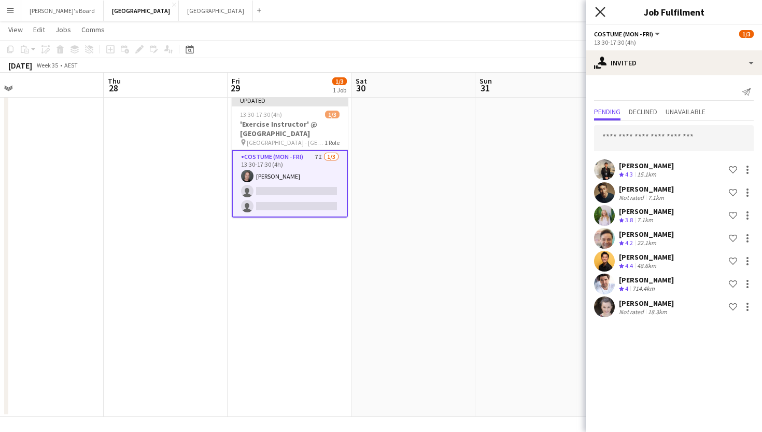
click at [598, 8] on icon at bounding box center [600, 12] width 10 height 10
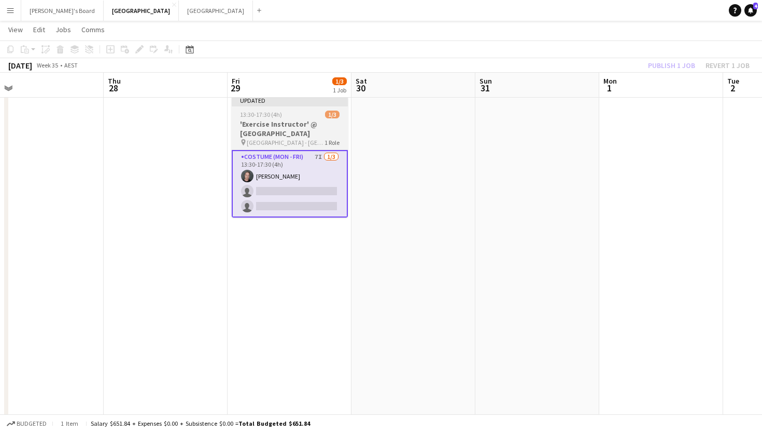
click at [305, 103] on div "Updated" at bounding box center [290, 100] width 116 height 8
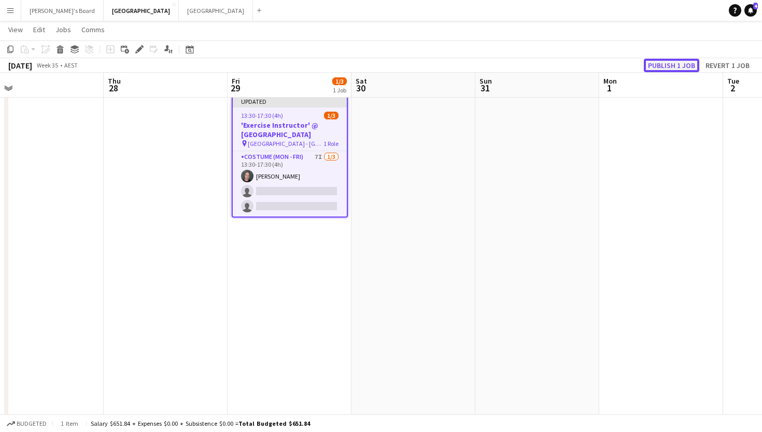
click at [656, 63] on button "Publish 1 job" at bounding box center [671, 65] width 55 height 13
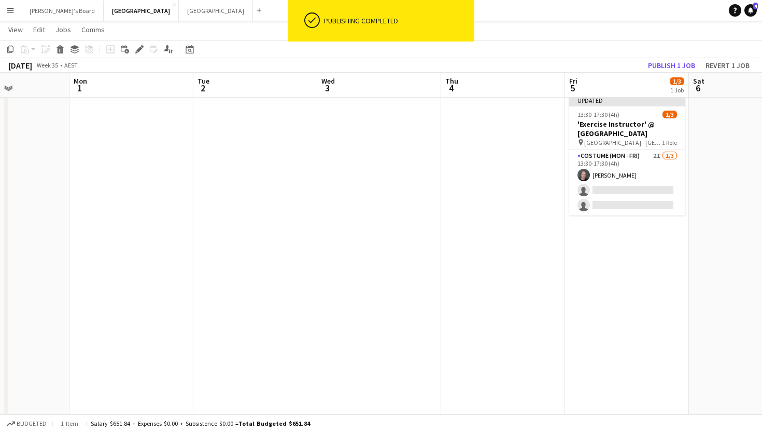
scroll to position [0, 303]
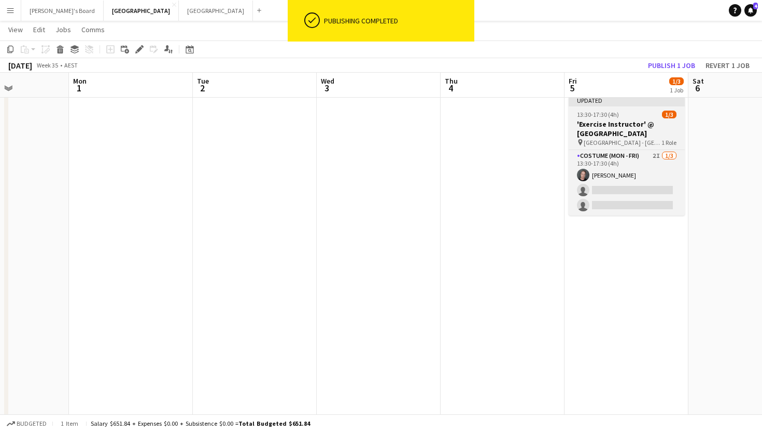
click at [635, 117] on div "13:30-17:30 (4h) 1/3" at bounding box center [627, 114] width 116 height 8
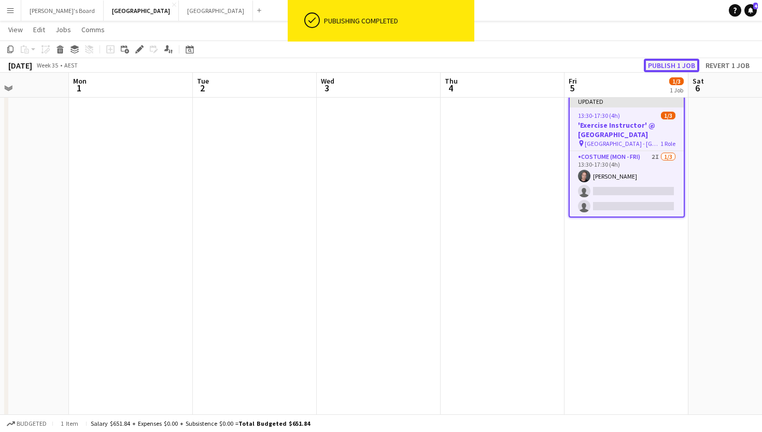
click at [676, 60] on button "Publish 1 job" at bounding box center [671, 65] width 55 height 13
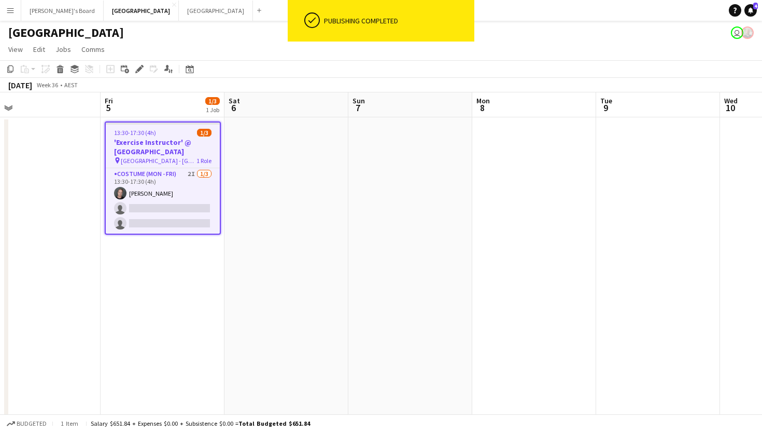
scroll to position [0, 300]
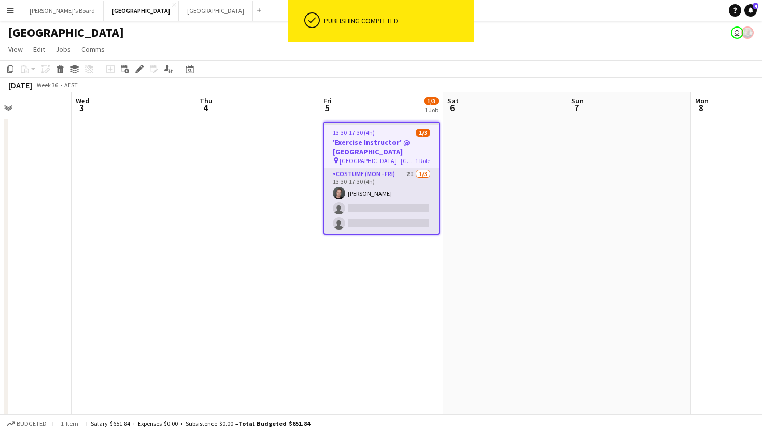
click at [395, 211] on app-card-role "Costume (Mon - Fri) 2I 1/3 13:30-17:30 (4h) Jy Samon single-neutral-actions sin…" at bounding box center [382, 200] width 114 height 65
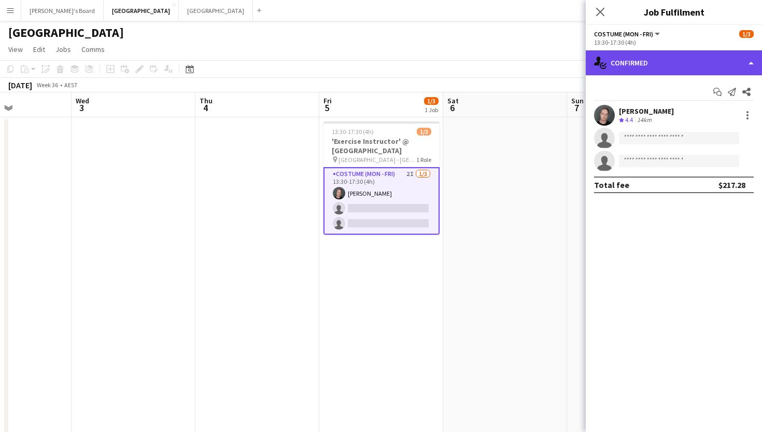
click at [634, 66] on div "single-neutral-actions-check-2 Confirmed" at bounding box center [674, 62] width 176 height 25
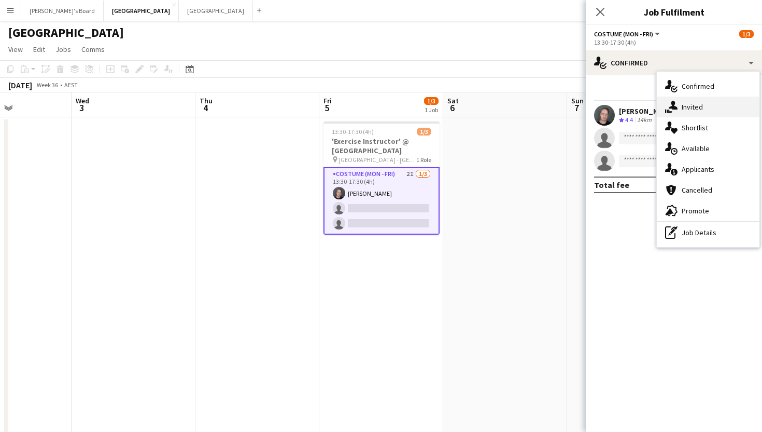
click at [684, 103] on div "single-neutral-actions-share-1 Invited" at bounding box center [708, 106] width 103 height 21
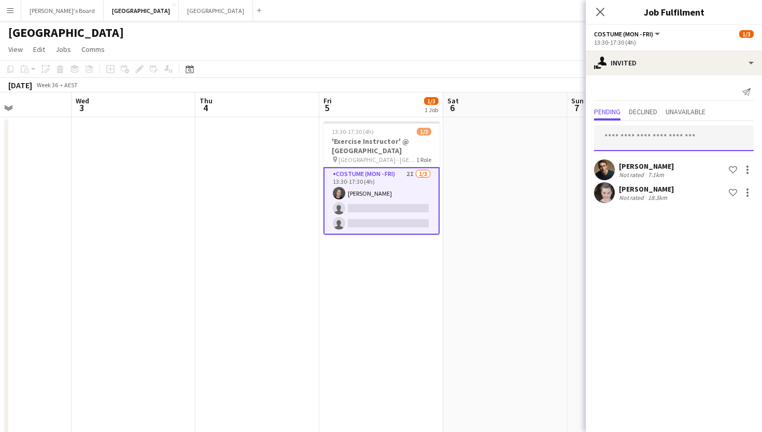
click at [637, 141] on input "text" at bounding box center [674, 138] width 160 height 26
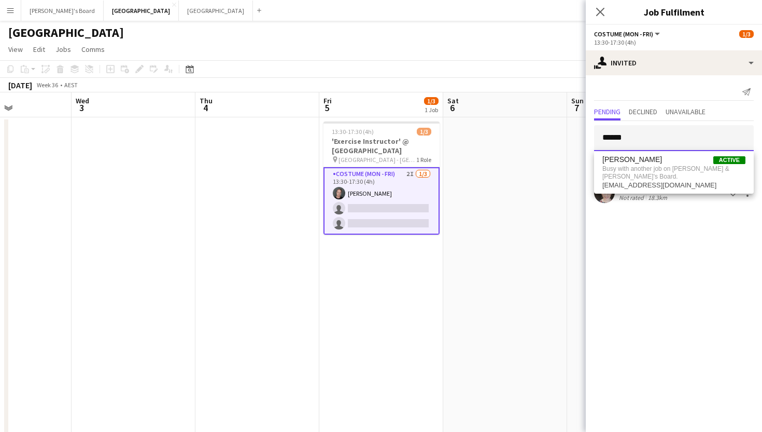
drag, startPoint x: 664, startPoint y: 140, endPoint x: 575, endPoint y: 139, distance: 88.7
click at [575, 139] on body "Menu Boards Boards Boards All jobs Status Workforce Workforce My Workforce Recr…" at bounding box center [381, 230] width 762 height 460
type input "******"
click at [602, 9] on icon "Close pop-in" at bounding box center [600, 12] width 10 height 10
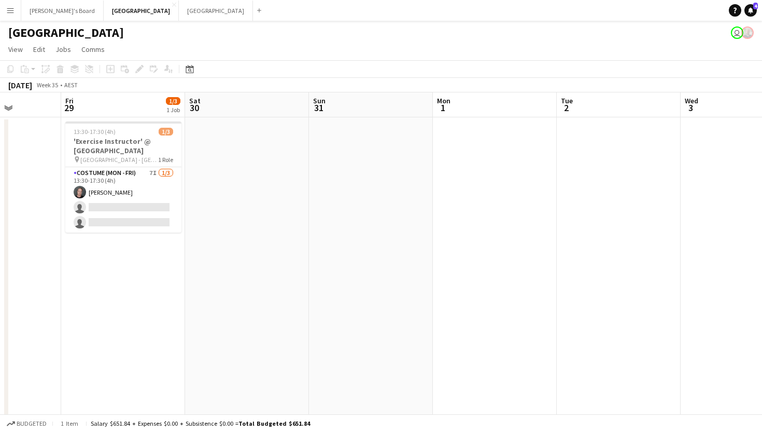
scroll to position [0, 310]
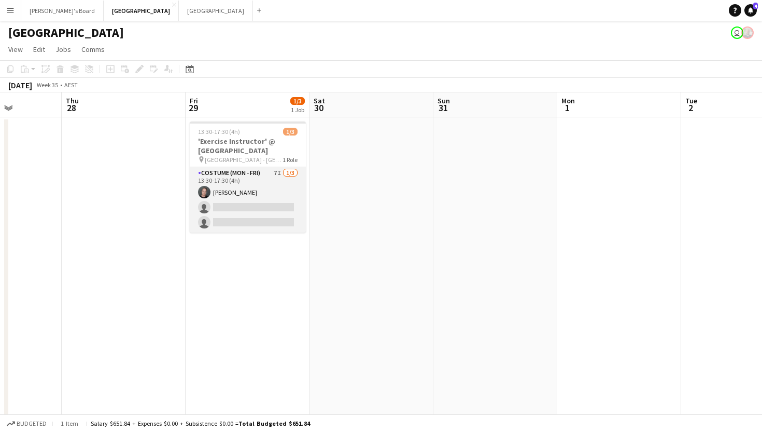
click at [259, 205] on app-card-role "Costume (Mon - Fri) 7I [DATE] 13:30-17:30 (4h) [PERSON_NAME] single-neutral-act…" at bounding box center [248, 199] width 116 height 65
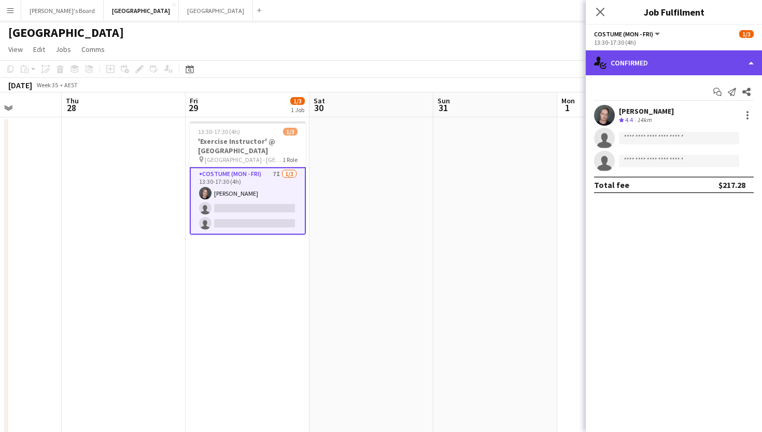
click at [640, 58] on div "single-neutral-actions-check-2 Confirmed" at bounding box center [674, 62] width 176 height 25
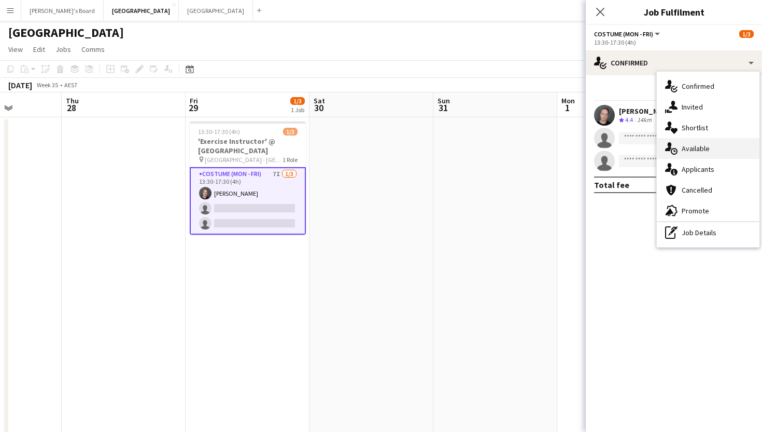
click at [708, 151] on div "single-neutral-actions-upload Available" at bounding box center [708, 148] width 103 height 21
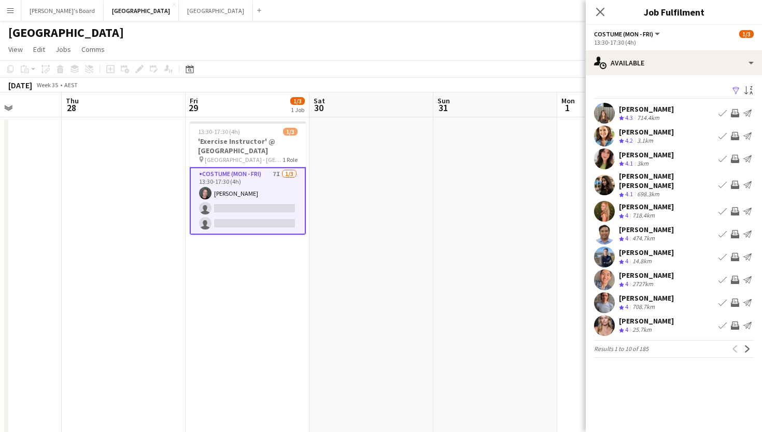
click at [738, 89] on app-icon "Filter" at bounding box center [736, 91] width 8 height 10
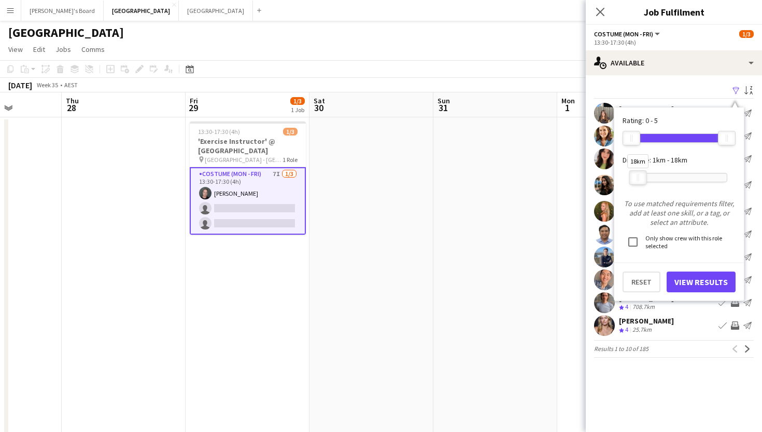
drag, startPoint x: 724, startPoint y: 178, endPoint x: 635, endPoint y: 179, distance: 88.7
click at [635, 179] on div at bounding box center [638, 177] width 17 height 13
click at [718, 284] on button "View Results" at bounding box center [701, 281] width 69 height 21
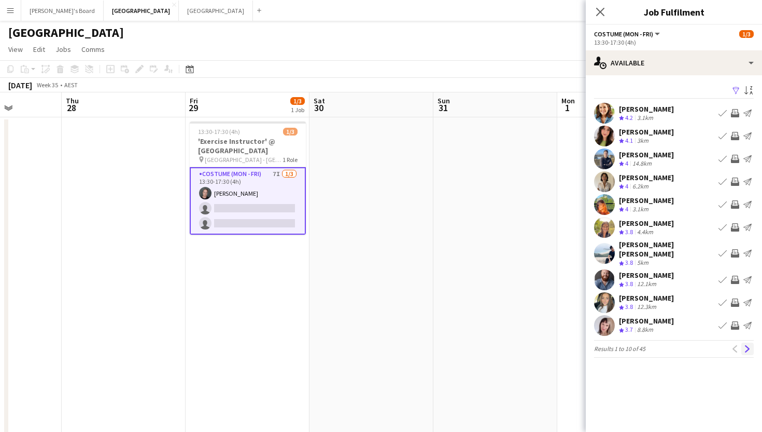
click at [747, 345] on app-icon "Next" at bounding box center [747, 348] width 7 height 7
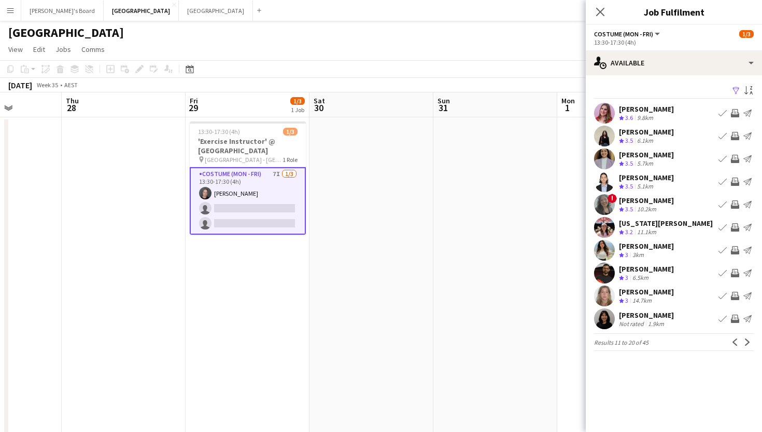
click at [747, 345] on button "Next" at bounding box center [748, 342] width 12 height 12
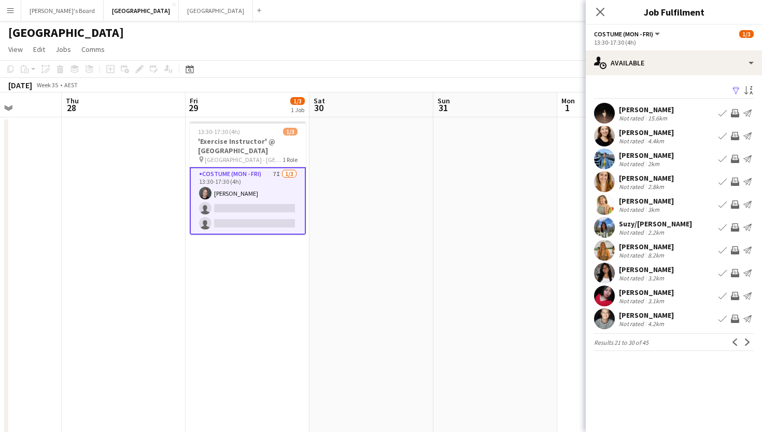
click at [747, 345] on button "Next" at bounding box center [748, 342] width 12 height 12
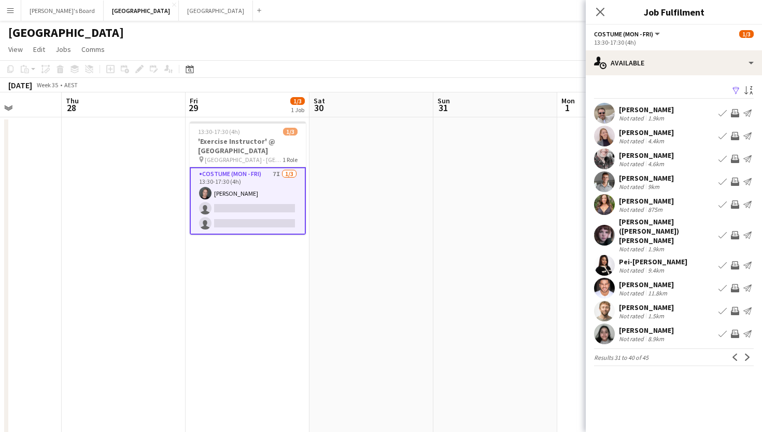
click at [747, 351] on button "Next" at bounding box center [748, 357] width 12 height 12
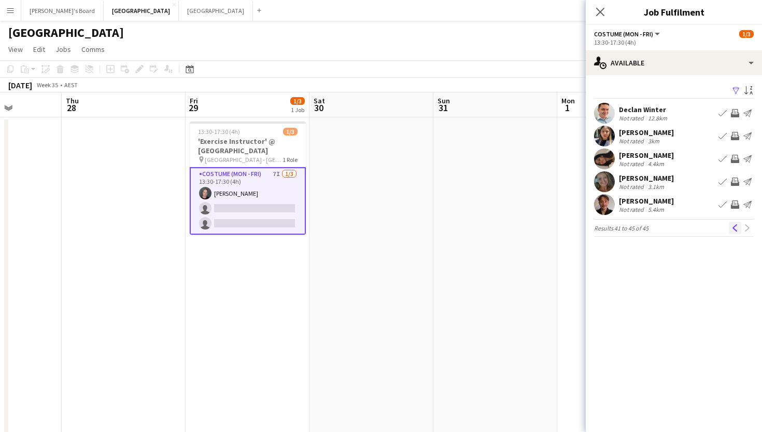
click at [734, 228] on app-icon "Previous" at bounding box center [735, 227] width 7 height 7
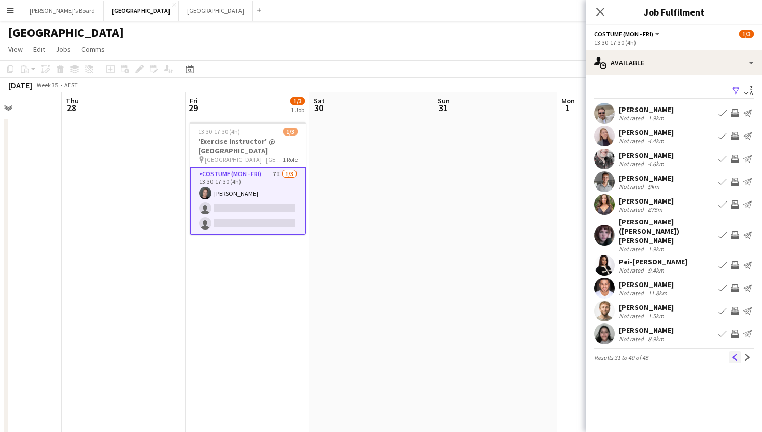
click at [738, 353] on app-icon "Previous" at bounding box center [735, 356] width 7 height 7
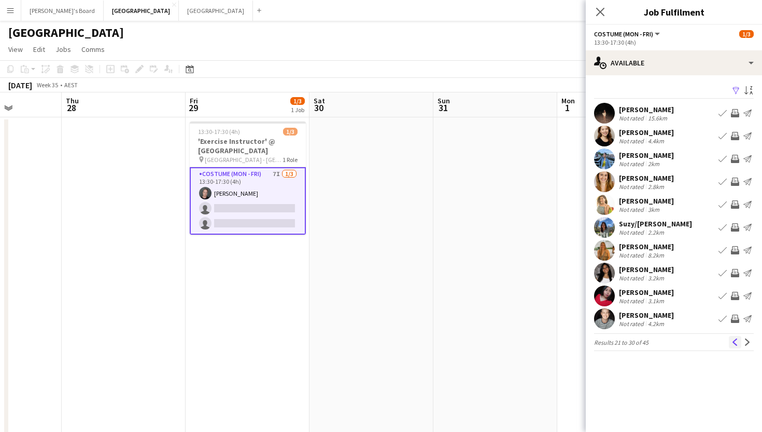
click at [734, 342] on app-icon "Previous" at bounding box center [735, 341] width 7 height 7
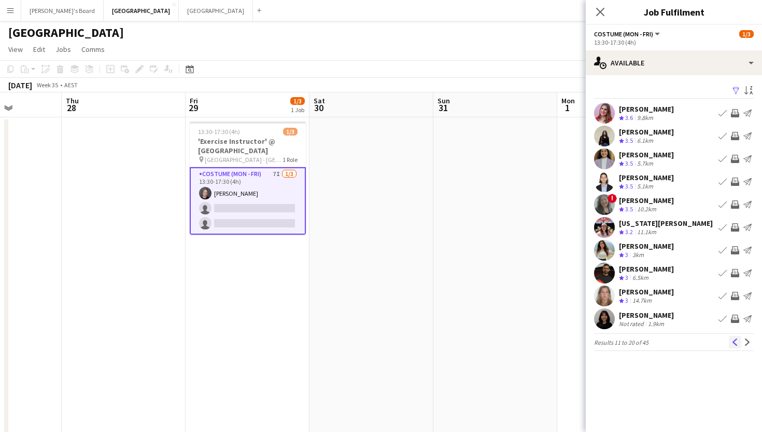
click at [734, 338] on app-icon "Previous" at bounding box center [735, 341] width 7 height 7
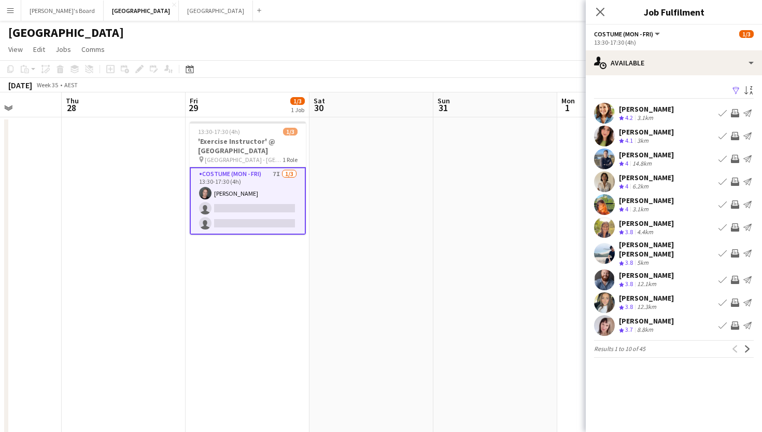
click at [623, 153] on div "[PERSON_NAME]" at bounding box center [646, 154] width 55 height 9
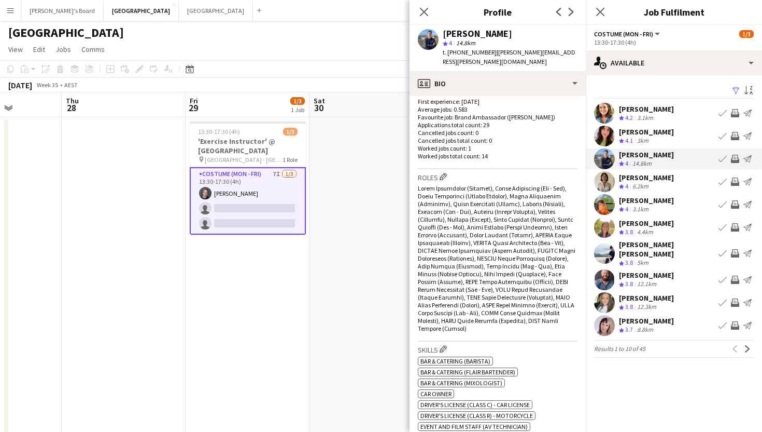
scroll to position [239, 0]
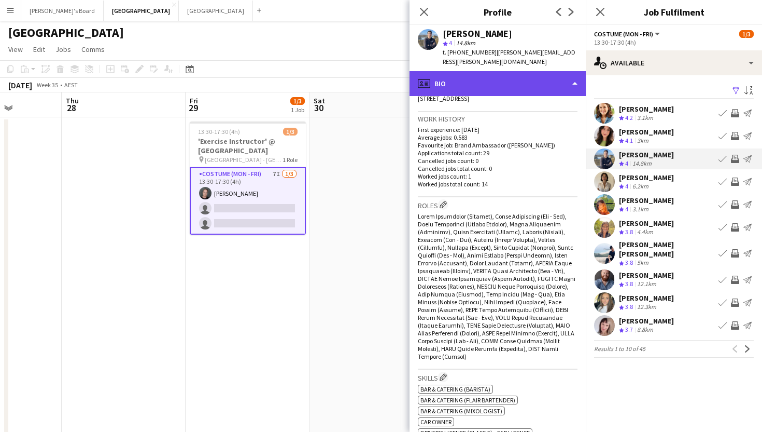
click at [515, 79] on div "profile Bio" at bounding box center [498, 83] width 176 height 25
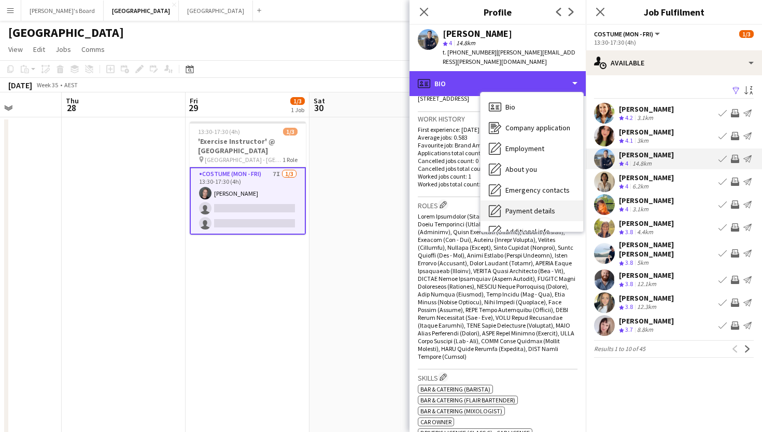
scroll to position [77, 0]
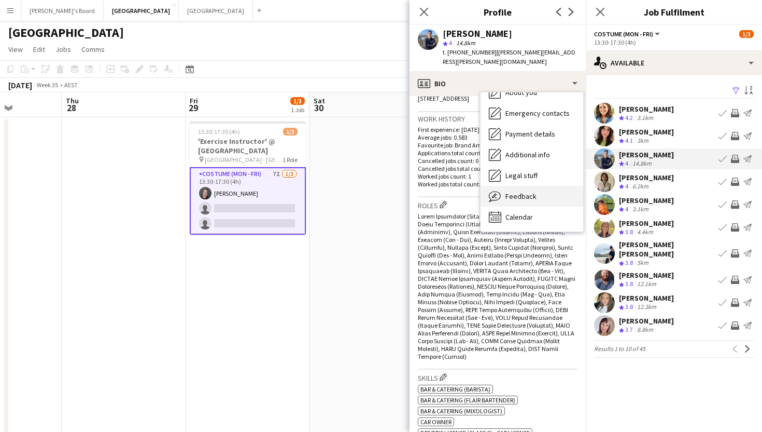
click at [524, 191] on span "Feedback" at bounding box center [521, 195] width 31 height 9
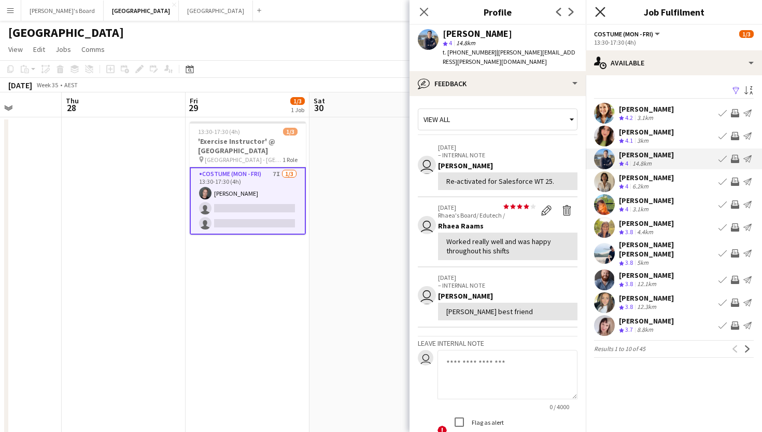
click at [602, 10] on icon at bounding box center [600, 12] width 10 height 10
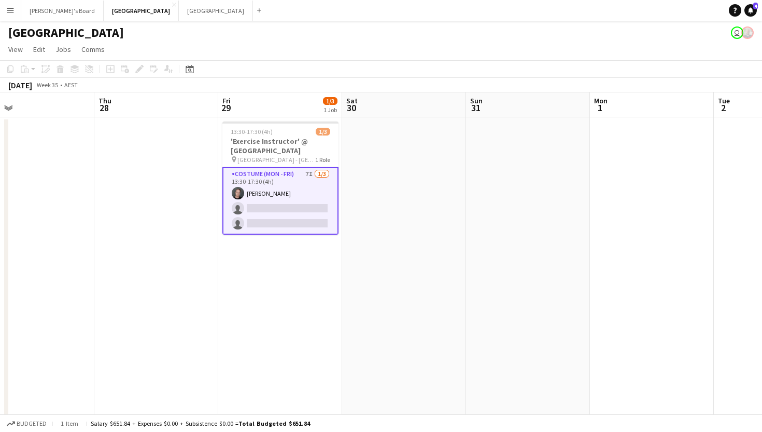
scroll to position [0, 277]
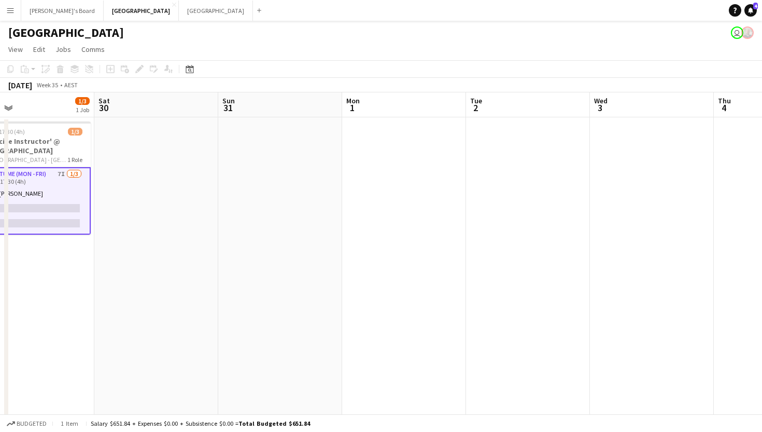
click at [494, 223] on app-date-cell at bounding box center [528, 279] width 124 height 325
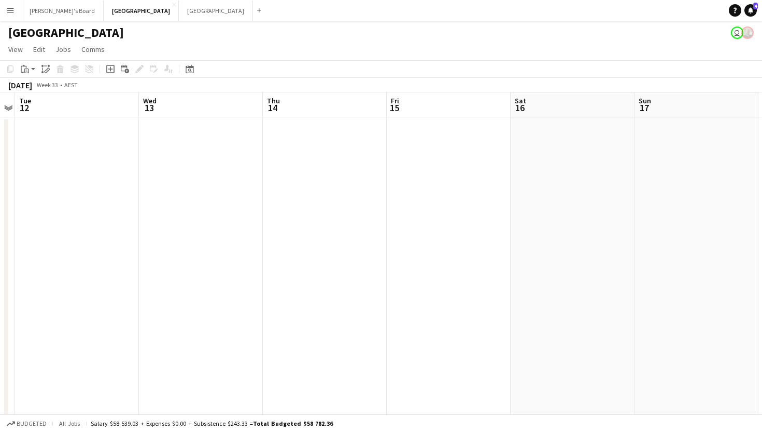
scroll to position [0, 228]
click at [38, 14] on button "Tennille's Board Close" at bounding box center [62, 11] width 82 height 20
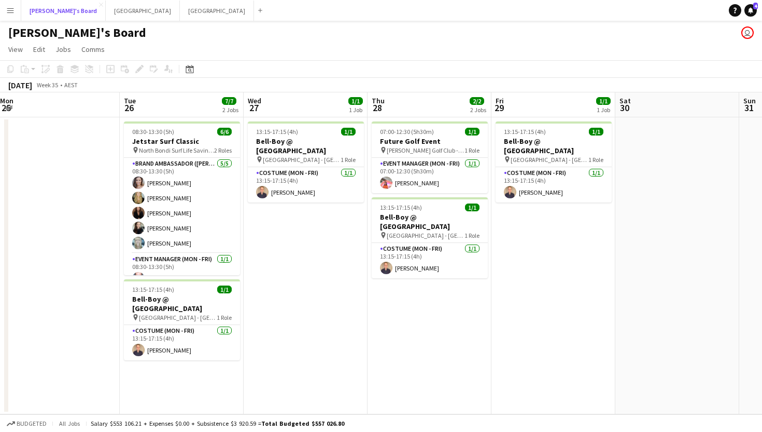
scroll to position [0, 377]
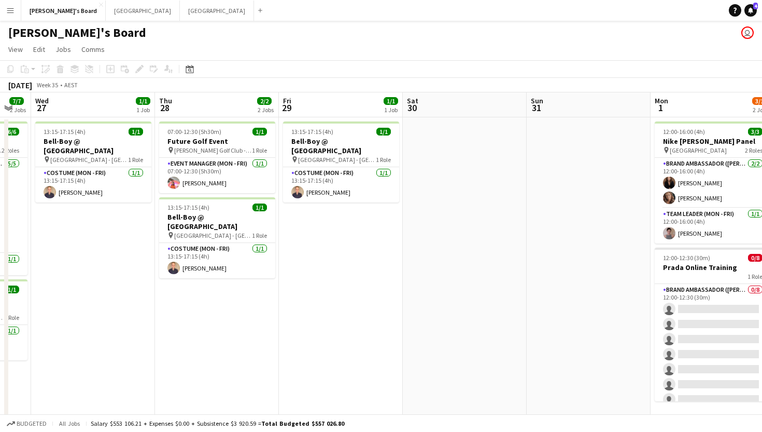
click at [318, 212] on app-date-cell "13:15-17:15 (4h) 1/1 Bell-Boy @ Ormond House pin Ormond House - Melbourne 1 Rol…" at bounding box center [341, 269] width 124 height 305
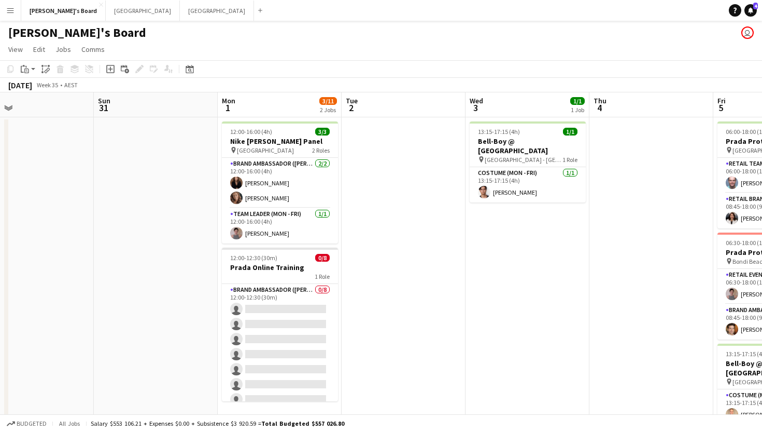
scroll to position [0, 280]
click at [352, 251] on app-date-cell at bounding box center [402, 291] width 124 height 349
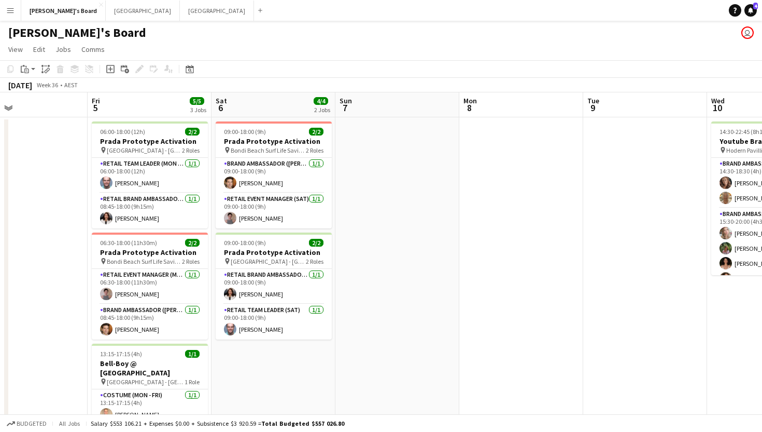
scroll to position [0, 281]
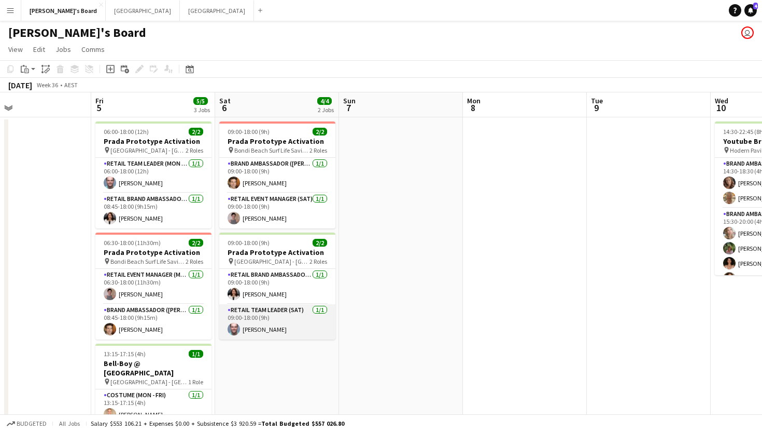
click at [262, 324] on app-card-role "RETAIL Team Leader (Sat) 1/1 09:00-18:00 (9h) Mark Heap" at bounding box center [277, 321] width 116 height 35
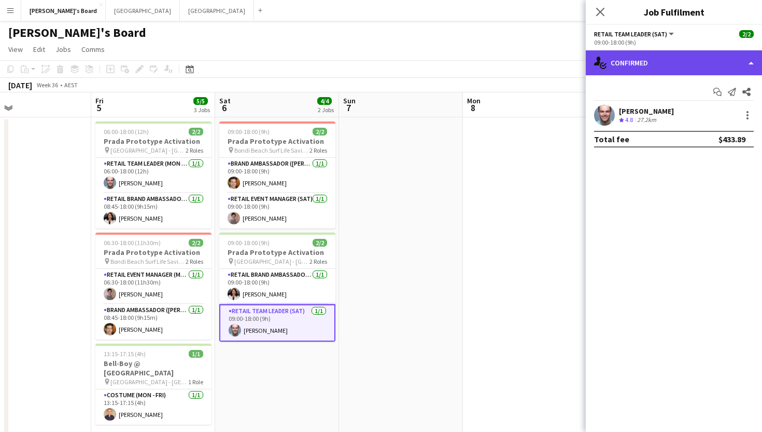
click at [677, 61] on div "single-neutral-actions-check-2 Confirmed" at bounding box center [674, 62] width 176 height 25
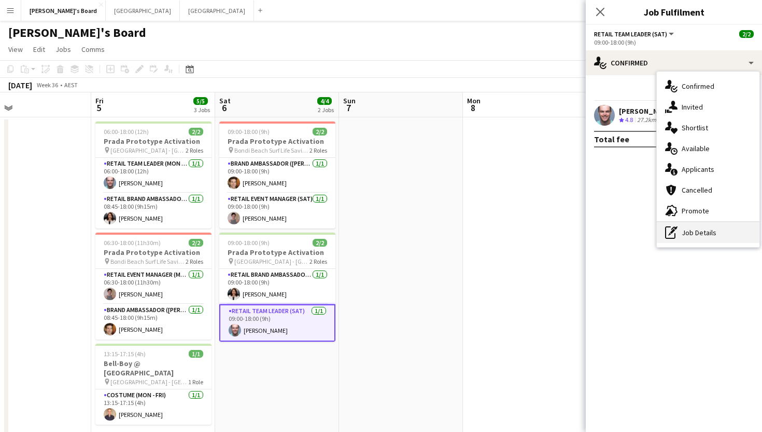
click at [680, 231] on div "pen-write Job Details" at bounding box center [708, 232] width 103 height 21
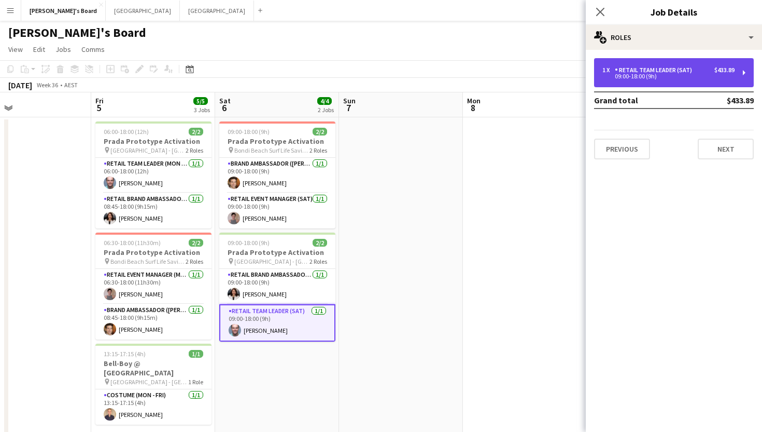
click at [632, 74] on div "09:00-18:00 (9h)" at bounding box center [669, 76] width 132 height 5
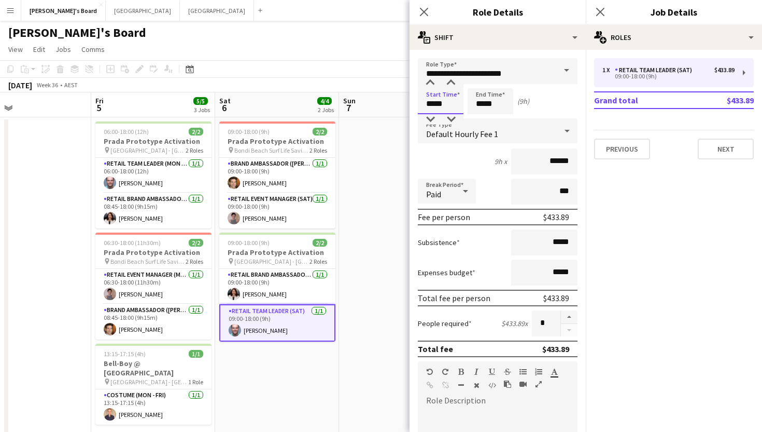
drag, startPoint x: 457, startPoint y: 102, endPoint x: 381, endPoint y: 100, distance: 76.3
click at [381, 100] on body "Menu Boards Boards Boards All jobs Status Workforce Workforce My Workforce Recr…" at bounding box center [381, 242] width 762 height 484
type input "*****"
click at [599, 10] on icon at bounding box center [600, 12] width 10 height 10
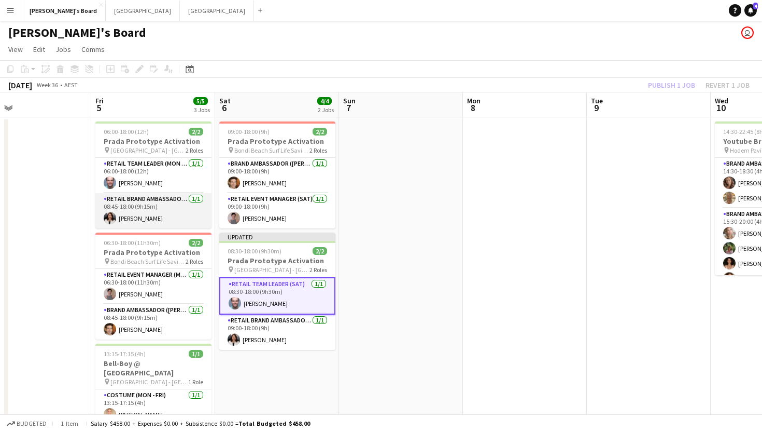
click at [132, 209] on app-card-role "RETAIL Brand Ambassador (Mon - Fri) 1/1 08:45-18:00 (9h15m) Marina Dietz" at bounding box center [153, 210] width 116 height 35
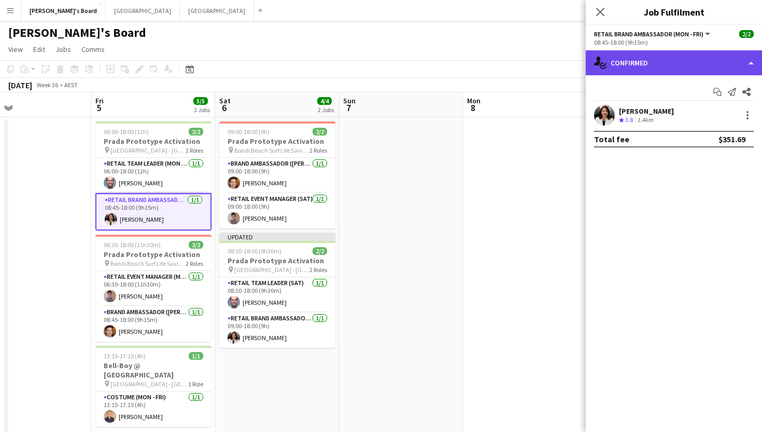
click at [649, 56] on div "single-neutral-actions-check-2 Confirmed" at bounding box center [674, 62] width 176 height 25
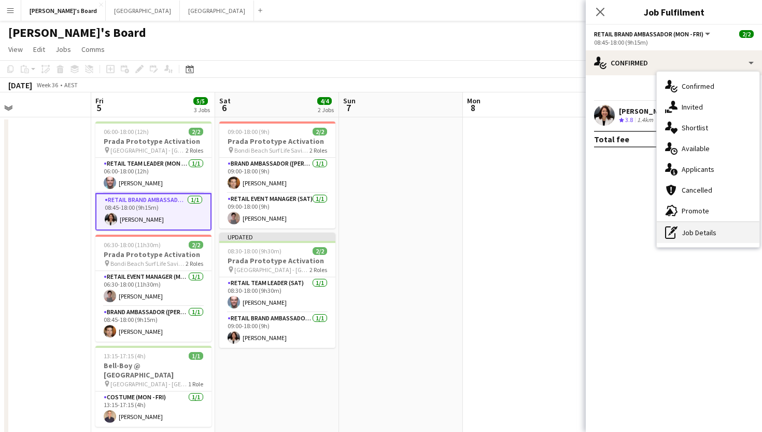
click at [681, 239] on div "pen-write Job Details" at bounding box center [708, 232] width 103 height 21
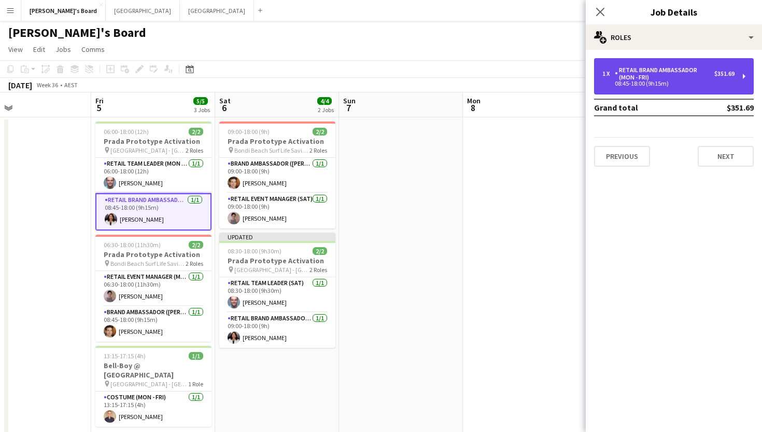
click at [642, 75] on div "RETAIL Brand Ambassador (Mon - Fri)" at bounding box center [665, 73] width 100 height 15
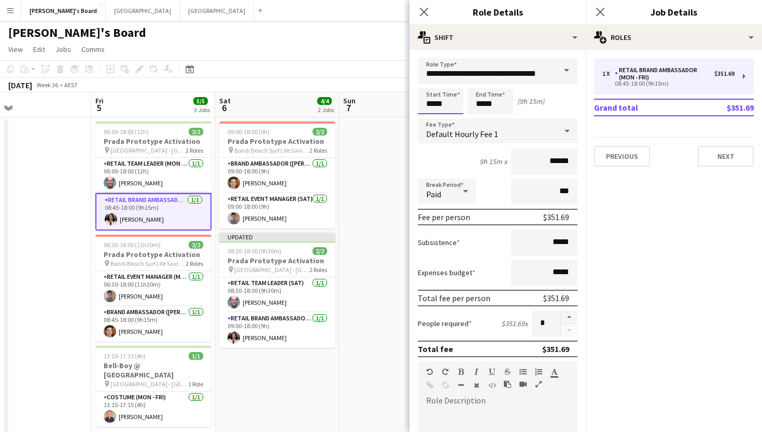
click at [457, 98] on input "*****" at bounding box center [441, 101] width 46 height 26
click at [452, 104] on input "*****" at bounding box center [441, 101] width 46 height 26
type input "*****"
click at [603, 12] on icon "Close pop-in" at bounding box center [600, 12] width 10 height 10
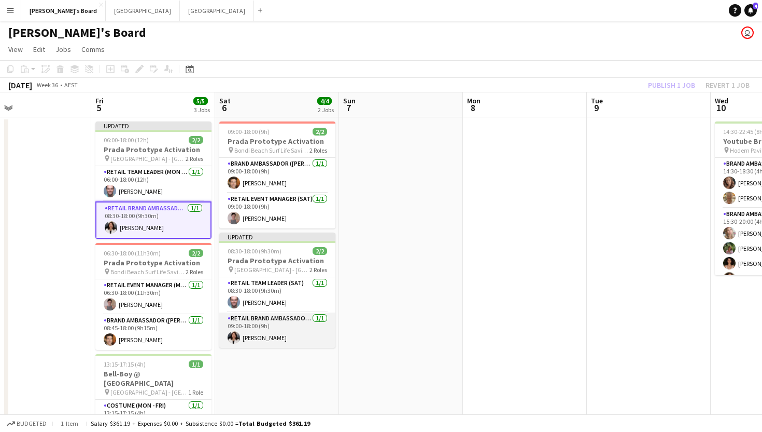
click at [266, 330] on app-card-role "RETAIL Brand Ambassador (Saturday) 1/1 09:00-18:00 (9h) Marina Dietz" at bounding box center [277, 329] width 116 height 35
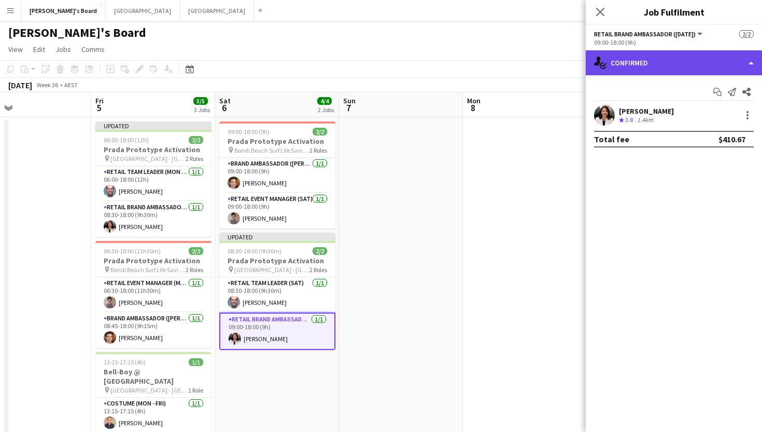
click at [657, 58] on div "single-neutral-actions-check-2 Confirmed" at bounding box center [674, 62] width 176 height 25
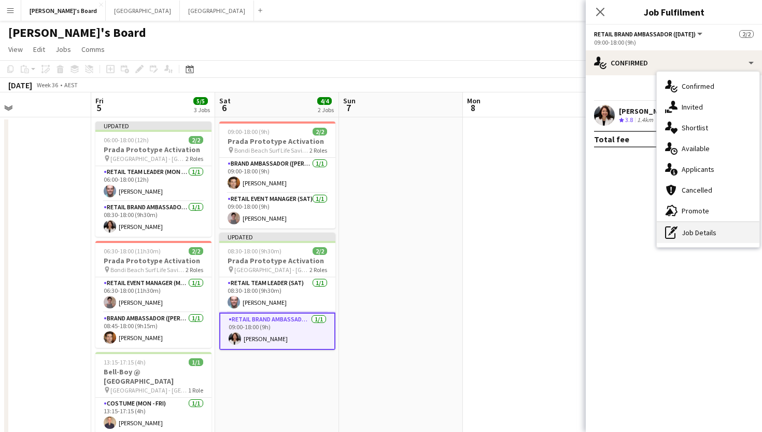
click at [692, 235] on div "pen-write Job Details" at bounding box center [708, 232] width 103 height 21
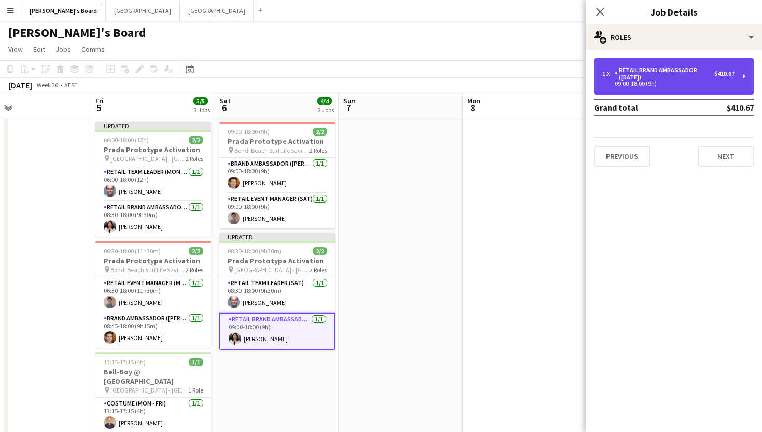
click at [640, 79] on div "RETAIL Brand Ambassador ([DATE])" at bounding box center [665, 73] width 100 height 15
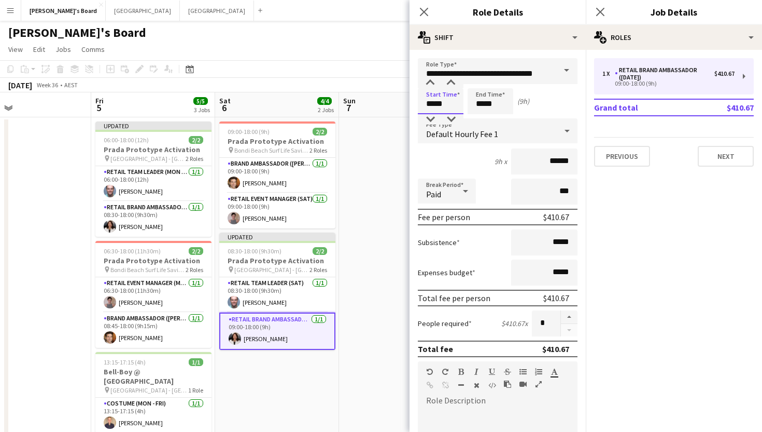
drag, startPoint x: 453, startPoint y: 104, endPoint x: 378, endPoint y: 103, distance: 75.2
click at [378, 103] on body "Menu Boards Boards Boards All jobs Status Workforce Workforce My Workforce Recr…" at bounding box center [381, 242] width 762 height 484
type input "*****"
click at [599, 11] on icon "Close pop-in" at bounding box center [600, 12] width 10 height 10
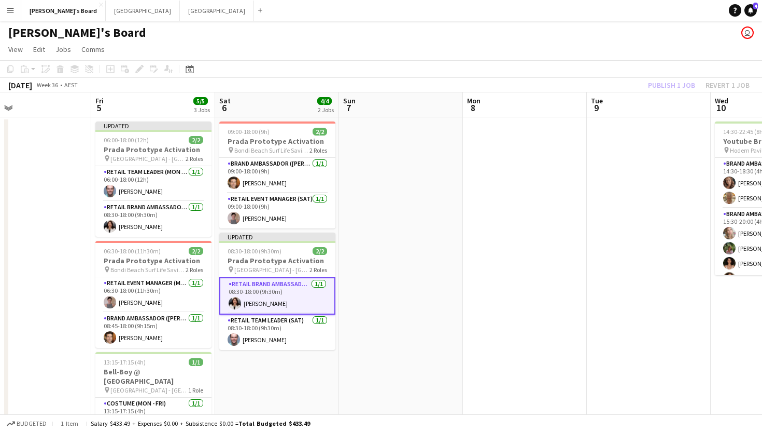
click at [445, 267] on app-date-cell at bounding box center [401, 291] width 124 height 349
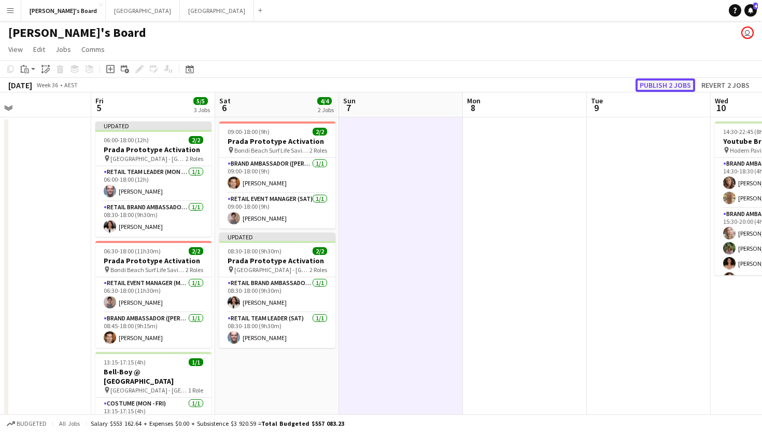
click at [655, 85] on button "Publish 2 jobs" at bounding box center [666, 84] width 60 height 13
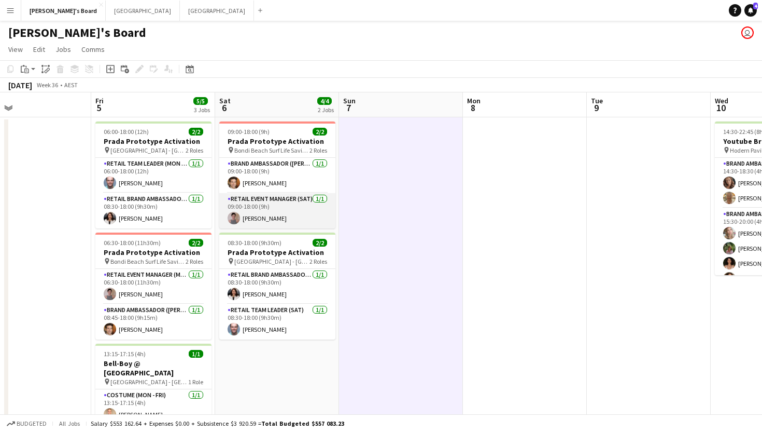
click at [273, 219] on app-card-role "RETAIL Event Manager (Sat) 1/1 09:00-18:00 (9h) Isabel Macmaster" at bounding box center [277, 210] width 116 height 35
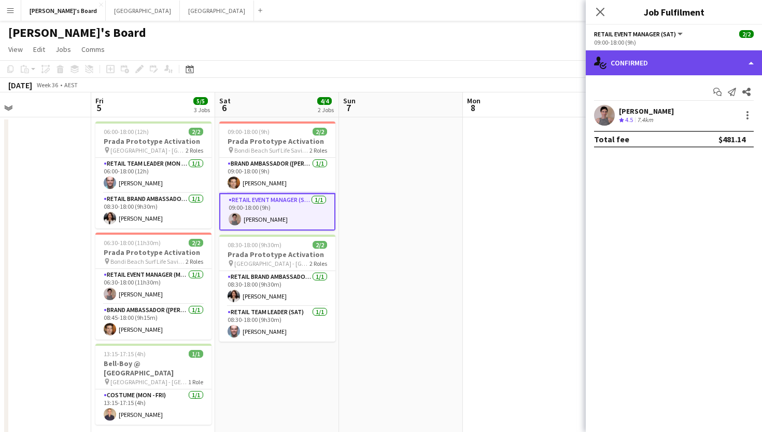
click at [664, 65] on div "single-neutral-actions-check-2 Confirmed" at bounding box center [674, 62] width 176 height 25
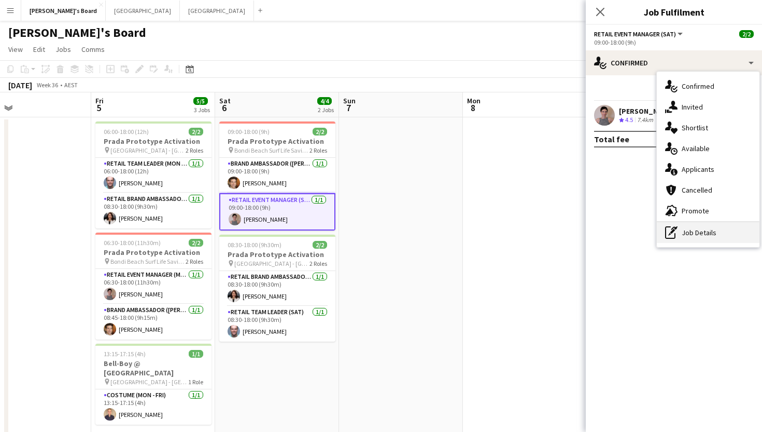
click at [715, 237] on div "pen-write Job Details" at bounding box center [708, 232] width 103 height 21
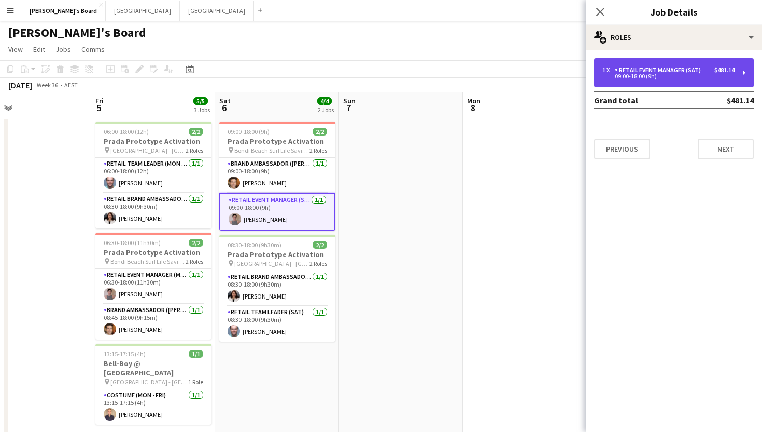
click at [642, 77] on div "09:00-18:00 (9h)" at bounding box center [669, 76] width 132 height 5
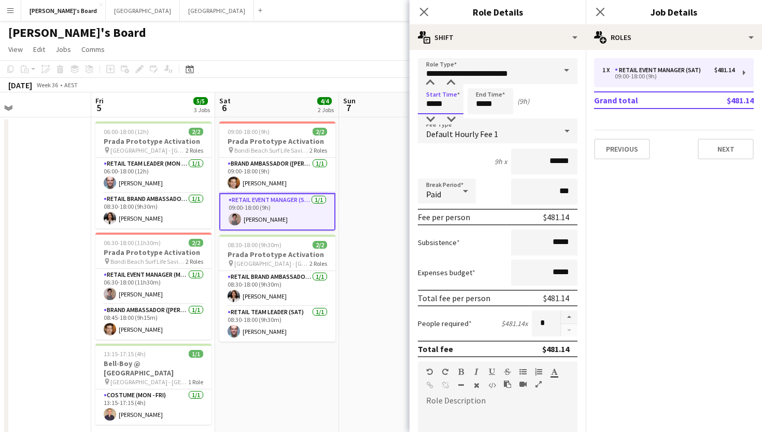
drag, startPoint x: 450, startPoint y: 102, endPoint x: 394, endPoint y: 102, distance: 55.5
click at [394, 102] on body "Menu Boards Boards Boards All jobs Status Workforce Workforce My Workforce Recr…" at bounding box center [381, 242] width 762 height 484
type input "*****"
click at [256, 171] on app-card-role "Brand Ambassador (Mon - Fri) 1/1 09:00-18:00 (9h) Juan Montes" at bounding box center [277, 175] width 116 height 35
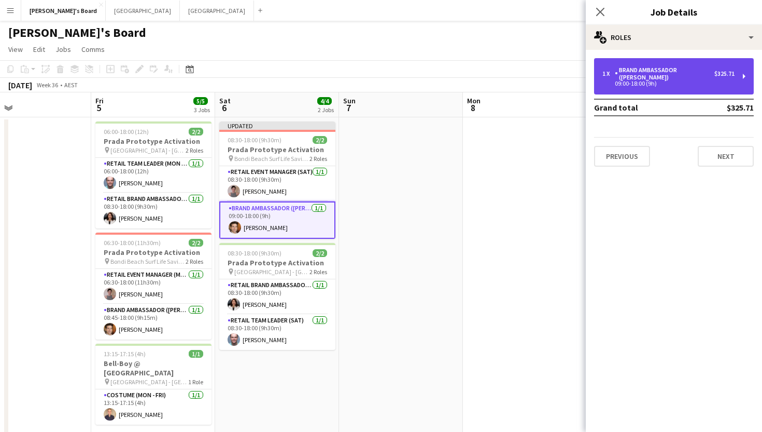
click at [622, 72] on div "Brand Ambassador ([PERSON_NAME])" at bounding box center [665, 73] width 100 height 15
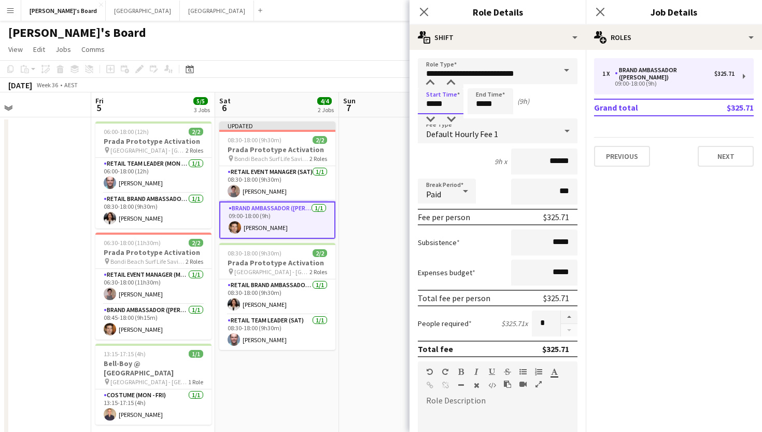
drag, startPoint x: 449, startPoint y: 103, endPoint x: 348, endPoint y: 103, distance: 101.1
click at [348, 103] on body "Menu Boards Boards Boards All jobs Status Workforce Workforce My Workforce Recr…" at bounding box center [381, 242] width 762 height 484
type input "*****"
click at [600, 9] on icon "Close pop-in" at bounding box center [600, 12] width 10 height 10
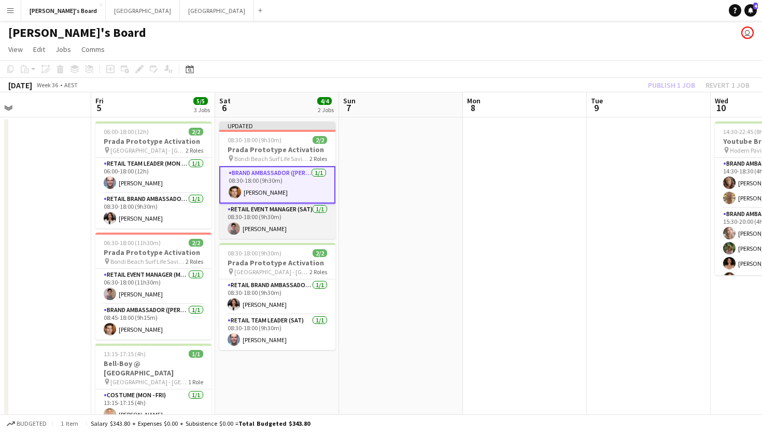
click at [291, 218] on app-card-role "RETAIL Event Manager (Sat) 1/1 08:30-18:00 (9h30m) Isabel Macmaster" at bounding box center [277, 220] width 116 height 35
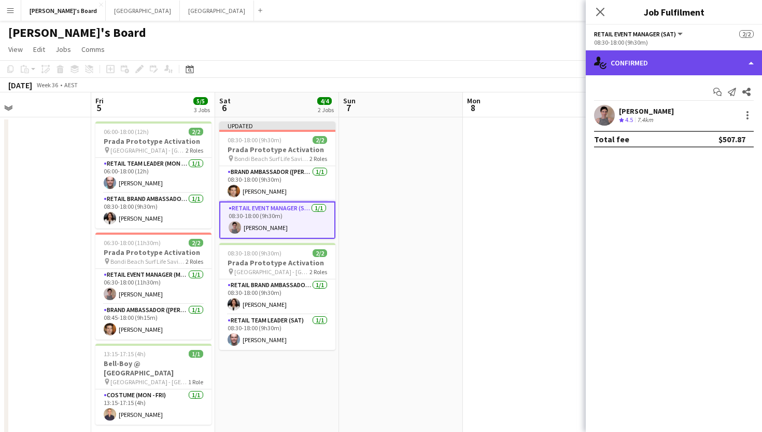
click at [636, 72] on div "single-neutral-actions-check-2 Confirmed" at bounding box center [674, 62] width 176 height 25
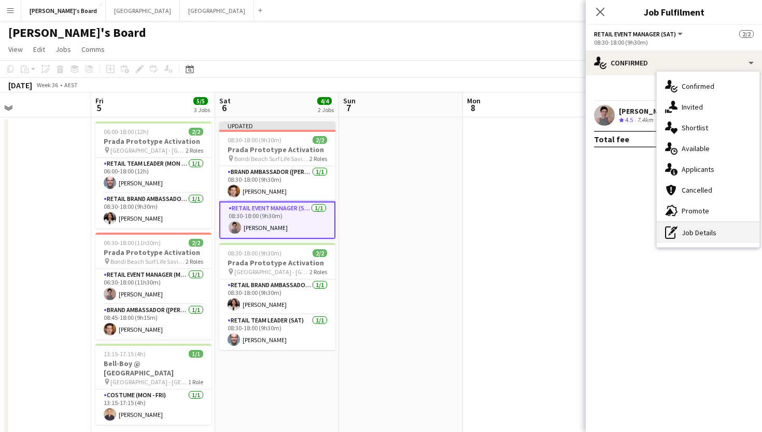
click at [714, 239] on div "pen-write Job Details" at bounding box center [708, 232] width 103 height 21
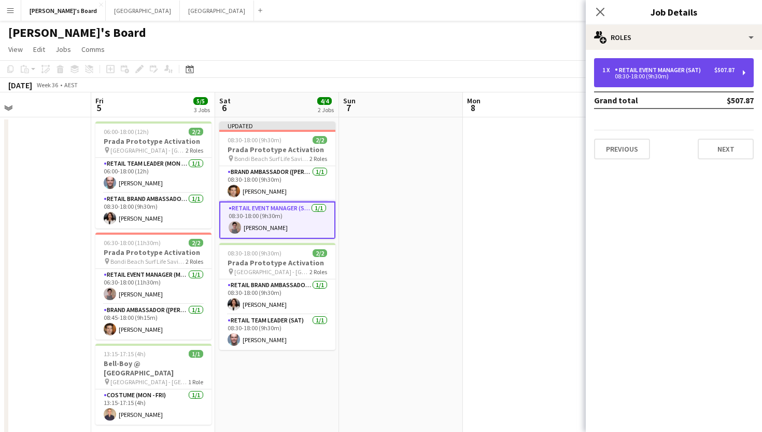
click at [642, 71] on div "RETAIL Event Manager (Sat)" at bounding box center [660, 69] width 90 height 7
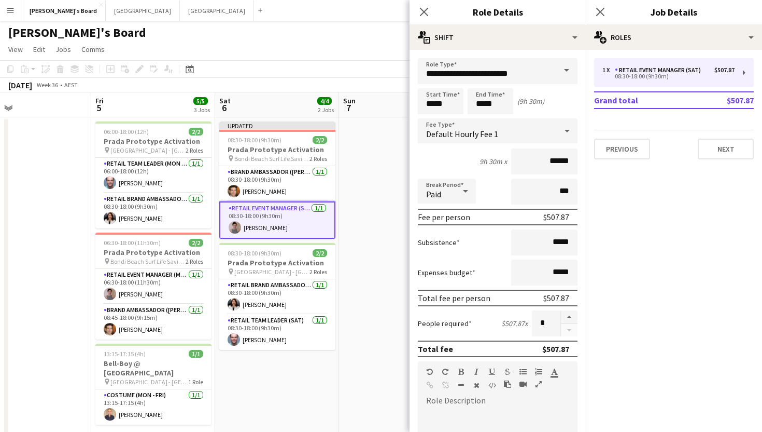
click at [564, 70] on span at bounding box center [567, 70] width 22 height 25
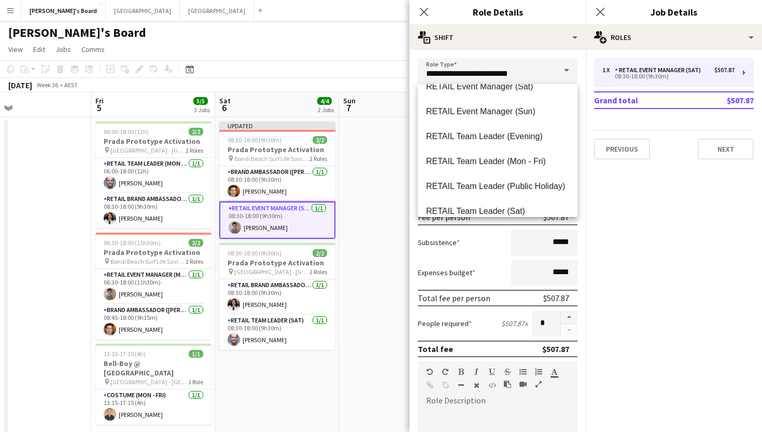
scroll to position [868, 0]
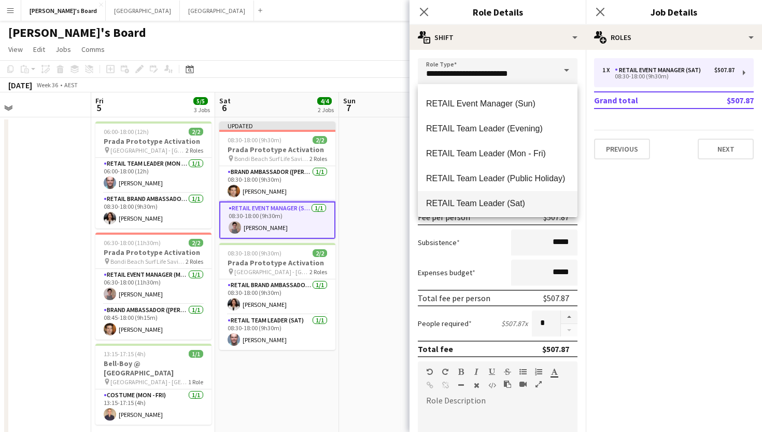
click at [465, 206] on span "RETAIL Team Leader (Sat)" at bounding box center [497, 203] width 143 height 10
type input "**********"
type input "******"
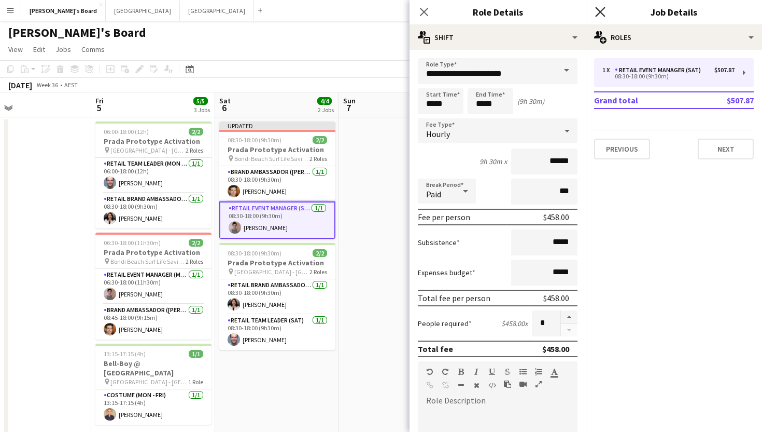
click at [602, 16] on icon "Close pop-in" at bounding box center [600, 12] width 10 height 10
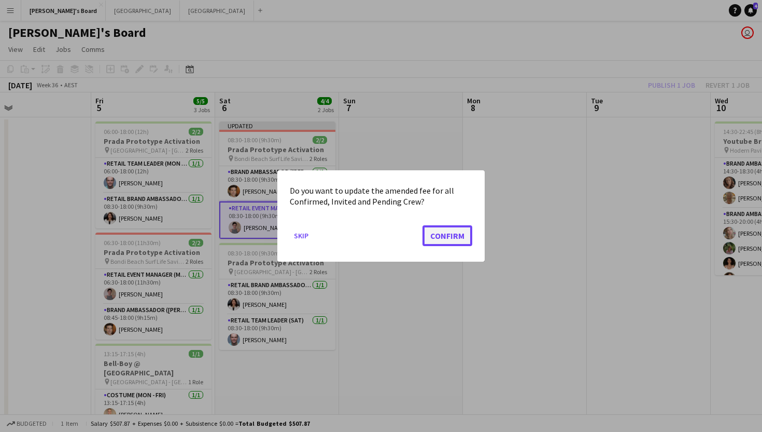
click at [442, 239] on button "Confirm" at bounding box center [448, 235] width 50 height 21
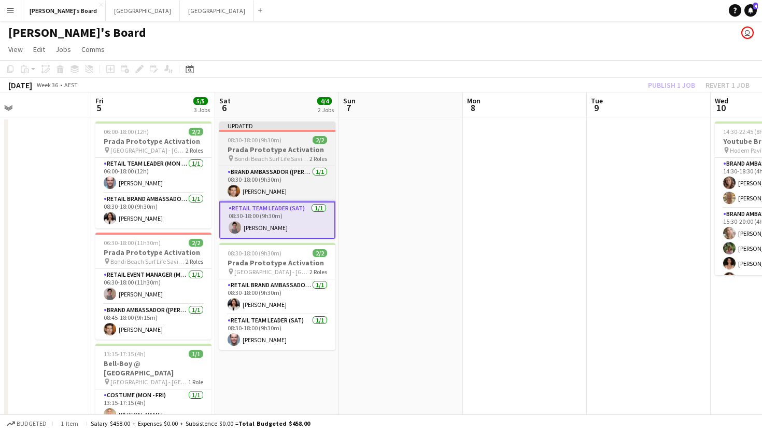
click at [269, 138] on span "08:30-18:00 (9h30m)" at bounding box center [255, 140] width 54 height 8
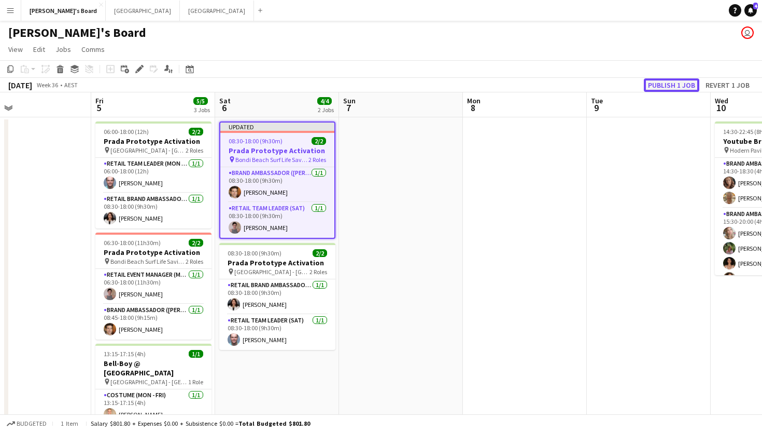
click at [675, 84] on button "Publish 1 job" at bounding box center [671, 84] width 55 height 13
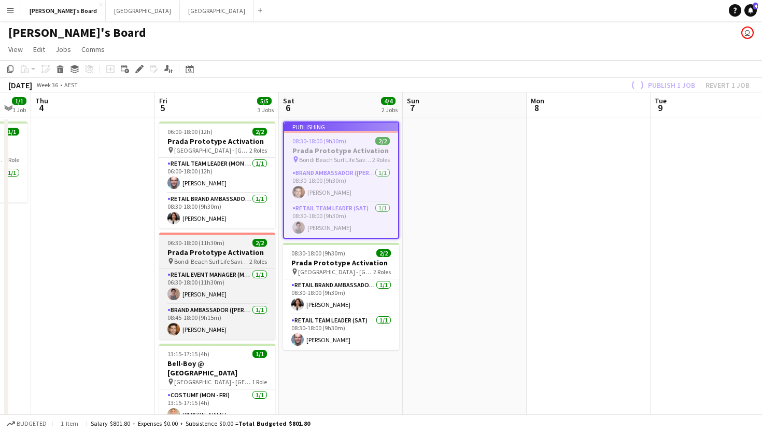
scroll to position [0, 216]
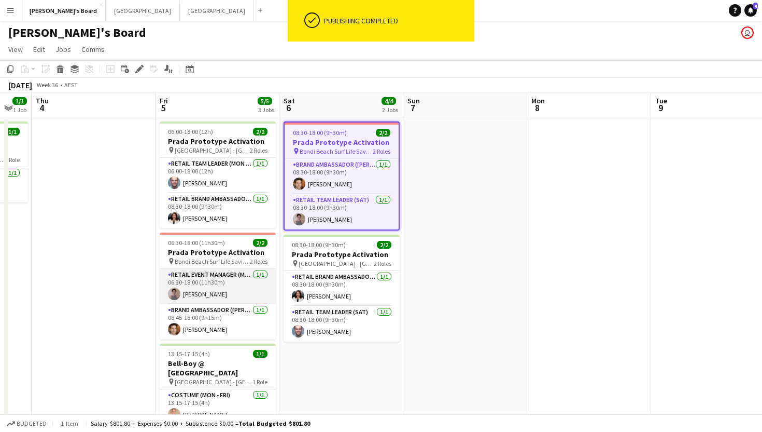
click at [231, 293] on app-card-role "RETAIL Event Manager (Mon - Fri) 1/1 06:30-18:00 (11h30m) Isabel Macmaster" at bounding box center [218, 286] width 116 height 35
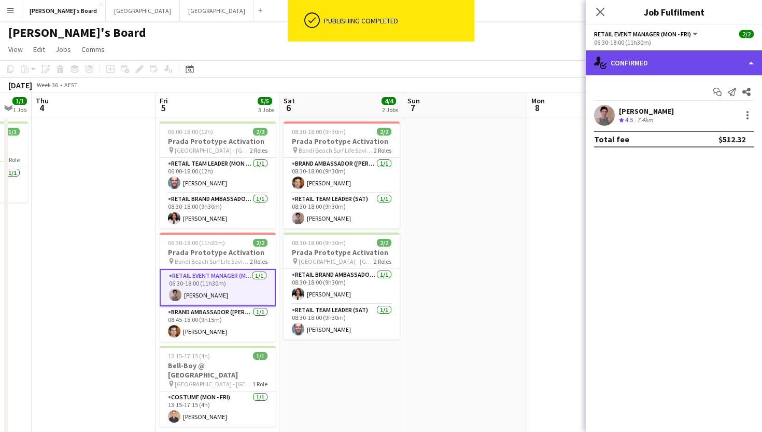
click at [687, 67] on div "single-neutral-actions-check-2 Confirmed" at bounding box center [674, 62] width 176 height 25
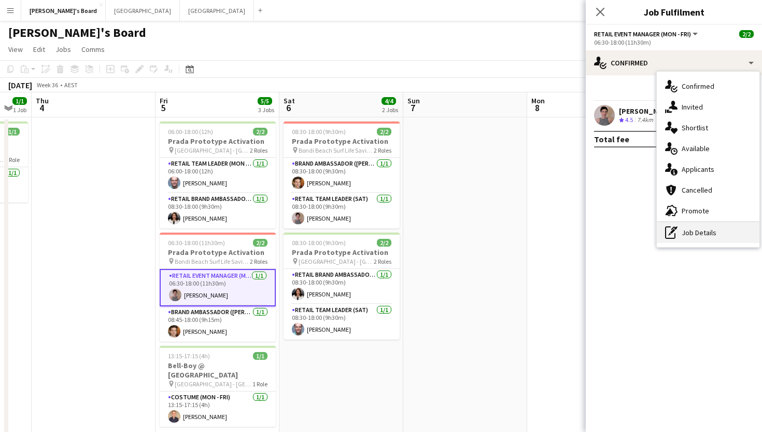
click at [705, 234] on div "pen-write Job Details" at bounding box center [708, 232] width 103 height 21
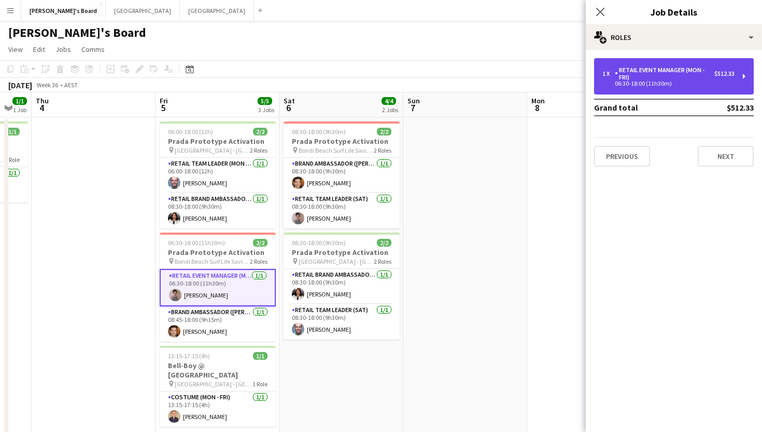
click at [643, 76] on div "RETAIL Event Manager (Mon - Fri)" at bounding box center [665, 73] width 100 height 15
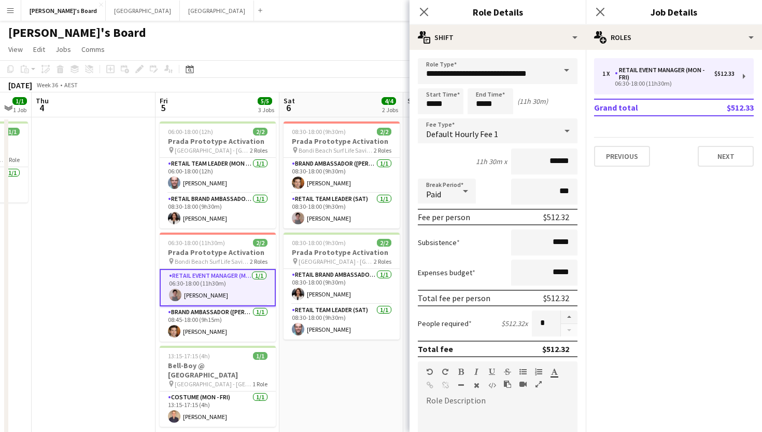
click at [569, 72] on span at bounding box center [567, 70] width 22 height 25
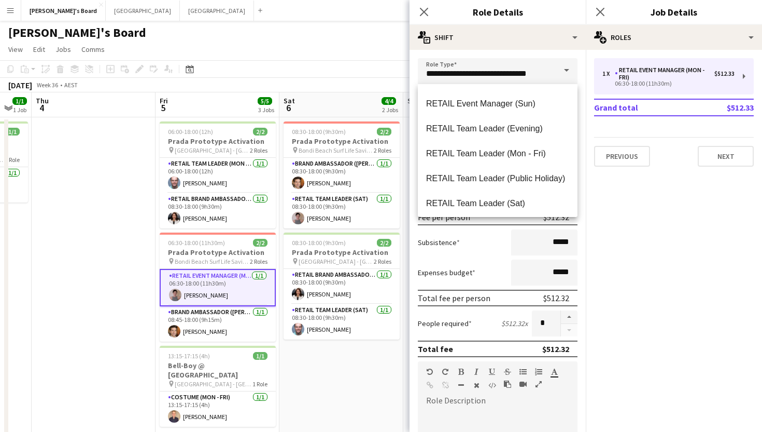
scroll to position [888, 0]
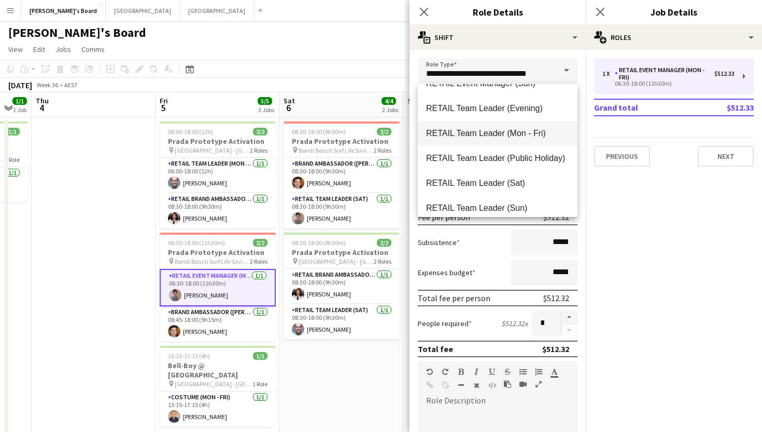
click at [497, 130] on span "RETAIL Team Leader (Mon - Fri)" at bounding box center [497, 133] width 143 height 10
type input "**********"
type input "******"
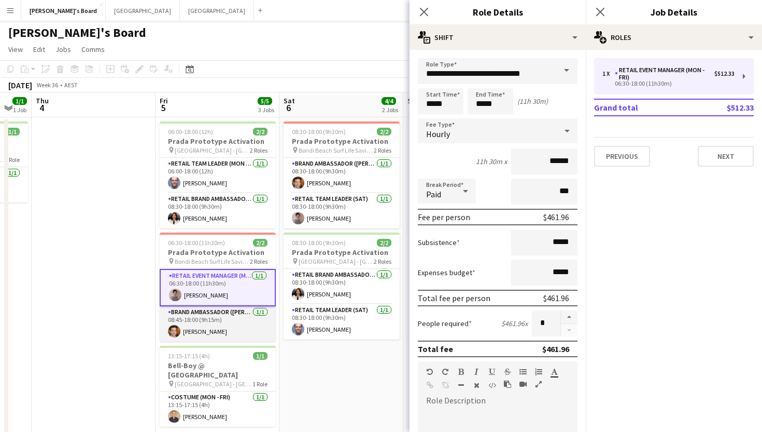
click at [237, 317] on app-card-role "Brand Ambassador (Mon - Fri) 1/1 08:45-18:00 (9h15m) Juan Montes" at bounding box center [218, 323] width 116 height 35
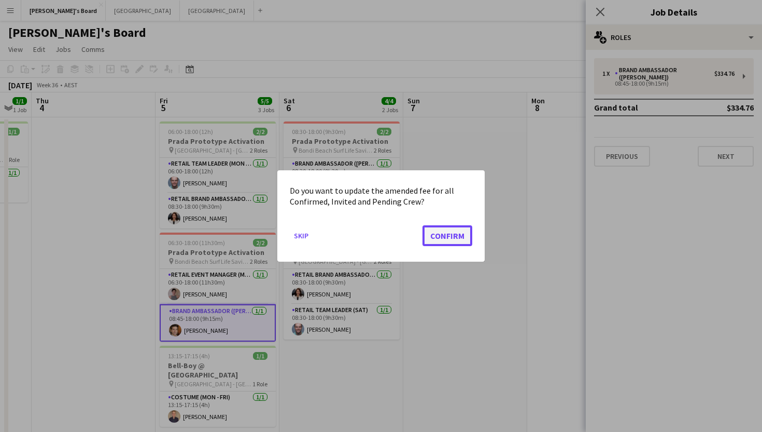
click at [457, 235] on button "Confirm" at bounding box center [448, 235] width 50 height 21
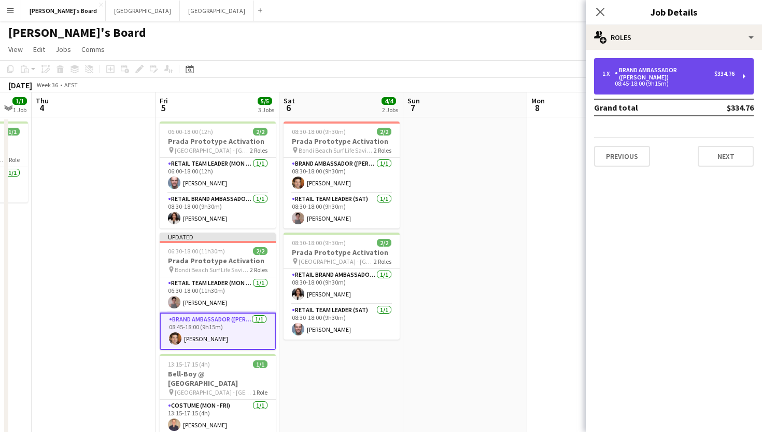
click at [681, 81] on div "08:45-18:00 (9h15m)" at bounding box center [669, 83] width 132 height 5
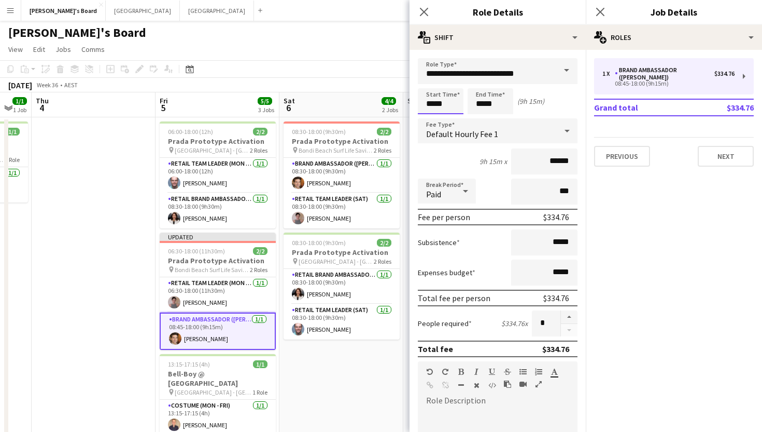
click at [448, 101] on input "*****" at bounding box center [441, 101] width 46 height 26
type input "*****"
click at [602, 12] on icon "Close pop-in" at bounding box center [600, 12] width 10 height 10
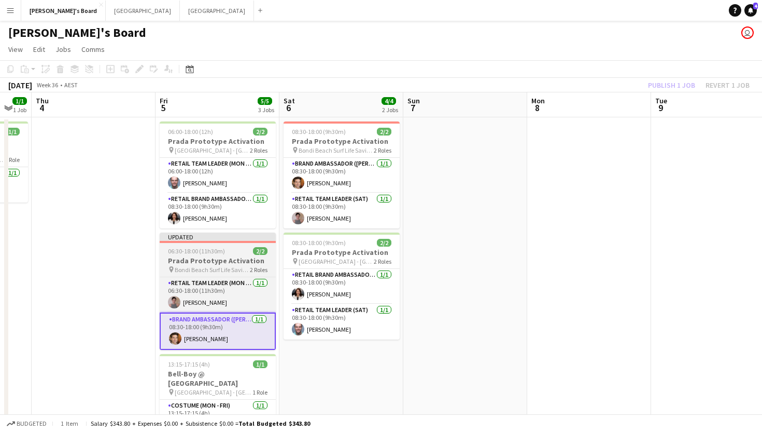
click at [219, 258] on h3 "Prada Prototype Activation" at bounding box center [218, 260] width 116 height 9
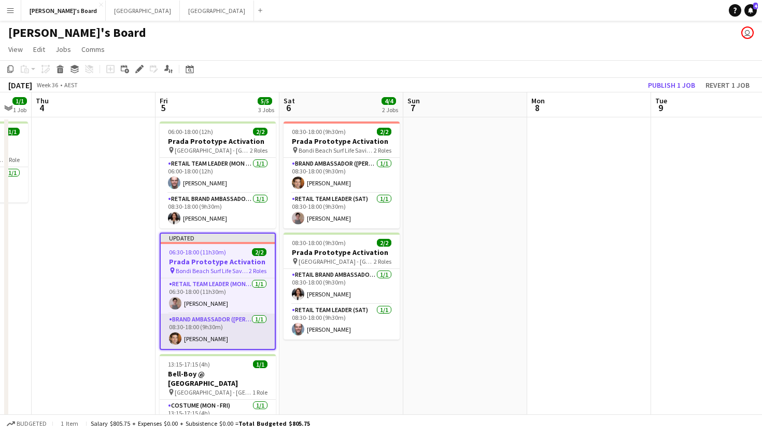
click at [214, 323] on app-card-role "Brand Ambassador (Mon - Fri) 1/1 08:30-18:00 (9h30m) Juan Montes" at bounding box center [218, 330] width 114 height 35
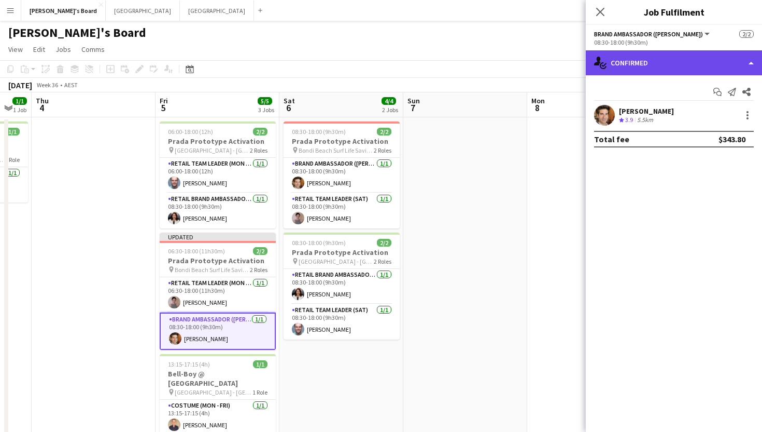
click at [690, 62] on div "single-neutral-actions-check-2 Confirmed" at bounding box center [674, 62] width 176 height 25
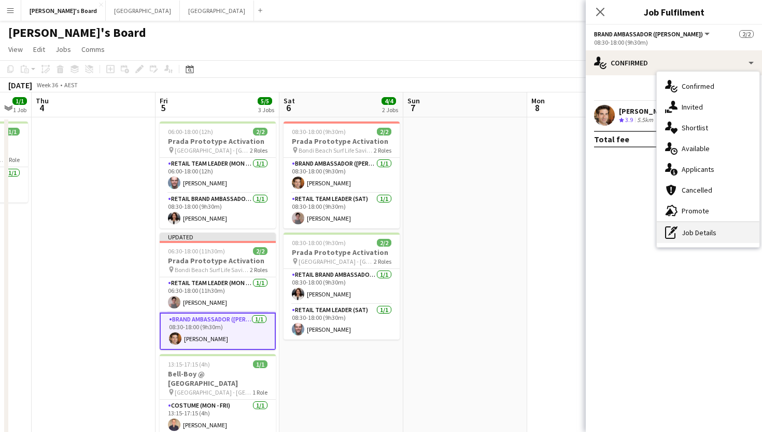
click at [699, 233] on div "pen-write Job Details" at bounding box center [708, 232] width 103 height 21
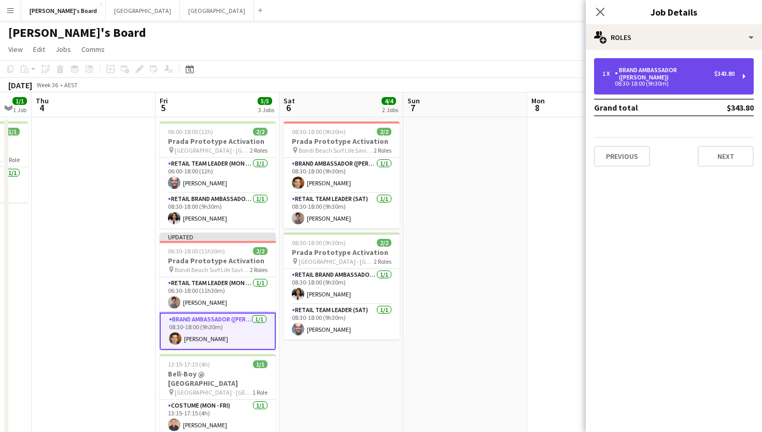
click at [655, 81] on div "08:30-18:00 (9h30m)" at bounding box center [669, 83] width 132 height 5
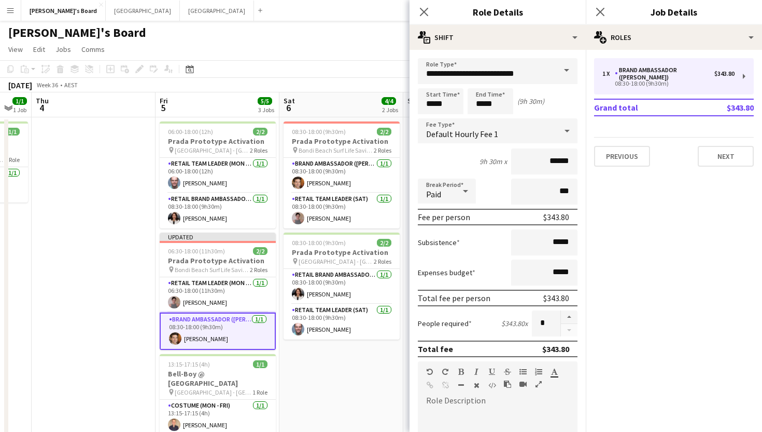
click at [571, 71] on span at bounding box center [567, 70] width 22 height 25
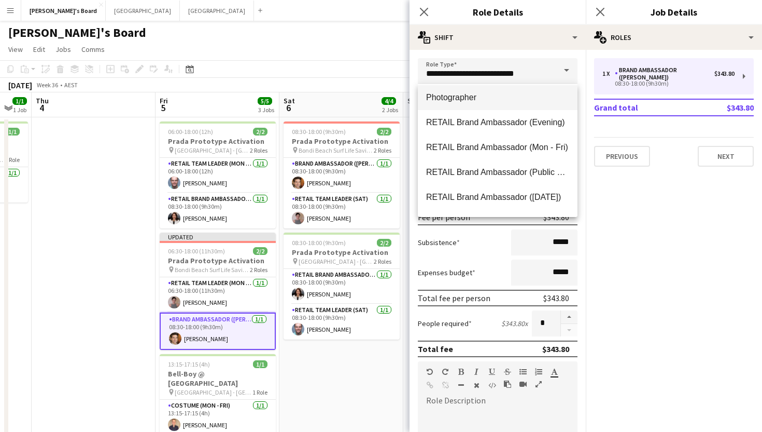
scroll to position [625, 0]
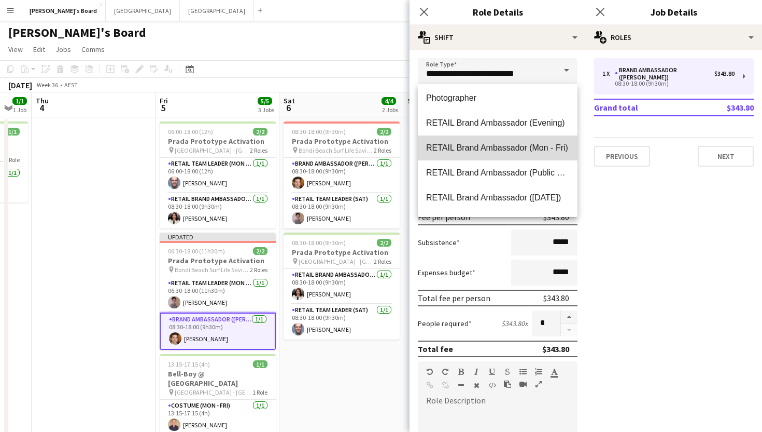
click at [486, 145] on span "RETAIL Brand Ambassador (Mon - Fri)" at bounding box center [497, 148] width 143 height 10
type input "**********"
type input "******"
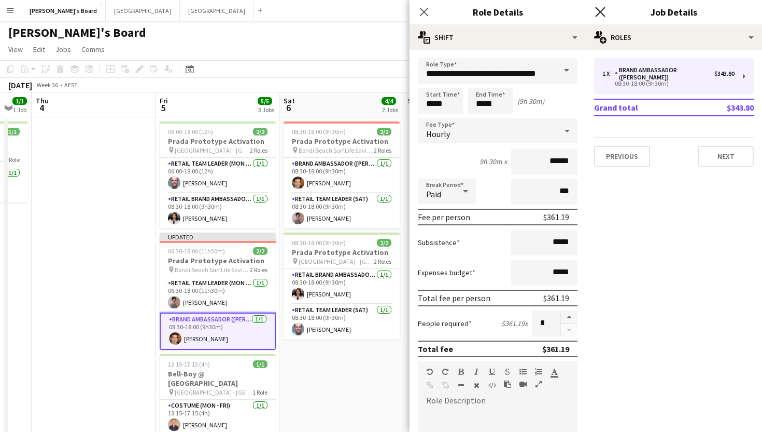
click at [600, 12] on icon at bounding box center [600, 12] width 10 height 10
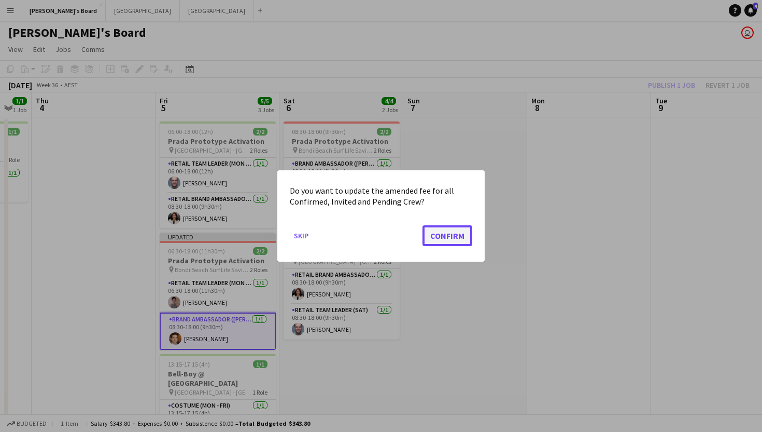
click at [459, 240] on button "Confirm" at bounding box center [448, 235] width 50 height 21
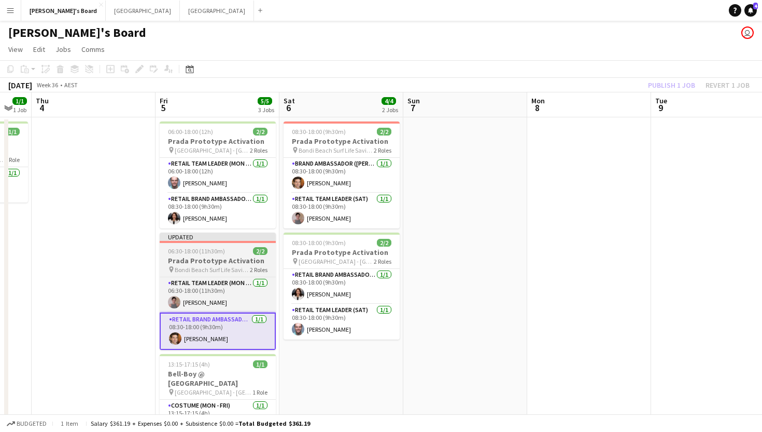
click at [220, 257] on h3 "Prada Prototype Activation" at bounding box center [218, 260] width 116 height 9
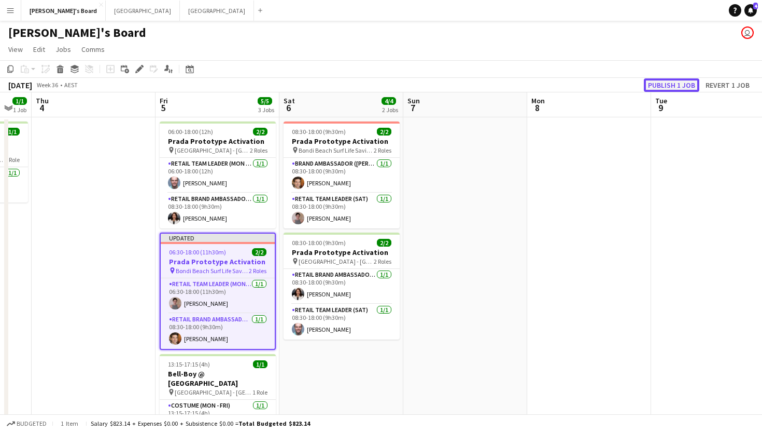
click at [678, 82] on button "Publish 1 job" at bounding box center [671, 84] width 55 height 13
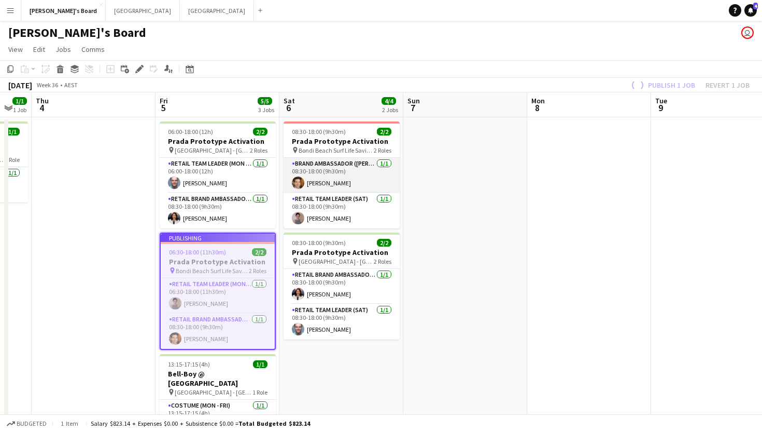
click at [330, 171] on app-card-role "Brand Ambassador (Mon - Fri) 1/1 08:30-18:00 (9h30m) Juan Montes" at bounding box center [342, 175] width 116 height 35
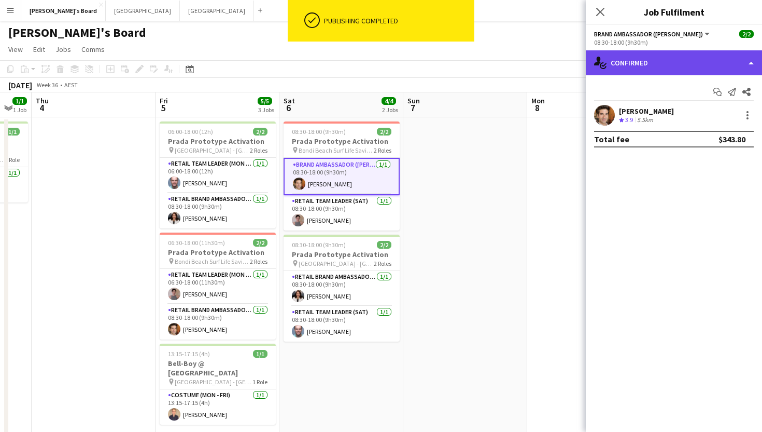
click at [646, 64] on div "single-neutral-actions-check-2 Confirmed" at bounding box center [674, 62] width 176 height 25
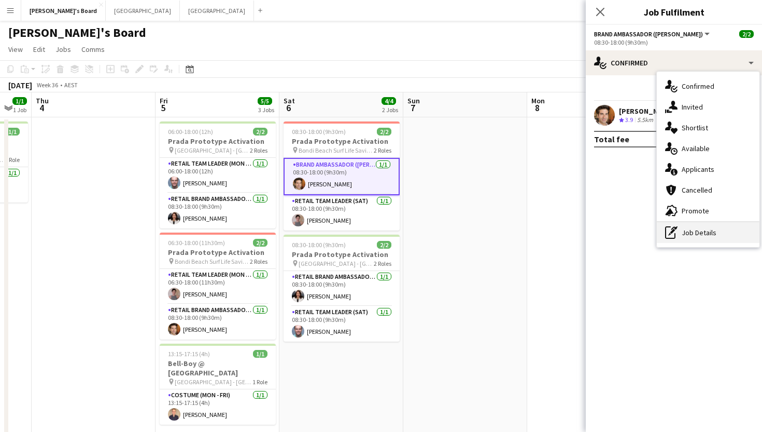
click at [690, 240] on div "pen-write Job Details" at bounding box center [708, 232] width 103 height 21
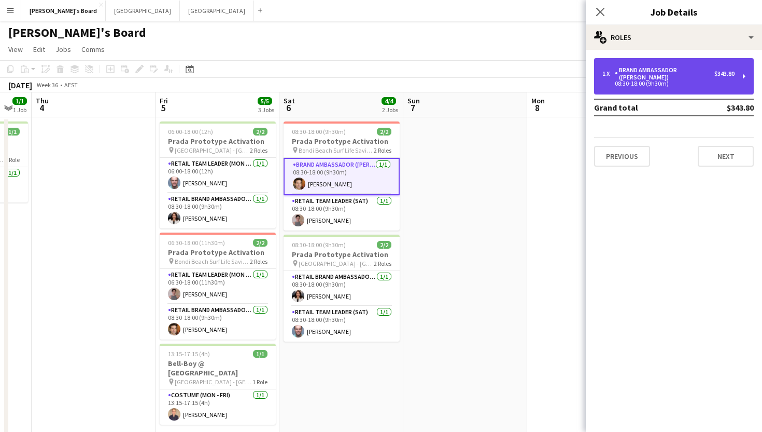
click at [624, 81] on div "08:30-18:00 (9h30m)" at bounding box center [669, 83] width 132 height 5
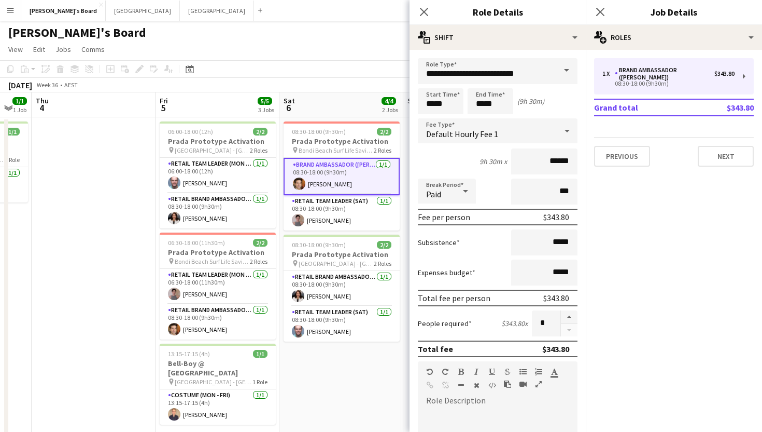
click at [562, 71] on span at bounding box center [567, 70] width 22 height 25
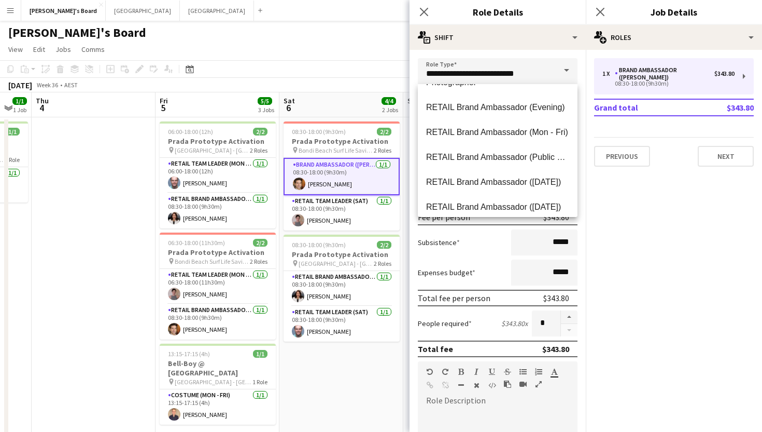
scroll to position [641, 0]
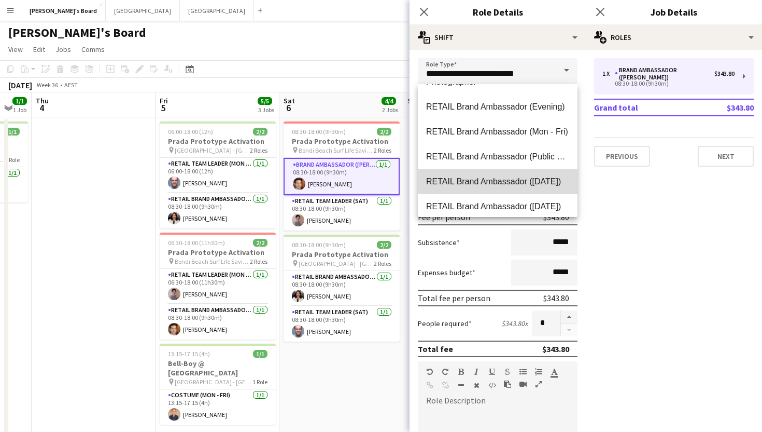
click at [514, 176] on span "RETAIL Brand Ambassador ([DATE])" at bounding box center [497, 181] width 143 height 10
type input "**********"
type input "******"
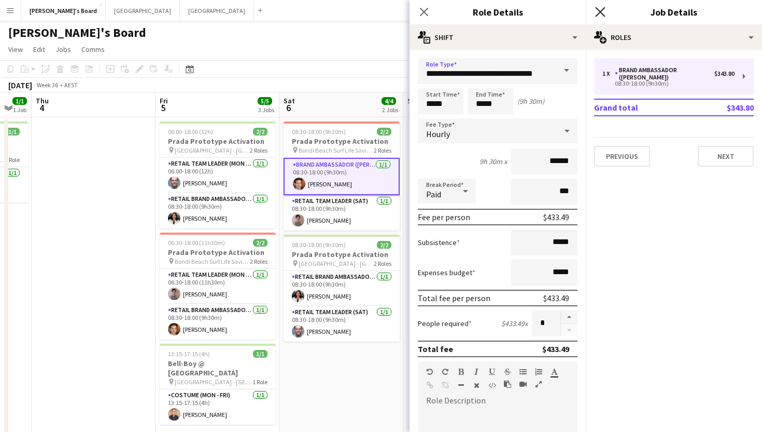
click at [603, 13] on icon "Close pop-in" at bounding box center [600, 12] width 10 height 10
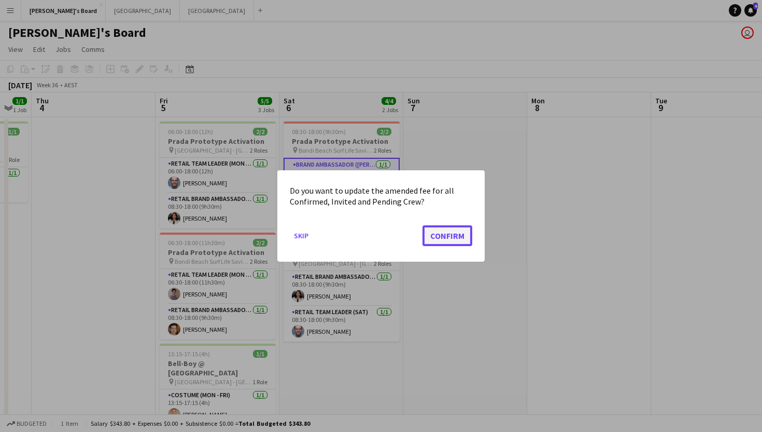
click at [437, 231] on button "Confirm" at bounding box center [448, 235] width 50 height 21
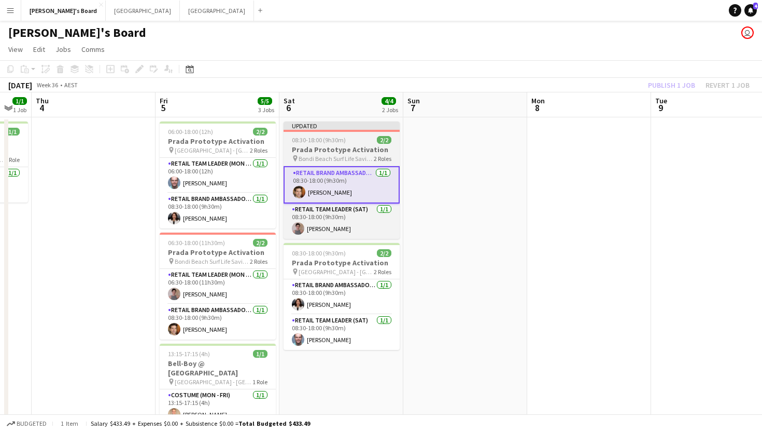
click at [344, 141] on span "08:30-18:00 (9h30m)" at bounding box center [319, 140] width 54 height 8
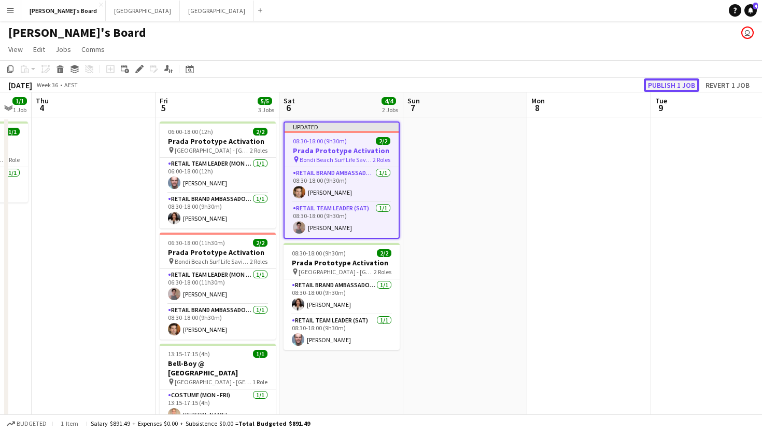
click at [664, 89] on button "Publish 1 job" at bounding box center [671, 84] width 55 height 13
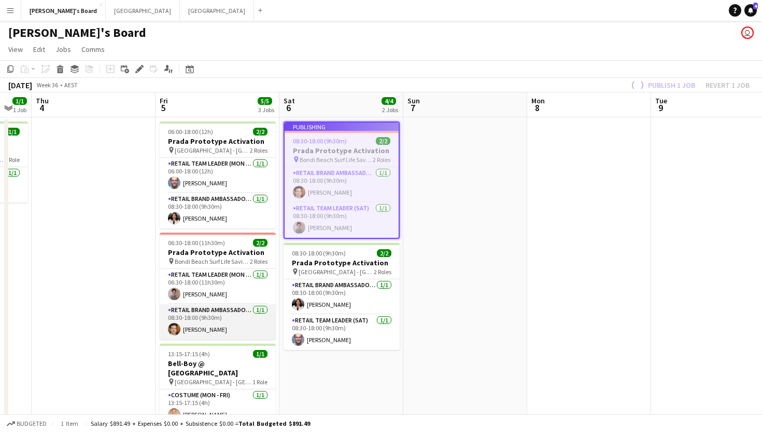
click at [224, 312] on app-card-role "RETAIL Brand Ambassador (Mon - Fri) 1/1 08:30-18:00 (9h30m) Juan Montes" at bounding box center [218, 321] width 116 height 35
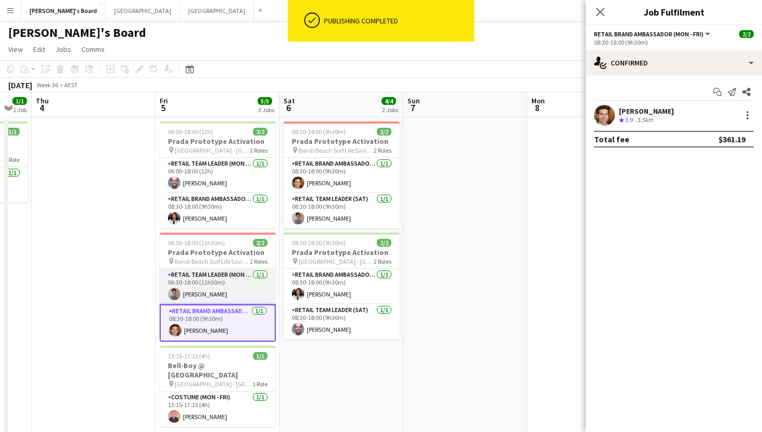
click at [220, 273] on app-card-role "RETAIL Team Leader (Mon - Fri) 1/1 06:30-18:00 (11h30m) Isabel Macmaster" at bounding box center [218, 286] width 116 height 35
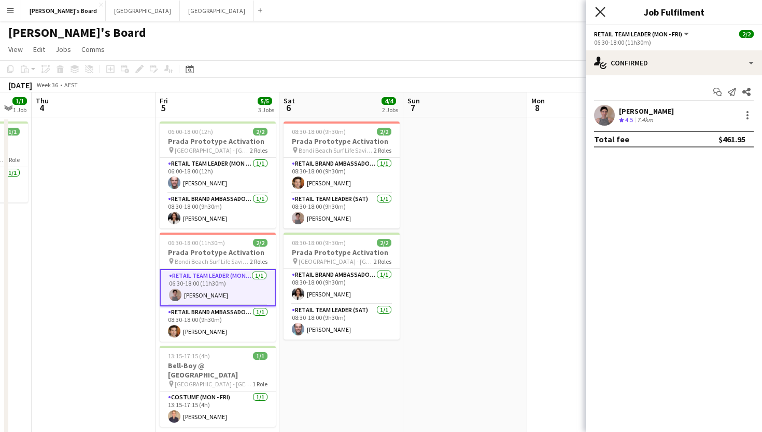
click at [601, 10] on icon "Close pop-in" at bounding box center [600, 12] width 10 height 10
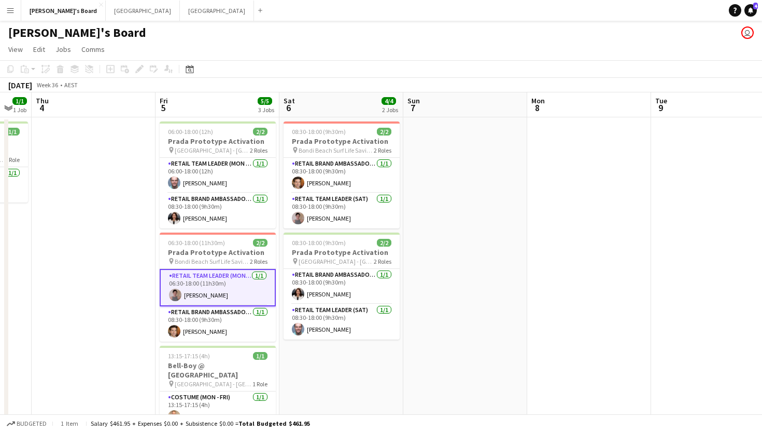
click at [509, 245] on app-date-cell at bounding box center [466, 291] width 124 height 349
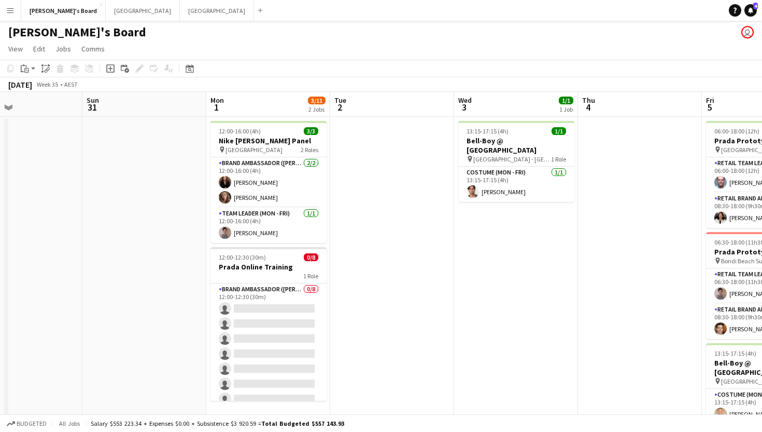
scroll to position [0, 289]
click at [106, 18] on button "Melbourne Close" at bounding box center [143, 11] width 74 height 20
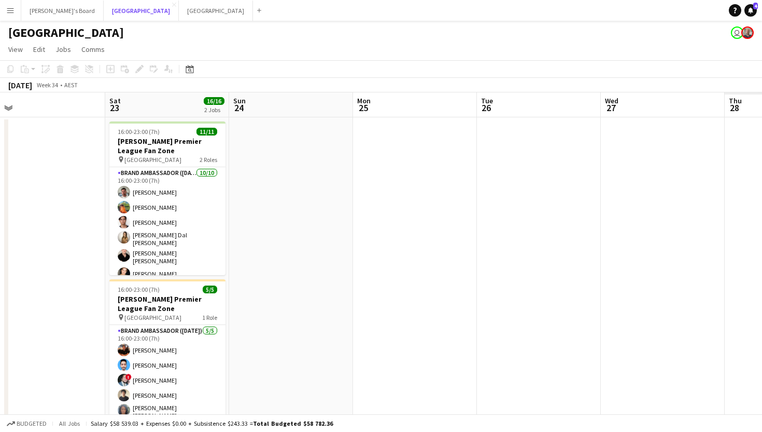
scroll to position [0, 274]
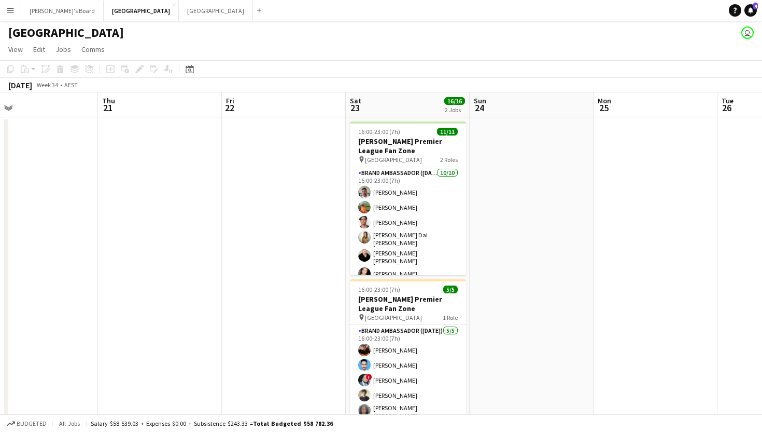
click at [500, 236] on app-date-cell at bounding box center [532, 279] width 124 height 325
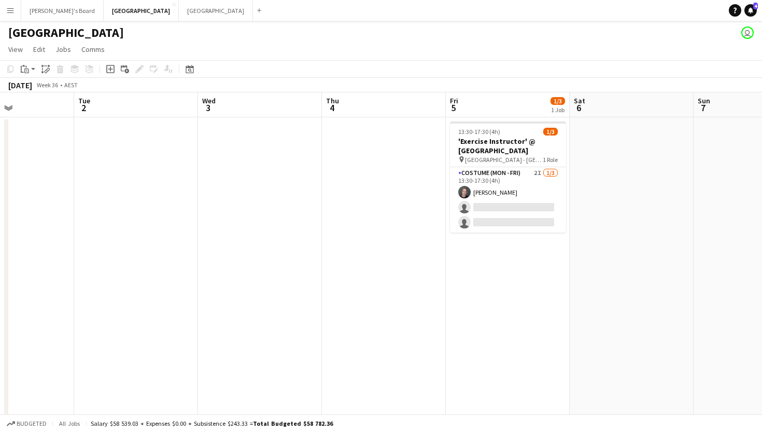
scroll to position [0, 316]
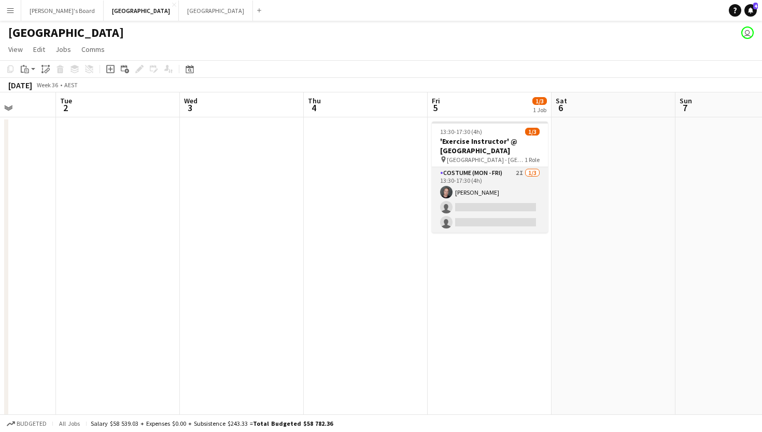
click at [482, 199] on app-card-role "Costume (Mon - Fri) 2I 1/3 13:30-17:30 (4h) Jy Samon single-neutral-actions sin…" at bounding box center [490, 199] width 116 height 65
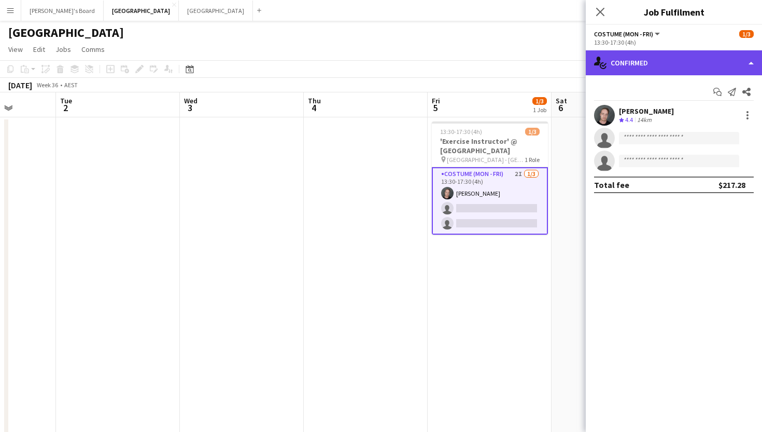
click at [634, 67] on div "single-neutral-actions-check-2 Confirmed" at bounding box center [674, 62] width 176 height 25
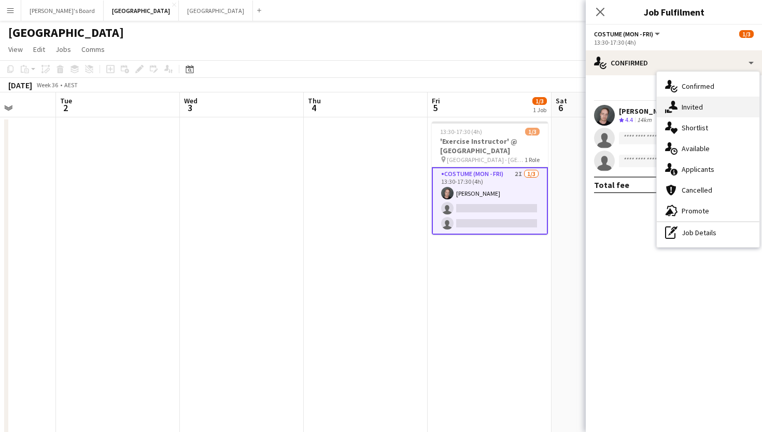
click at [684, 104] on div "single-neutral-actions-share-1 Invited" at bounding box center [708, 106] width 103 height 21
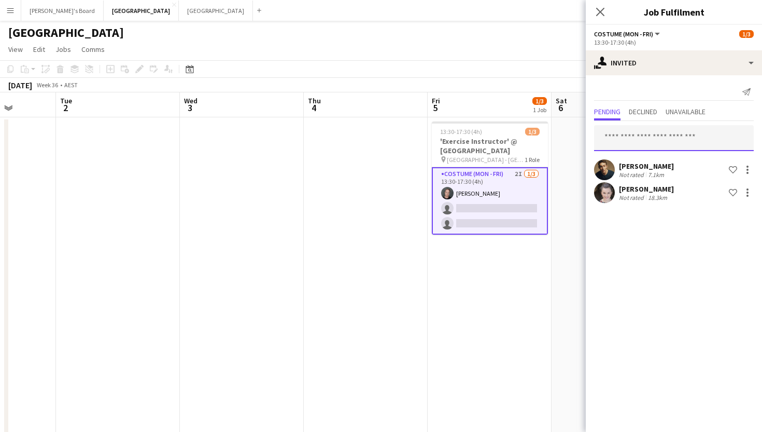
click at [646, 135] on input "text" at bounding box center [674, 138] width 160 height 26
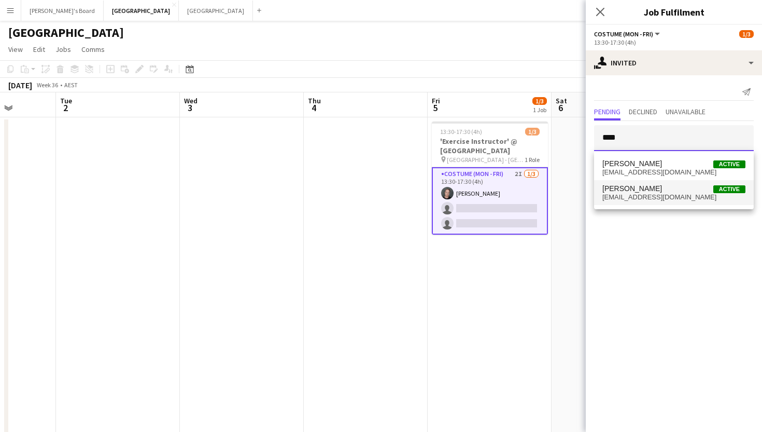
type input "****"
click at [631, 192] on span "Allyssa Taueki-Gatt" at bounding box center [633, 188] width 60 height 9
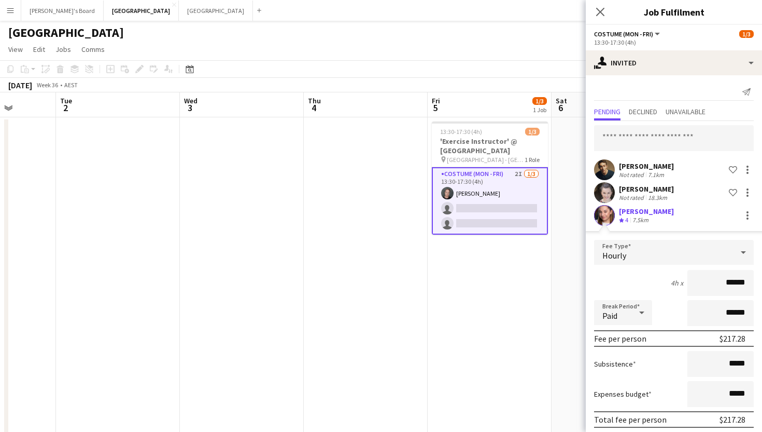
click at [636, 212] on div "Allyssa Taueki-Gatt" at bounding box center [646, 210] width 55 height 9
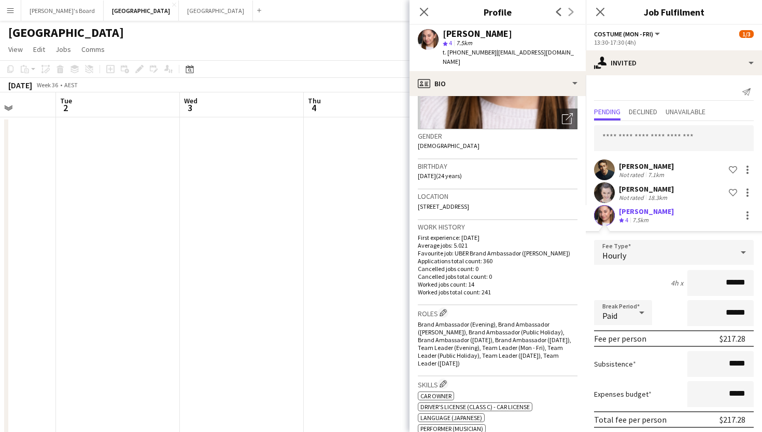
scroll to position [129, 0]
click at [599, 13] on icon at bounding box center [600, 12] width 10 height 10
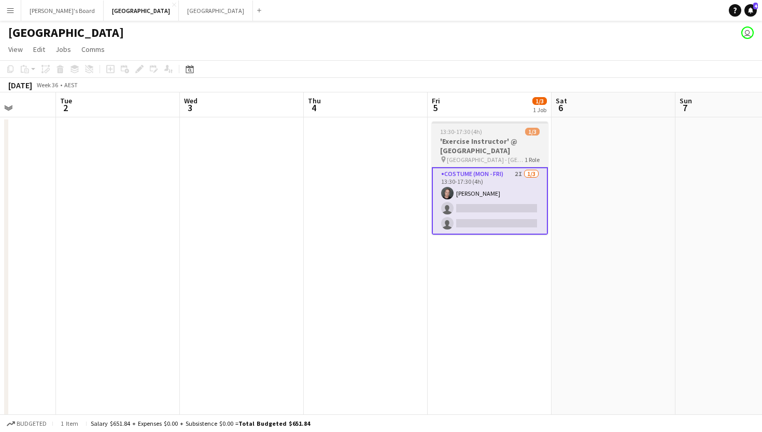
click at [495, 135] on div "13:30-17:30 (4h) 1/3" at bounding box center [490, 132] width 116 height 8
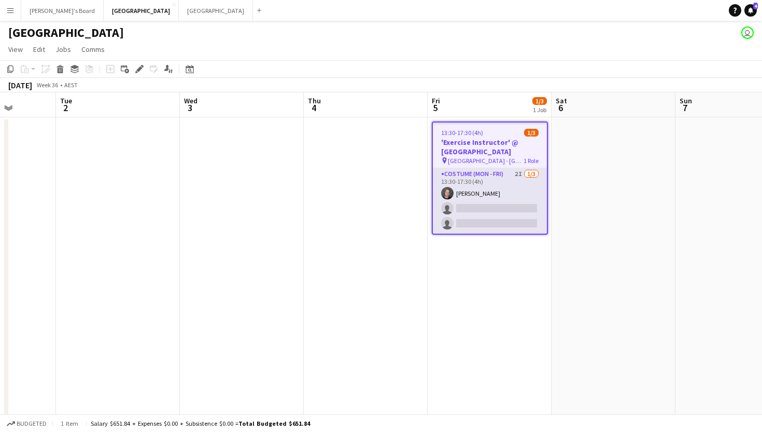
click at [473, 199] on app-card-role "Costume (Mon - Fri) 2I 1/3 13:30-17:30 (4h) Jy Samon single-neutral-actions sin…" at bounding box center [490, 200] width 114 height 65
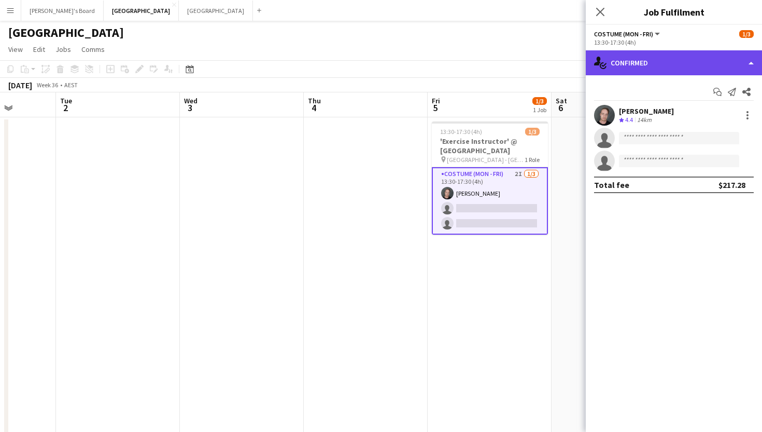
click at [636, 71] on div "single-neutral-actions-check-2 Confirmed" at bounding box center [674, 62] width 176 height 25
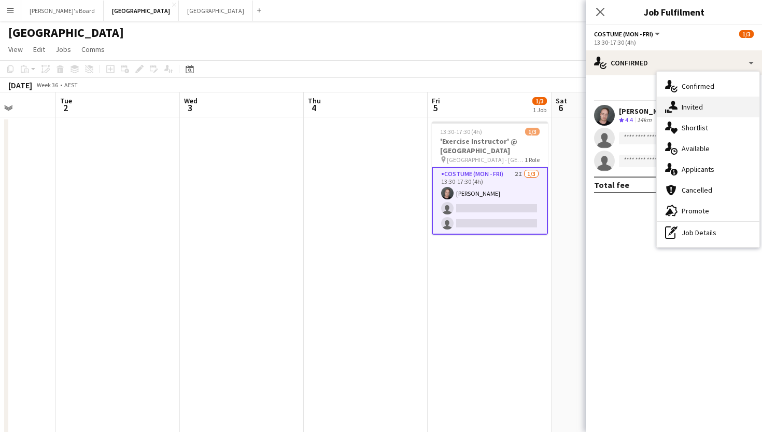
click at [693, 108] on div "single-neutral-actions-share-1 Invited" at bounding box center [708, 106] width 103 height 21
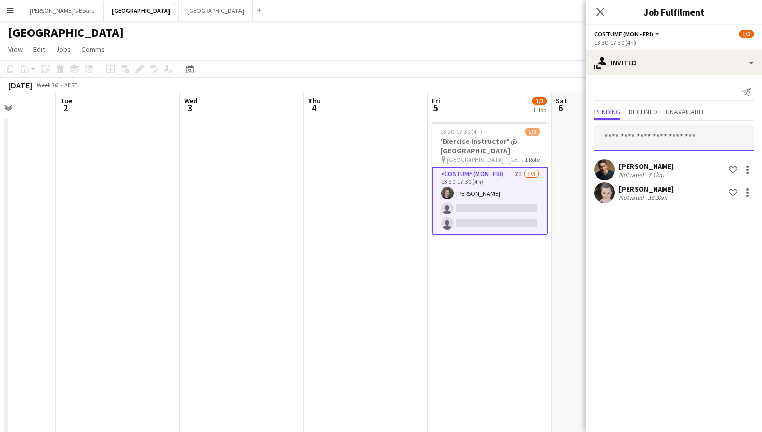
click at [648, 135] on input "text" at bounding box center [674, 138] width 160 height 26
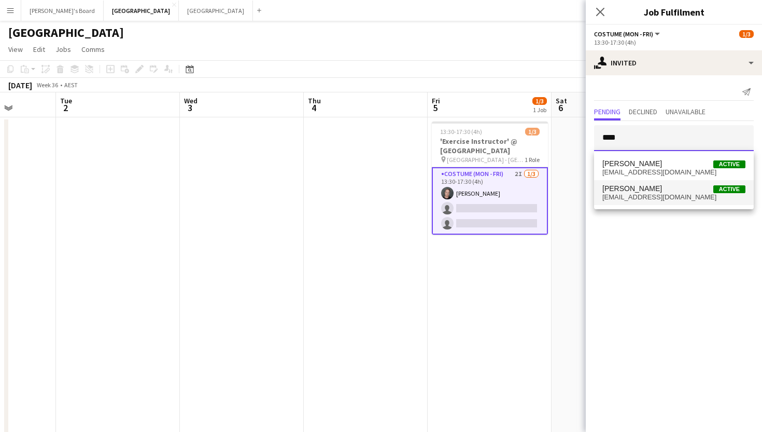
type input "****"
click at [657, 193] on span "allytaugatt@gmail.com" at bounding box center [674, 197] width 143 height 8
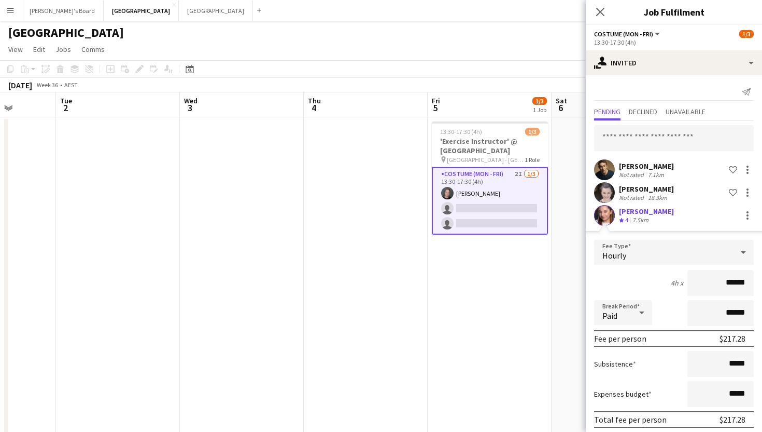
scroll to position [40, 0]
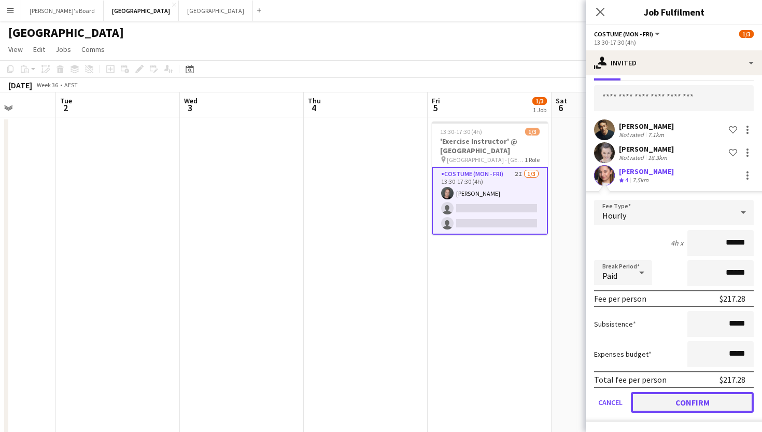
click at [679, 404] on button "Confirm" at bounding box center [692, 402] width 123 height 21
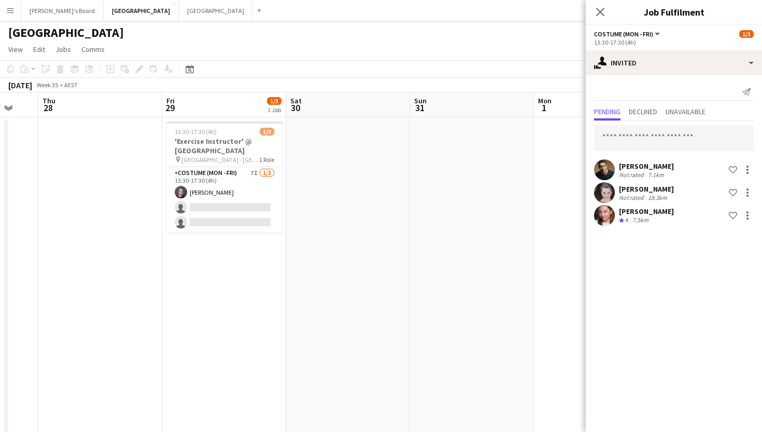
scroll to position [0, 209]
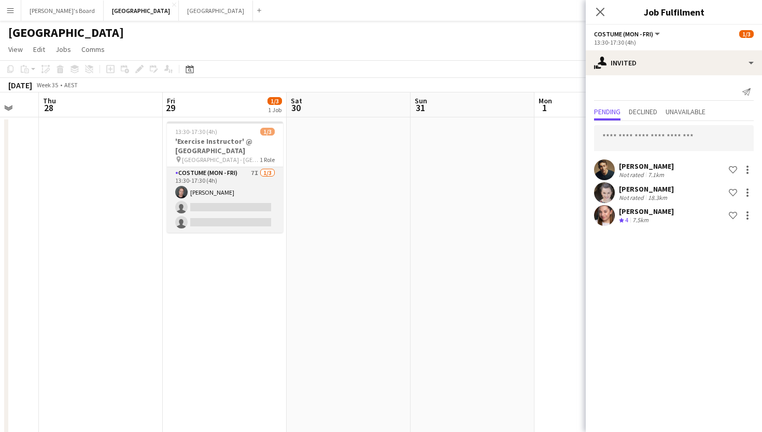
click at [232, 207] on app-card-role "Costume (Mon - Fri) 7I [DATE] 13:30-17:30 (4h) [PERSON_NAME] single-neutral-act…" at bounding box center [225, 199] width 116 height 65
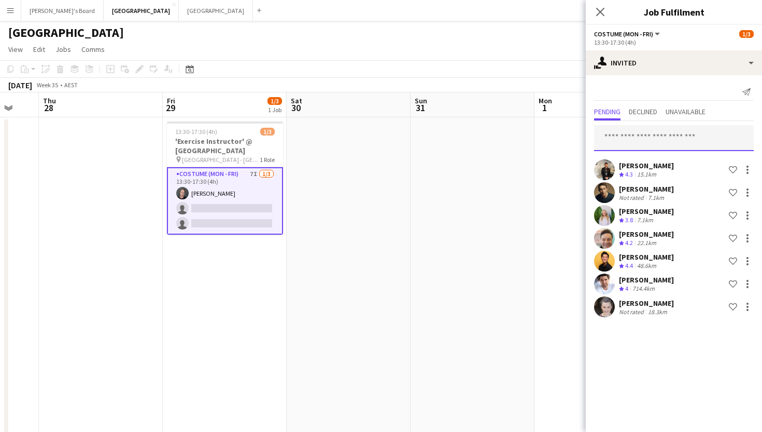
click at [622, 140] on input "text" at bounding box center [674, 138] width 160 height 26
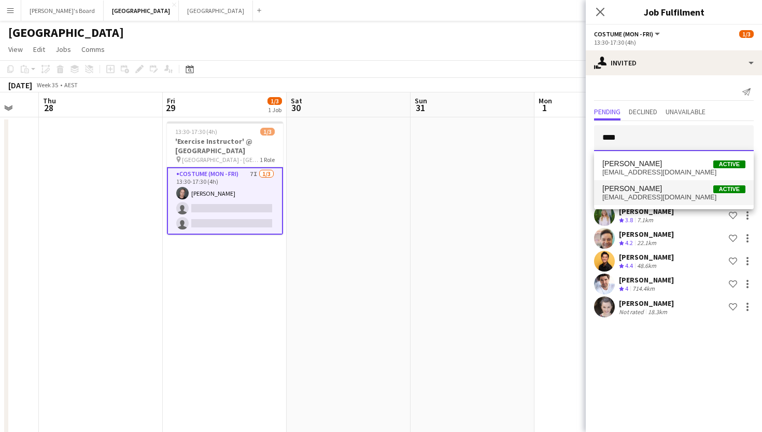
type input "****"
click at [642, 197] on span "allytaugatt@gmail.com" at bounding box center [674, 197] width 143 height 8
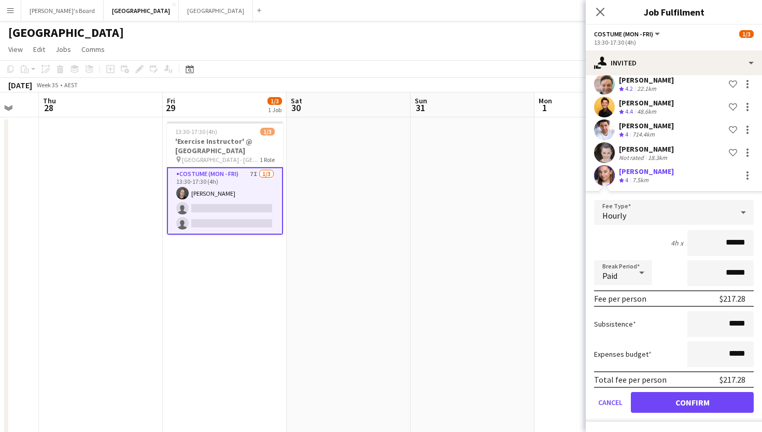
scroll to position [154, 0]
click at [667, 400] on button "Confirm" at bounding box center [692, 402] width 123 height 21
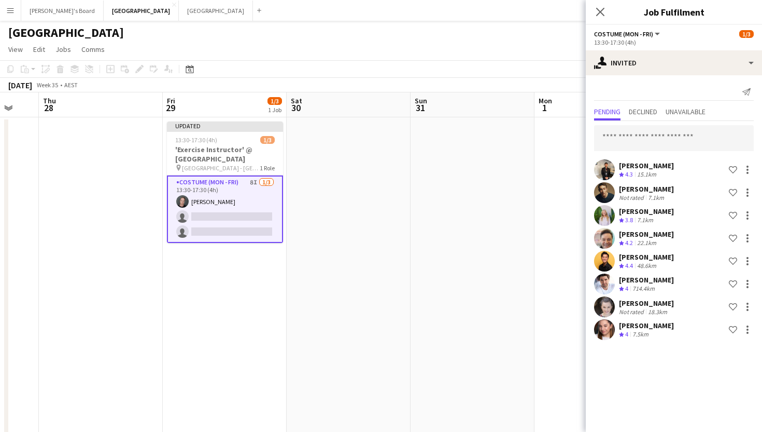
scroll to position [0, 0]
click at [599, 10] on icon at bounding box center [600, 12] width 10 height 10
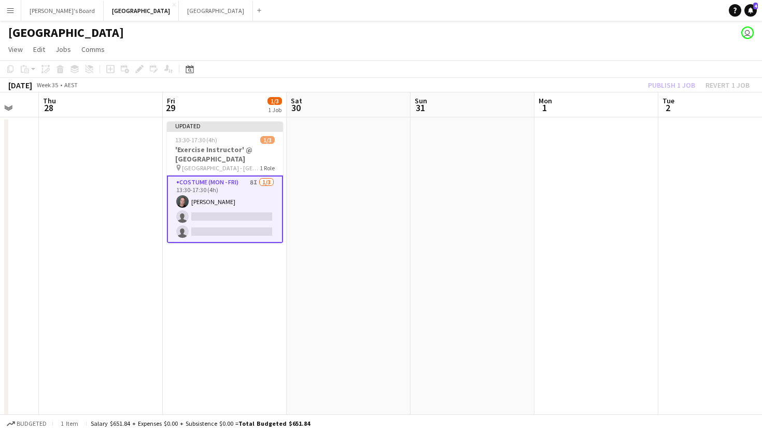
click at [525, 263] on app-date-cell at bounding box center [473, 279] width 124 height 325
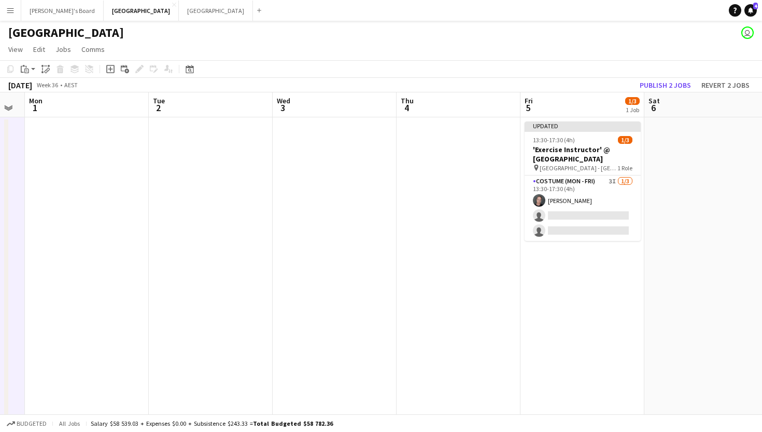
scroll to position [0, 516]
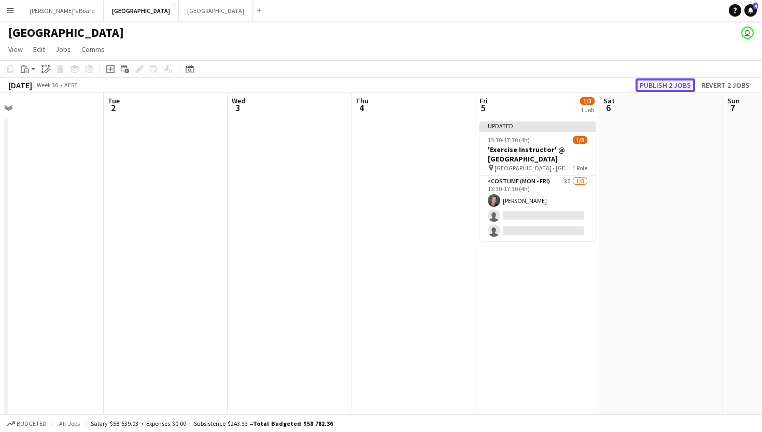
click at [657, 86] on button "Publish 2 jobs" at bounding box center [666, 84] width 60 height 13
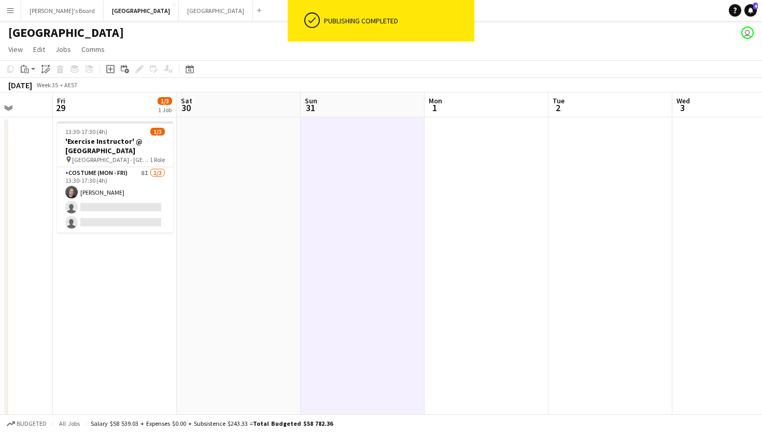
scroll to position [0, 320]
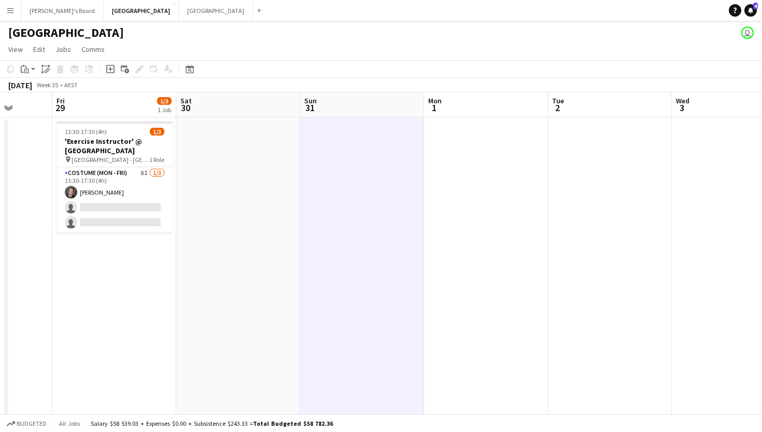
click at [425, 217] on app-date-cell at bounding box center [486, 279] width 124 height 325
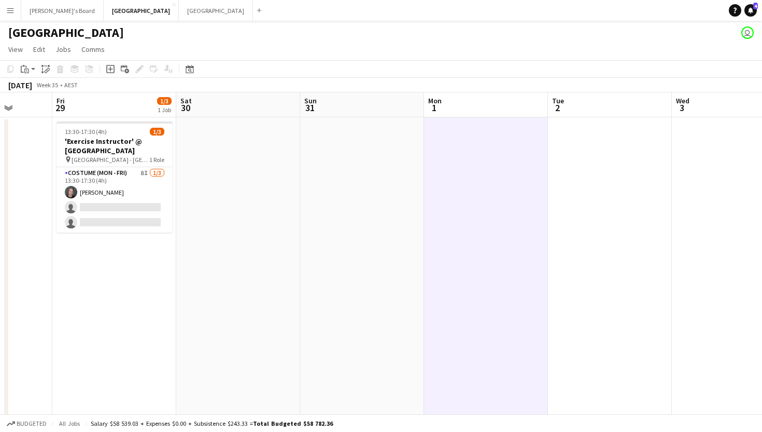
scroll to position [1, 0]
click at [188, 253] on app-date-cell at bounding box center [238, 279] width 124 height 325
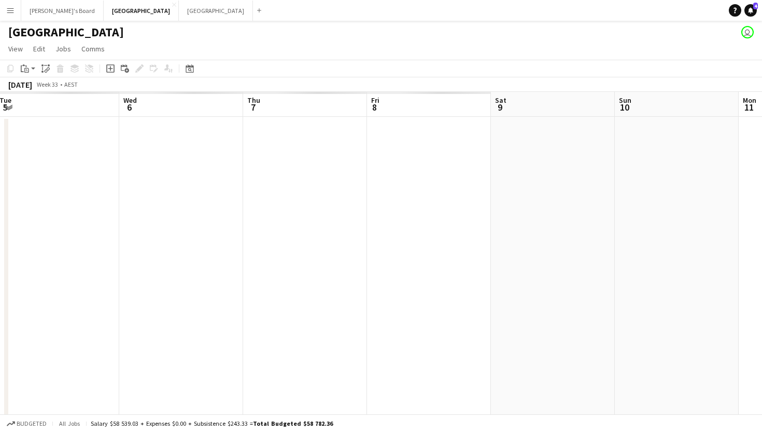
scroll to position [0, 289]
click at [179, 12] on button "Sydney Close" at bounding box center [216, 11] width 74 height 20
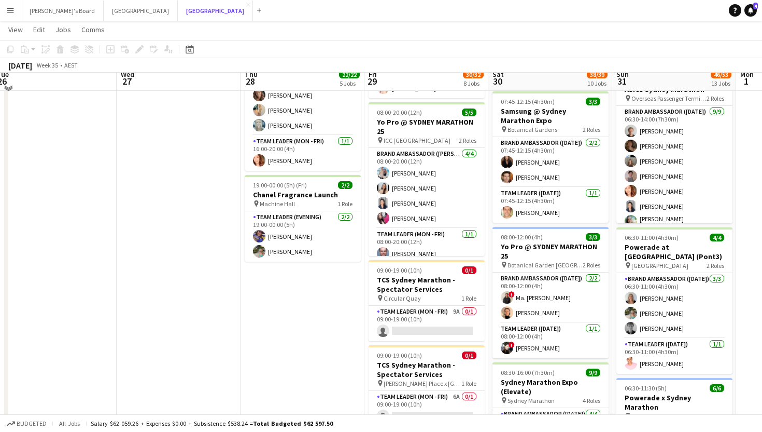
scroll to position [505, 0]
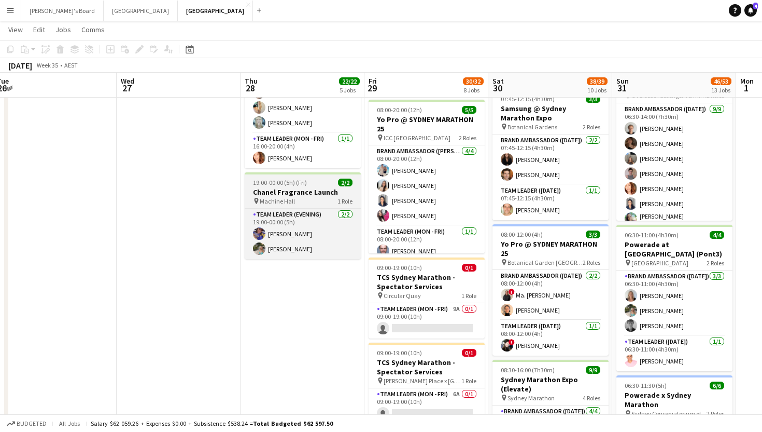
click at [303, 184] on span "19:00-00:00 (5h) (Fri)" at bounding box center [280, 182] width 54 height 8
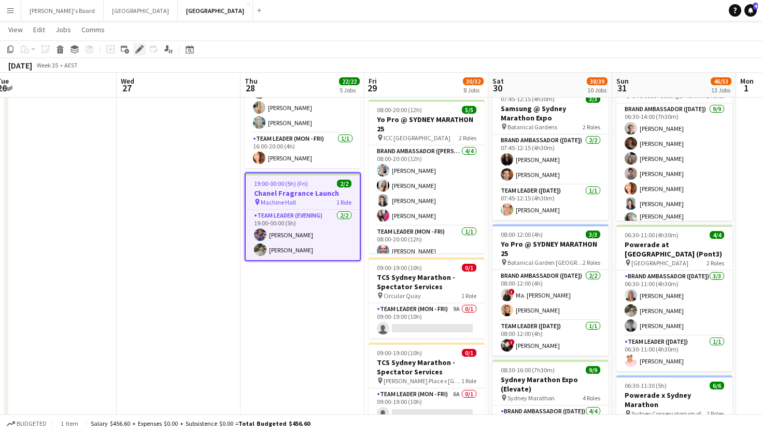
click at [144, 50] on div "Edit" at bounding box center [139, 49] width 12 height 12
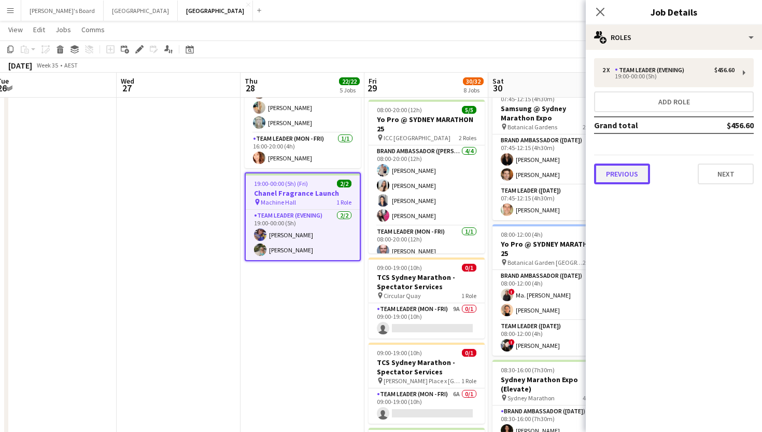
click at [626, 177] on button "Previous" at bounding box center [622, 173] width 56 height 21
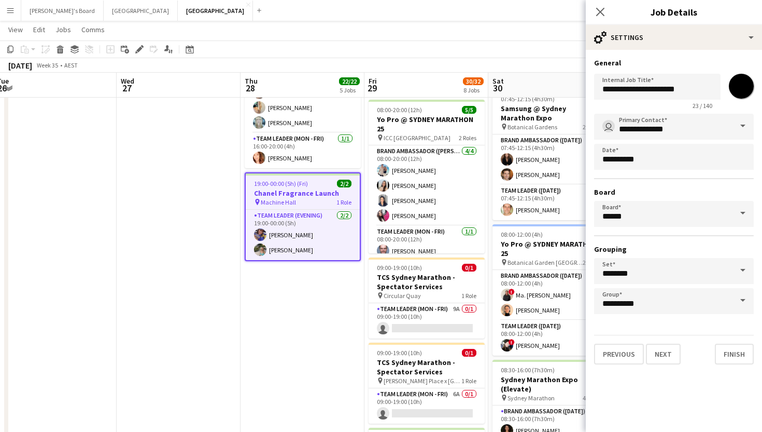
click at [743, 213] on span at bounding box center [743, 213] width 22 height 25
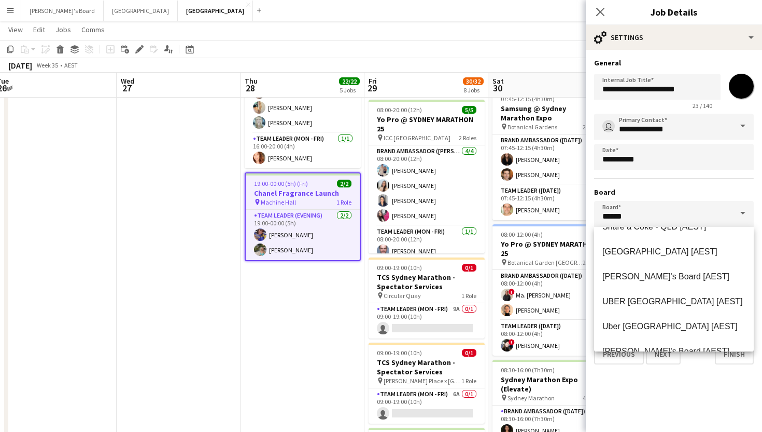
scroll to position [366, 0]
click at [644, 276] on span "Tennille's Board [AEST]" at bounding box center [666, 275] width 127 height 9
type input "**********"
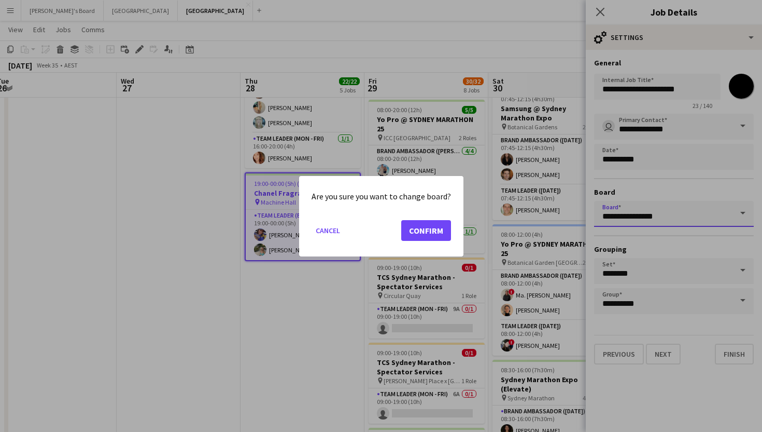
scroll to position [0, 0]
click at [415, 225] on button "Confirm" at bounding box center [426, 229] width 50 height 21
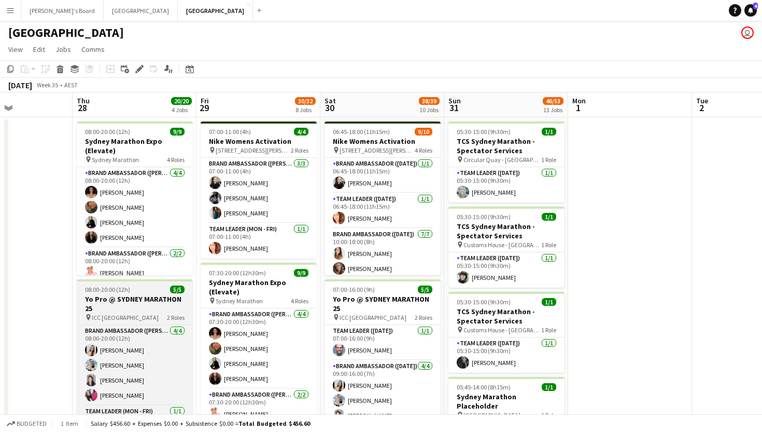
scroll to position [0, 423]
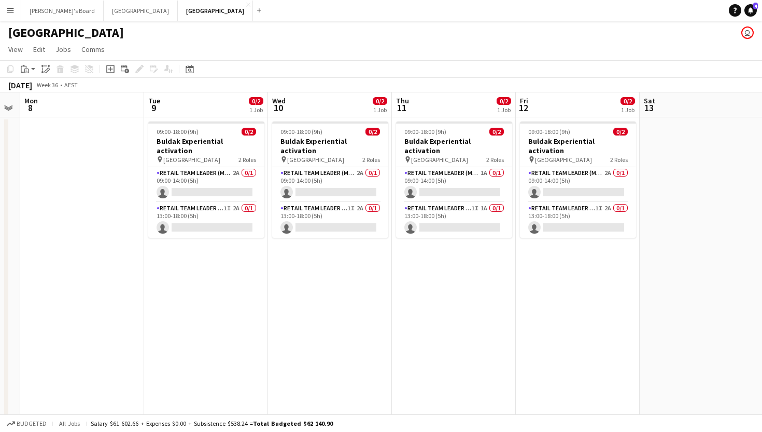
scroll to position [0, 356]
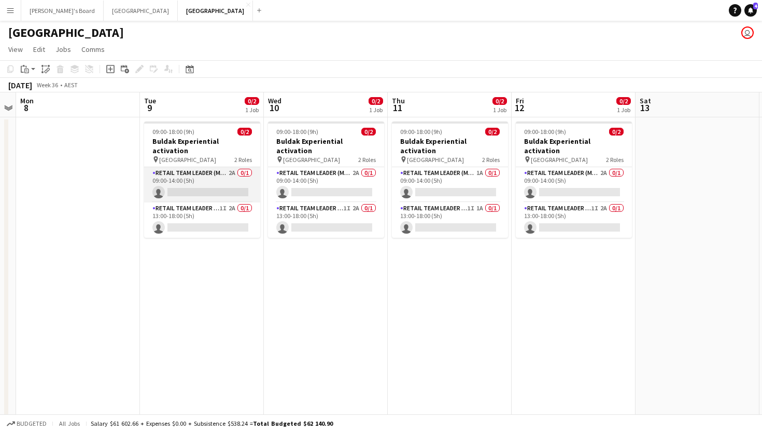
click at [176, 181] on app-card-role "RETAIL Team Leader (Mon - Fri) 2A 0/1 09:00-14:00 (5h) single-neutral-actions" at bounding box center [202, 184] width 116 height 35
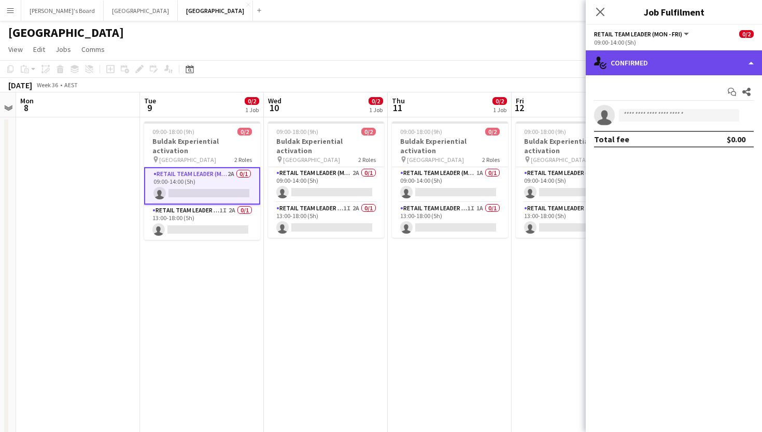
click at [670, 64] on div "single-neutral-actions-check-2 Confirmed" at bounding box center [674, 62] width 176 height 25
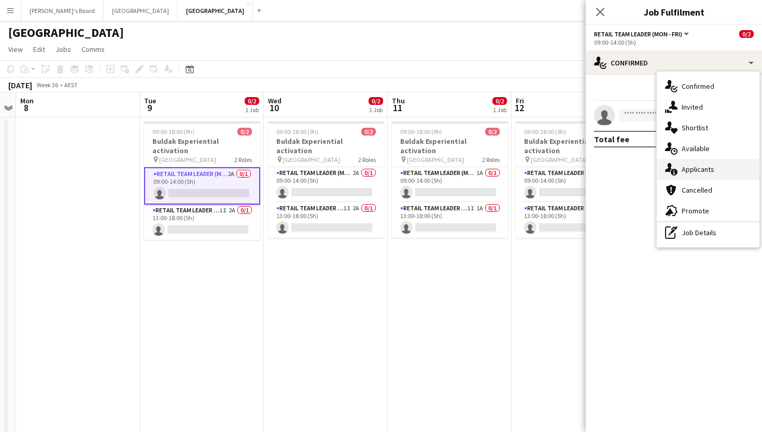
click at [703, 175] on div "single-neutral-actions-information Applicants" at bounding box center [708, 169] width 103 height 21
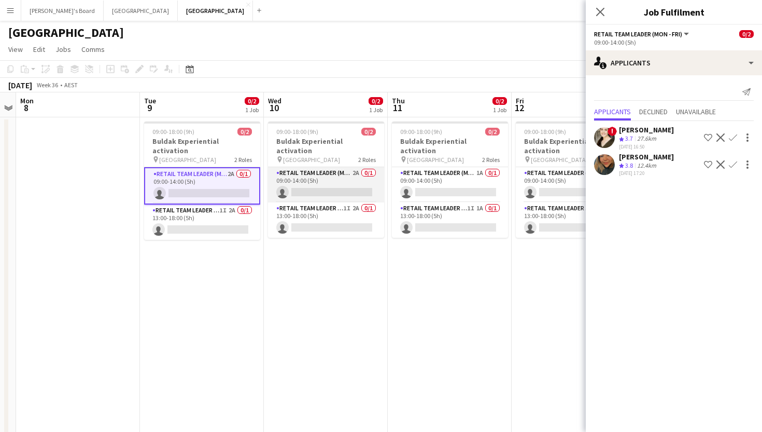
click at [308, 180] on app-card-role "RETAIL Team Leader (Mon - Fri) 2A 0/1 09:00-14:00 (5h) single-neutral-actions" at bounding box center [326, 184] width 116 height 35
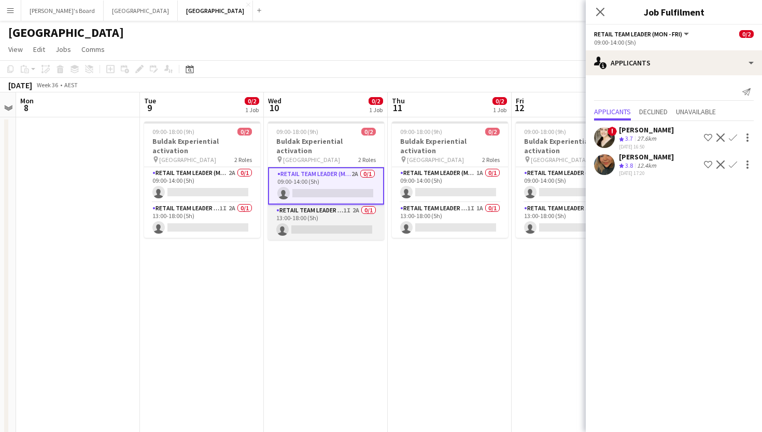
click at [315, 206] on app-card-role "RETAIL Team Leader (Mon - Fri) 1I 2A 0/1 13:00-18:00 (5h) single-neutral-actions" at bounding box center [326, 221] width 116 height 35
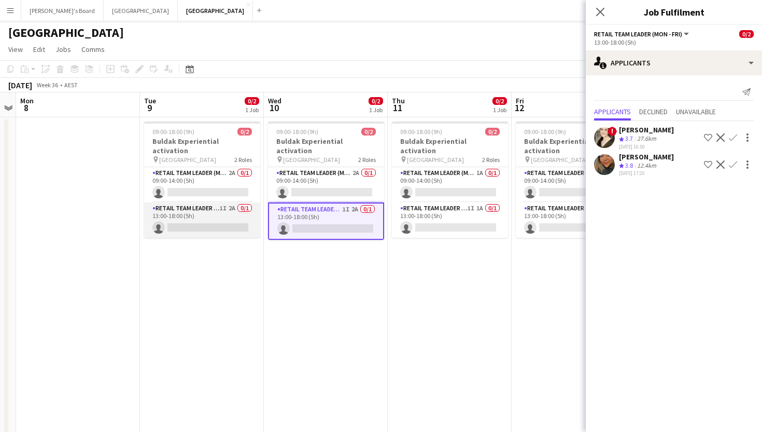
click at [205, 202] on app-card-role "RETAIL Team Leader (Mon - Fri) 1I 2A 0/1 13:00-18:00 (5h) single-neutral-actions" at bounding box center [202, 219] width 116 height 35
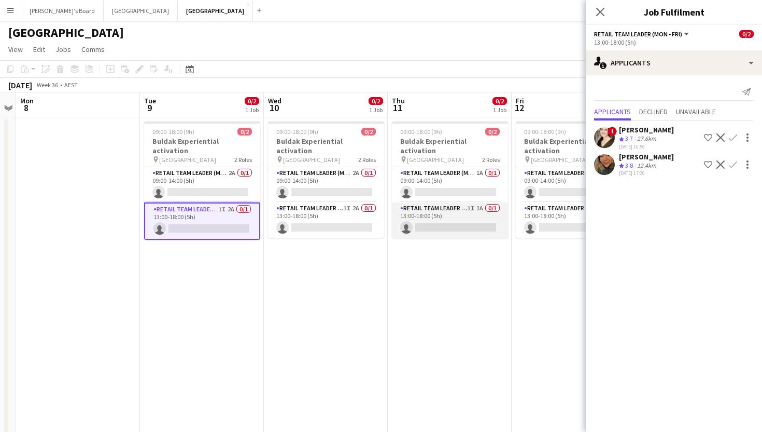
click at [454, 206] on app-card-role "RETAIL Team Leader (Mon - Fri) 1I 1A 0/1 13:00-18:00 (5h) single-neutral-actions" at bounding box center [450, 219] width 116 height 35
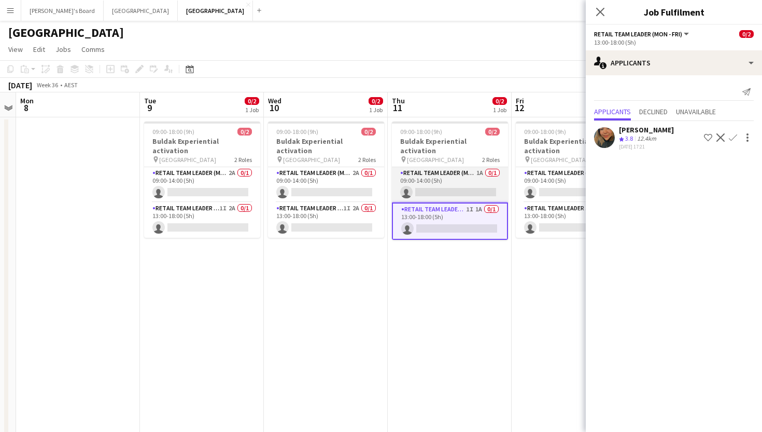
click at [459, 179] on app-card-role "RETAIL Team Leader (Mon - Fri) 1A 0/1 09:00-14:00 (5h) single-neutral-actions" at bounding box center [450, 184] width 116 height 35
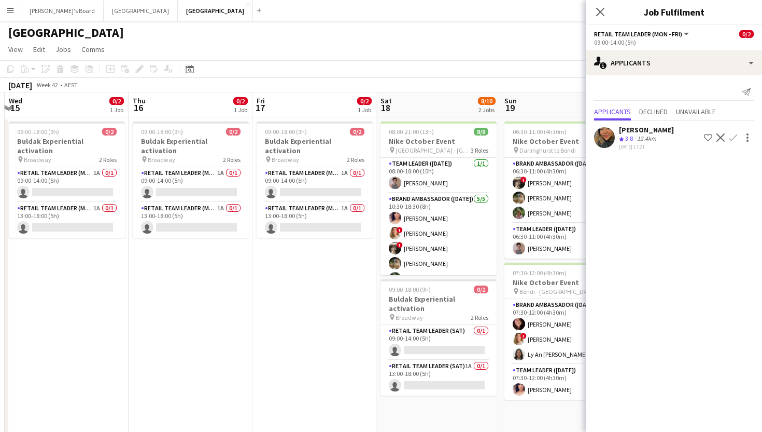
scroll to position [0, 492]
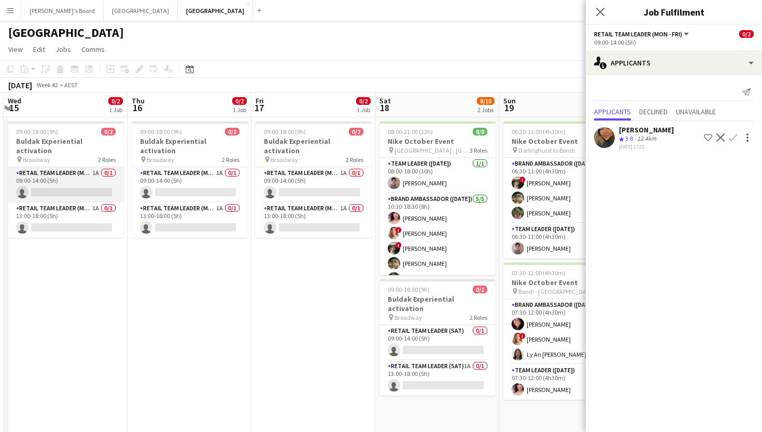
click at [87, 184] on app-card-role "RETAIL Team Leader (Mon - Fri) 1A 0/1 09:00-14:00 (5h) single-neutral-actions" at bounding box center [66, 184] width 116 height 35
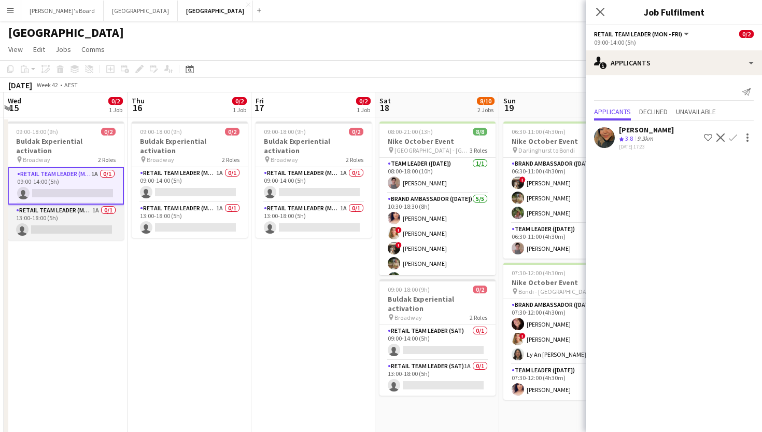
click at [81, 214] on app-card-role "RETAIL Team Leader (Mon - Fri) 1A 0/1 13:00-18:00 (5h) single-neutral-actions" at bounding box center [66, 221] width 116 height 35
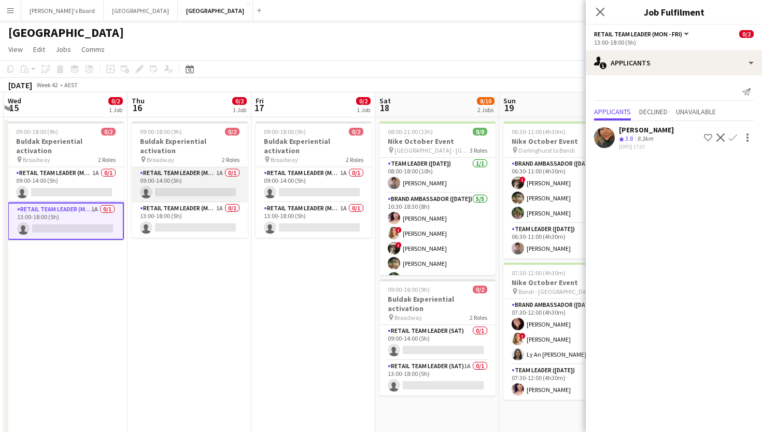
click at [197, 179] on app-card-role "RETAIL Team Leader (Mon - Fri) 1A 0/1 09:00-14:00 (5h) single-neutral-actions" at bounding box center [190, 184] width 116 height 35
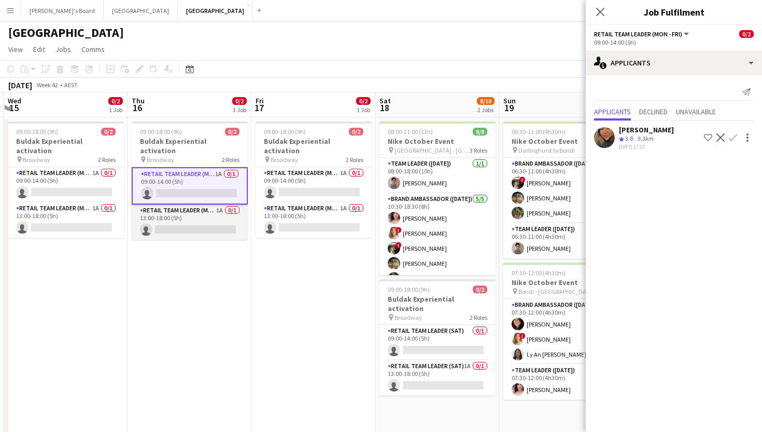
click at [201, 216] on app-card-role "RETAIL Team Leader (Mon - Fri) 1A 0/1 13:00-18:00 (5h) single-neutral-actions" at bounding box center [190, 221] width 116 height 35
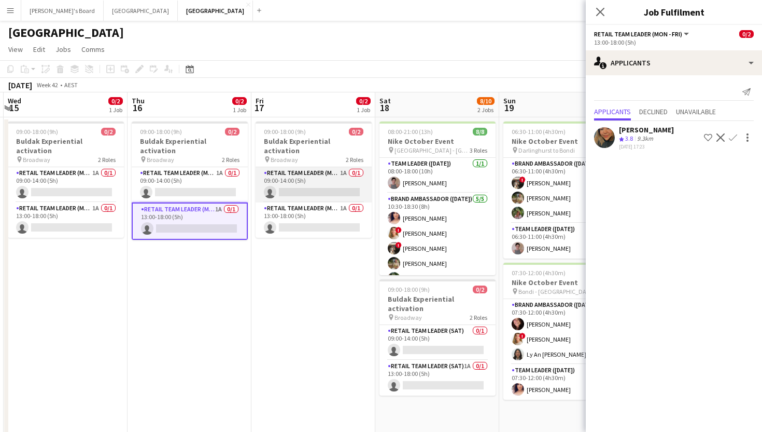
click at [290, 185] on app-card-role "RETAIL Team Leader (Mon - Fri) 1A 0/1 09:00-14:00 (5h) single-neutral-actions" at bounding box center [314, 184] width 116 height 35
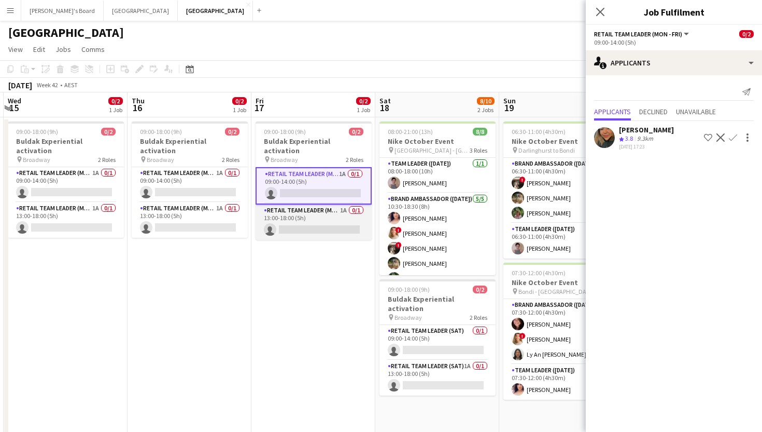
click at [301, 211] on app-card-role "RETAIL Team Leader (Mon - Fri) 1A 0/1 13:00-18:00 (5h) single-neutral-actions" at bounding box center [314, 221] width 116 height 35
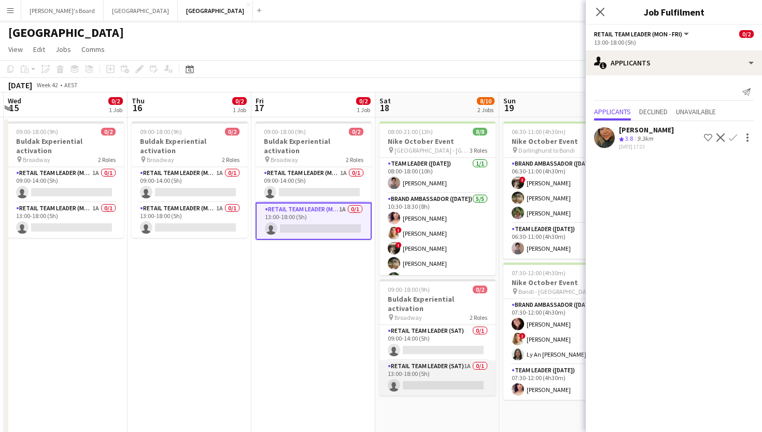
click at [434, 369] on app-card-role "RETAIL Team Leader (Sat) 1A 0/1 13:00-18:00 (5h) single-neutral-actions" at bounding box center [438, 377] width 116 height 35
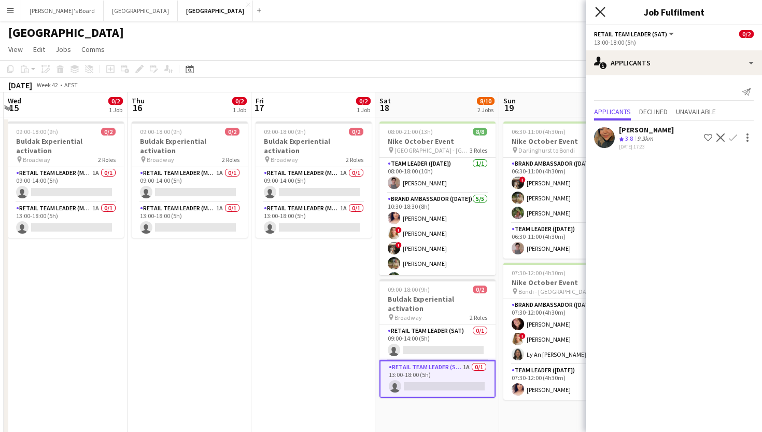
click at [603, 9] on icon at bounding box center [600, 12] width 10 height 10
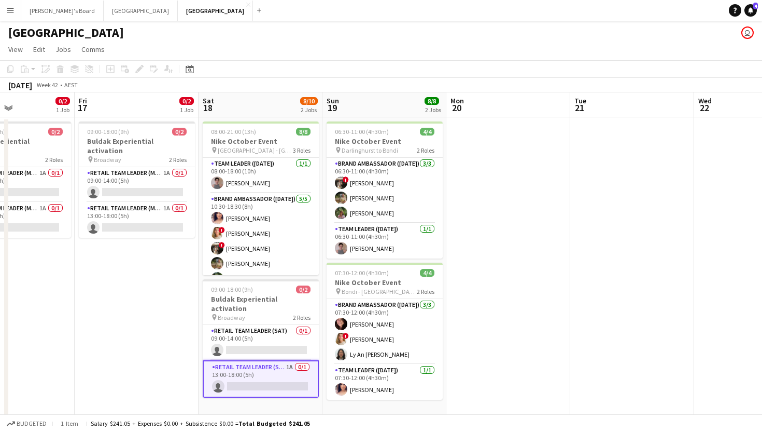
scroll to position [0, 297]
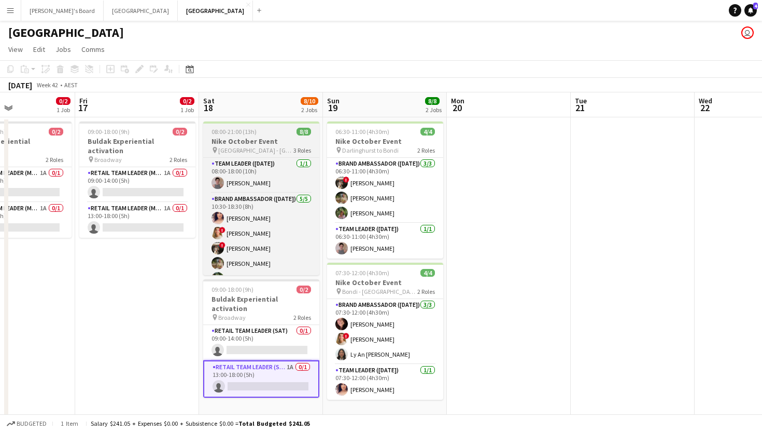
click at [274, 135] on div "08:00-21:00 (13h) 8/8" at bounding box center [261, 132] width 116 height 8
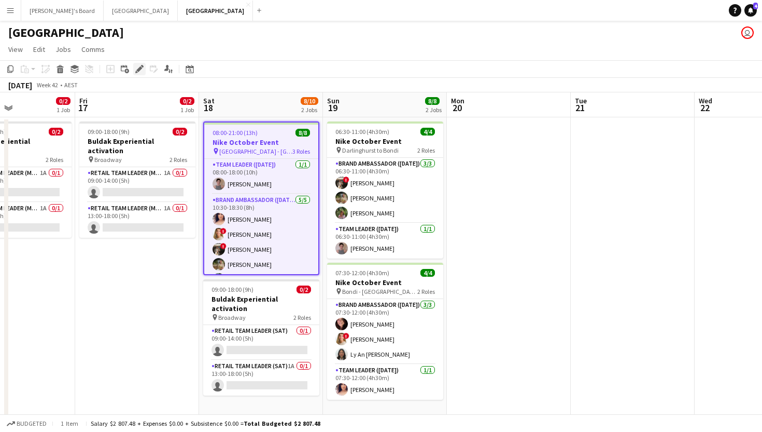
click at [138, 64] on div "Edit" at bounding box center [139, 69] width 12 height 12
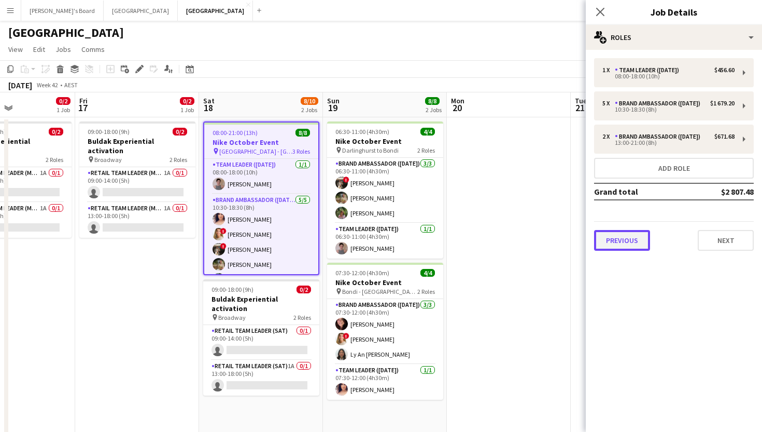
click at [615, 249] on button "Previous" at bounding box center [622, 240] width 56 height 21
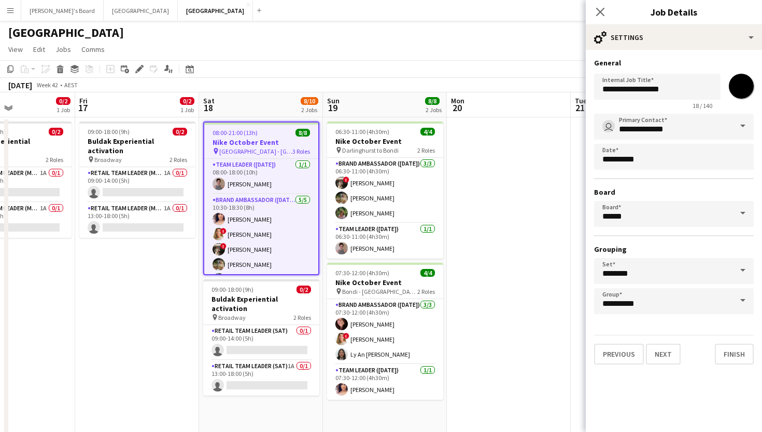
click at [743, 215] on span at bounding box center [743, 213] width 22 height 25
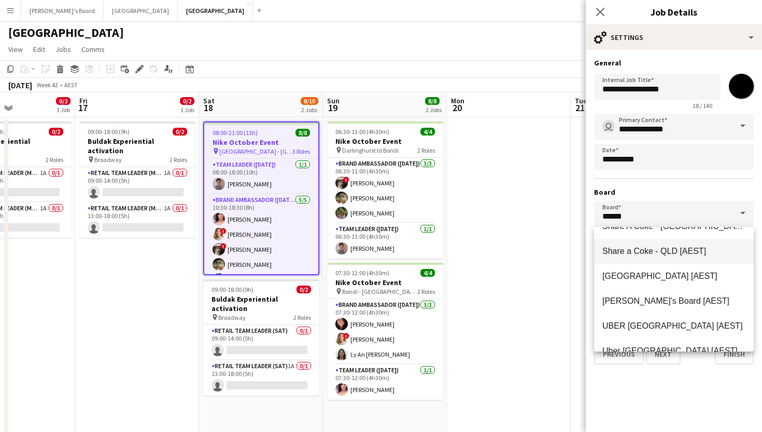
scroll to position [340, 0]
click at [647, 297] on span "Tennille's Board [AEST]" at bounding box center [666, 301] width 127 height 9
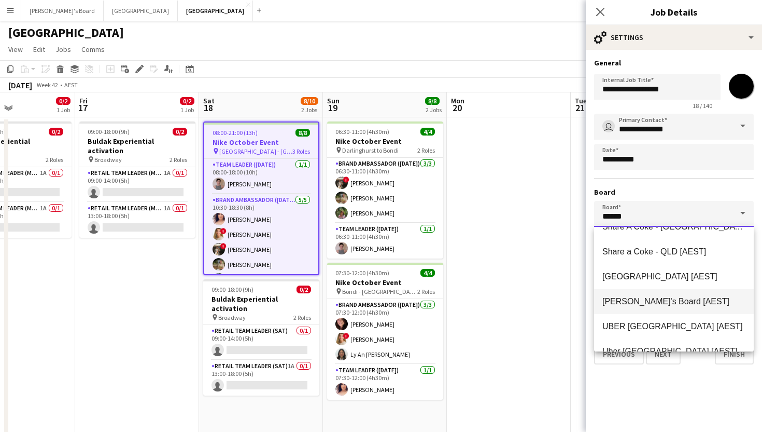
type input "**********"
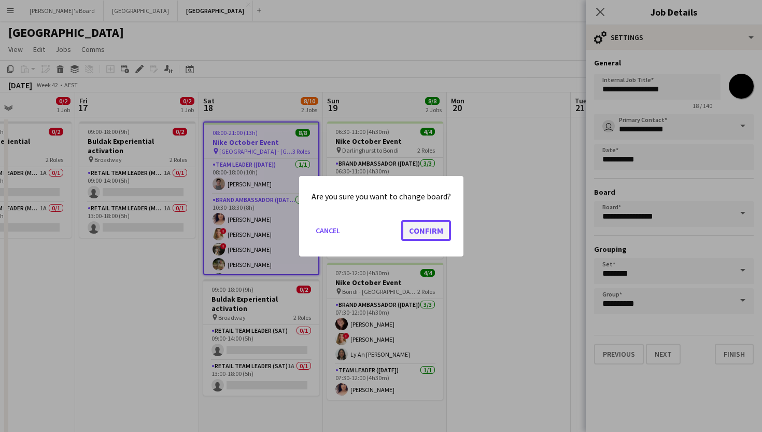
click at [433, 238] on button "Confirm" at bounding box center [426, 229] width 50 height 21
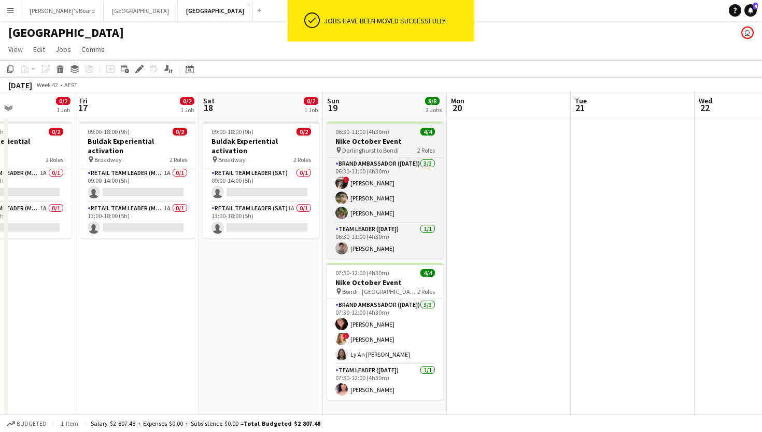
click at [400, 129] on div "06:30-11:00 (4h30m) 4/4" at bounding box center [385, 132] width 116 height 8
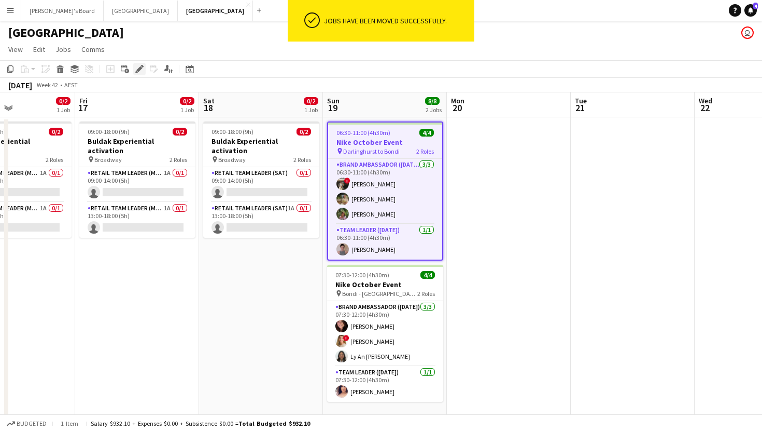
click at [142, 71] on icon "Edit" at bounding box center [139, 69] width 8 height 8
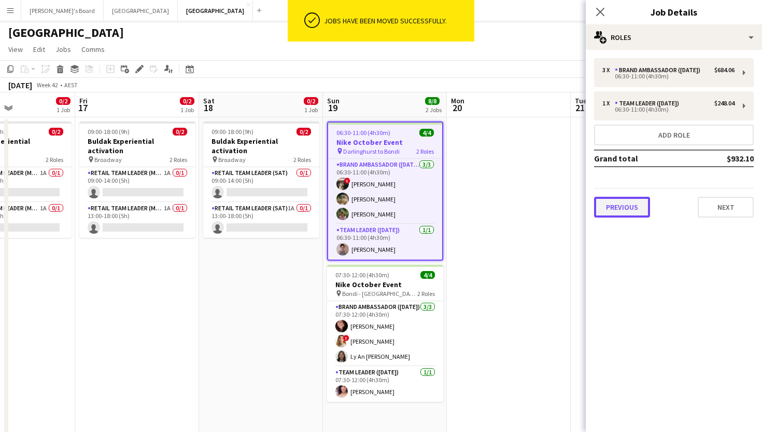
click at [631, 204] on button "Previous" at bounding box center [622, 207] width 56 height 21
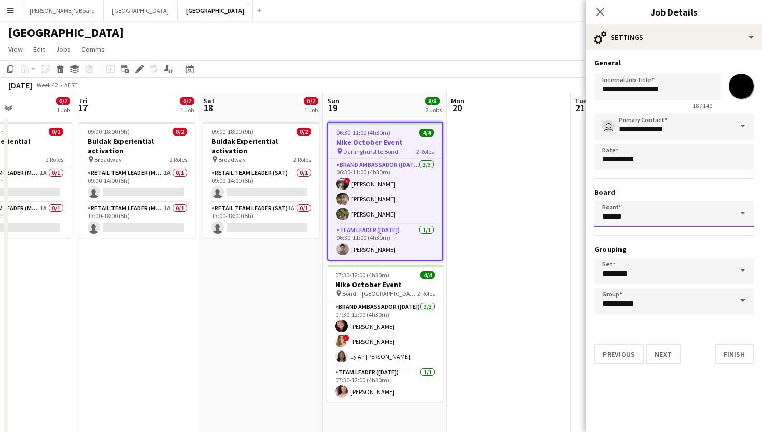
click at [668, 204] on input "******" at bounding box center [674, 214] width 160 height 26
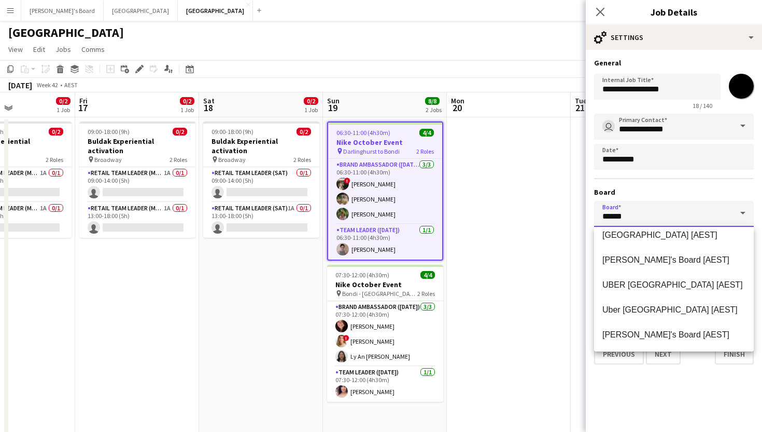
scroll to position [381, 0]
click at [628, 266] on mat-option "Tennille's Board [AEST]" at bounding box center [674, 260] width 160 height 25
type input "**********"
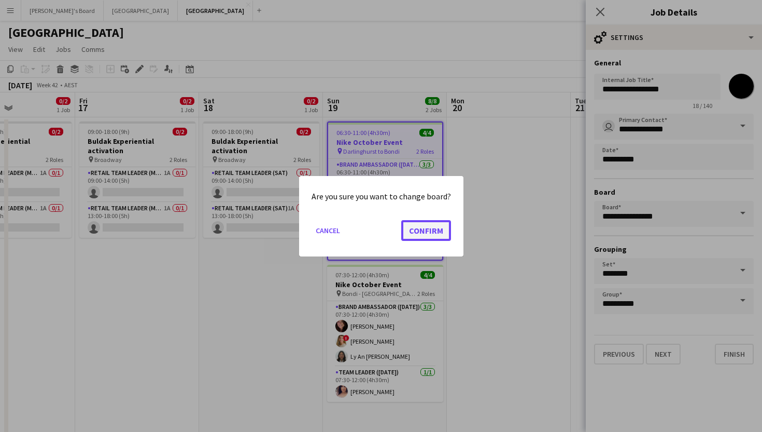
click at [428, 231] on button "Confirm" at bounding box center [426, 229] width 50 height 21
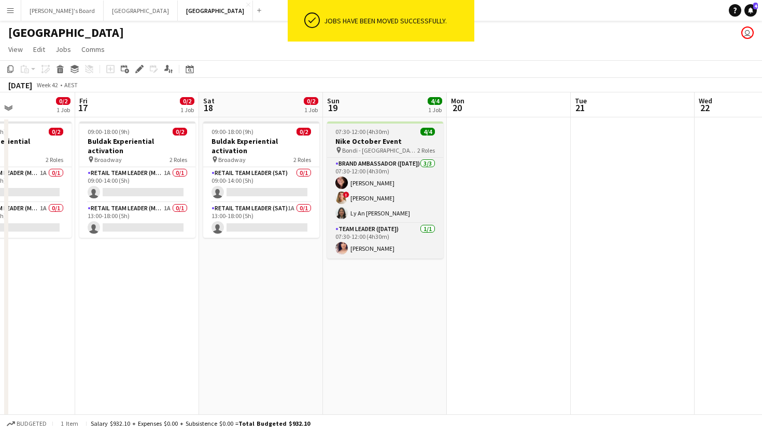
click at [398, 134] on div "07:30-12:00 (4h30m) 4/4" at bounding box center [385, 132] width 116 height 8
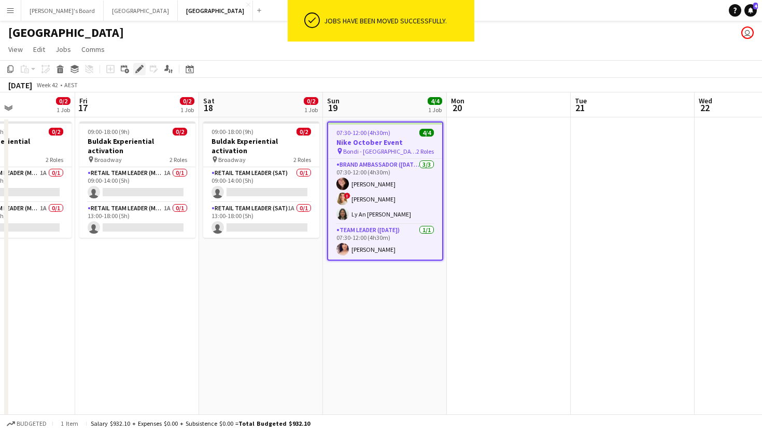
click at [140, 70] on icon "Edit" at bounding box center [139, 69] width 8 height 8
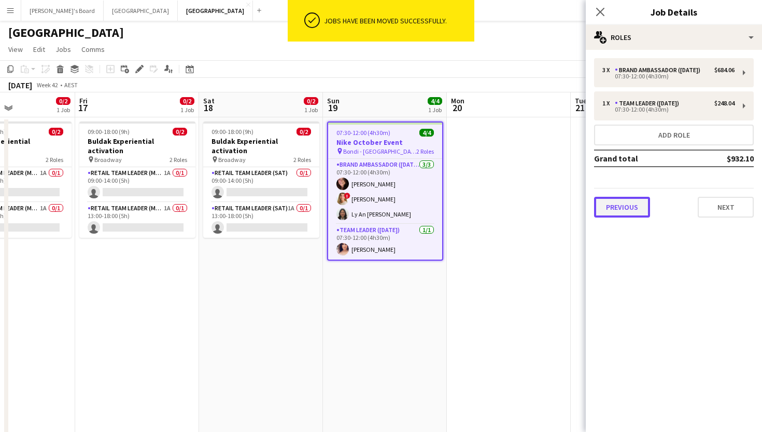
click at [641, 207] on button "Previous" at bounding box center [622, 207] width 56 height 21
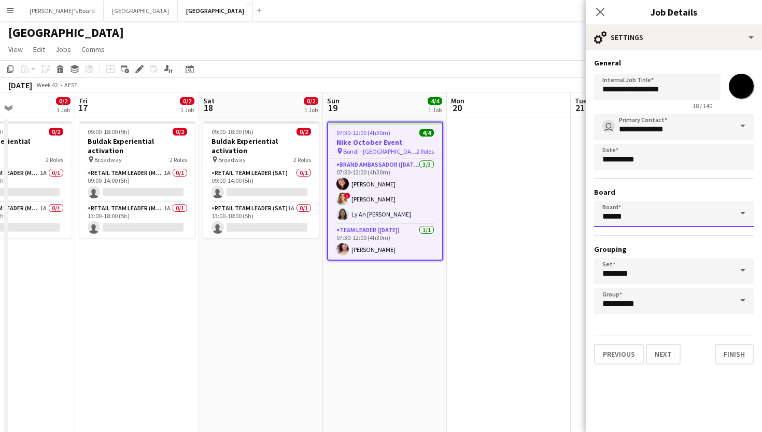
click at [692, 212] on input "******" at bounding box center [674, 214] width 160 height 26
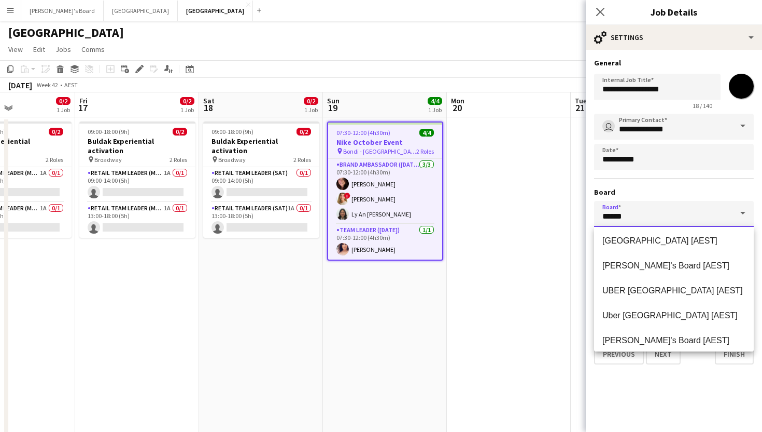
scroll to position [382, 0]
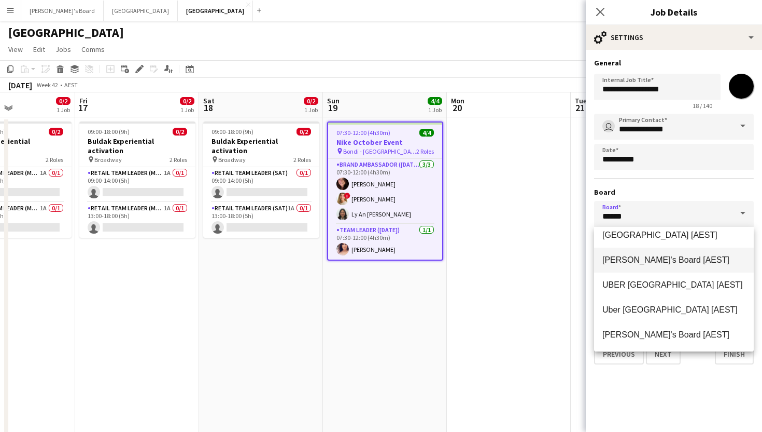
click at [645, 263] on span "Tennille's Board [AEST]" at bounding box center [666, 259] width 127 height 9
type input "**********"
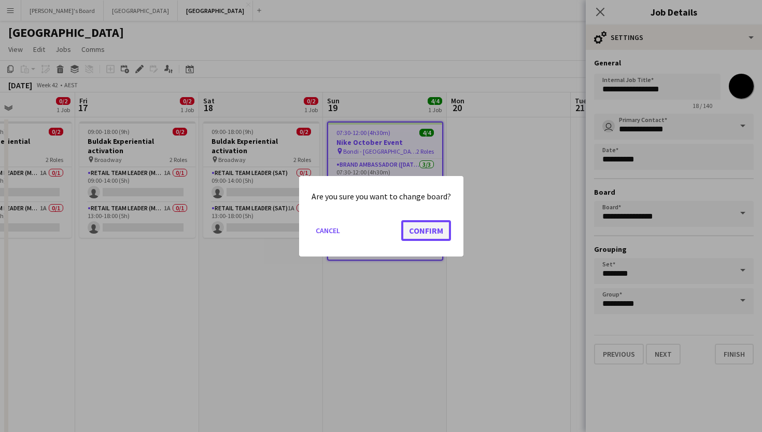
click at [421, 228] on button "Confirm" at bounding box center [426, 229] width 50 height 21
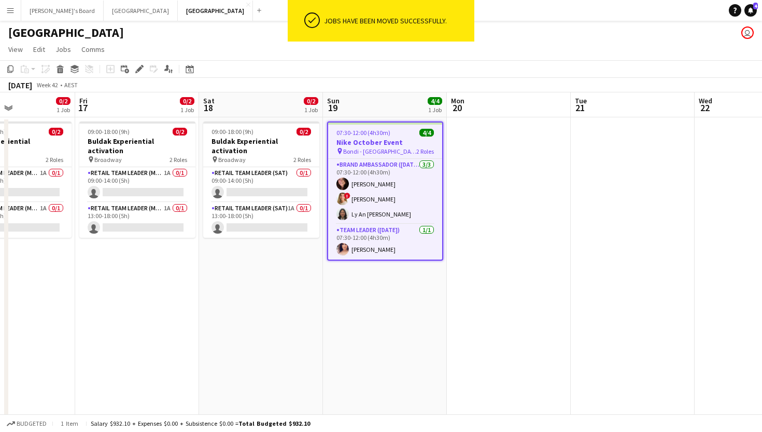
click at [399, 137] on h3 "Nike October Event" at bounding box center [385, 141] width 114 height 9
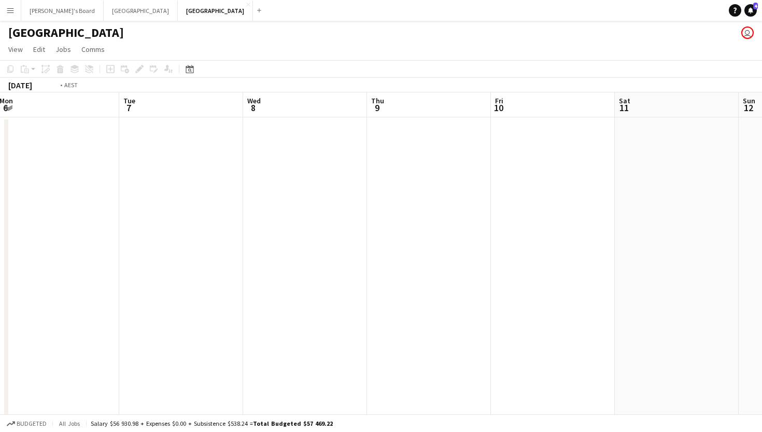
scroll to position [0, 325]
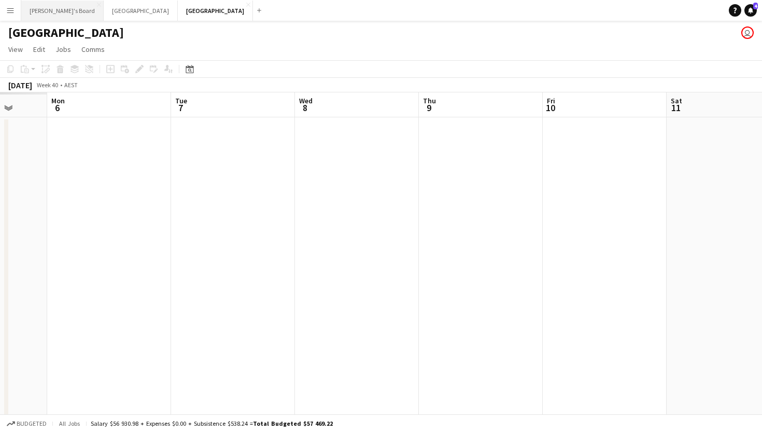
click at [45, 15] on button "Tennille's Board Close" at bounding box center [62, 11] width 82 height 20
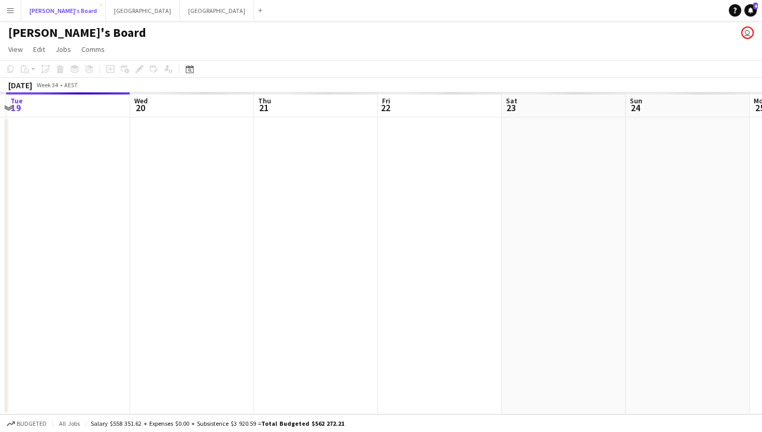
scroll to position [0, 366]
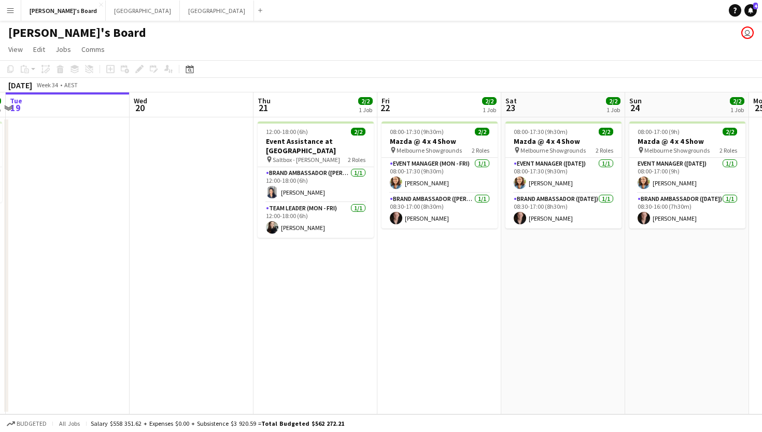
click at [506, 272] on app-date-cell "08:00-17:30 (9h30m) 2/2 Mazda @ 4 x 4 Show pin Melbourne Showgrounds 2 Roles Ev…" at bounding box center [564, 265] width 124 height 297
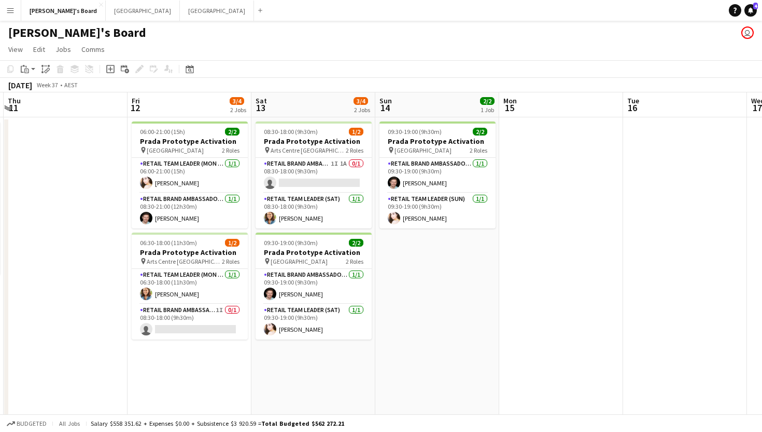
scroll to position [0, 493]
click at [324, 187] on app-card-role "RETAIL Brand Ambassador (Saturday) 1I 1A 0/1 08:30-18:00 (9h30m) single-neutral…" at bounding box center [313, 175] width 116 height 35
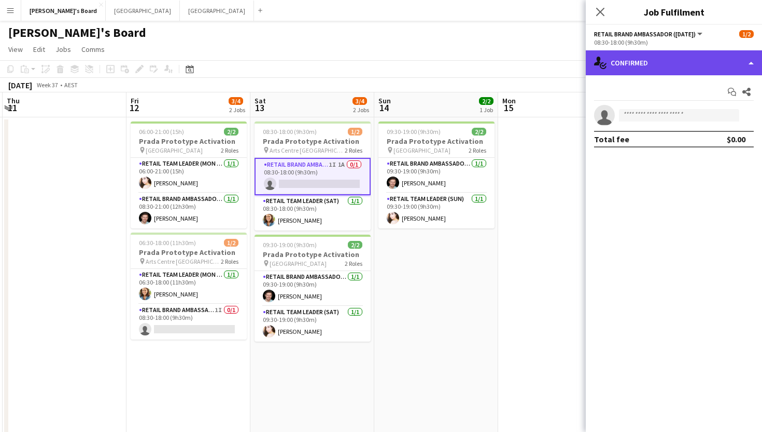
click at [635, 53] on div "single-neutral-actions-check-2 Confirmed" at bounding box center [674, 62] width 176 height 25
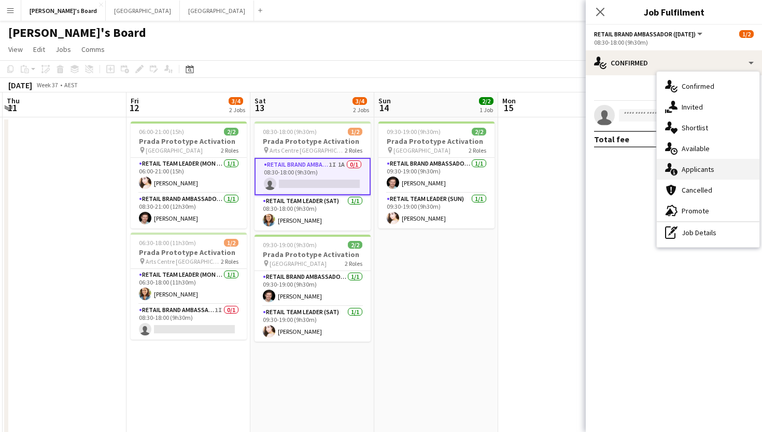
click at [684, 164] on div "single-neutral-actions-information Applicants" at bounding box center [708, 169] width 103 height 21
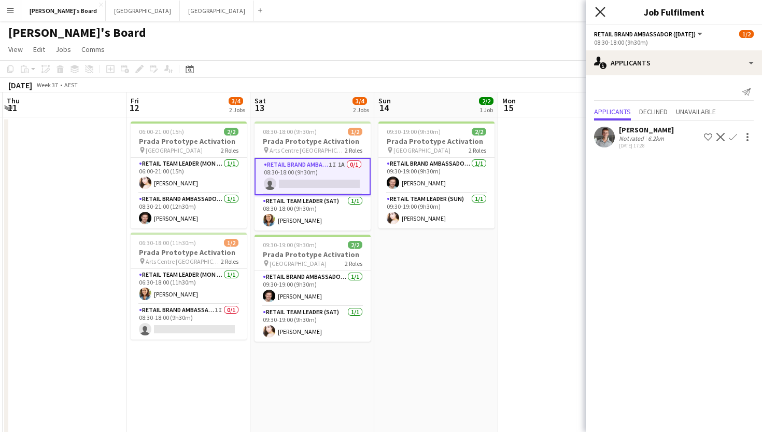
click at [600, 11] on icon at bounding box center [600, 12] width 10 height 10
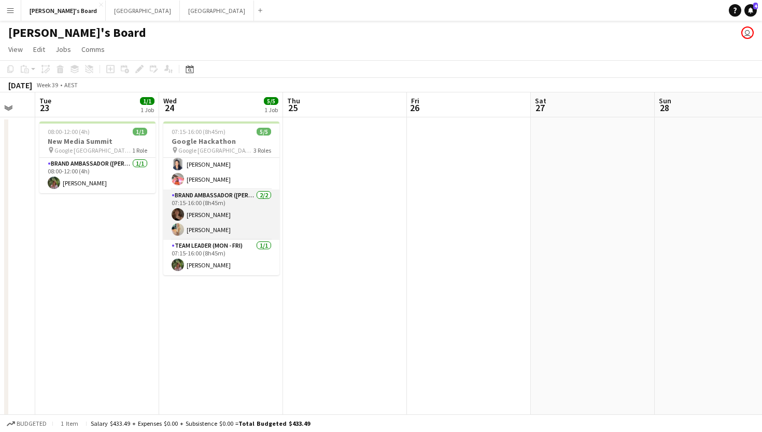
scroll to position [0, 0]
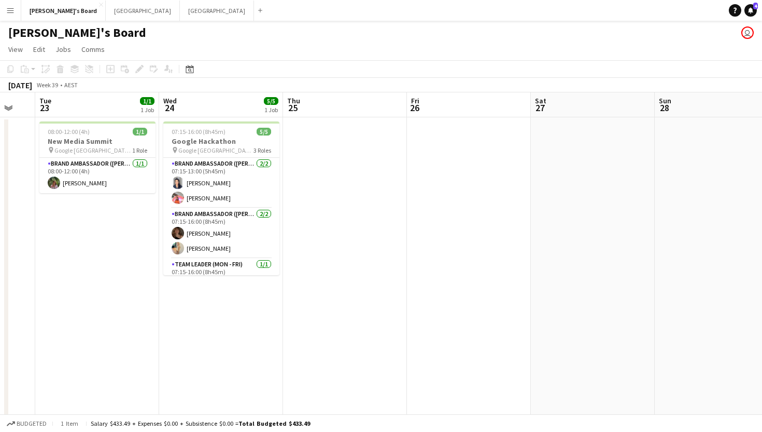
click at [411, 223] on app-date-cell at bounding box center [469, 291] width 124 height 349
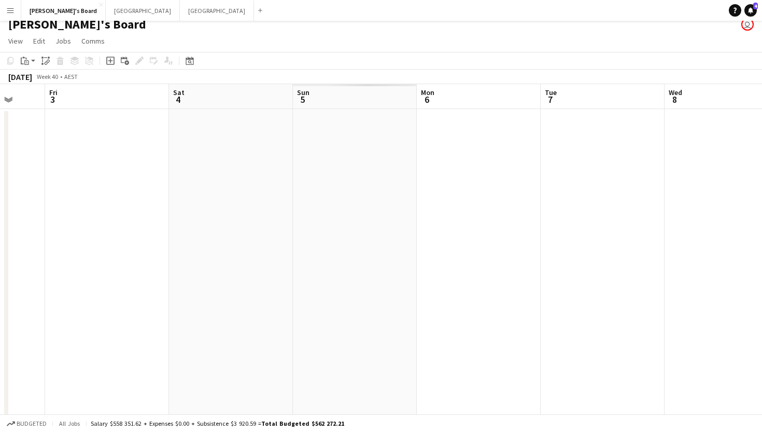
scroll to position [0, 455]
click at [549, 288] on app-date-cell at bounding box center [599, 283] width 124 height 349
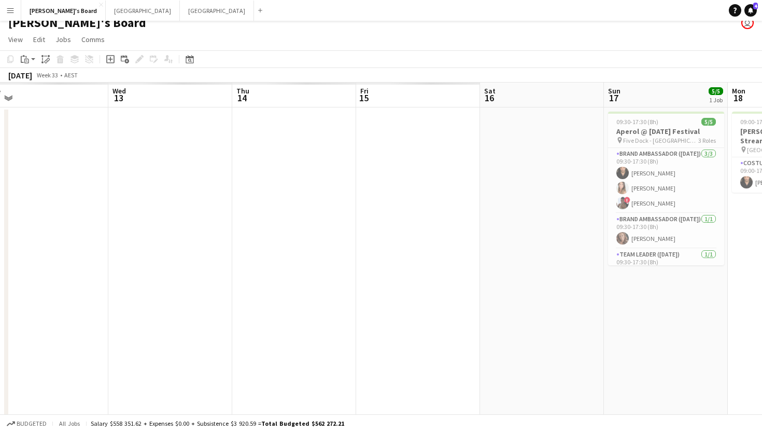
scroll to position [0, 216]
